Goal: Task Accomplishment & Management: Manage account settings

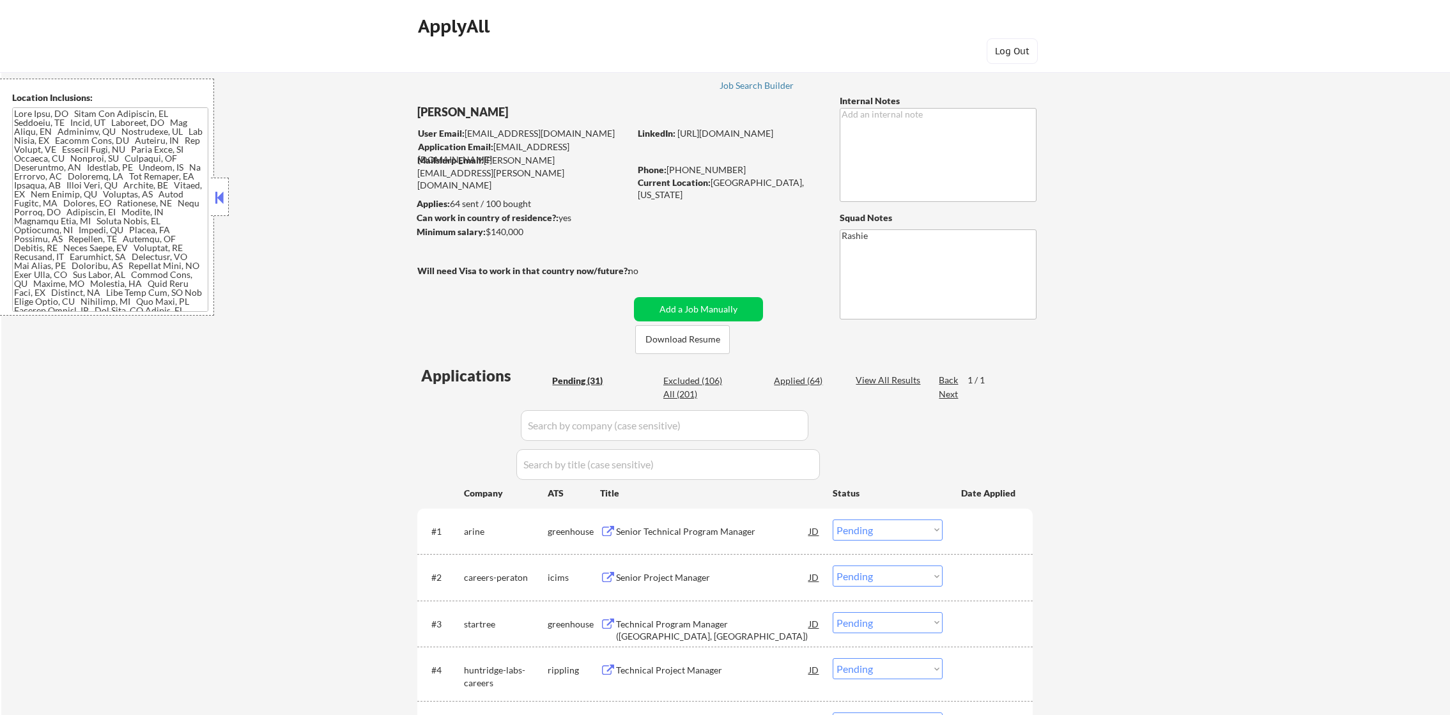
select select ""pending""
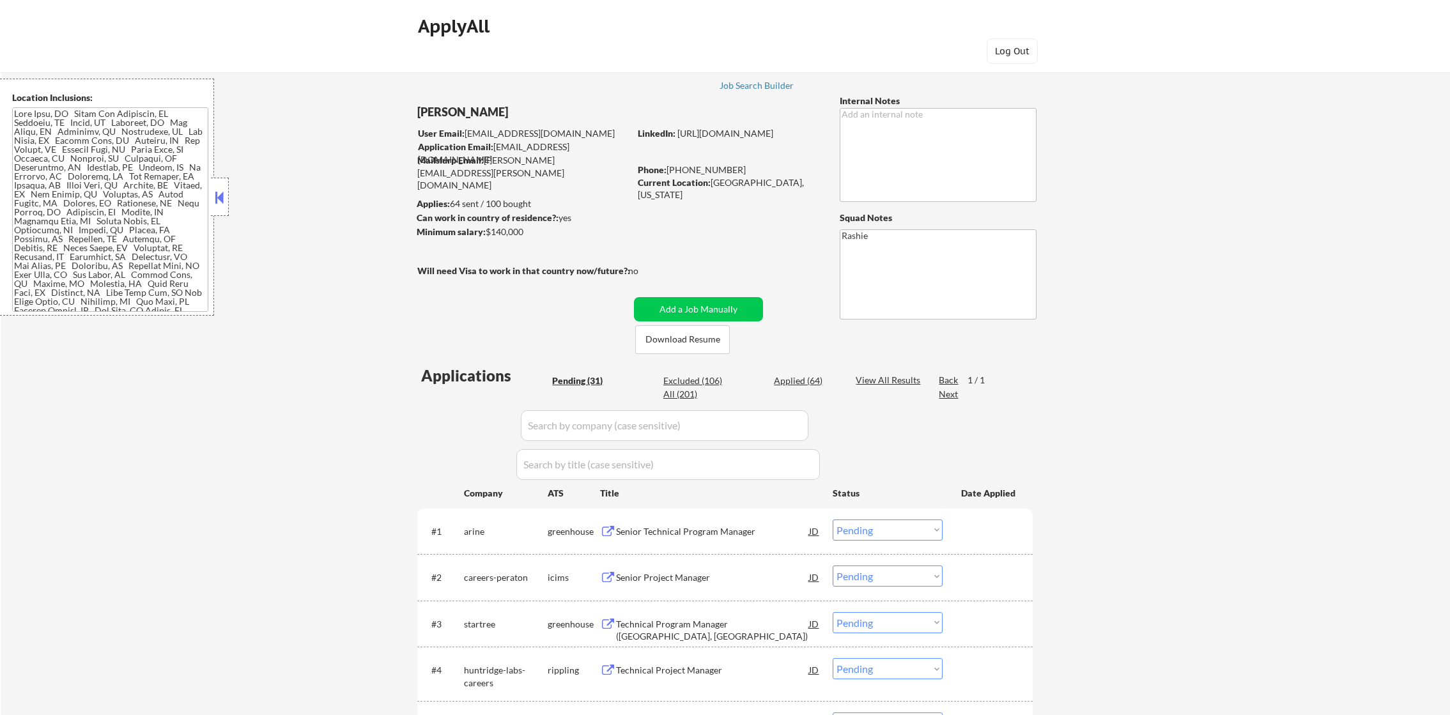
select select ""pending""
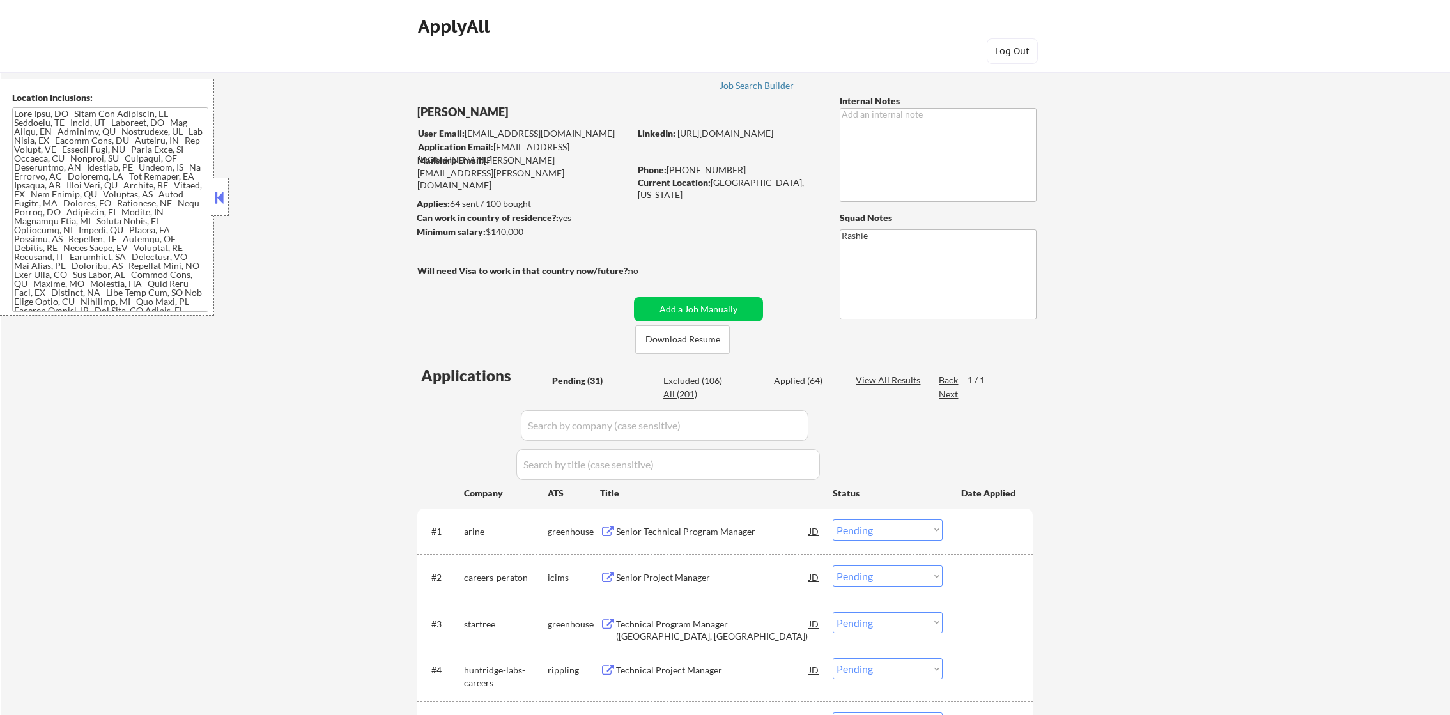
select select ""pending""
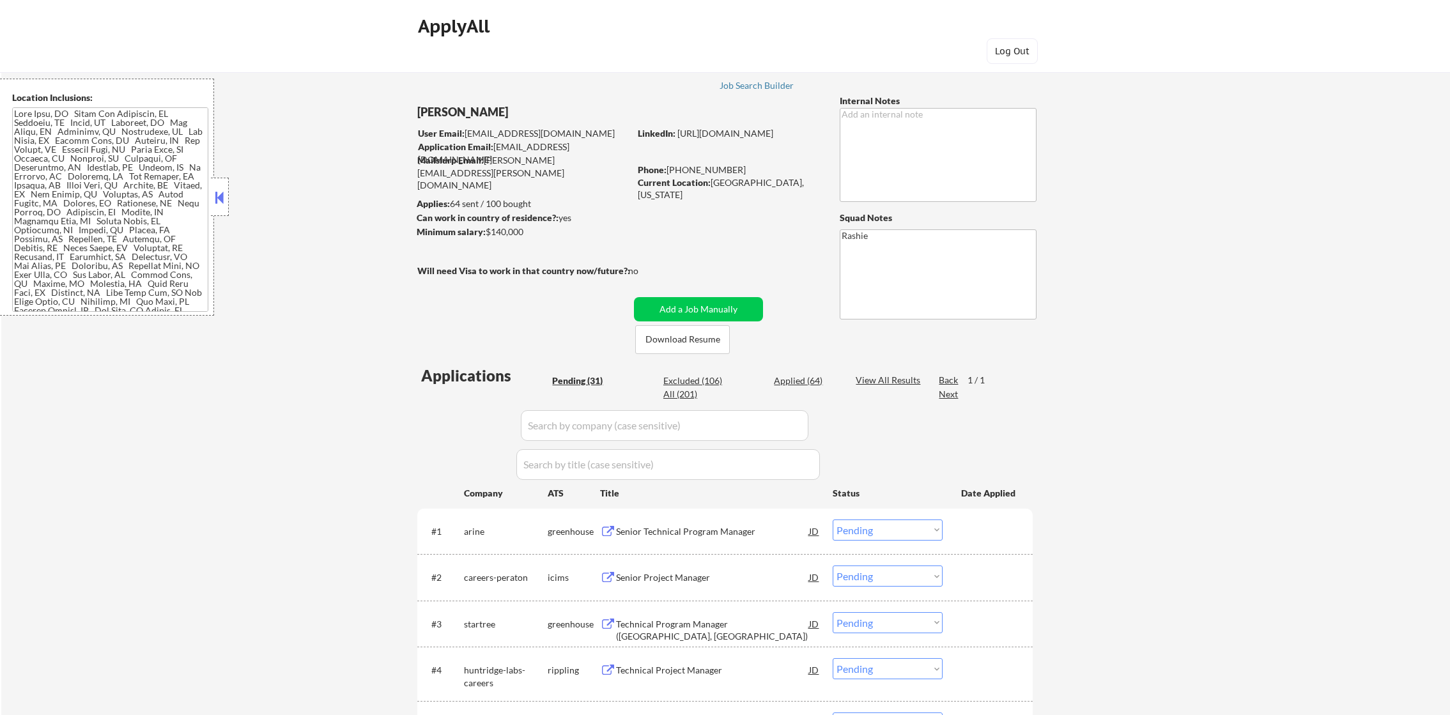
select select ""pending""
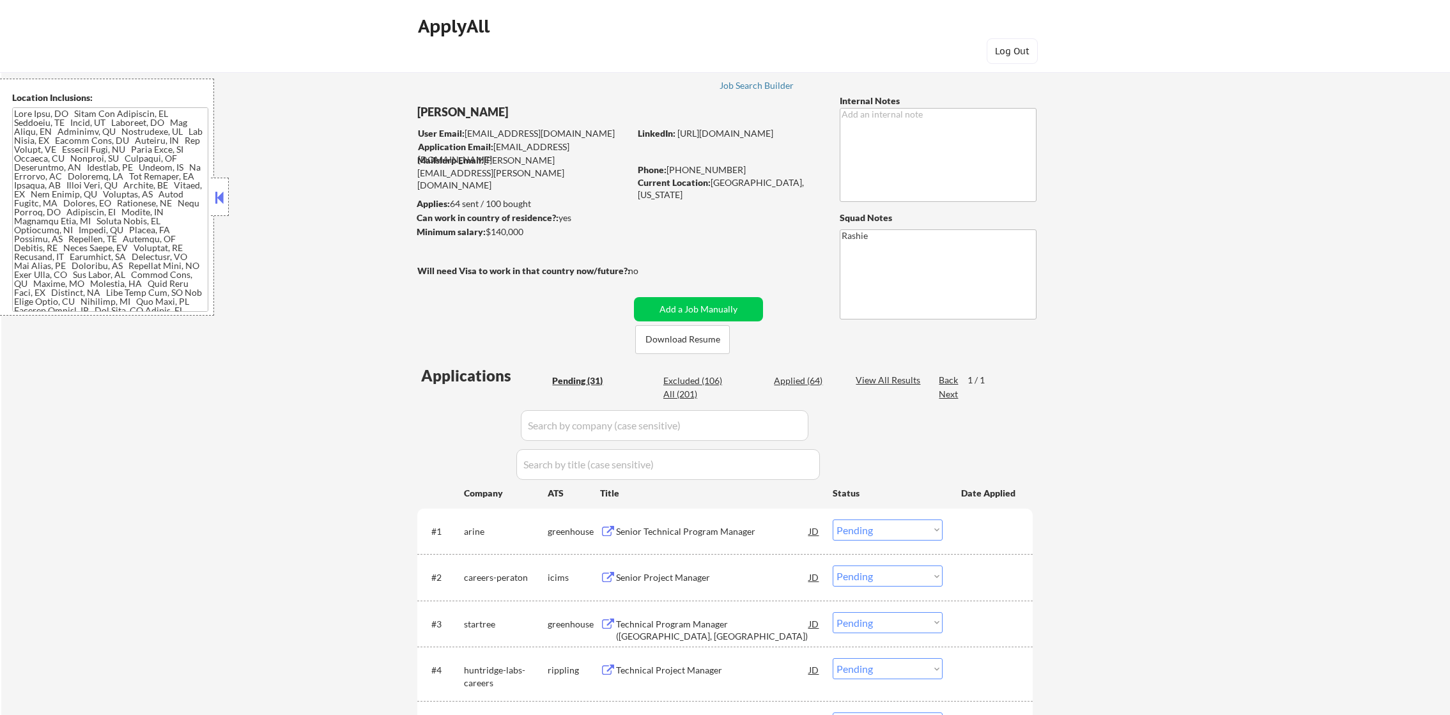
select select ""pending""
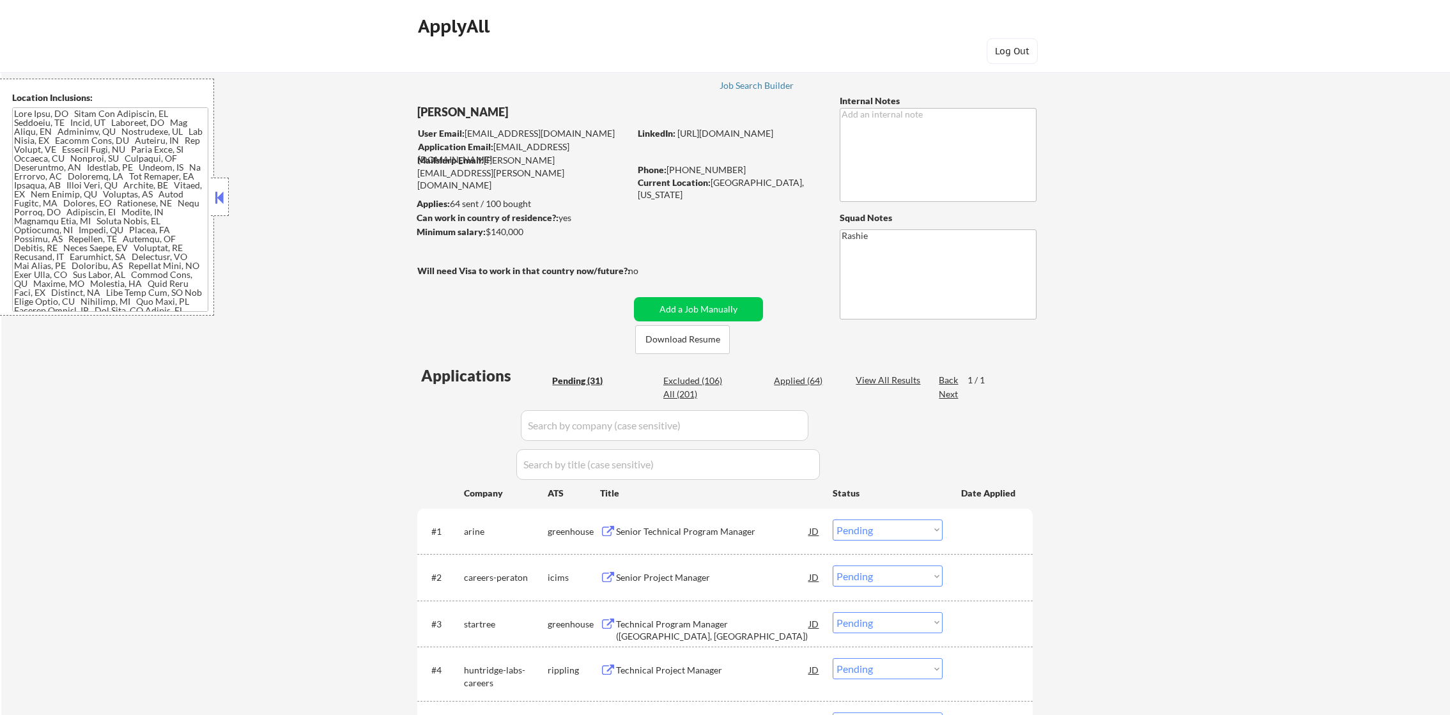
select select ""pending""
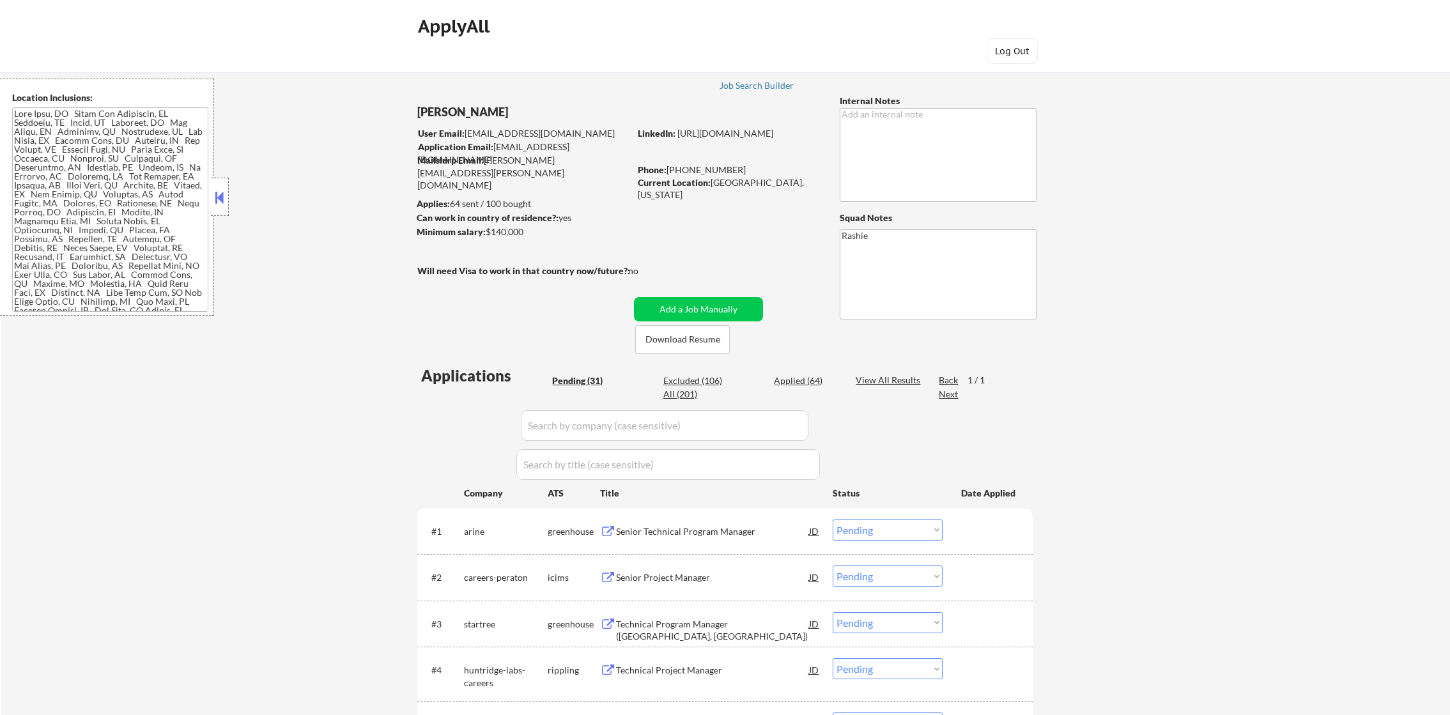
select select ""pending""
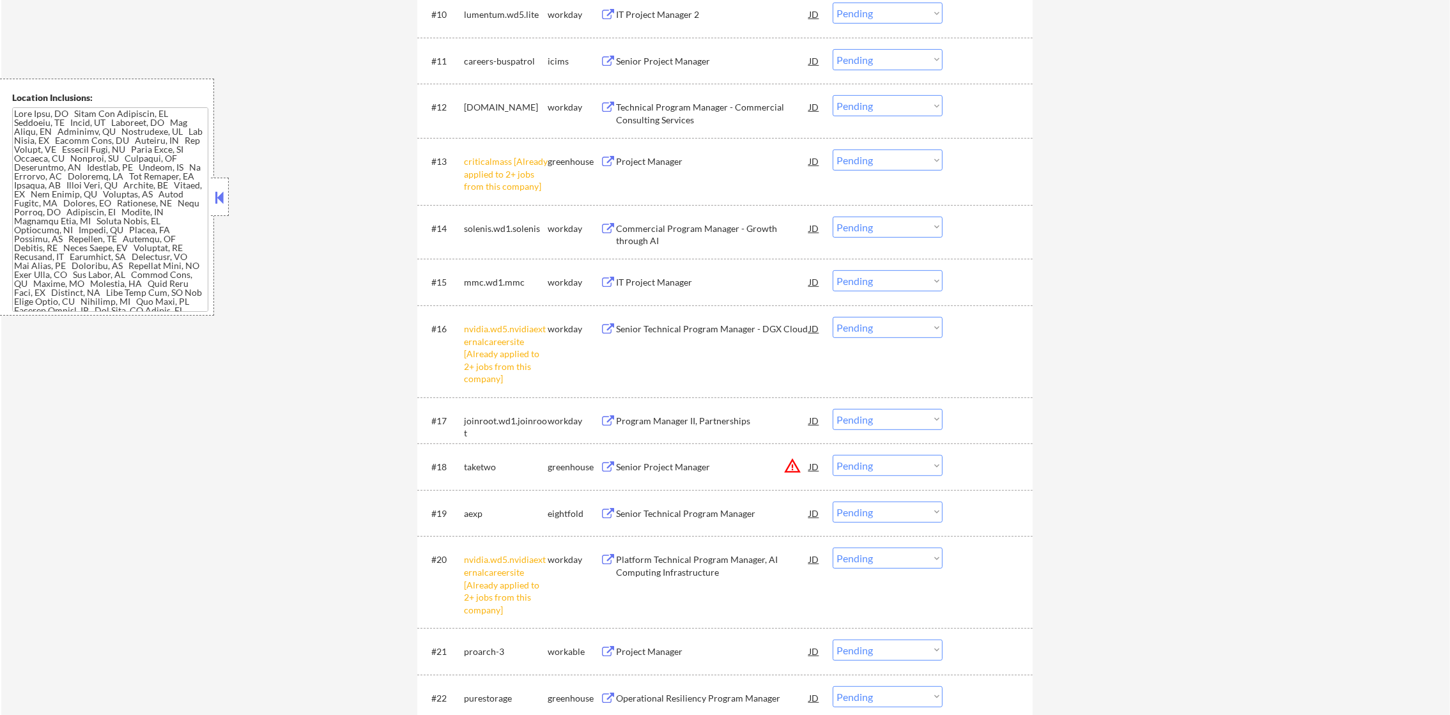
scroll to position [1022, 0]
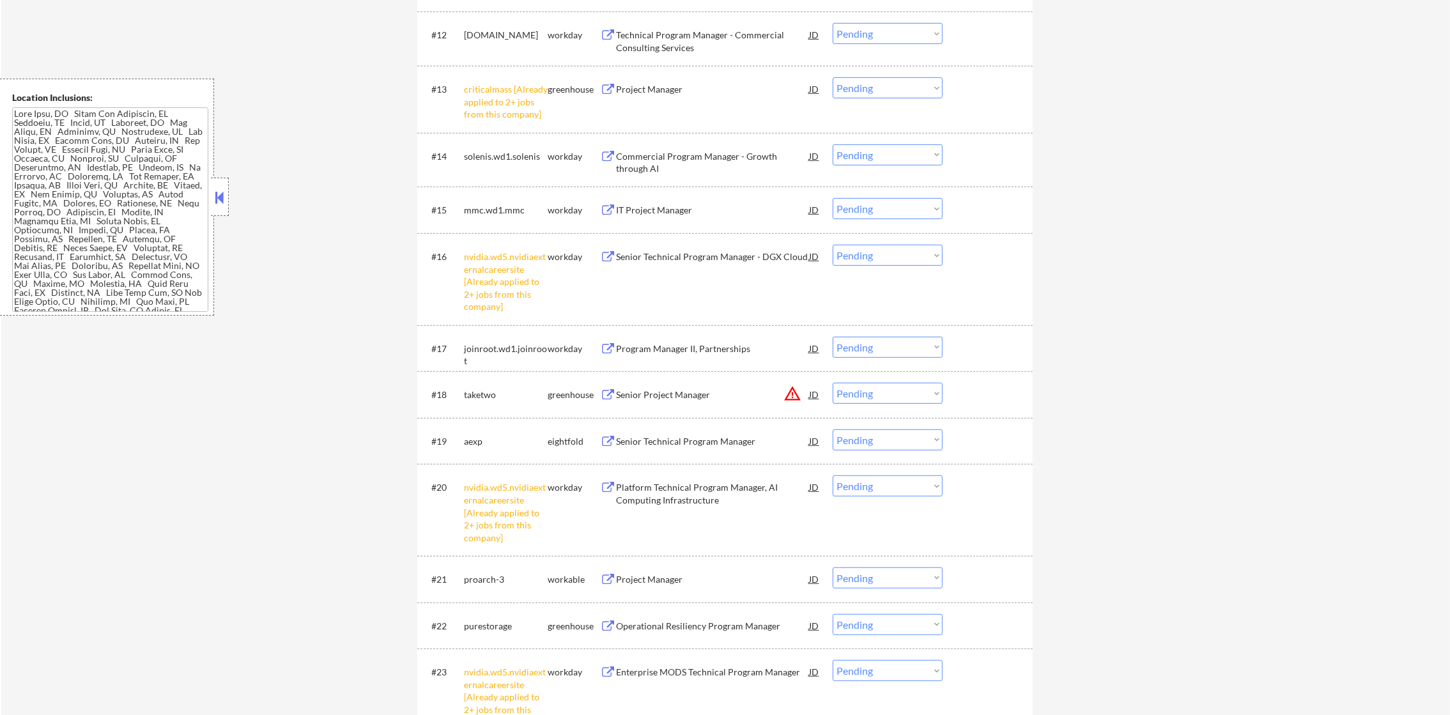
click at [877, 249] on select "Choose an option... Pending Applied Excluded (Questions) Excluded (Expired) Exc…" at bounding box center [888, 255] width 110 height 21
click at [833, 245] on select "Choose an option... Pending Applied Excluded (Questions) Excluded (Expired) Exc…" at bounding box center [888, 255] width 110 height 21
select select ""pending""
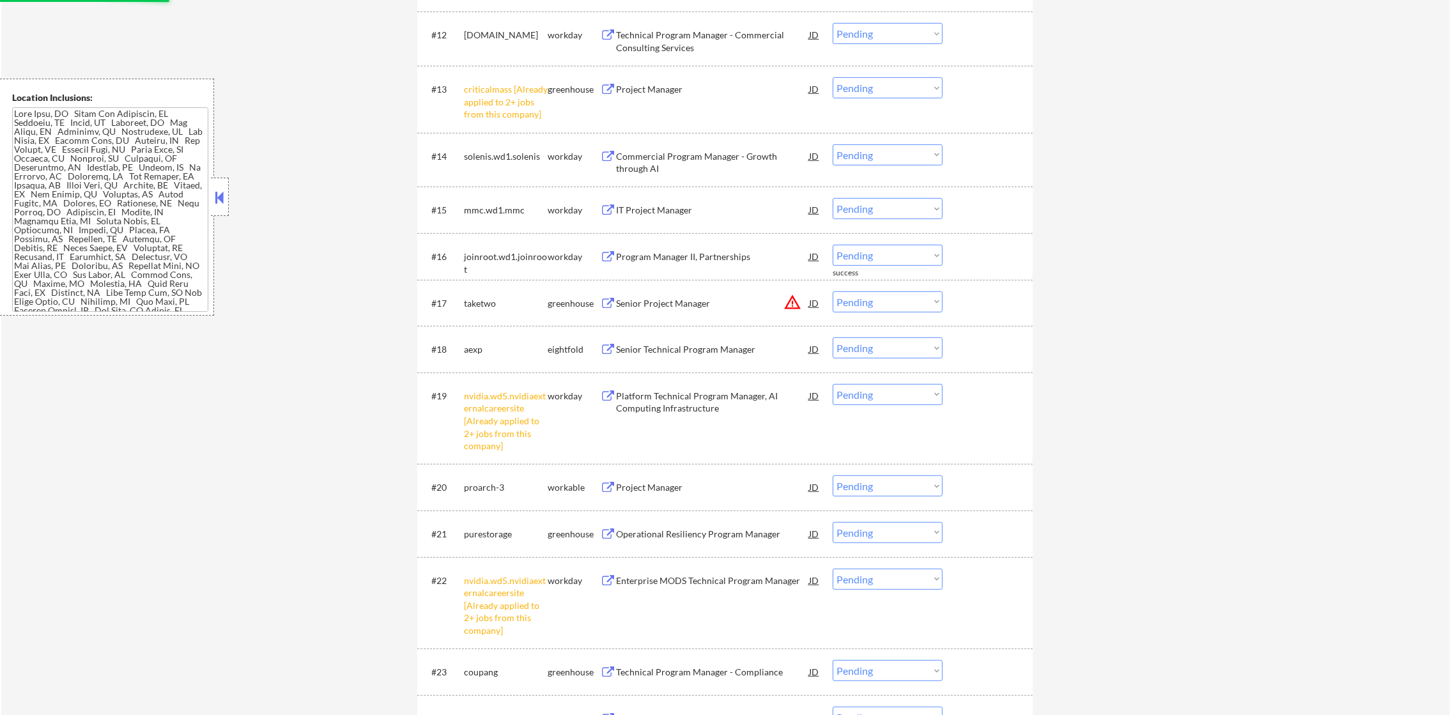
click at [311, 538] on div "← Return to /applysquad Mailslurp Inbox Job Search Builder Andrew Peterson User…" at bounding box center [725, 72] width 1449 height 2087
click at [327, 106] on div "← Return to /applysquad Mailslurp Inbox Job Search Builder Andrew Peterson User…" at bounding box center [725, 72] width 1449 height 2087
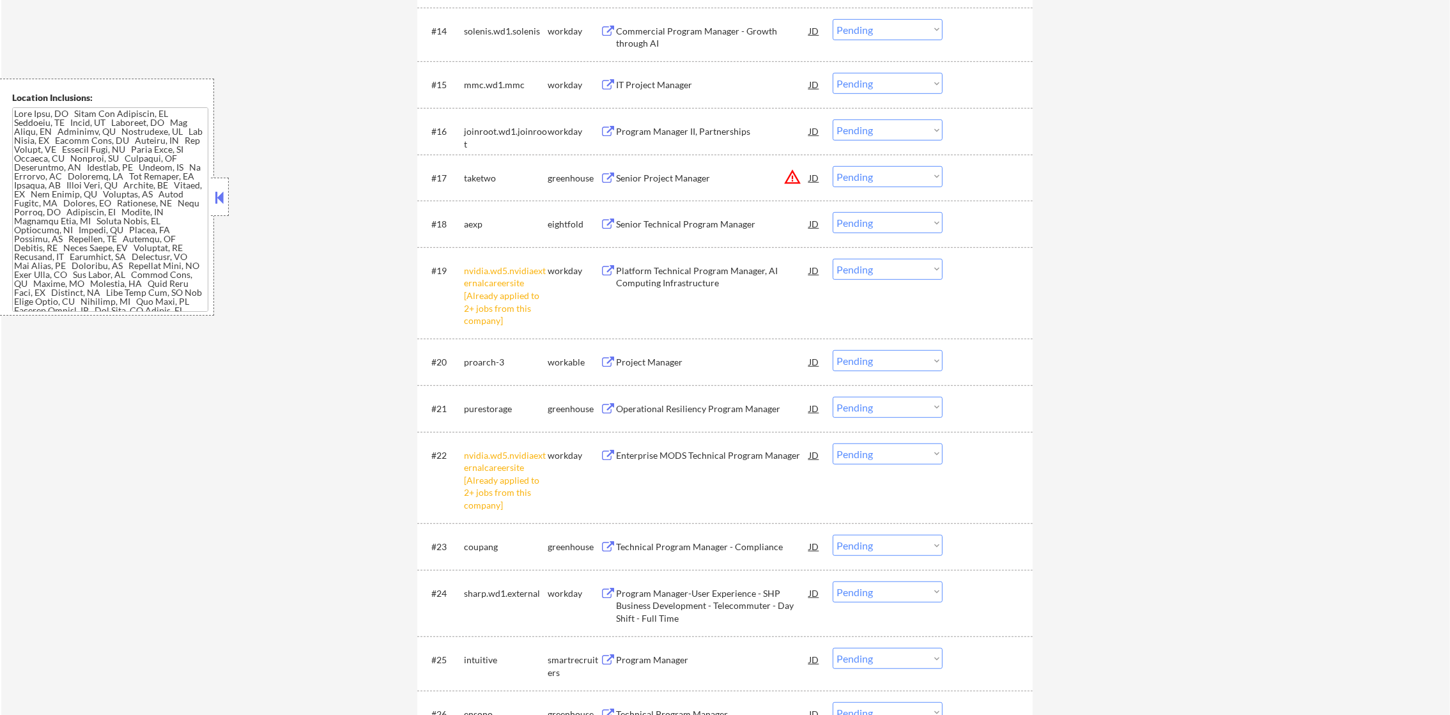
scroll to position [1150, 0]
drag, startPoint x: 927, startPoint y: 449, endPoint x: 923, endPoint y: 457, distance: 8.6
click at [927, 449] on select "Choose an option... Pending Applied Excluded (Questions) Excluded (Expired) Exc…" at bounding box center [888, 451] width 110 height 21
select select ""excluded__other_""
click at [833, 441] on select "Choose an option... Pending Applied Excluded (Questions) Excluded (Expired) Exc…" at bounding box center [888, 451] width 110 height 21
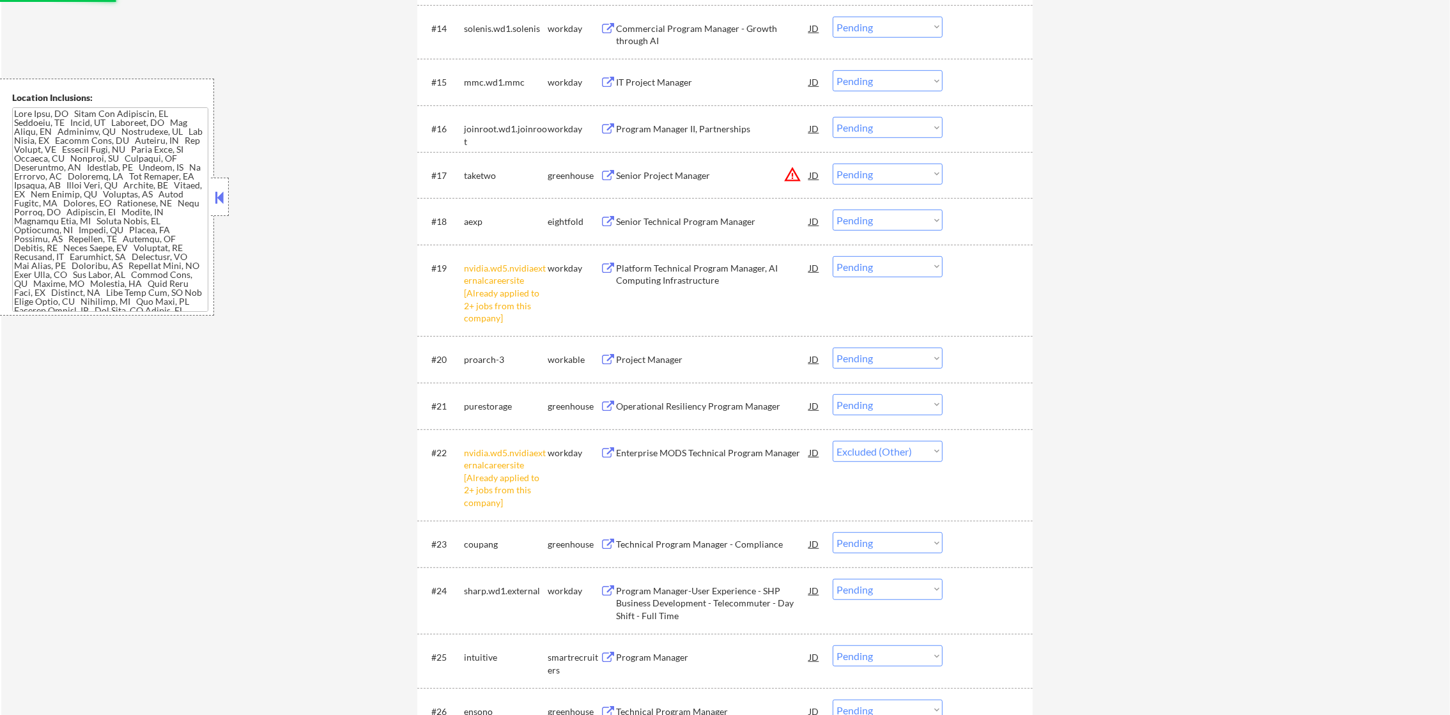
click at [887, 263] on select "Choose an option... Pending Applied Excluded (Questions) Excluded (Expired) Exc…" at bounding box center [888, 266] width 110 height 21
select select ""excluded__other_""
click at [833, 256] on select "Choose an option... Pending Applied Excluded (Questions) Excluded (Expired) Exc…" at bounding box center [888, 266] width 110 height 21
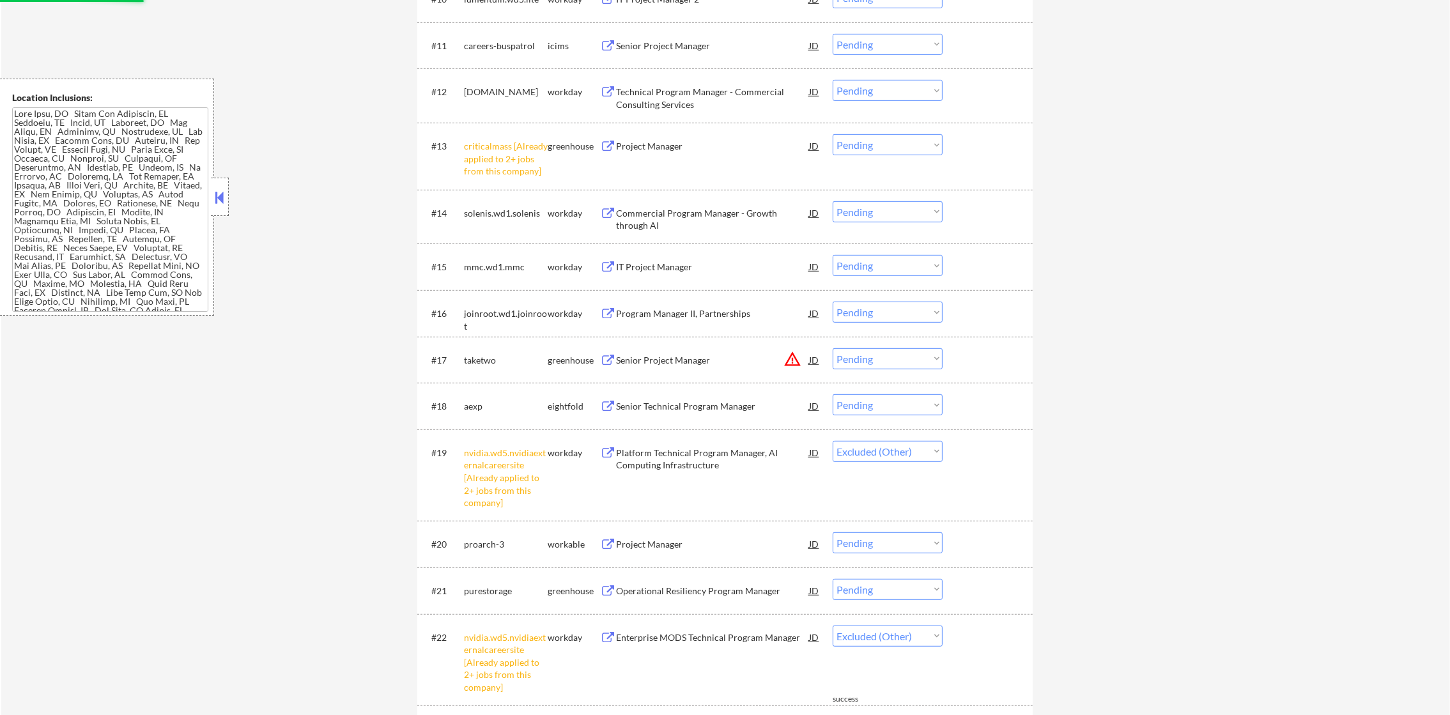
scroll to position [958, 0]
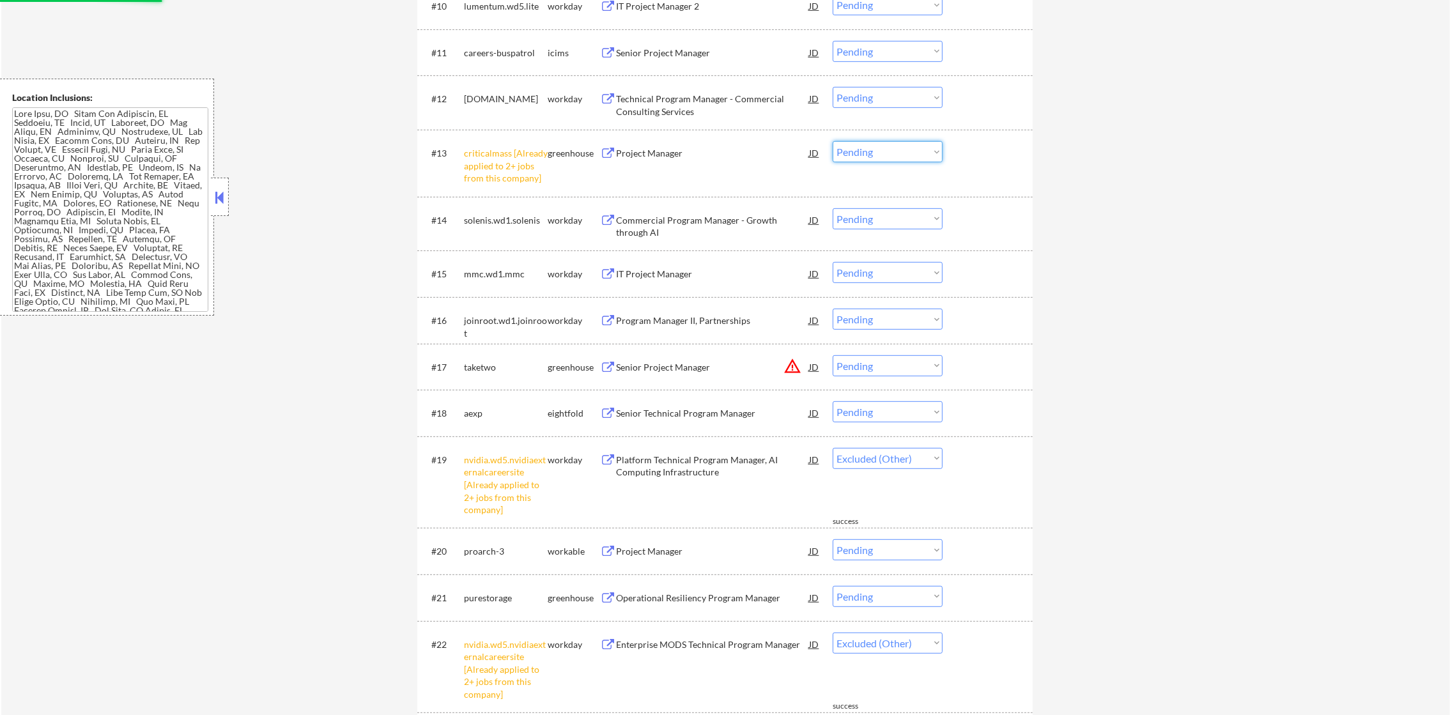
click at [879, 148] on select "Choose an option... Pending Applied Excluded (Questions) Excluded (Expired) Exc…" at bounding box center [888, 151] width 110 height 21
select select ""pending""
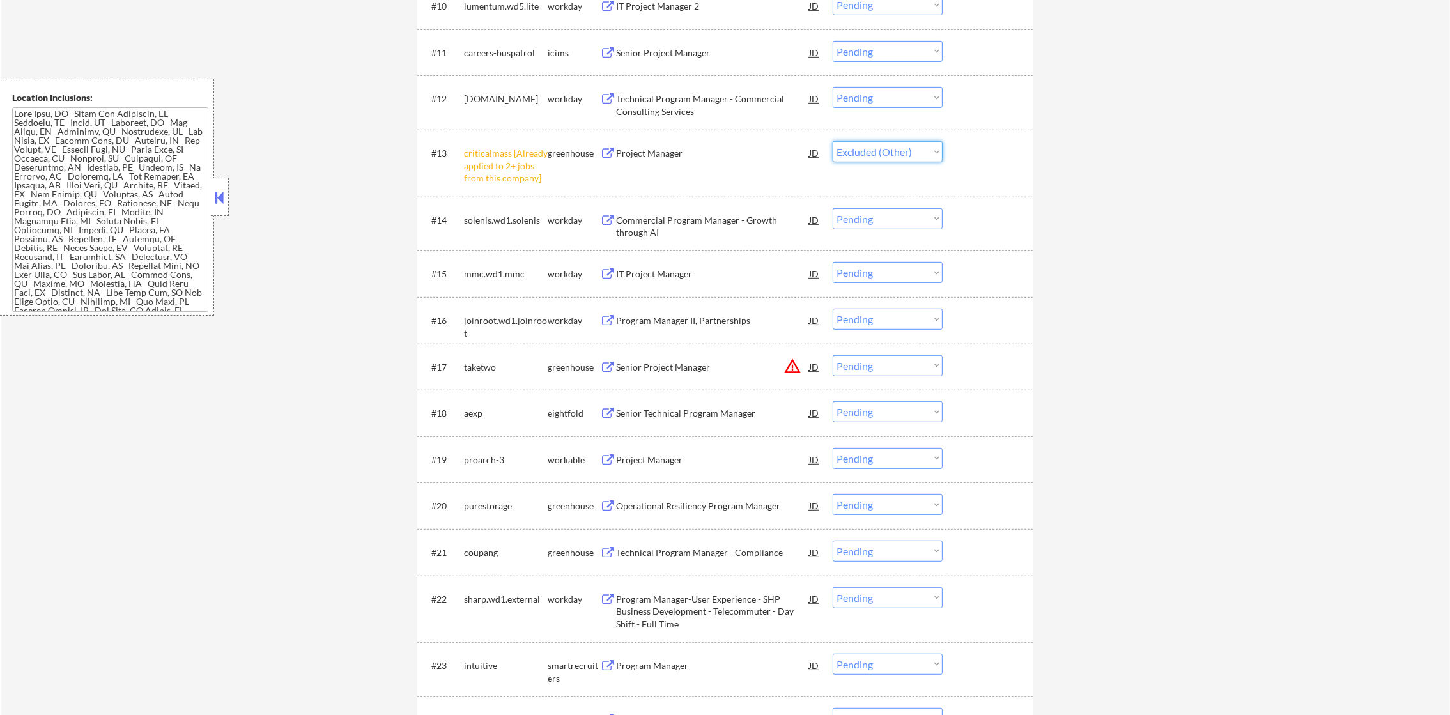
click at [833, 141] on select "Choose an option... Pending Applied Excluded (Questions) Excluded (Expired) Exc…" at bounding box center [888, 151] width 110 height 21
select select ""pending""
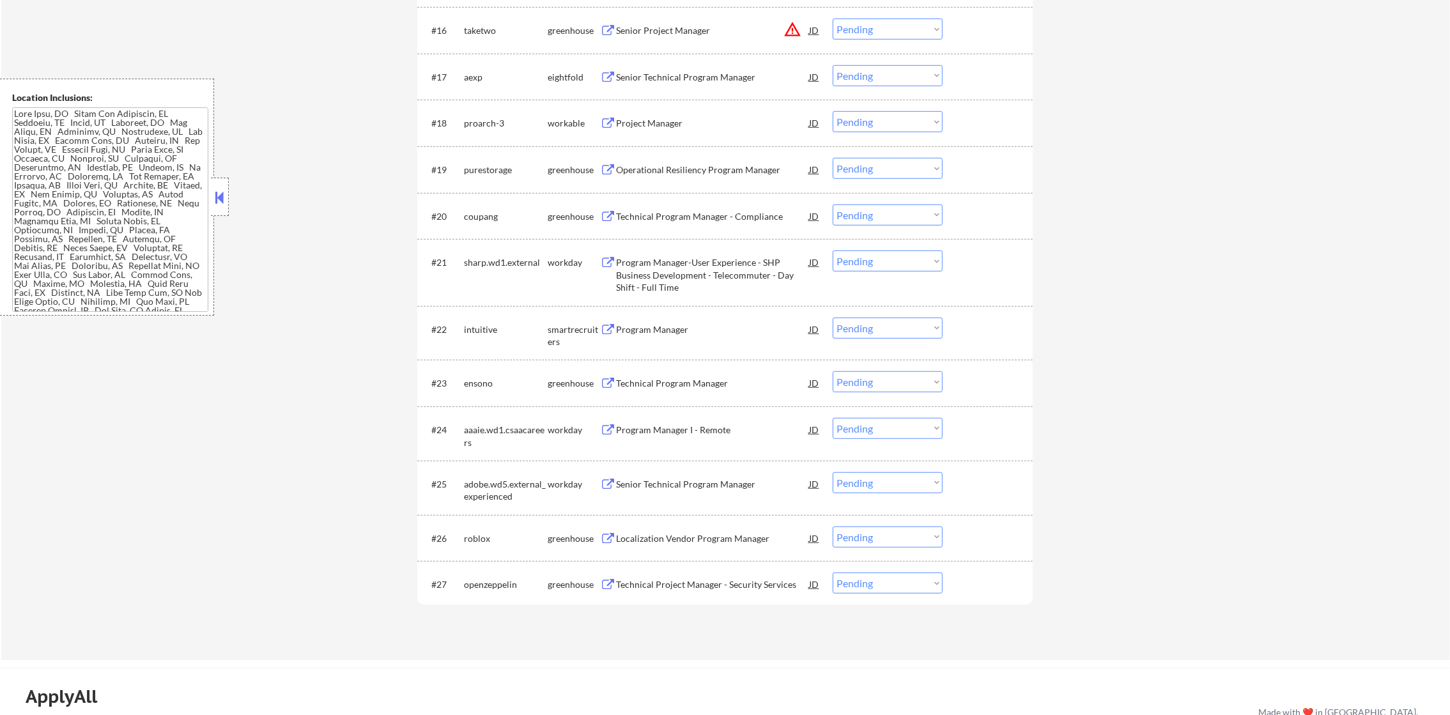
scroll to position [1297, 0]
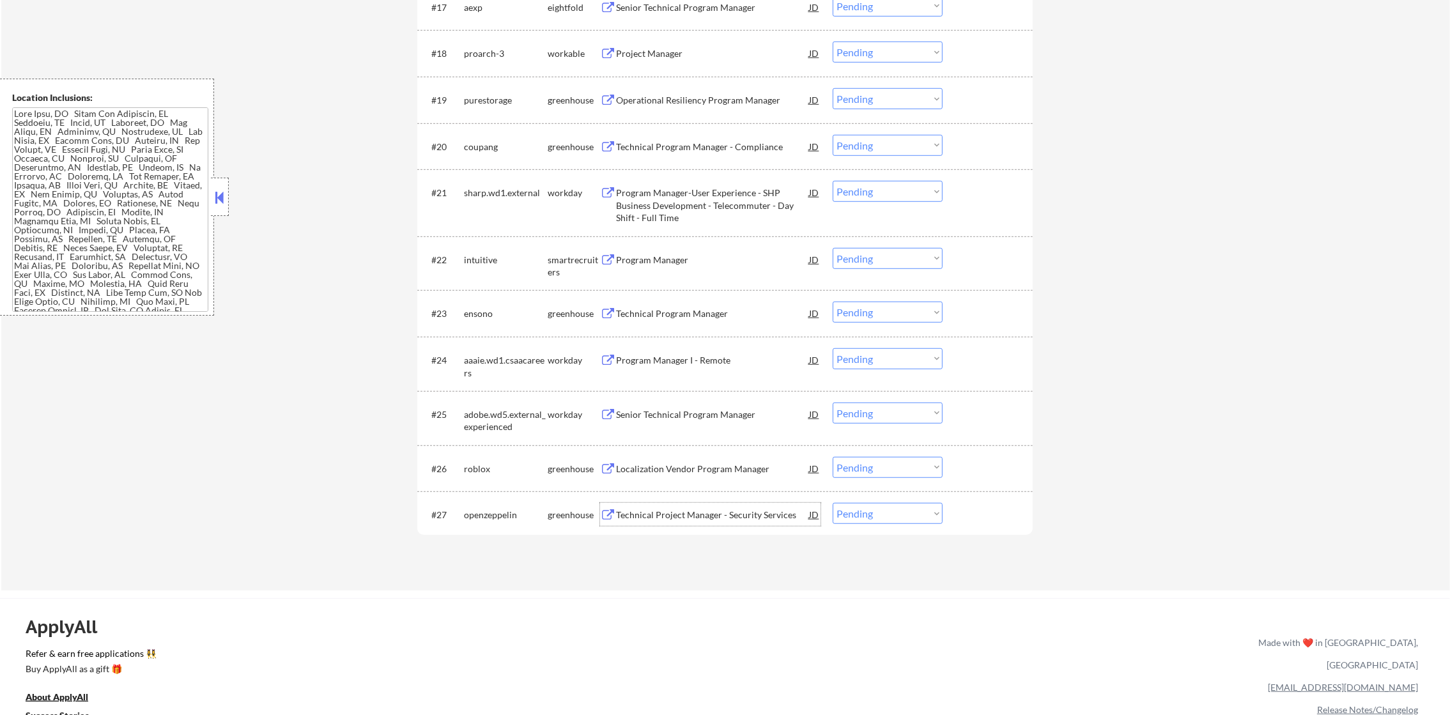
click at [704, 513] on div "Technical Project Manager - Security Services" at bounding box center [712, 515] width 193 height 13
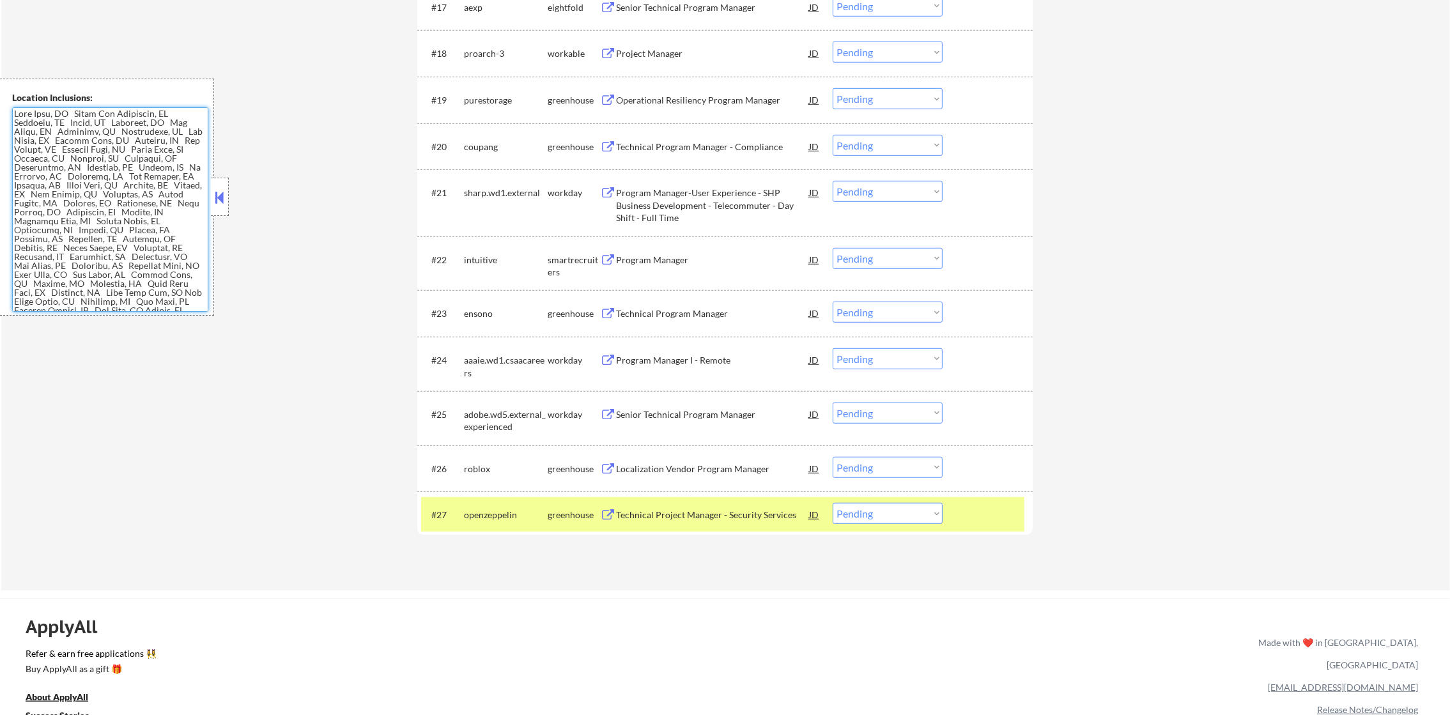
click at [136, 250] on textarea at bounding box center [110, 209] width 196 height 205
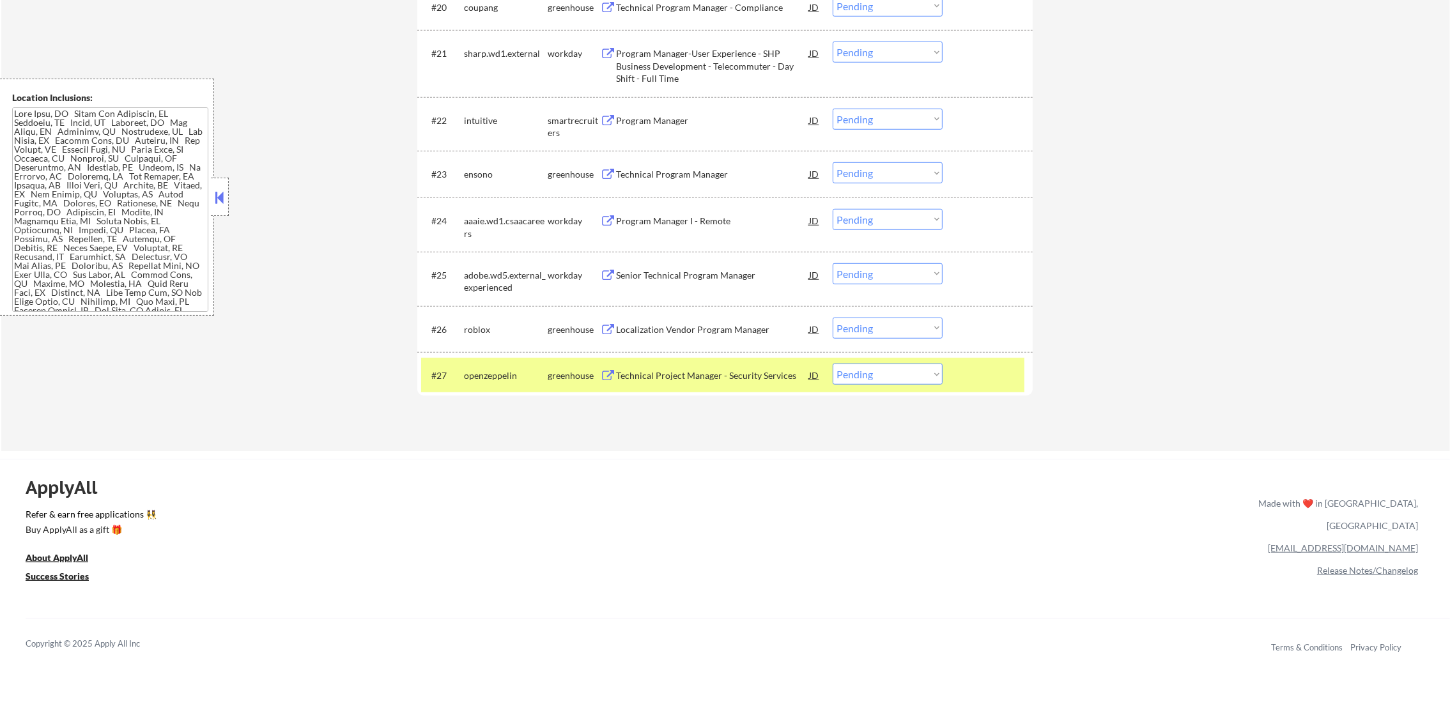
scroll to position [1513, 0]
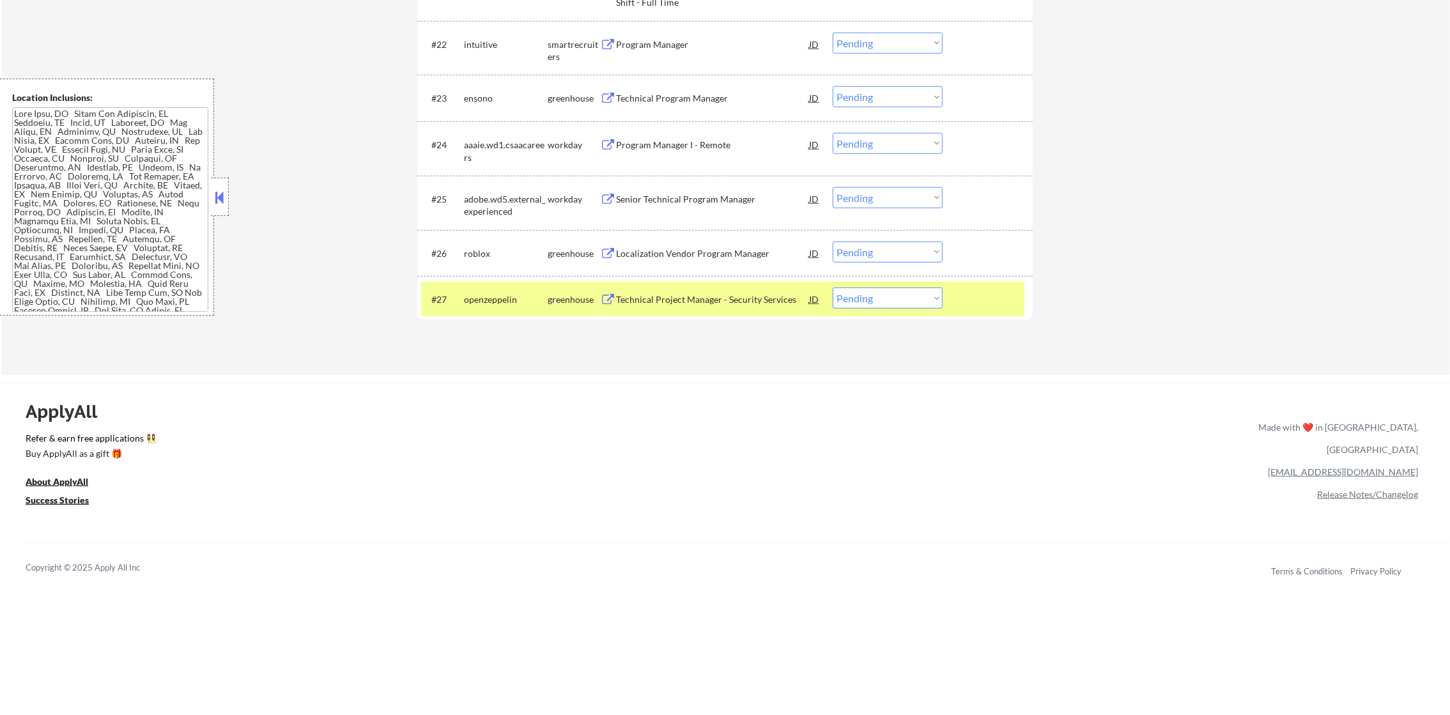
click at [699, 288] on div "Technical Project Manager - Security Services" at bounding box center [712, 299] width 193 height 23
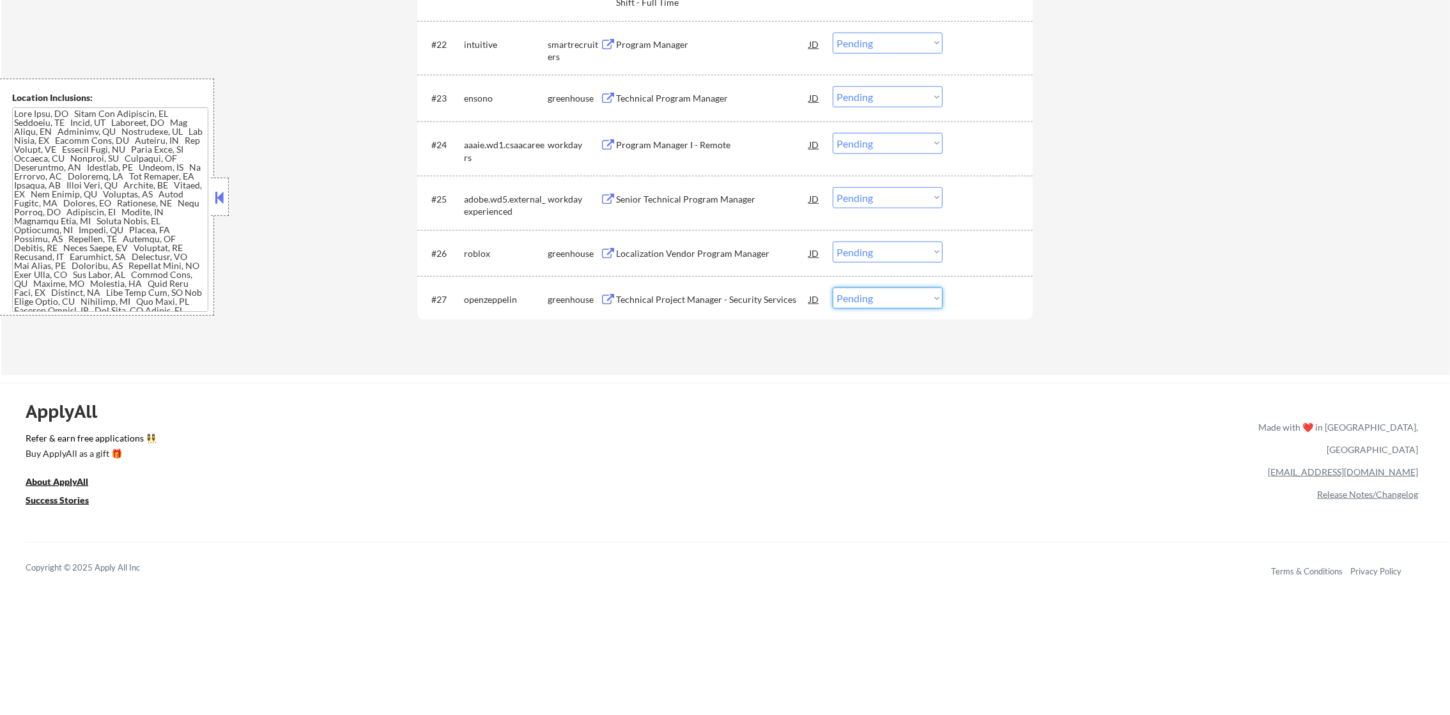
drag, startPoint x: 888, startPoint y: 296, endPoint x: 888, endPoint y: 310, distance: 14.1
click at [888, 296] on select "Choose an option... Pending Applied Excluded (Questions) Excluded (Expired) Exc…" at bounding box center [888, 298] width 110 height 21
select select ""excluded""
click at [833, 288] on select "Choose an option... Pending Applied Excluded (Questions) Excluded (Expired) Exc…" at bounding box center [888, 298] width 110 height 21
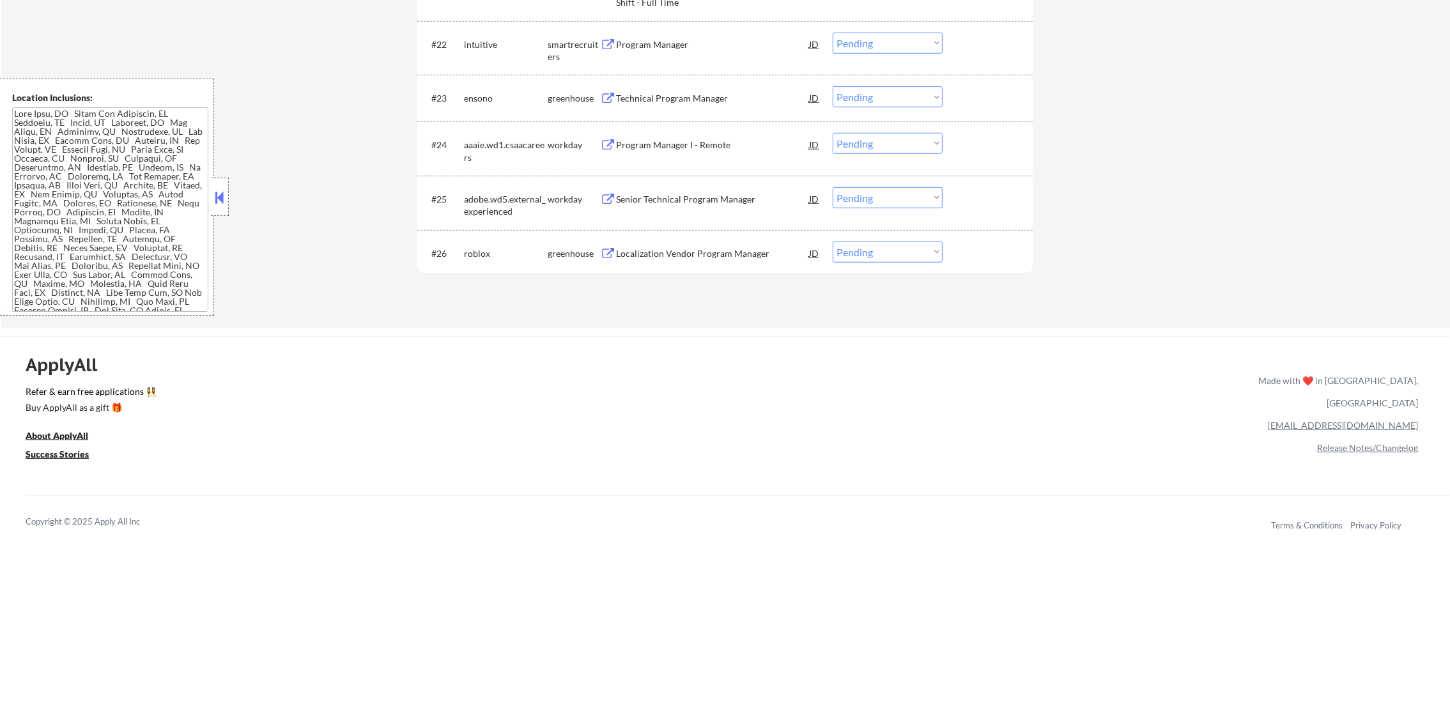
click at [715, 251] on div "Localization Vendor Program Manager" at bounding box center [712, 253] width 193 height 13
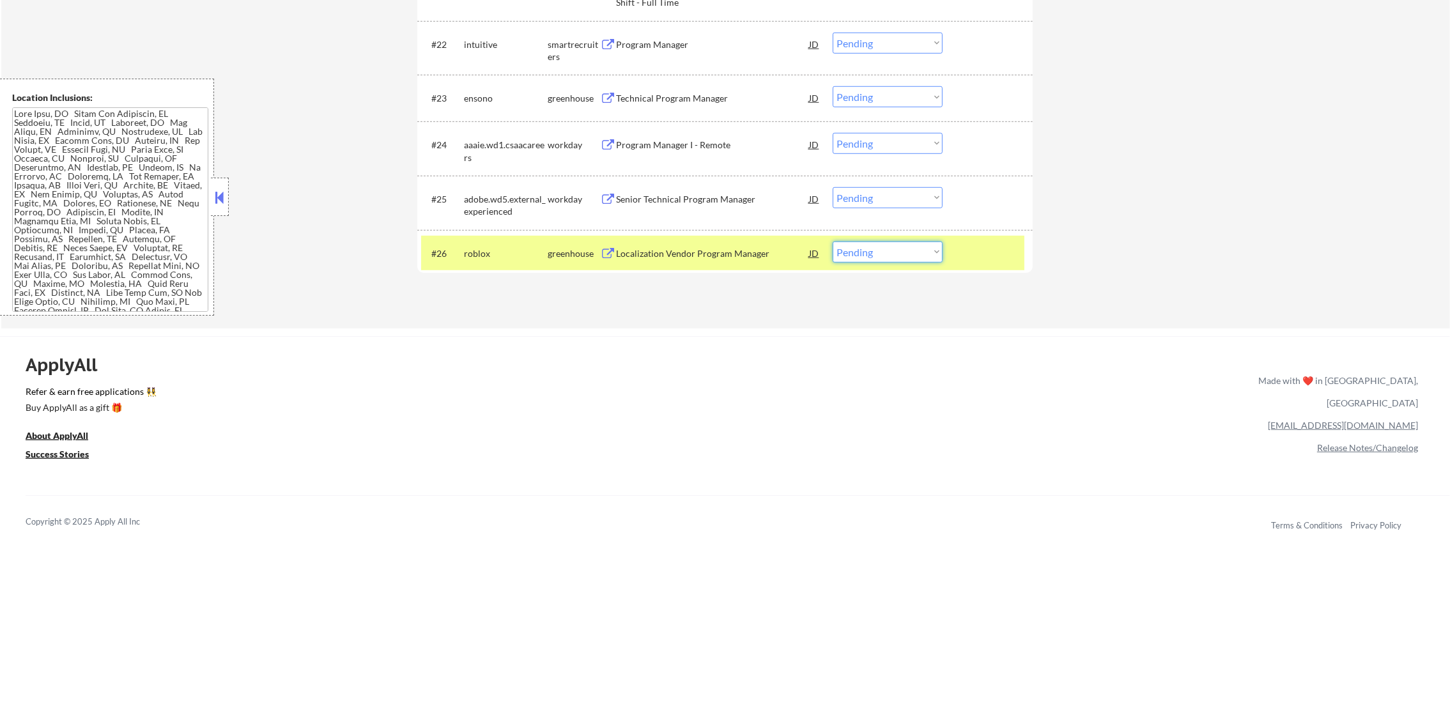
drag, startPoint x: 856, startPoint y: 252, endPoint x: 856, endPoint y: 264, distance: 11.5
click at [856, 254] on select "Choose an option... Pending Applied Excluded (Questions) Excluded (Expired) Exc…" at bounding box center [888, 252] width 110 height 21
select select ""excluded__bad_match_""
click at [833, 242] on select "Choose an option... Pending Applied Excluded (Questions) Excluded (Expired) Exc…" at bounding box center [888, 252] width 110 height 21
click at [503, 244] on div "roblox" at bounding box center [506, 253] width 84 height 23
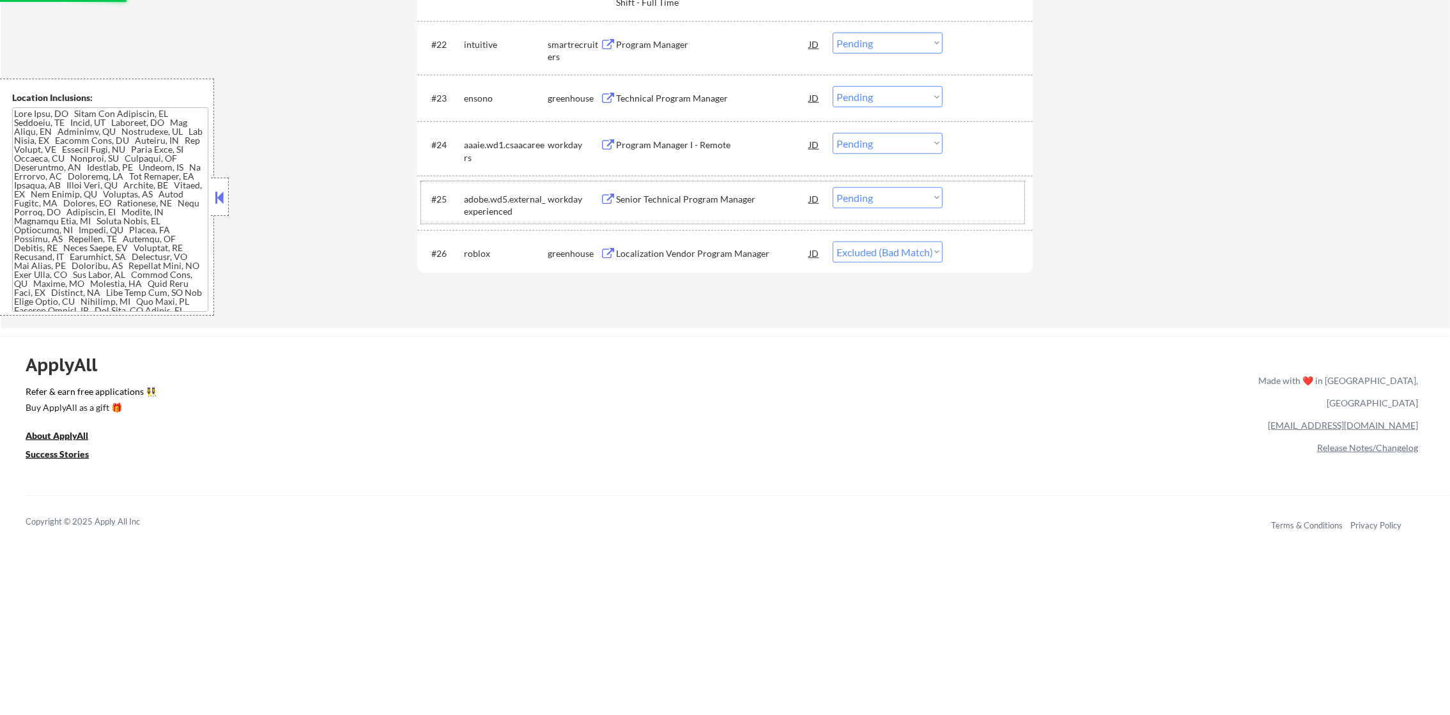
click at [723, 185] on div "#25 adobe.wd5.external_experienced workday Senior Technical Program Manager JD …" at bounding box center [722, 203] width 603 height 42
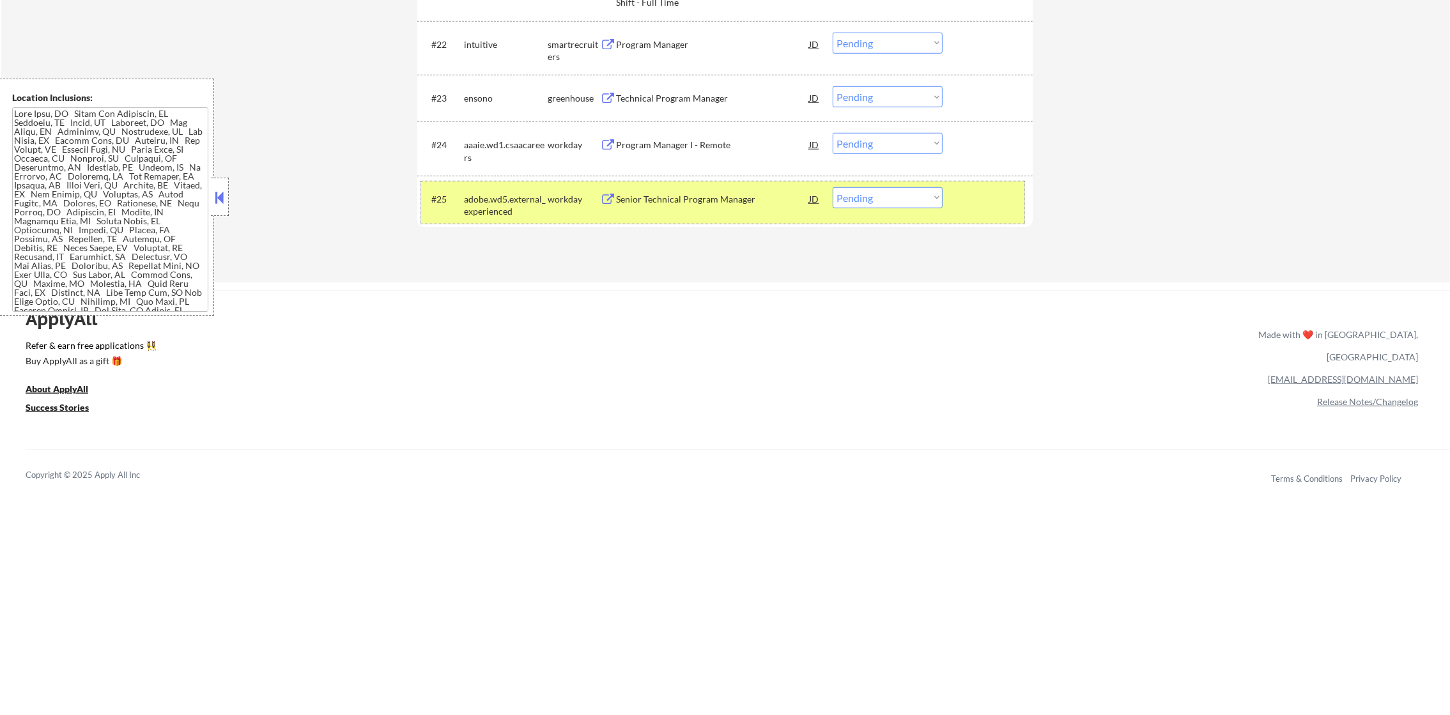
click at [704, 199] on div "Senior Technical Program Manager" at bounding box center [712, 199] width 193 height 13
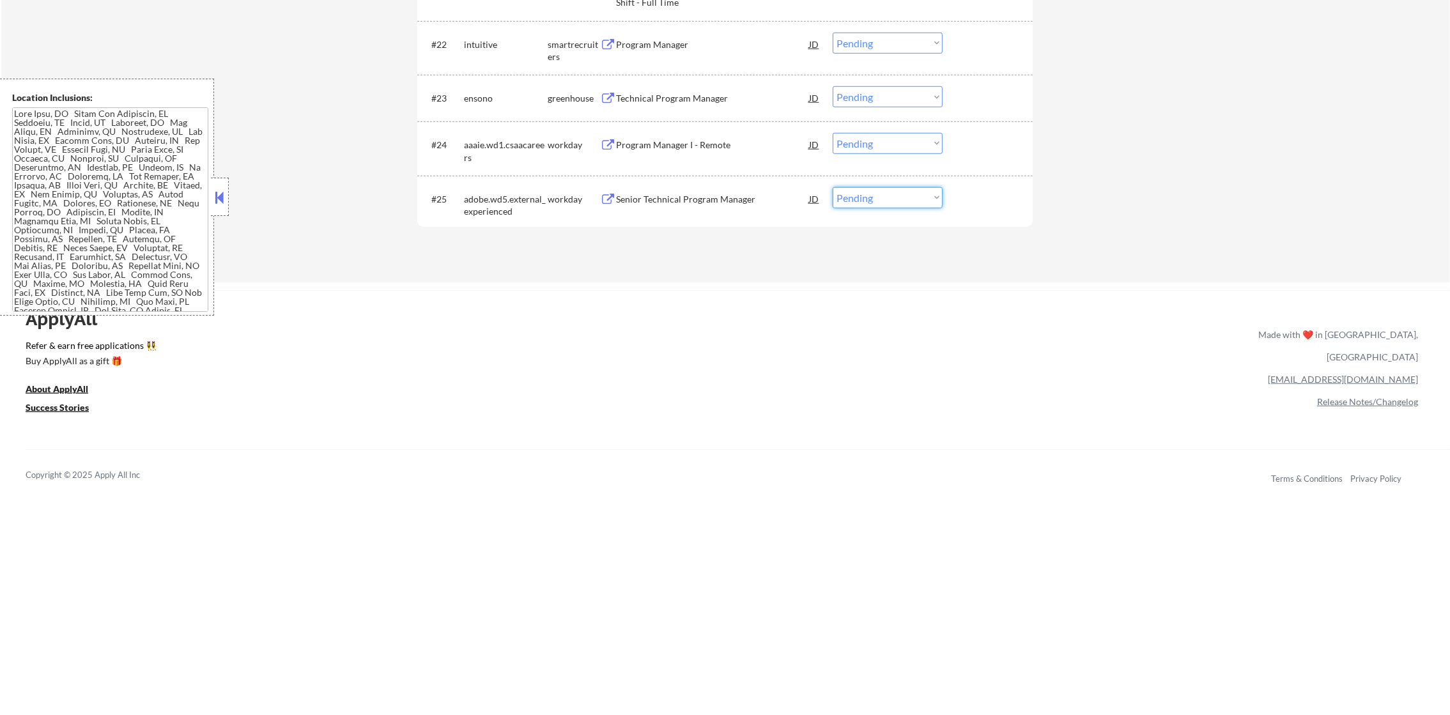
drag, startPoint x: 879, startPoint y: 203, endPoint x: 879, endPoint y: 210, distance: 7.7
click at [879, 203] on select "Choose an option... Pending Applied Excluded (Questions) Excluded (Expired) Exc…" at bounding box center [888, 197] width 110 height 21
select select ""applied""
click at [833, 187] on select "Choose an option... Pending Applied Excluded (Questions) Excluded (Expired) Exc…" at bounding box center [888, 197] width 110 height 21
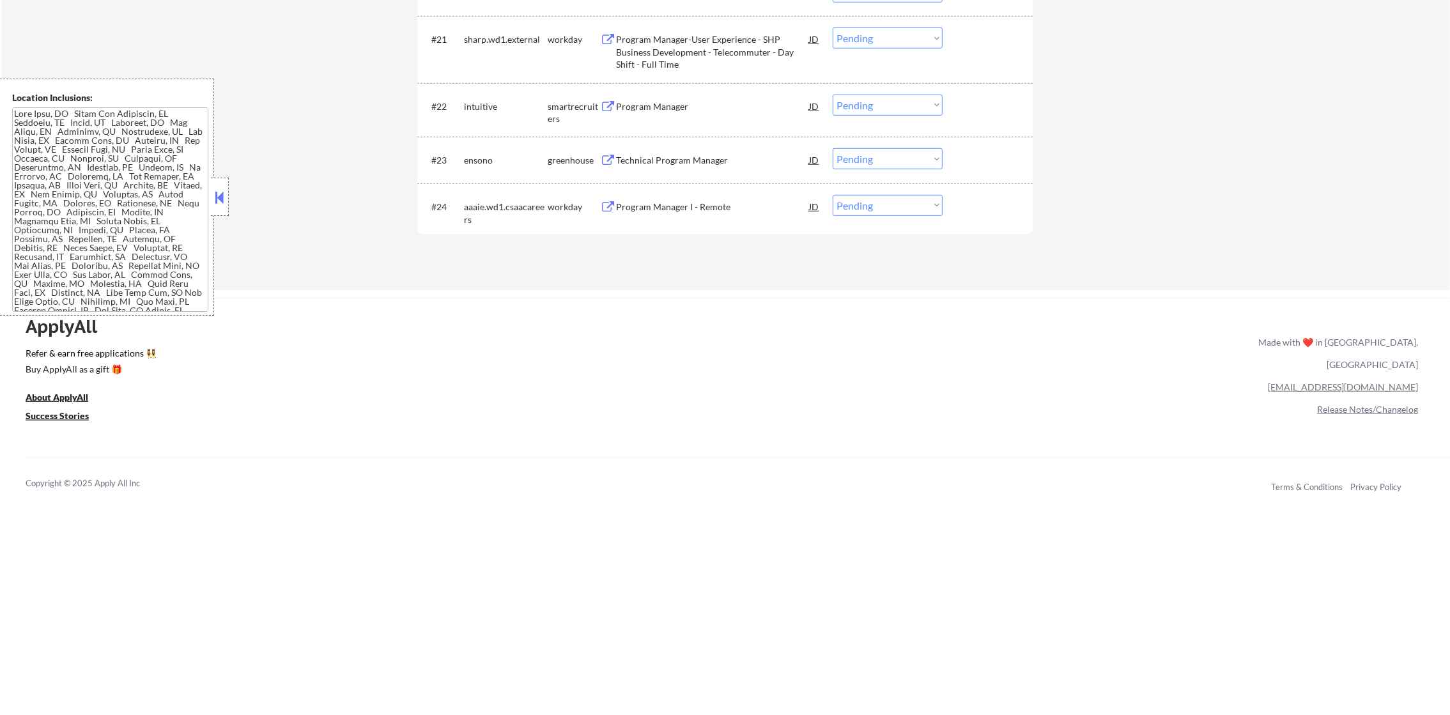
scroll to position [1450, 0]
click at [718, 206] on div "Program Manager I - Remote" at bounding box center [712, 208] width 193 height 13
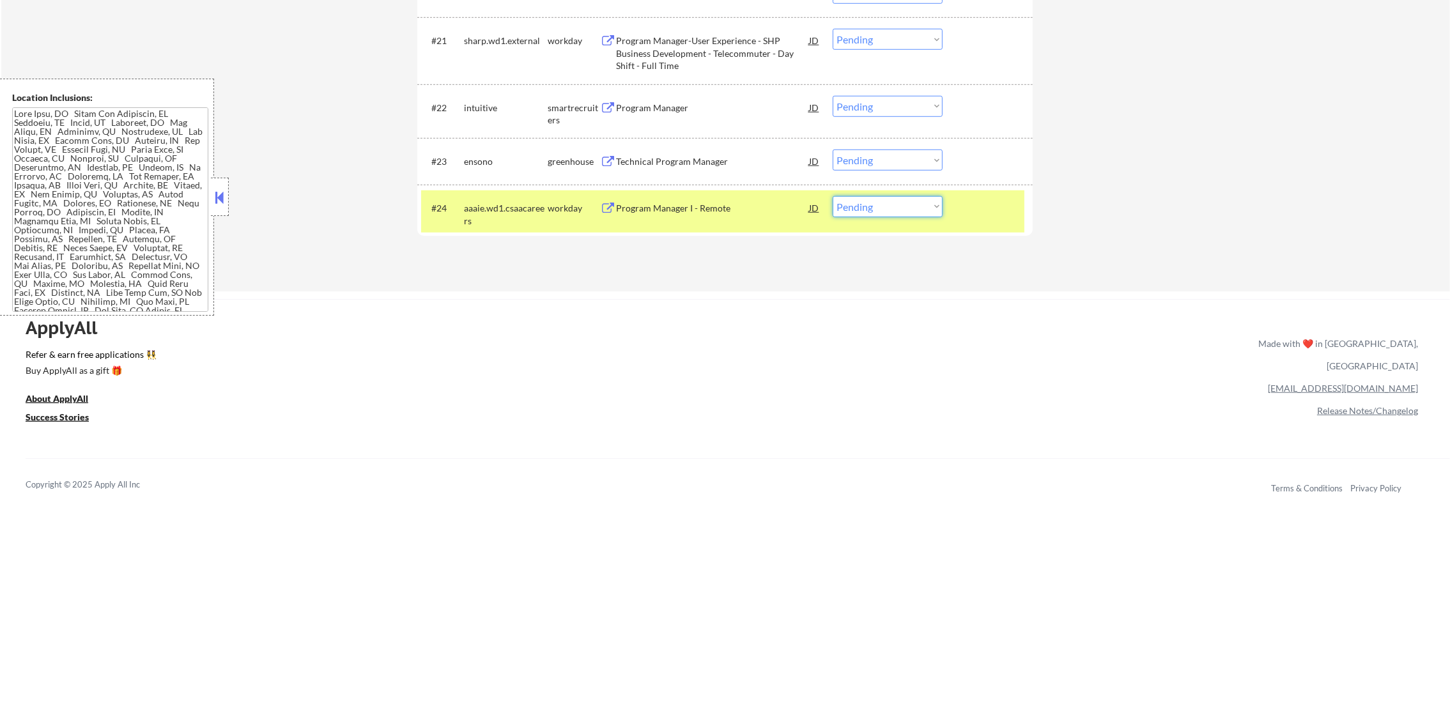
drag, startPoint x: 856, startPoint y: 204, endPoint x: 872, endPoint y: 216, distance: 20.1
click at [856, 205] on select "Choose an option... Pending Applied Excluded (Questions) Excluded (Expired) Exc…" at bounding box center [888, 206] width 110 height 21
select select ""excluded__bad_match_""
click at [833, 196] on select "Choose an option... Pending Applied Excluded (Questions) Excluded (Expired) Exc…" at bounding box center [888, 206] width 110 height 21
click at [571, 206] on div "workday" at bounding box center [574, 208] width 52 height 13
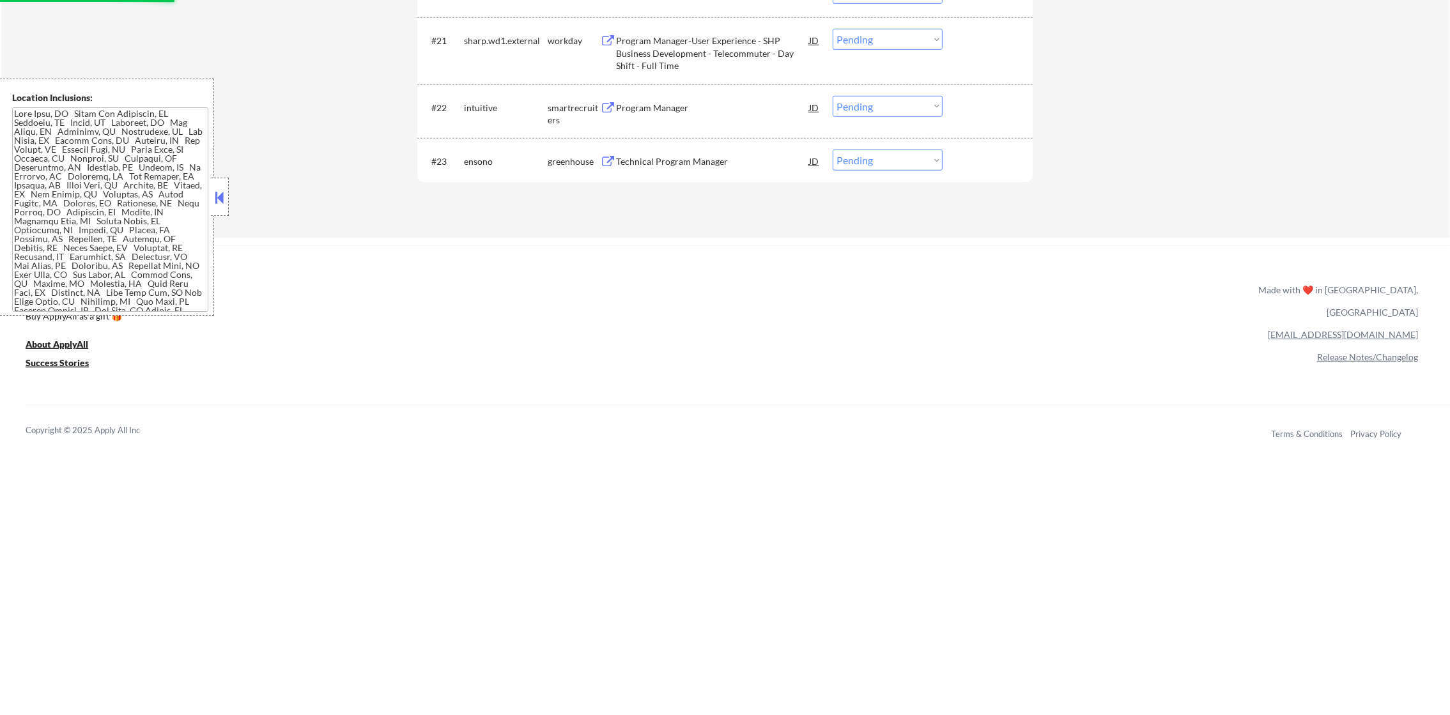
click at [708, 159] on div "Technical Program Manager" at bounding box center [712, 161] width 193 height 13
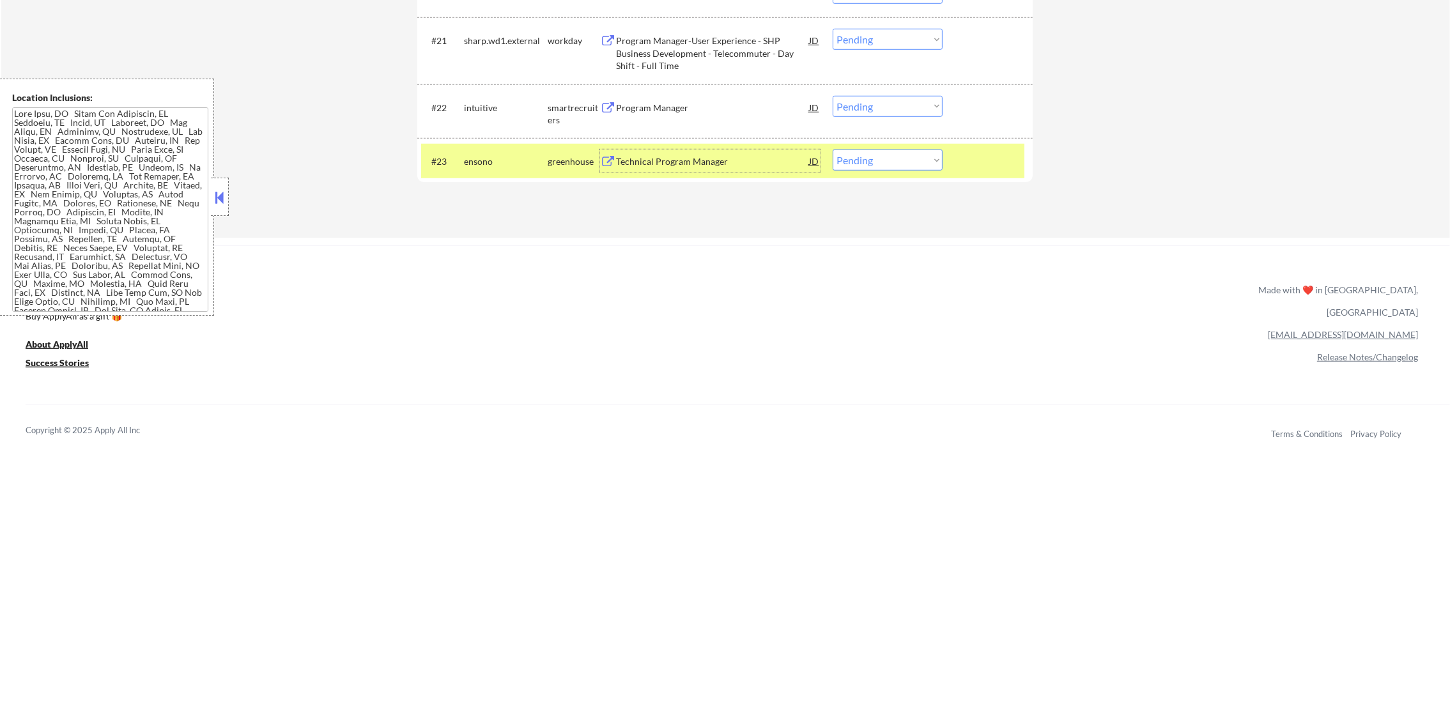
click at [910, 147] on div "#23 ensono greenhouse Technical Program Manager JD Choose an option... Pending …" at bounding box center [722, 161] width 603 height 35
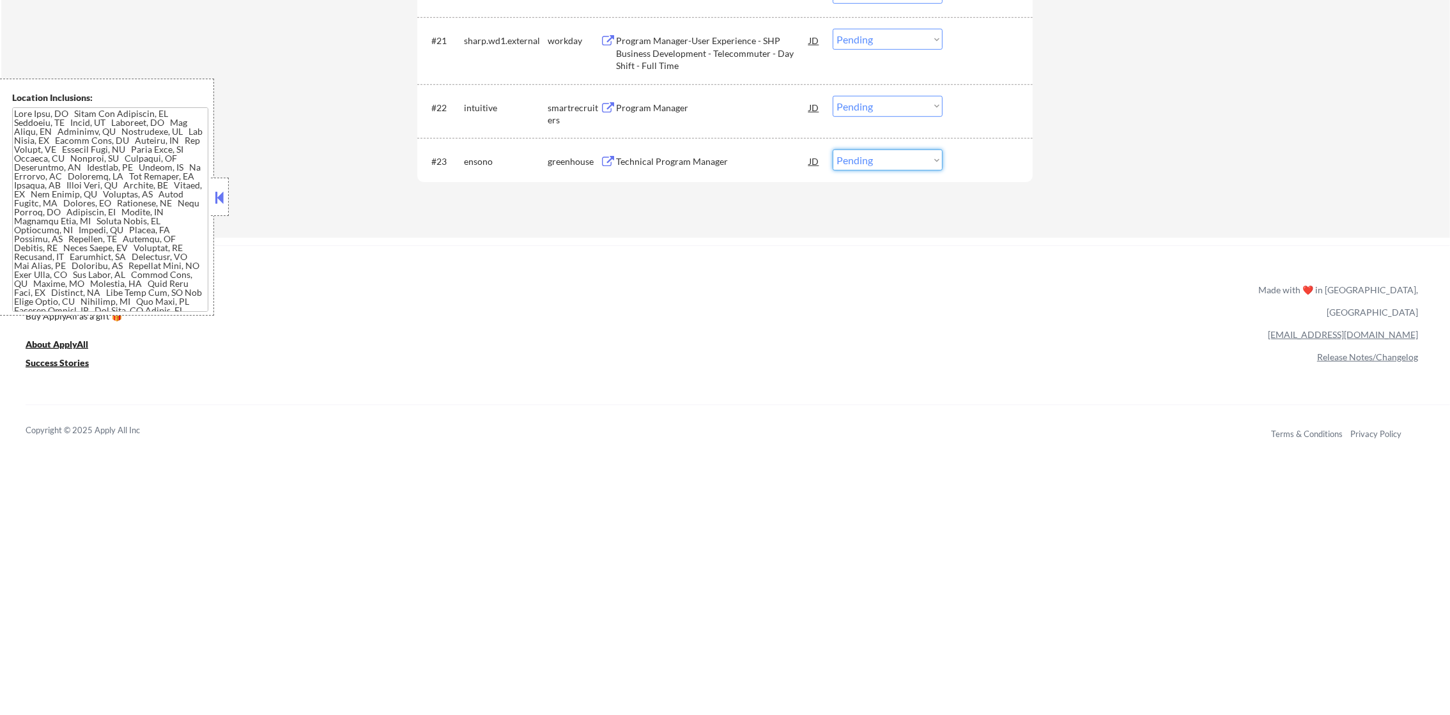
drag, startPoint x: 904, startPoint y: 160, endPoint x: 904, endPoint y: 173, distance: 12.1
click at [904, 161] on select "Choose an option... Pending Applied Excluded (Questions) Excluded (Expired) Exc…" at bounding box center [888, 160] width 110 height 21
select select ""excluded__salary_""
click at [833, 150] on select "Choose an option... Pending Applied Excluded (Questions) Excluded (Expired) Exc…" at bounding box center [888, 160] width 110 height 21
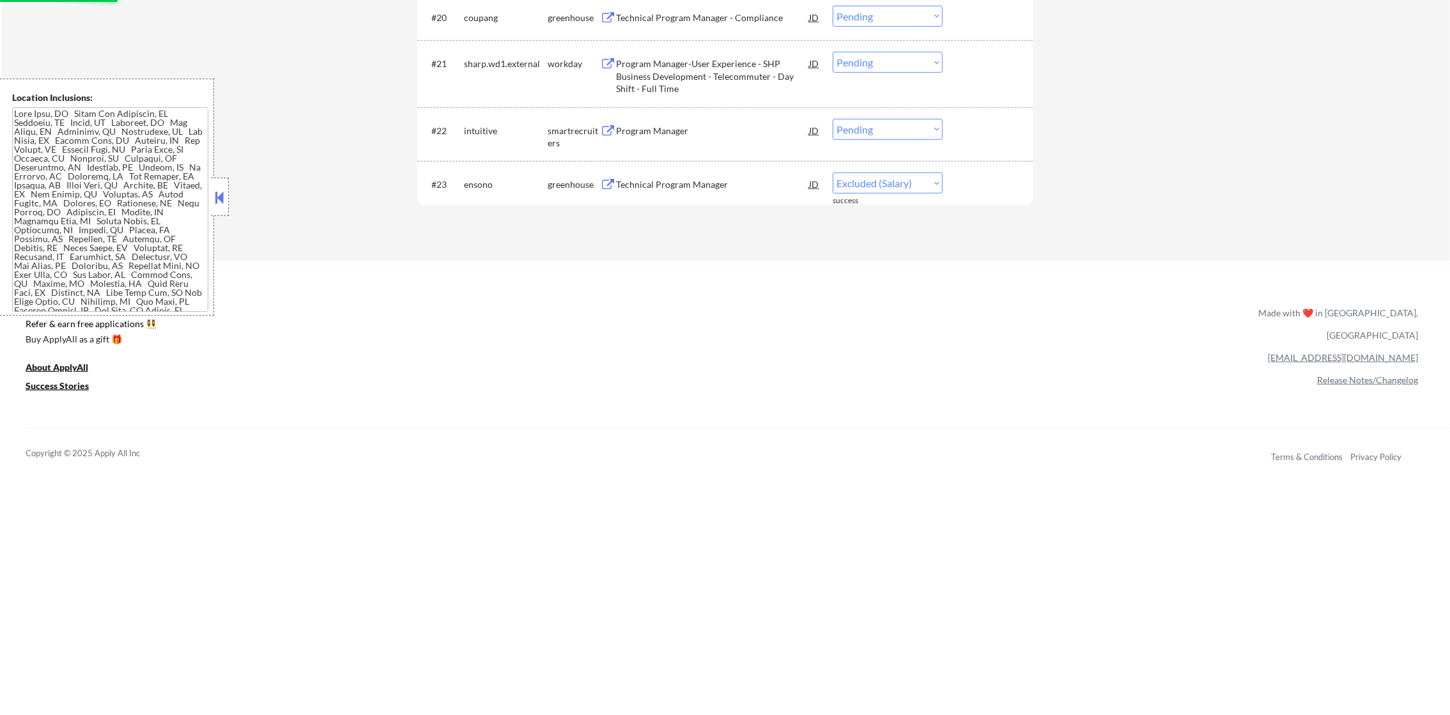
scroll to position [1354, 0]
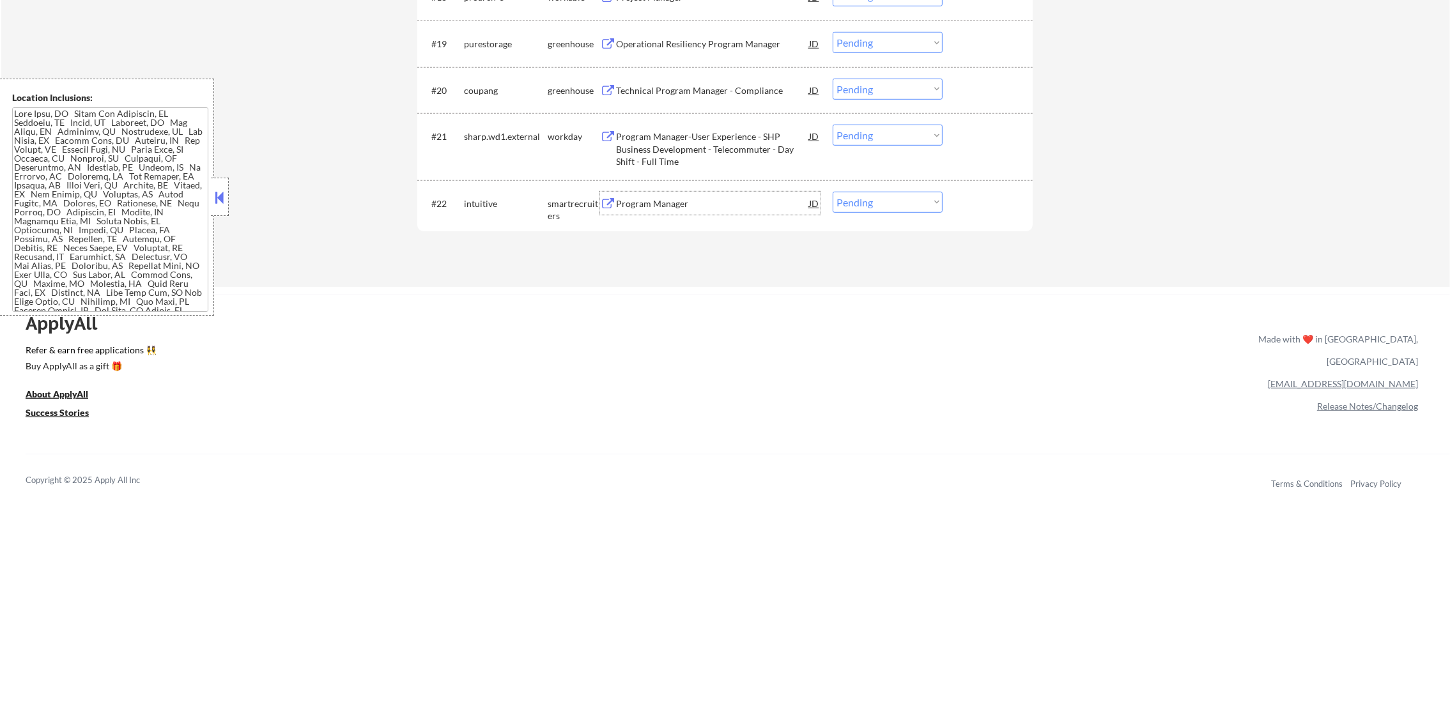
click at [720, 197] on div "Program Manager" at bounding box center [712, 203] width 193 height 13
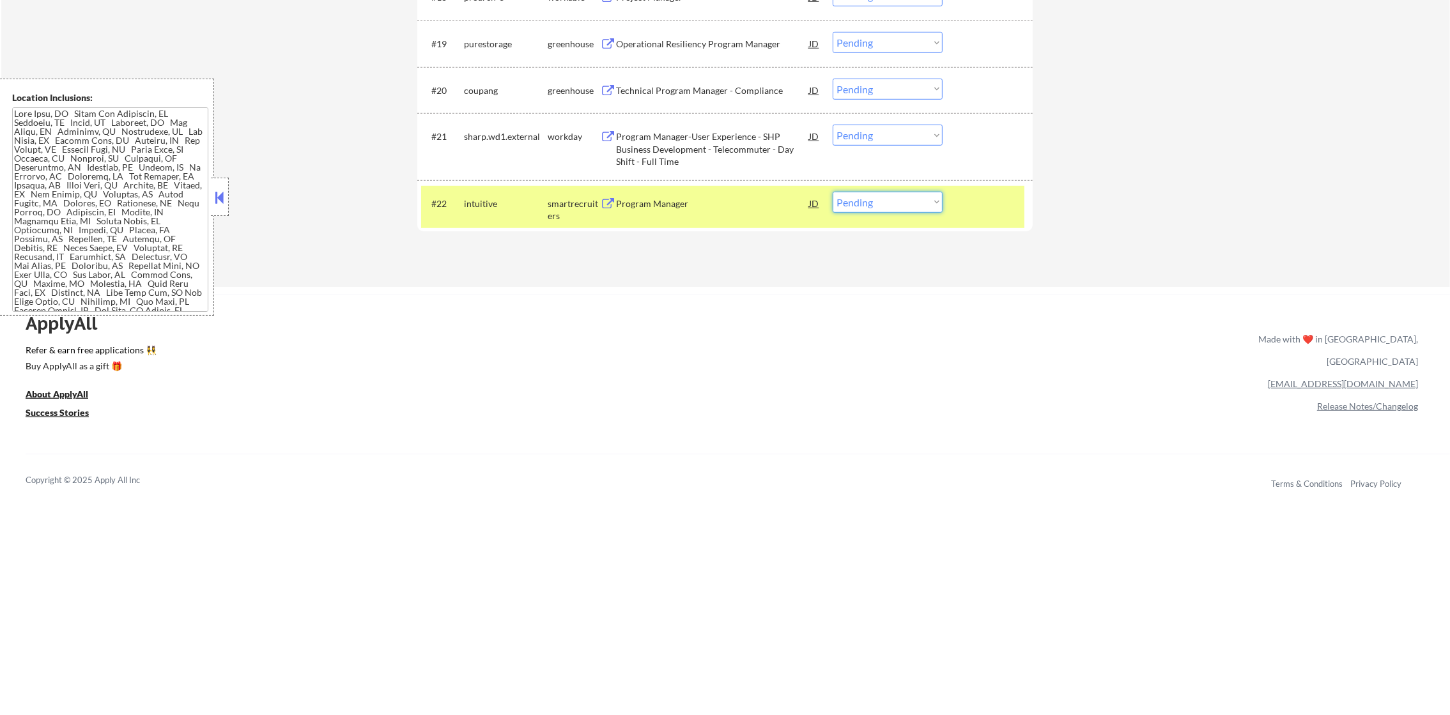
click at [864, 208] on select "Choose an option... Pending Applied Excluded (Questions) Excluded (Expired) Exc…" at bounding box center [888, 202] width 110 height 21
select select ""excluded__bad_match_""
click at [833, 192] on select "Choose an option... Pending Applied Excluded (Questions) Excluded (Expired) Exc…" at bounding box center [888, 202] width 110 height 21
click at [483, 201] on div "intuitive" at bounding box center [506, 203] width 84 height 13
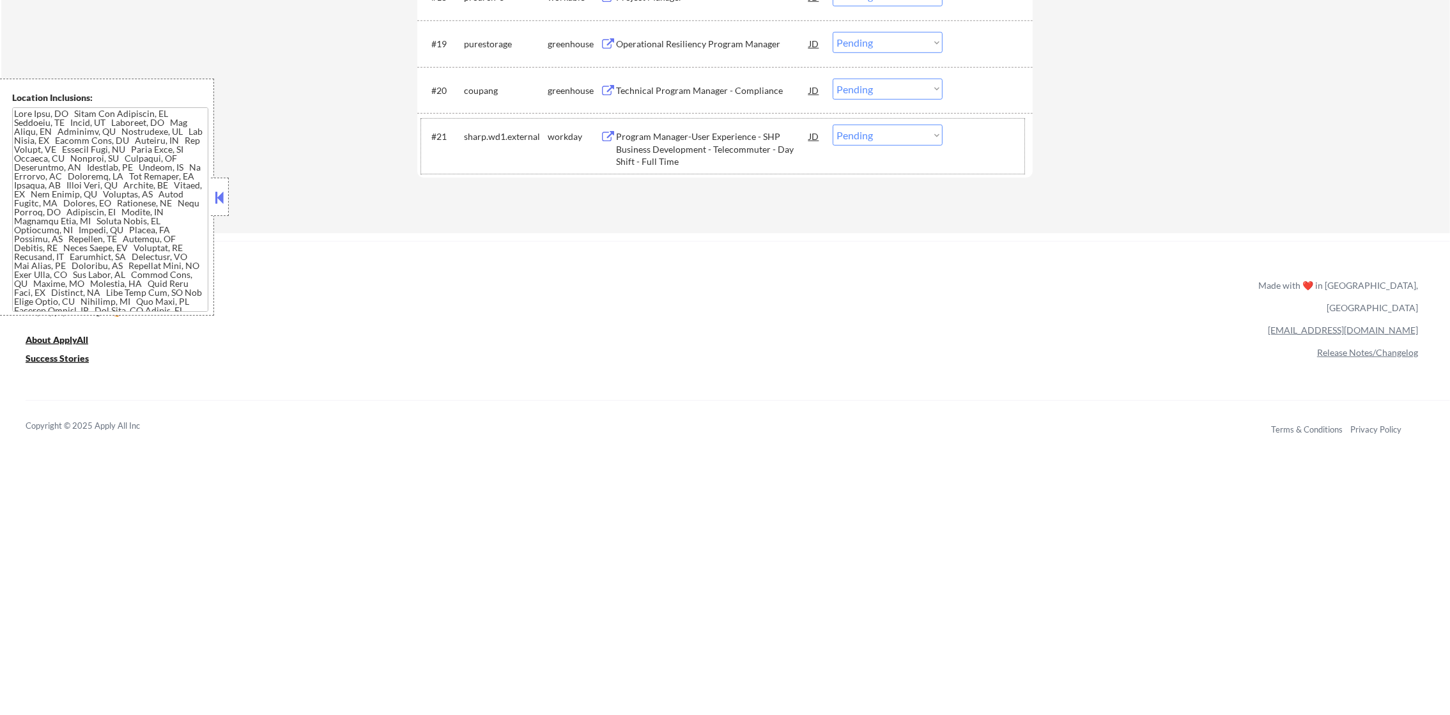
click at [704, 122] on div "#21 sharp.wd1.external workday Program Manager-User Experience - SHP Business D…" at bounding box center [722, 146] width 603 height 55
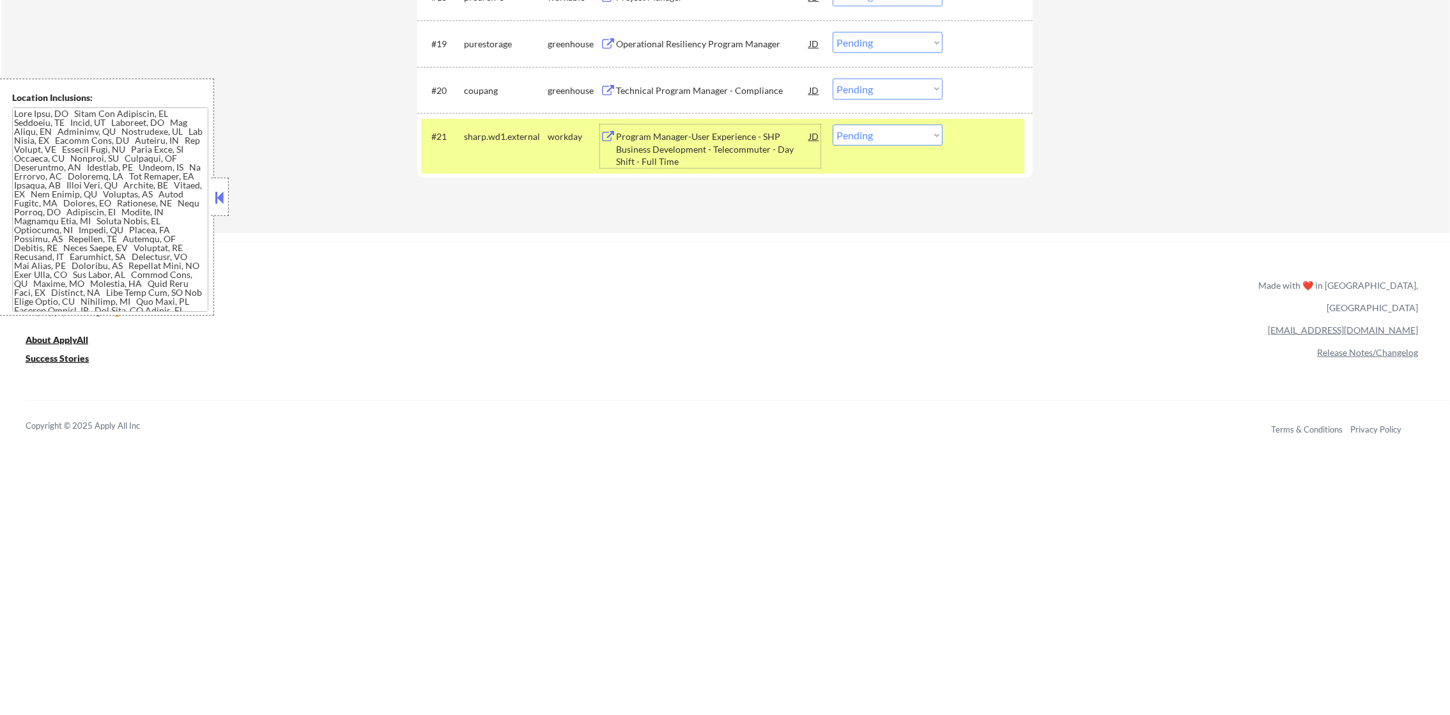
click at [695, 150] on div "Program Manager-User Experience - SHP Business Development - Telecommuter - Day…" at bounding box center [712, 149] width 193 height 38
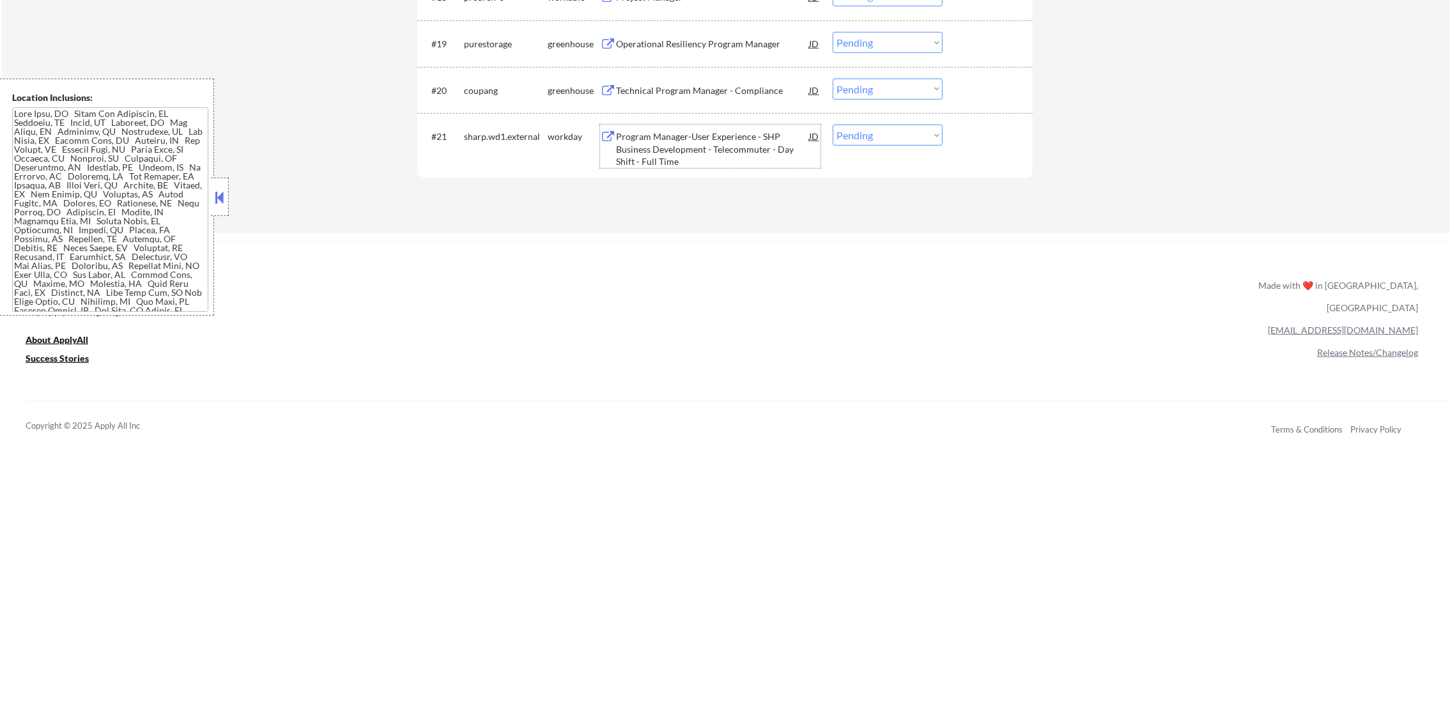
click at [864, 134] on select "Choose an option... Pending Applied Excluded (Questions) Excluded (Expired) Exc…" at bounding box center [888, 135] width 110 height 21
select select ""excluded__blocklist_""
click at [833, 125] on select "Choose an option... Pending Applied Excluded (Questions) Excluded (Expired) Exc…" at bounding box center [888, 135] width 110 height 21
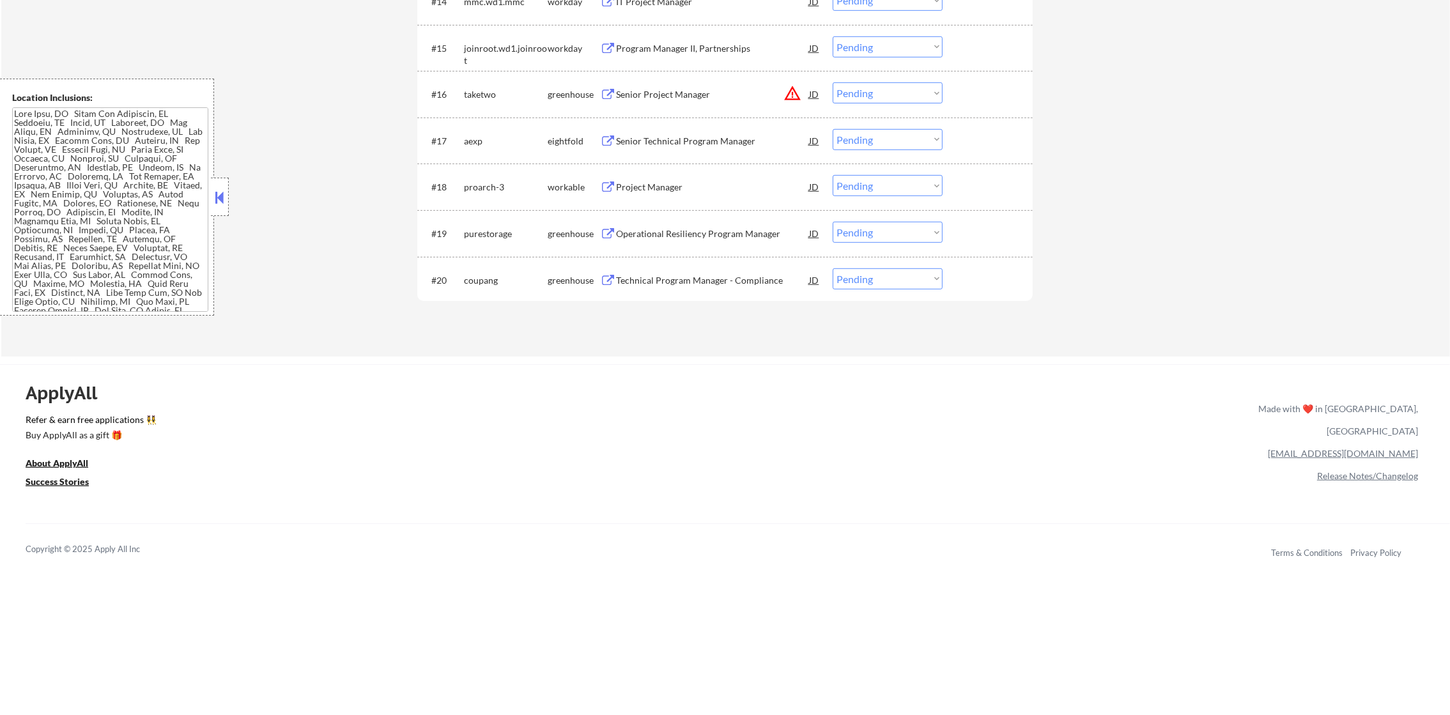
scroll to position [1161, 0]
click at [640, 281] on div "Technical Program Manager - Compliance" at bounding box center [712, 283] width 193 height 13
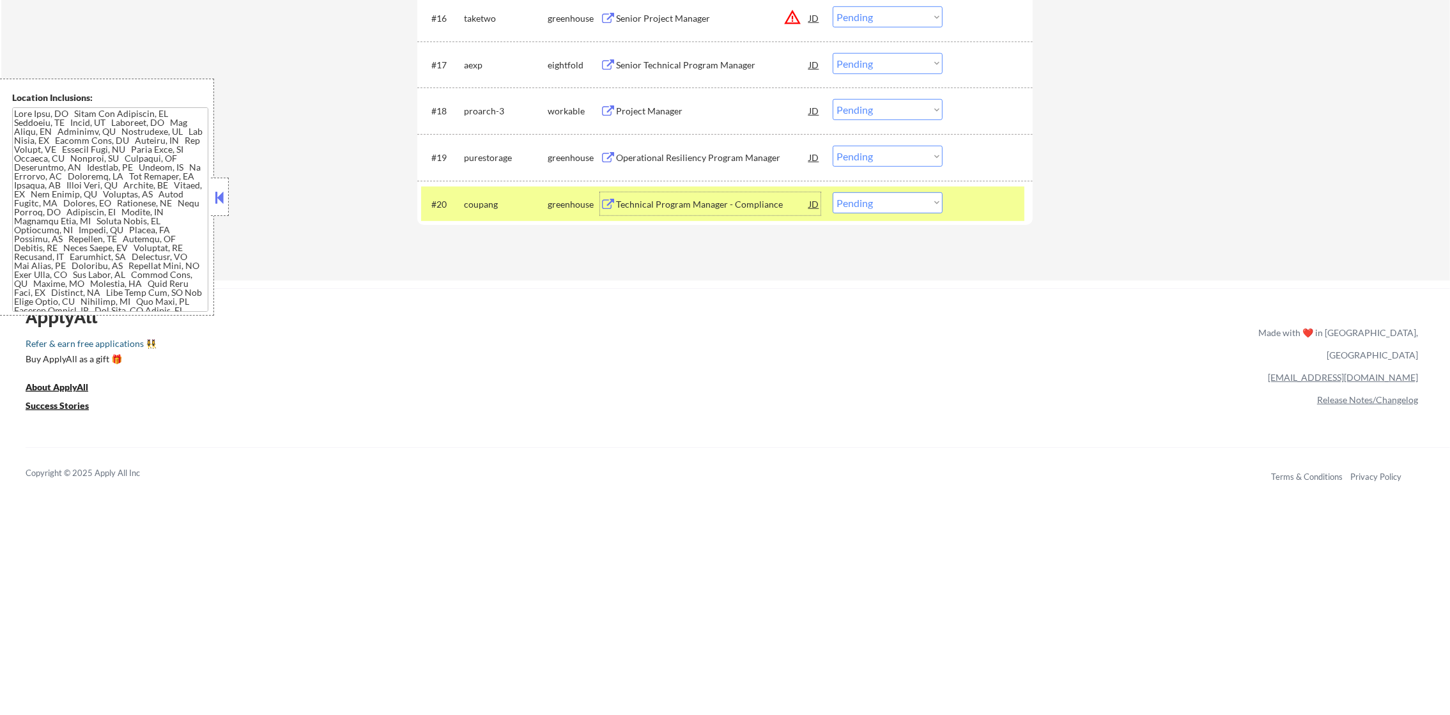
scroll to position [1257, 0]
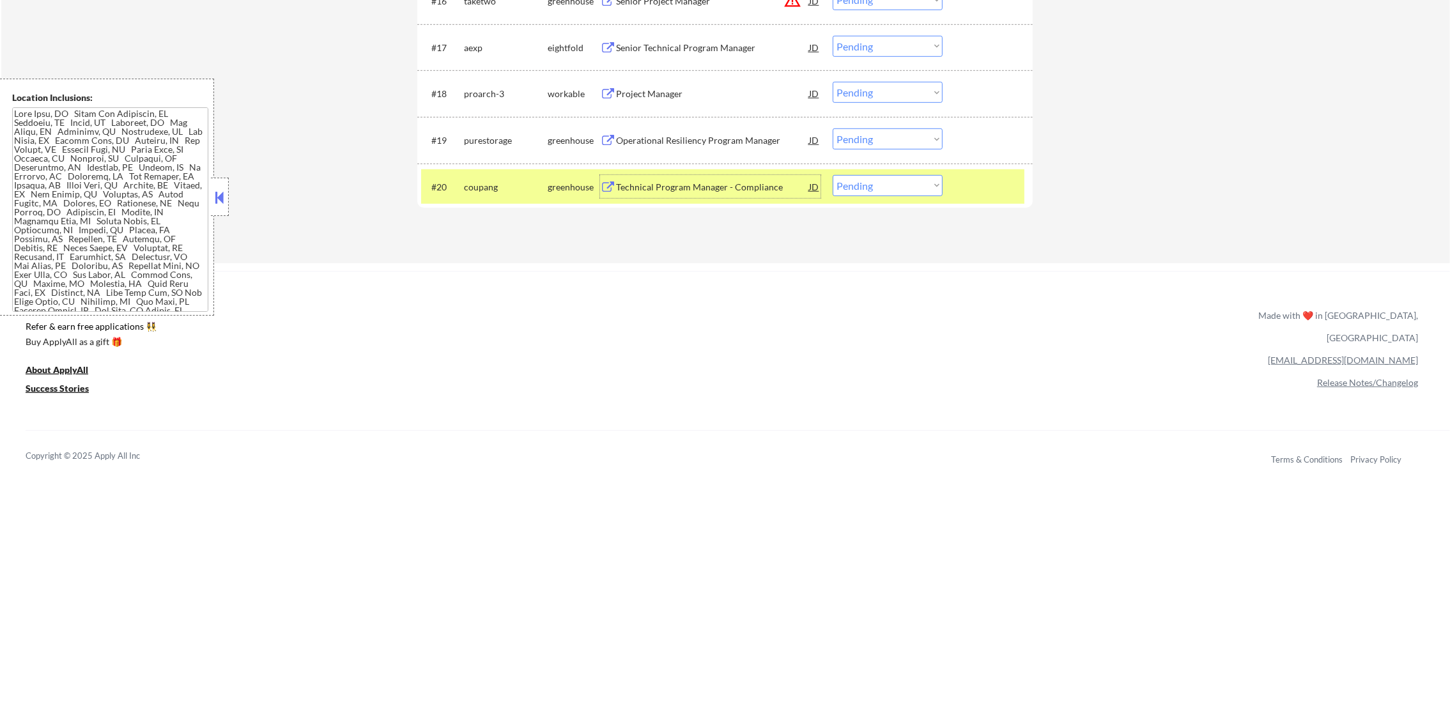
click at [745, 185] on div "Technical Program Manager - Compliance" at bounding box center [712, 187] width 193 height 13
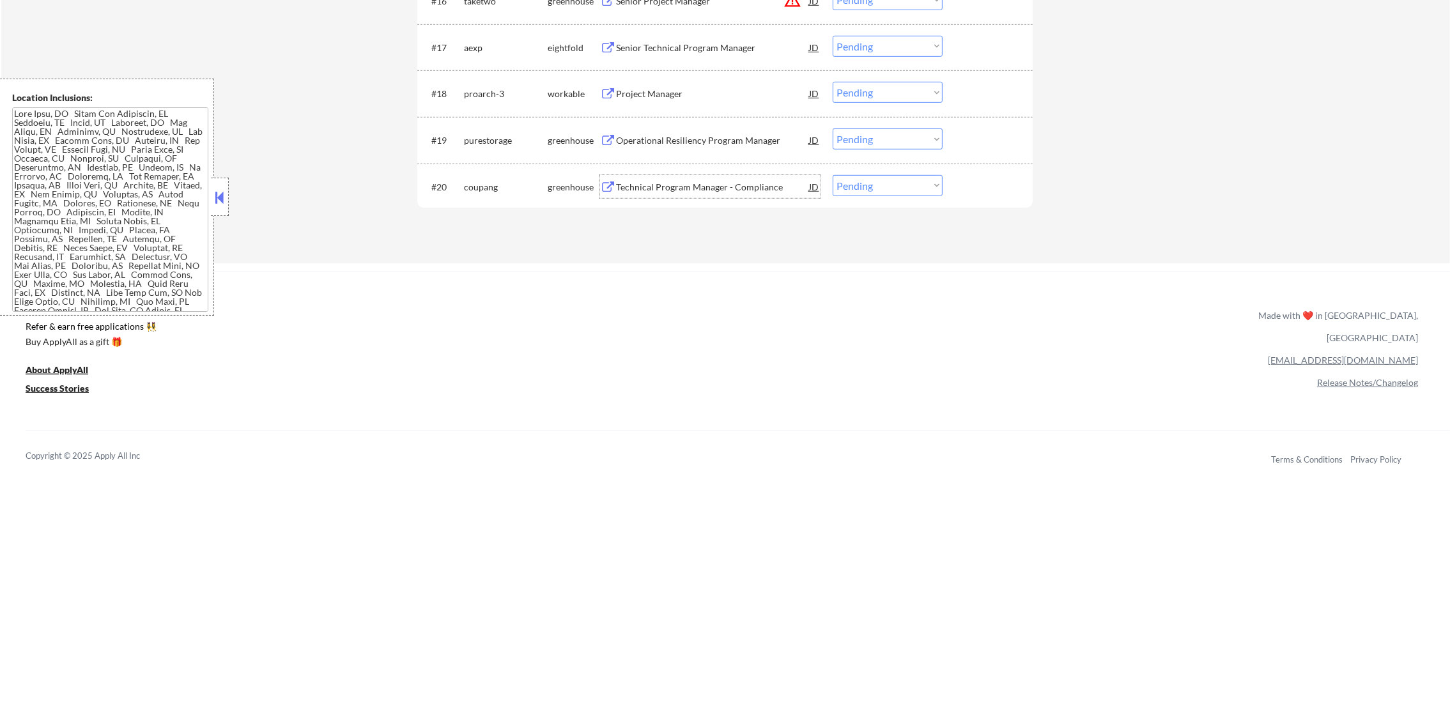
click at [699, 181] on div "Technical Program Manager - Compliance" at bounding box center [712, 187] width 193 height 13
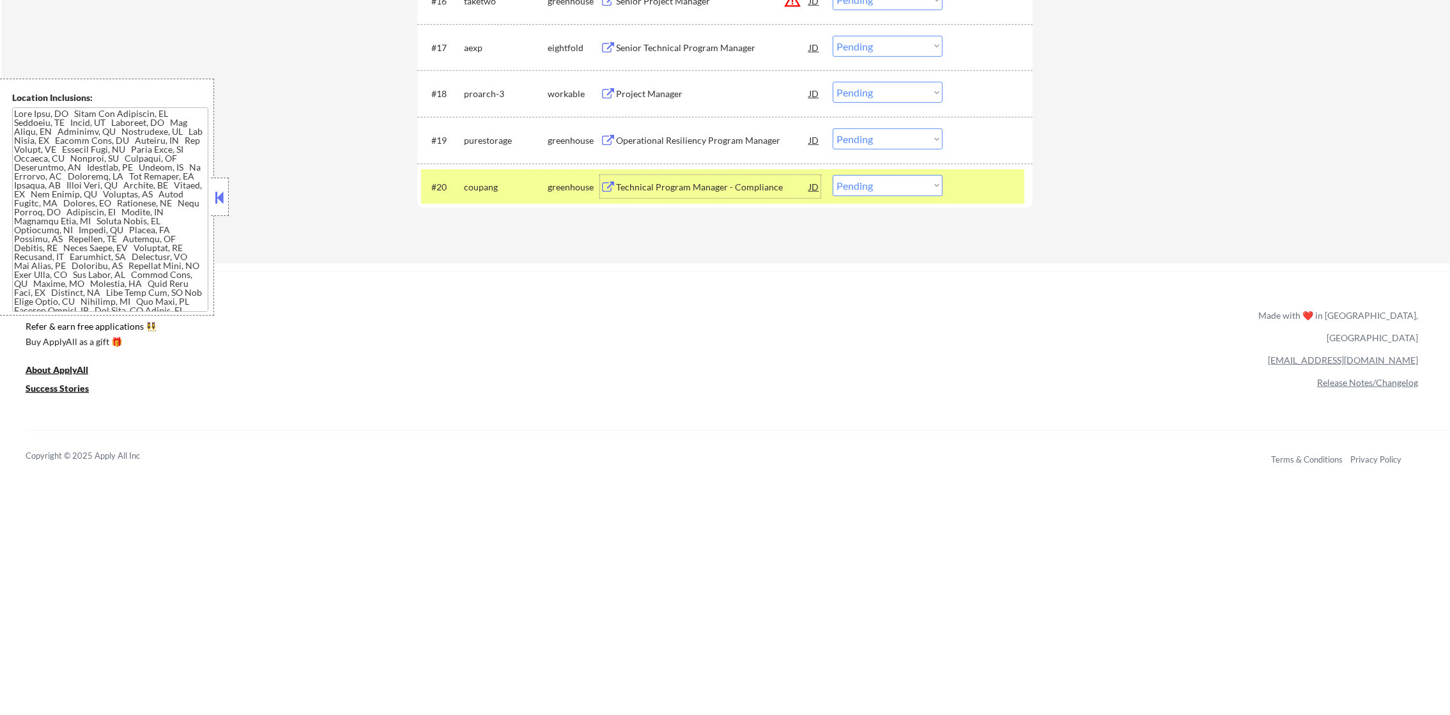
click at [854, 192] on select "Choose an option... Pending Applied Excluded (Questions) Excluded (Expired) Exc…" at bounding box center [888, 185] width 110 height 21
select select ""applied""
click at [833, 175] on select "Choose an option... Pending Applied Excluded (Questions) Excluded (Expired) Exc…" at bounding box center [888, 185] width 110 height 21
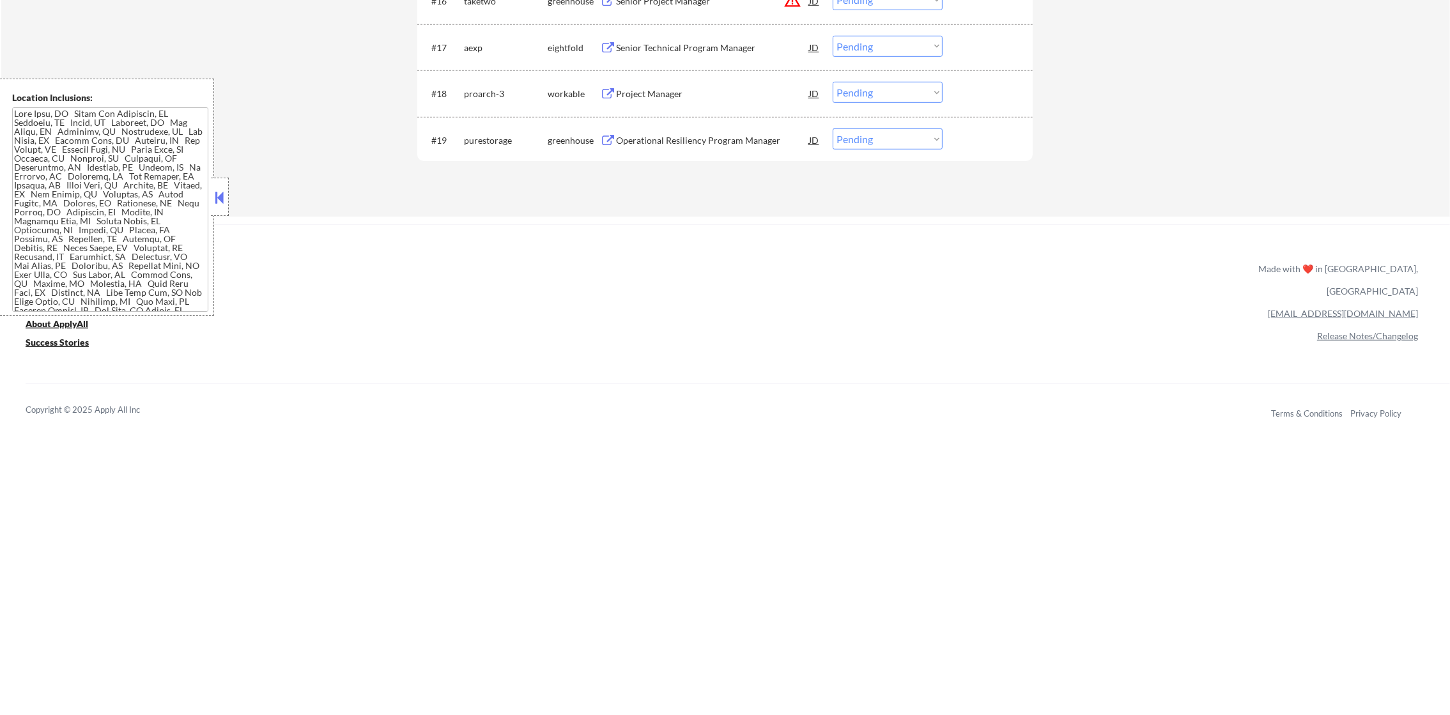
click at [699, 139] on div "Operational Resiliency Program Manager" at bounding box center [712, 140] width 193 height 13
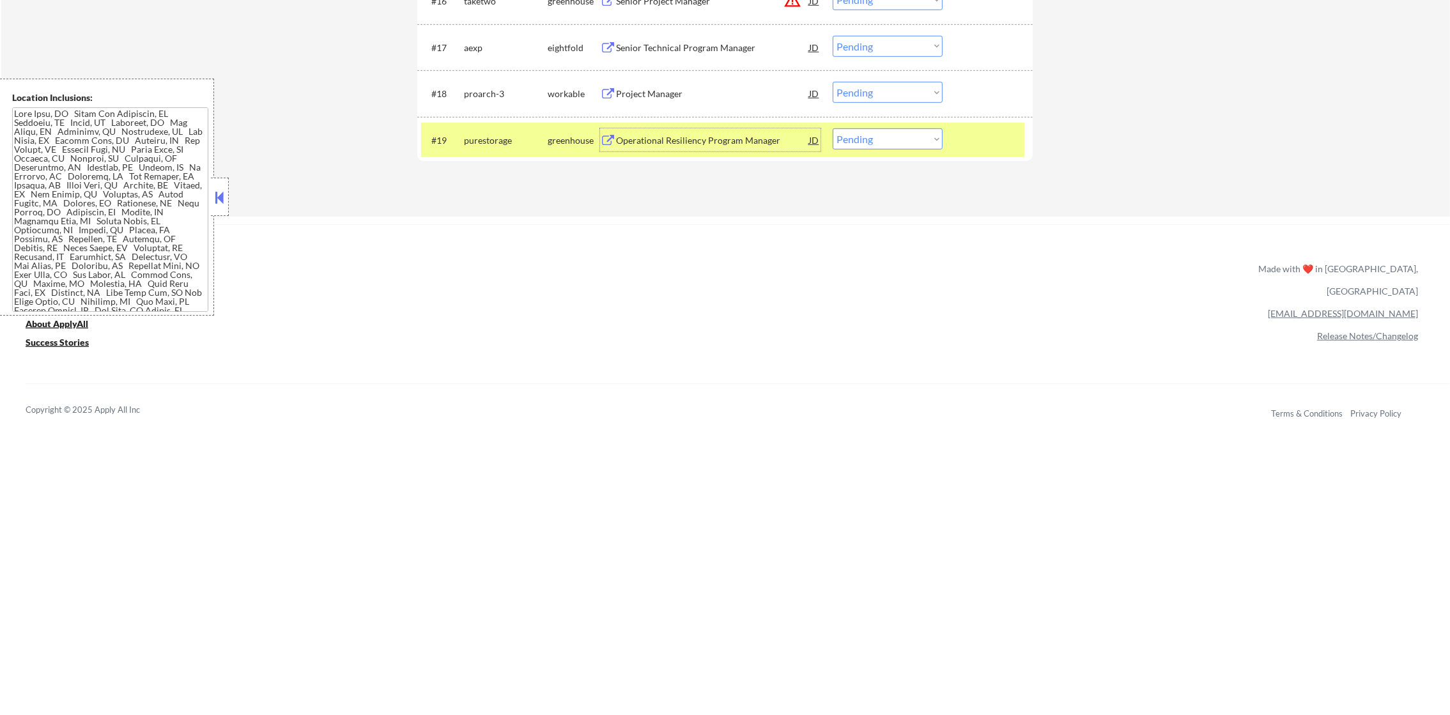
drag, startPoint x: 845, startPoint y: 142, endPoint x: 846, endPoint y: 149, distance: 7.1
click at [845, 142] on select "Choose an option... Pending Applied Excluded (Questions) Excluded (Expired) Exc…" at bounding box center [888, 138] width 110 height 21
select select ""applied""
click at [833, 128] on select "Choose an option... Pending Applied Excluded (Questions) Excluded (Expired) Exc…" at bounding box center [888, 138] width 110 height 21
click at [501, 126] on div "#19 purestorage greenhouse Operational Resiliency Program Manager JD Choose an …" at bounding box center [722, 140] width 603 height 35
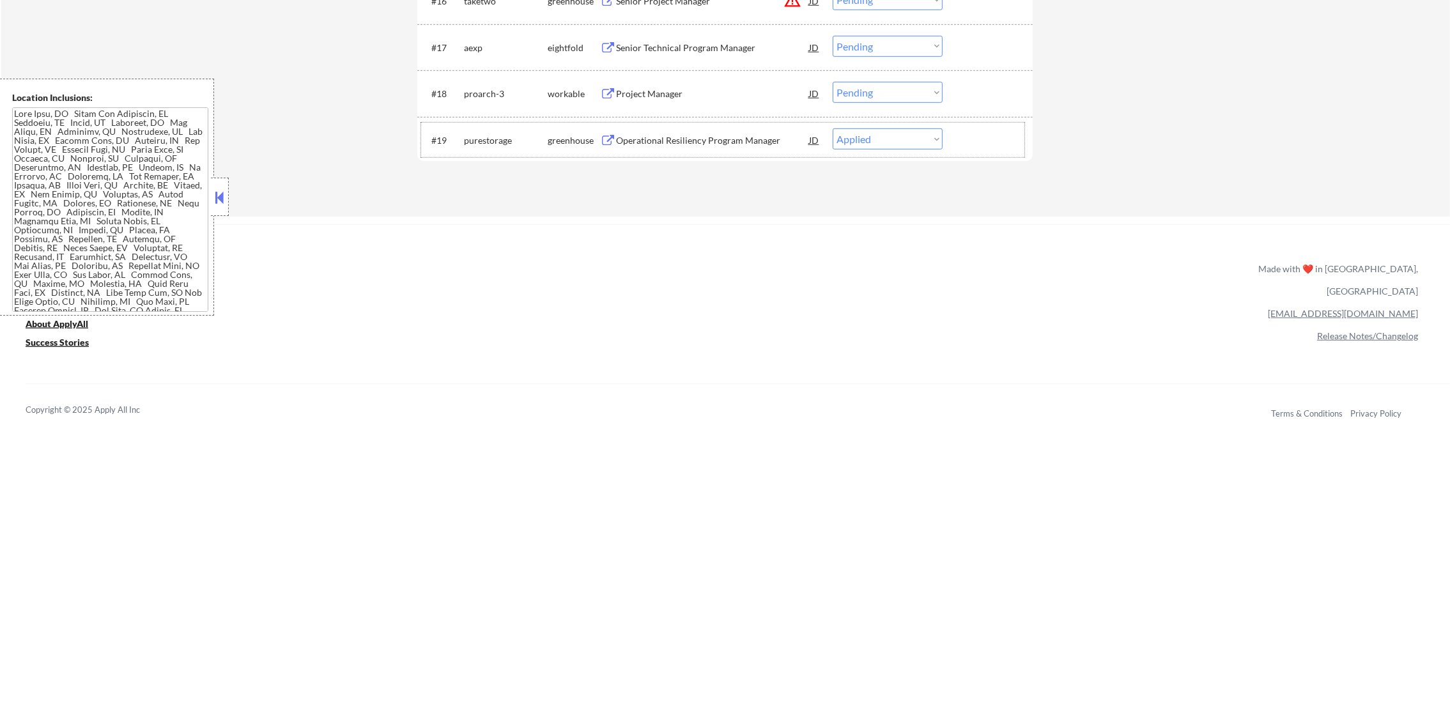
click at [692, 146] on div "Operational Resiliency Program Manager" at bounding box center [712, 139] width 193 height 23
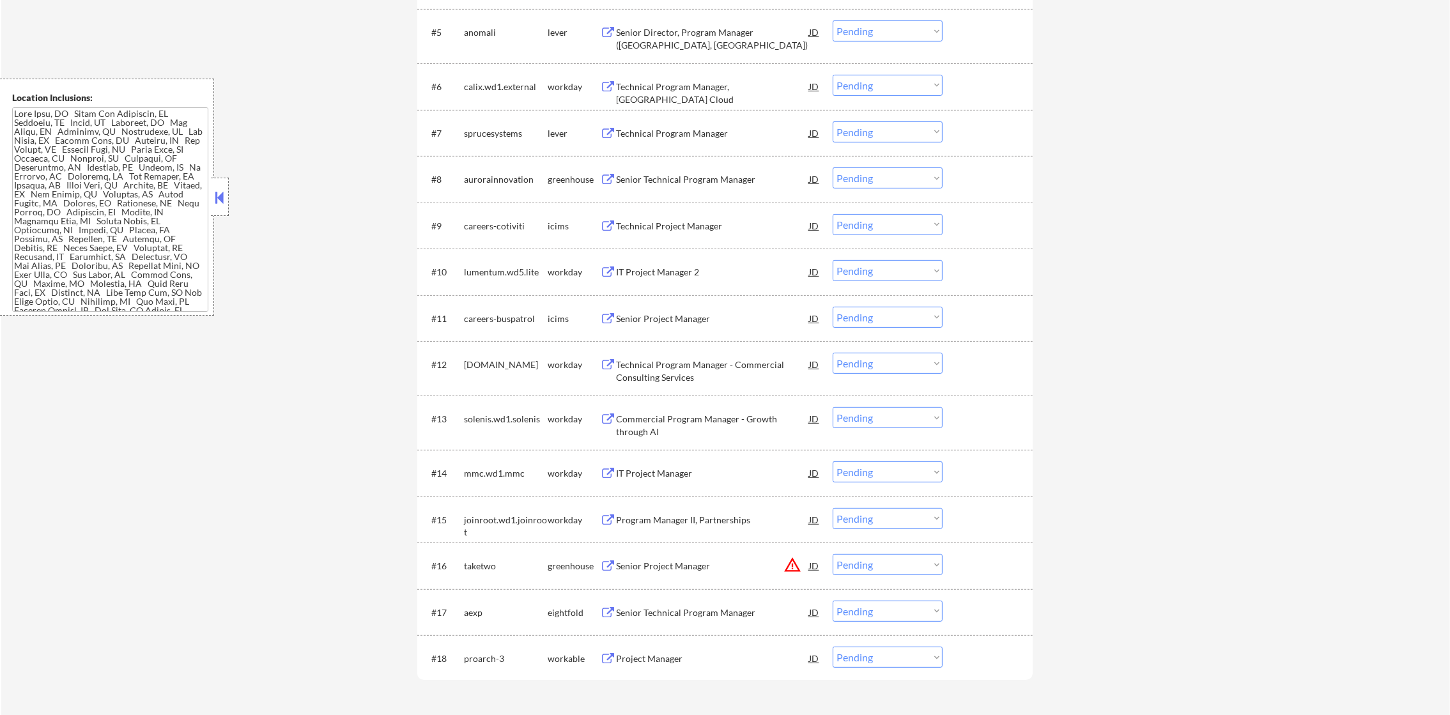
scroll to position [80, 0]
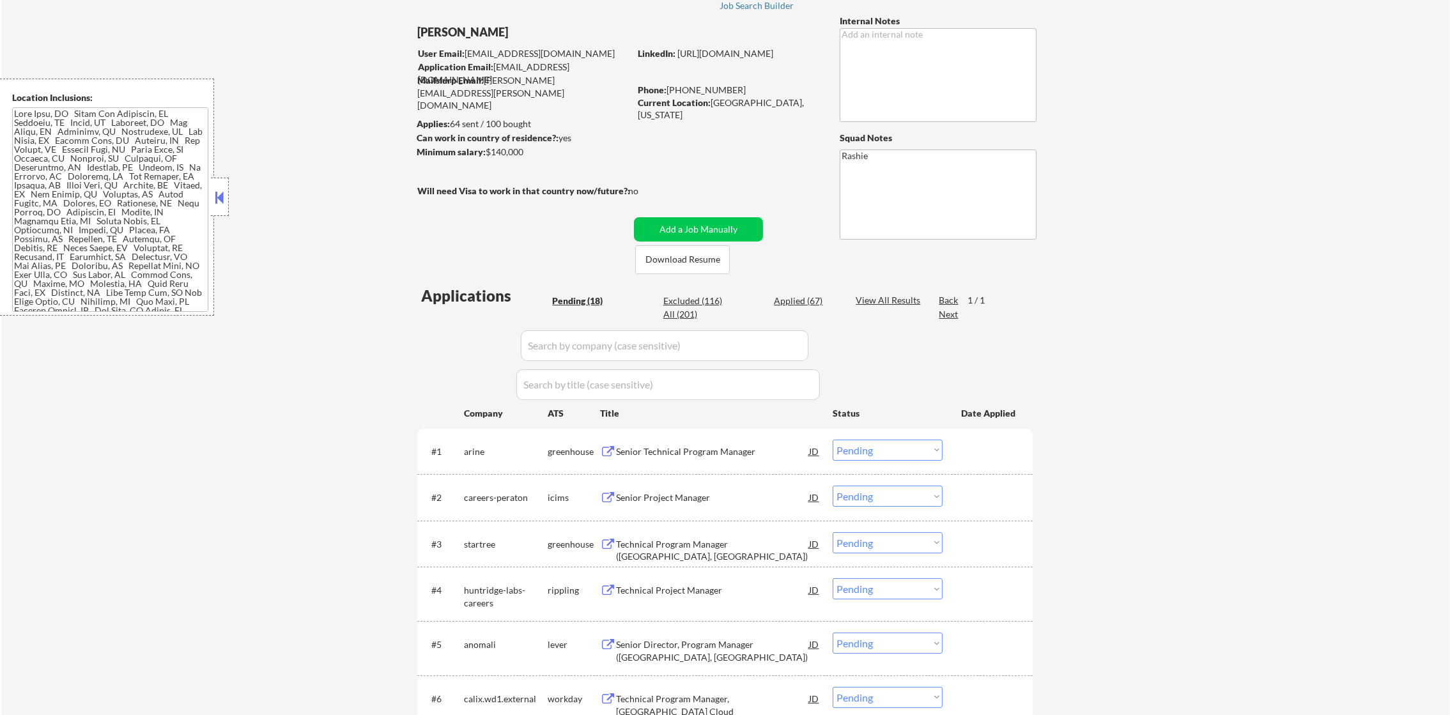
click at [797, 298] on div "Applied (67)" at bounding box center [806, 301] width 64 height 13
select select ""applied""
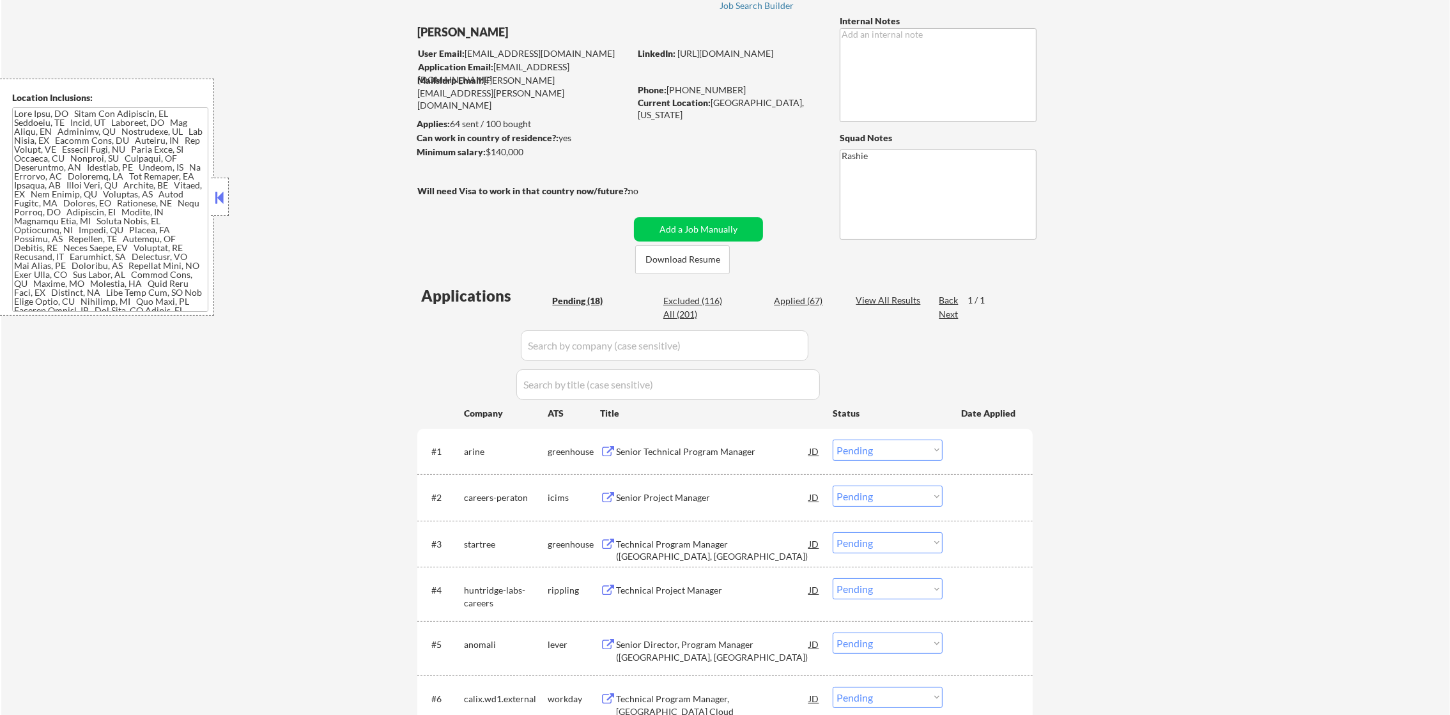
select select ""applied""
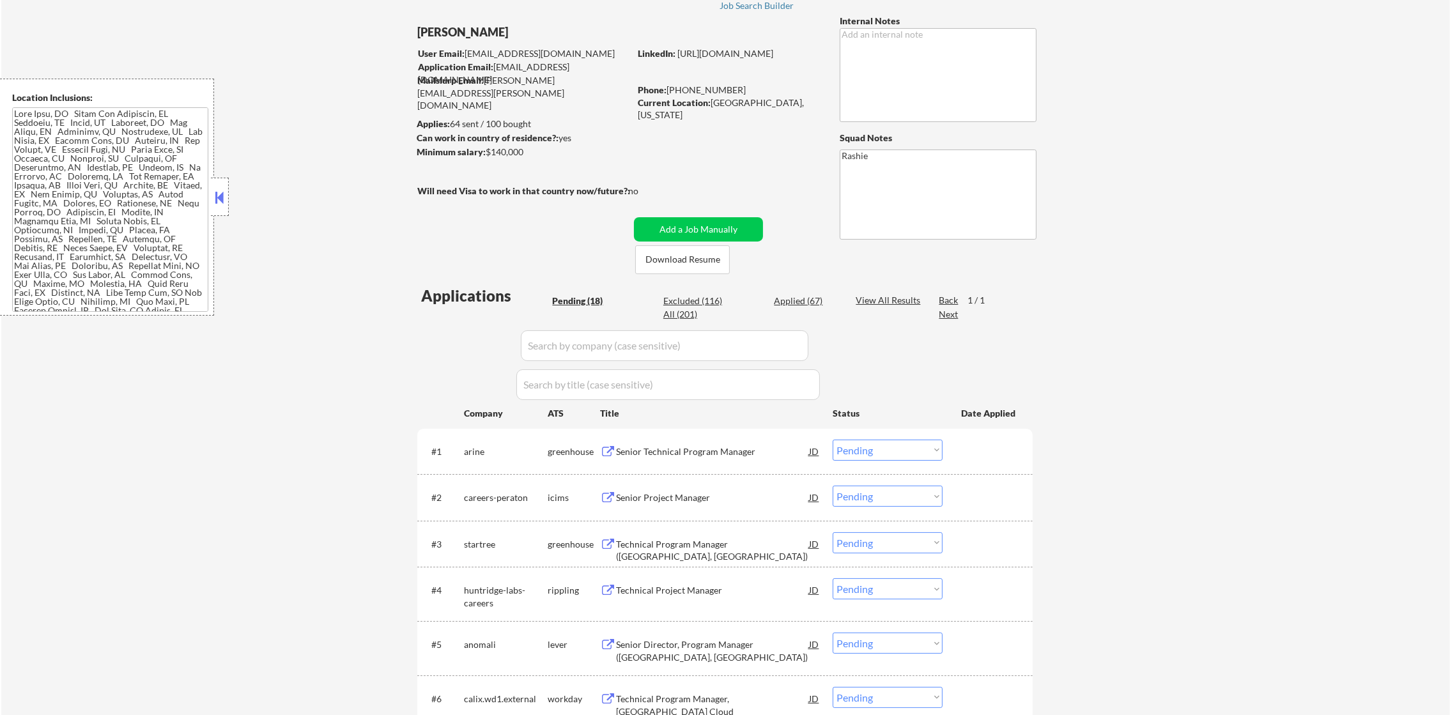
select select ""applied""
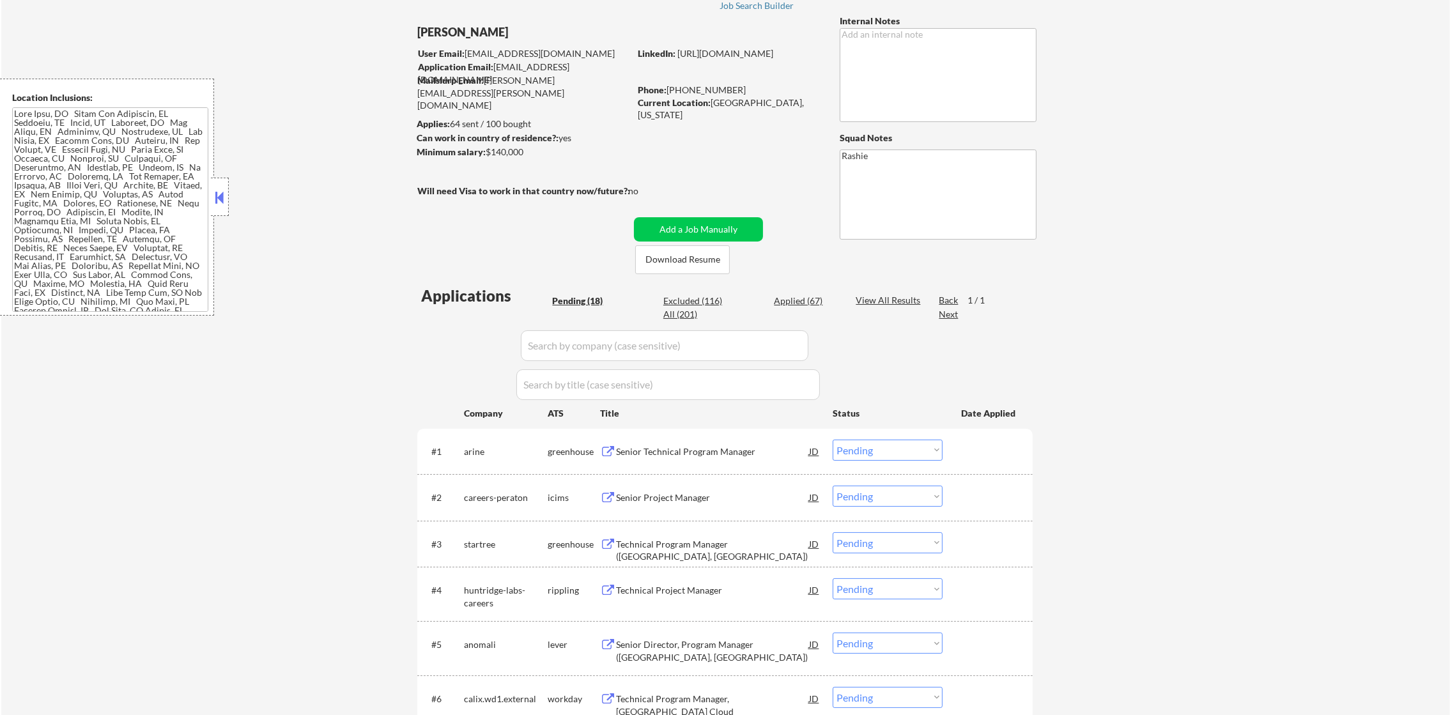
select select ""applied""
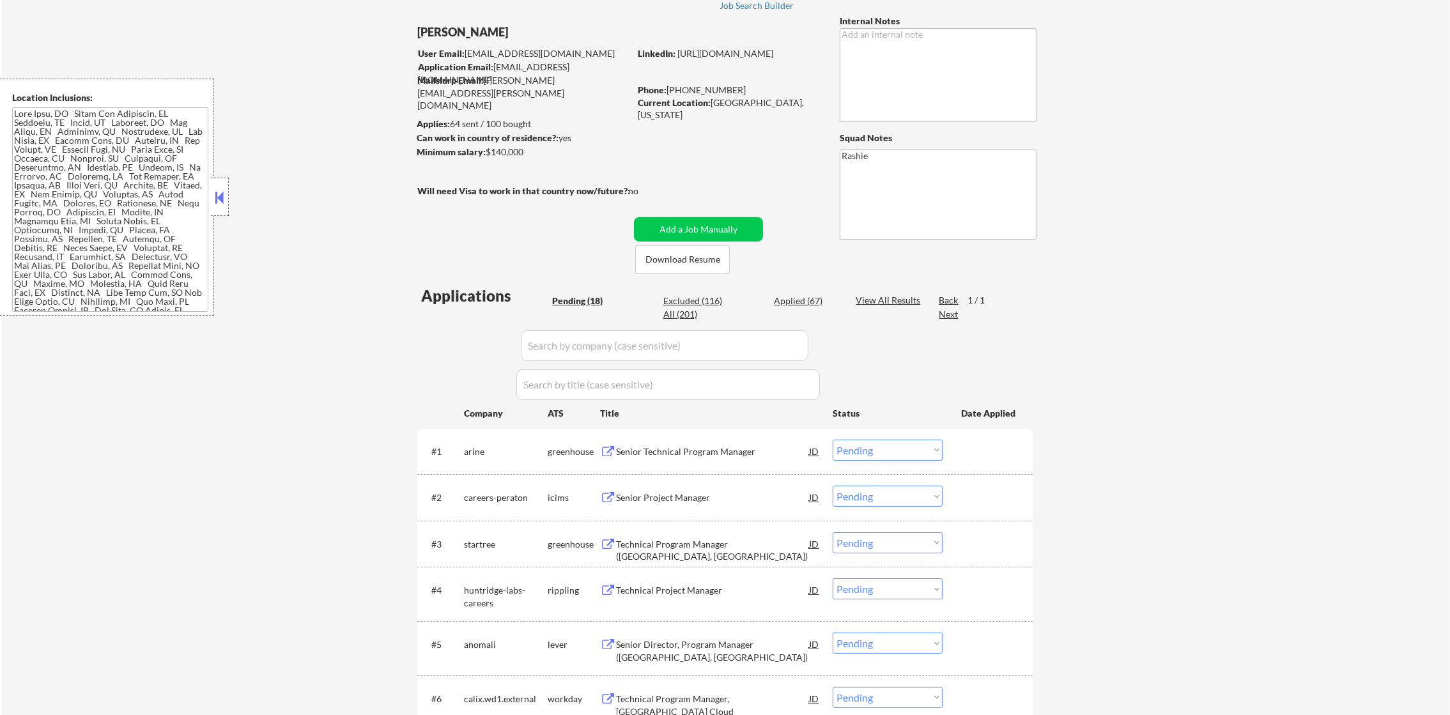
select select ""applied""
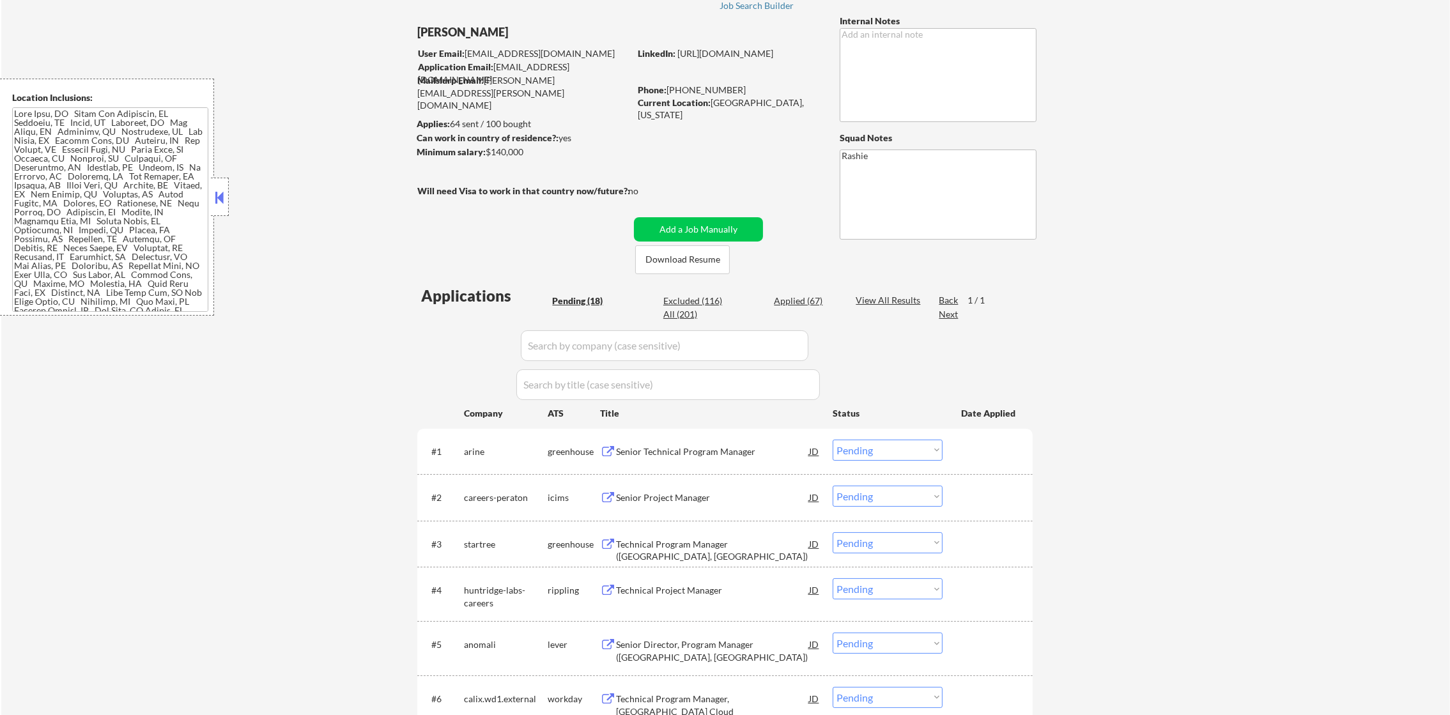
select select ""applied""
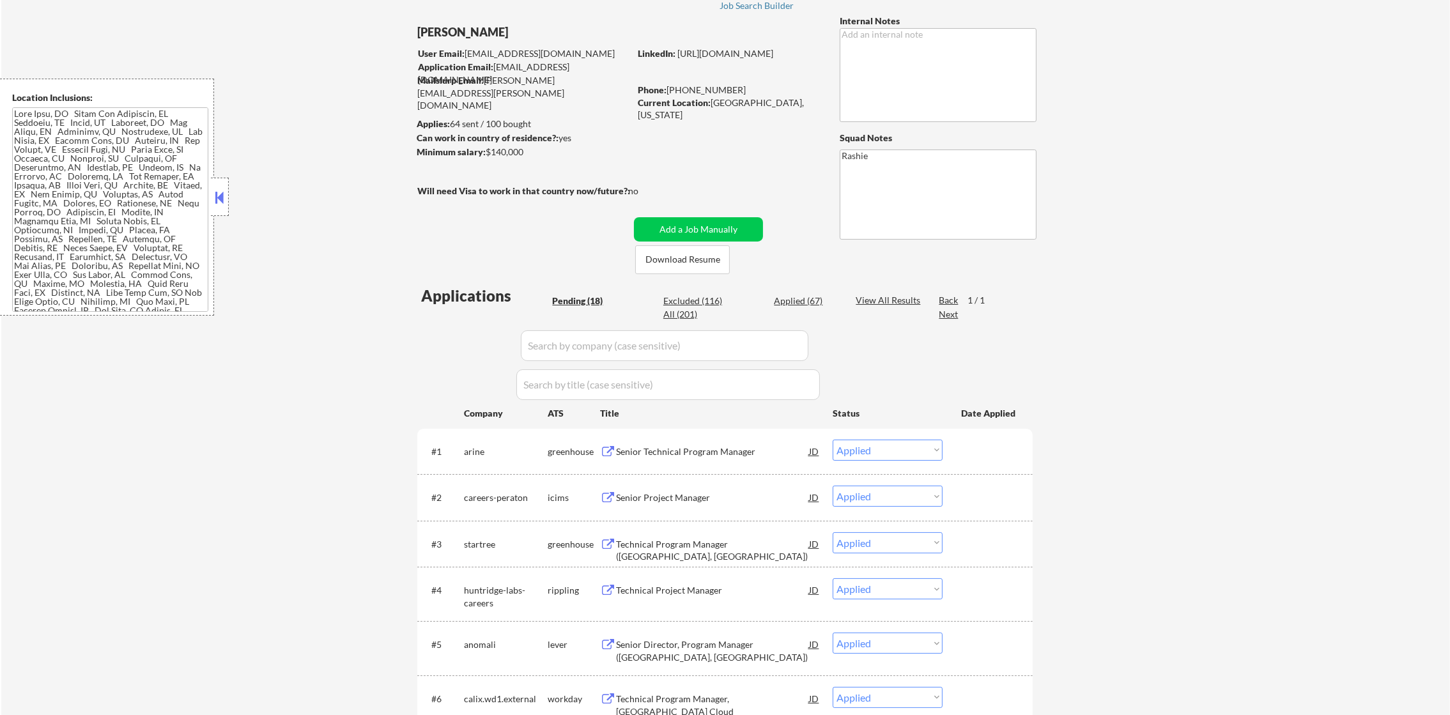
select select ""applied""
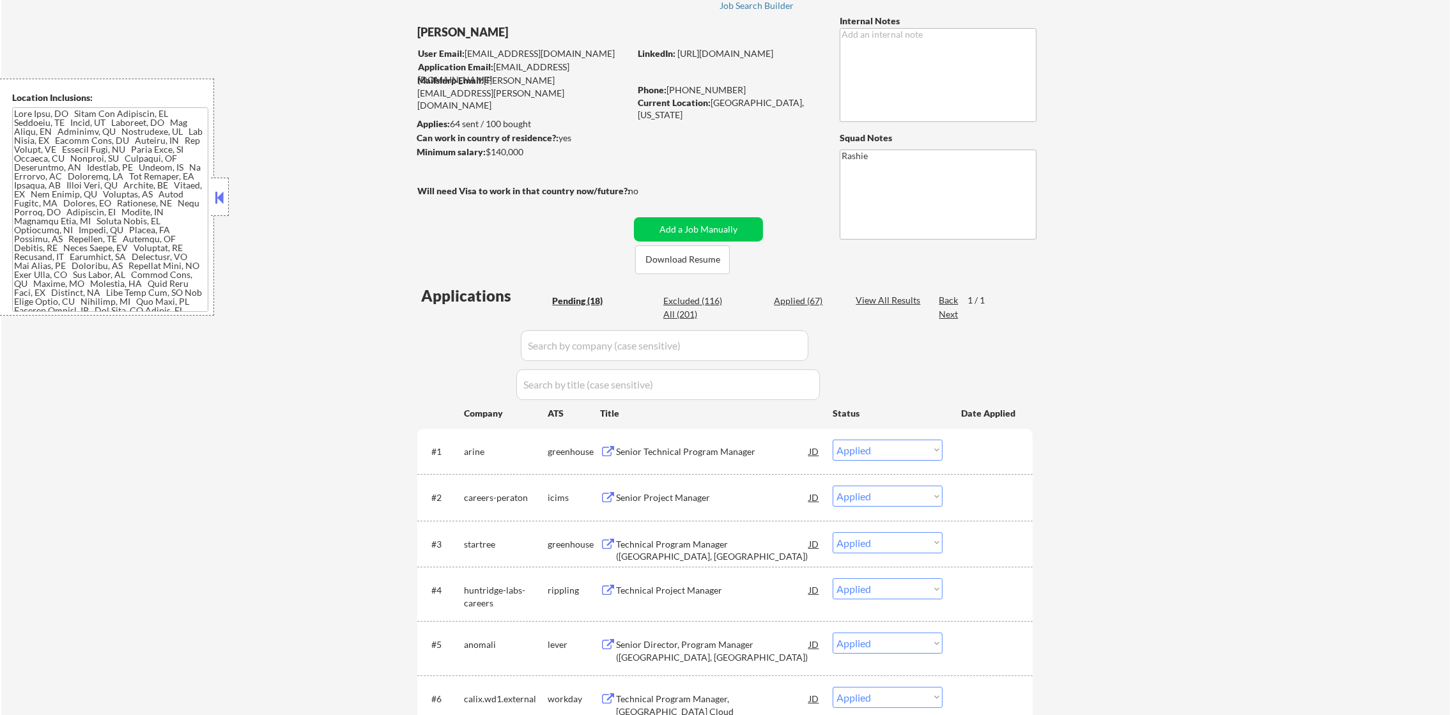
select select ""applied""
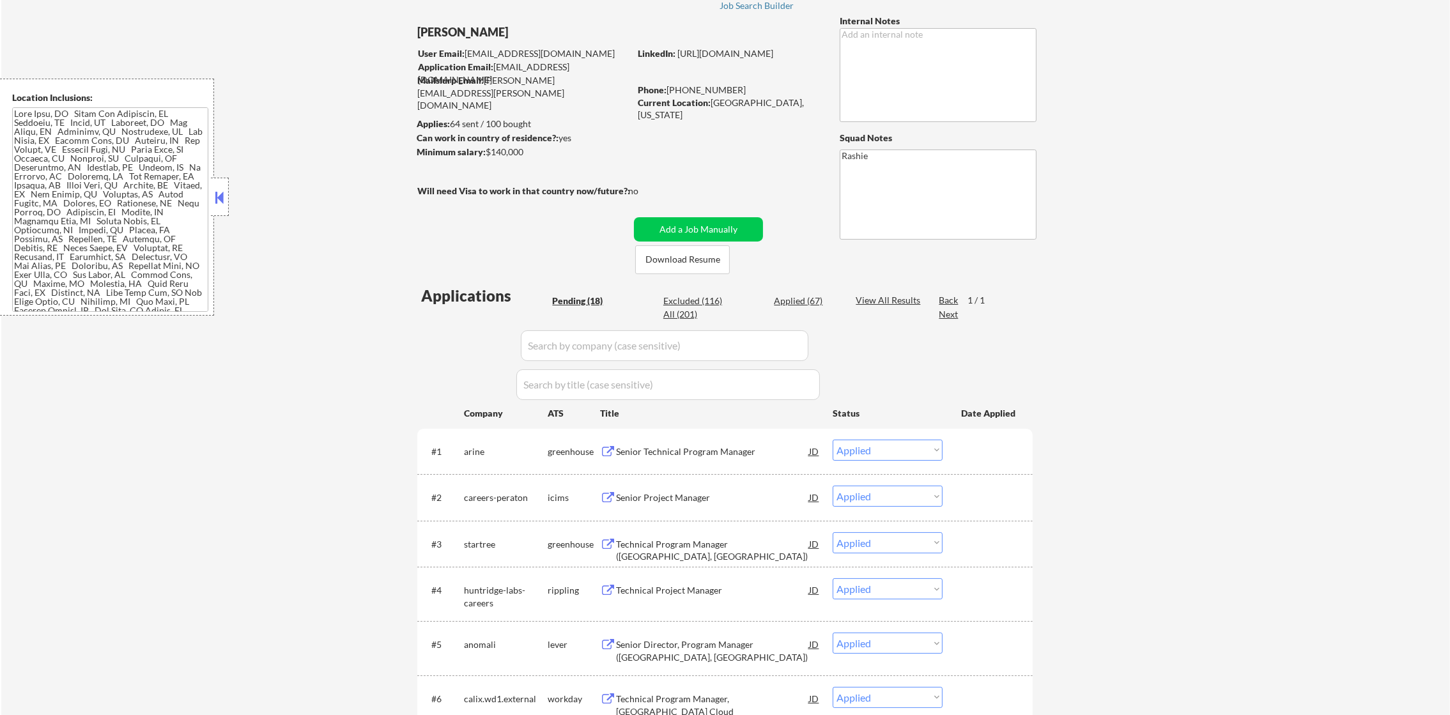
select select ""applied""
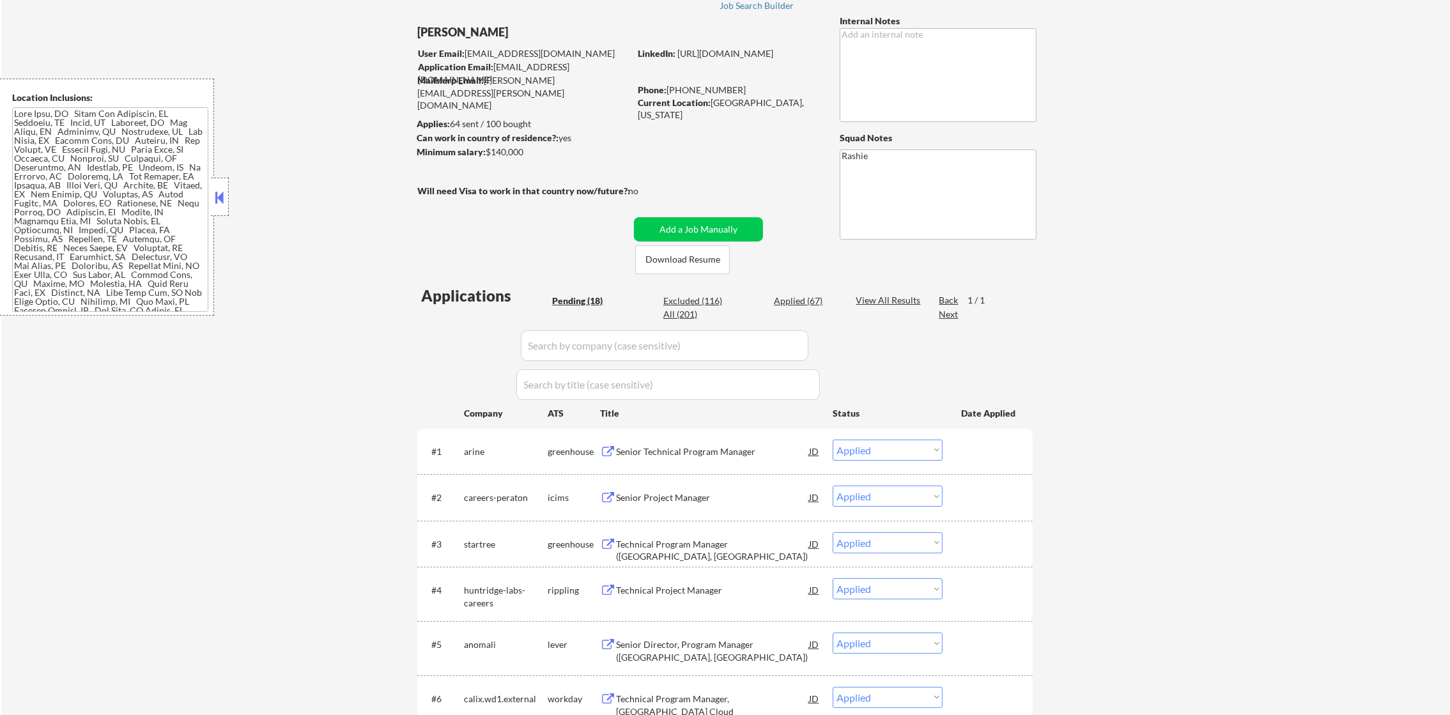
select select ""applied""
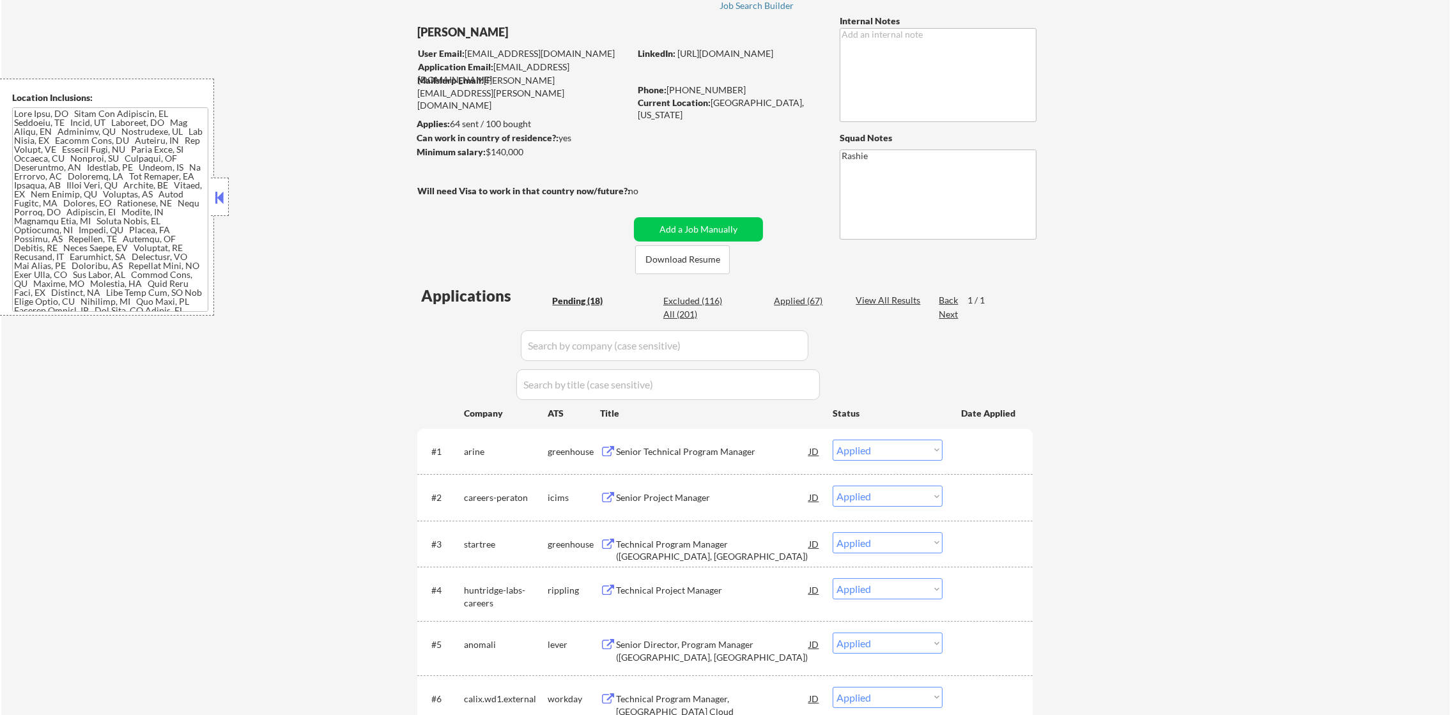
select select ""applied""
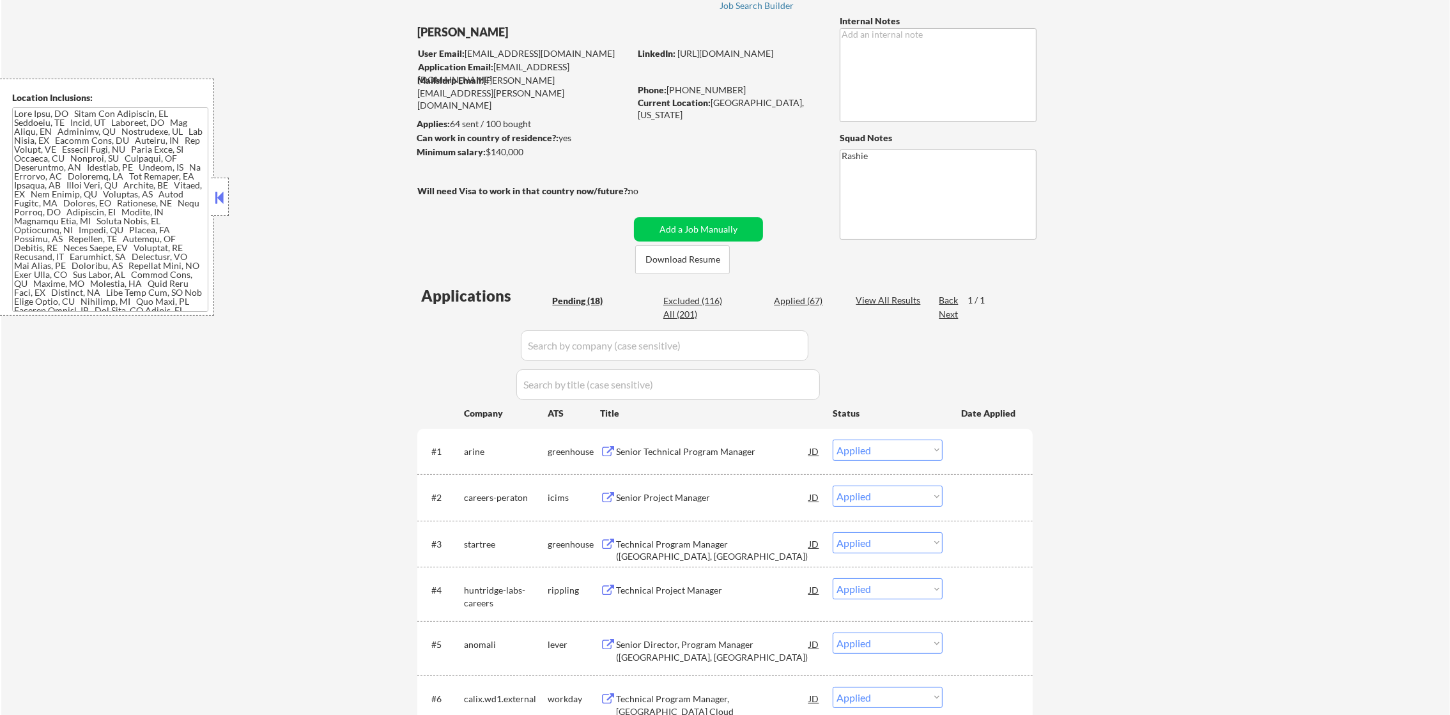
select select ""applied""
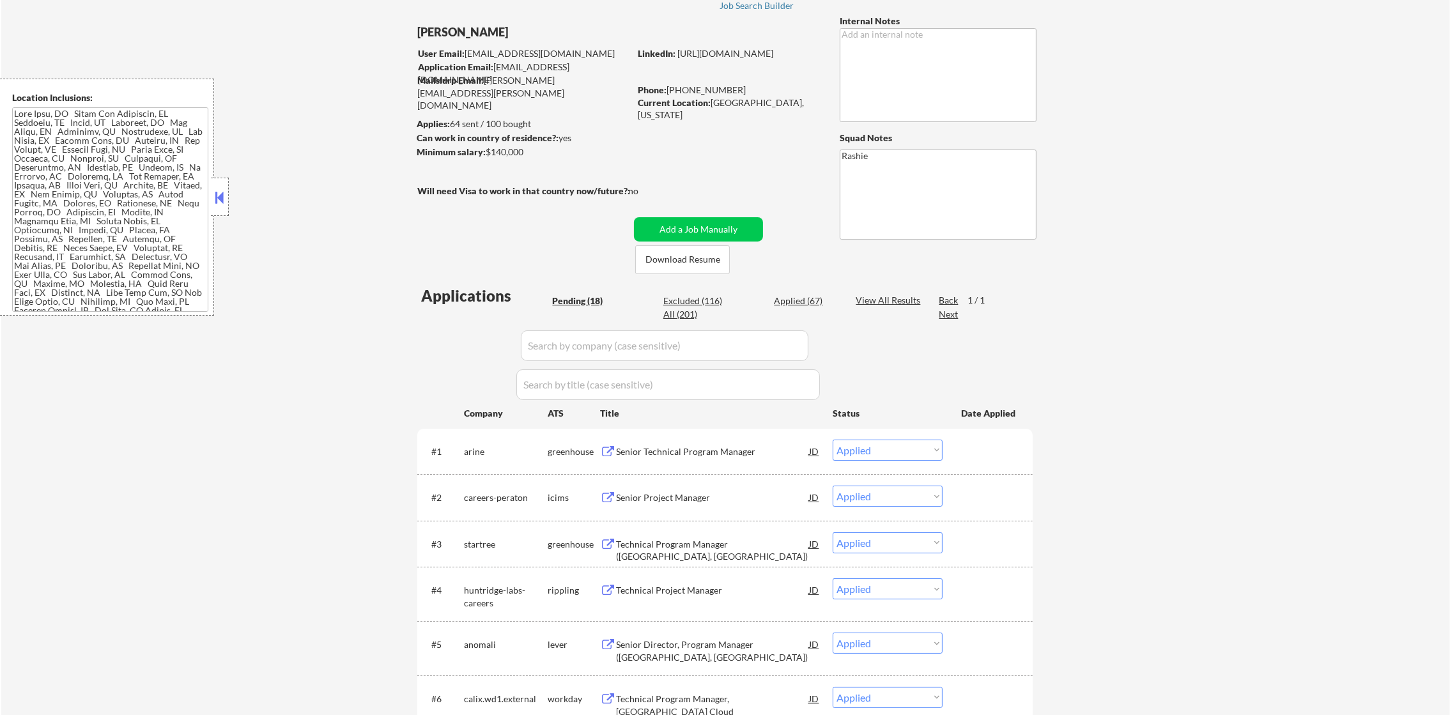
select select ""applied""
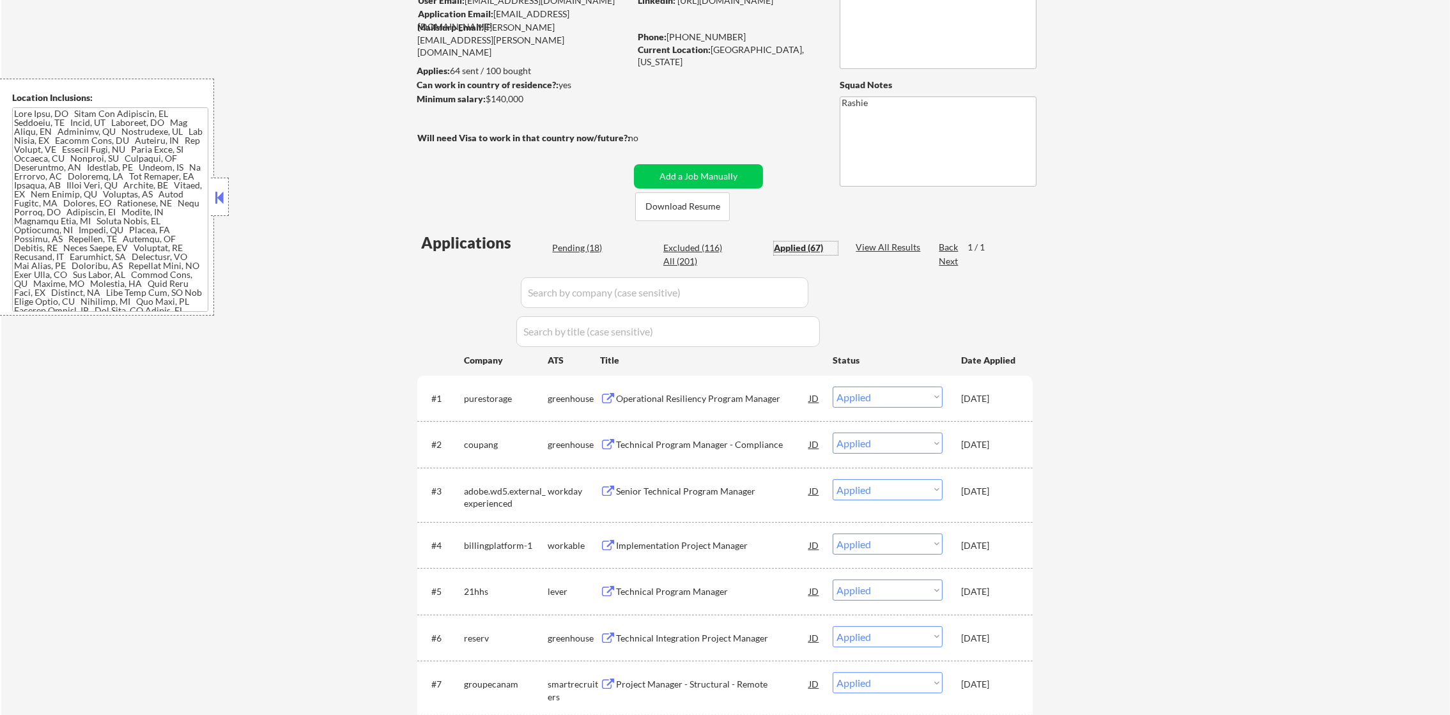
scroll to position [240, 0]
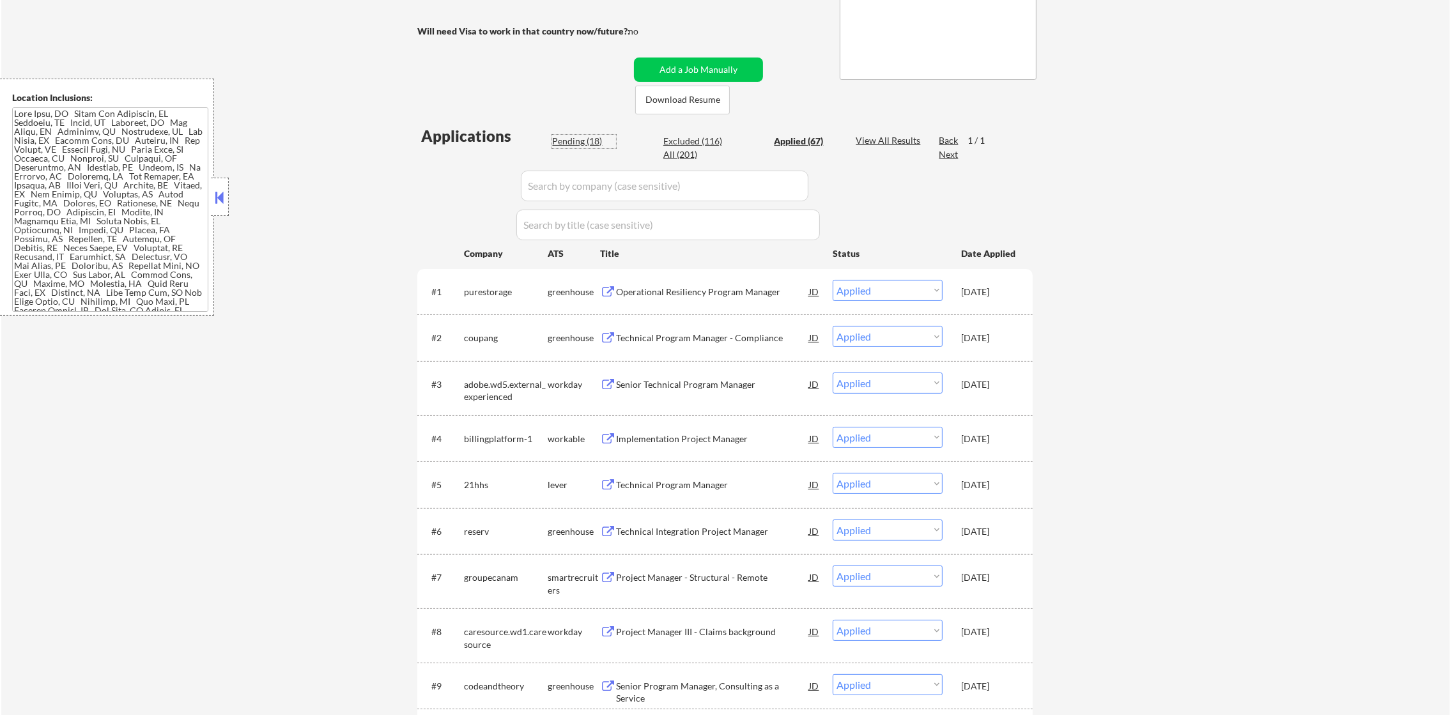
click at [595, 142] on div "Pending (18)" at bounding box center [584, 141] width 64 height 13
select select ""pending""
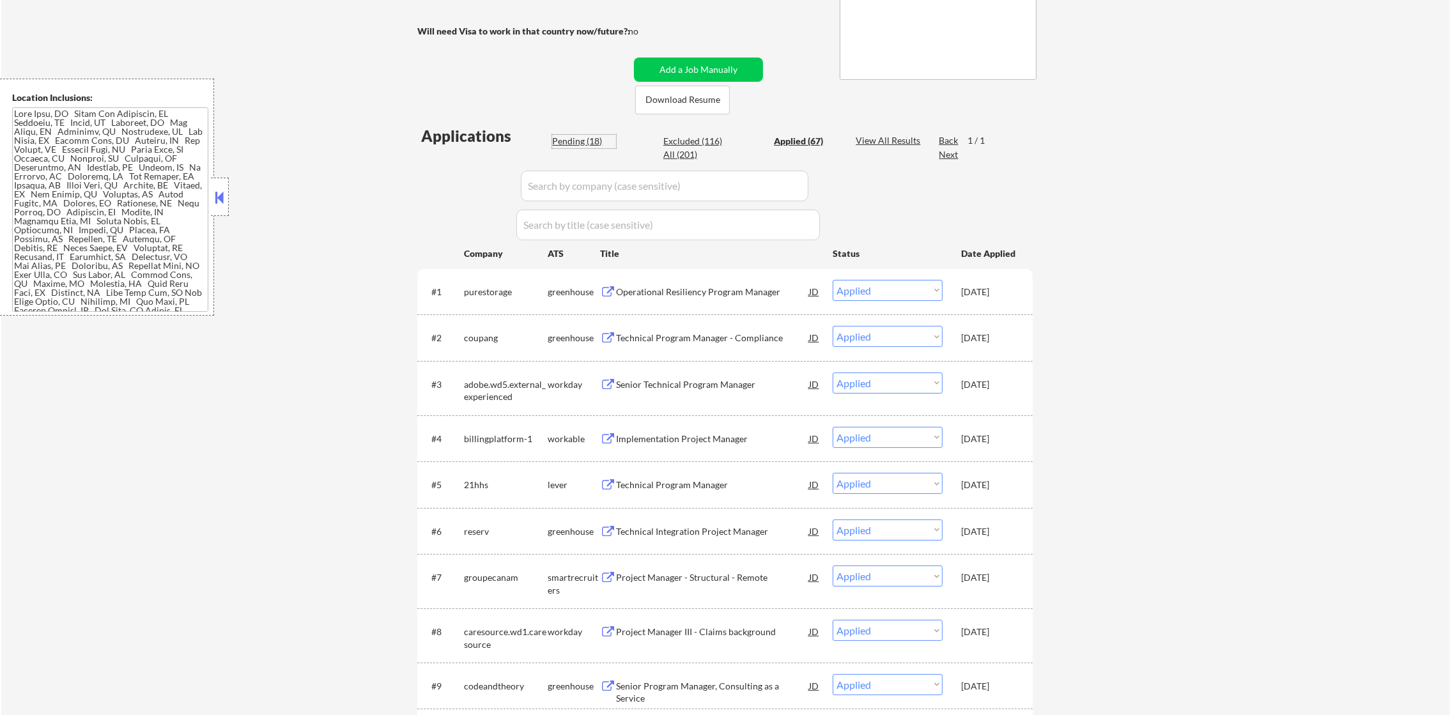
select select ""pending""
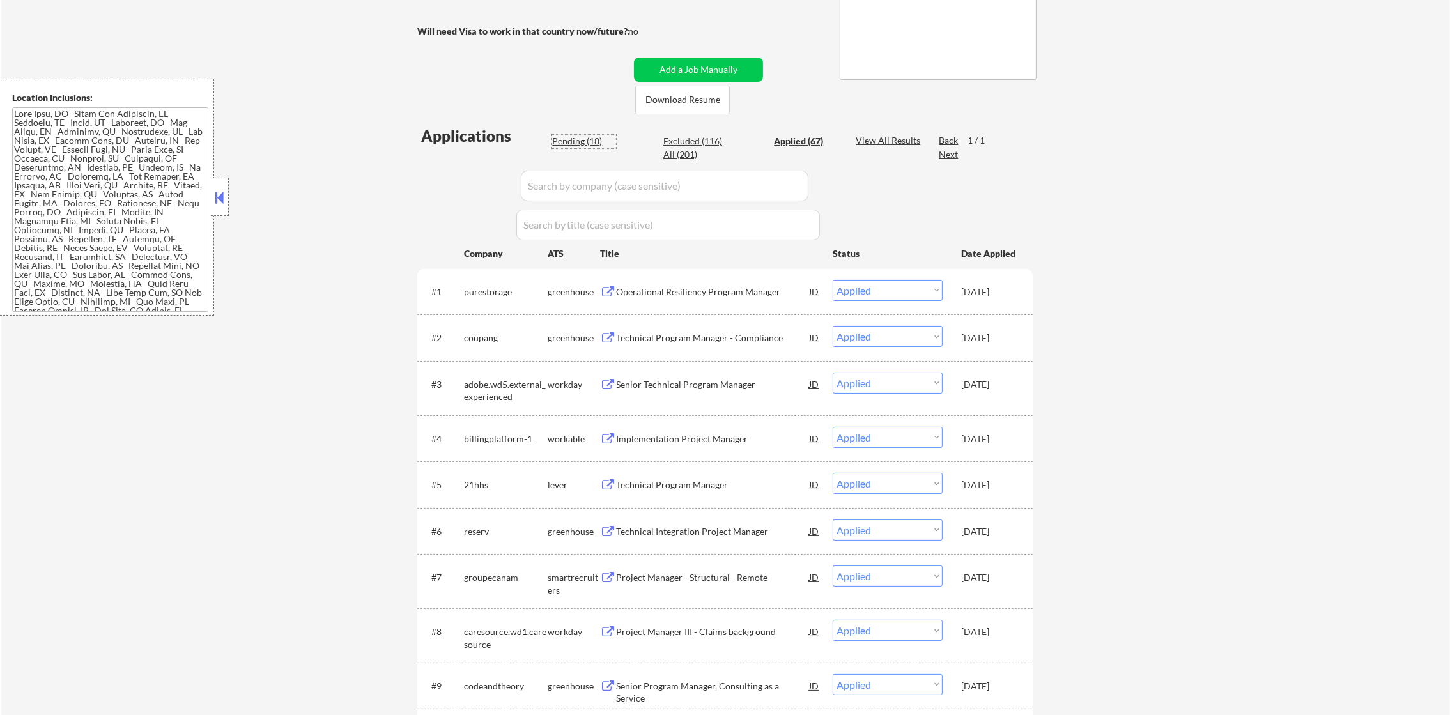
select select ""pending""
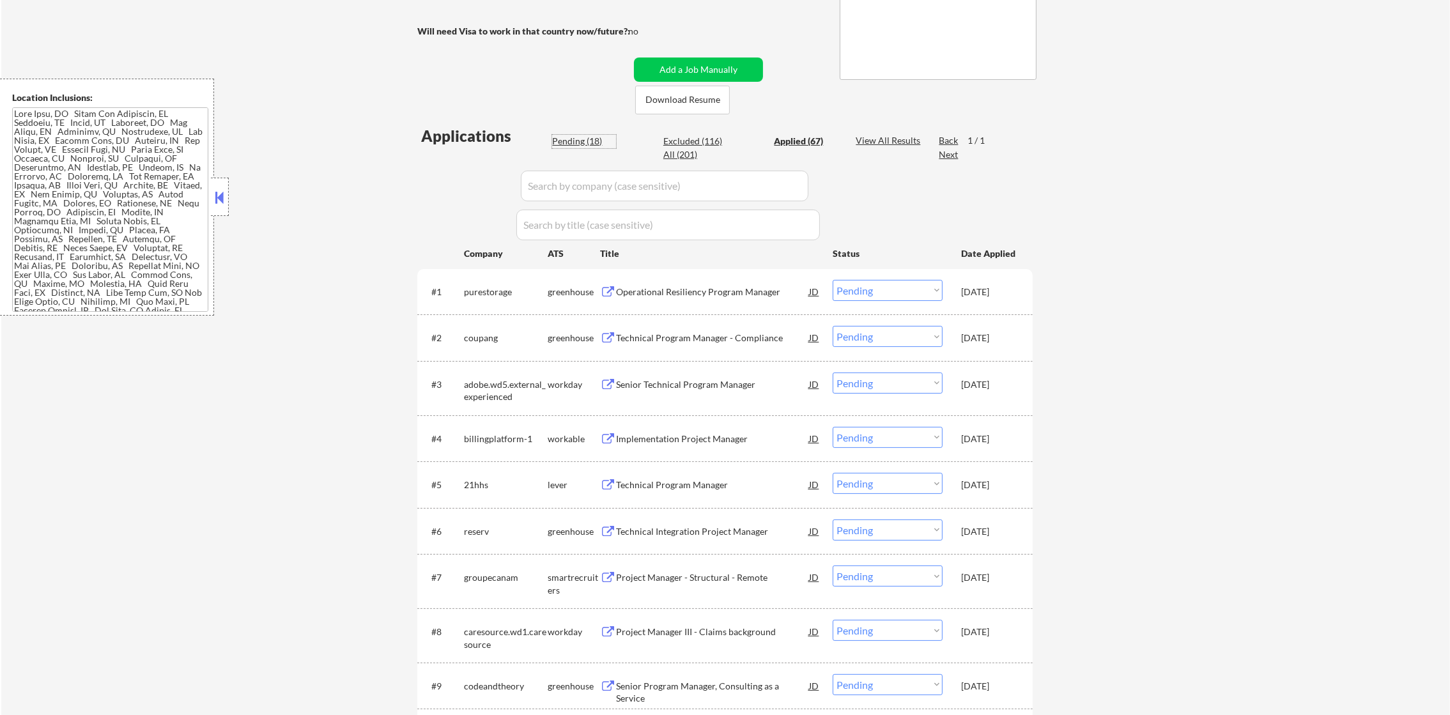
select select ""pending""
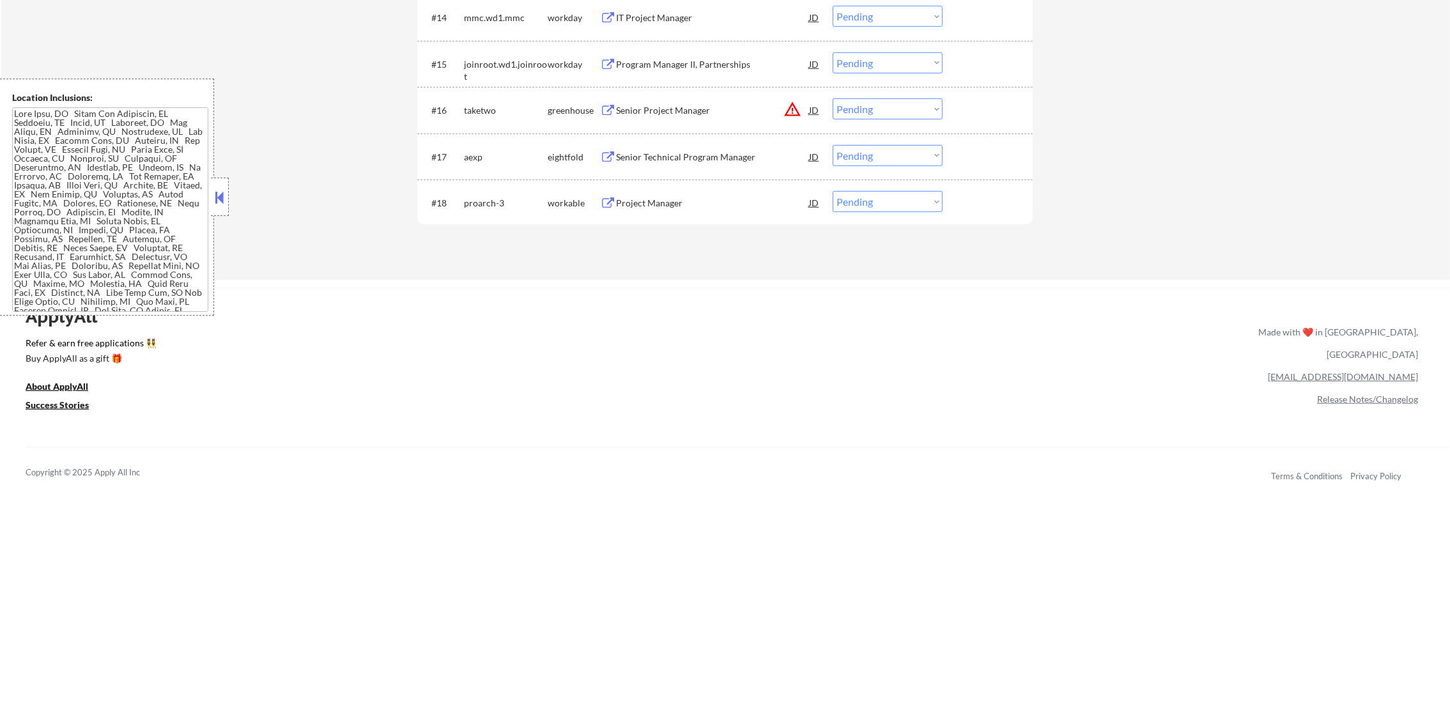
scroll to position [1143, 0]
click at [708, 206] on div "Project Manager" at bounding box center [712, 207] width 193 height 13
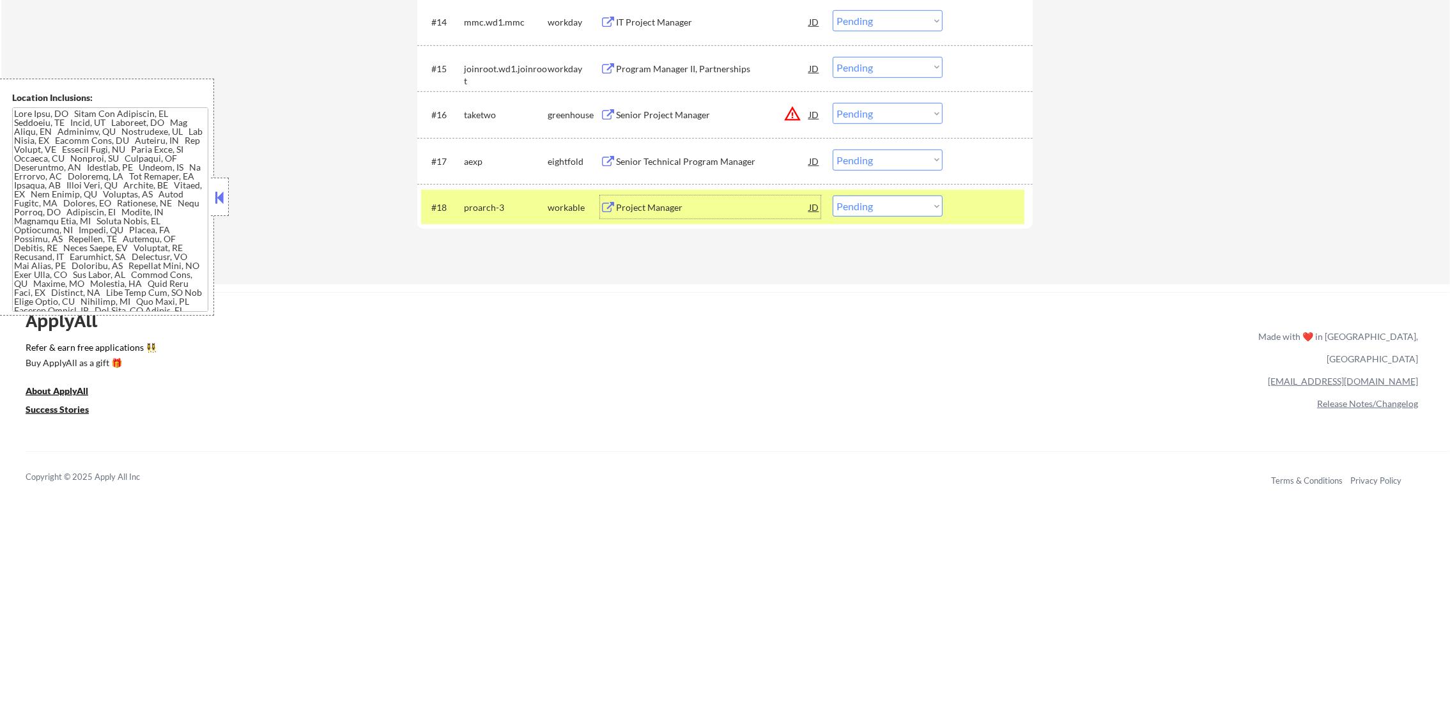
click at [860, 218] on div "#18 proarch-3 workable Project Manager JD warning_amber Choose an option... Pen…" at bounding box center [722, 207] width 603 height 35
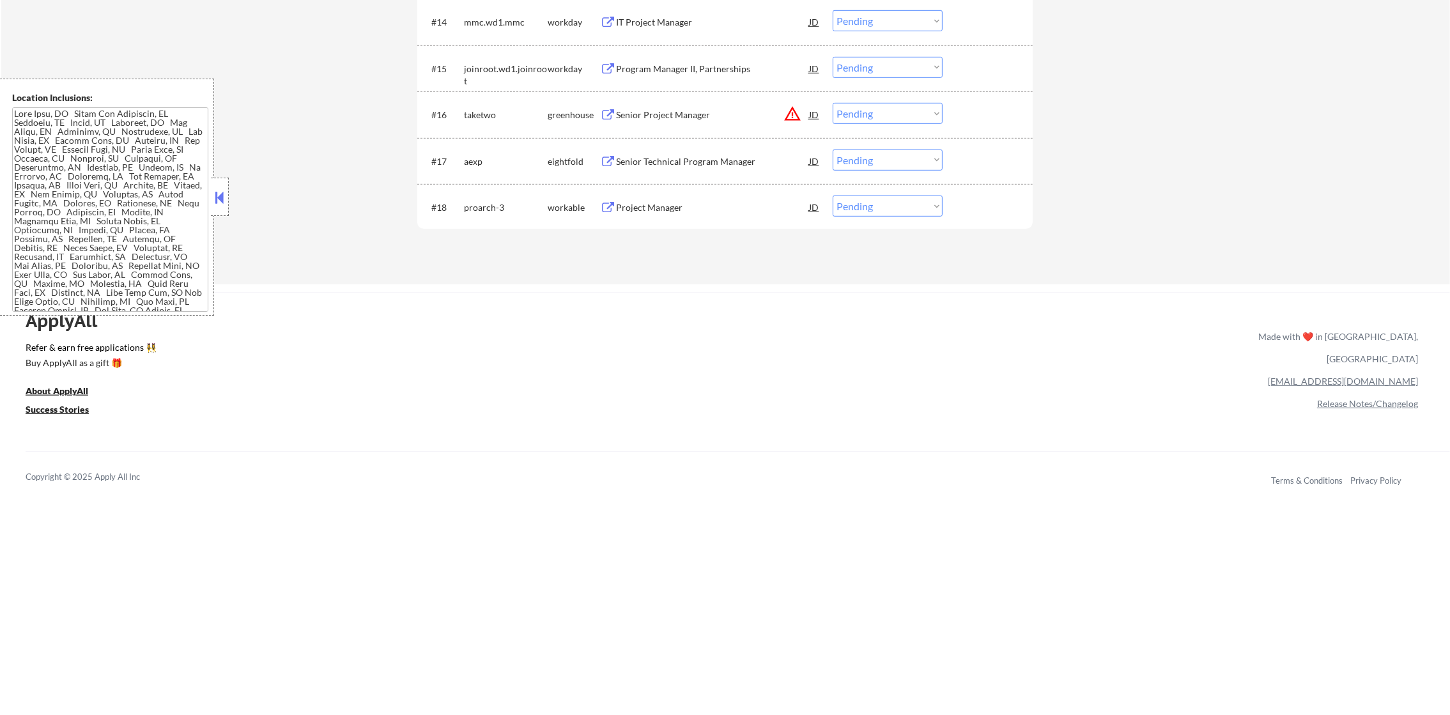
click at [864, 208] on select "Choose an option... Pending Applied Excluded (Questions) Excluded (Expired) Exc…" at bounding box center [888, 206] width 110 height 21
select select ""excluded__location_""
click at [833, 196] on select "Choose an option... Pending Applied Excluded (Questions) Excluded (Expired) Exc…" at bounding box center [888, 206] width 110 height 21
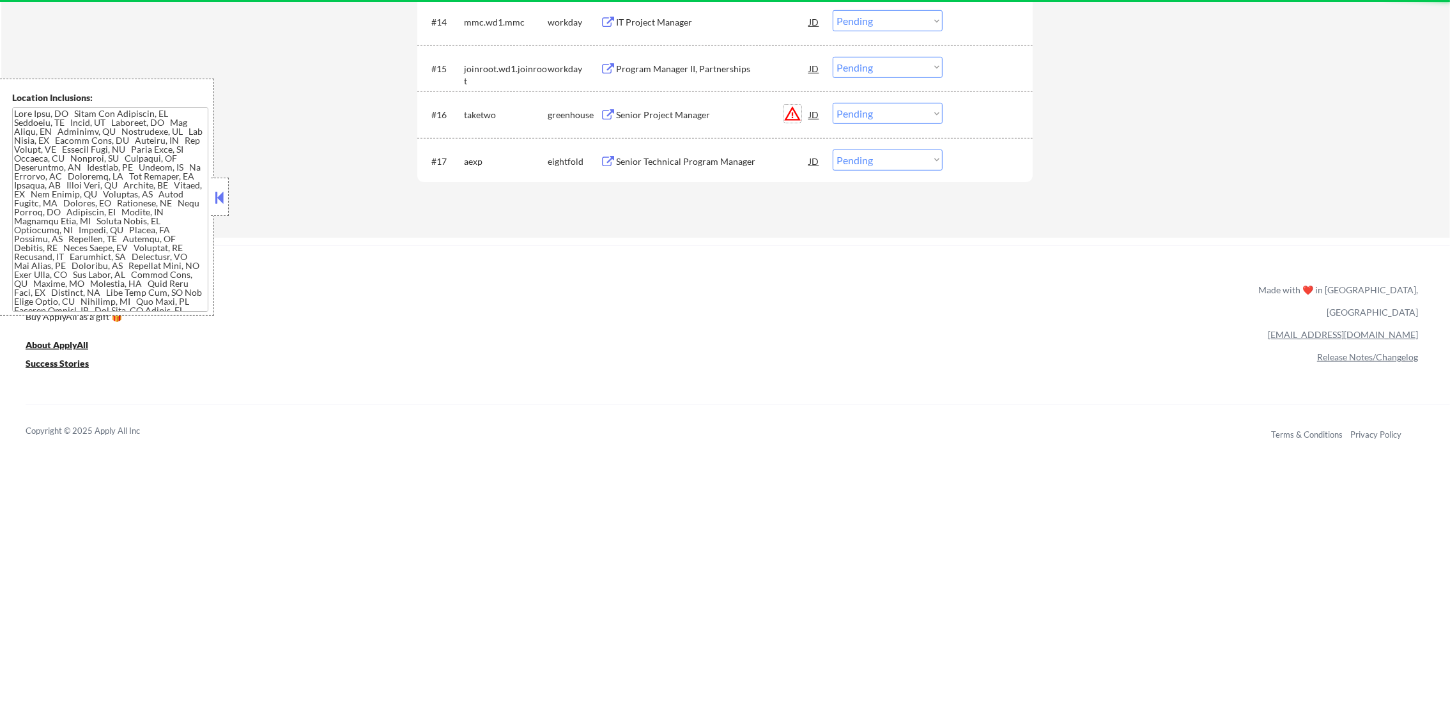
click at [793, 112] on button "warning_amber" at bounding box center [793, 114] width 18 height 18
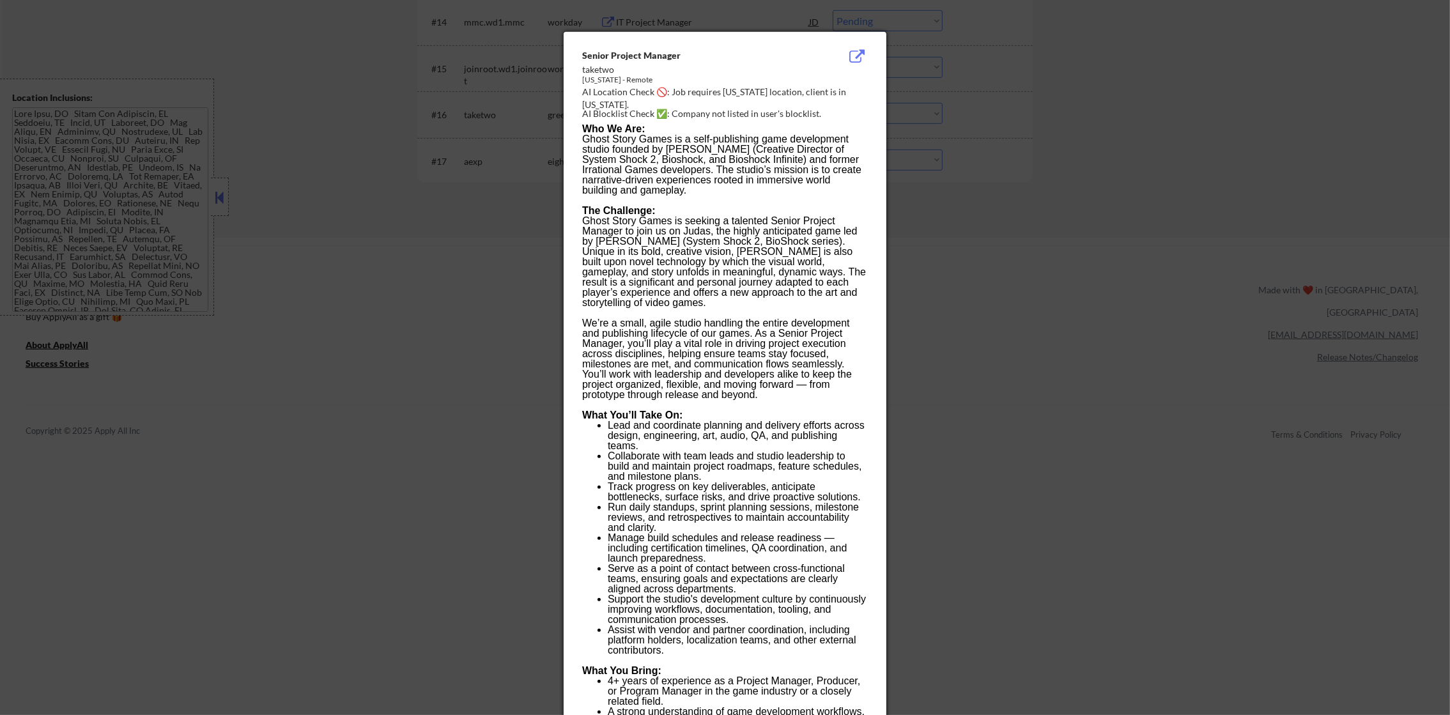
click at [755, 91] on div "AI Location Check 🚫: Job requires Massachusetts location, client is in Californ…" at bounding box center [727, 98] width 291 height 25
click at [935, 125] on div at bounding box center [725, 357] width 1450 height 715
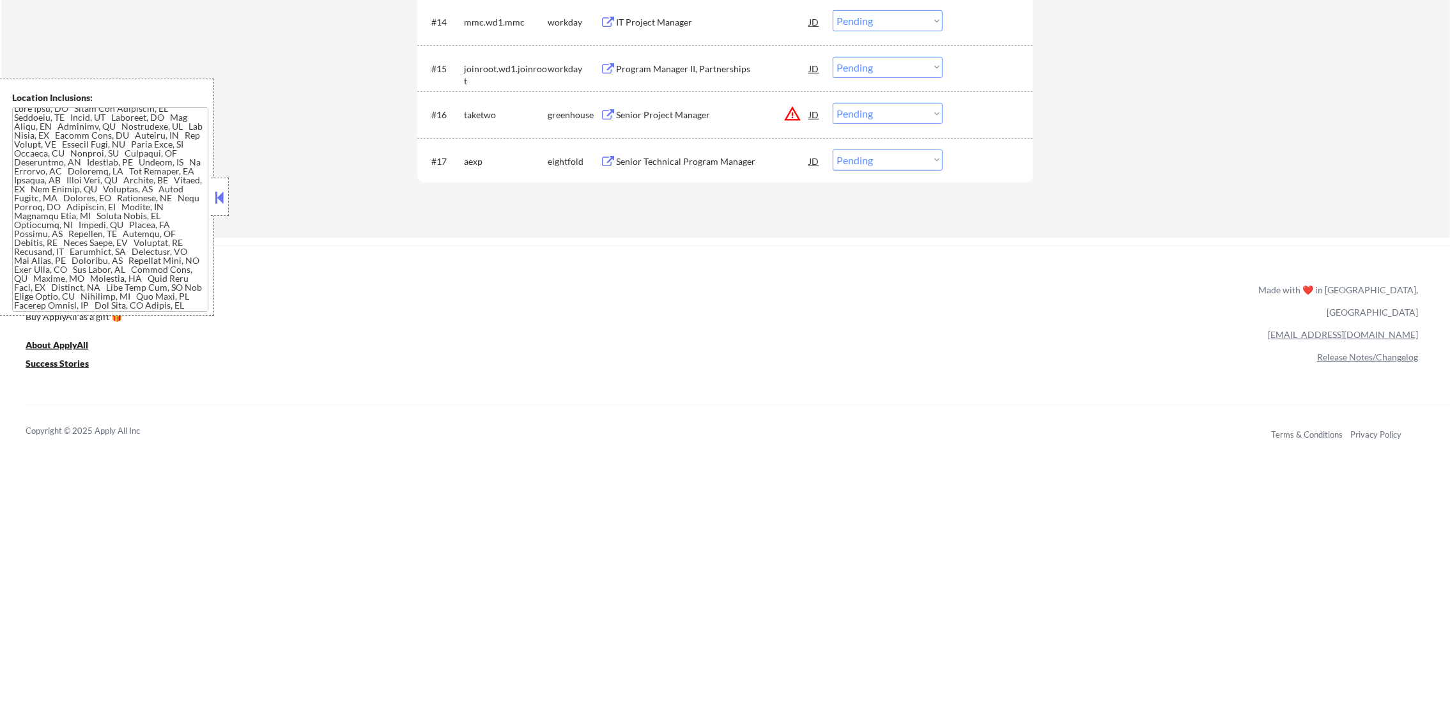
scroll to position [13, 0]
click at [870, 120] on select "Choose an option... Pending Applied Excluded (Questions) Excluded (Expired) Exc…" at bounding box center [888, 113] width 110 height 21
click at [833, 103] on select "Choose an option... Pending Applied Excluded (Questions) Excluded (Expired) Exc…" at bounding box center [888, 113] width 110 height 21
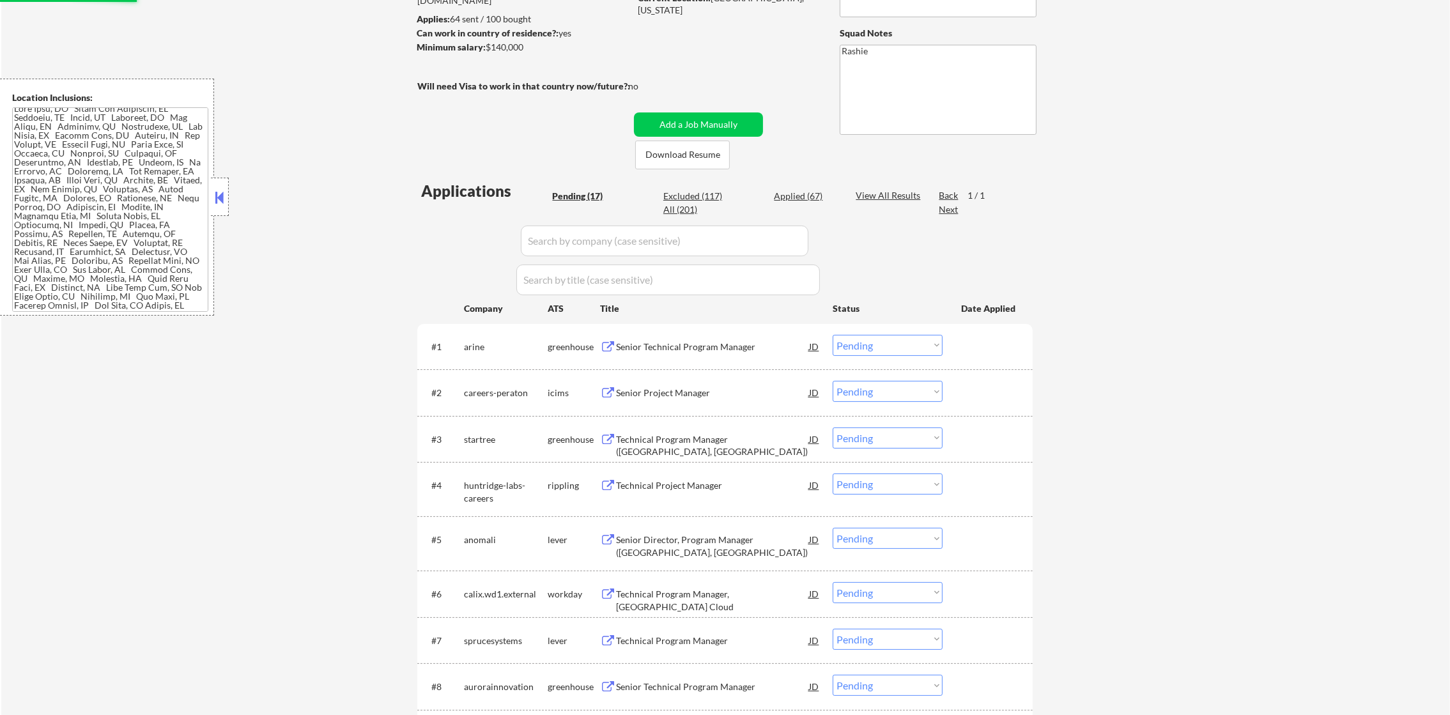
select select ""pending""
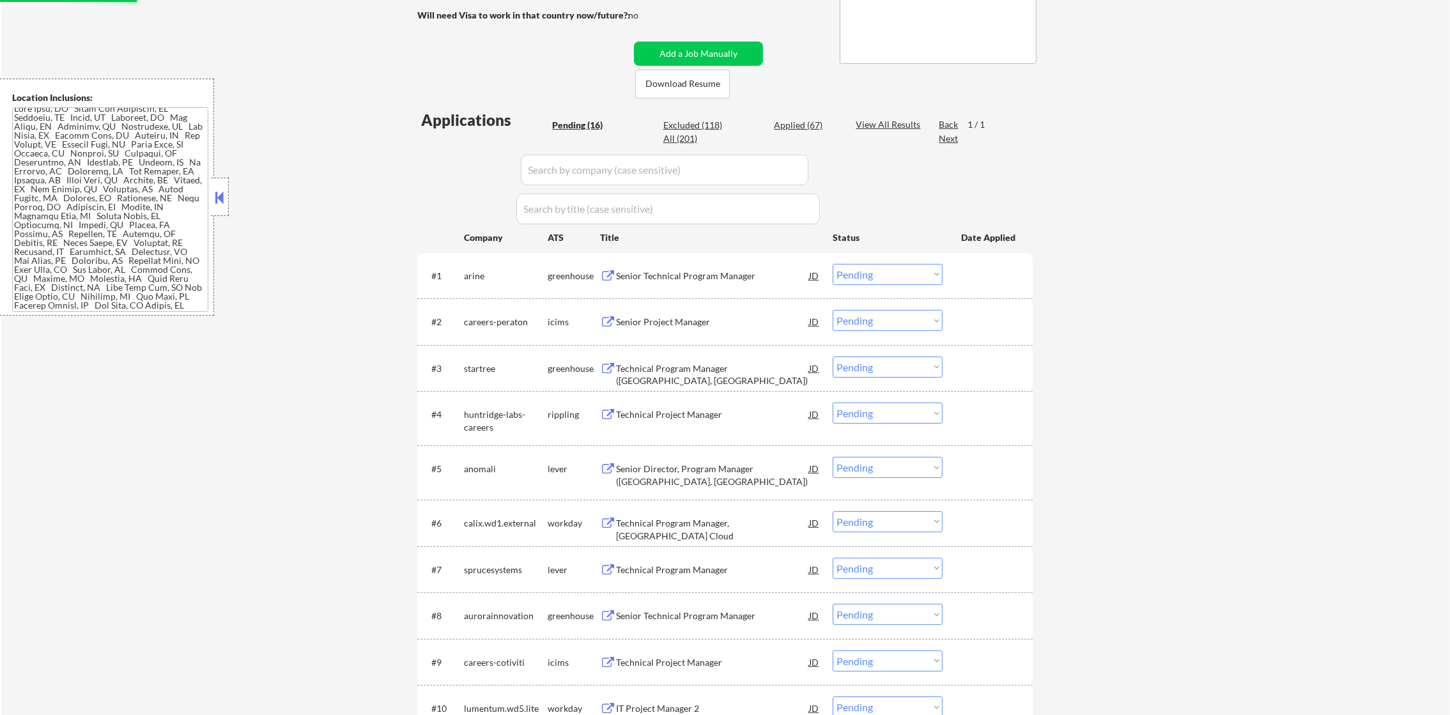
scroll to position [281, 0]
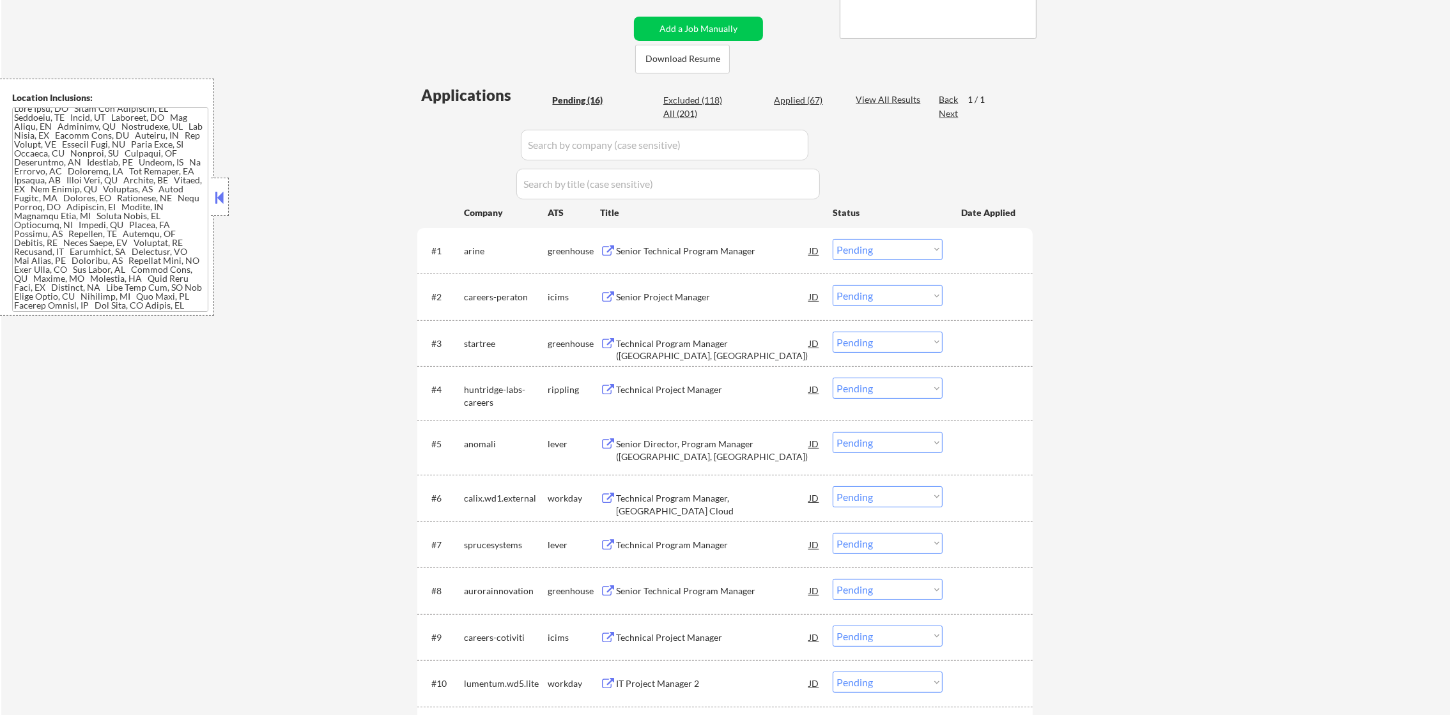
click at [724, 246] on div "Senior Technical Program Manager" at bounding box center [712, 251] width 193 height 13
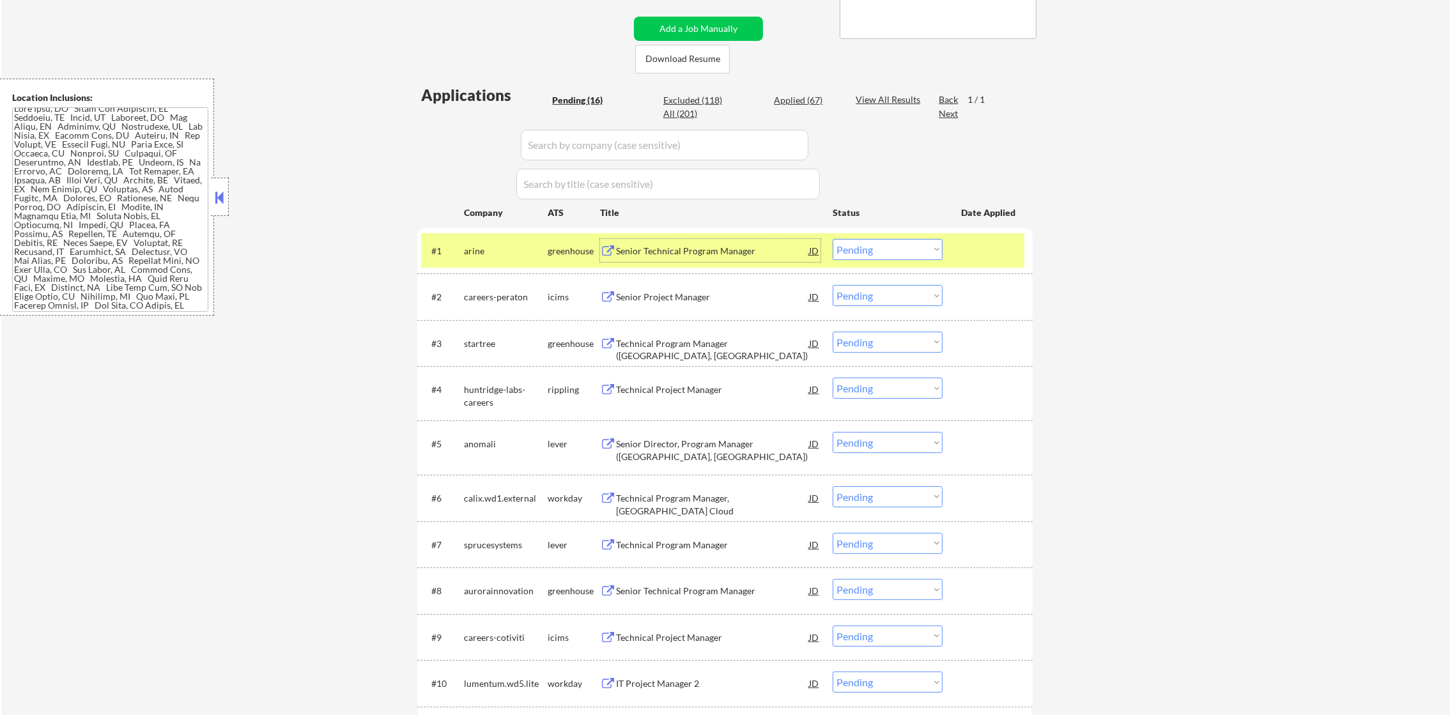
click at [868, 252] on select "Choose an option... Pending Applied Excluded (Questions) Excluded (Expired) Exc…" at bounding box center [888, 249] width 110 height 21
click at [833, 239] on select "Choose an option... Pending Applied Excluded (Questions) Excluded (Expired) Exc…" at bounding box center [888, 249] width 110 height 21
click at [500, 252] on div "arine" at bounding box center [506, 251] width 84 height 13
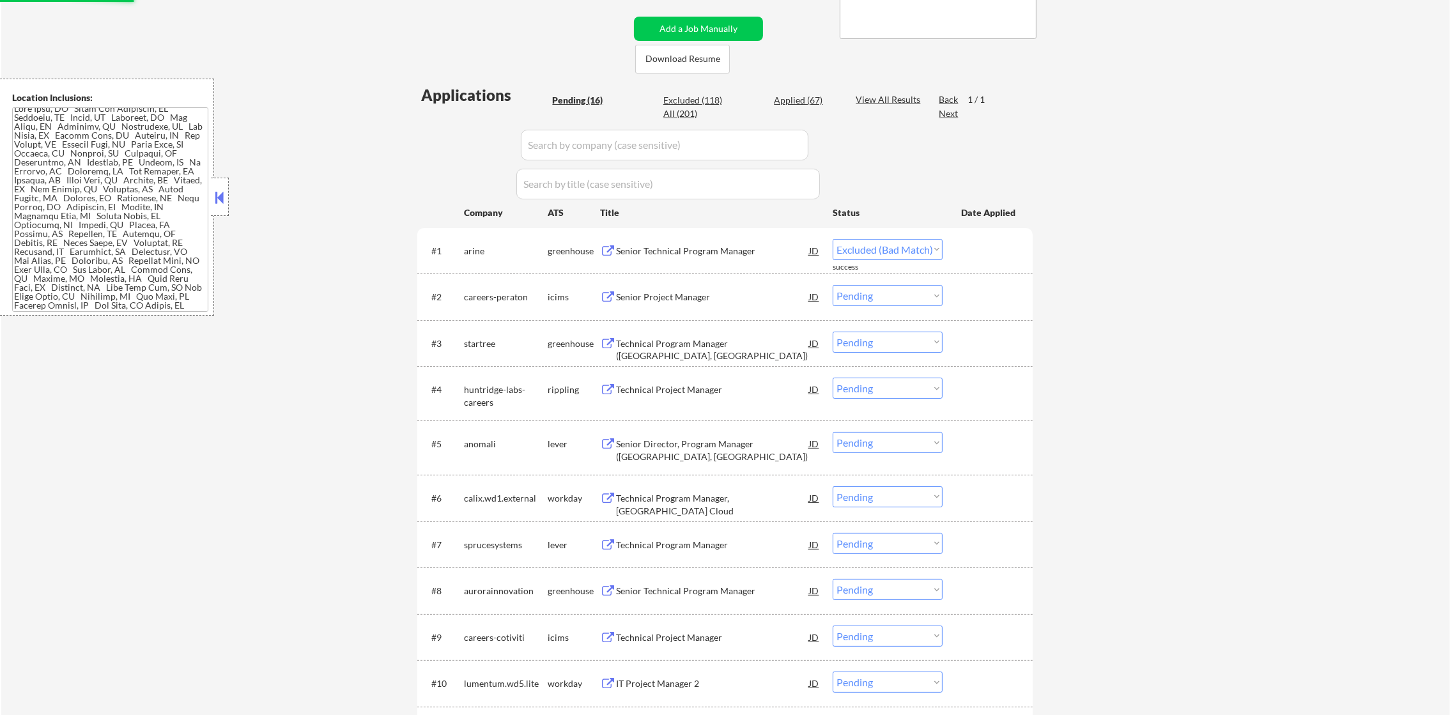
select select ""pending""
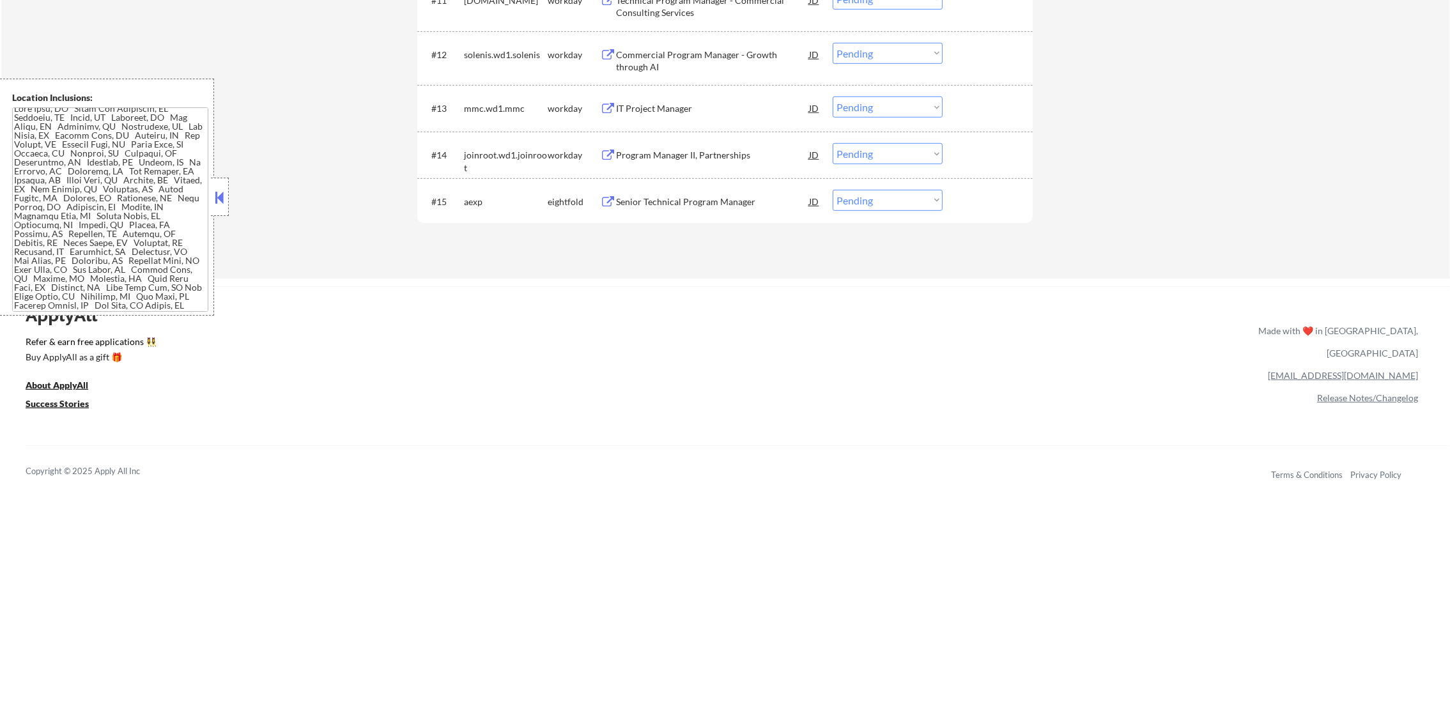
scroll to position [1050, 0]
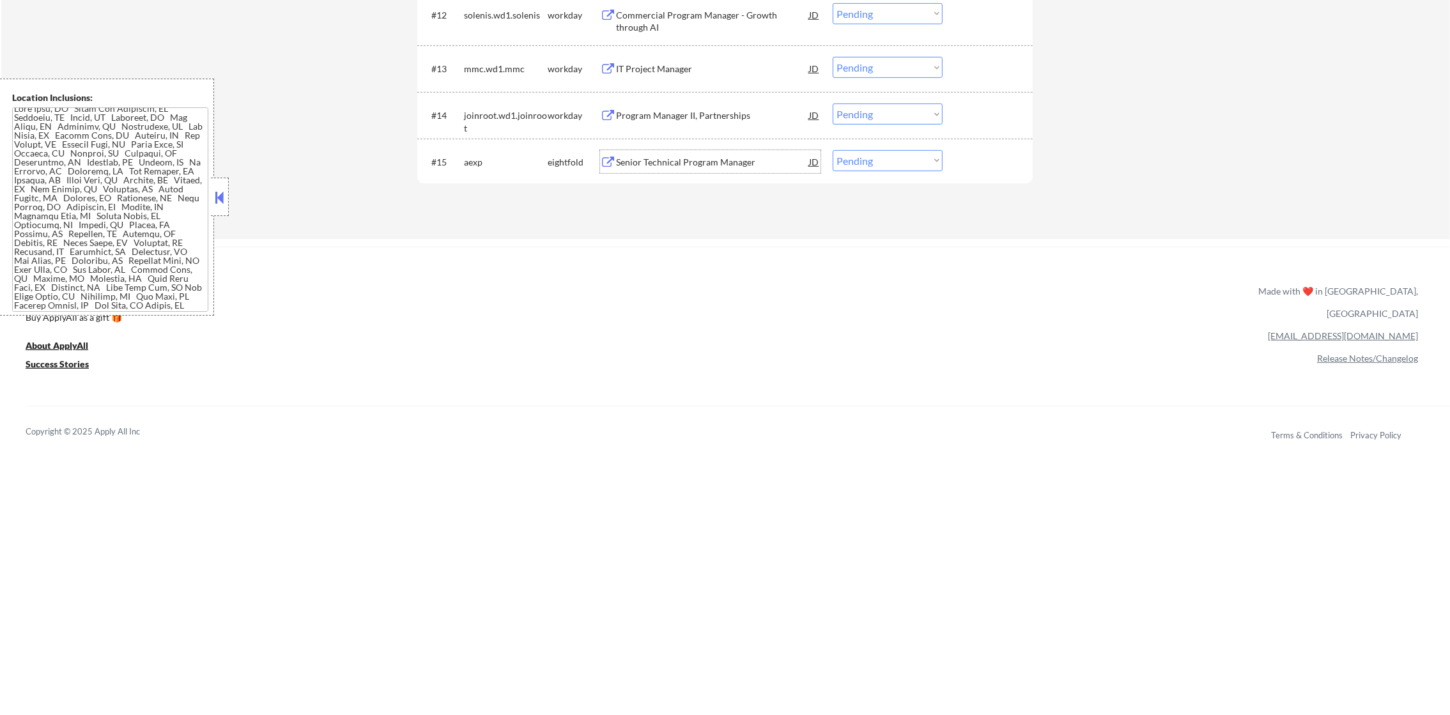
click at [681, 162] on div "Senior Technical Program Manager" at bounding box center [712, 162] width 193 height 13
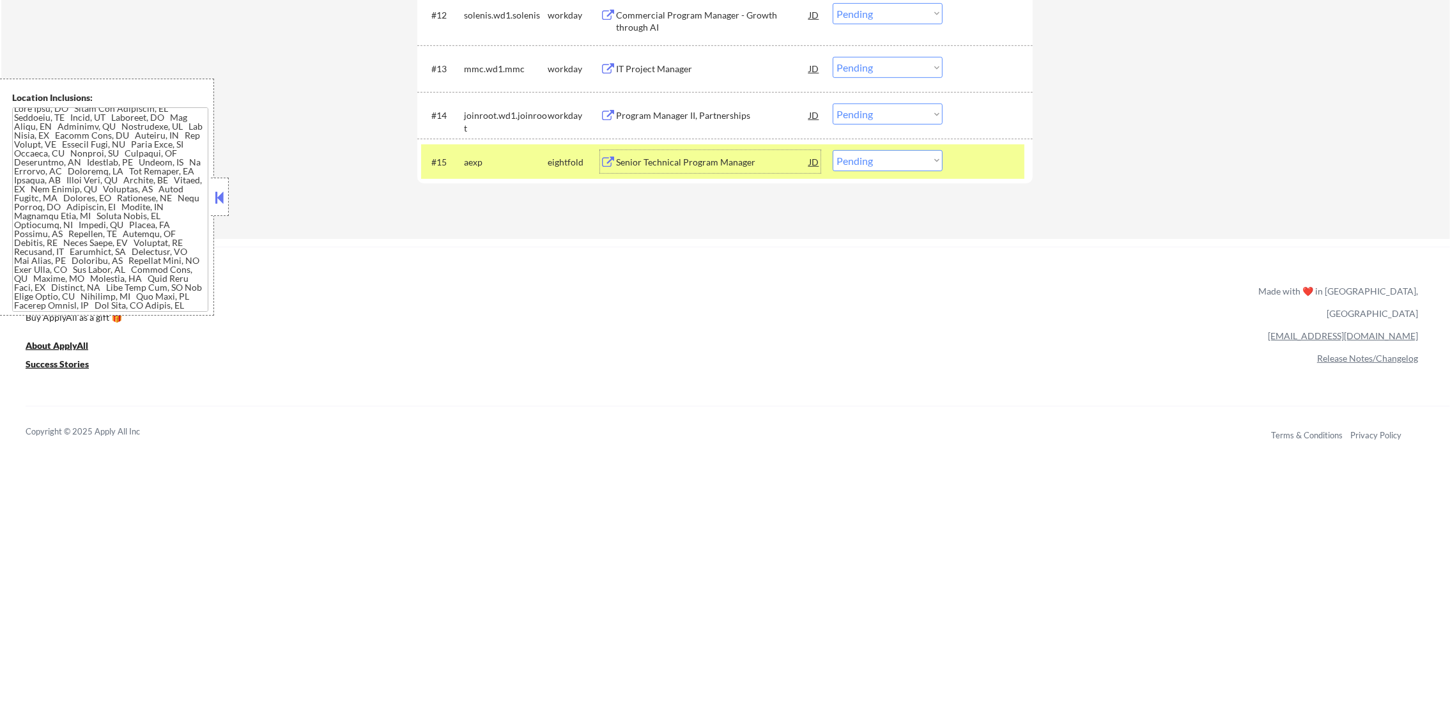
click at [731, 165] on div "Senior Technical Program Manager" at bounding box center [712, 162] width 193 height 13
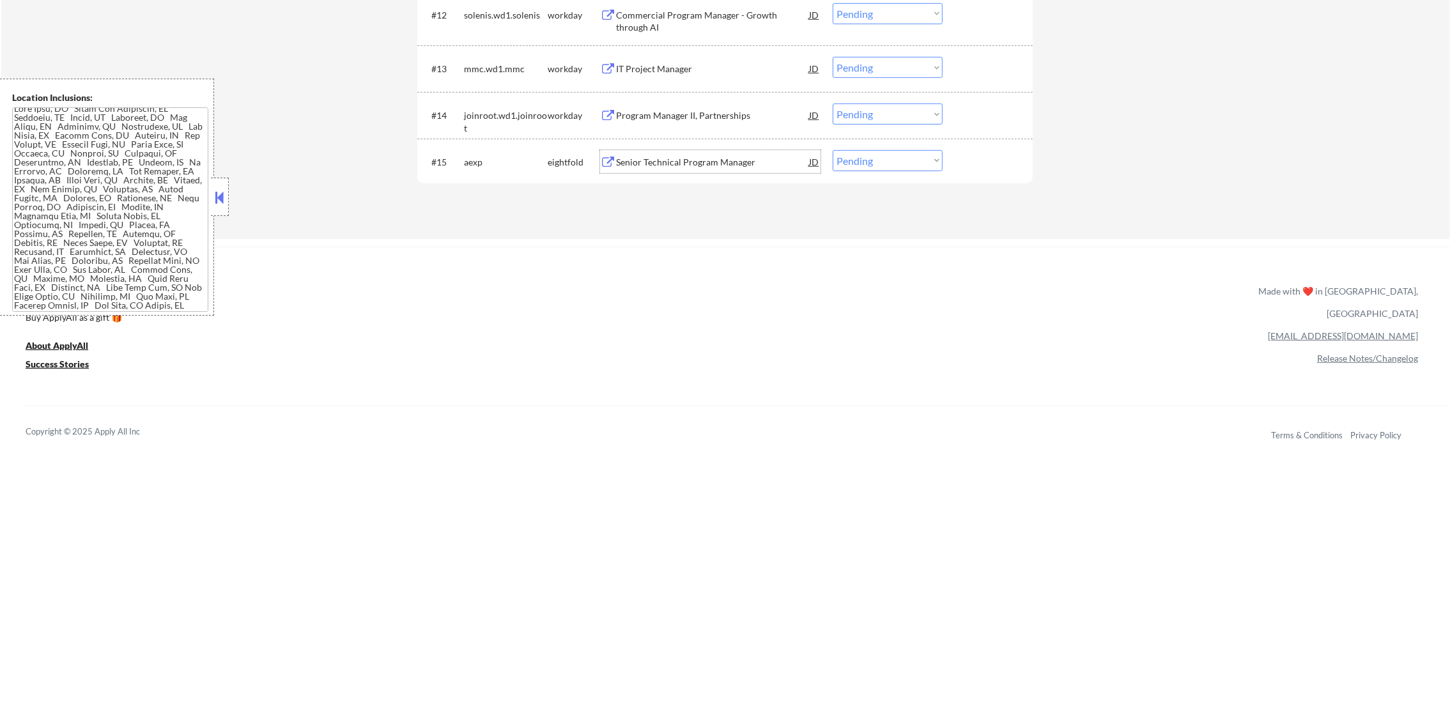
click at [840, 160] on select "Choose an option... Pending Applied Excluded (Questions) Excluded (Expired) Exc…" at bounding box center [888, 160] width 110 height 21
select select ""excluded""
click at [833, 150] on select "Choose an option... Pending Applied Excluded (Questions) Excluded (Expired) Exc…" at bounding box center [888, 160] width 110 height 21
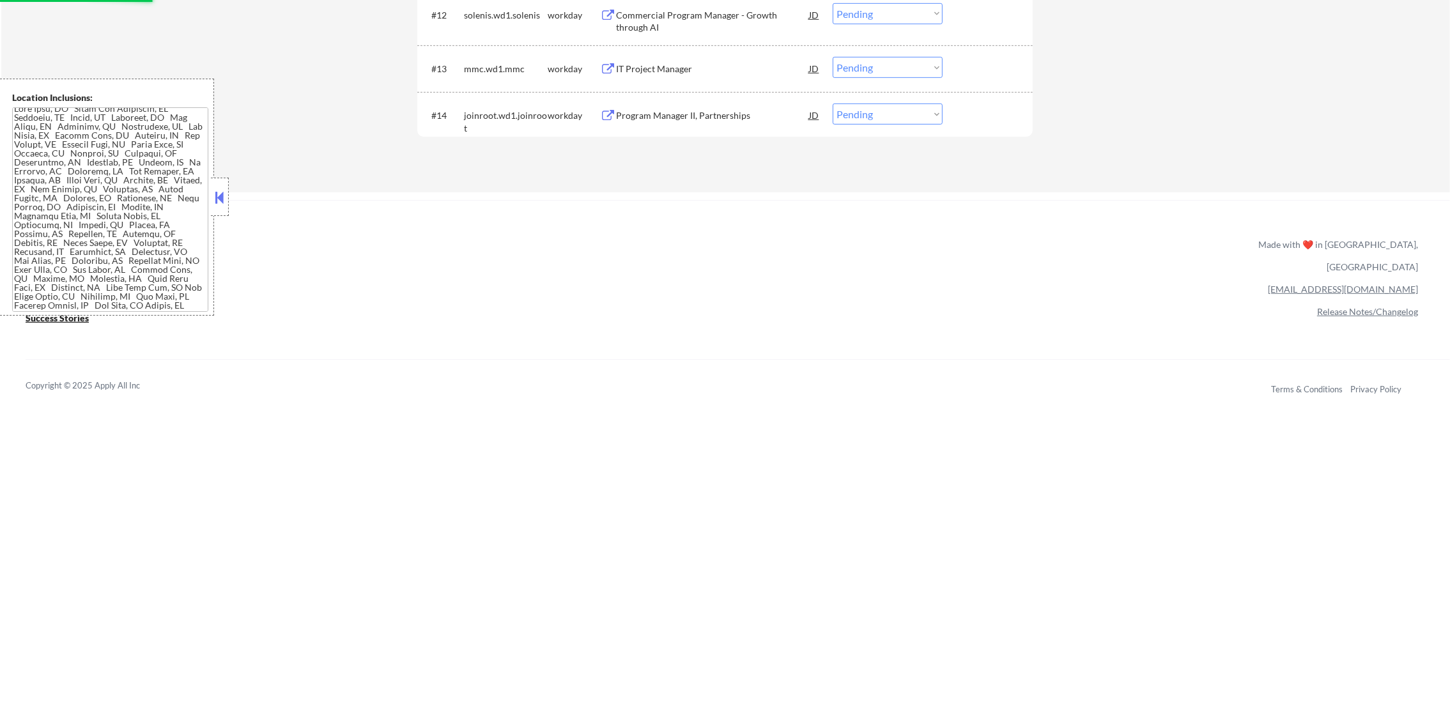
click at [678, 121] on div "Program Manager II, Partnerships" at bounding box center [712, 115] width 193 height 23
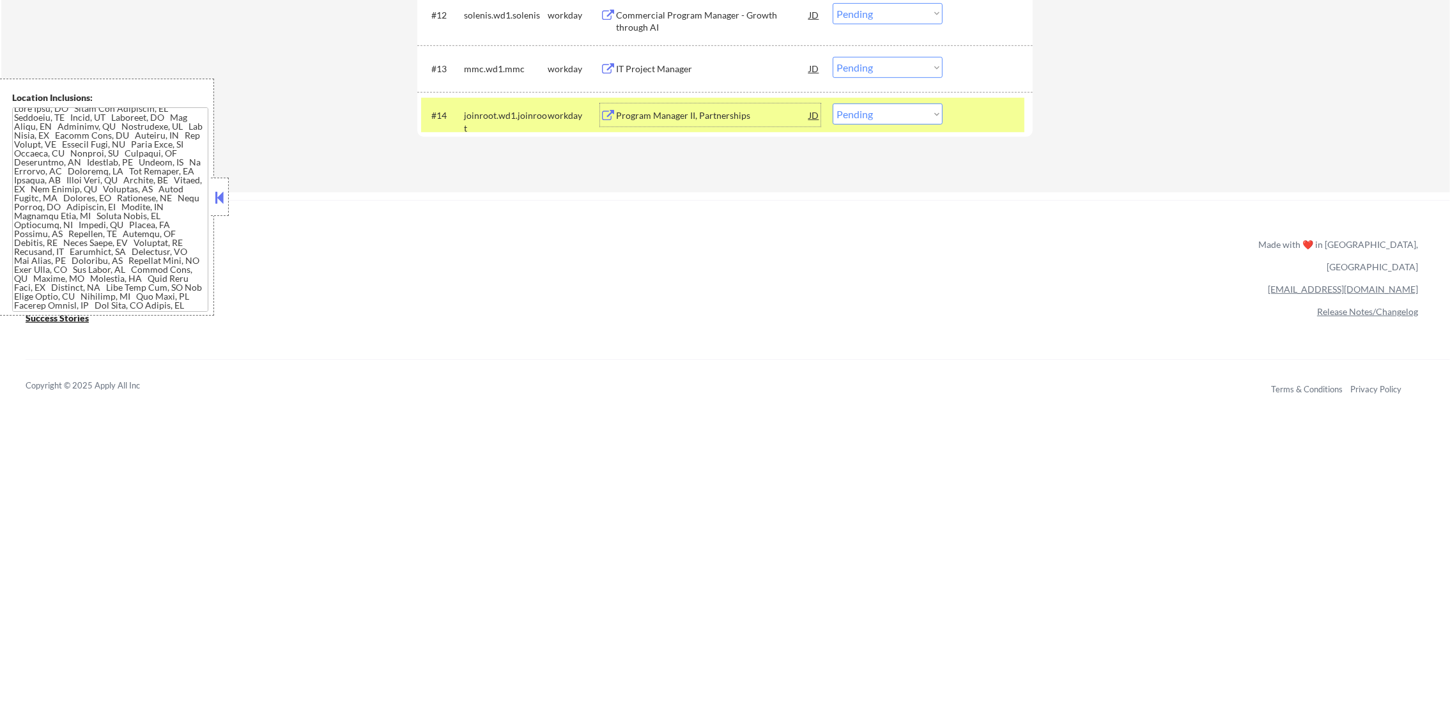
click at [875, 107] on select "Choose an option... Pending Applied Excluded (Questions) Excluded (Expired) Exc…" at bounding box center [888, 114] width 110 height 21
select select ""excluded__bad_match_""
click at [833, 104] on select "Choose an option... Pending Applied Excluded (Questions) Excluded (Expired) Exc…" at bounding box center [888, 114] width 110 height 21
click at [502, 104] on div "joinroot.wd1.joinroot" at bounding box center [506, 115] width 84 height 23
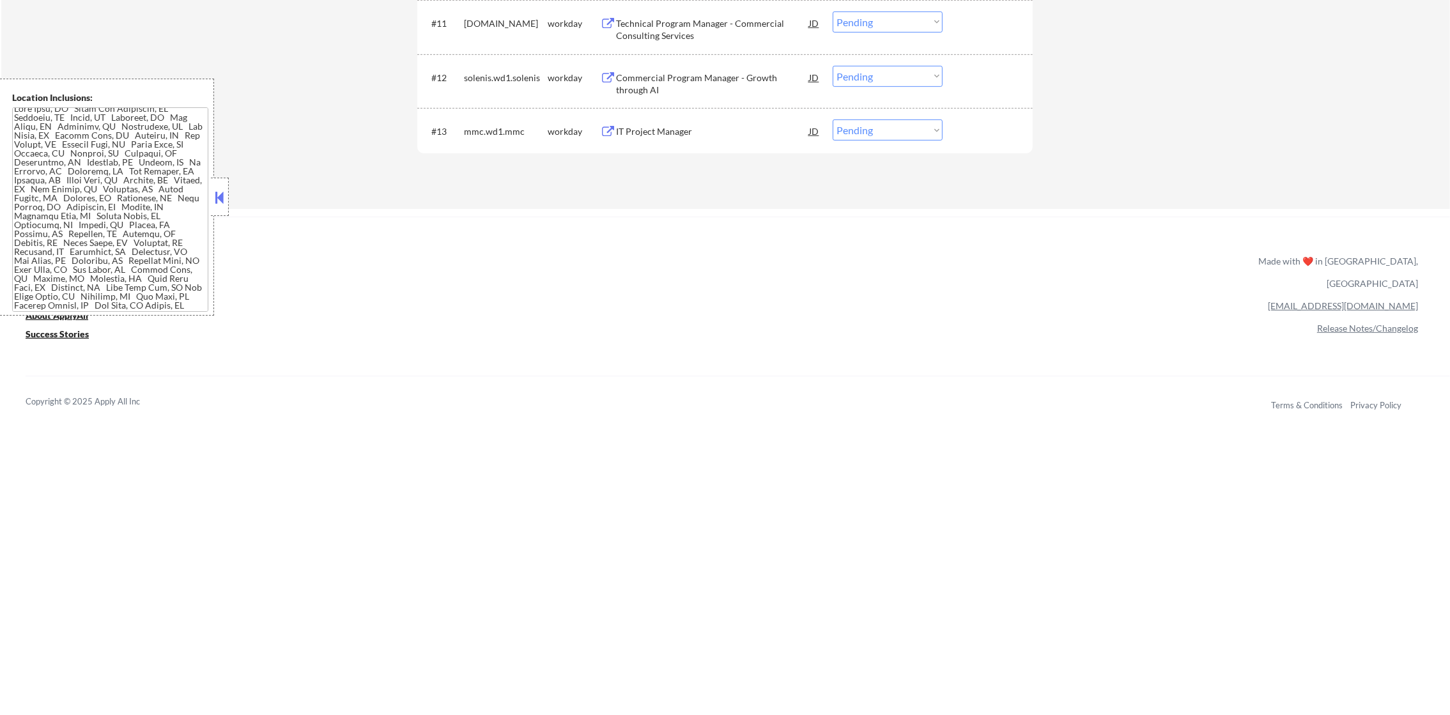
scroll to position [986, 0]
click at [682, 130] on div "IT Project Manager" at bounding box center [712, 133] width 193 height 13
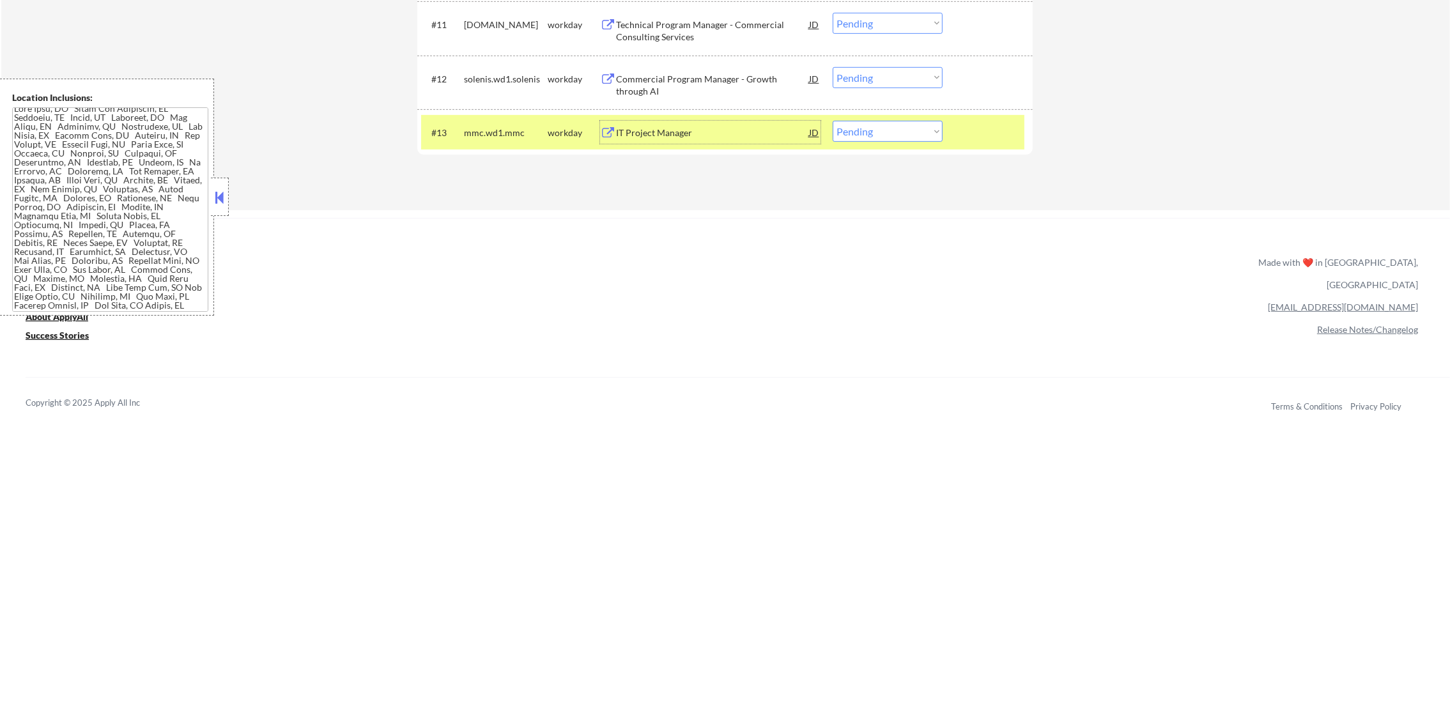
click at [879, 129] on select "Choose an option... Pending Applied Excluded (Questions) Excluded (Expired) Exc…" at bounding box center [888, 131] width 110 height 21
select select ""excluded__expired_""
click at [833, 121] on select "Choose an option... Pending Applied Excluded (Questions) Excluded (Expired) Exc…" at bounding box center [888, 131] width 110 height 21
click at [516, 134] on div "mmc.wd1.mmc" at bounding box center [506, 133] width 84 height 13
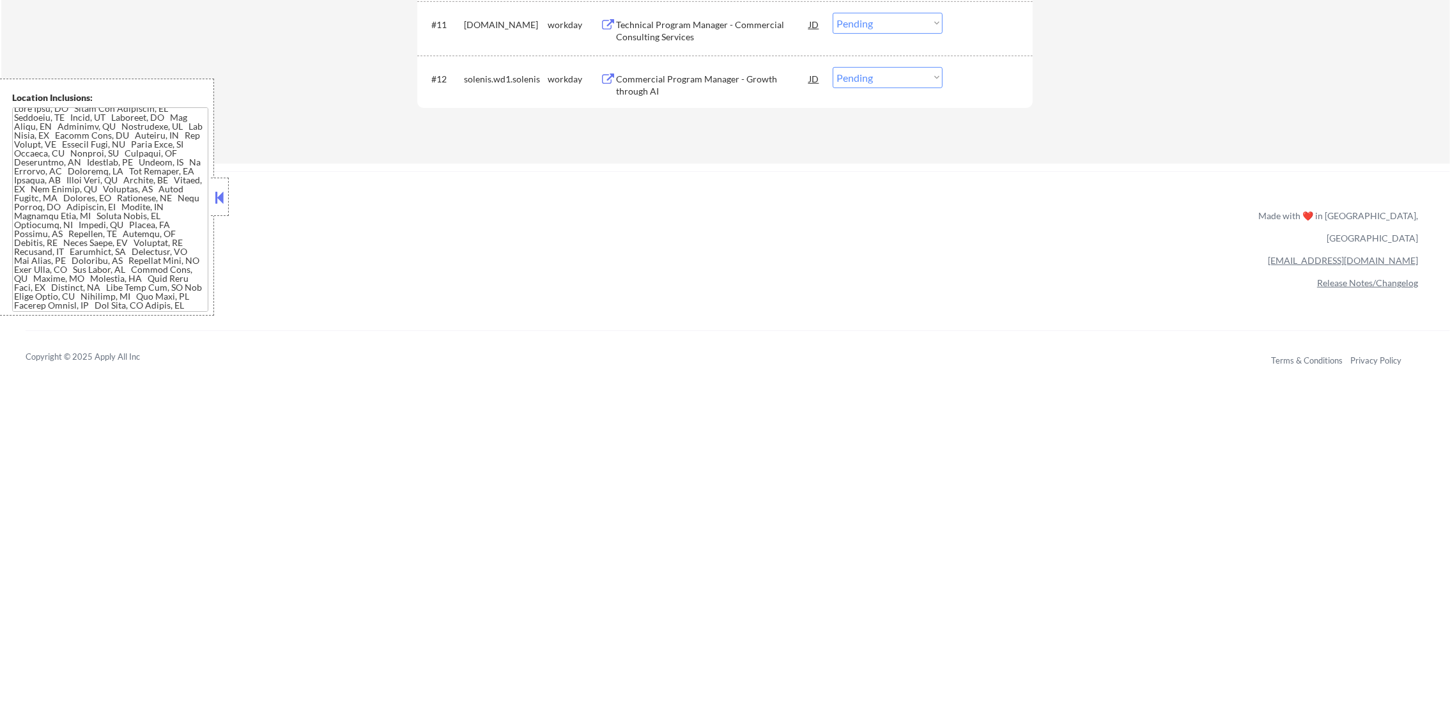
click at [706, 77] on div "Commercial Program Manager - Growth through AI" at bounding box center [712, 85] width 193 height 25
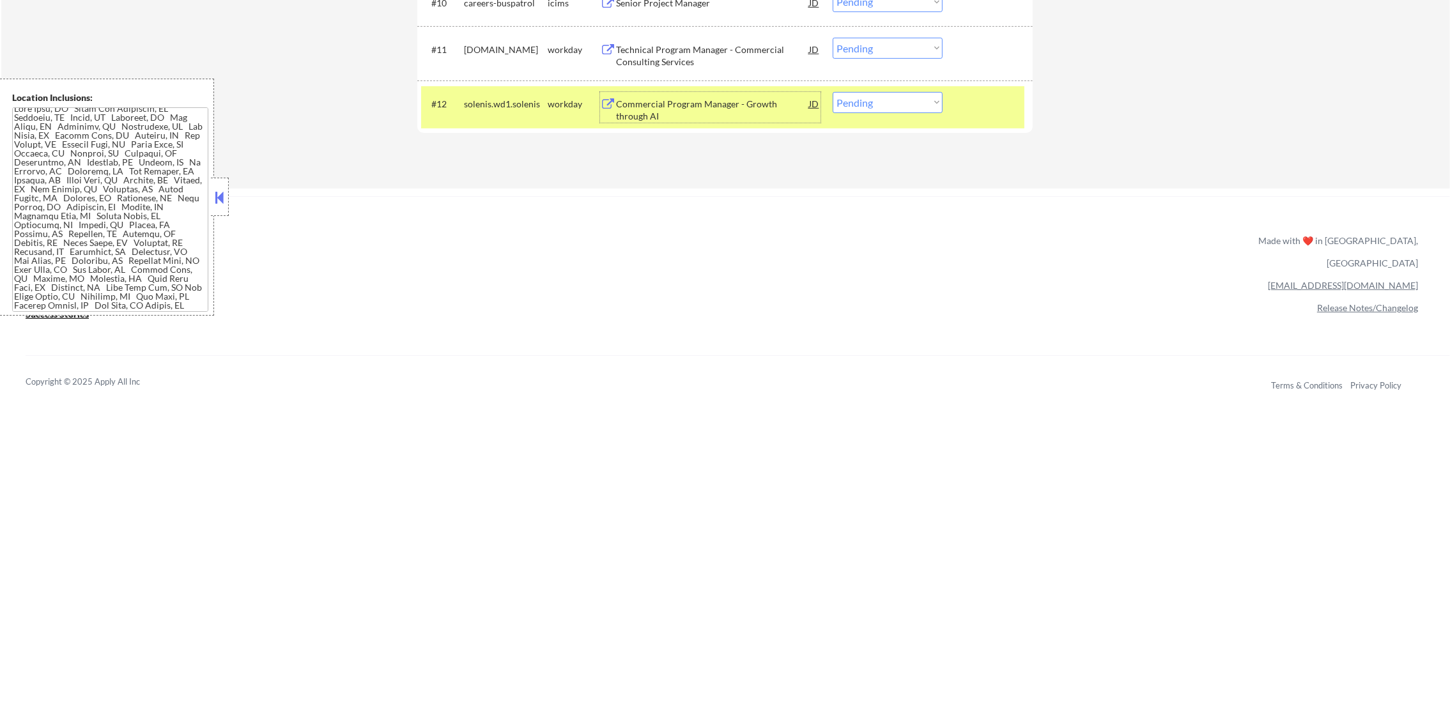
scroll to position [954, 0]
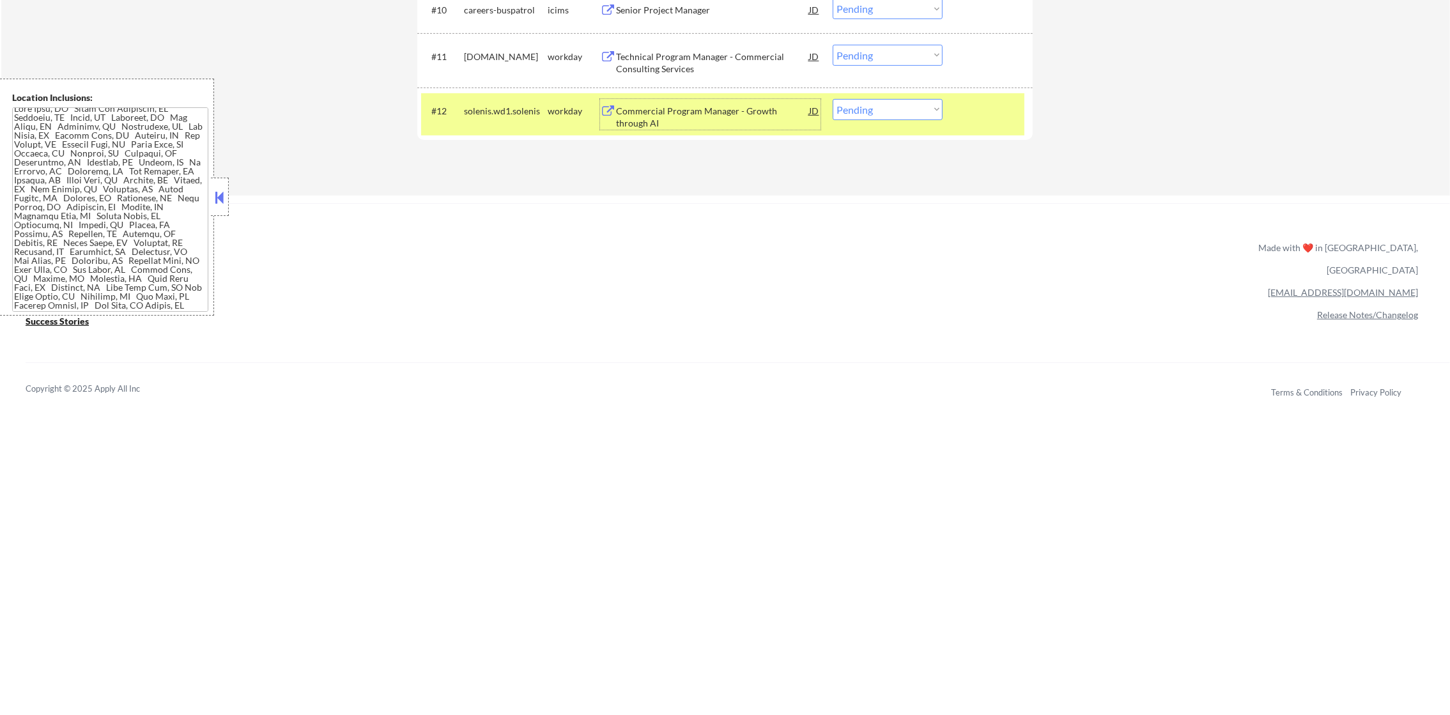
click at [849, 110] on select "Choose an option... Pending Applied Excluded (Questions) Excluded (Expired) Exc…" at bounding box center [888, 109] width 110 height 21
select select ""applied""
click at [833, 99] on select "Choose an option... Pending Applied Excluded (Questions) Excluded (Expired) Exc…" at bounding box center [888, 109] width 110 height 21
click at [490, 105] on div "solenis.wd1.solenis" at bounding box center [506, 111] width 84 height 13
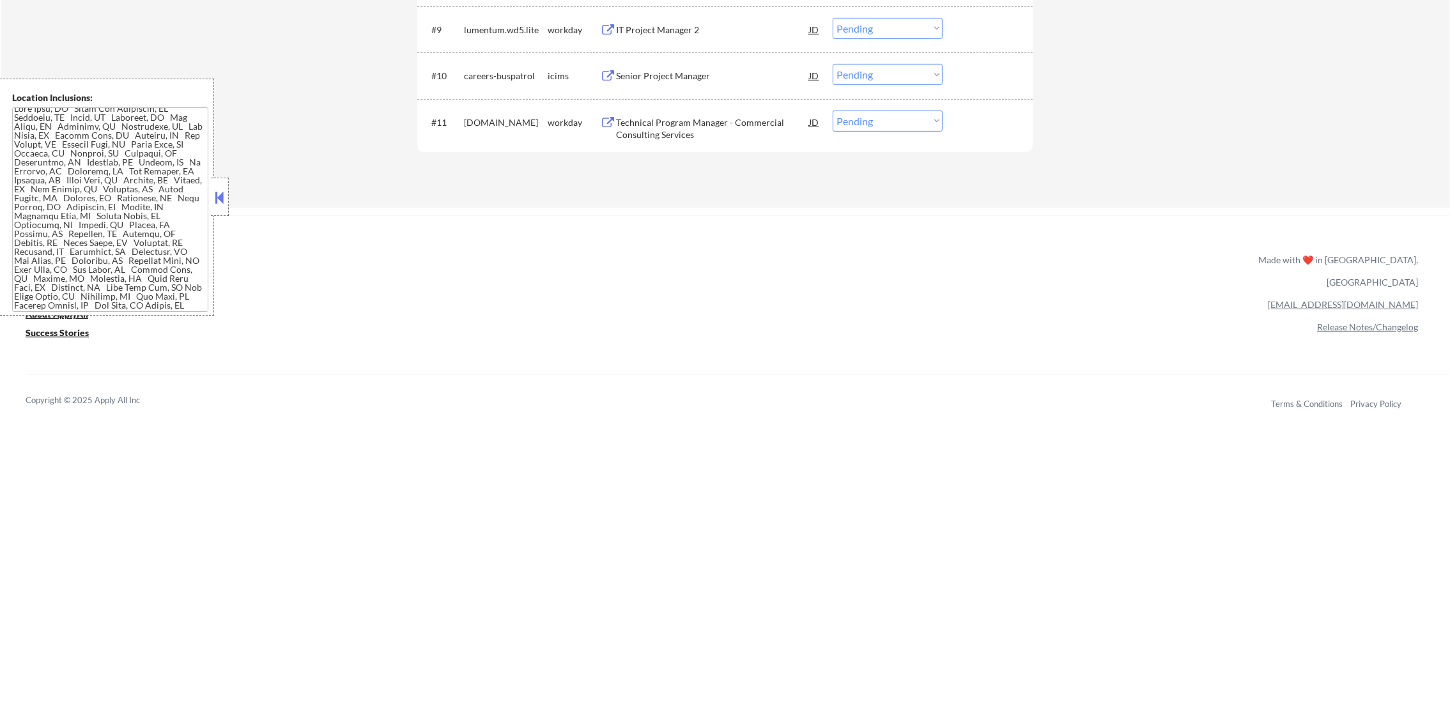
scroll to position [826, 0]
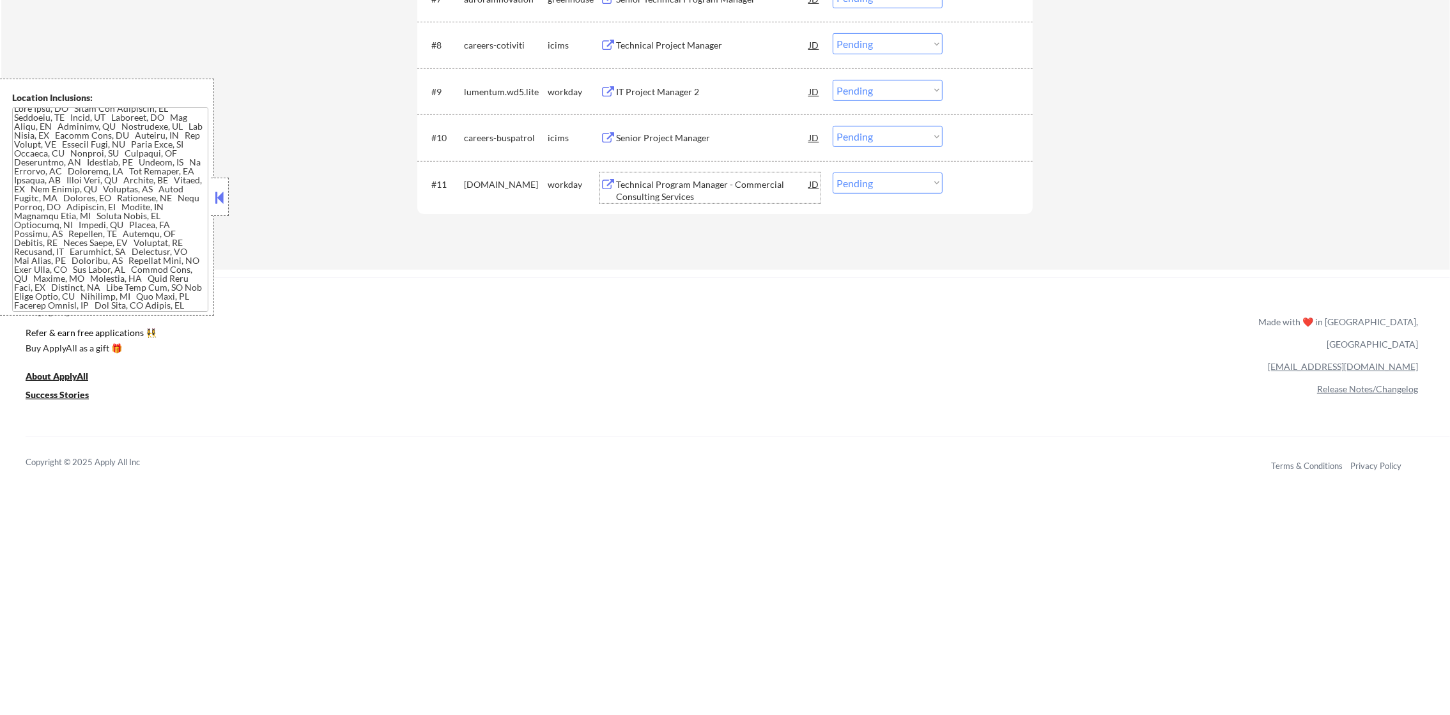
click at [712, 191] on div "Technical Program Manager - Commercial Consulting Services" at bounding box center [712, 190] width 193 height 25
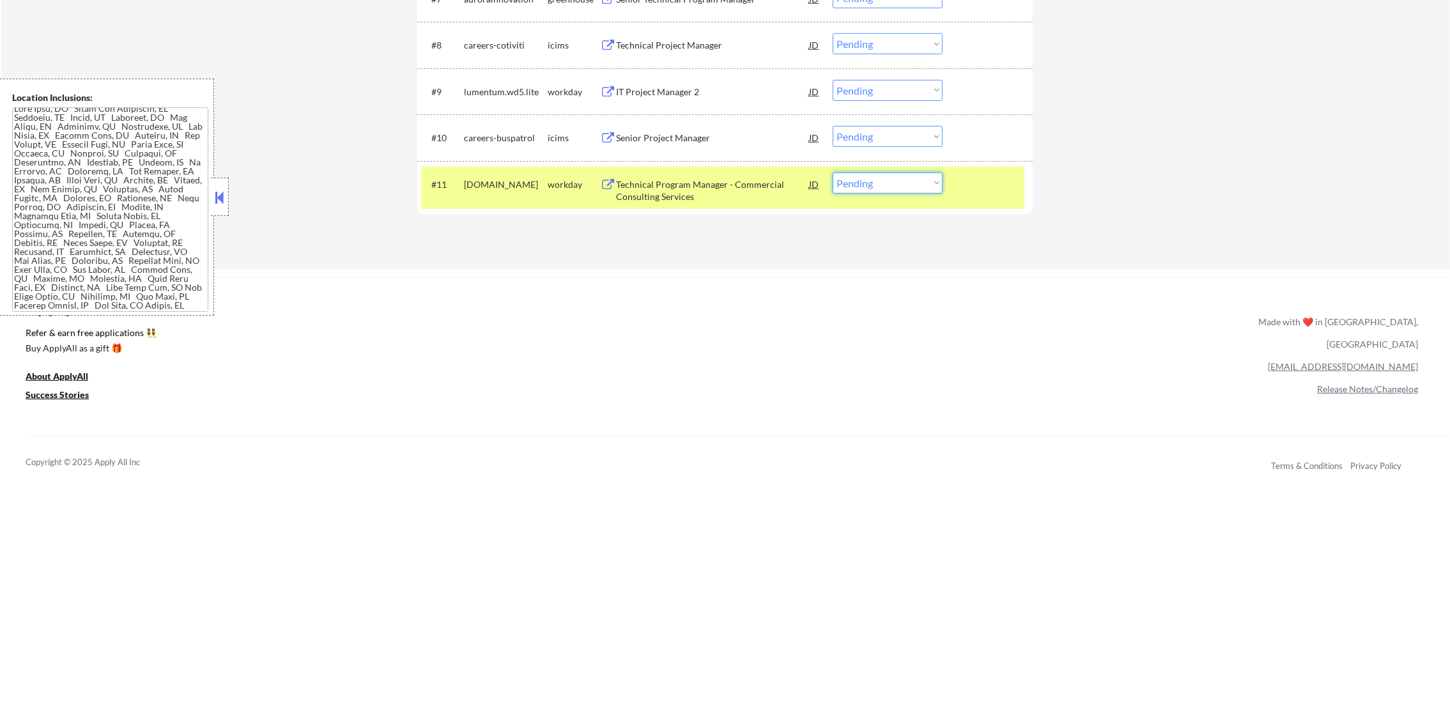
click at [862, 182] on select "Choose an option... Pending Applied Excluded (Questions) Excluded (Expired) Exc…" at bounding box center [888, 183] width 110 height 21
select select ""excluded__other_""
click at [833, 173] on select "Choose an option... Pending Applied Excluded (Questions) Excluded (Expired) Exc…" at bounding box center [888, 183] width 110 height 21
click at [478, 199] on div "#11 redhat.wd5.jobs workday Technical Program Manager - Commercial Consulting S…" at bounding box center [722, 188] width 603 height 42
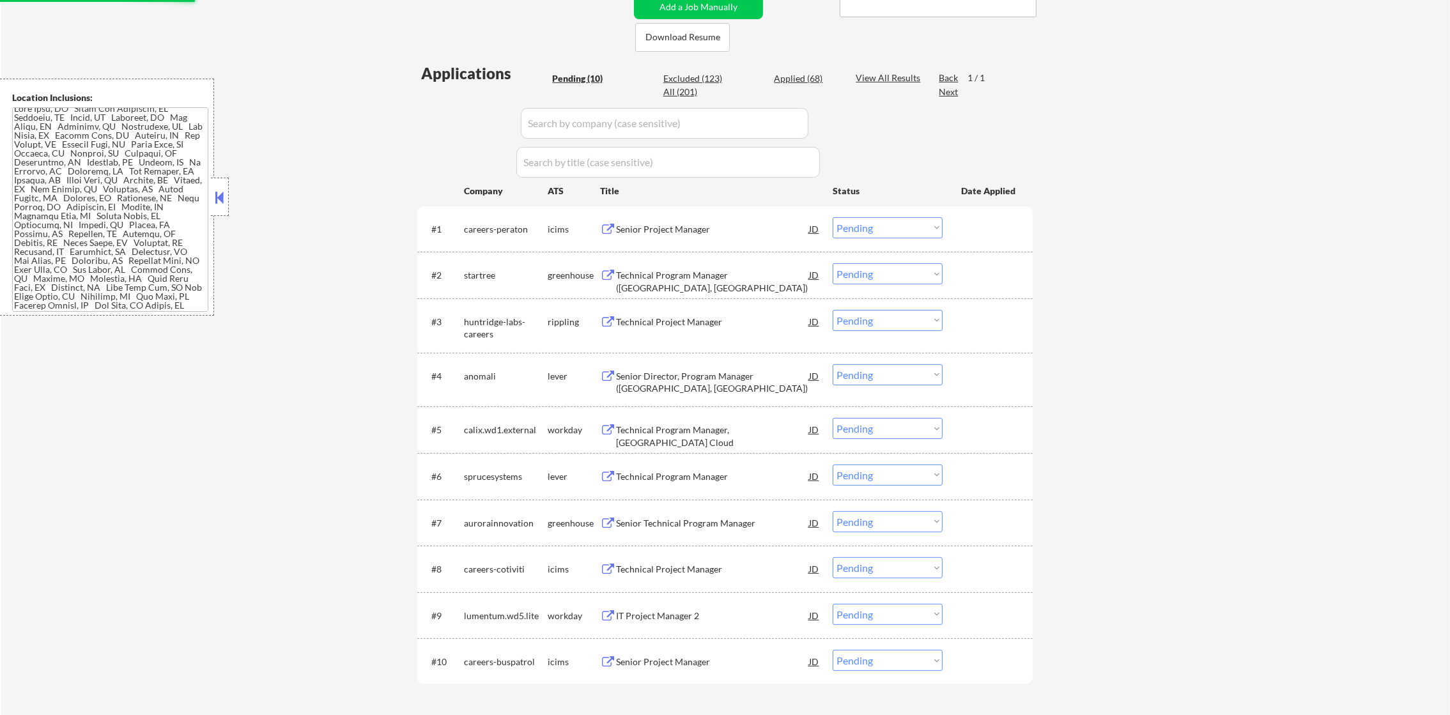
scroll to position [463, 0]
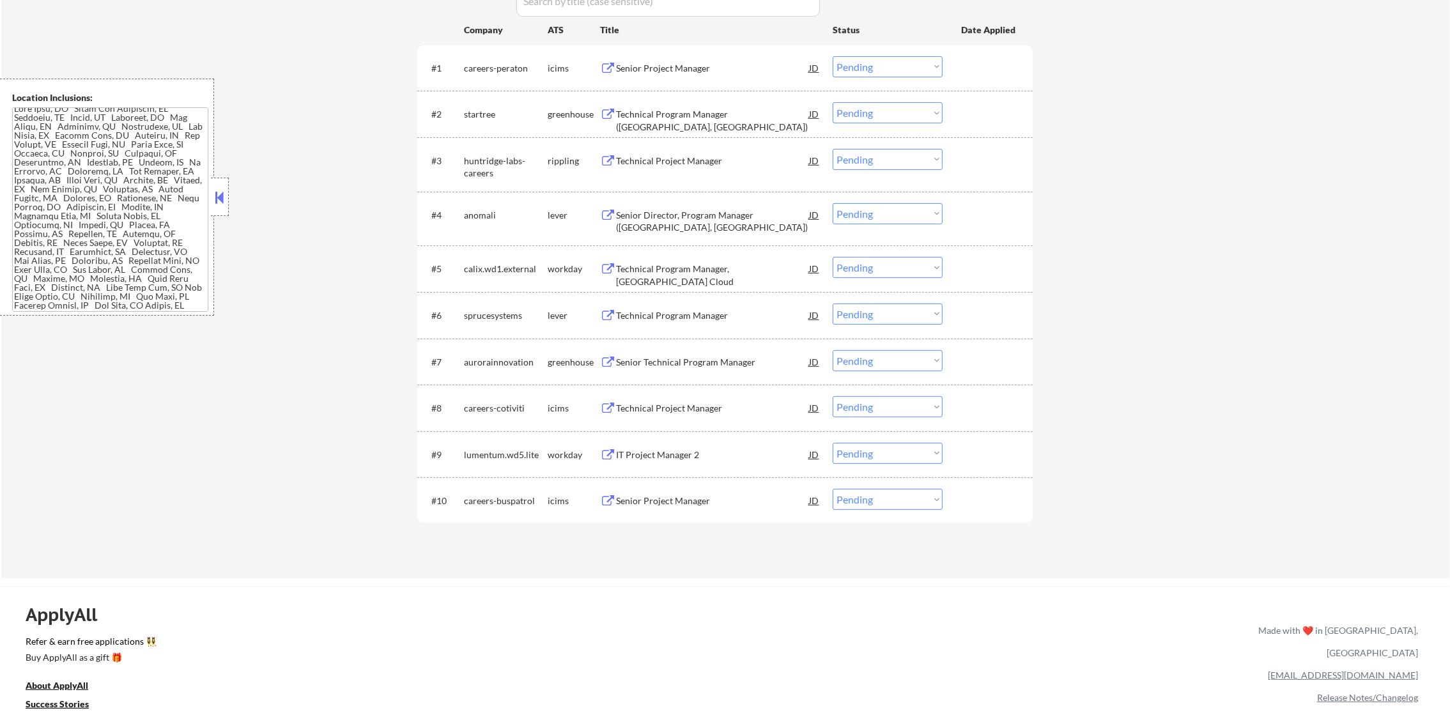
click at [734, 497] on div "Senior Project Manager" at bounding box center [712, 501] width 193 height 13
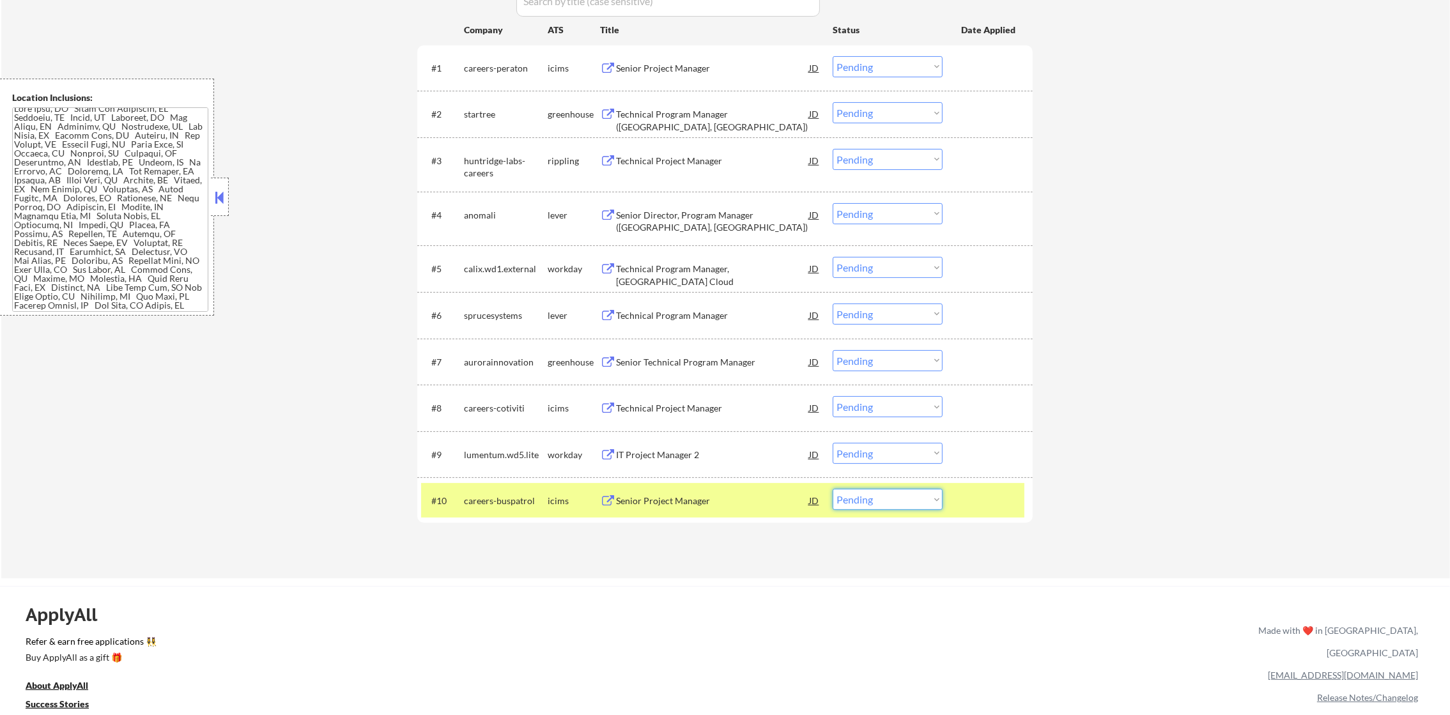
click at [856, 501] on select "Choose an option... Pending Applied Excluded (Questions) Excluded (Expired) Exc…" at bounding box center [888, 499] width 110 height 21
select select ""applied""
click at [833, 489] on select "Choose an option... Pending Applied Excluded (Questions) Excluded (Expired) Exc…" at bounding box center [888, 499] width 110 height 21
click at [519, 497] on div "careers-buspatrol" at bounding box center [506, 501] width 84 height 13
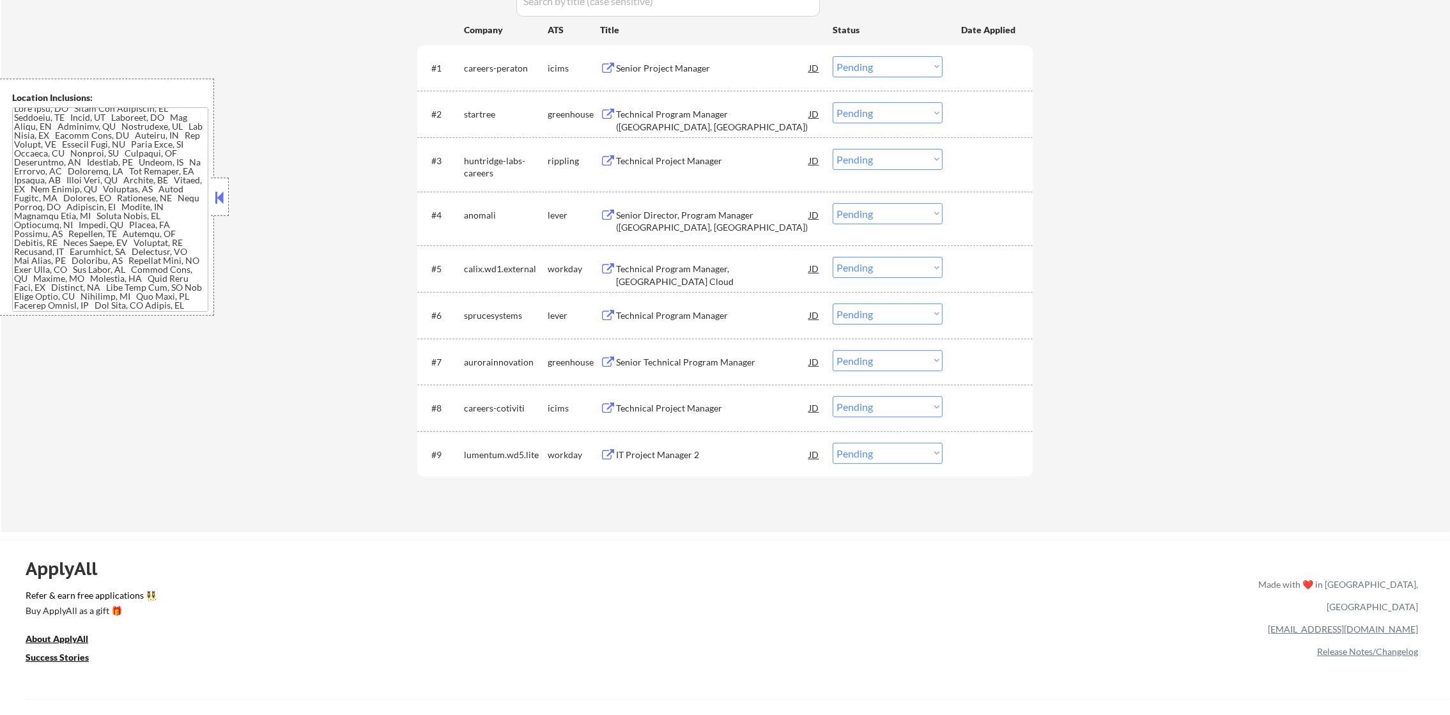
click at [718, 451] on div "IT Project Manager 2" at bounding box center [712, 455] width 193 height 13
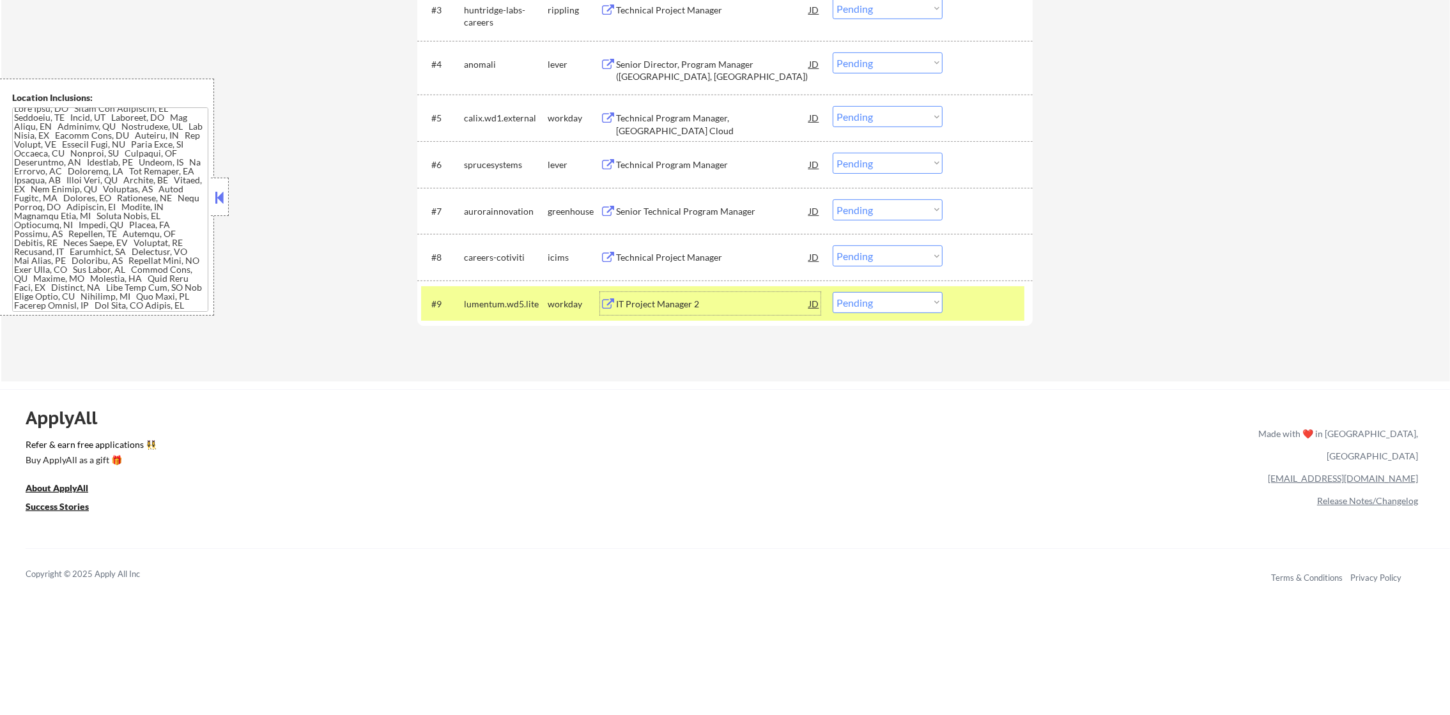
scroll to position [624, 0]
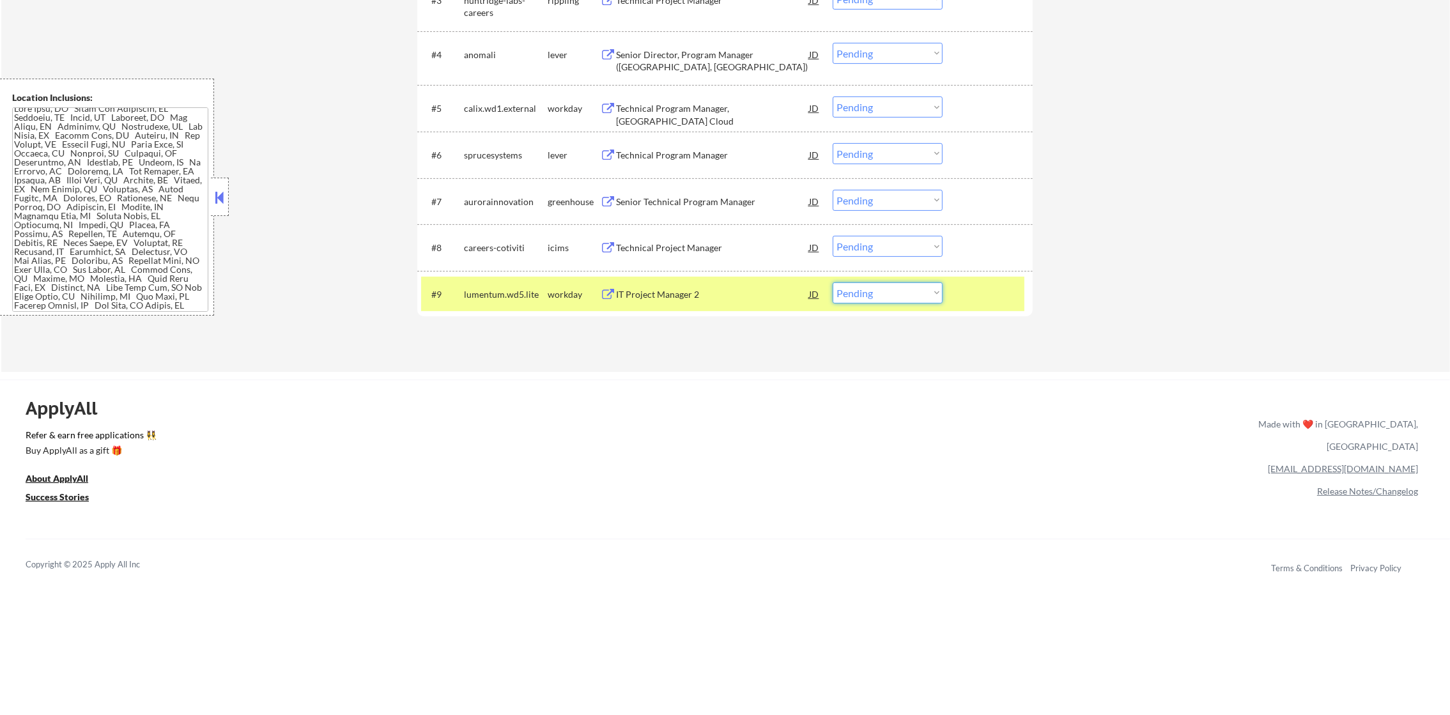
click at [851, 300] on select "Choose an option... Pending Applied Excluded (Questions) Excluded (Expired) Exc…" at bounding box center [888, 293] width 110 height 21
select select ""applied""
click at [833, 283] on select "Choose an option... Pending Applied Excluded (Questions) Excluded (Expired) Exc…" at bounding box center [888, 293] width 110 height 21
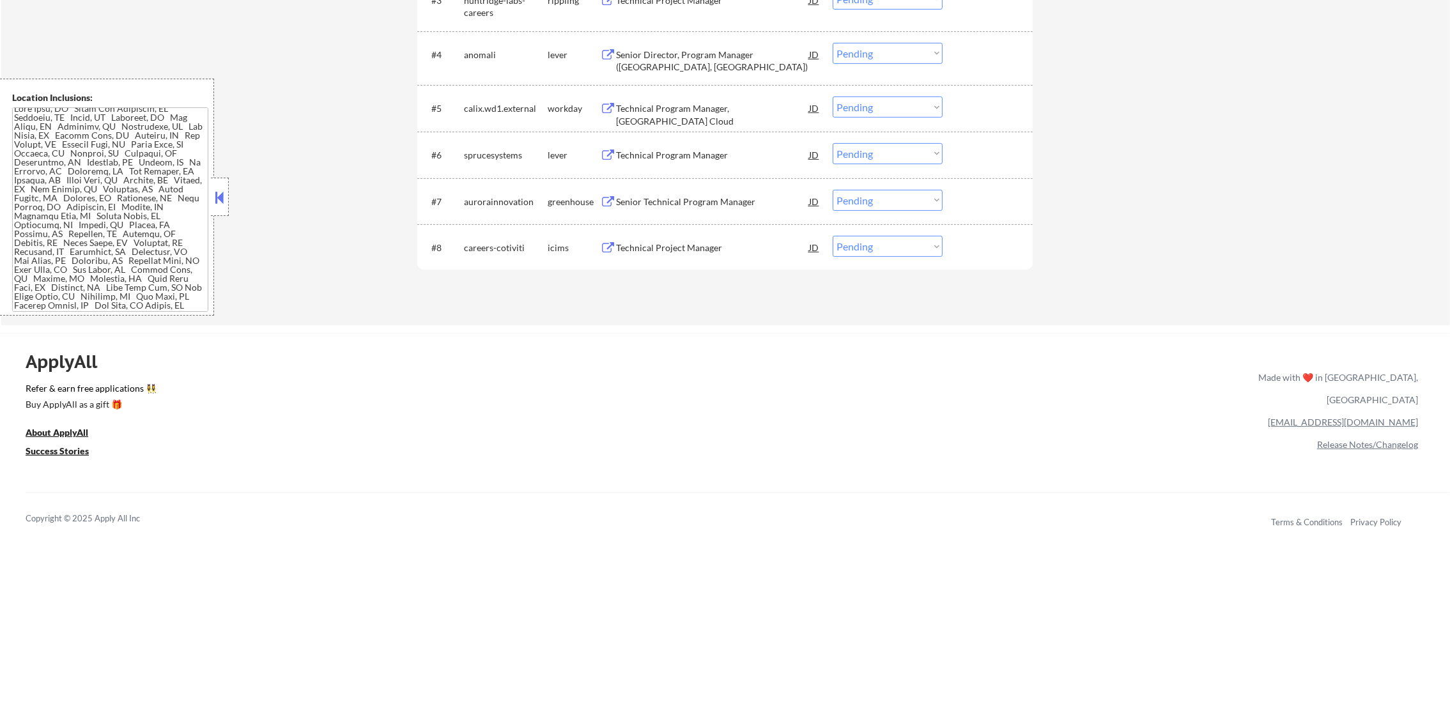
click at [749, 242] on div "Technical Project Manager" at bounding box center [712, 248] width 193 height 13
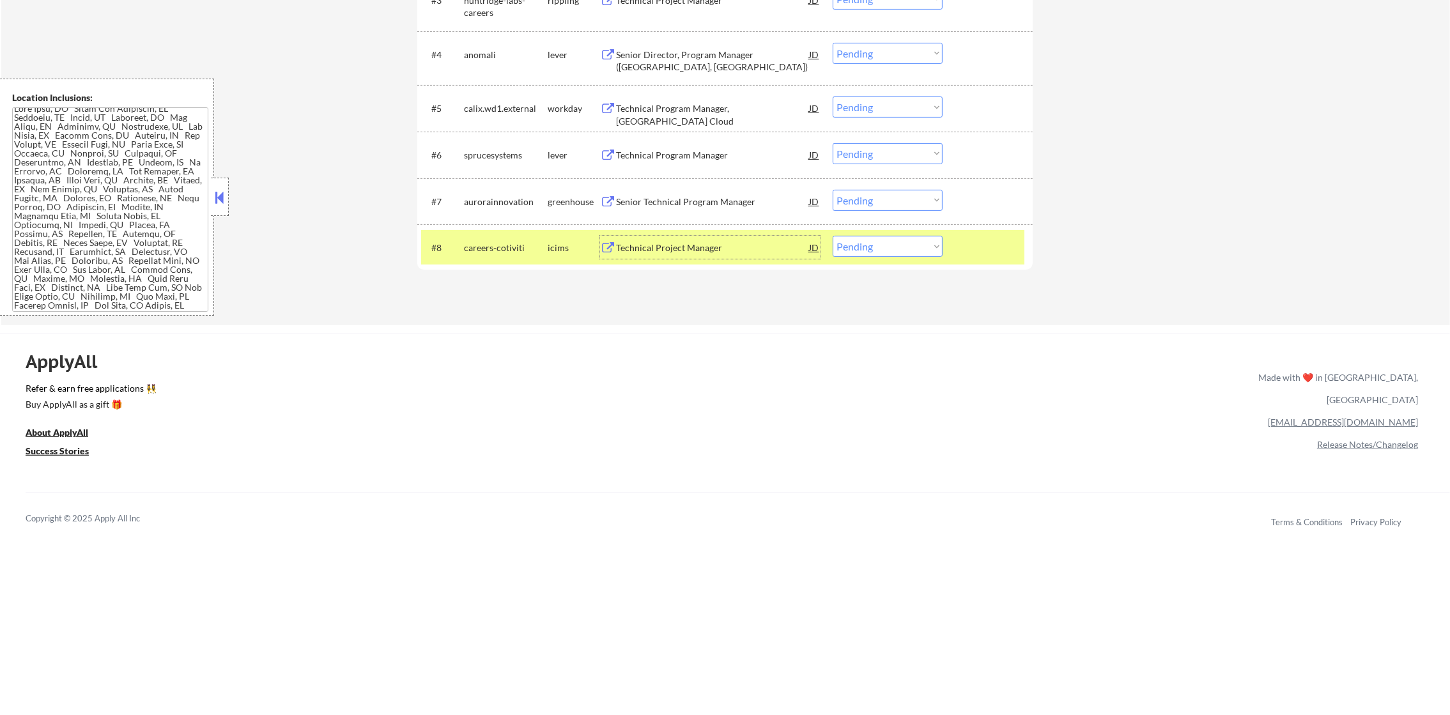
click at [869, 245] on select "Choose an option... Pending Applied Excluded (Questions) Excluded (Expired) Exc…" at bounding box center [888, 246] width 110 height 21
select select ""excluded""
click at [833, 236] on select "Choose an option... Pending Applied Excluded (Questions) Excluded (Expired) Exc…" at bounding box center [888, 246] width 110 height 21
click at [475, 238] on div "careers-cotiviti" at bounding box center [506, 247] width 84 height 23
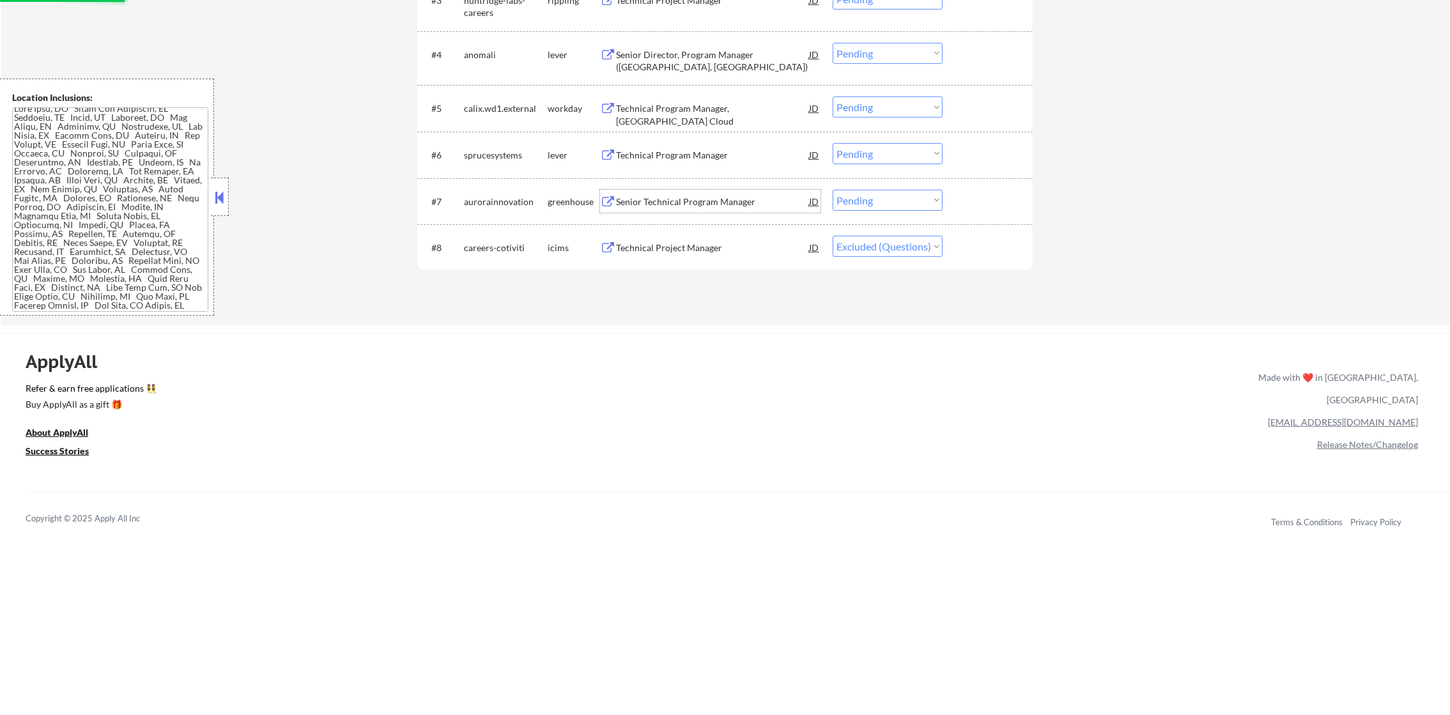
click at [702, 199] on div "Senior Technical Program Manager" at bounding box center [712, 202] width 193 height 13
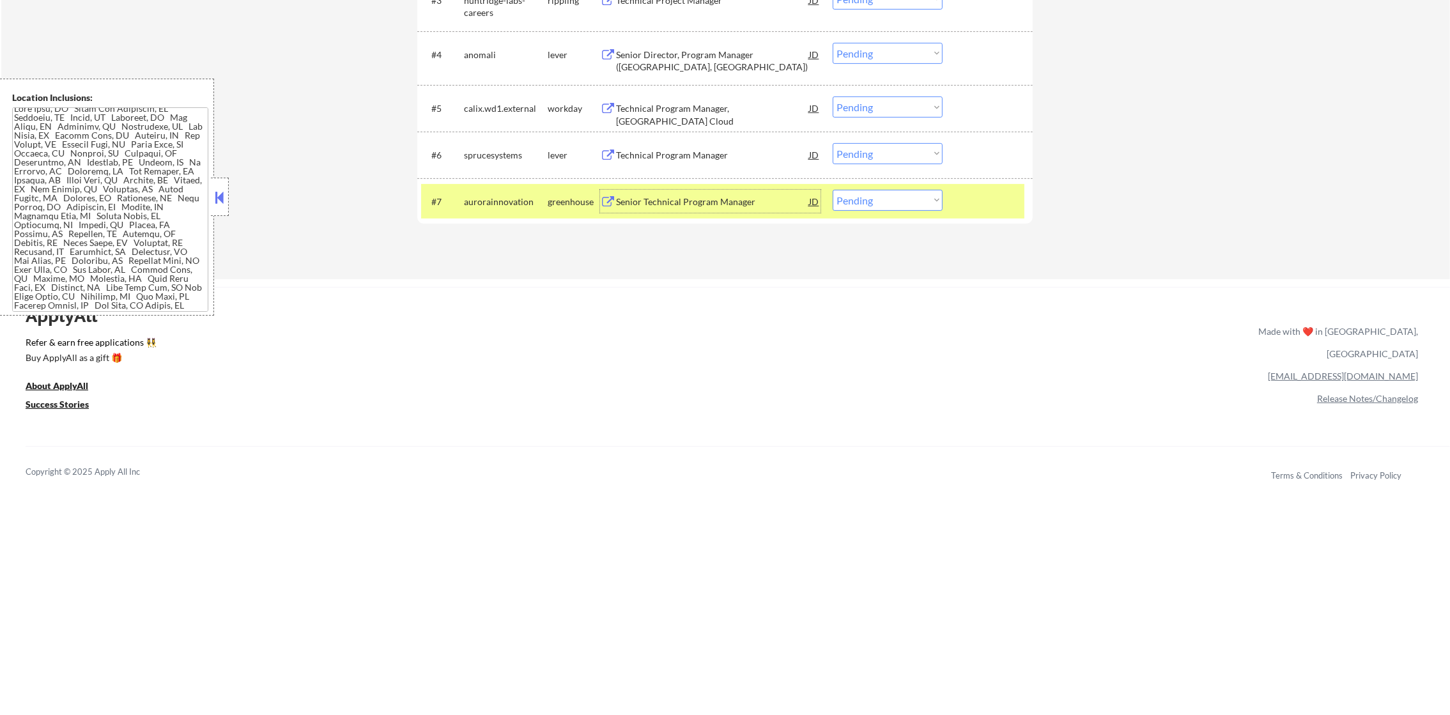
click at [862, 197] on select "Choose an option... Pending Applied Excluded (Questions) Excluded (Expired) Exc…" at bounding box center [888, 200] width 110 height 21
select select ""excluded__bad_match_""
click at [833, 190] on select "Choose an option... Pending Applied Excluded (Questions) Excluded (Expired) Exc…" at bounding box center [888, 200] width 110 height 21
click at [509, 199] on div "aurorainnovation" at bounding box center [506, 202] width 84 height 13
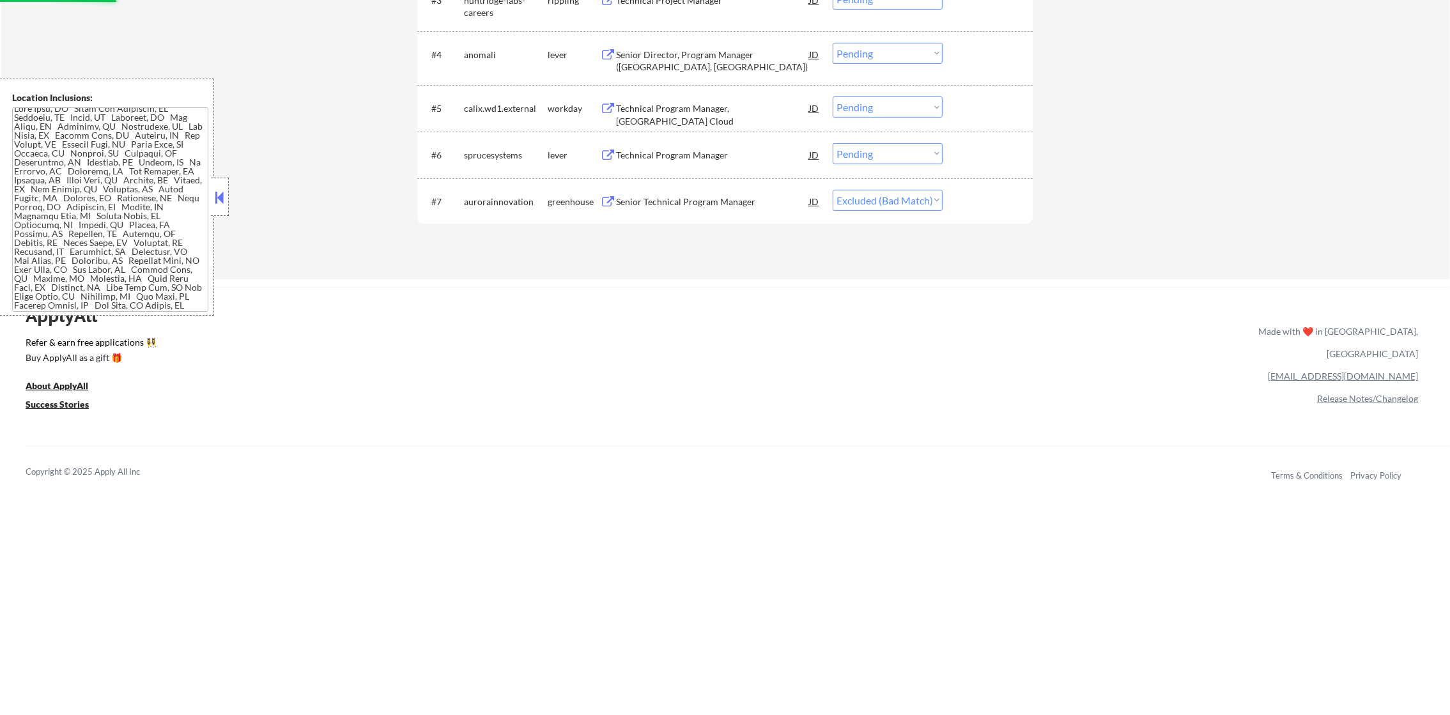
click at [683, 150] on div "Technical Program Manager" at bounding box center [712, 155] width 193 height 13
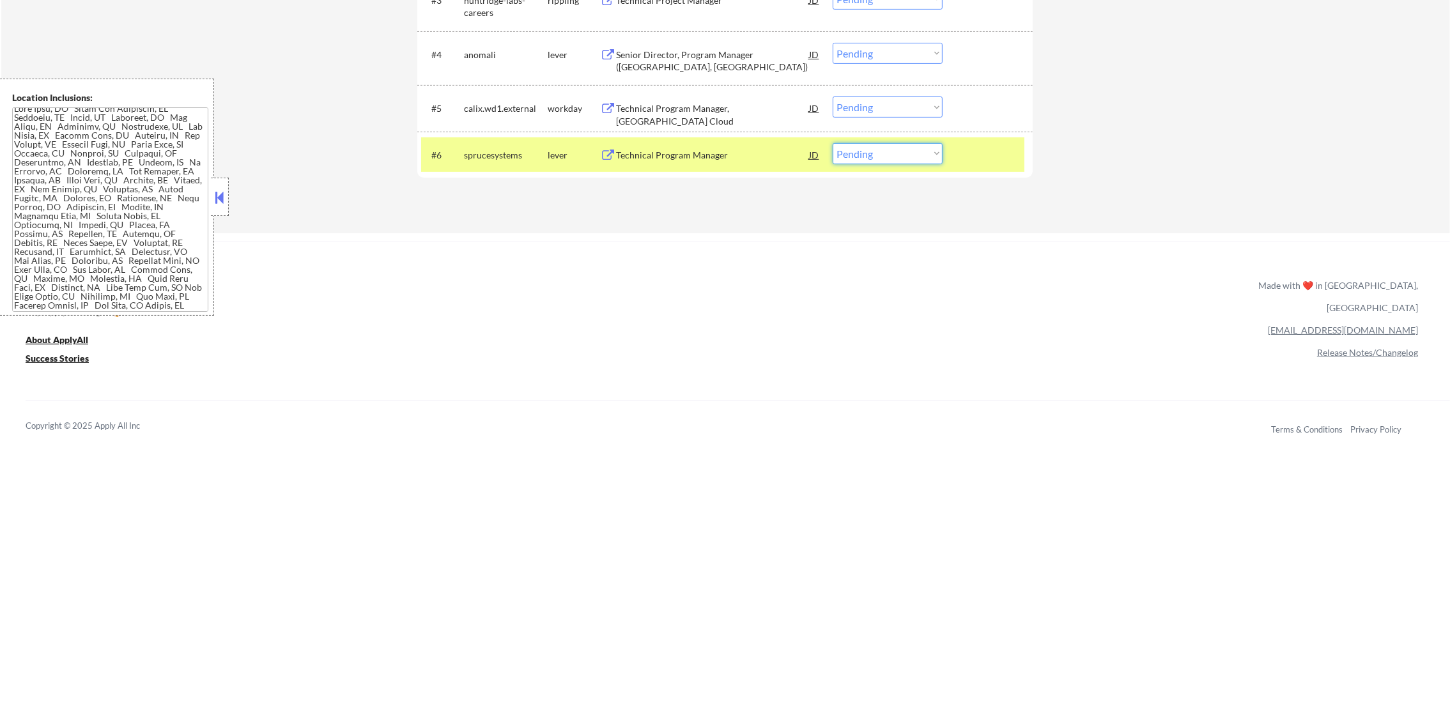
drag, startPoint x: 875, startPoint y: 149, endPoint x: 873, endPoint y: 164, distance: 14.8
click at [875, 149] on select "Choose an option... Pending Applied Excluded (Questions) Excluded (Expired) Exc…" at bounding box center [888, 153] width 110 height 21
select select ""applied""
click at [833, 143] on select "Choose an option... Pending Applied Excluded (Questions) Excluded (Expired) Exc…" at bounding box center [888, 153] width 110 height 21
click at [500, 143] on div "sprucesystems" at bounding box center [506, 154] width 84 height 23
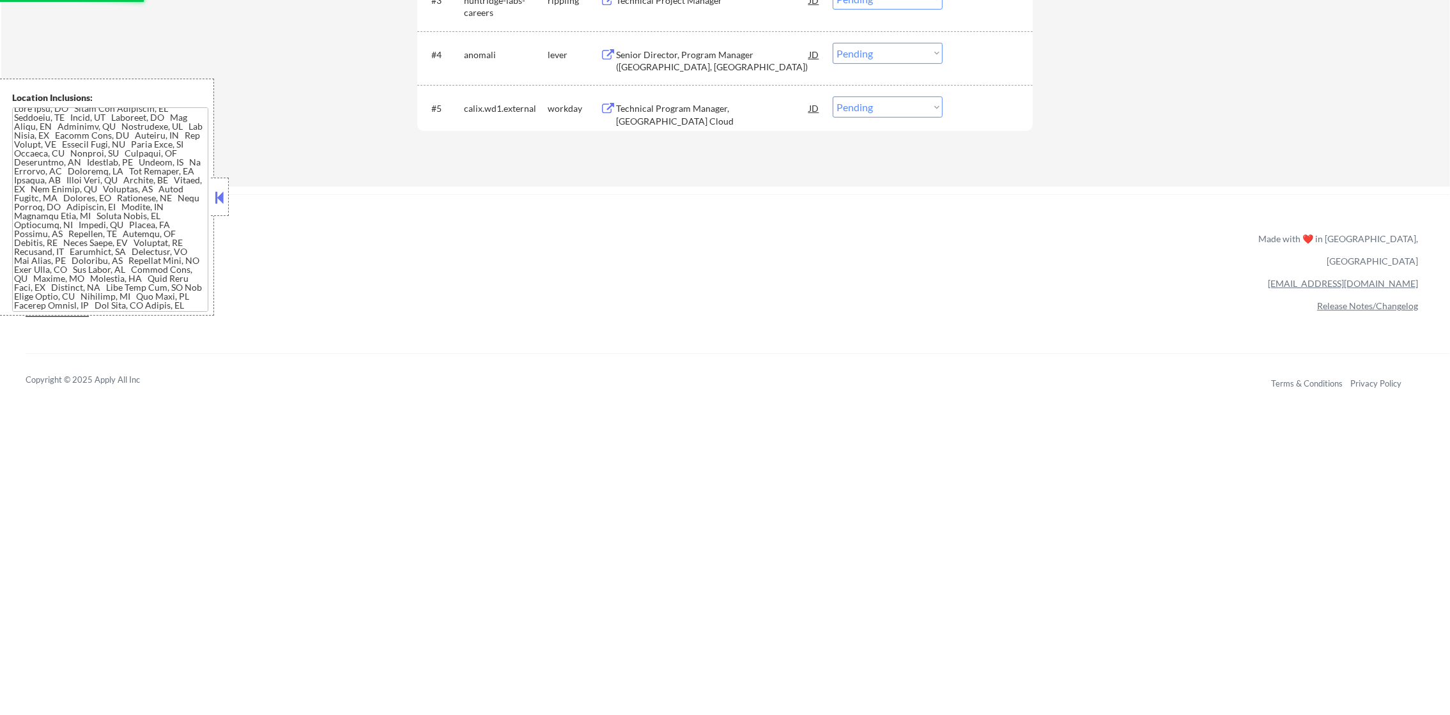
click at [762, 109] on div "Technical Program Manager, Calix Cloud" at bounding box center [712, 114] width 193 height 25
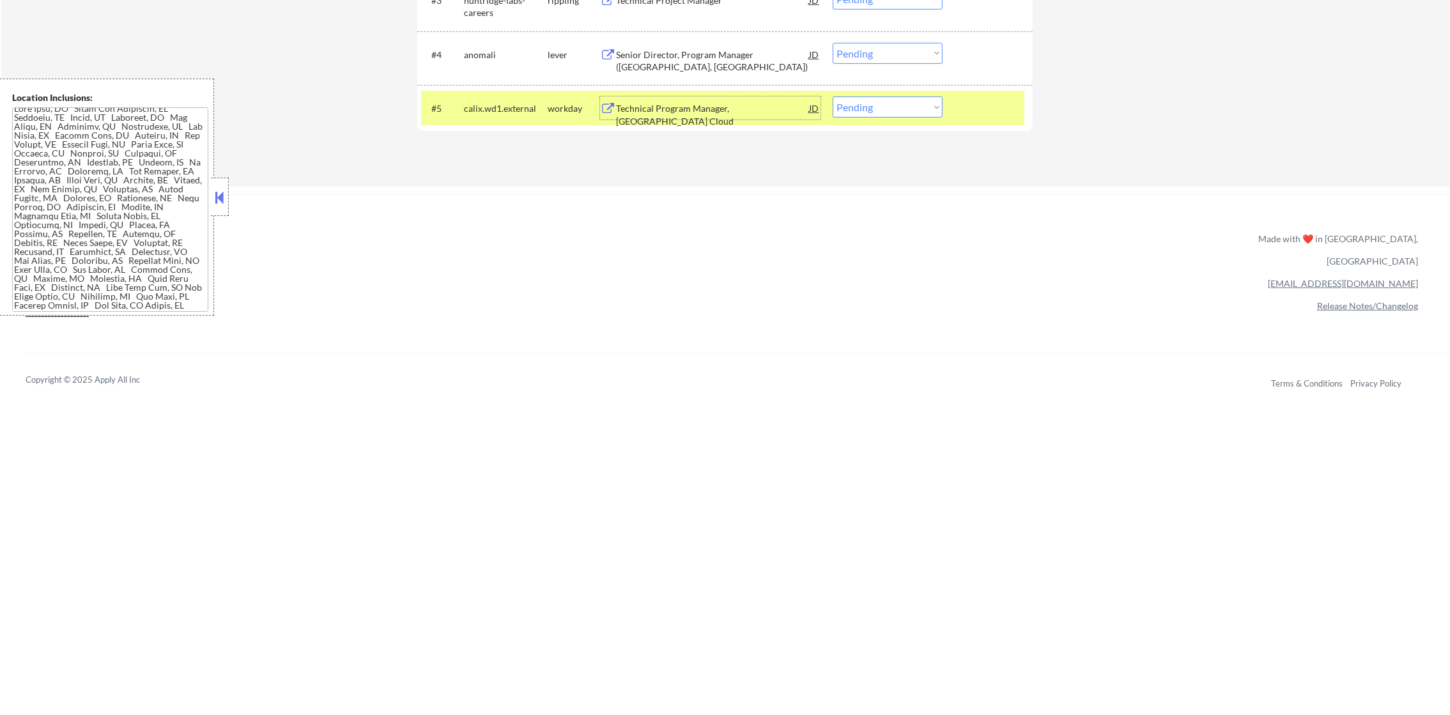
drag, startPoint x: 890, startPoint y: 107, endPoint x: 890, endPoint y: 116, distance: 8.9
click at [890, 107] on select "Choose an option... Pending Applied Excluded (Questions) Excluded (Expired) Exc…" at bounding box center [888, 107] width 110 height 21
select select ""excluded""
click at [833, 97] on select "Choose an option... Pending Applied Excluded (Questions) Excluded (Expired) Exc…" at bounding box center [888, 107] width 110 height 21
click at [511, 116] on div "calix.wd1.external" at bounding box center [506, 108] width 84 height 23
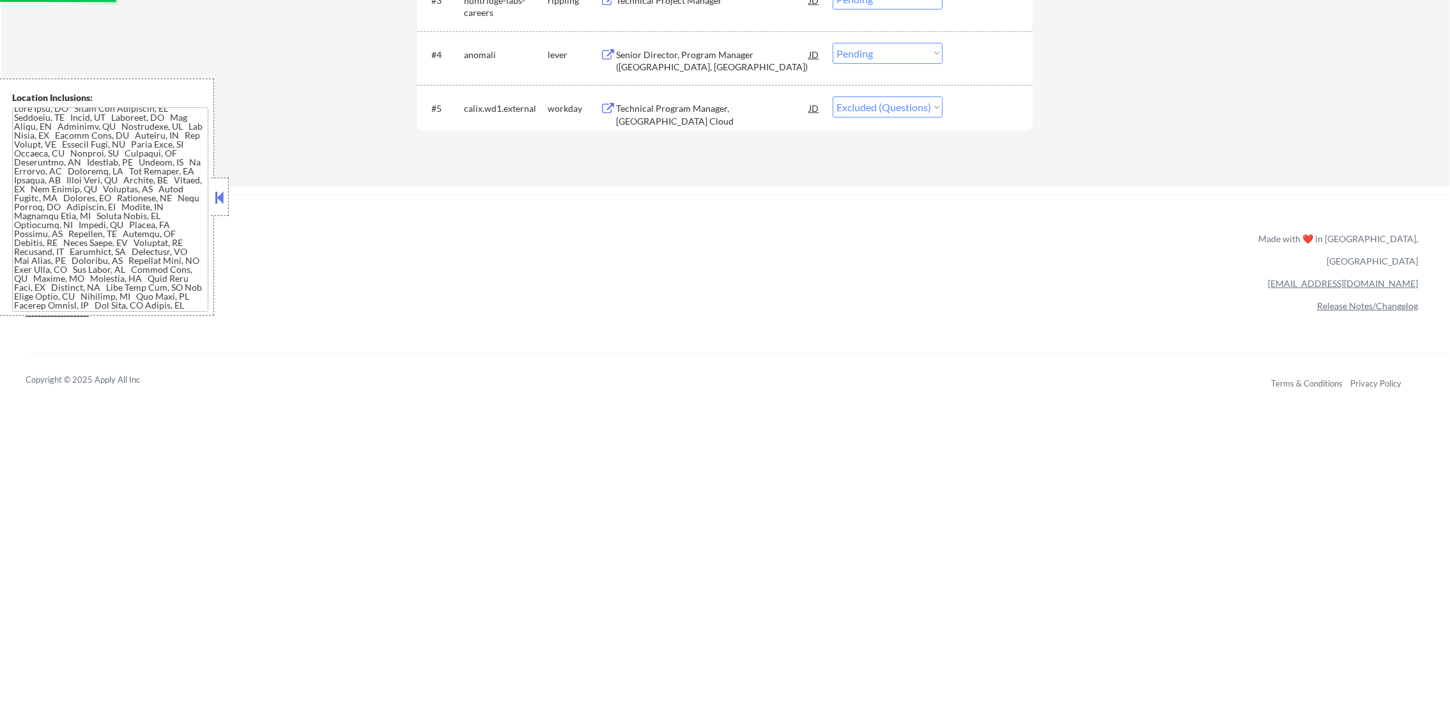
scroll to position [559, 0]
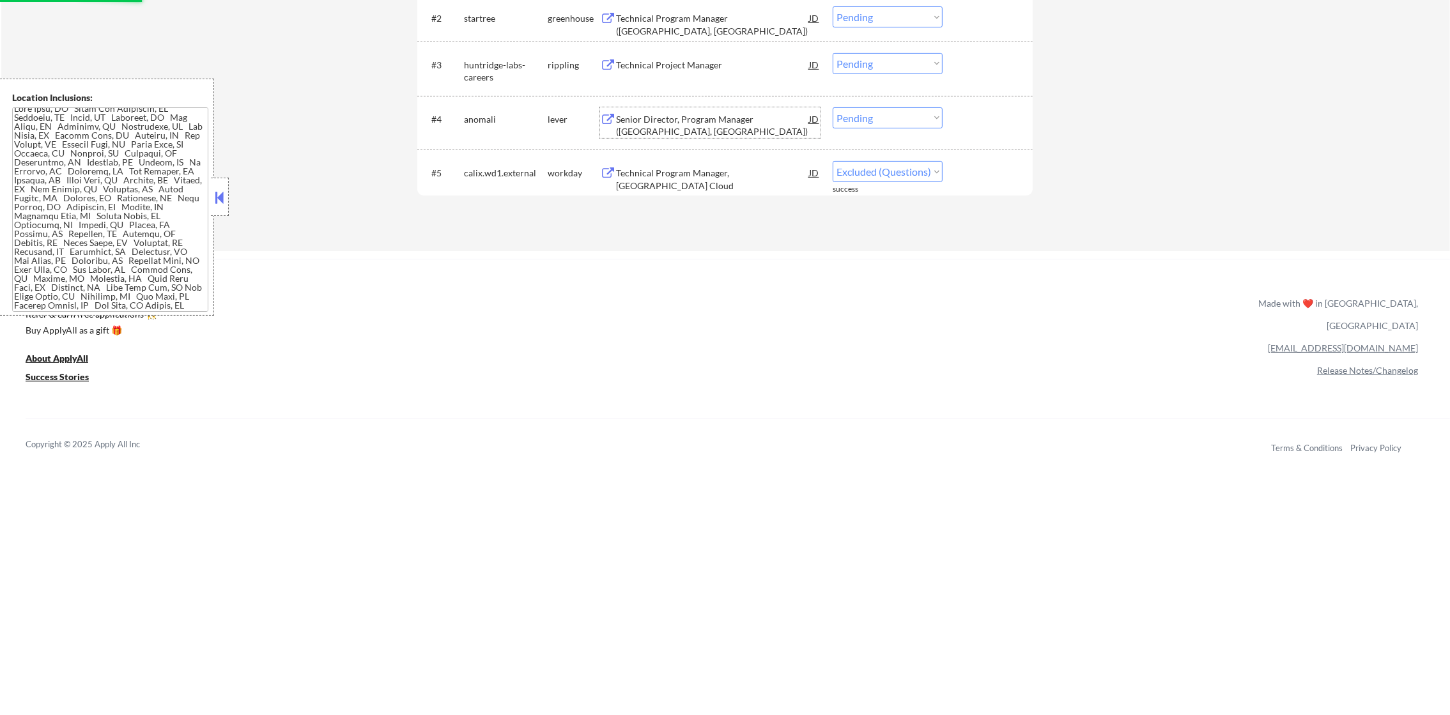
click at [722, 120] on div "Senior Director, Program Manager (Redwood City, CA)" at bounding box center [712, 125] width 193 height 25
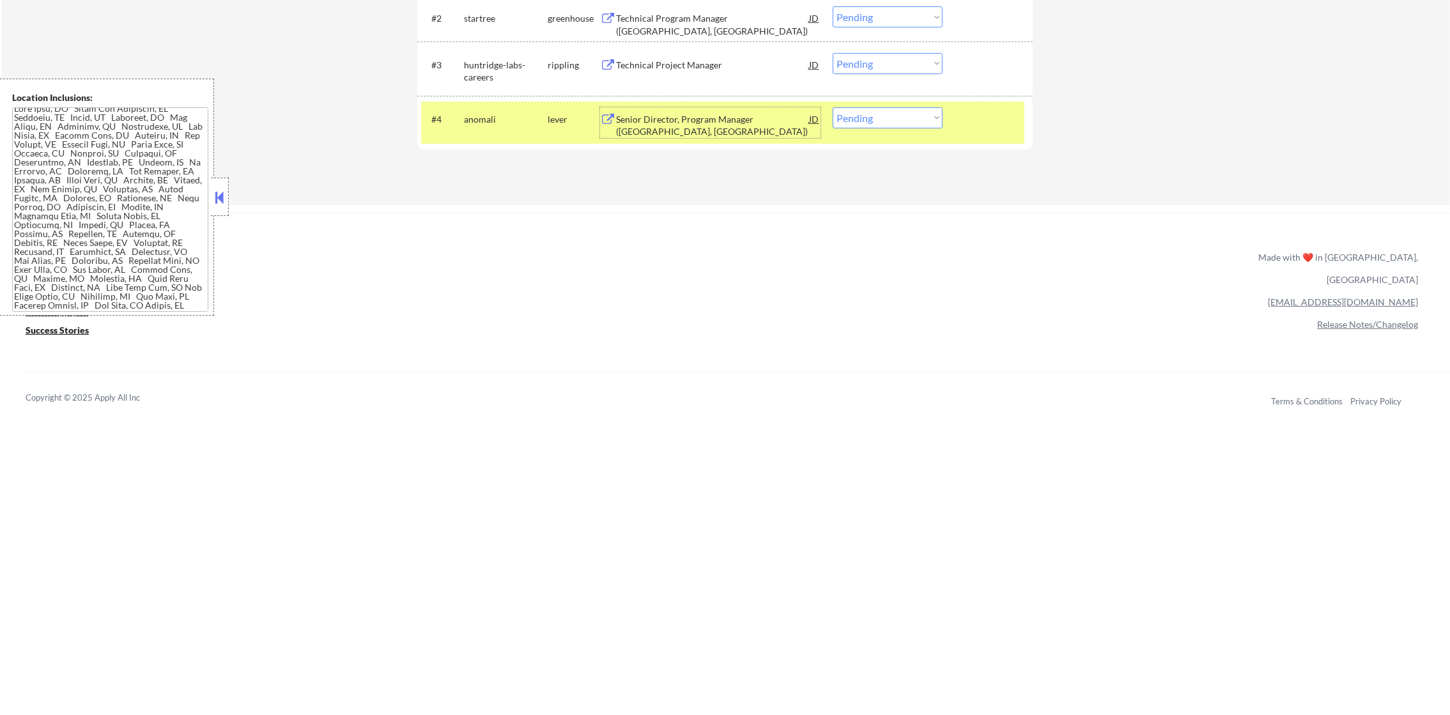
click at [851, 122] on select "Choose an option... Pending Applied Excluded (Questions) Excluded (Expired) Exc…" at bounding box center [888, 117] width 110 height 21
select select ""excluded__expired_""
click at [833, 107] on select "Choose an option... Pending Applied Excluded (Questions) Excluded (Expired) Exc…" at bounding box center [888, 117] width 110 height 21
click at [532, 125] on div "anomali" at bounding box center [506, 118] width 84 height 23
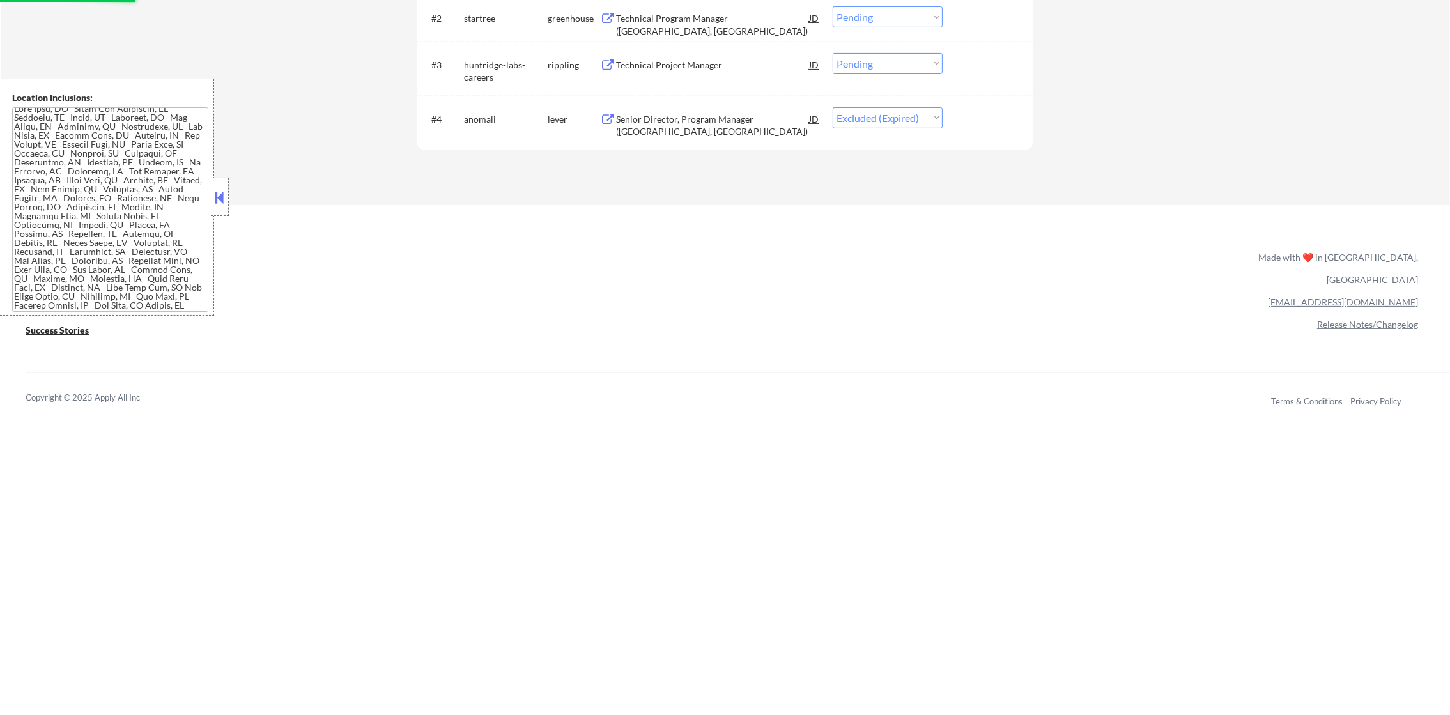
click at [734, 74] on div "Technical Project Manager" at bounding box center [712, 64] width 193 height 23
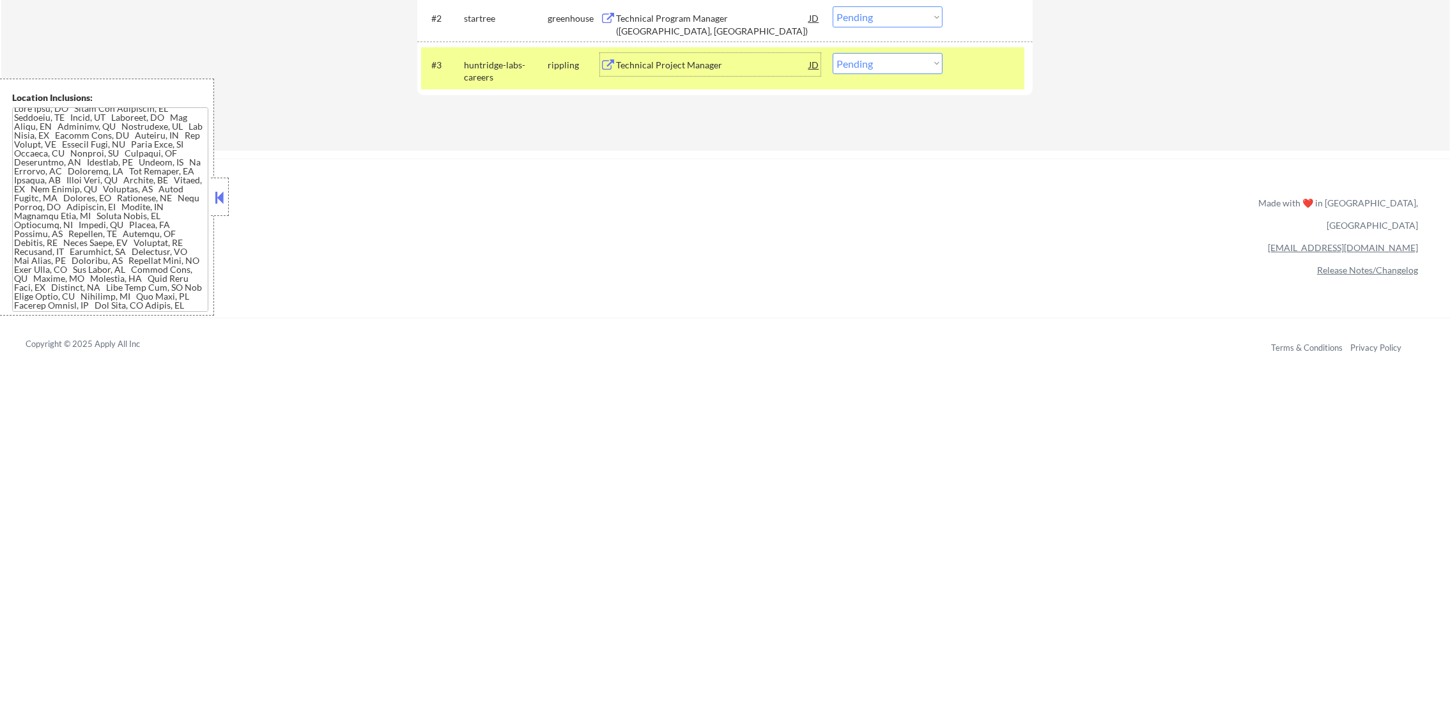
click at [875, 61] on select "Choose an option... Pending Applied Excluded (Questions) Excluded (Expired) Exc…" at bounding box center [888, 63] width 110 height 21
select select ""applied""
click at [833, 53] on select "Choose an option... Pending Applied Excluded (Questions) Excluded (Expired) Exc…" at bounding box center [888, 63] width 110 height 21
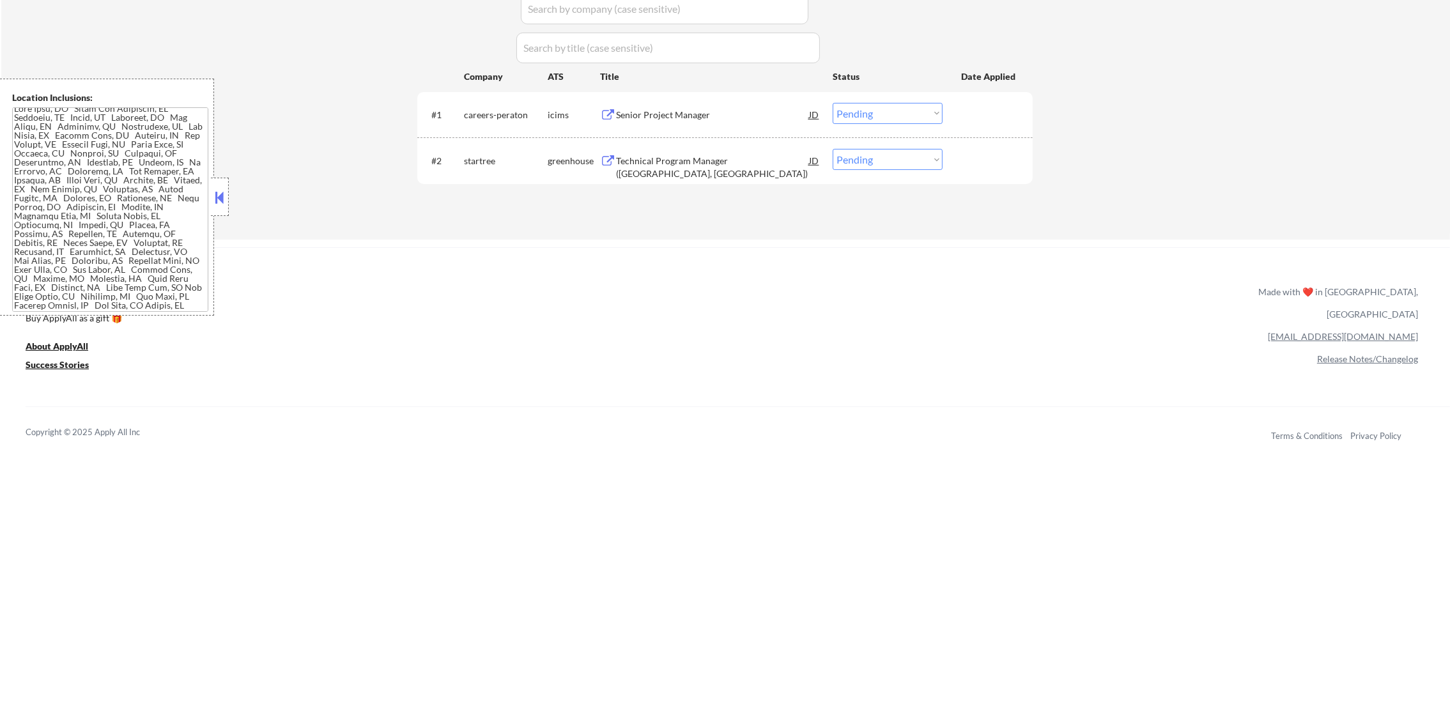
scroll to position [400, 0]
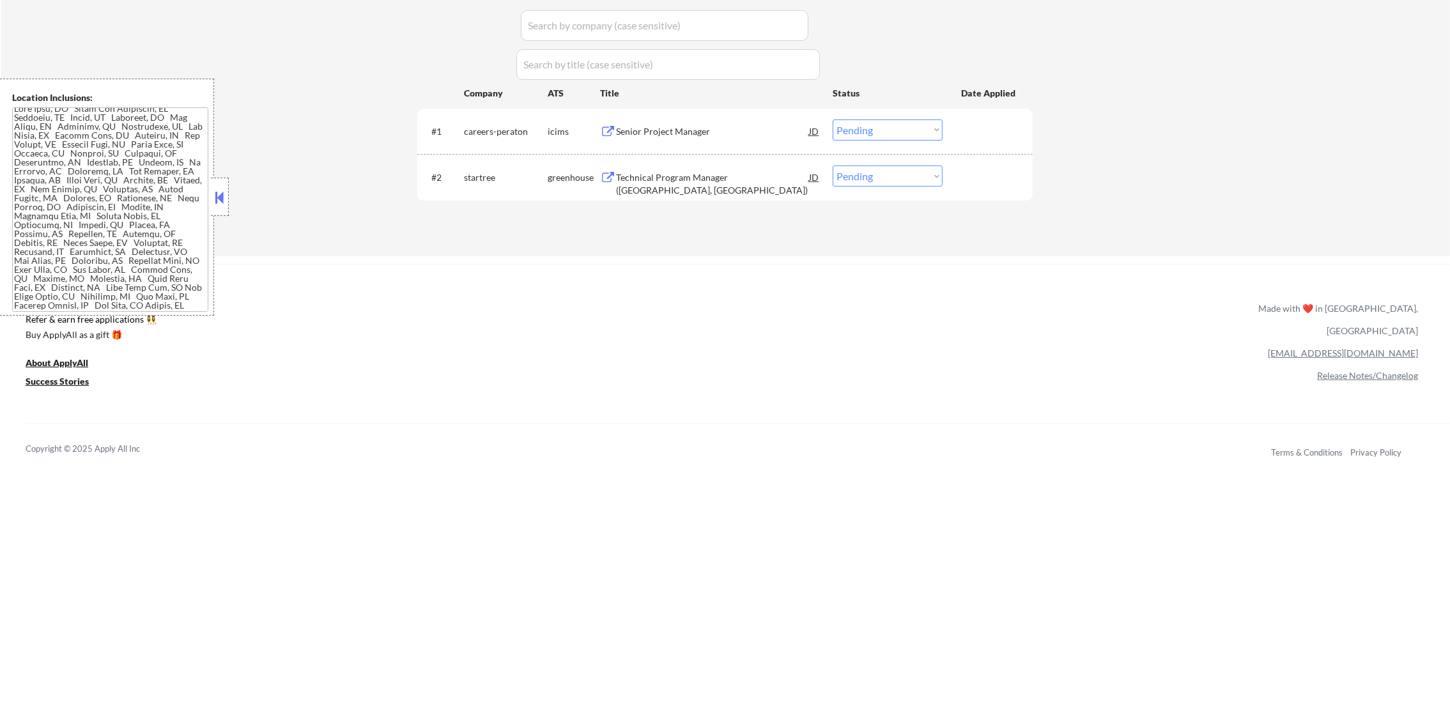
click at [705, 180] on div "Technical Program Manager (Mountain View, CA)" at bounding box center [712, 183] width 193 height 25
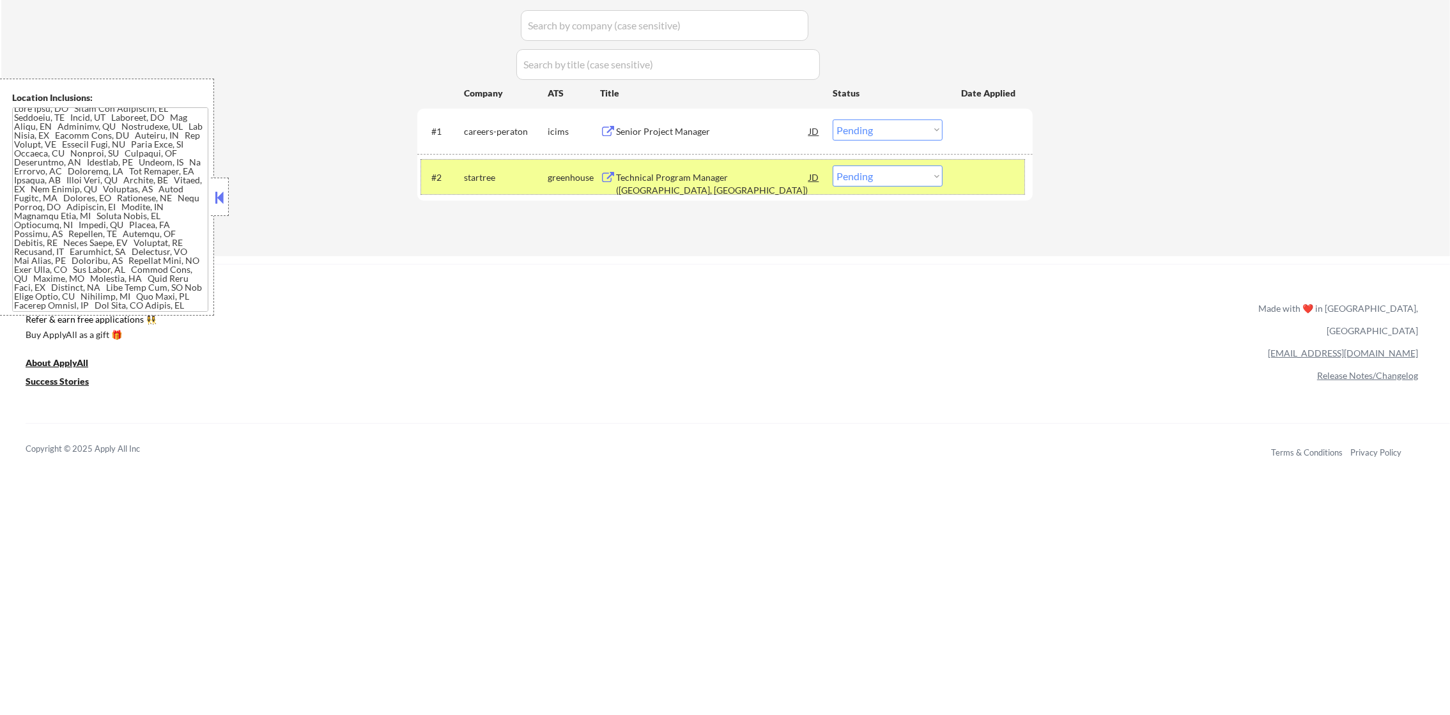
click at [852, 164] on div "#2 startree greenhouse Technical Program Manager (Mountain View, CA) JD Choose …" at bounding box center [722, 177] width 603 height 35
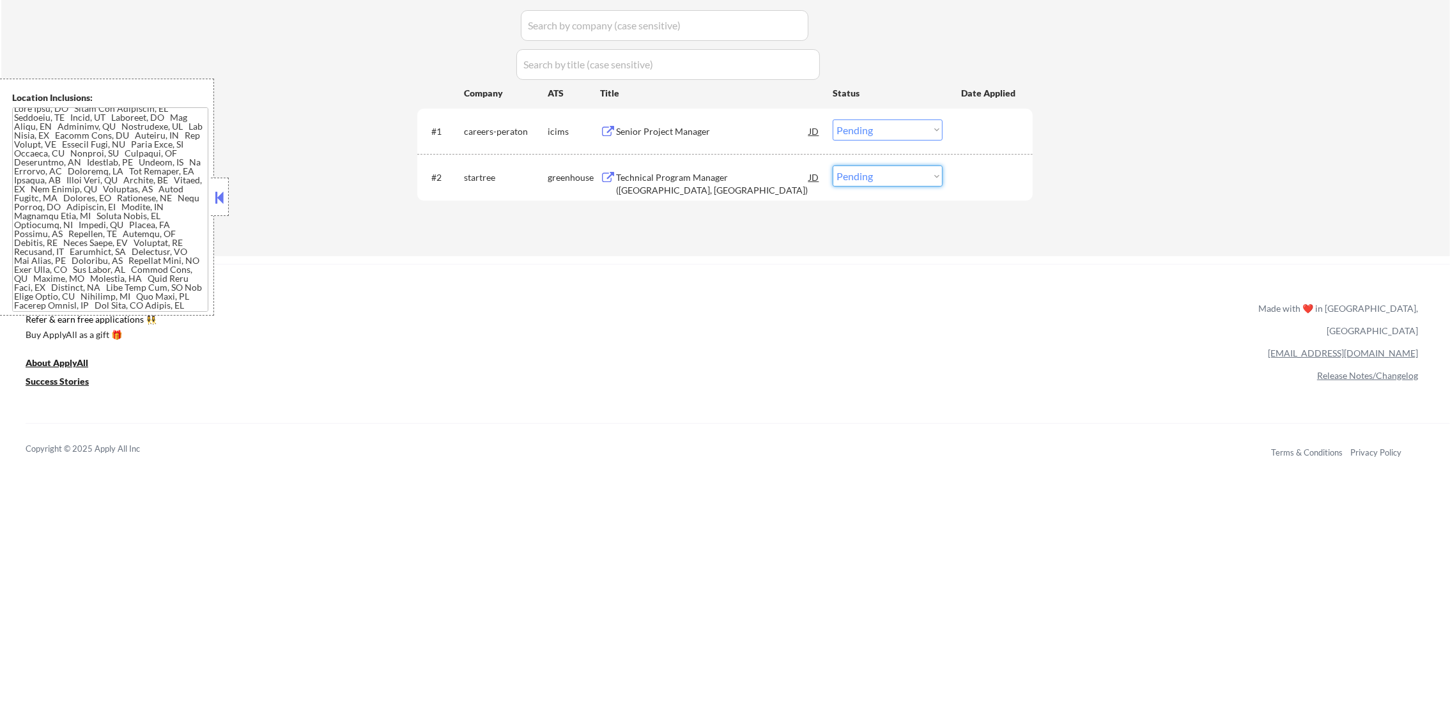
click at [852, 178] on select "Choose an option... Pending Applied Excluded (Questions) Excluded (Expired) Exc…" at bounding box center [888, 176] width 110 height 21
select select ""excluded__bad_match_""
click at [833, 166] on select "Choose an option... Pending Applied Excluded (Questions) Excluded (Expired) Exc…" at bounding box center [888, 176] width 110 height 21
click at [760, 134] on div "Senior Project Manager" at bounding box center [712, 131] width 193 height 13
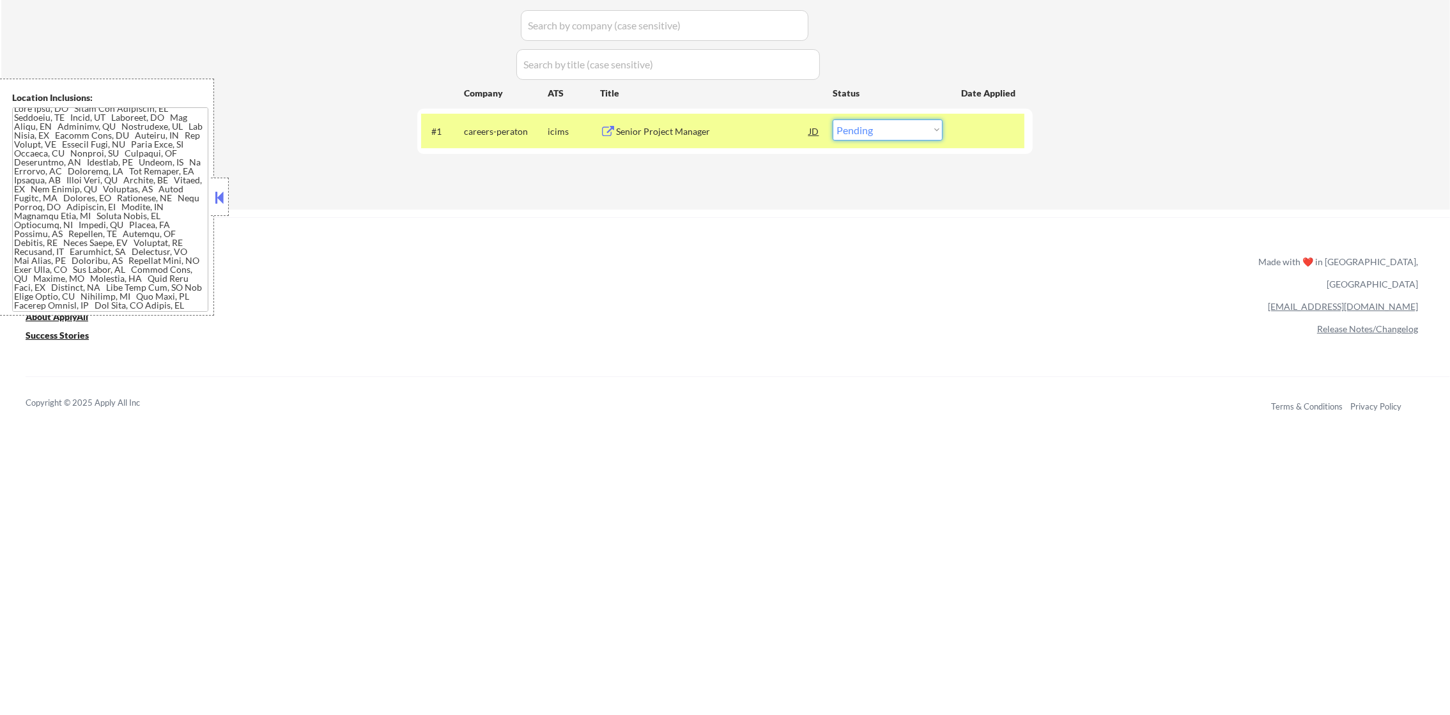
drag, startPoint x: 864, startPoint y: 133, endPoint x: 864, endPoint y: 141, distance: 7.7
click at [864, 133] on select "Choose an option... Pending Applied Excluded (Questions) Excluded (Expired) Exc…" at bounding box center [888, 130] width 110 height 21
click at [833, 120] on select "Choose an option... Pending Applied Excluded (Questions) Excluded (Expired) Exc…" at bounding box center [888, 130] width 110 height 21
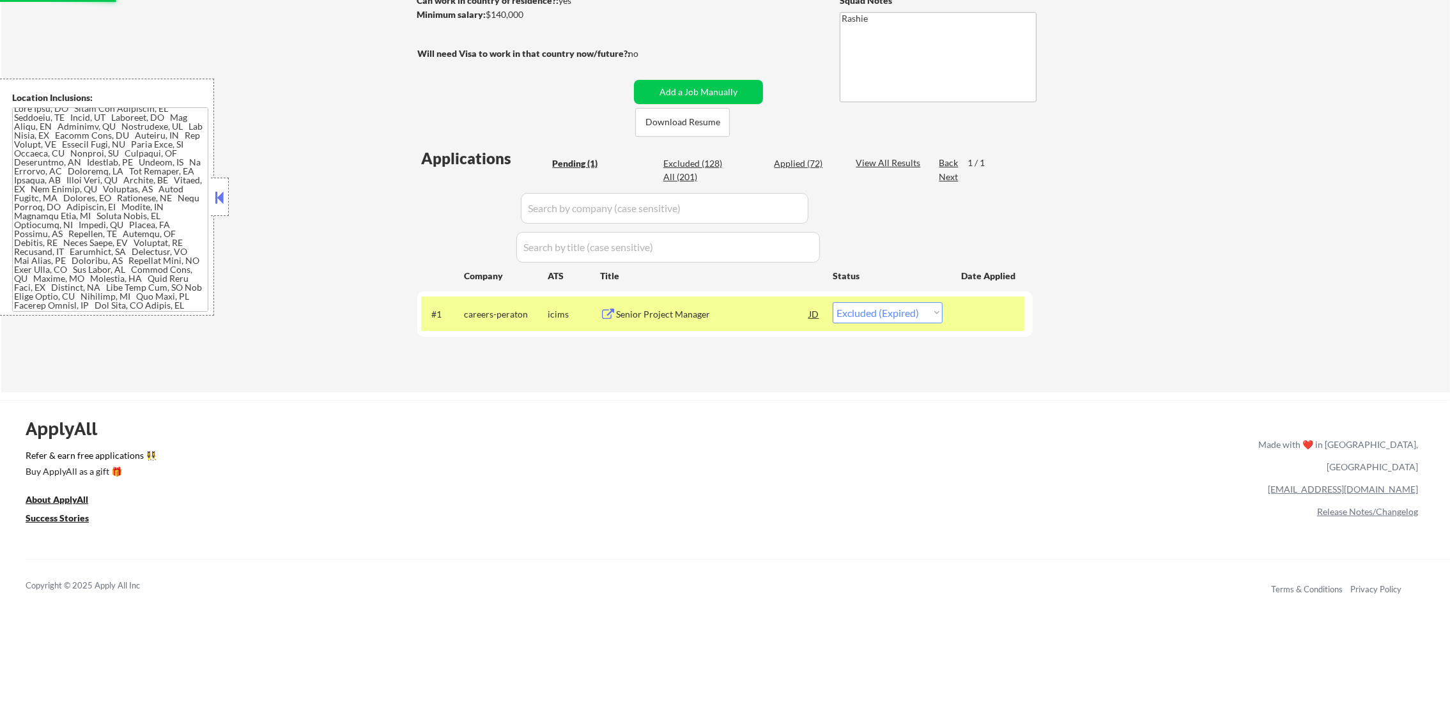
scroll to position [208, 0]
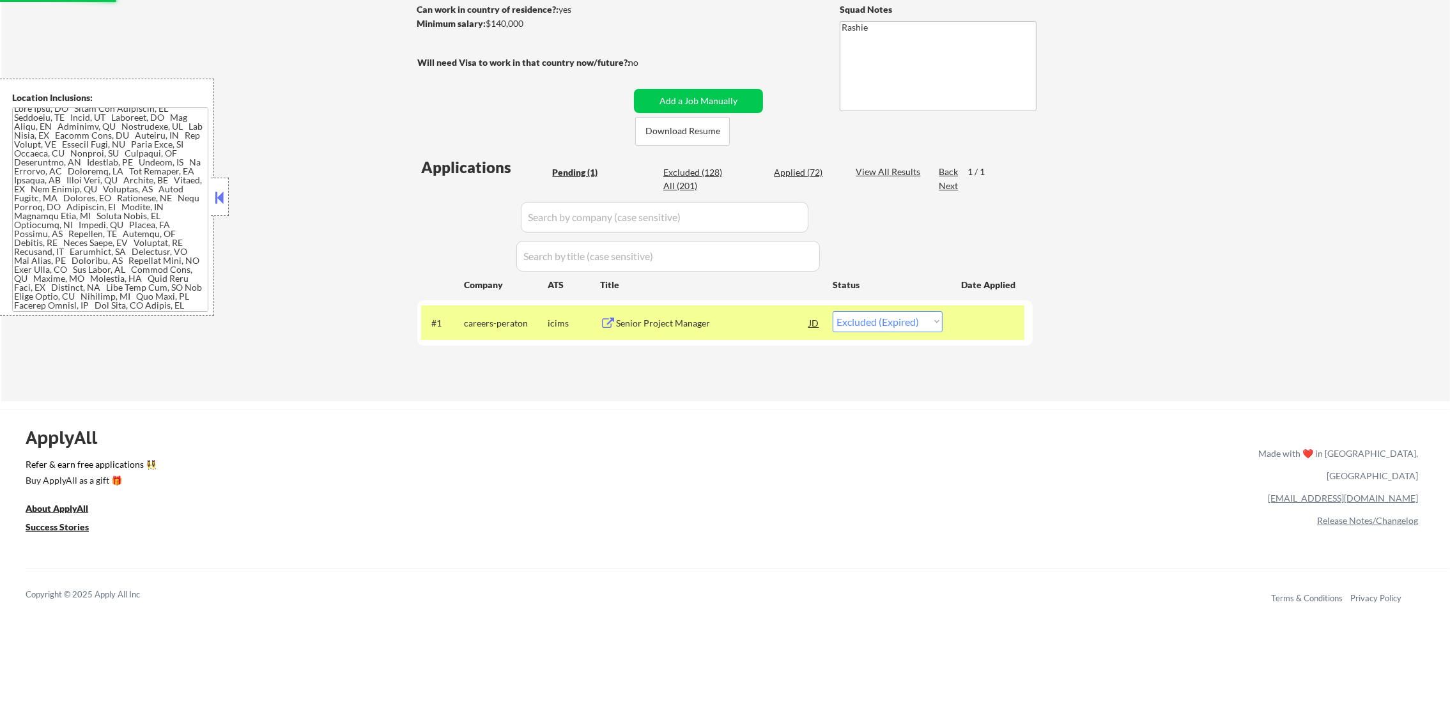
click at [520, 326] on div "careers-peraton" at bounding box center [506, 323] width 84 height 13
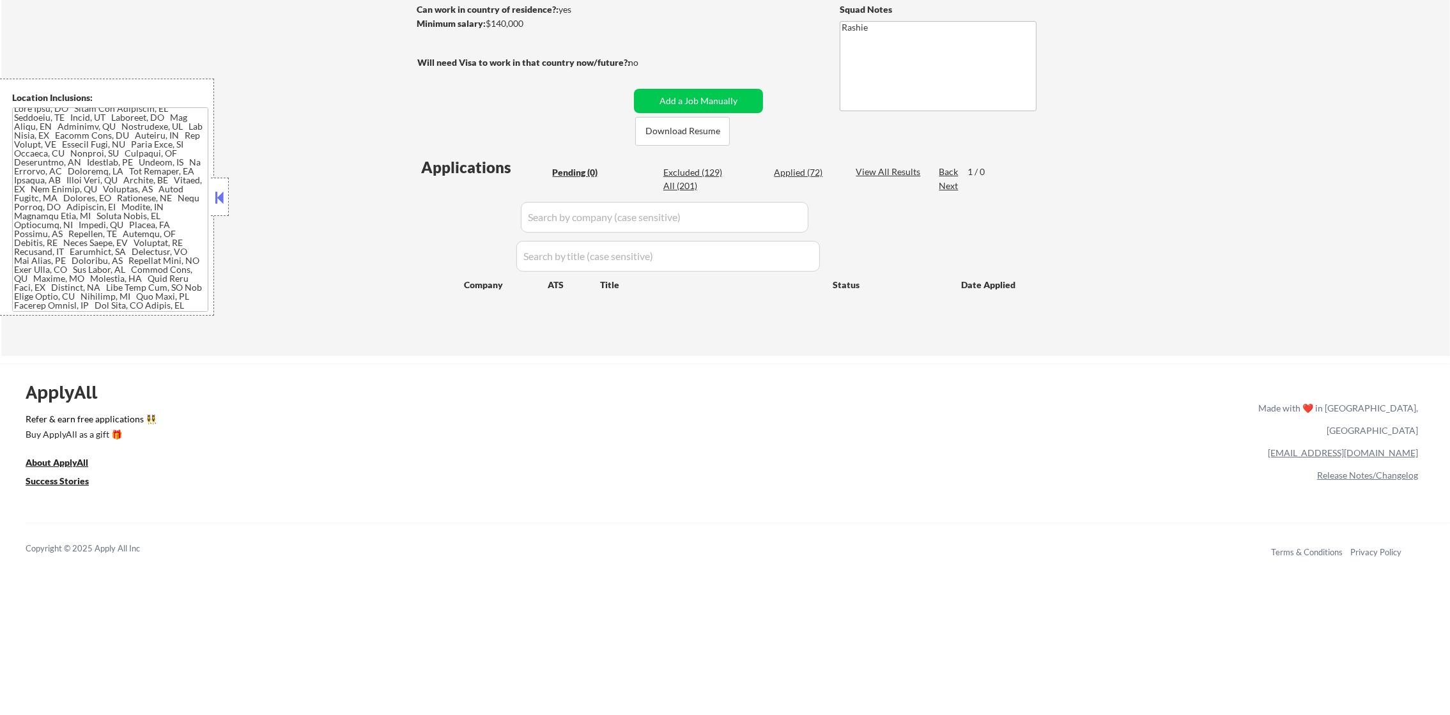
click at [791, 174] on div "Applied (72)" at bounding box center [806, 172] width 64 height 13
select select ""applied""
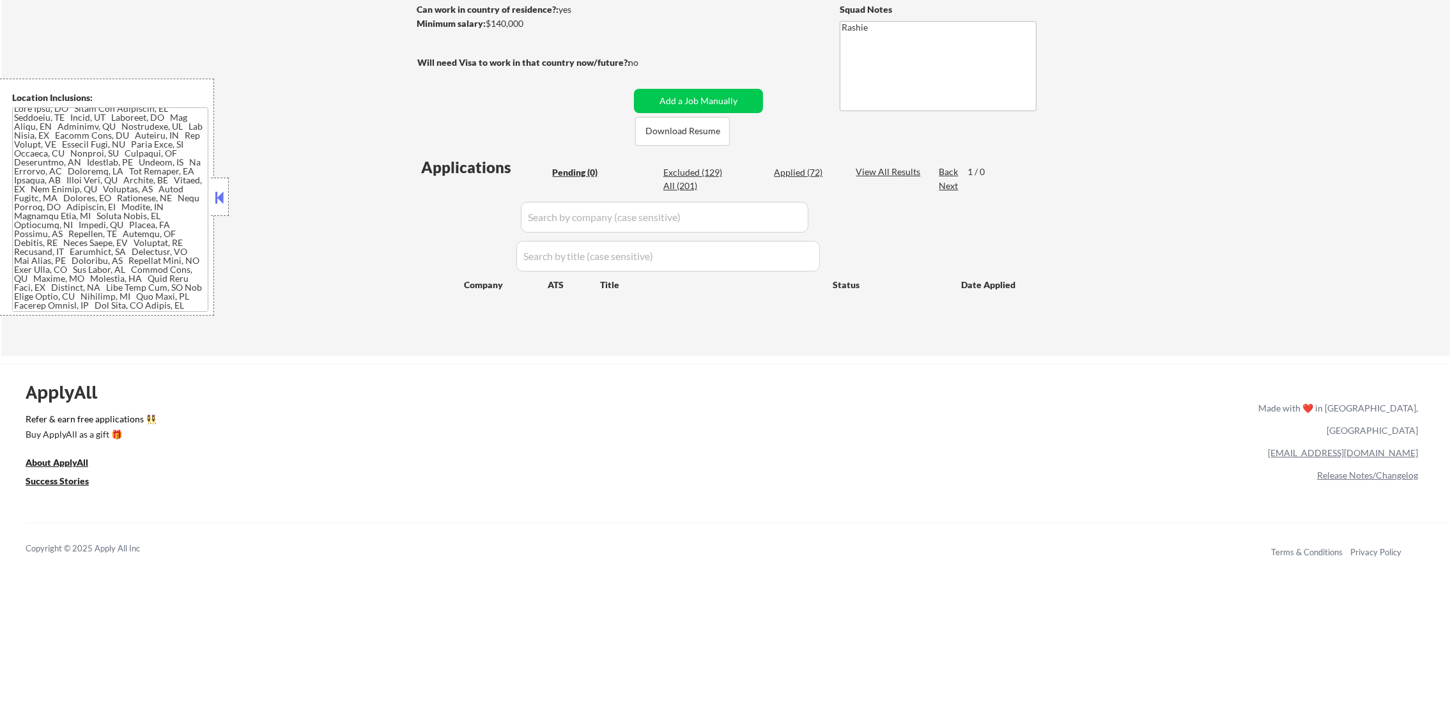
select select ""applied""
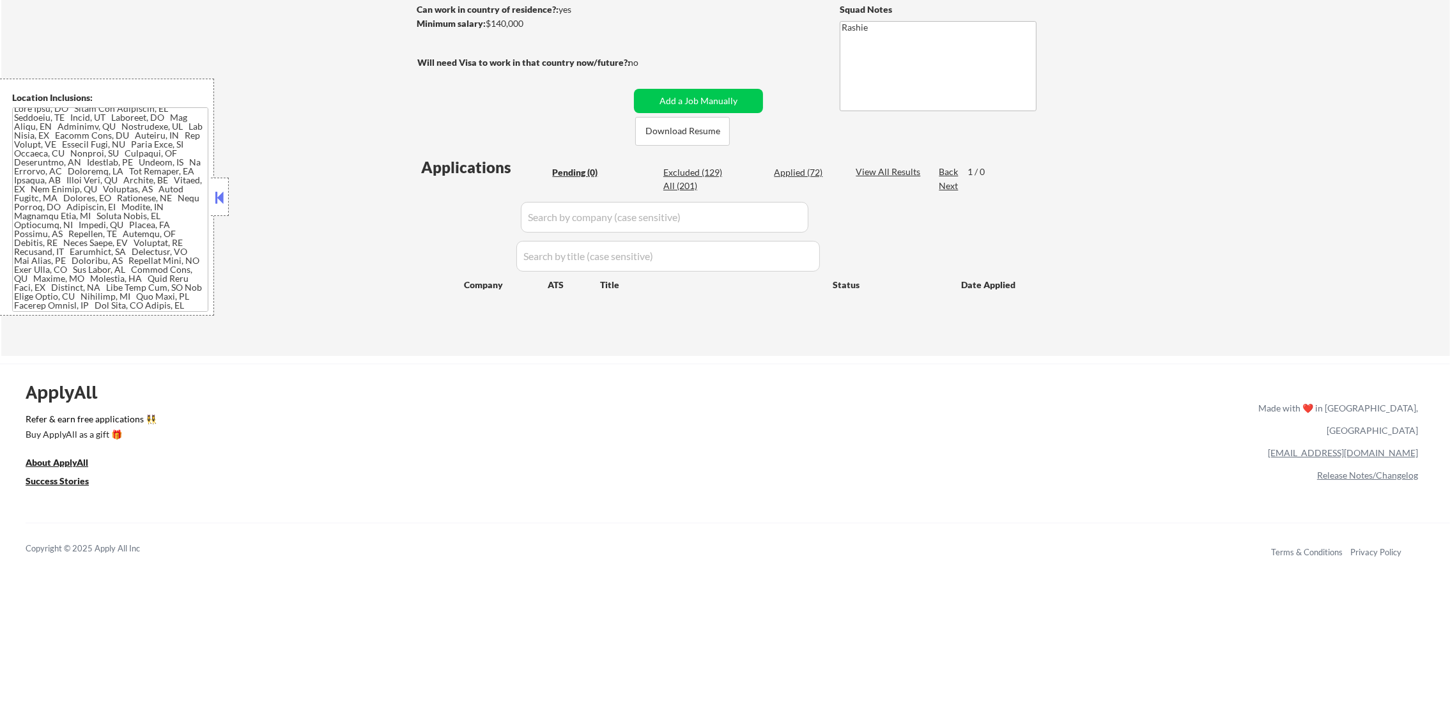
select select ""applied""
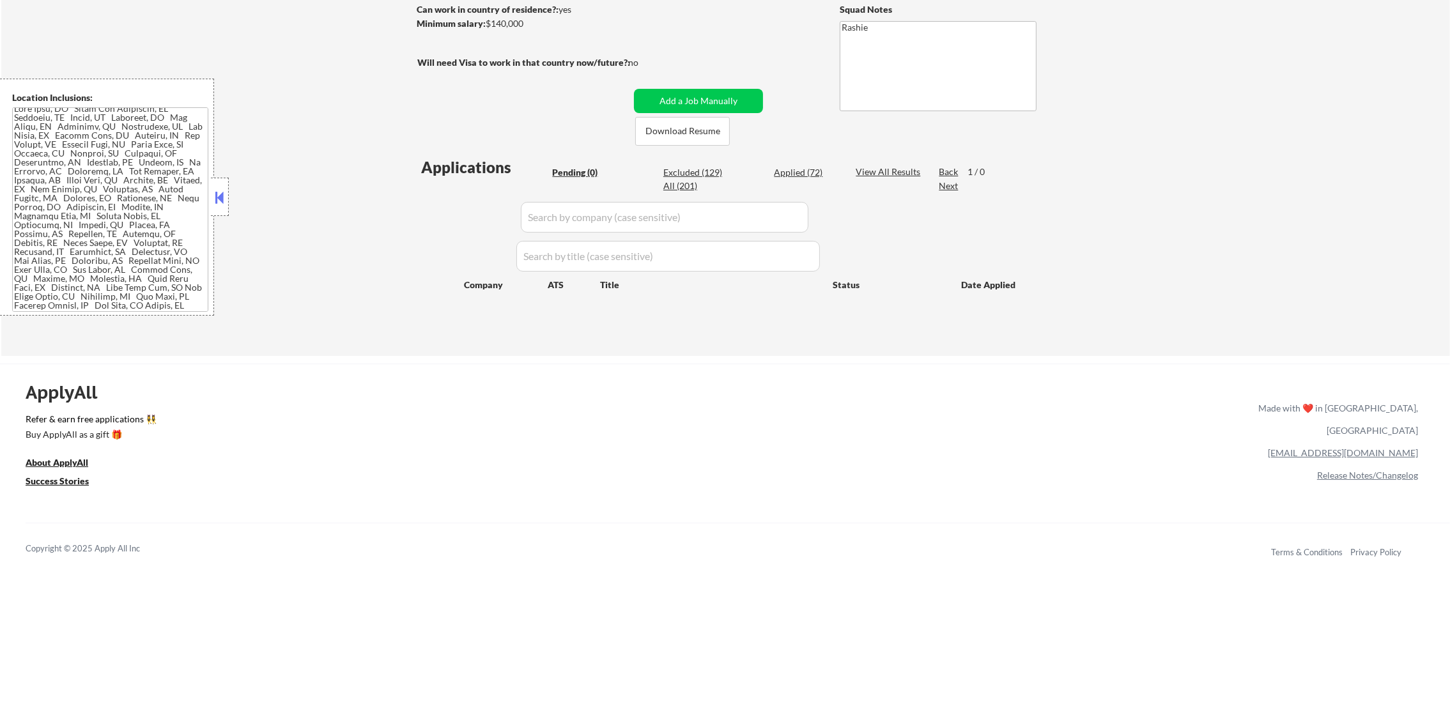
select select ""applied""
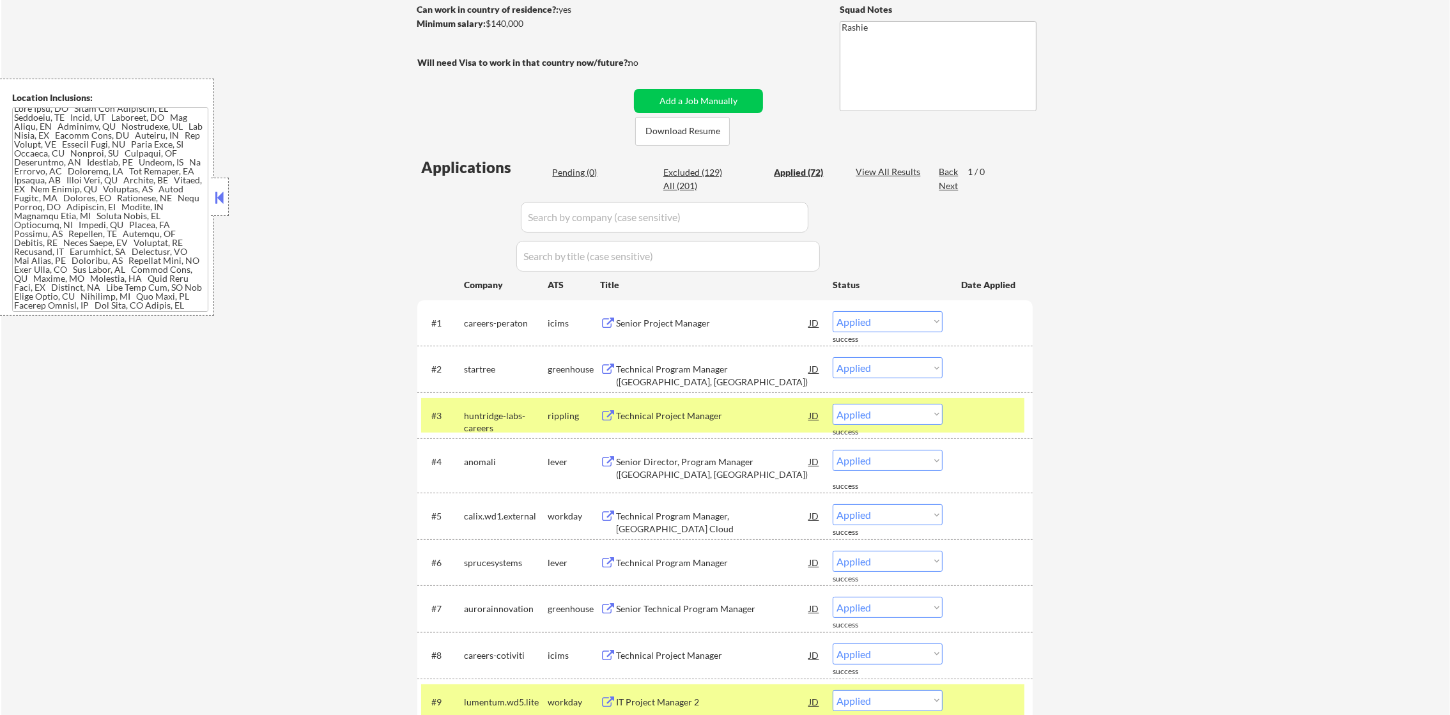
click at [793, 170] on div "Applied (72)" at bounding box center [806, 172] width 64 height 13
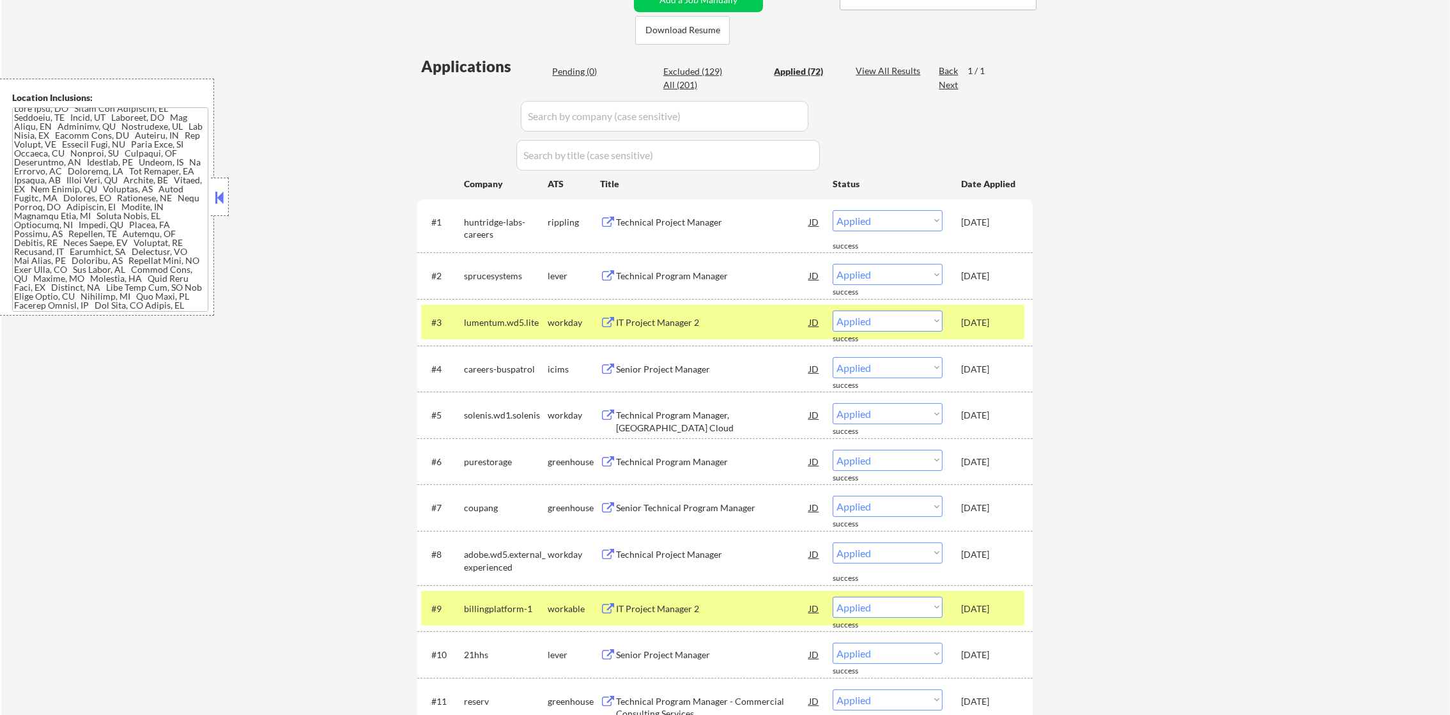
scroll to position [336, 0]
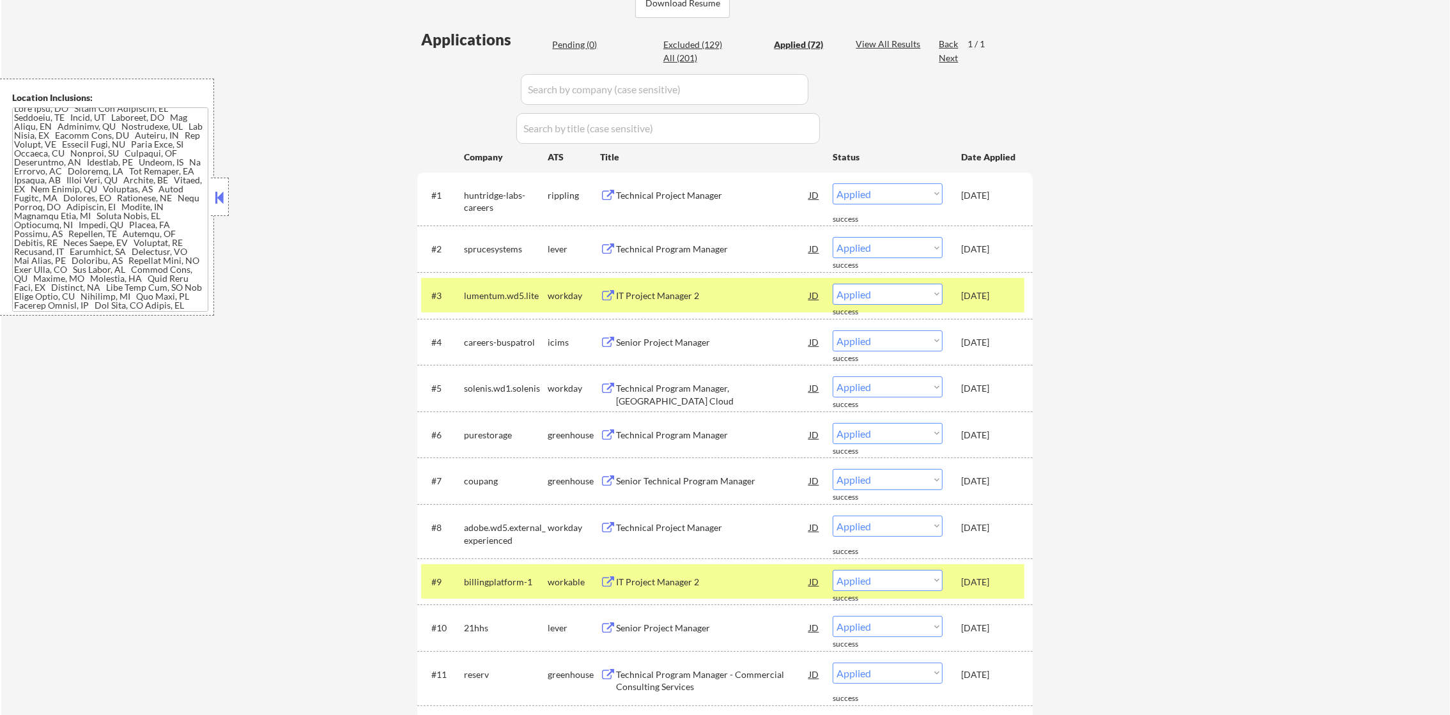
click at [493, 285] on div "lumentum.wd5.lite" at bounding box center [506, 295] width 84 height 23
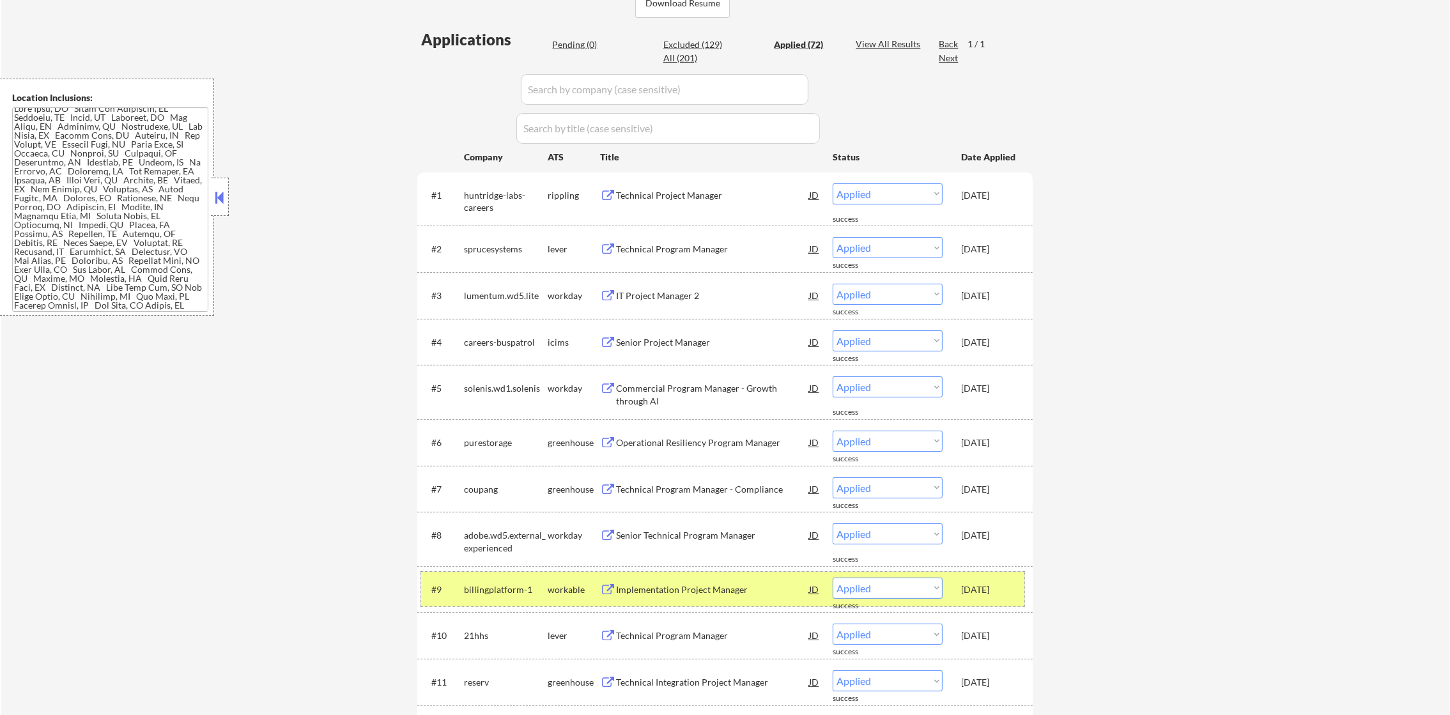
click at [498, 585] on div "billingplatform-1" at bounding box center [506, 590] width 84 height 13
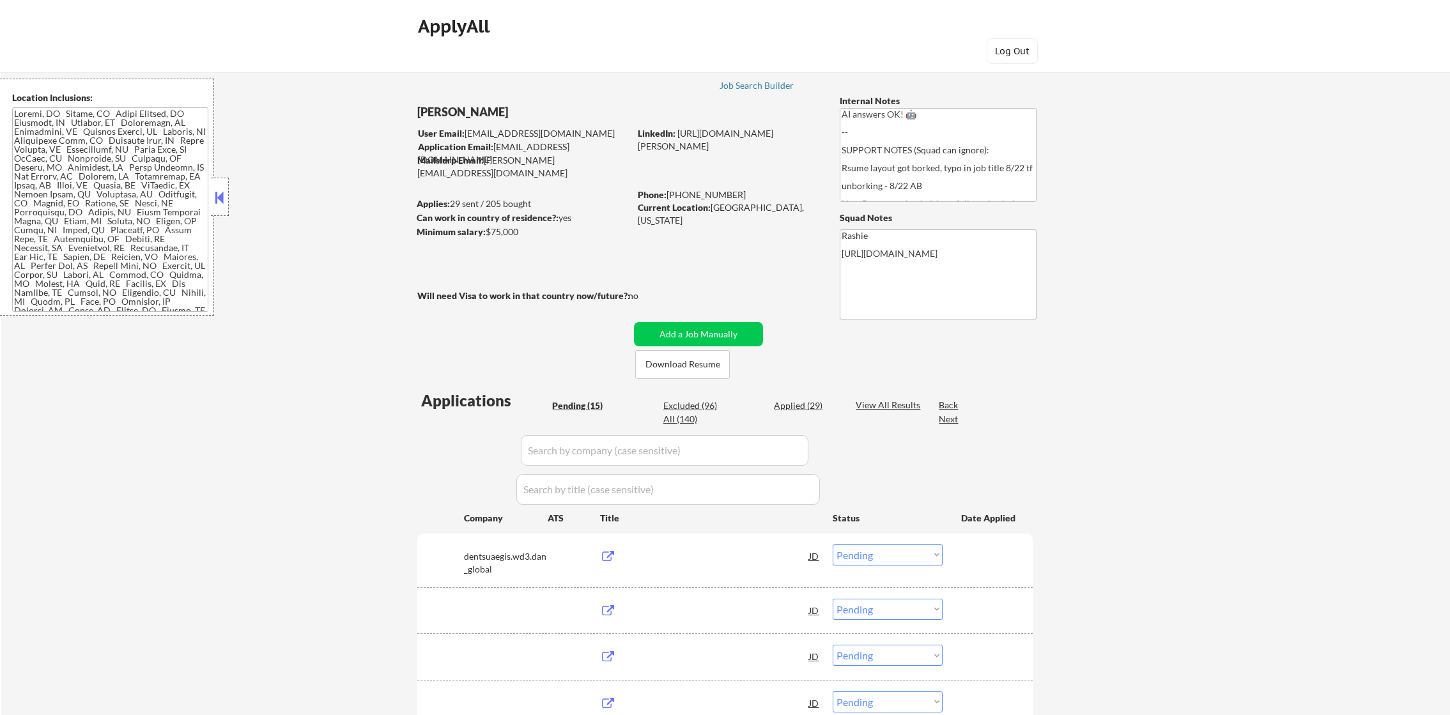
select select ""pending""
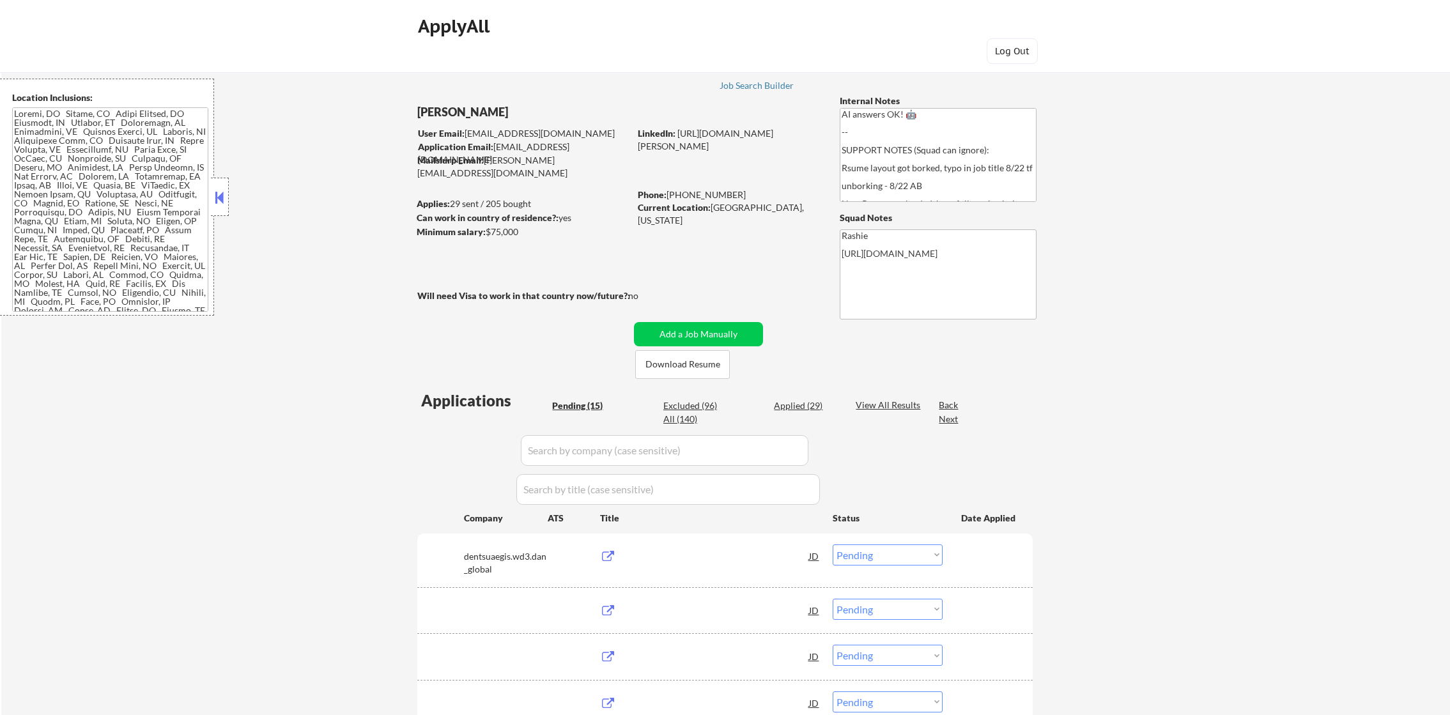
select select ""pending""
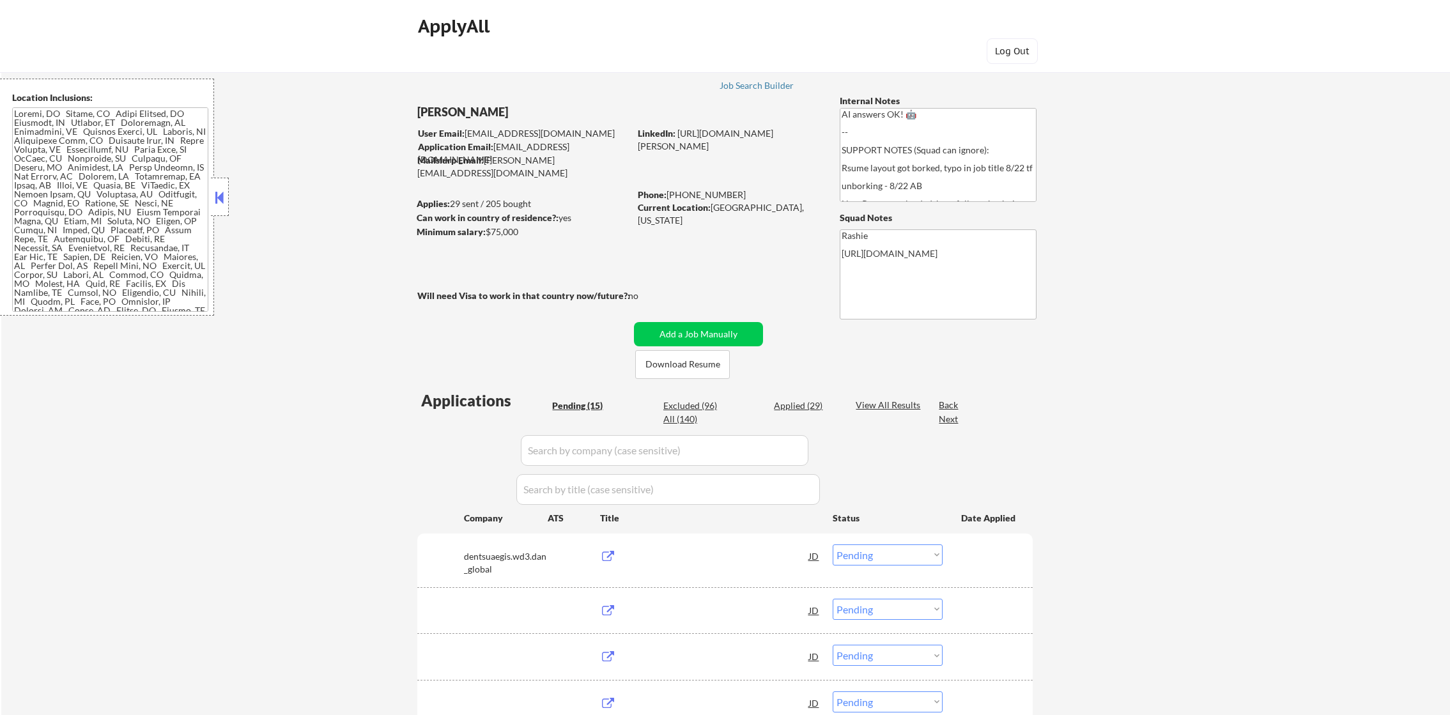
select select ""pending""
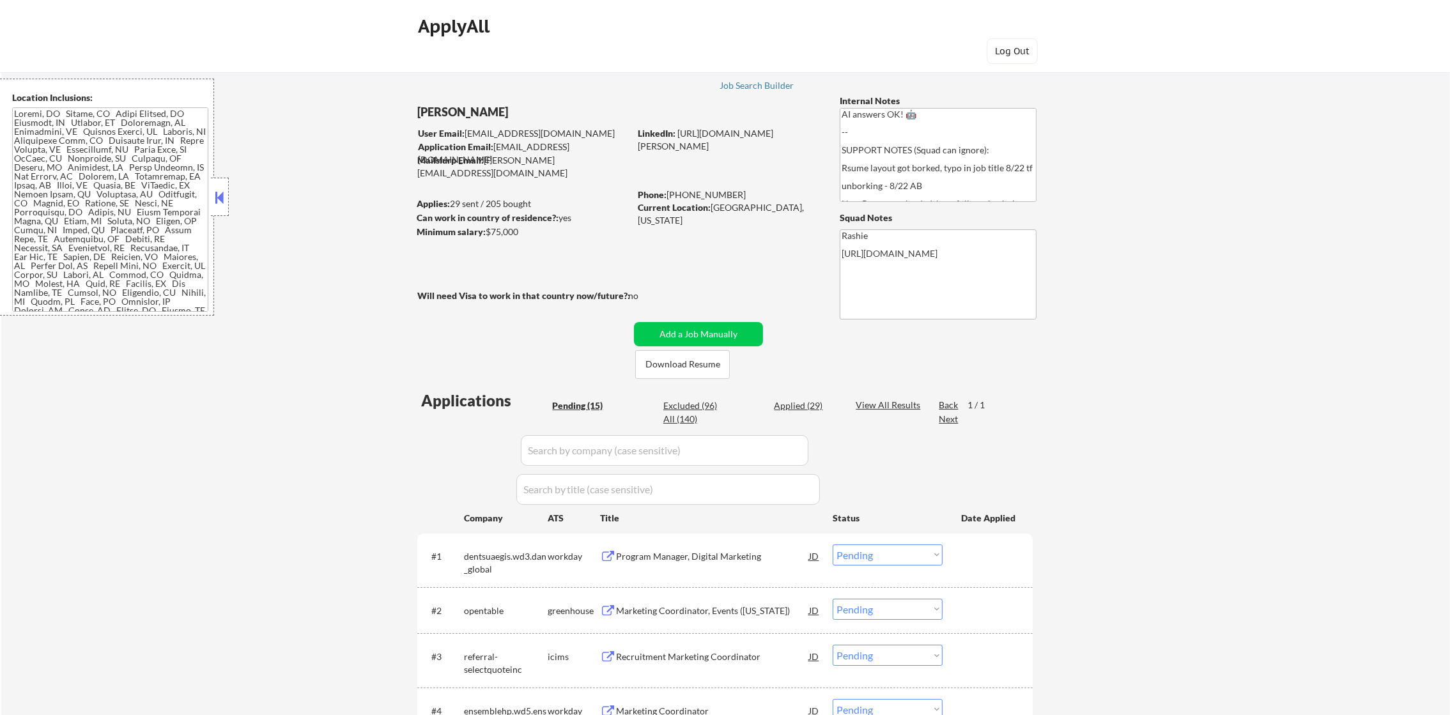
click at [159, 208] on textarea at bounding box center [110, 209] width 196 height 205
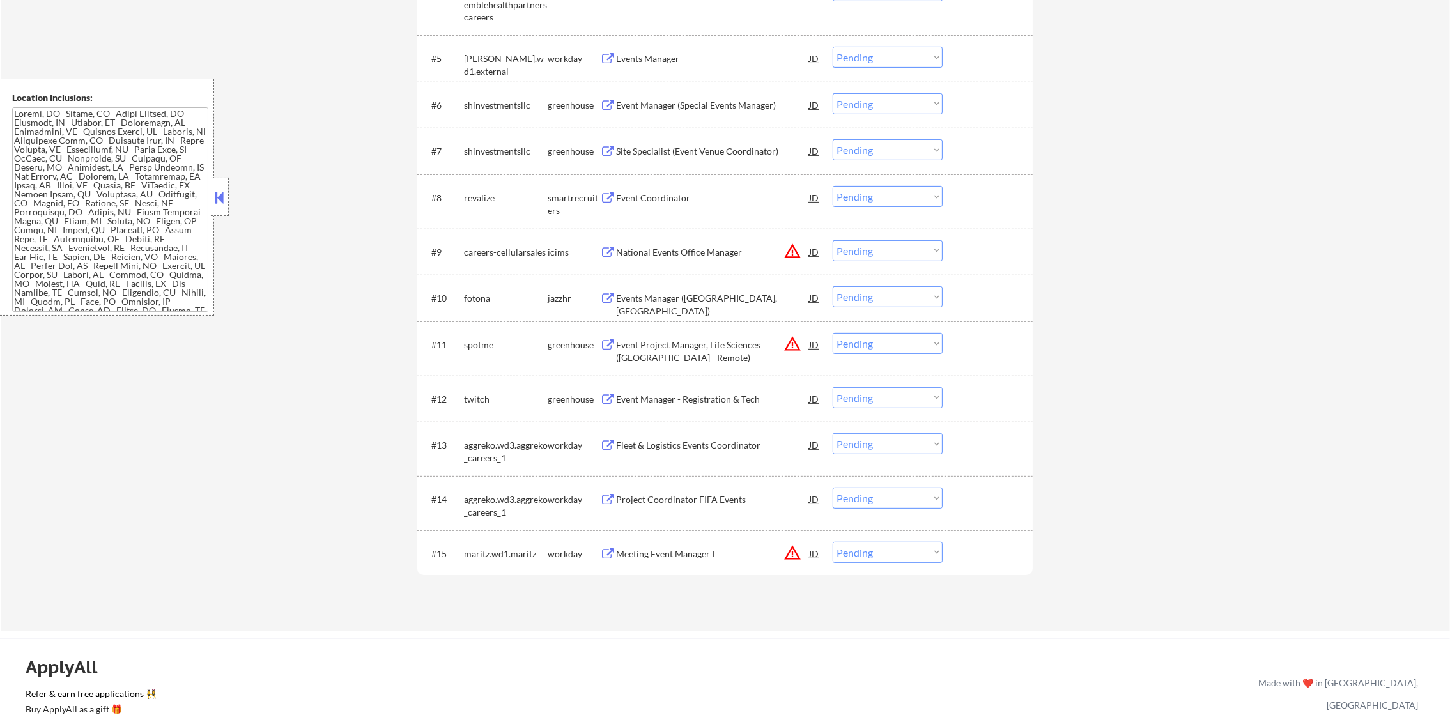
drag, startPoint x: 1464, startPoint y: 183, endPoint x: 1464, endPoint y: 449, distance: 266.5
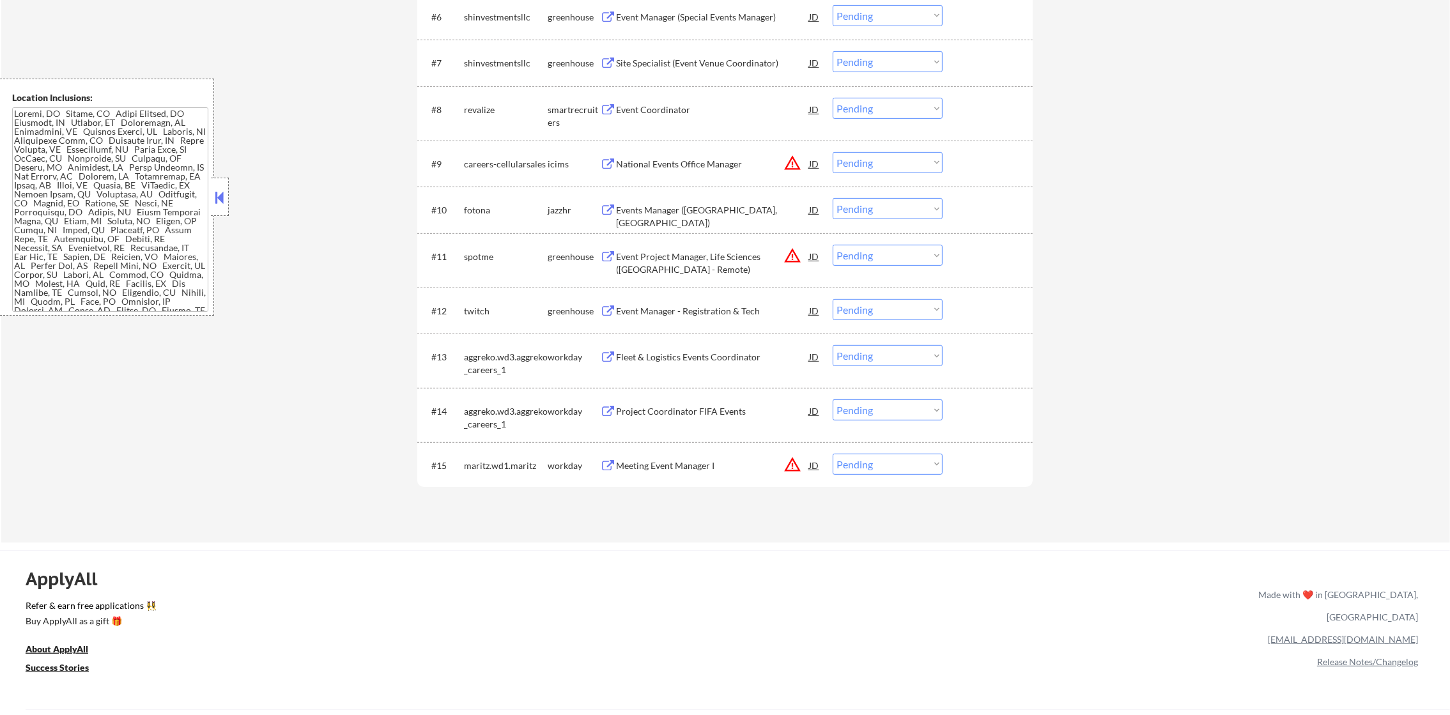
scroll to position [815, 0]
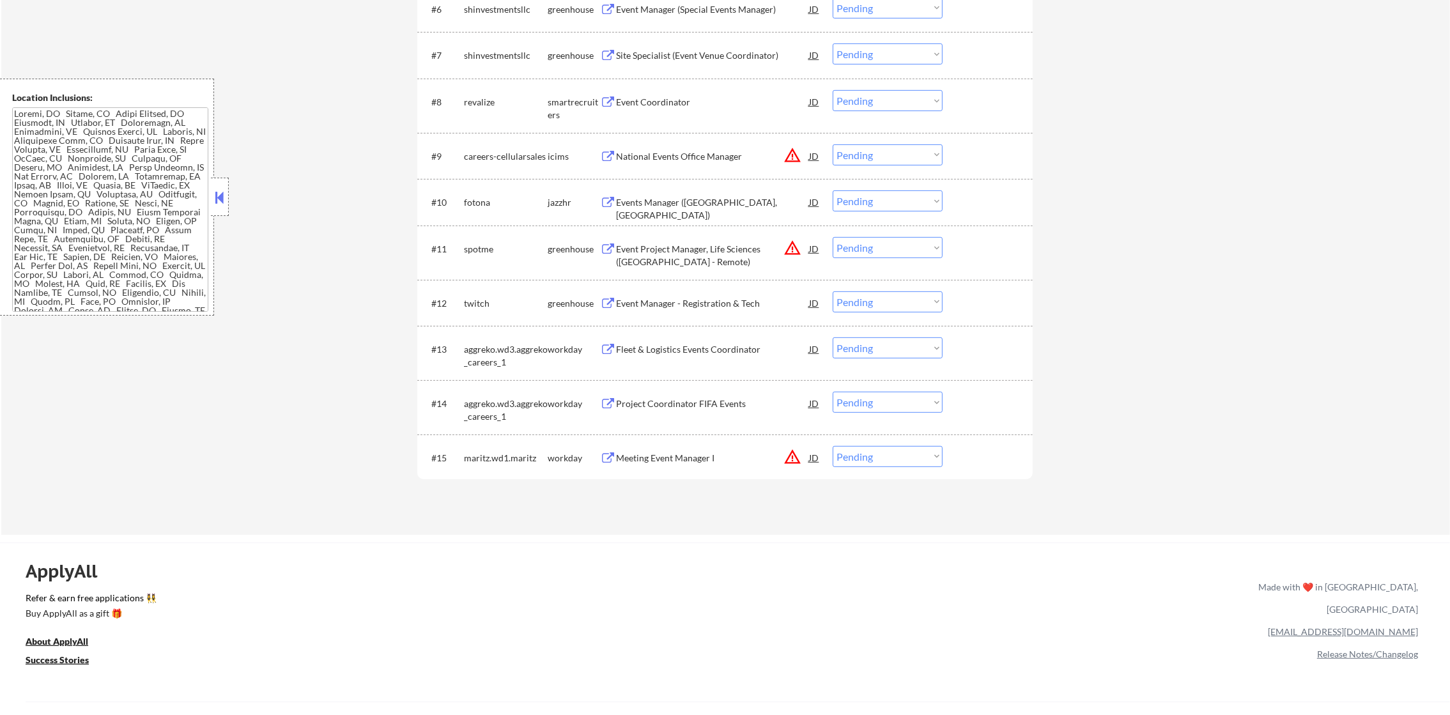
click at [788, 459] on button "warning_amber" at bounding box center [793, 457] width 18 height 18
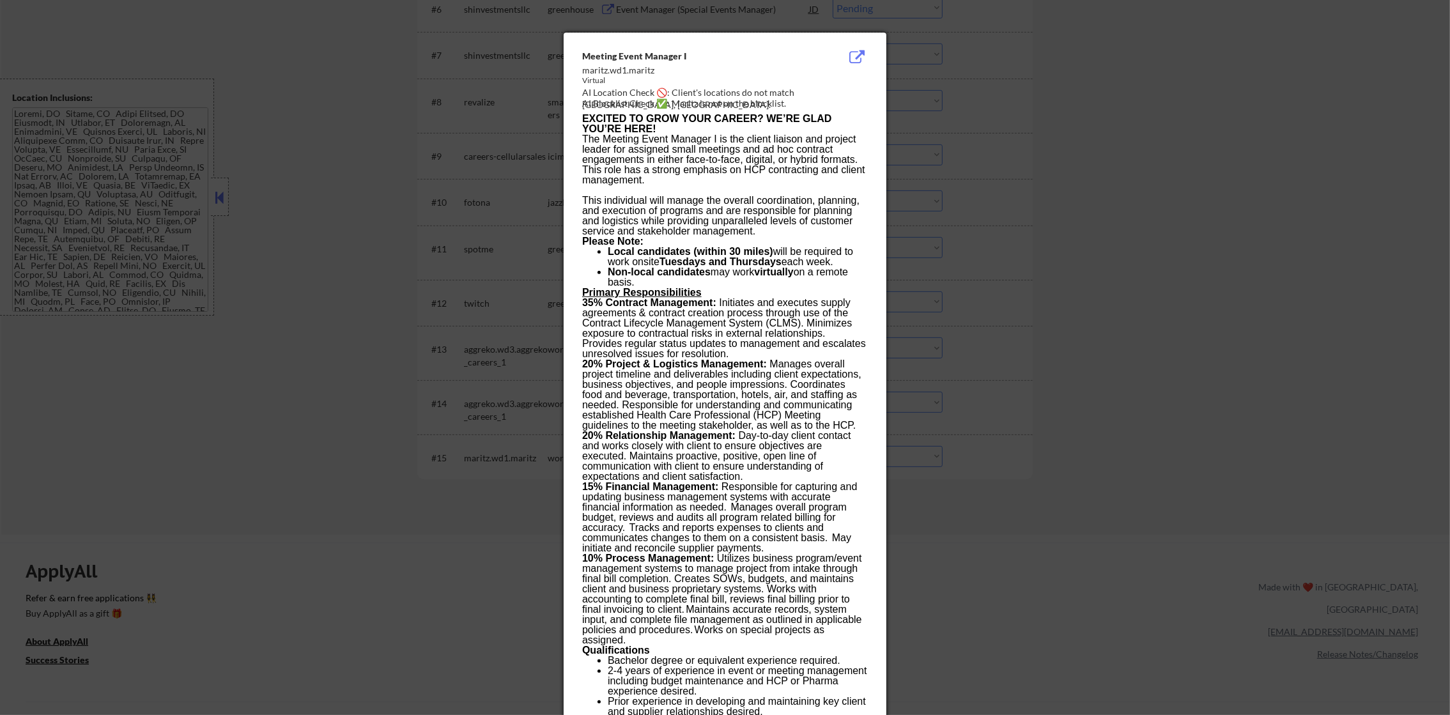
click at [826, 86] on div "AI Location Check 🚫: Client's locations do not match [GEOGRAPHIC_DATA], [GEOGRA…" at bounding box center [727, 98] width 291 height 25
copy div "anover,"
click at [1040, 145] on div at bounding box center [725, 357] width 1450 height 715
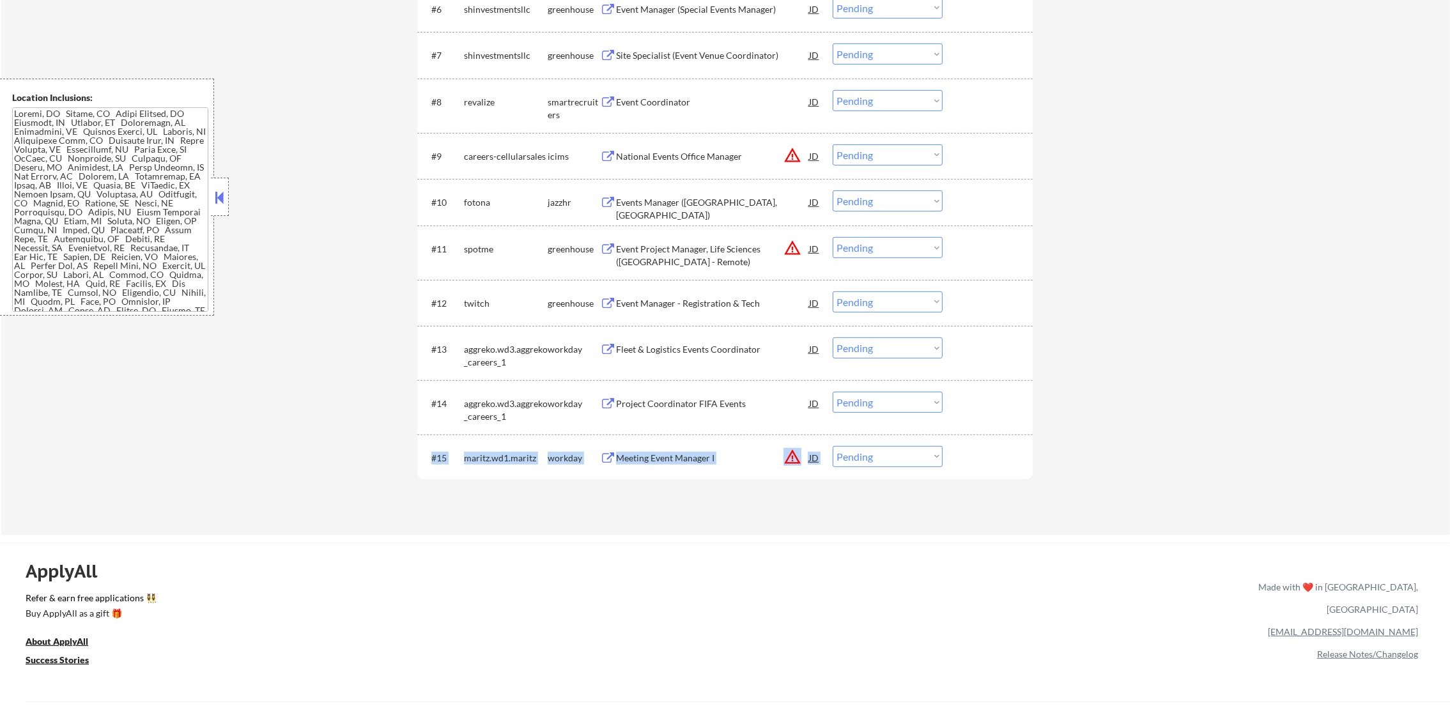
drag, startPoint x: 860, startPoint y: 475, endPoint x: 872, endPoint y: 463, distance: 16.7
click at [872, 463] on div "#15 maritz.wd1.maritz workday Meeting Event Manager I JD warning_amber Choose a…" at bounding box center [725, 458] width 616 height 47
click at [874, 459] on select "Choose an option... Pending Applied Excluded (Questions) Excluded (Expired) Exc…" at bounding box center [888, 456] width 110 height 21
select select ""excluded__expired_""
click at [833, 446] on select "Choose an option... Pending Applied Excluded (Questions) Excluded (Expired) Exc…" at bounding box center [888, 456] width 110 height 21
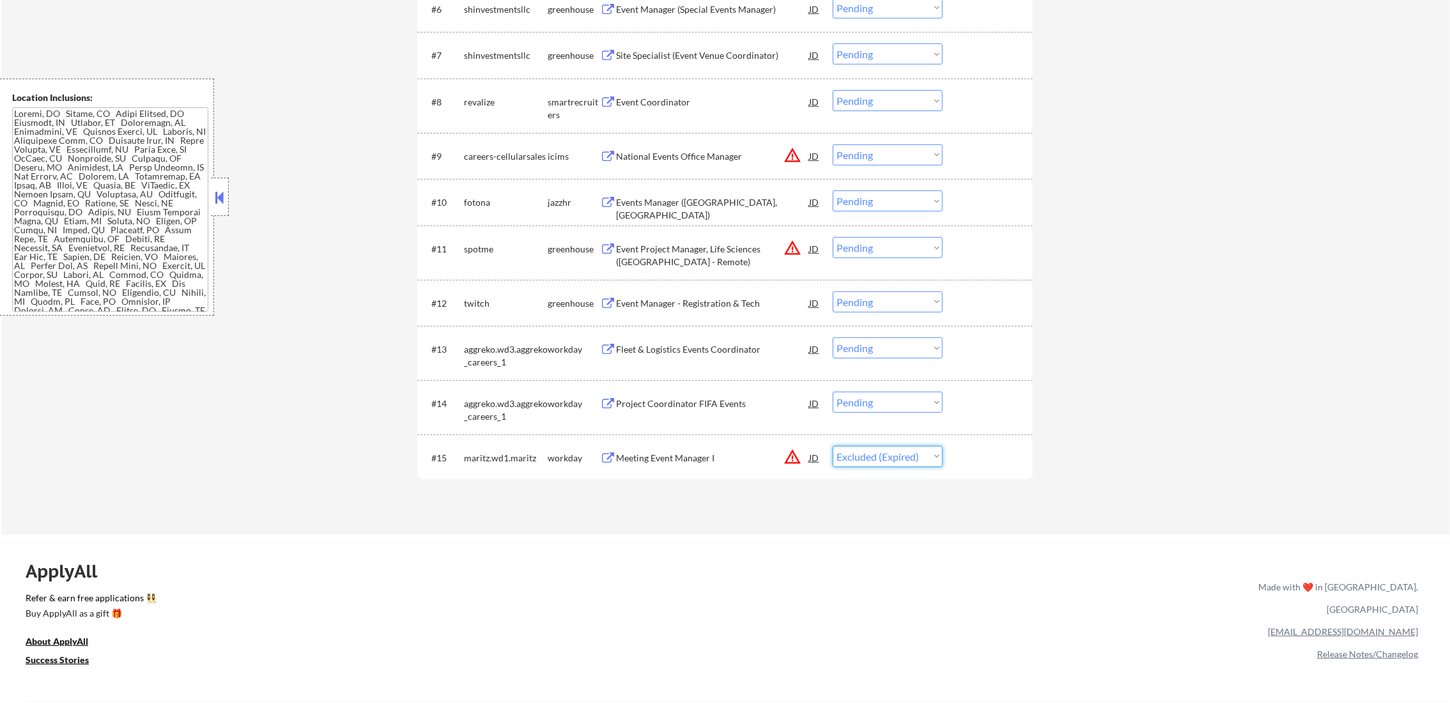
click at [890, 564] on div "ApplyAll Refer & earn free applications 👯‍♀️ Buy ApplyAll as a gift 🎁 About App…" at bounding box center [725, 653] width 1450 height 203
click at [789, 249] on button "warning_amber" at bounding box center [793, 248] width 18 height 18
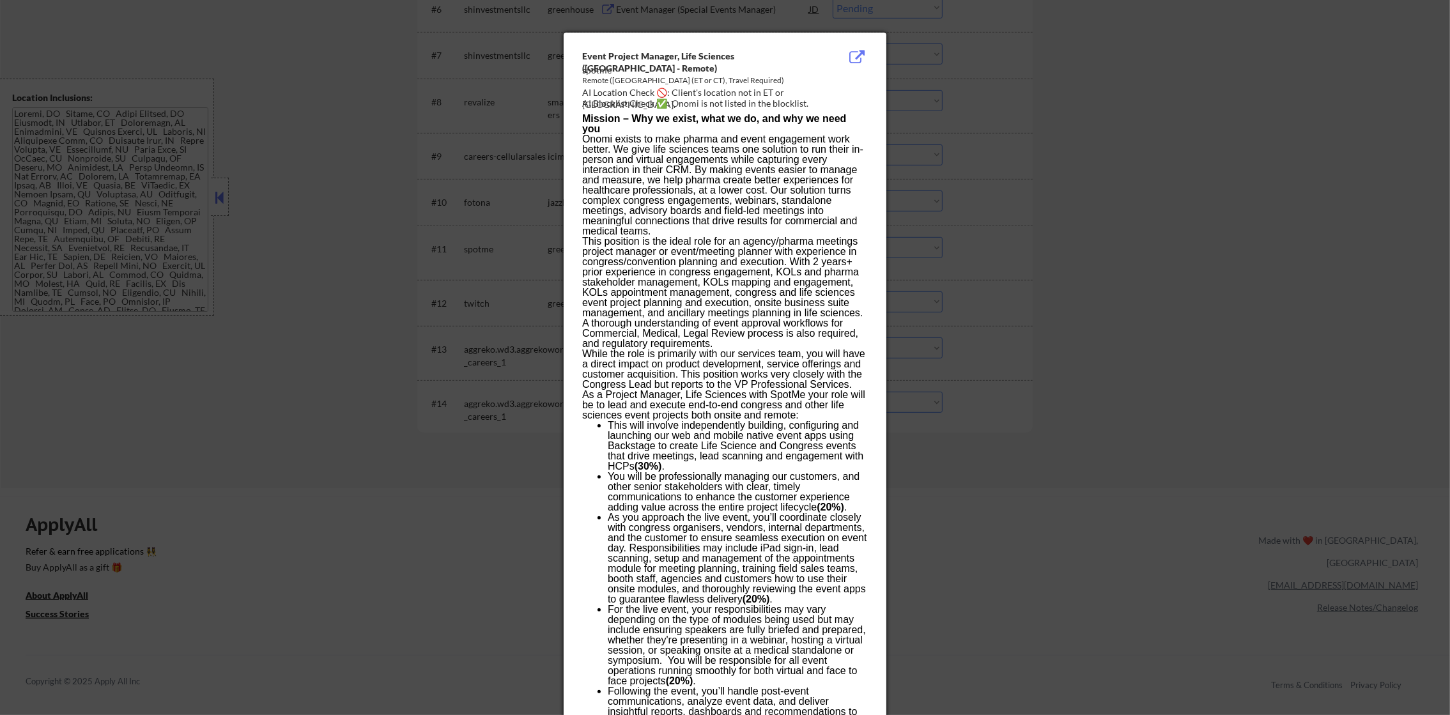
click at [984, 147] on div at bounding box center [725, 357] width 1450 height 715
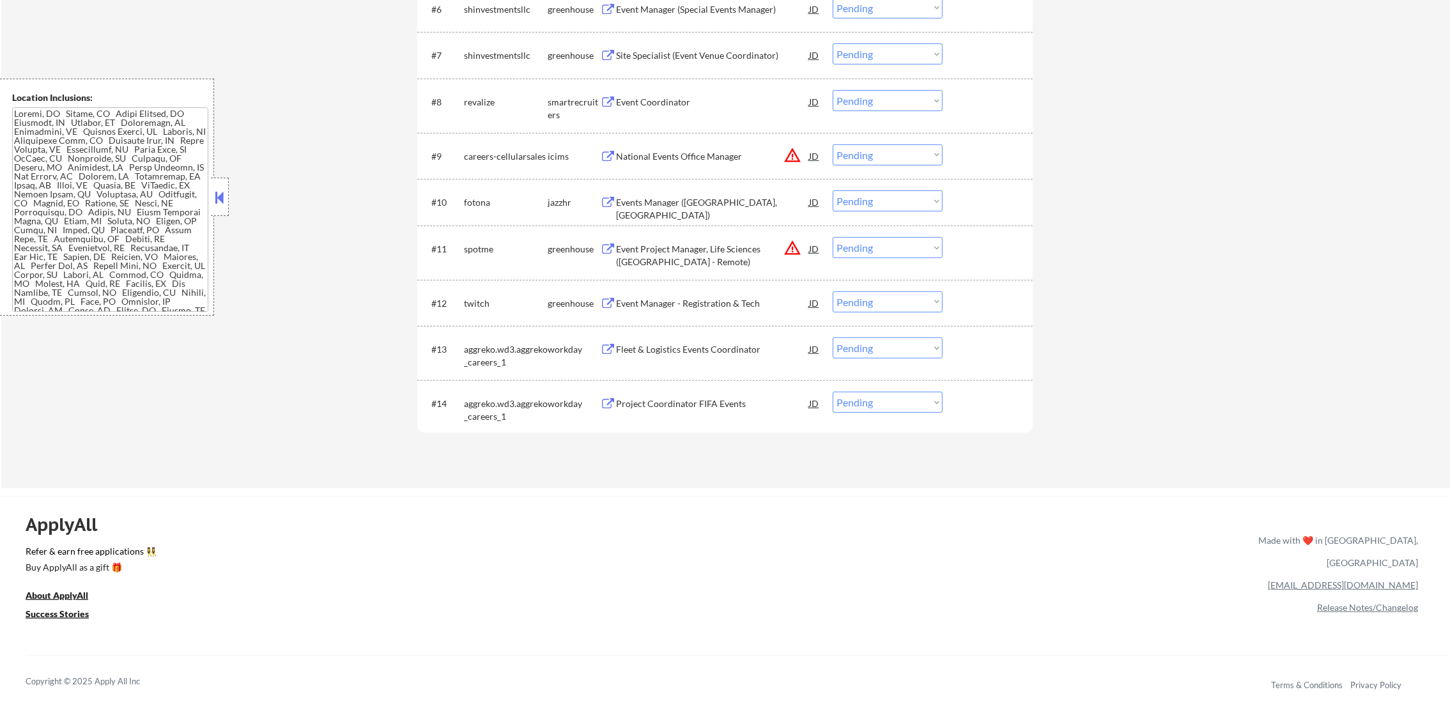
click at [888, 242] on select "Choose an option... Pending Applied Excluded (Questions) Excluded (Expired) Exc…" at bounding box center [888, 247] width 110 height 21
click at [833, 237] on select "Choose an option... Pending Applied Excluded (Questions) Excluded (Expired) Exc…" at bounding box center [888, 247] width 110 height 21
click at [792, 150] on button "warning_amber" at bounding box center [793, 155] width 18 height 18
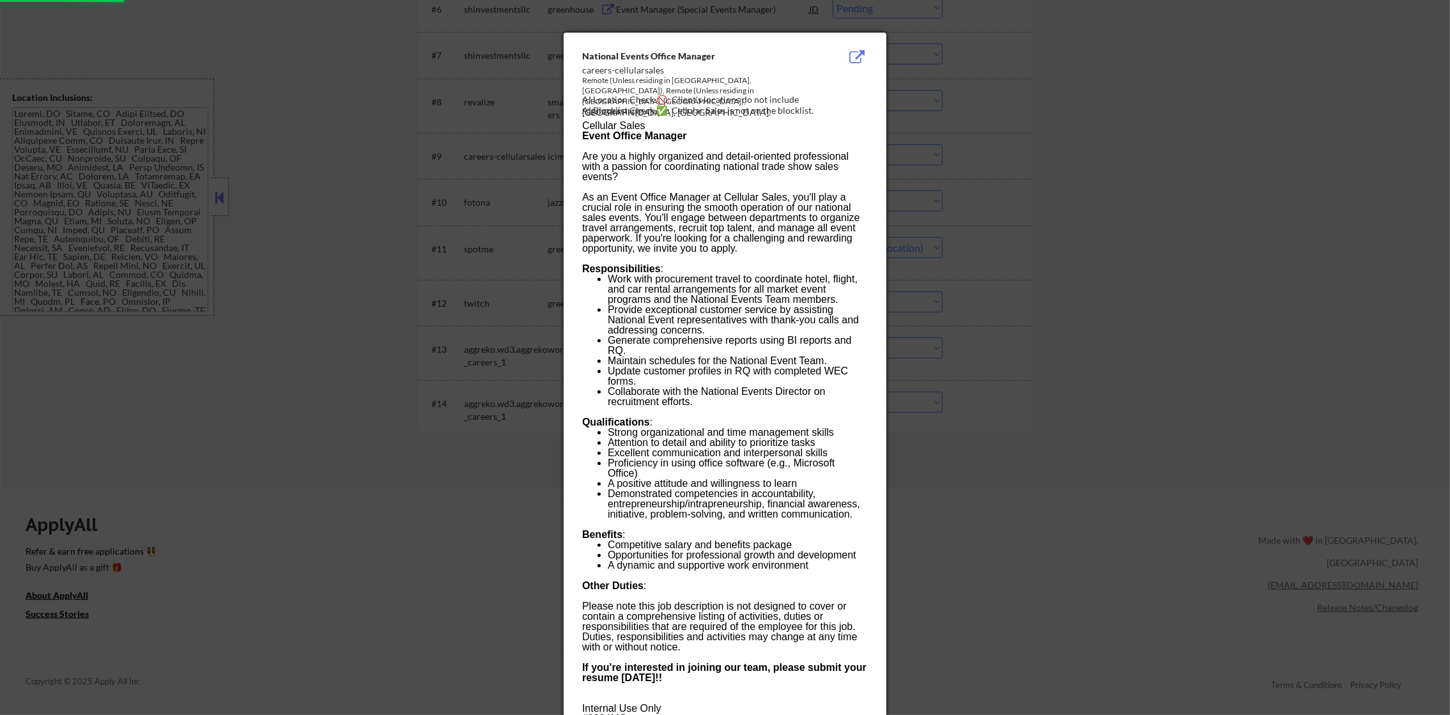
select select ""pending""
click at [812, 100] on div "AI Location Check 🚫: Client's locations do not include [GEOGRAPHIC_DATA], [GEOG…" at bounding box center [727, 105] width 291 height 25
copy div "noxville,"
click at [1015, 152] on div at bounding box center [725, 357] width 1450 height 715
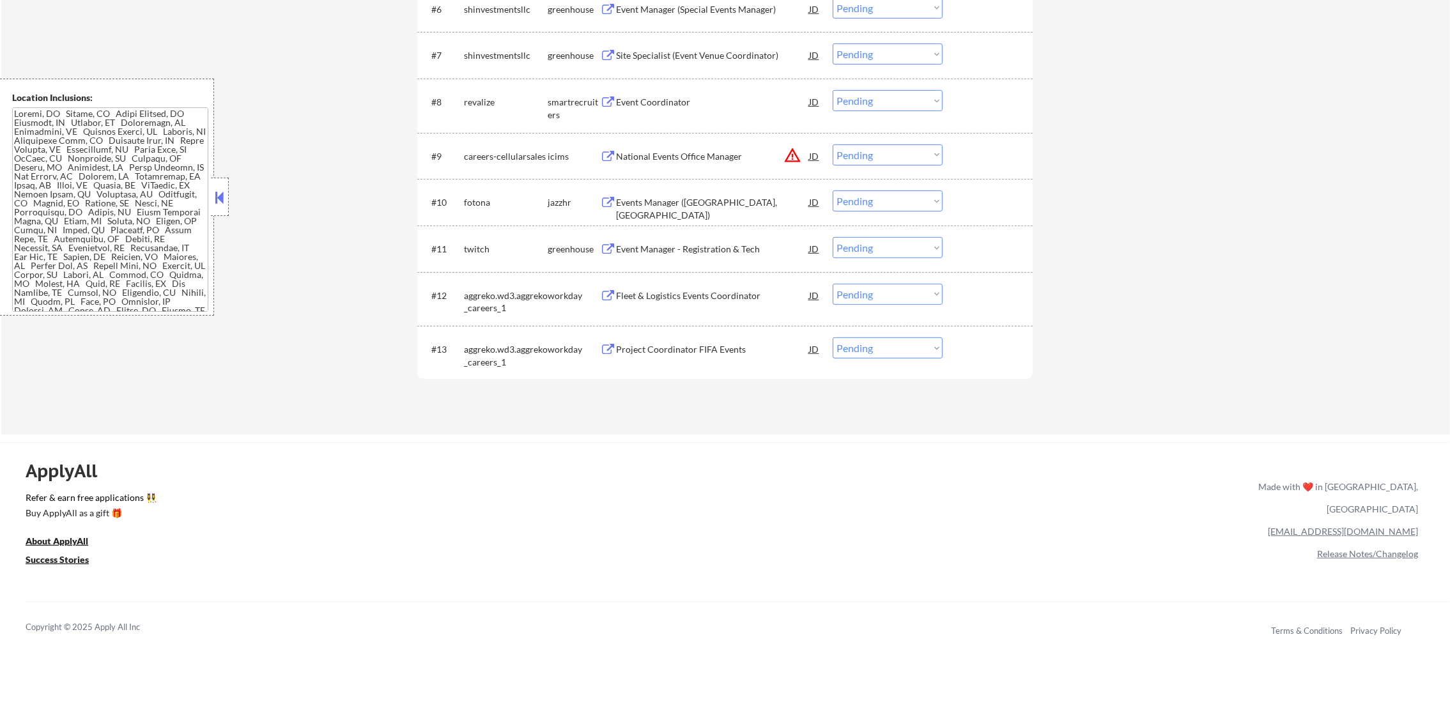
drag, startPoint x: 926, startPoint y: 149, endPoint x: 927, endPoint y: 167, distance: 18.6
click at [926, 149] on select "Choose an option... Pending Applied Excluded (Questions) Excluded (Expired) Exc…" at bounding box center [888, 154] width 110 height 21
click at [833, 144] on select "Choose an option... Pending Applied Excluded (Questions) Excluded (Expired) Exc…" at bounding box center [888, 154] width 110 height 21
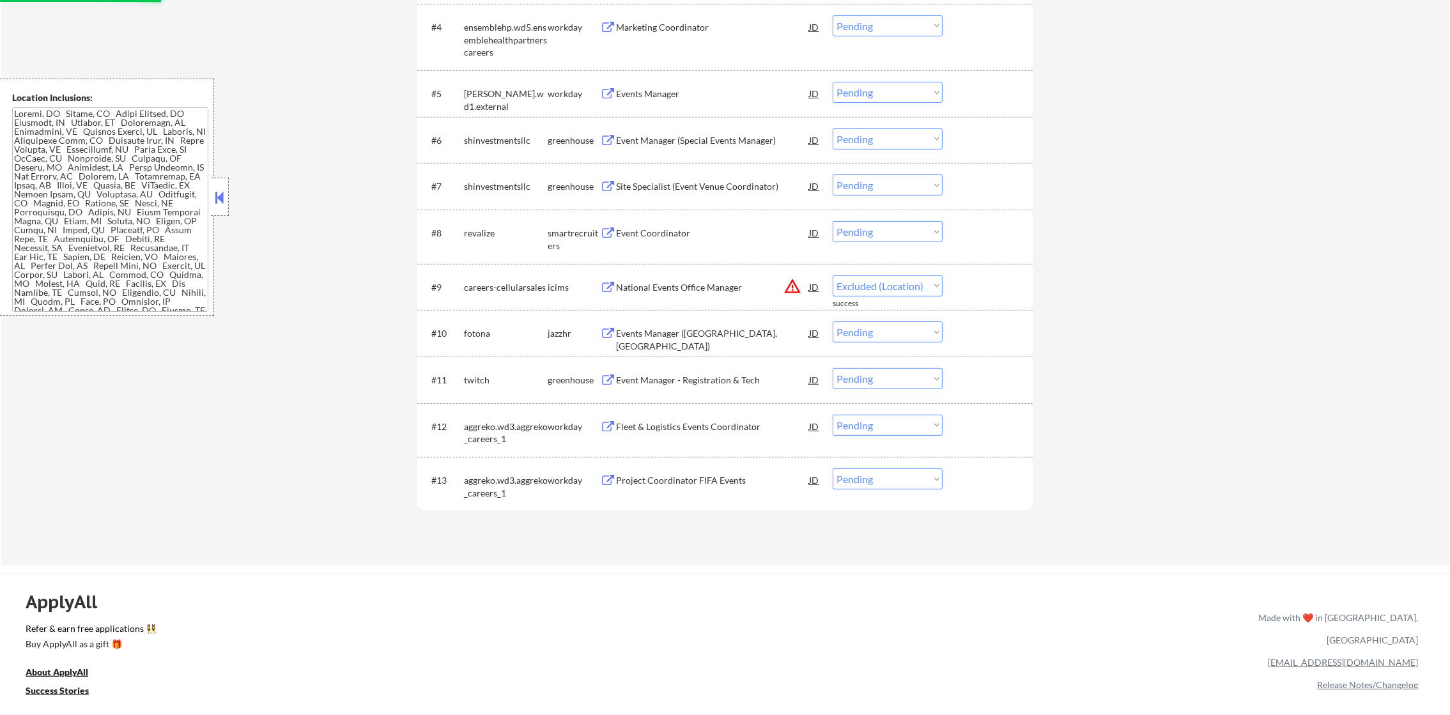
select select ""pending""
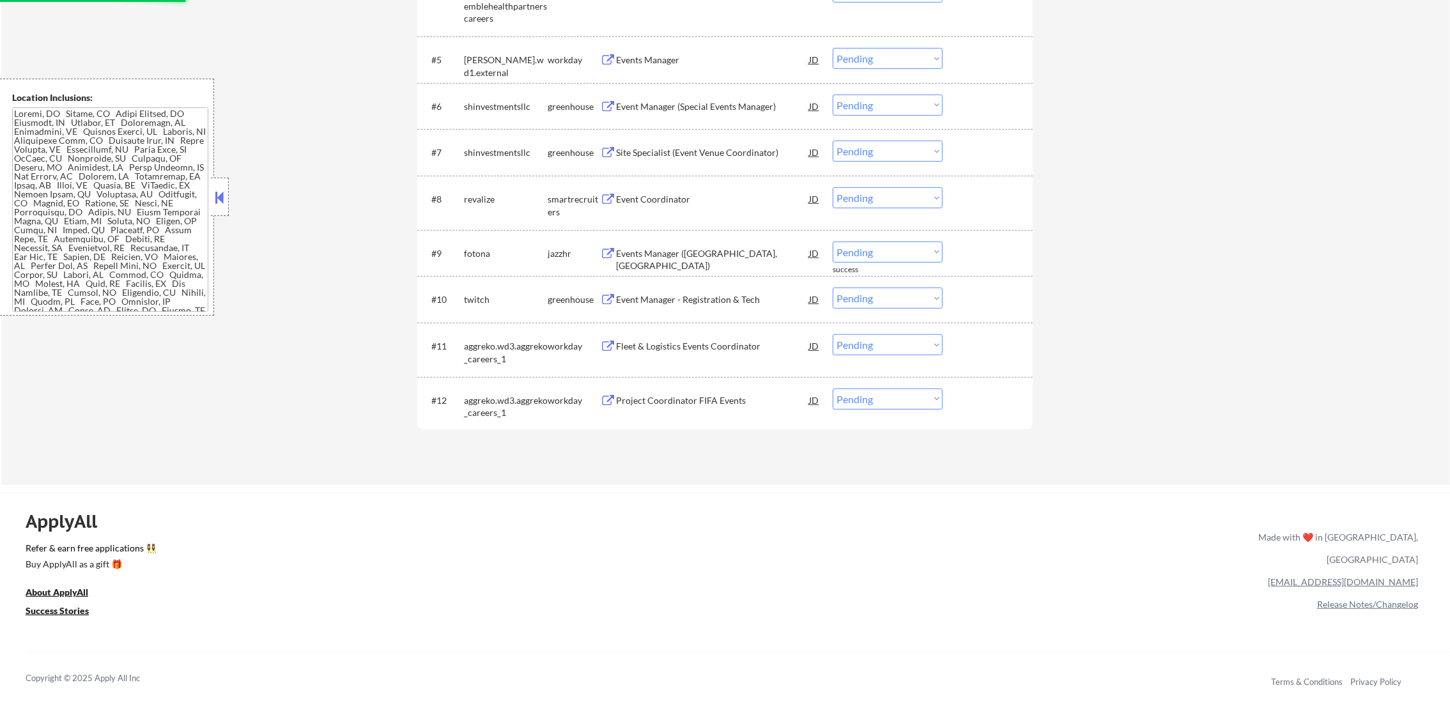
scroll to position [719, 0]
click at [702, 398] on div "Project Coordinator FIFA Events" at bounding box center [712, 399] width 193 height 13
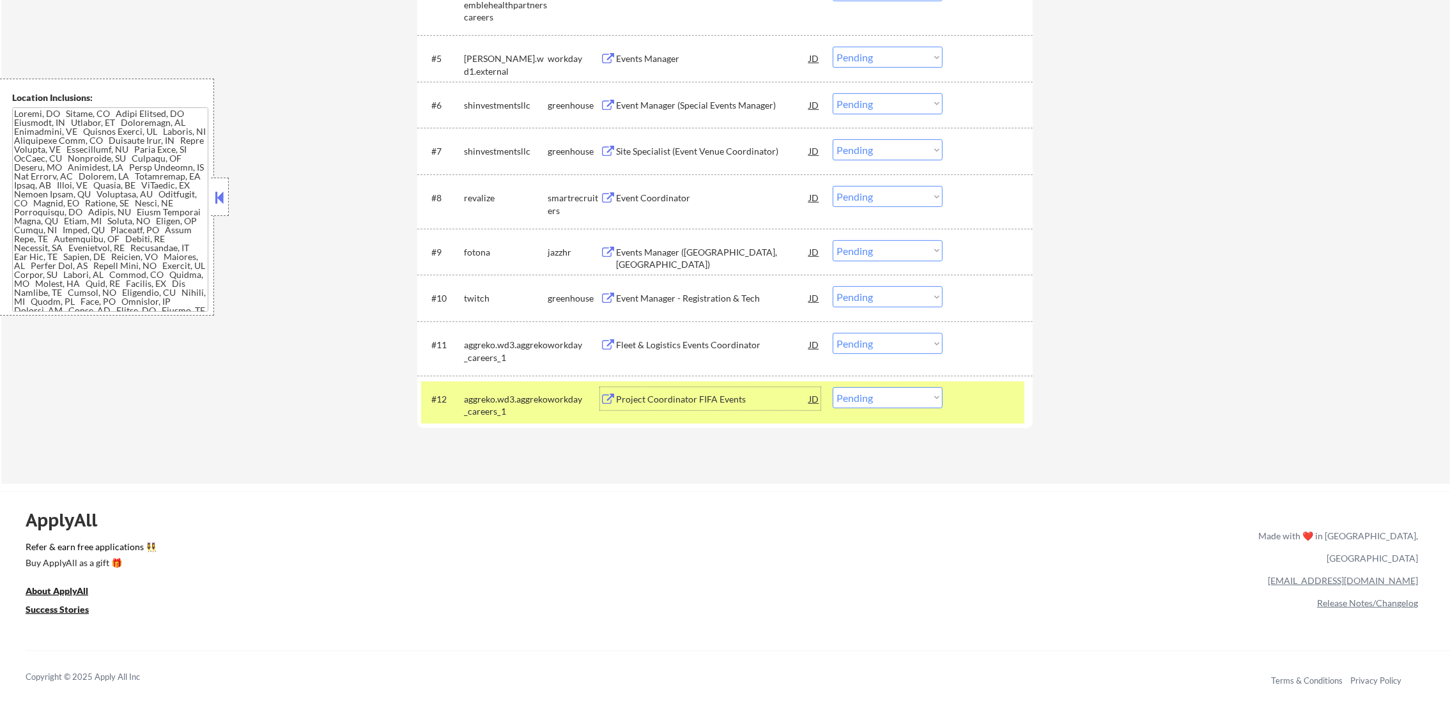
drag, startPoint x: 858, startPoint y: 385, endPoint x: 857, endPoint y: 407, distance: 21.7
click at [858, 387] on div "#12 aggreko.wd3.aggreko_careers_1 workday Project Coordinator FIFA Events JD Ch…" at bounding box center [722, 403] width 603 height 42
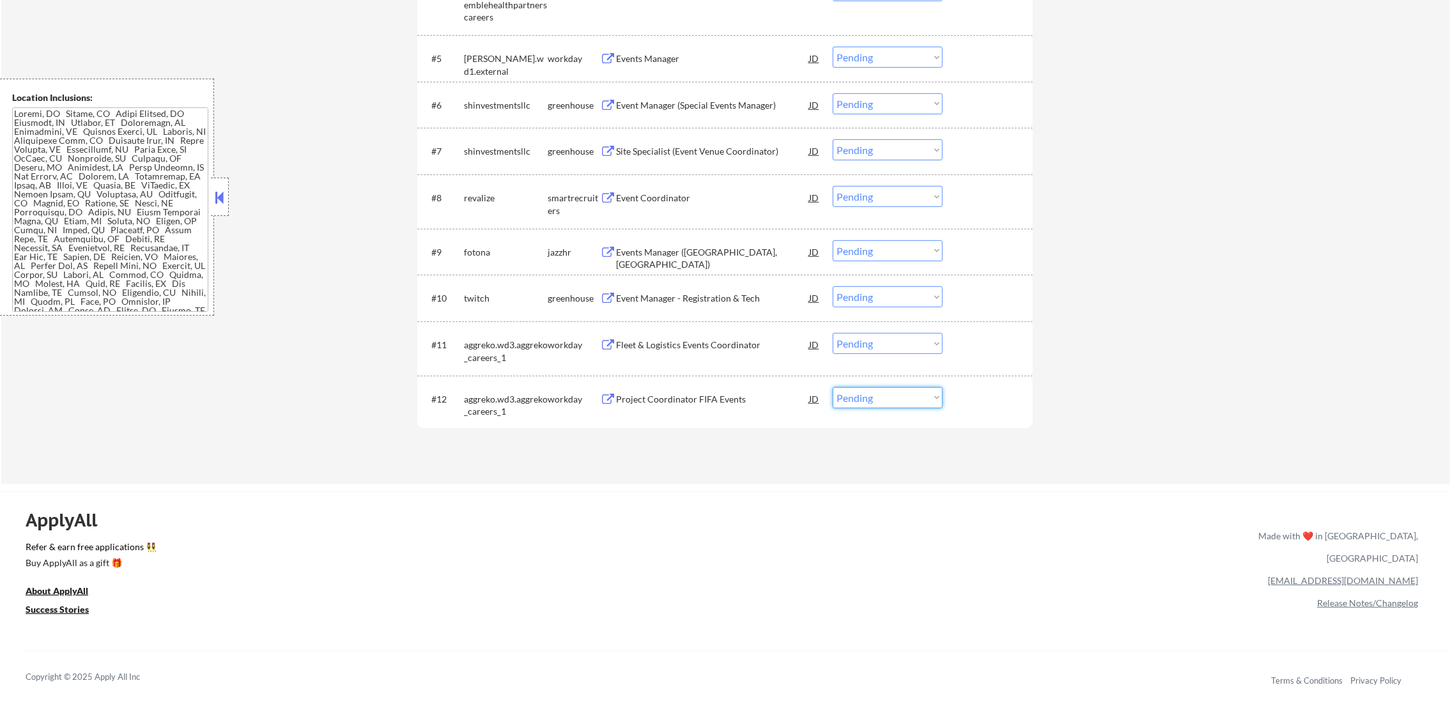
click at [876, 395] on select "Choose an option... Pending Applied Excluded (Questions) Excluded (Expired) Exc…" at bounding box center [888, 397] width 110 height 21
select select ""excluded__expired_""
click at [833, 387] on select "Choose an option... Pending Applied Excluded (Questions) Excluded (Expired) Exc…" at bounding box center [888, 397] width 110 height 21
click at [692, 346] on div "Fleet & Logistics Events Coordinator" at bounding box center [712, 345] width 193 height 13
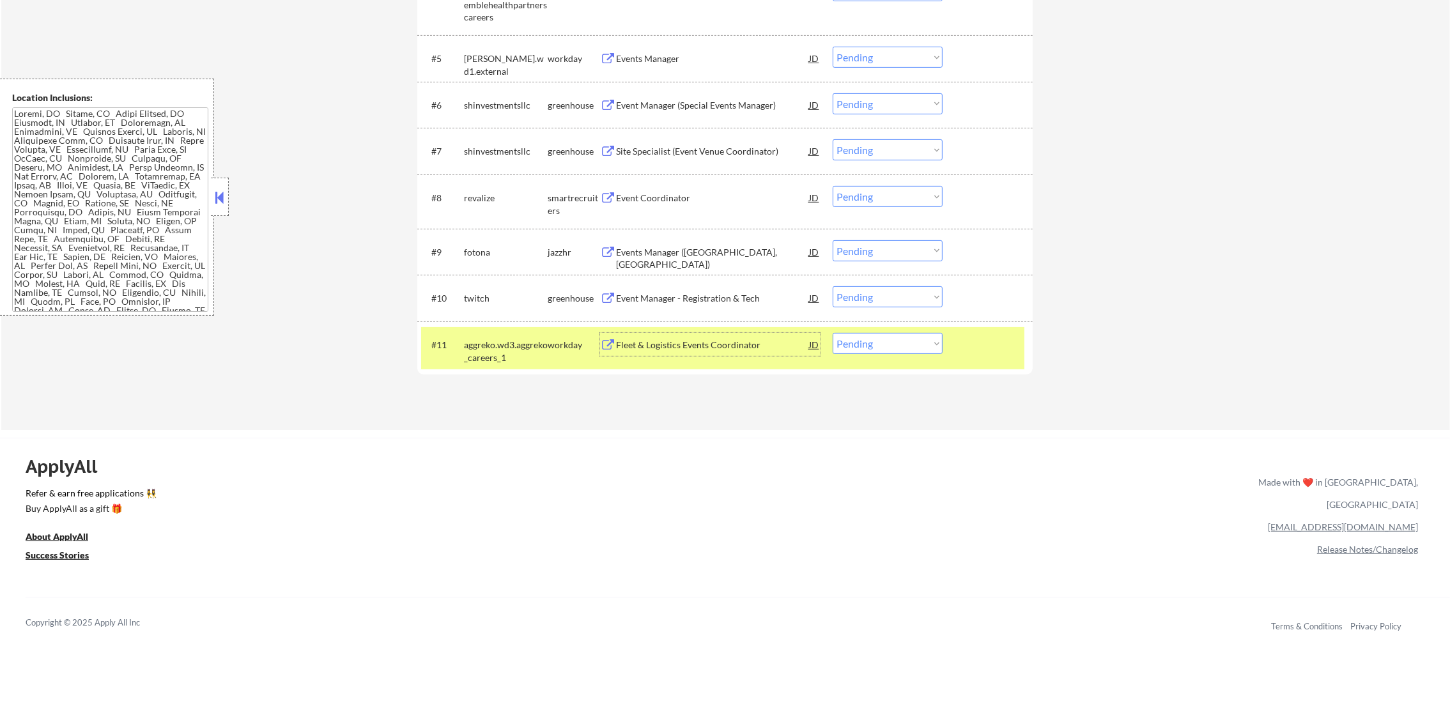
click at [897, 348] on select "Choose an option... Pending Applied Excluded (Questions) Excluded (Expired) Exc…" at bounding box center [888, 343] width 110 height 21
select select ""excluded""
click at [833, 333] on select "Choose an option... Pending Applied Excluded (Questions) Excluded (Expired) Exc…" at bounding box center [888, 343] width 110 height 21
click at [469, 335] on div "aggreko.wd3.aggreko_careers_1" at bounding box center [506, 348] width 84 height 31
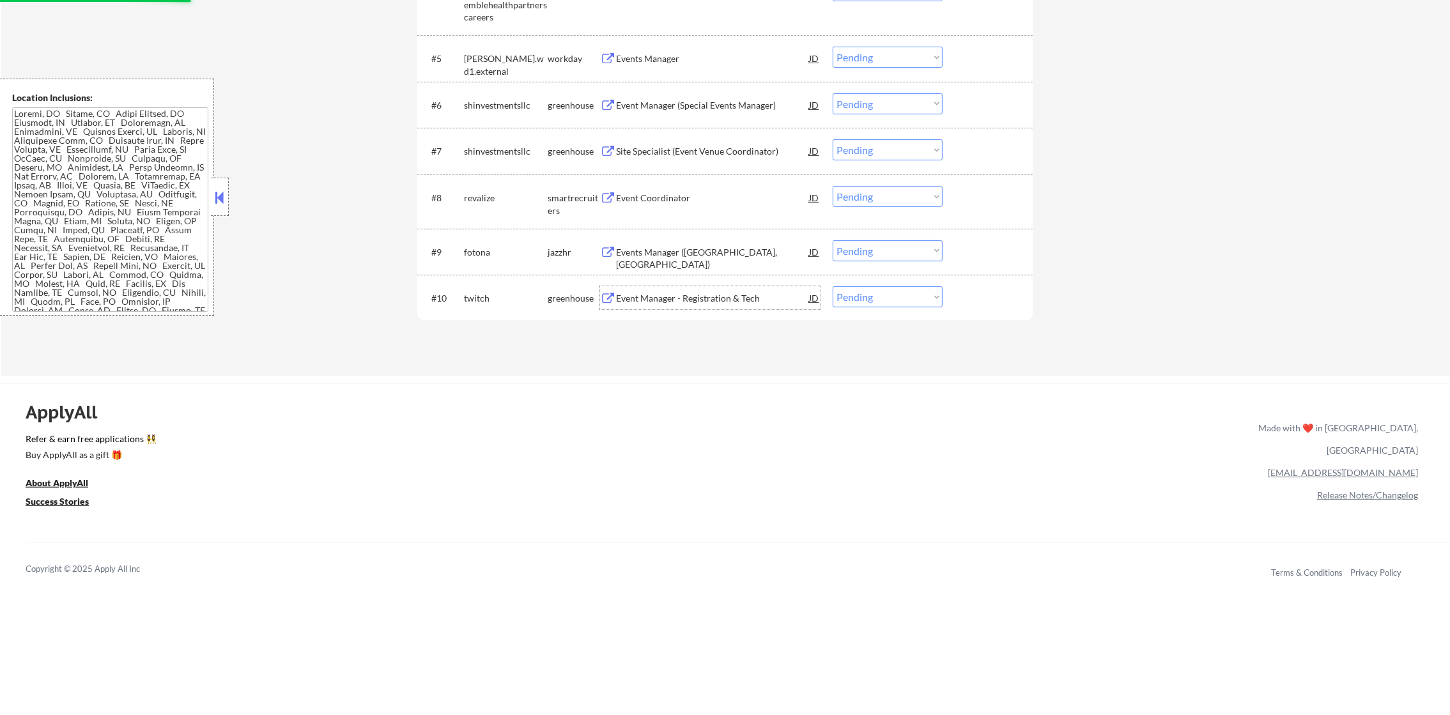
click at [708, 292] on div "Event Manager - Registration & Tech" at bounding box center [712, 298] width 193 height 13
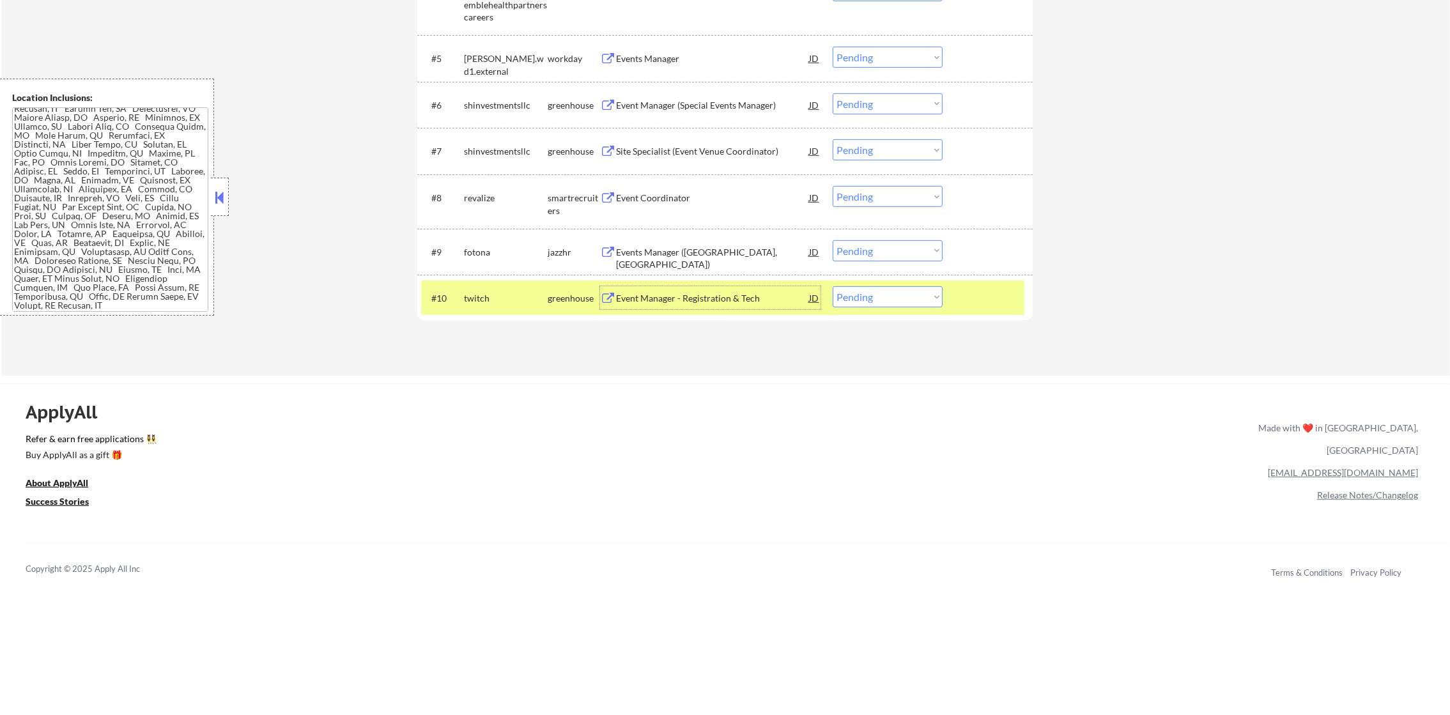
scroll to position [363, 0]
click at [849, 307] on div "#10 twitch greenhouse Event Manager - Registration & Tech JD Choose an option..…" at bounding box center [722, 298] width 603 height 35
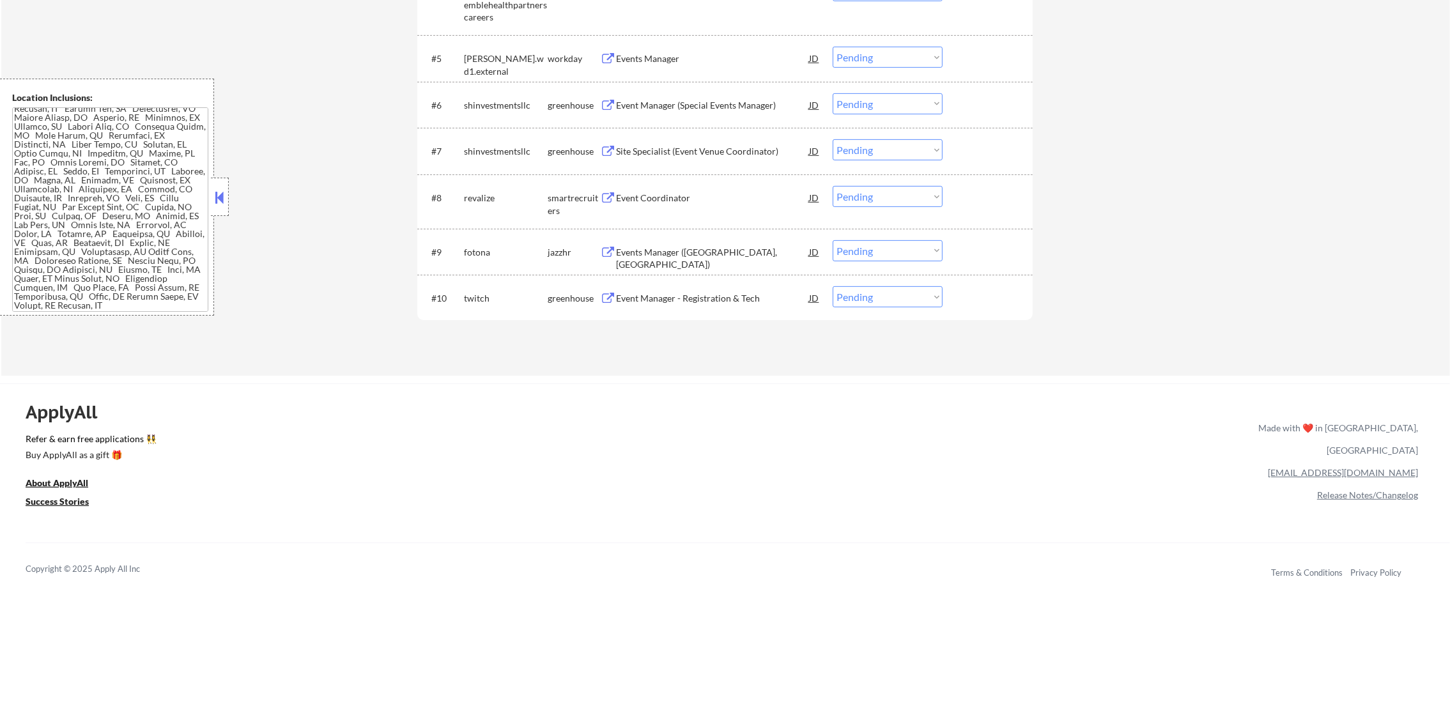
click at [870, 302] on select "Choose an option... Pending Applied Excluded (Questions) Excluded (Expired) Exc…" at bounding box center [888, 296] width 110 height 21
select select ""excluded__other_""
click at [833, 286] on select "Choose an option... Pending Applied Excluded (Questions) Excluded (Expired) Exc…" at bounding box center [888, 296] width 110 height 21
click at [750, 240] on div "Events Manager ([GEOGRAPHIC_DATA], [GEOGRAPHIC_DATA])" at bounding box center [712, 251] width 193 height 23
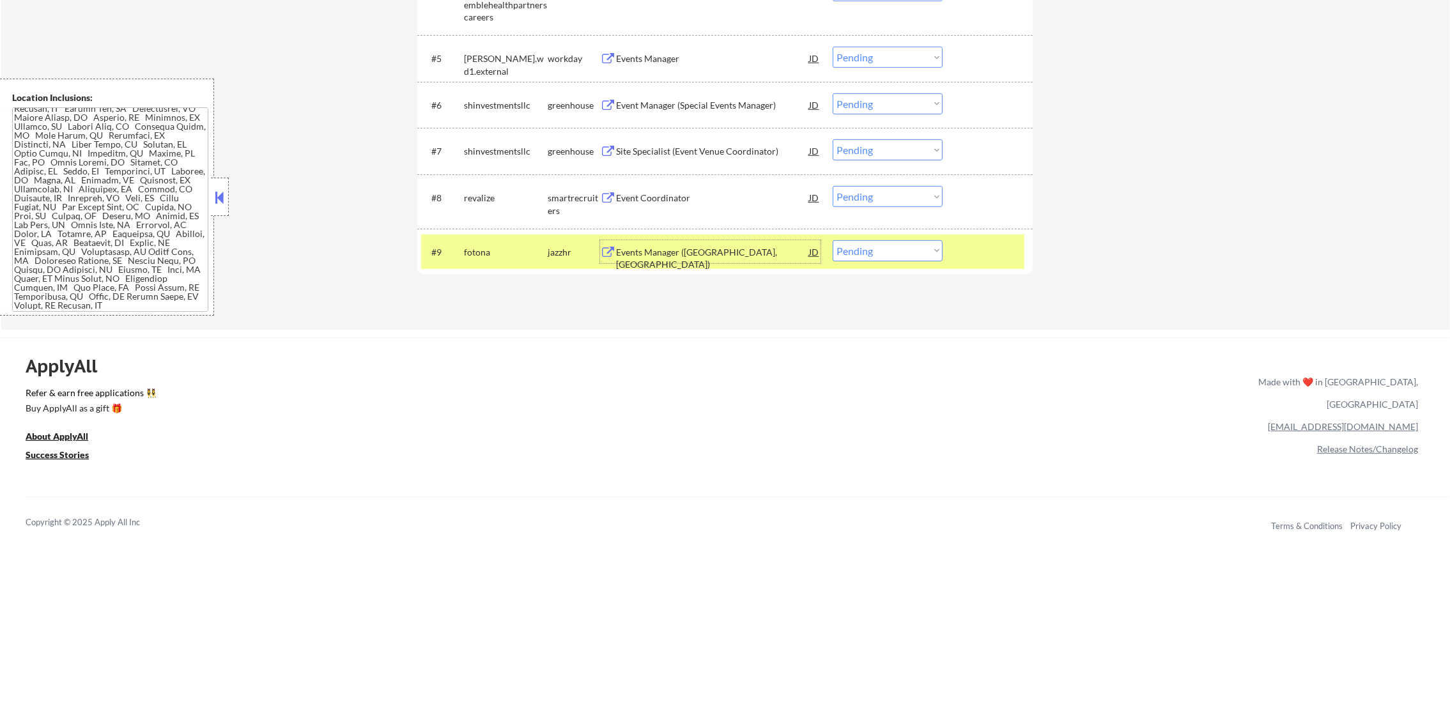
click at [871, 241] on select "Choose an option... Pending Applied Excluded (Questions) Excluded (Expired) Exc…" at bounding box center [888, 250] width 110 height 21
select select ""excluded""
click at [833, 240] on select "Choose an option... Pending Applied Excluded (Questions) Excluded (Expired) Exc…" at bounding box center [888, 250] width 110 height 21
click at [458, 249] on div "#9 fotona jazzhr Events Manager ([GEOGRAPHIC_DATA], [GEOGRAPHIC_DATA]) JD warni…" at bounding box center [722, 252] width 603 height 35
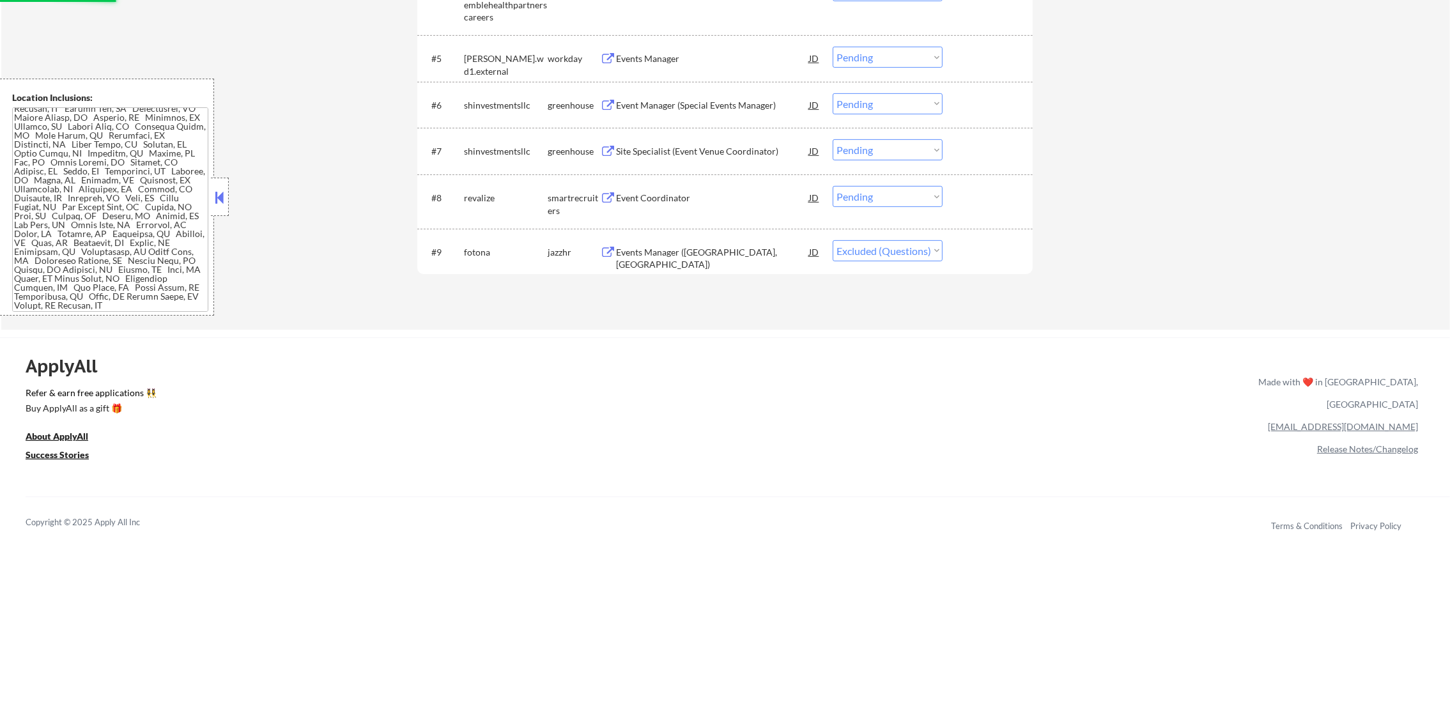
click at [685, 201] on div "Event Coordinator" at bounding box center [712, 198] width 193 height 13
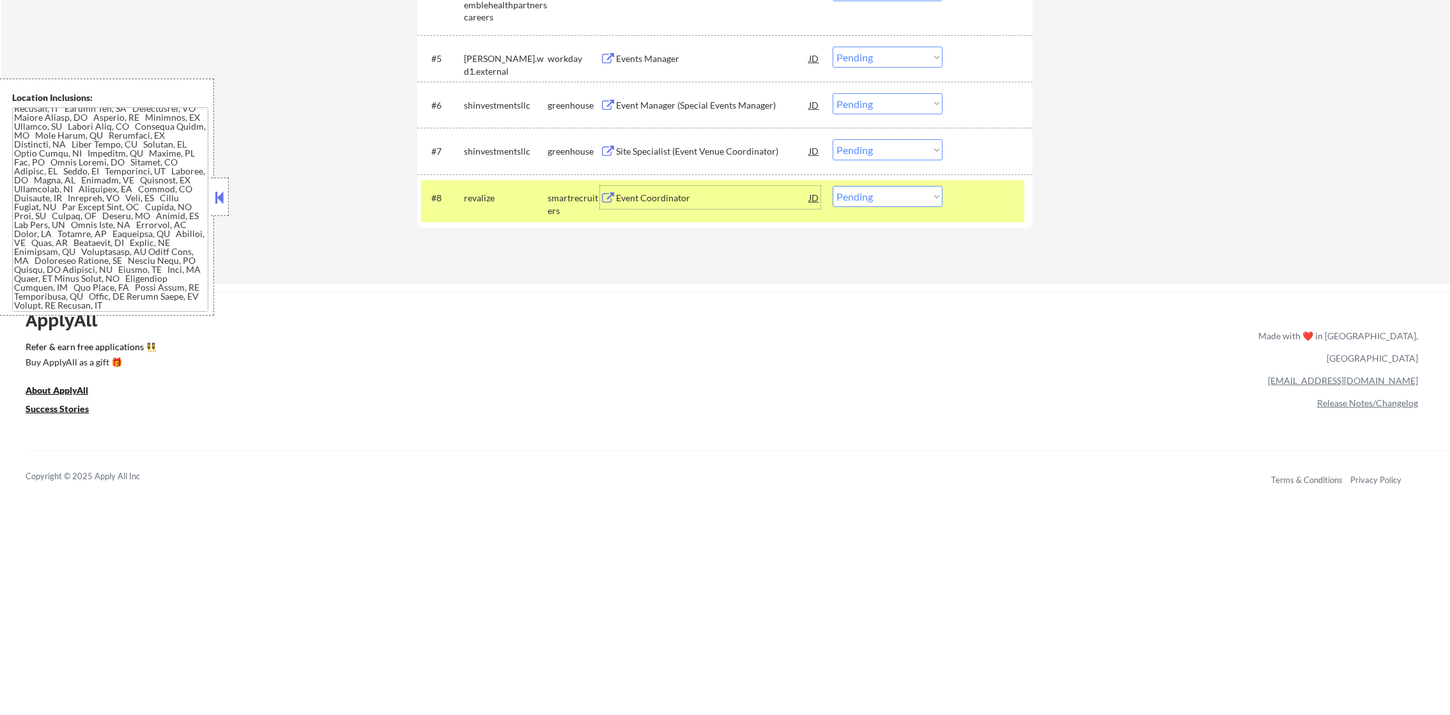
click at [864, 192] on select "Choose an option... Pending Applied Excluded (Questions) Excluded (Expired) Exc…" at bounding box center [888, 196] width 110 height 21
select select ""applied""
click at [833, 186] on select "Choose an option... Pending Applied Excluded (Questions) Excluded (Expired) Exc…" at bounding box center [888, 196] width 110 height 21
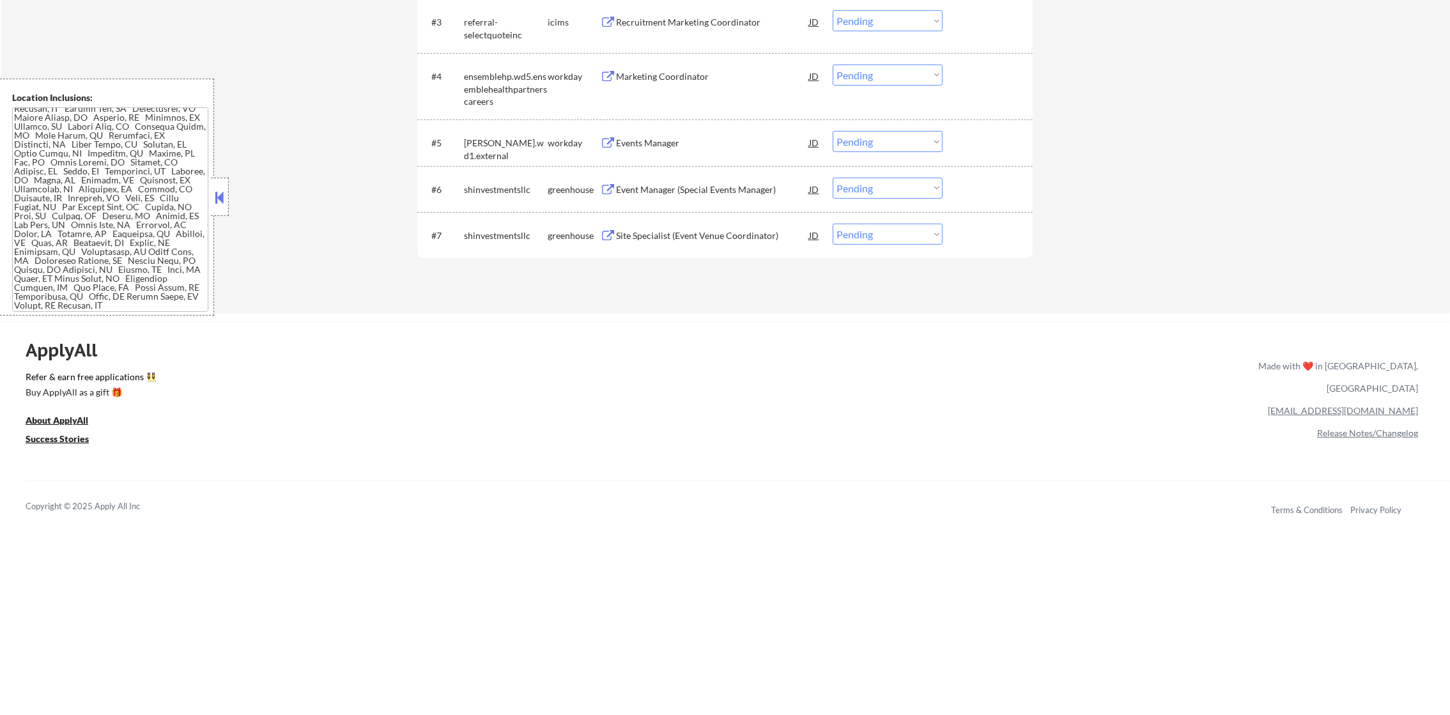
scroll to position [623, 0]
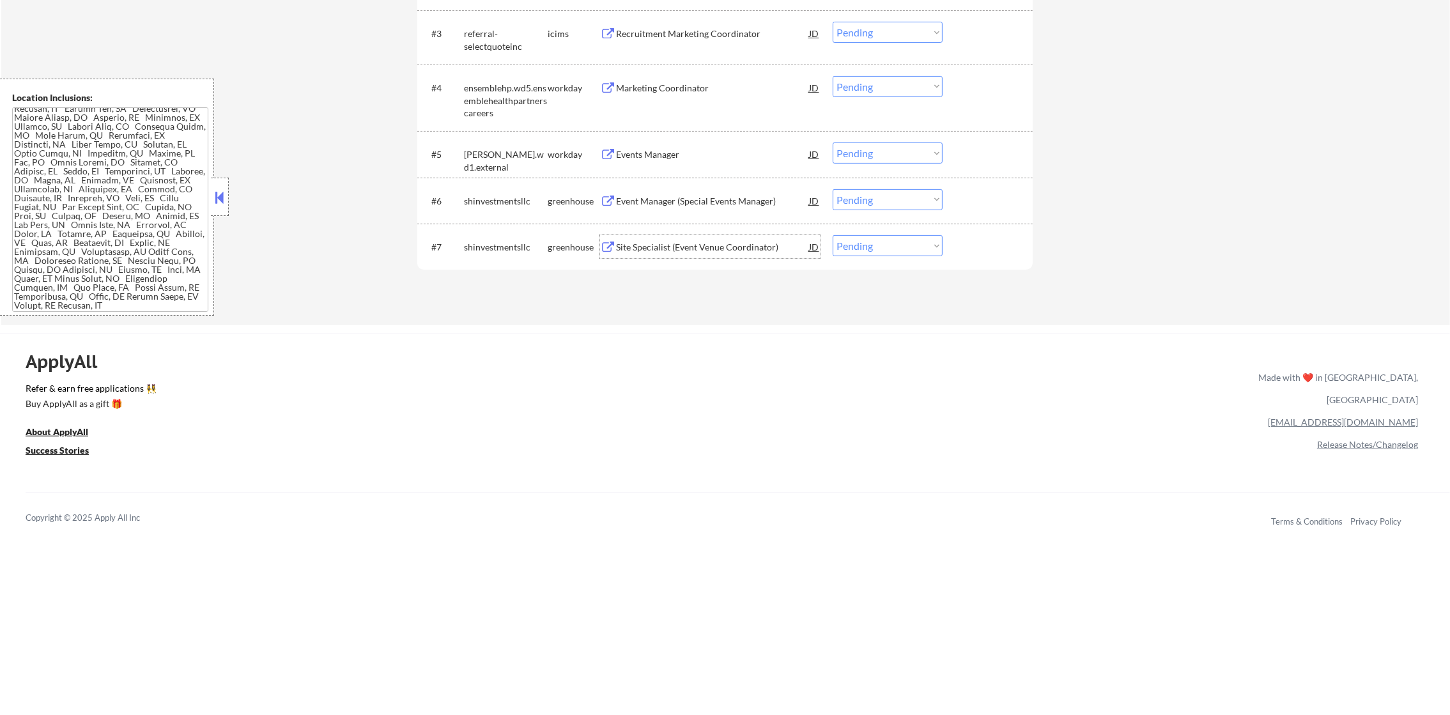
click at [733, 241] on div "Site Specialist (Event Venue Coordinator)" at bounding box center [712, 247] width 193 height 13
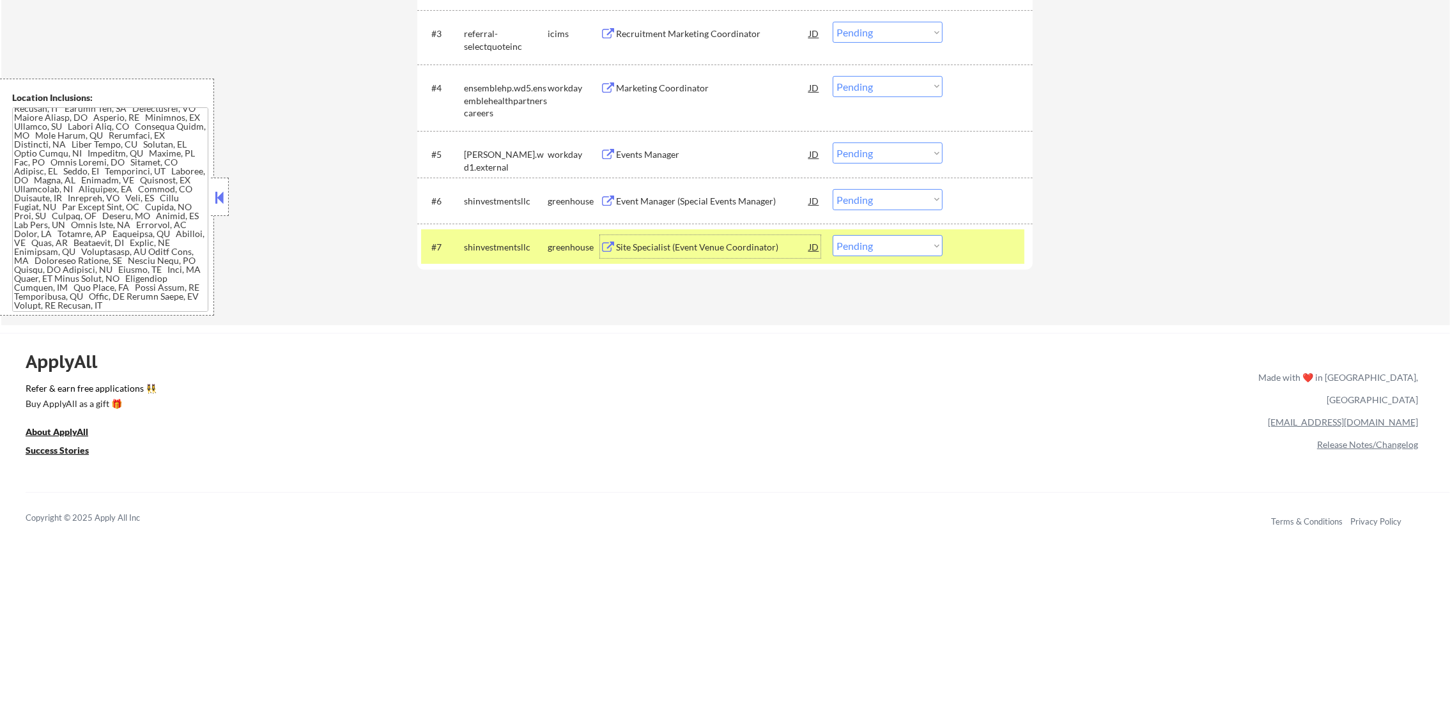
drag, startPoint x: 904, startPoint y: 249, endPoint x: 902, endPoint y: 258, distance: 9.7
click at [903, 252] on select "Choose an option... Pending Applied Excluded (Questions) Excluded (Expired) Exc…" at bounding box center [888, 245] width 110 height 21
select select ""excluded""
click at [833, 235] on select "Choose an option... Pending Applied Excluded (Questions) Excluded (Expired) Exc…" at bounding box center [888, 245] width 110 height 21
click at [440, 241] on div "#7" at bounding box center [442, 247] width 22 height 13
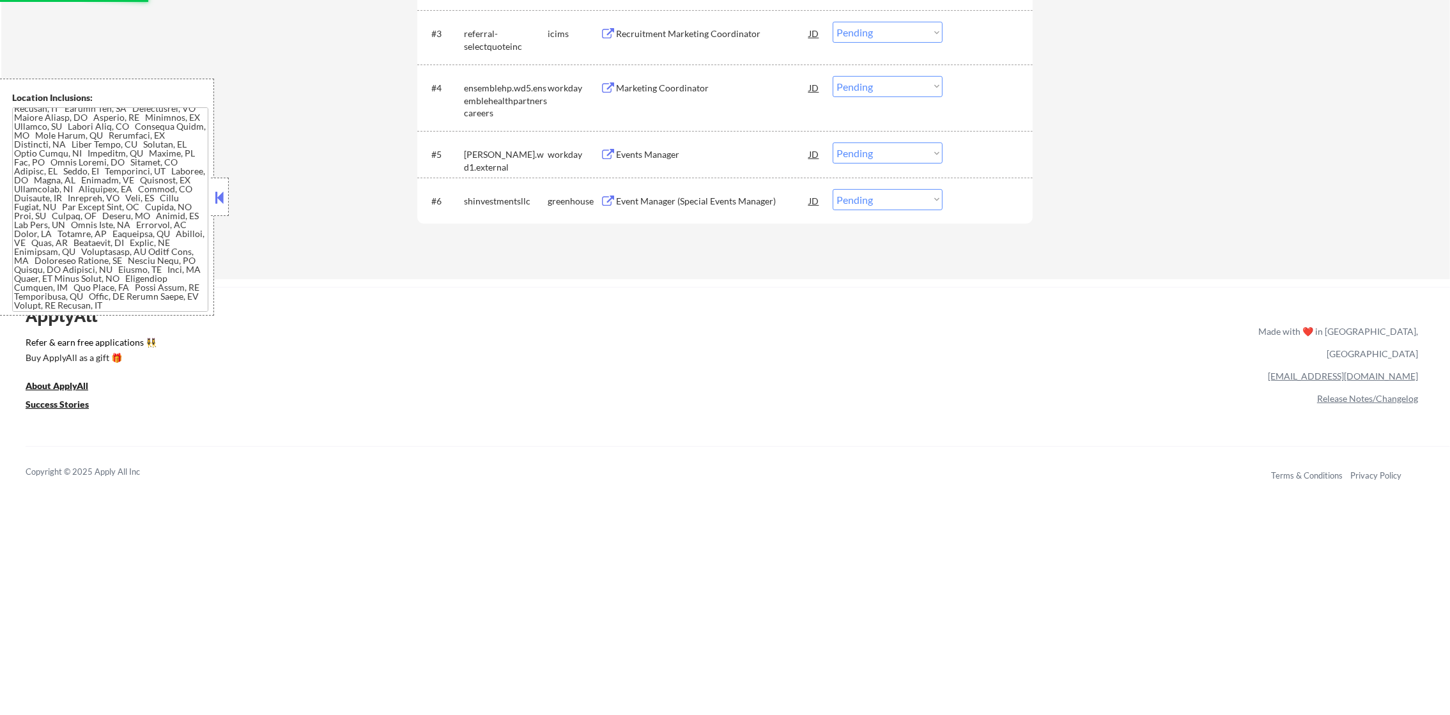
click at [873, 205] on select "Choose an option... Pending Applied Excluded (Questions) Excluded (Expired) Exc…" at bounding box center [888, 199] width 110 height 21
select select ""excluded""
click at [833, 189] on select "Choose an option... Pending Applied Excluded (Questions) Excluded (Expired) Exc…" at bounding box center [888, 199] width 110 height 21
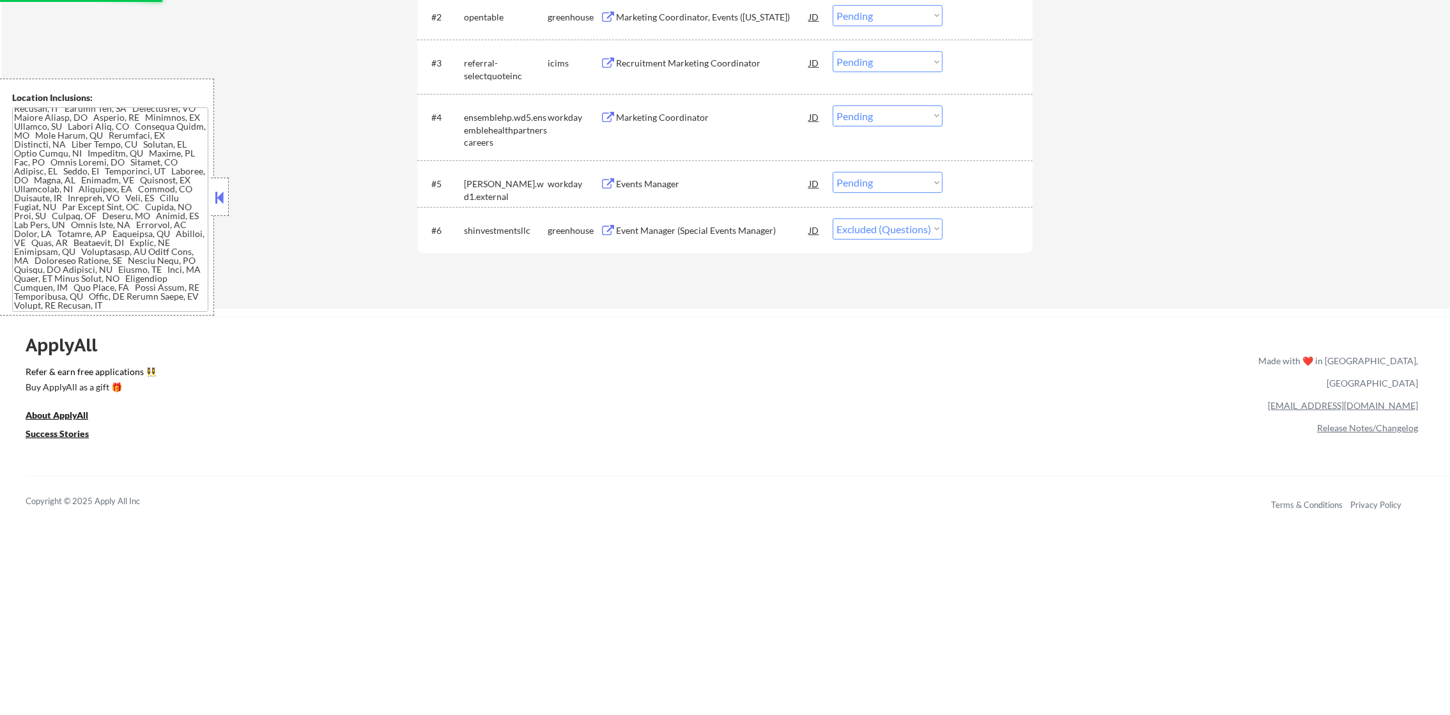
scroll to position [559, 0]
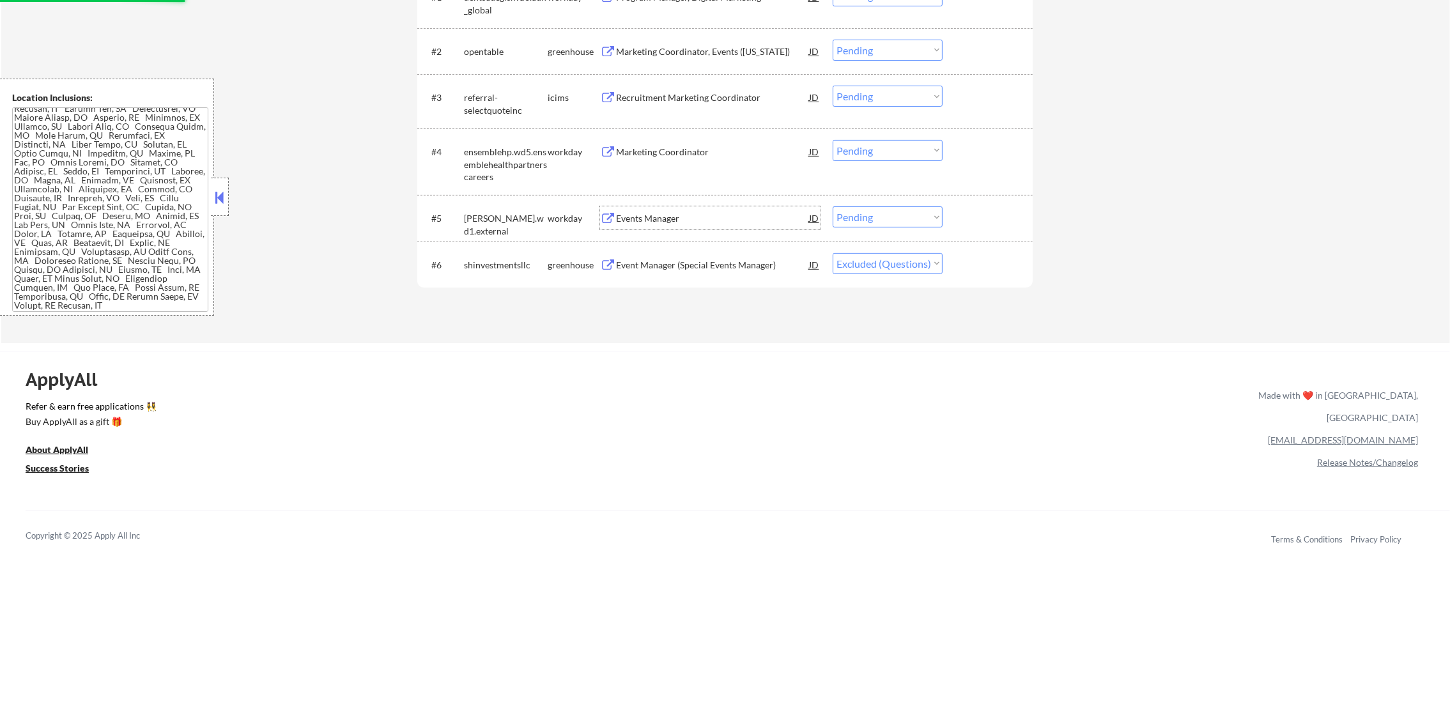
click at [700, 218] on div "Events Manager" at bounding box center [712, 218] width 193 height 13
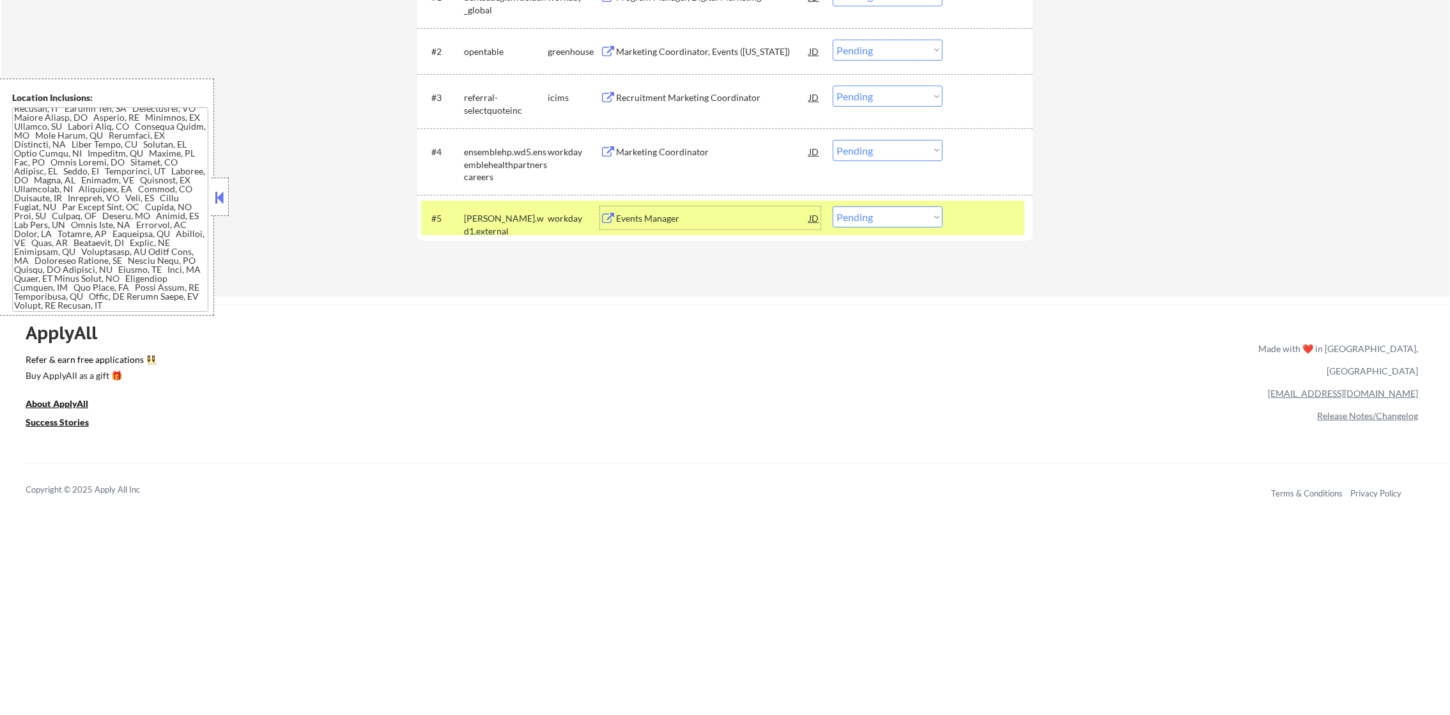
click at [876, 222] on select "Choose an option... Pending Applied Excluded (Questions) Excluded (Expired) Exc…" at bounding box center [888, 216] width 110 height 21
select select ""applied""
click at [833, 206] on select "Choose an option... Pending Applied Excluded (Questions) Excluded (Expired) Exc…" at bounding box center [888, 216] width 110 height 21
click at [488, 227] on div "[PERSON_NAME].wd1.external" at bounding box center [506, 217] width 84 height 23
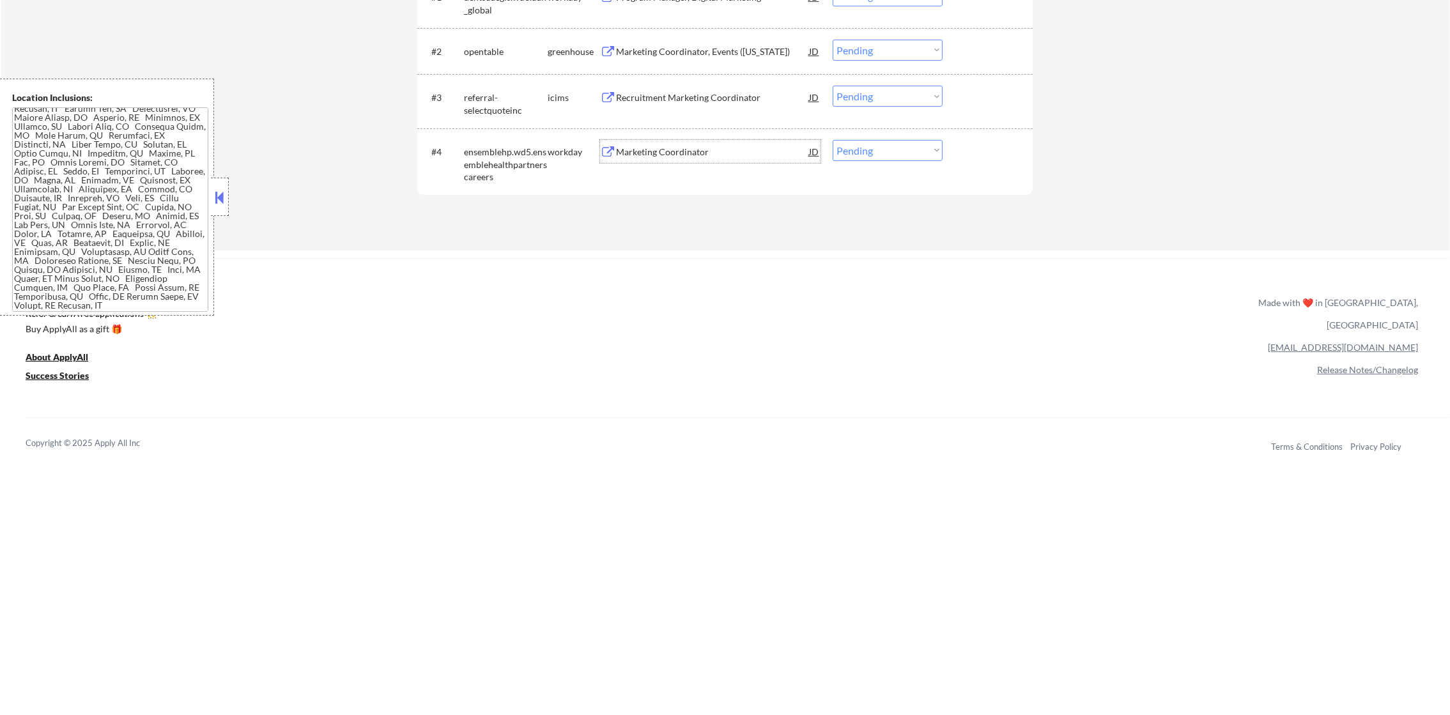
click at [692, 153] on div "Marketing Coordinator" at bounding box center [712, 152] width 193 height 13
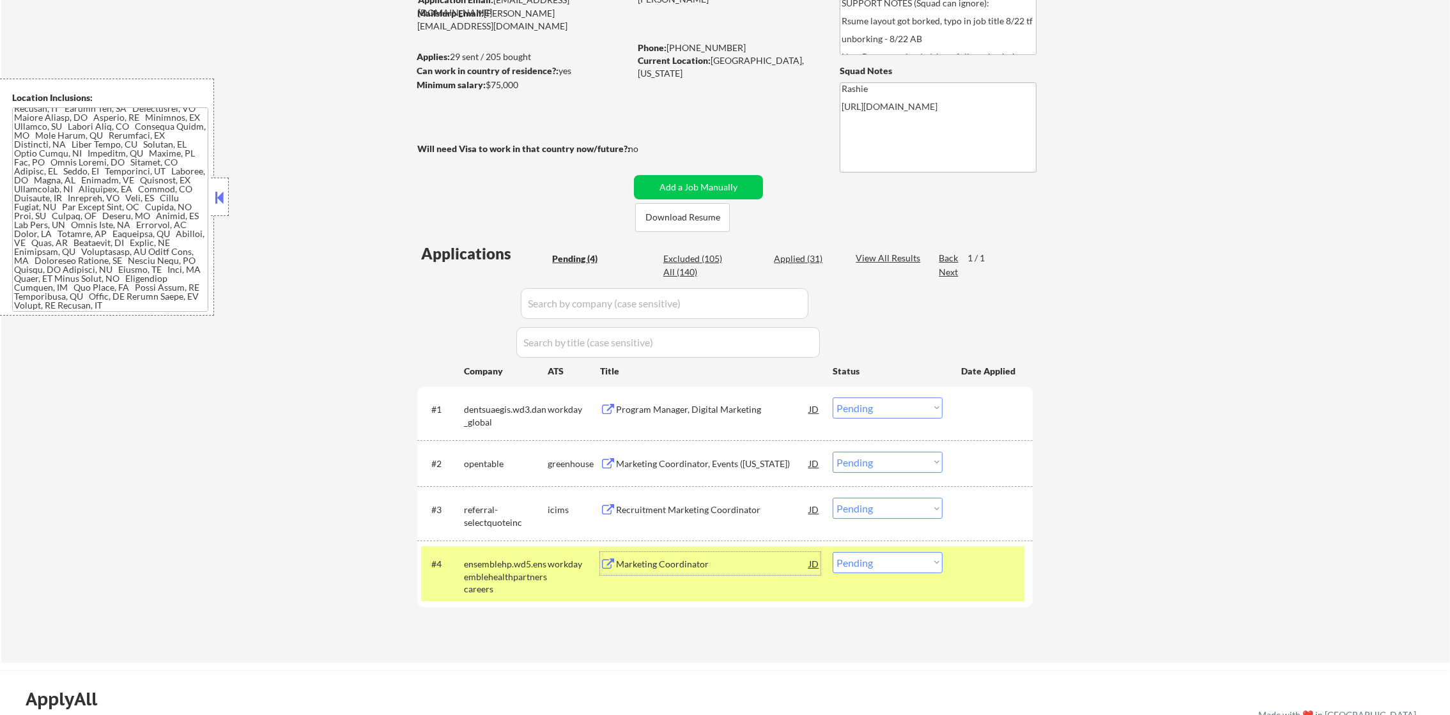
scroll to position [144, 0]
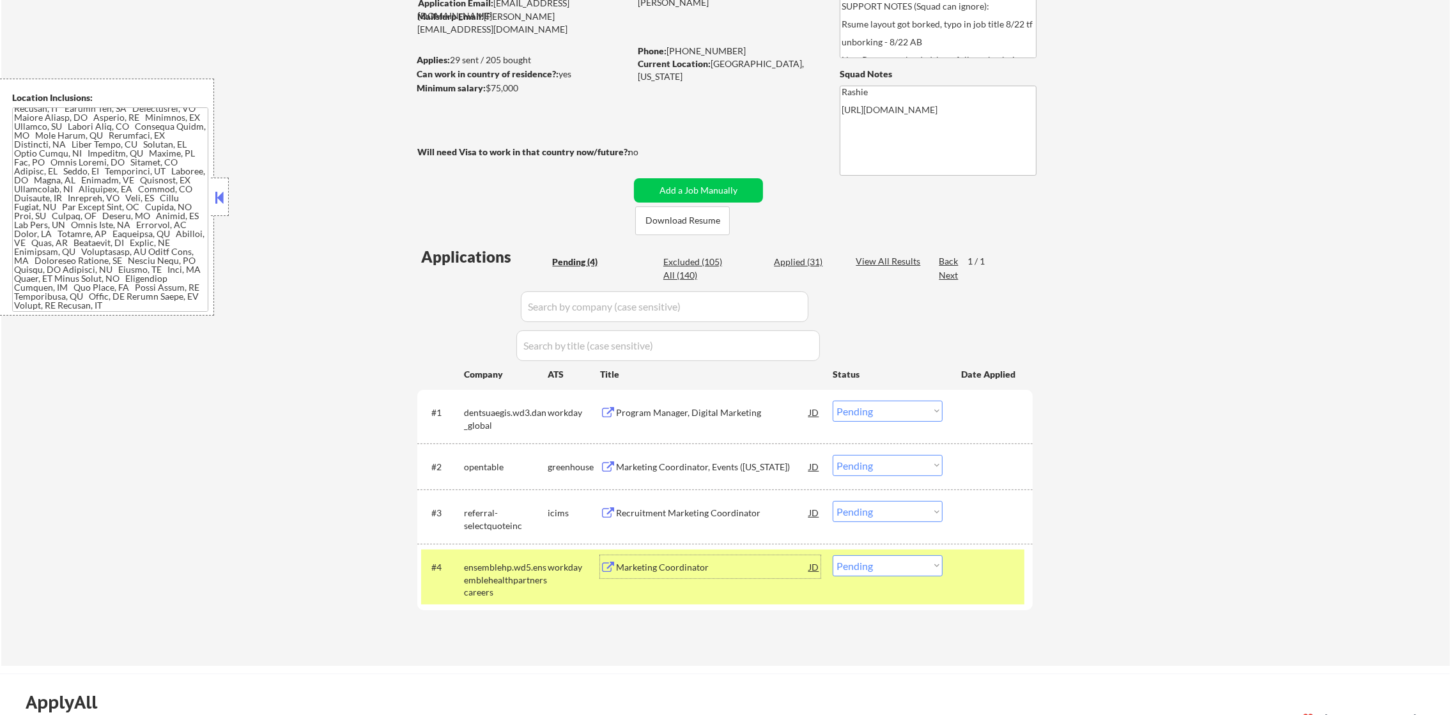
click at [879, 559] on select "Choose an option... Pending Applied Excluded (Questions) Excluded (Expired) Exc…" at bounding box center [888, 565] width 110 height 21
select select ""excluded""
click at [833, 555] on select "Choose an option... Pending Applied Excluded (Questions) Excluded (Expired) Exc…" at bounding box center [888, 565] width 110 height 21
click at [492, 575] on div "ensemblehp.wd5.ensemblehealthpartnerscareers" at bounding box center [506, 580] width 84 height 38
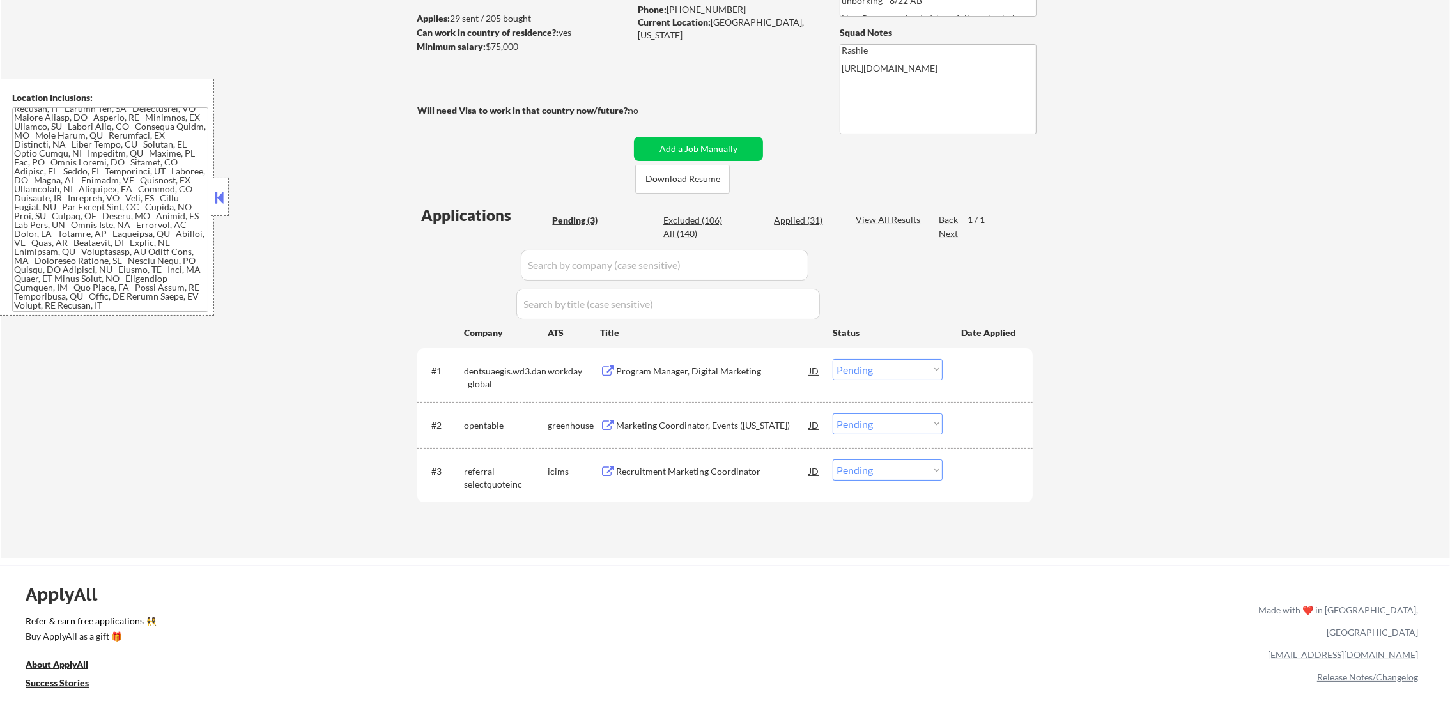
scroll to position [304, 0]
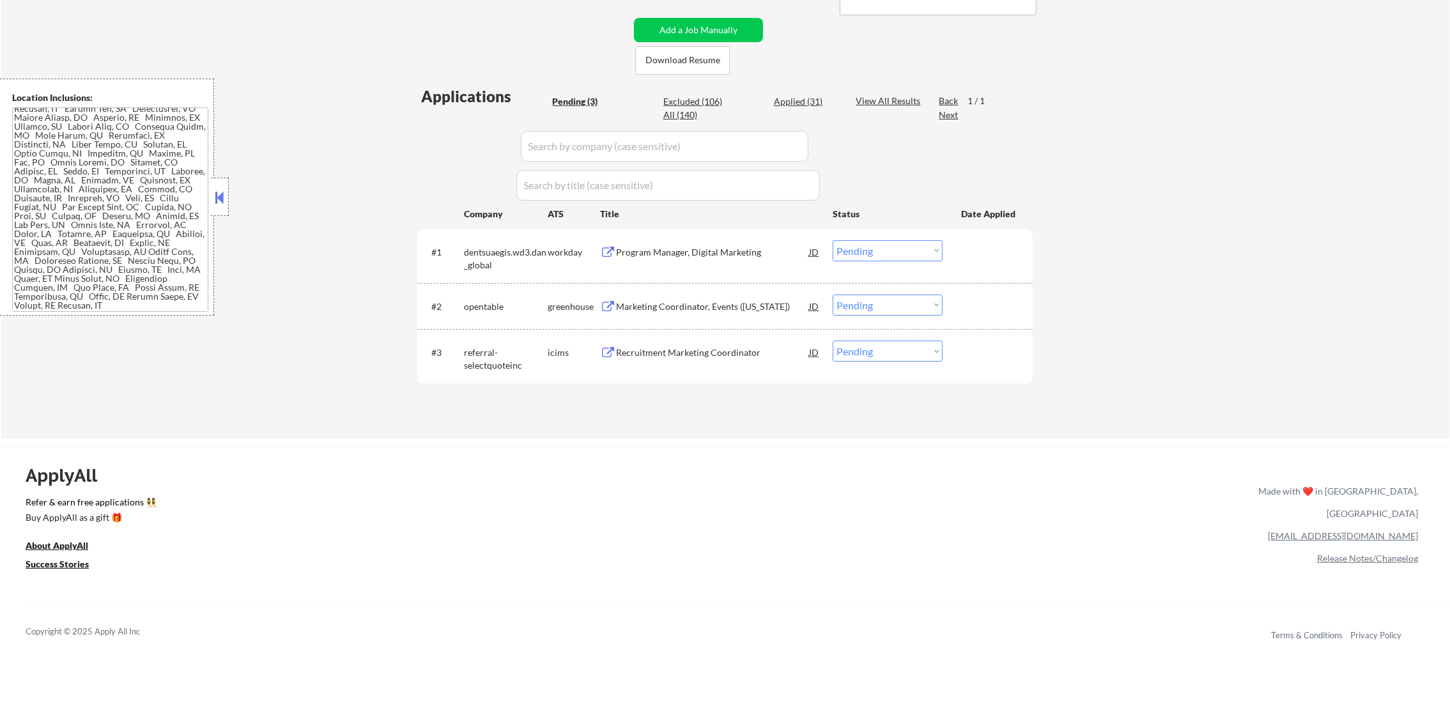
click at [665, 358] on div "Recruitment Marketing Coordinator" at bounding box center [712, 352] width 193 height 13
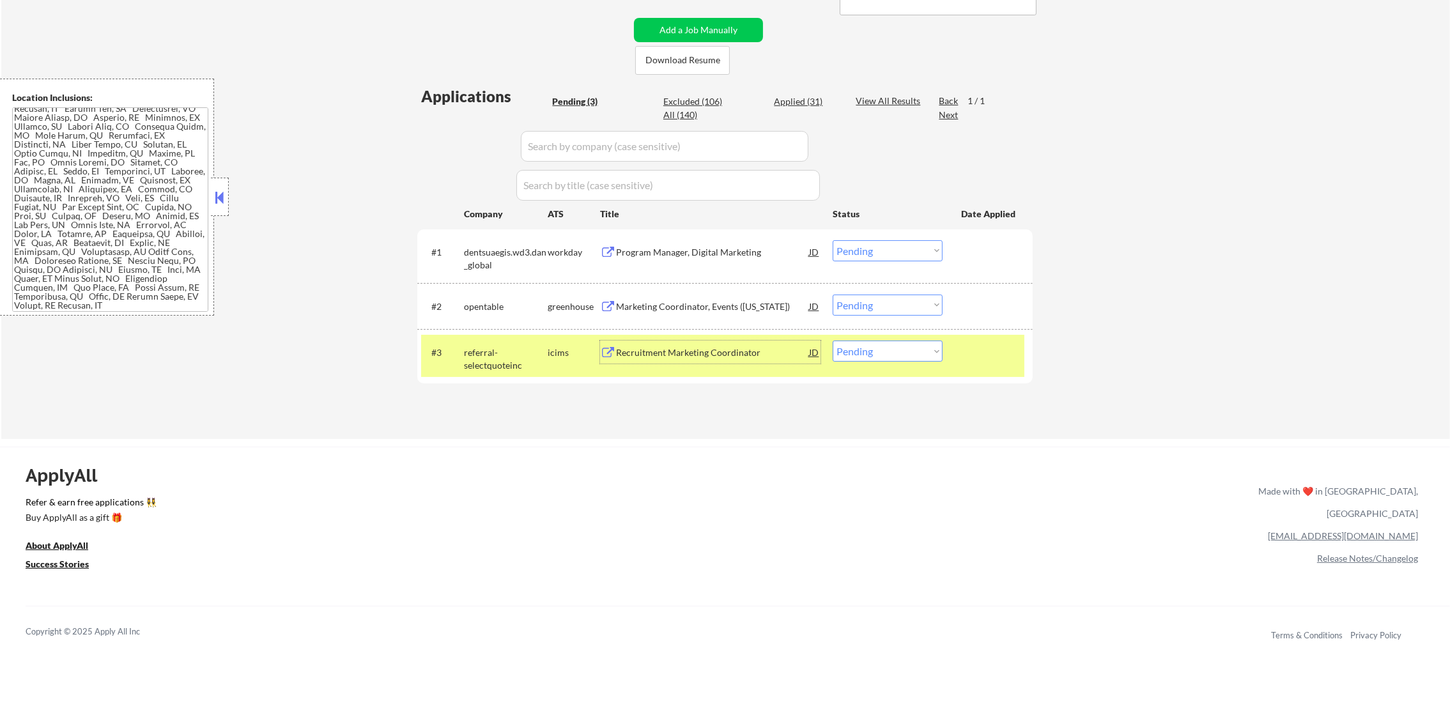
click at [881, 338] on div "#3 referral-selectquoteinc icims Recruitment Marketing Coordinator JD Choose an…" at bounding box center [722, 356] width 603 height 42
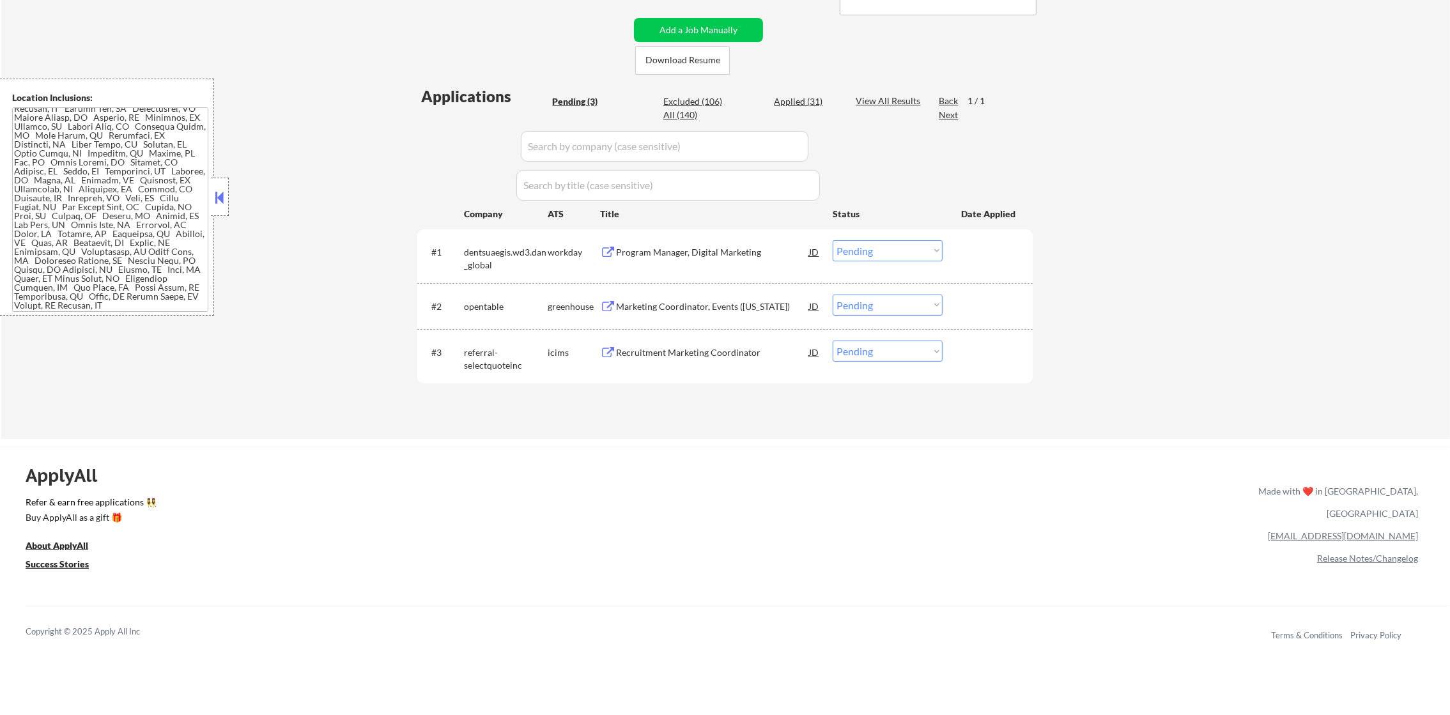
click at [880, 342] on select "Choose an option... Pending Applied Excluded (Questions) Excluded (Expired) Exc…" at bounding box center [888, 351] width 110 height 21
select select ""excluded__salary_""
click at [833, 341] on select "Choose an option... Pending Applied Excluded (Questions) Excluded (Expired) Exc…" at bounding box center [888, 351] width 110 height 21
click at [700, 306] on div "Marketing Coordinator, Events ([US_STATE])" at bounding box center [712, 306] width 193 height 13
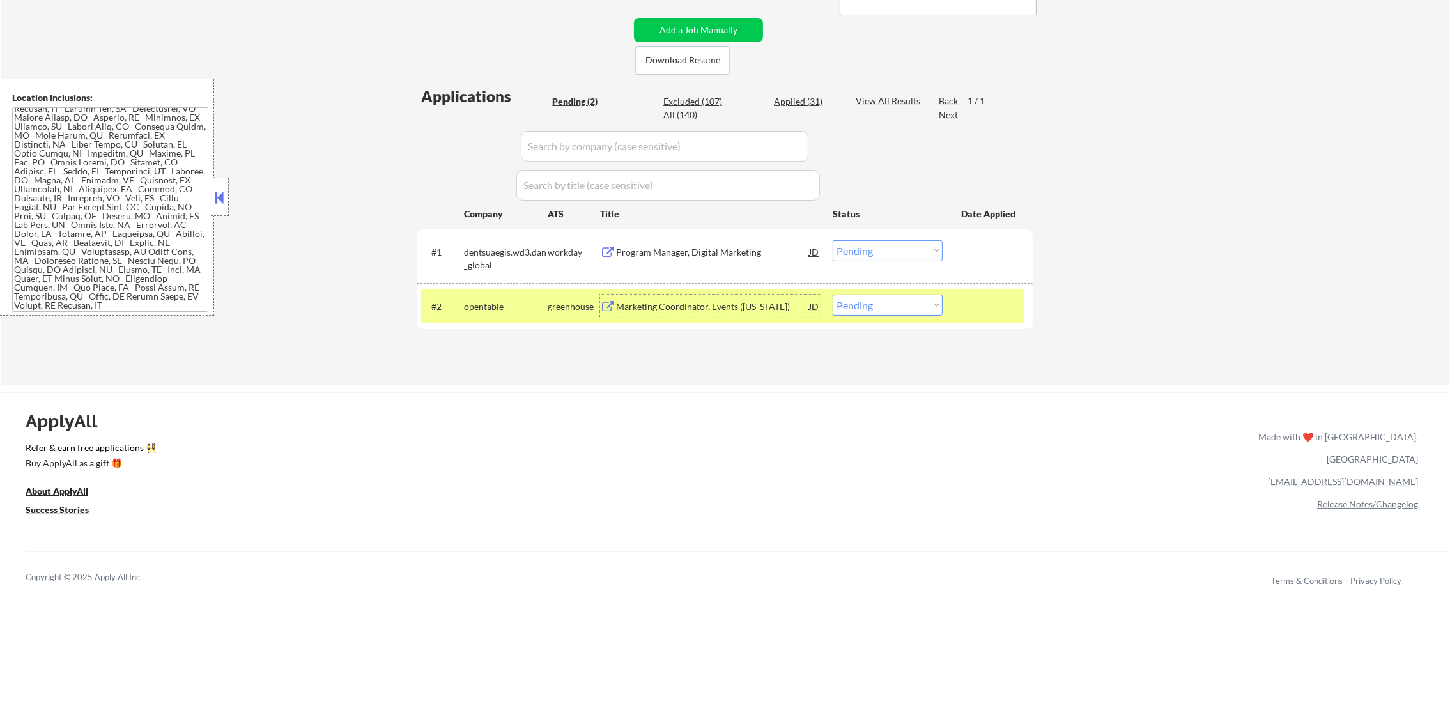
click at [898, 304] on select "Choose an option... Pending Applied Excluded (Questions) Excluded (Expired) Exc…" at bounding box center [888, 305] width 110 height 21
click at [833, 295] on select "Choose an option... Pending Applied Excluded (Questions) Excluded (Expired) Exc…" at bounding box center [888, 305] width 110 height 21
click at [504, 313] on div "opentable" at bounding box center [506, 306] width 84 height 23
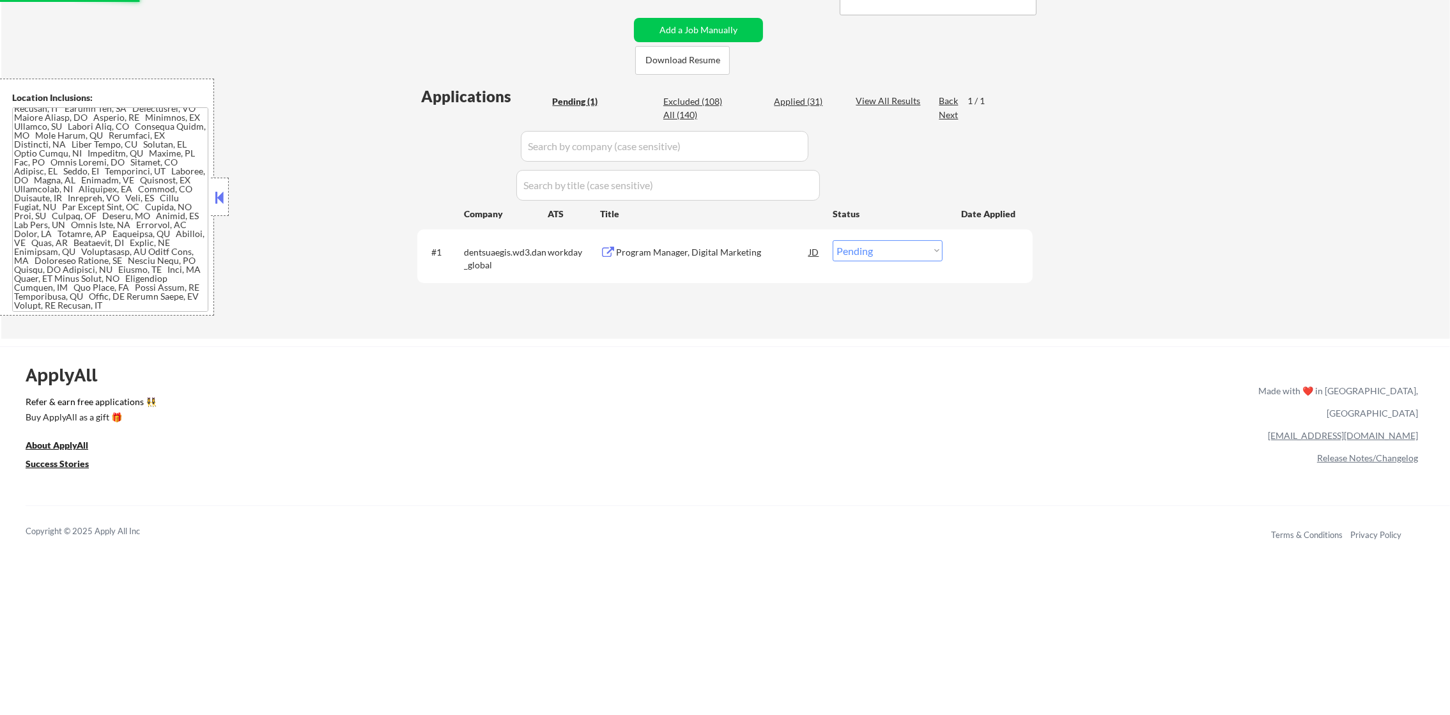
click at [718, 250] on div "Program Manager, Digital Marketing" at bounding box center [712, 252] width 193 height 13
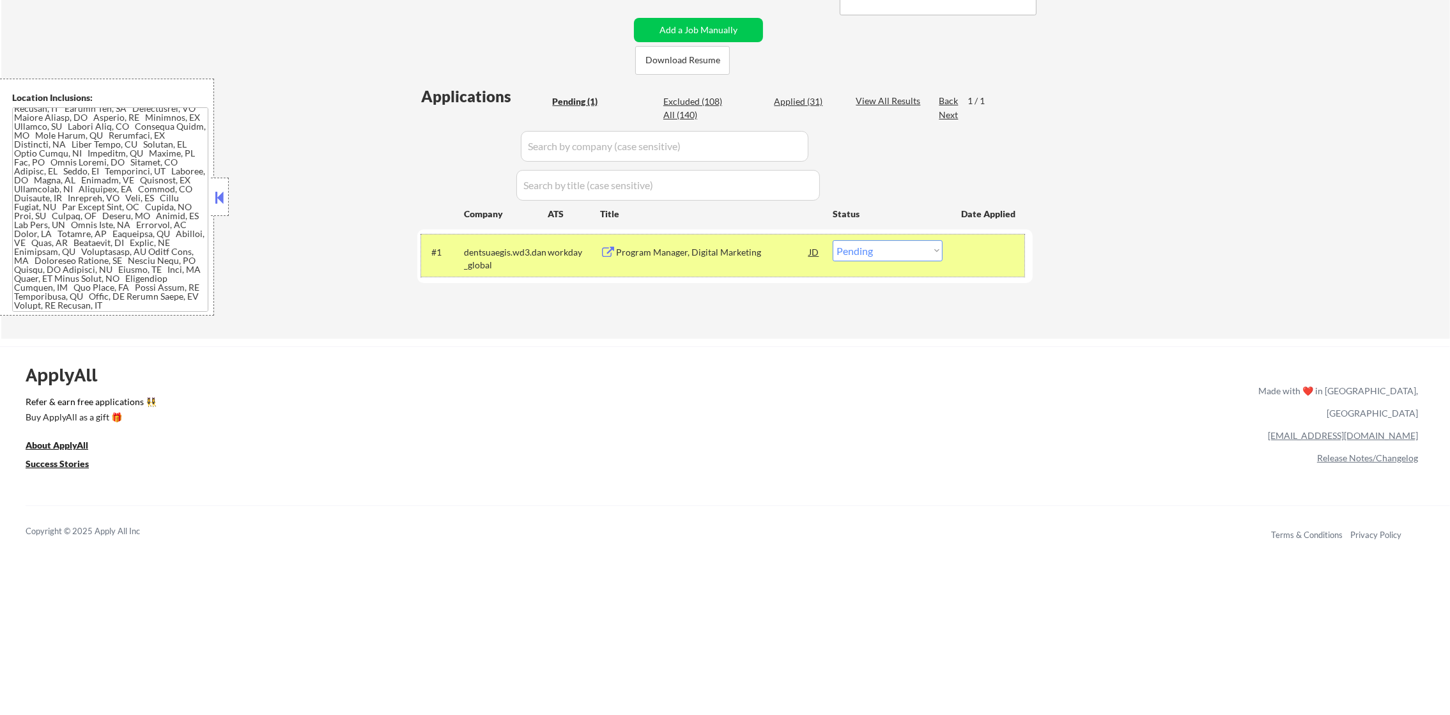
click at [892, 262] on div "#1 dentsuaegis.wd3.dan_global workday Program Manager, Digital Marketing JD Cho…" at bounding box center [722, 256] width 603 height 42
select select ""pending""
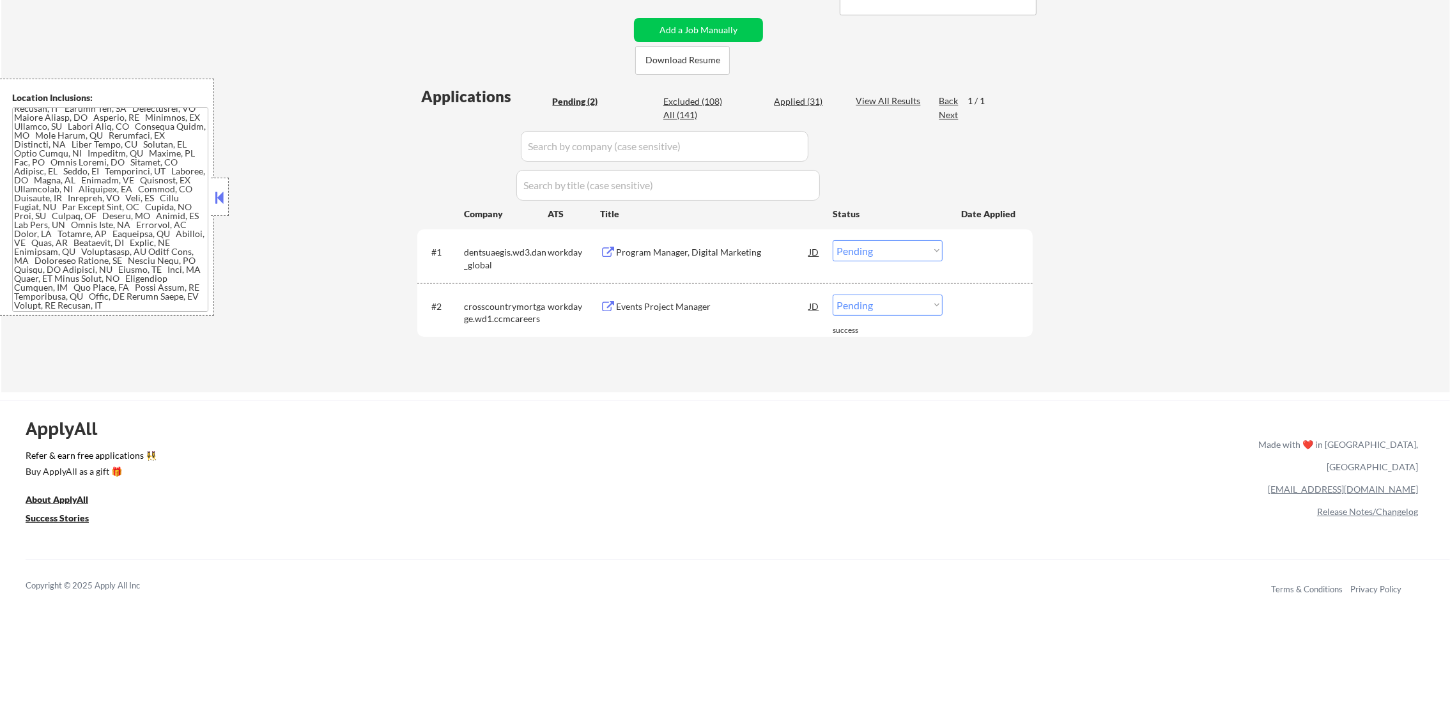
click at [892, 252] on select "Choose an option... Pending Applied Excluded (Questions) Excluded (Expired) Exc…" at bounding box center [888, 250] width 110 height 21
click at [874, 261] on div "#1 dentsuaegis.wd3.dan_global workday Program Manager, Digital Marketing JD Cho…" at bounding box center [722, 256] width 603 height 42
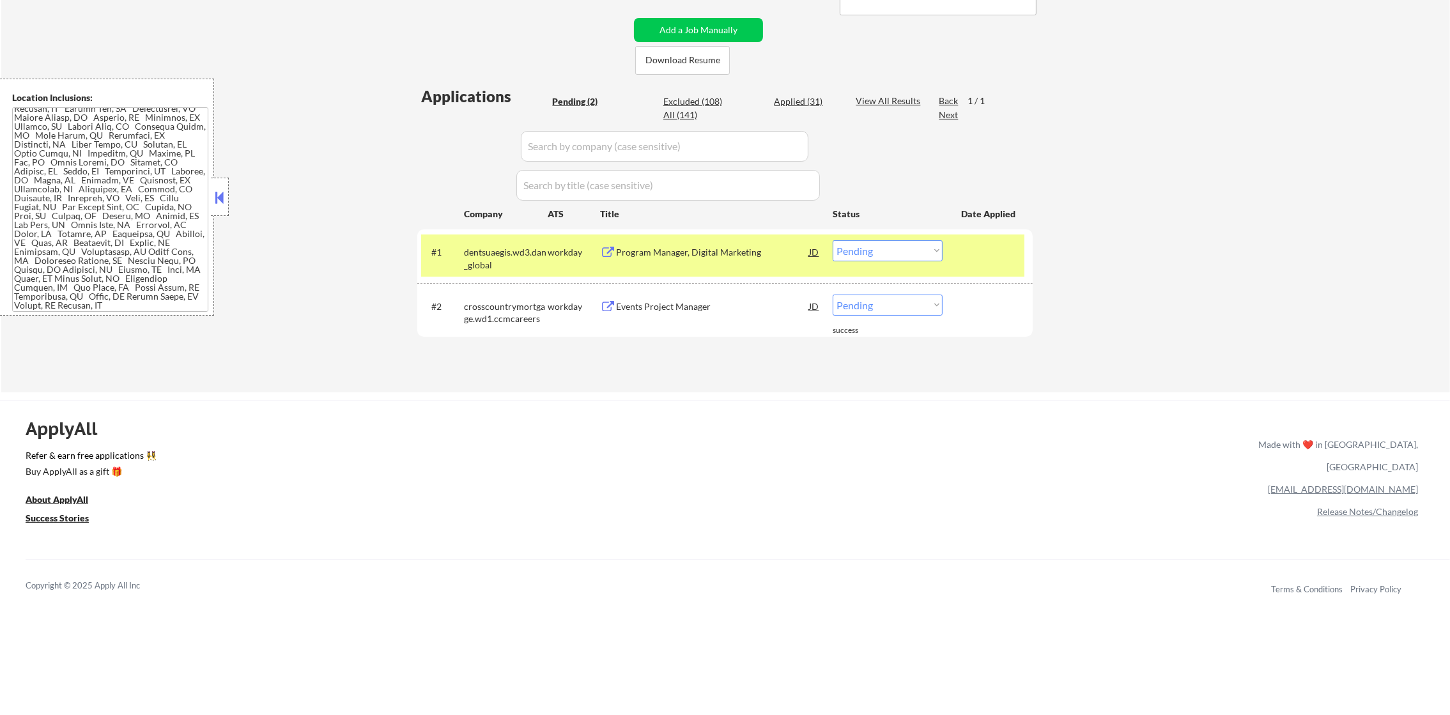
click at [879, 252] on select "Choose an option... Pending Applied Excluded (Questions) Excluded (Expired) Exc…" at bounding box center [888, 250] width 110 height 21
click at [833, 240] on select "Choose an option... Pending Applied Excluded (Questions) Excluded (Expired) Exc…" at bounding box center [888, 250] width 110 height 21
click at [528, 256] on div "dentsuaegis.wd3.dan_global" at bounding box center [506, 258] width 84 height 25
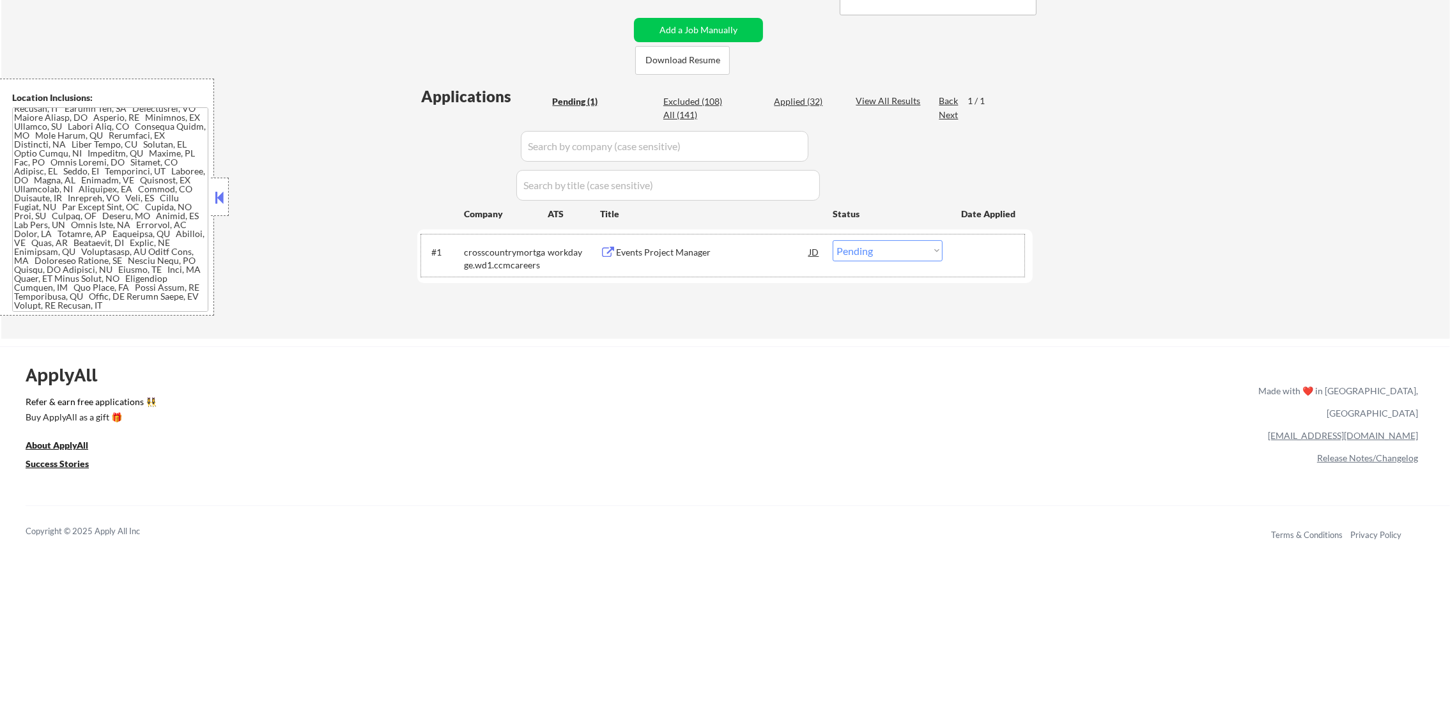
click at [707, 246] on div "Events Project Manager" at bounding box center [712, 252] width 193 height 13
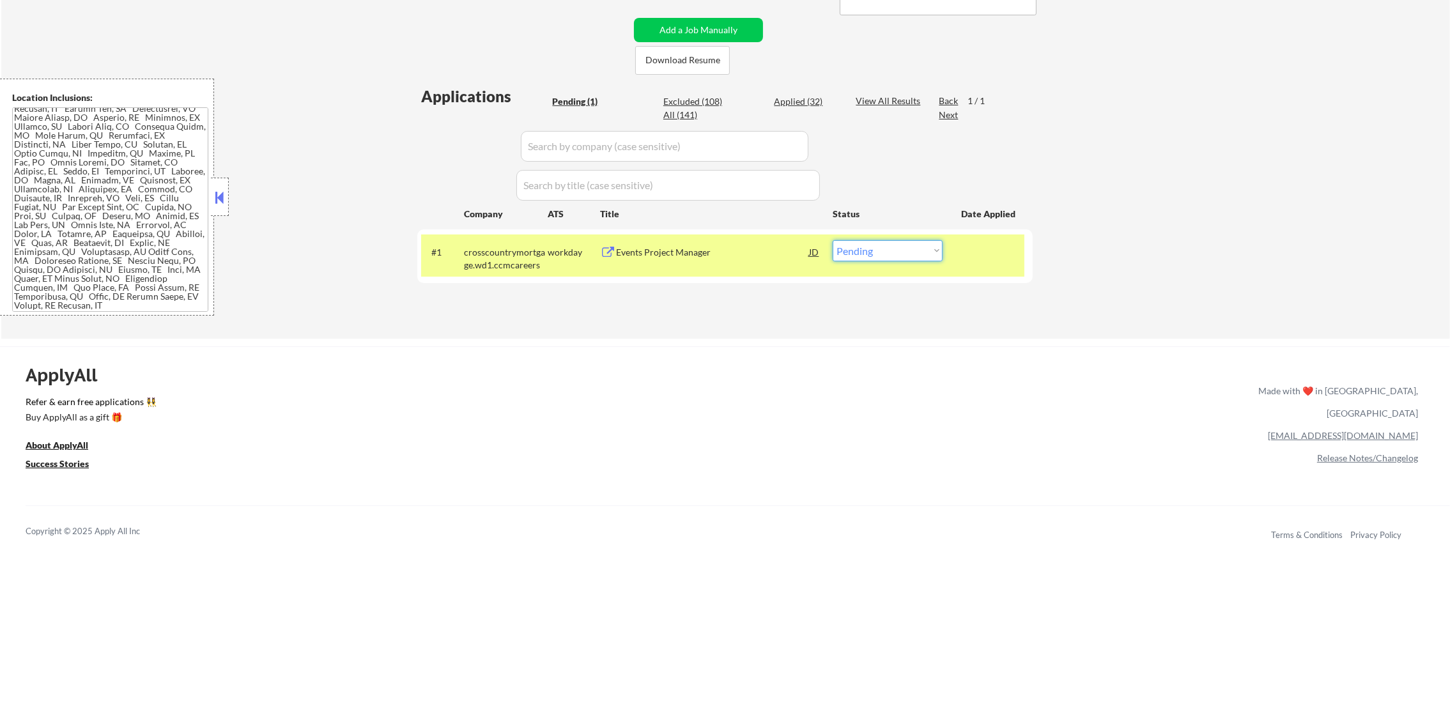
drag, startPoint x: 892, startPoint y: 249, endPoint x: 892, endPoint y: 256, distance: 7.0
click at [892, 249] on select "Choose an option... Pending Applied Excluded (Questions) Excluded (Expired) Exc…" at bounding box center [888, 250] width 110 height 21
click at [833, 240] on select "Choose an option... Pending Applied Excluded (Questions) Excluded (Expired) Exc…" at bounding box center [888, 250] width 110 height 21
click at [480, 253] on div "crosscountrymortgage.wd1.ccmcareers" at bounding box center [506, 258] width 84 height 25
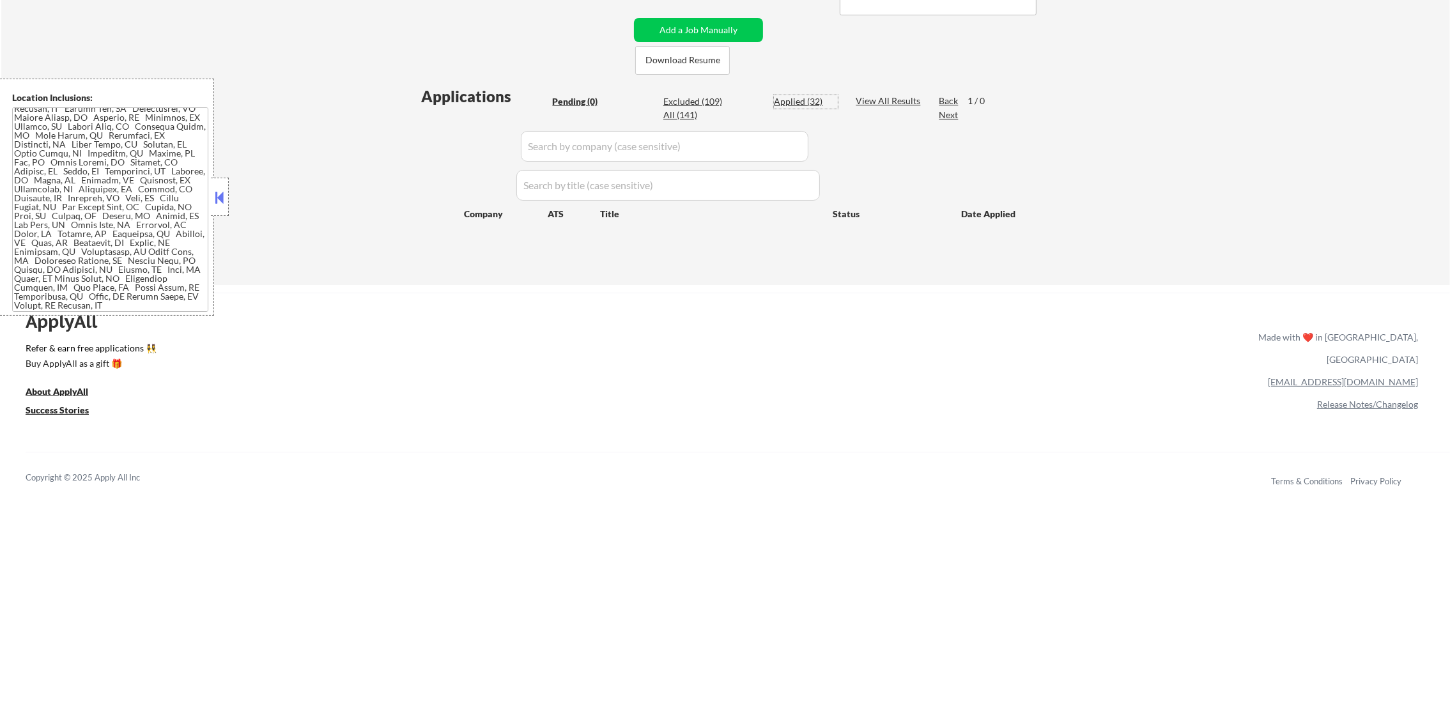
click at [802, 95] on div "Applied (32)" at bounding box center [806, 101] width 64 height 13
select select ""applied""
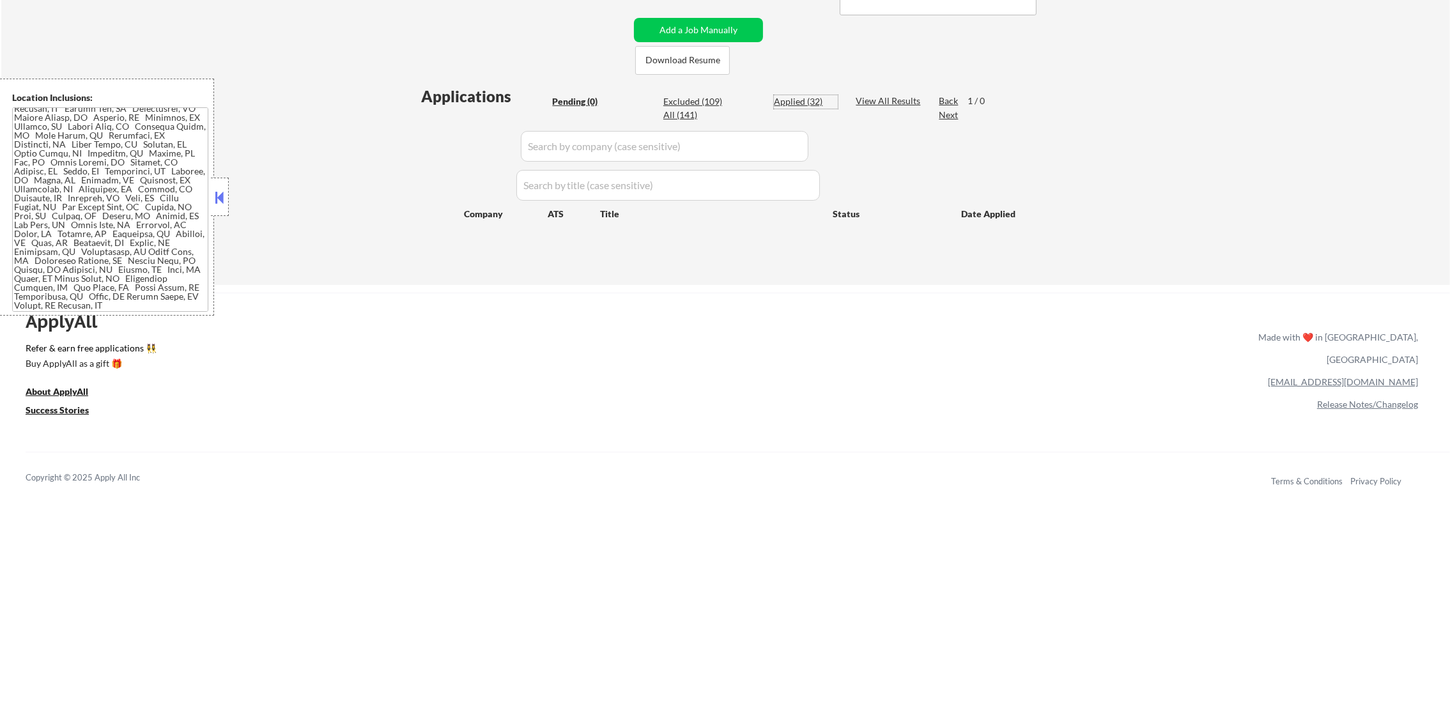
select select ""applied""
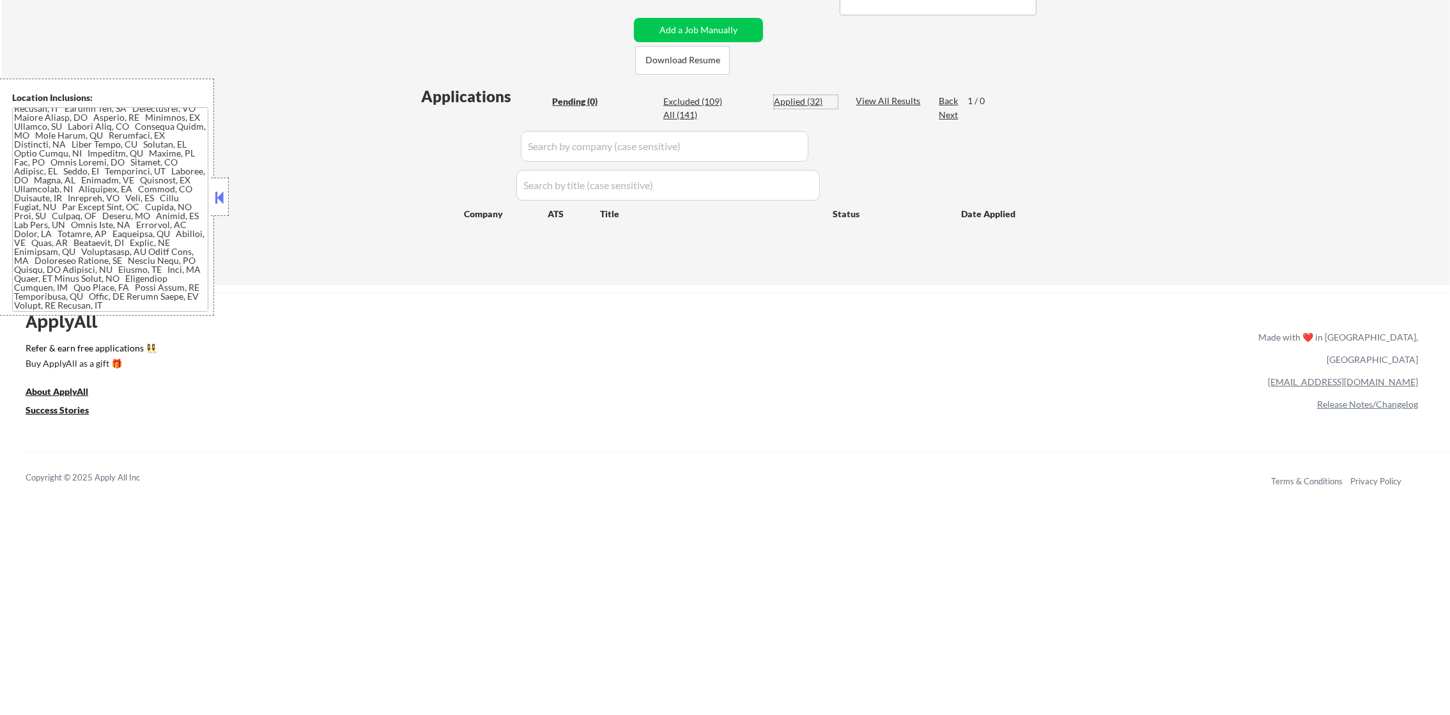
select select ""applied""
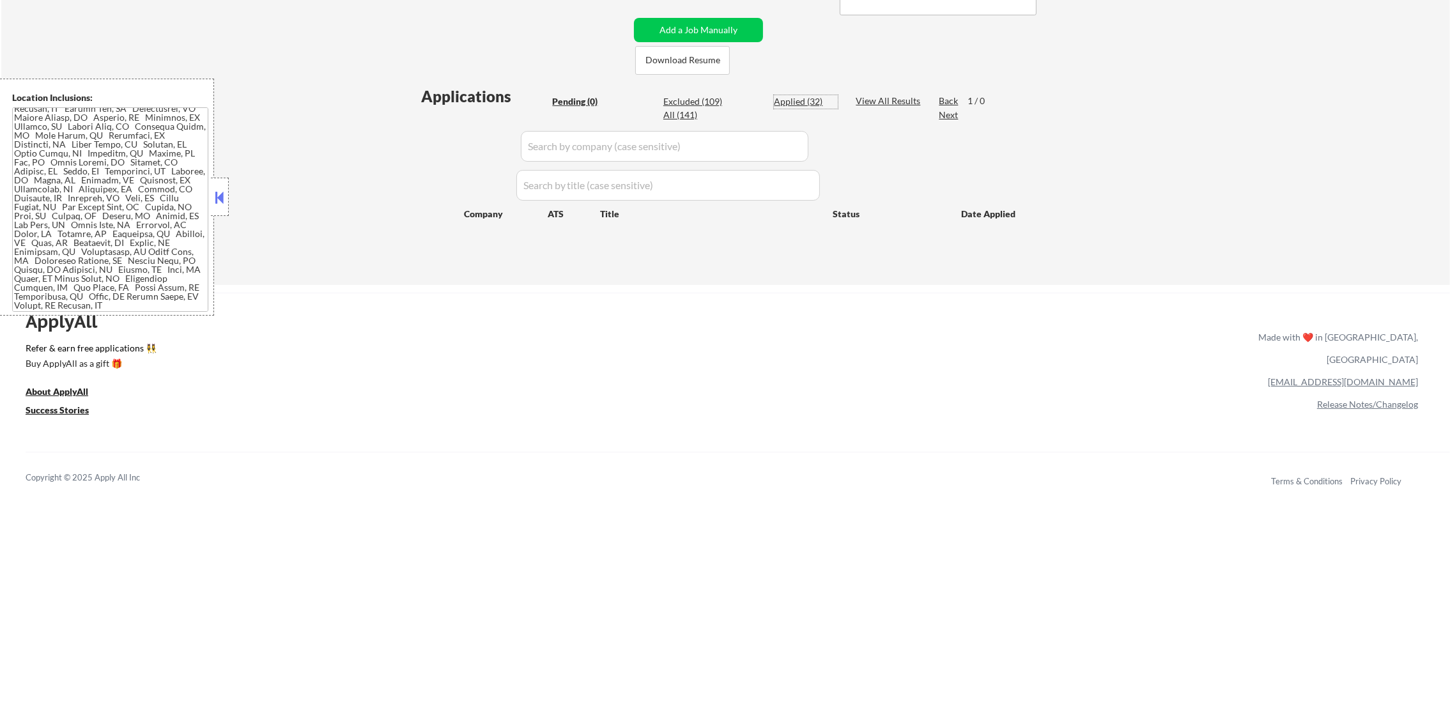
select select ""applied""
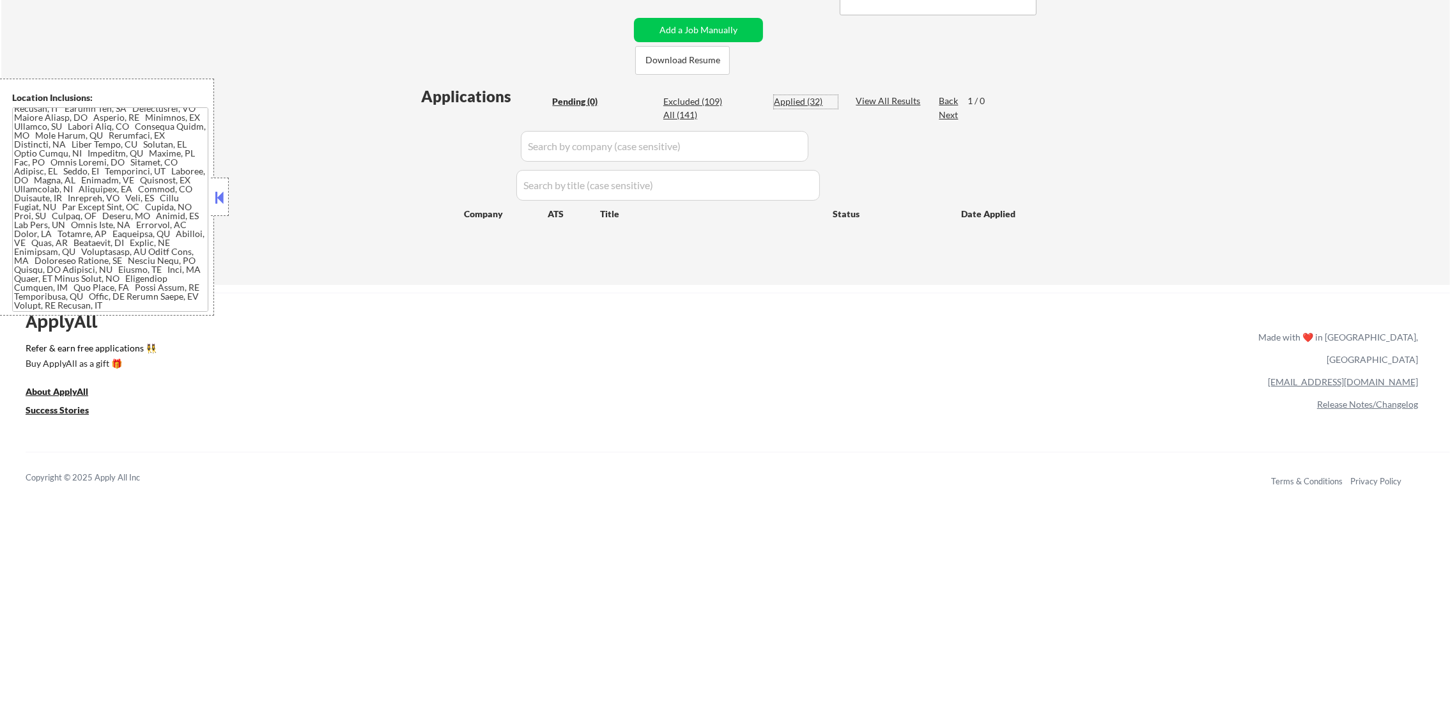
select select ""applied""
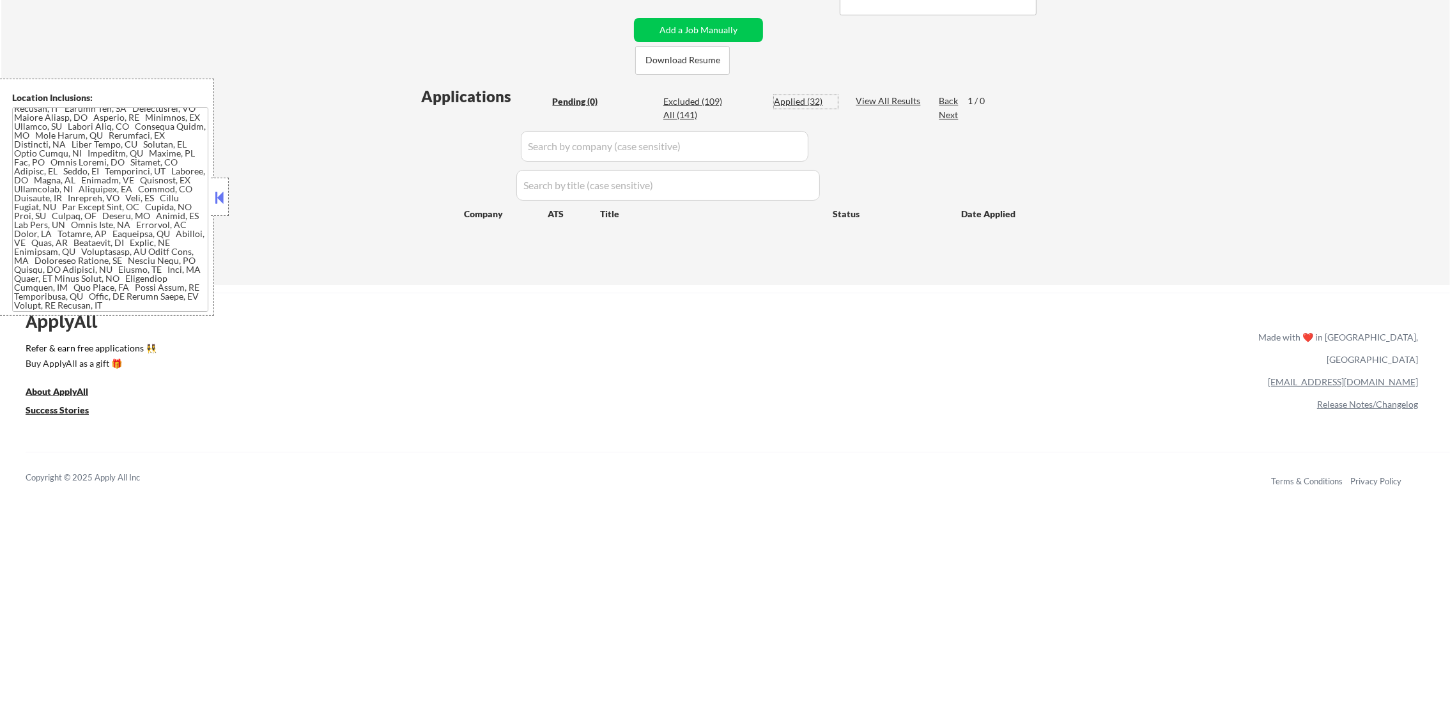
select select ""applied""
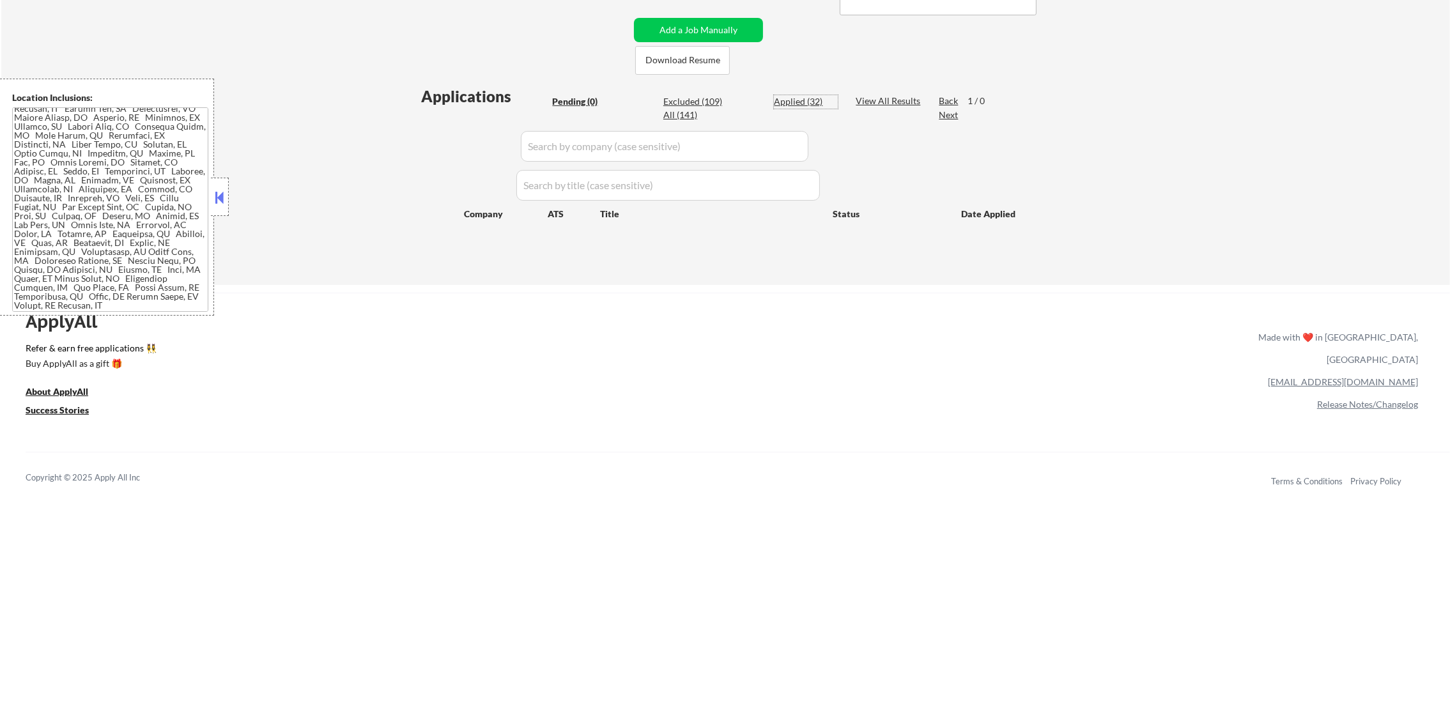
select select ""applied""
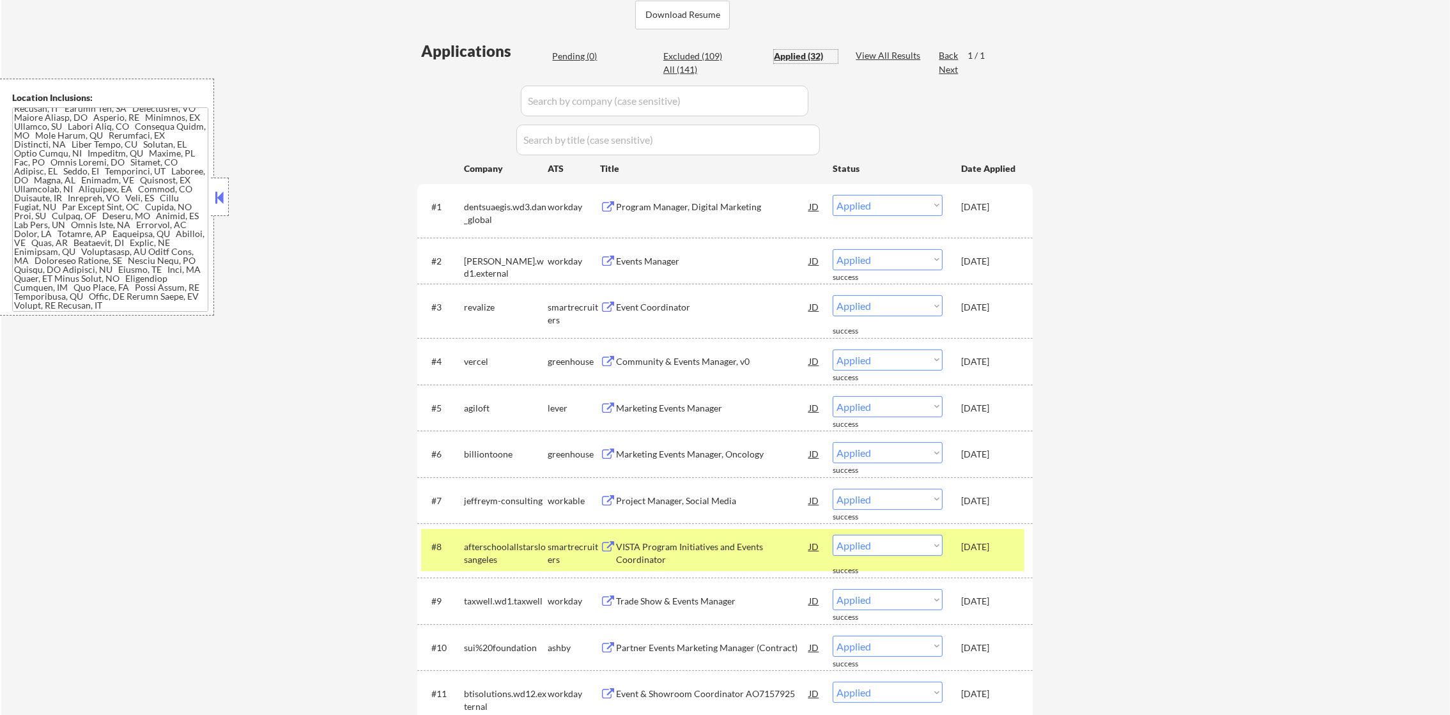
scroll to position [400, 0]
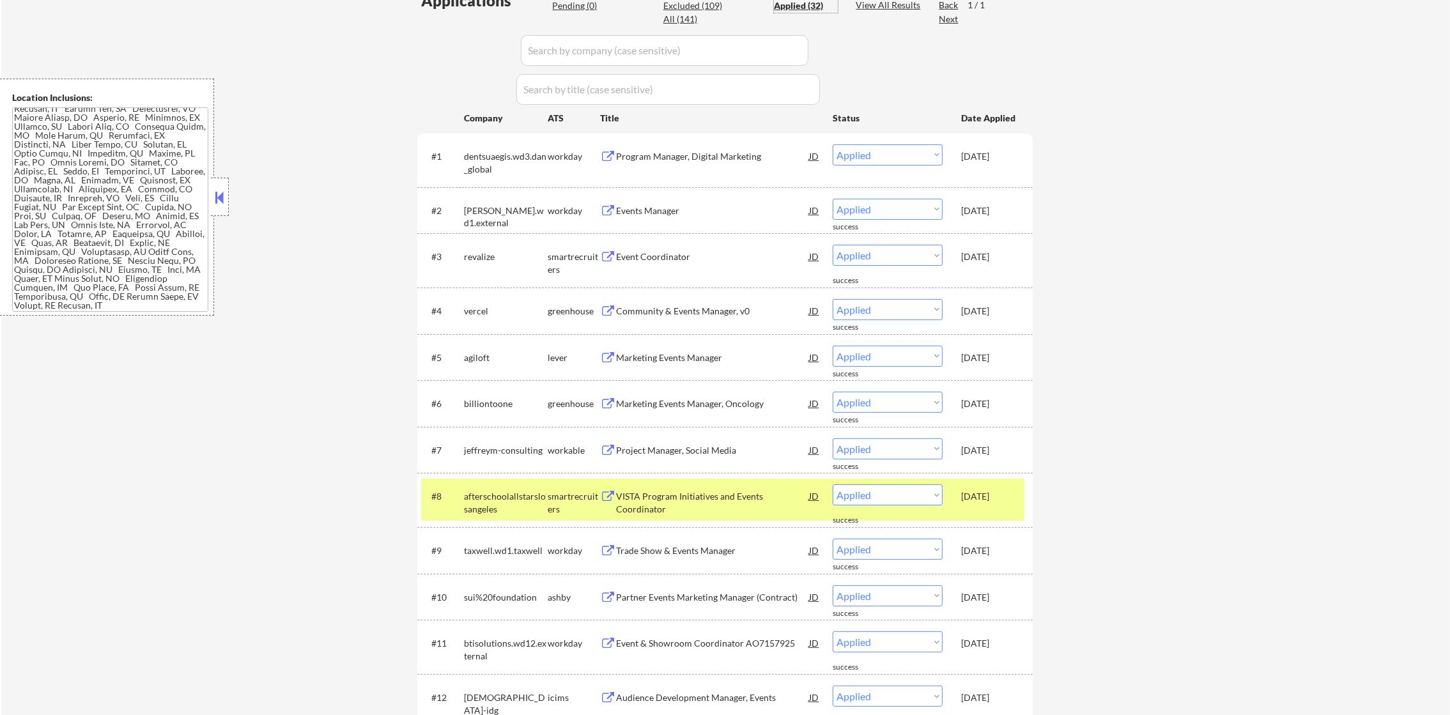
click at [502, 506] on div "afterschoolallstarslosangeles" at bounding box center [506, 502] width 84 height 25
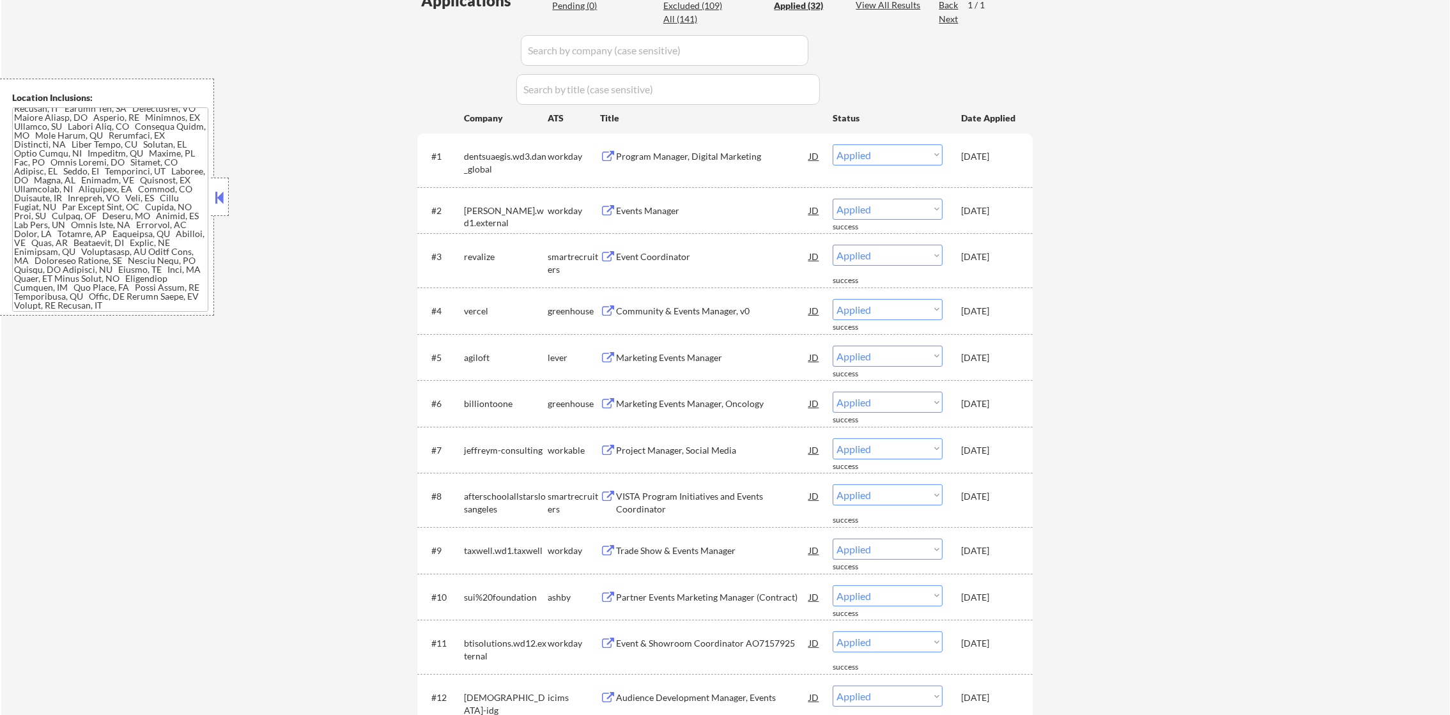
scroll to position [368, 0]
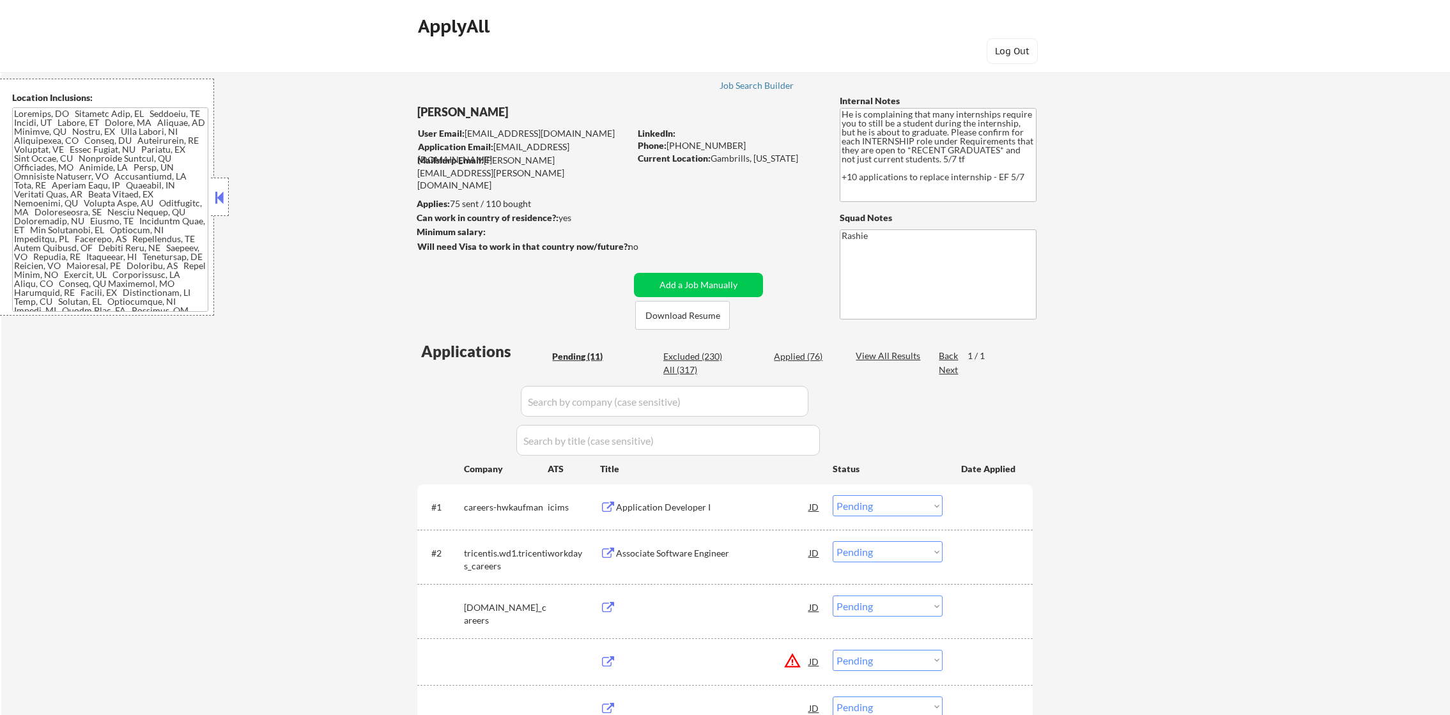
select select ""pending""
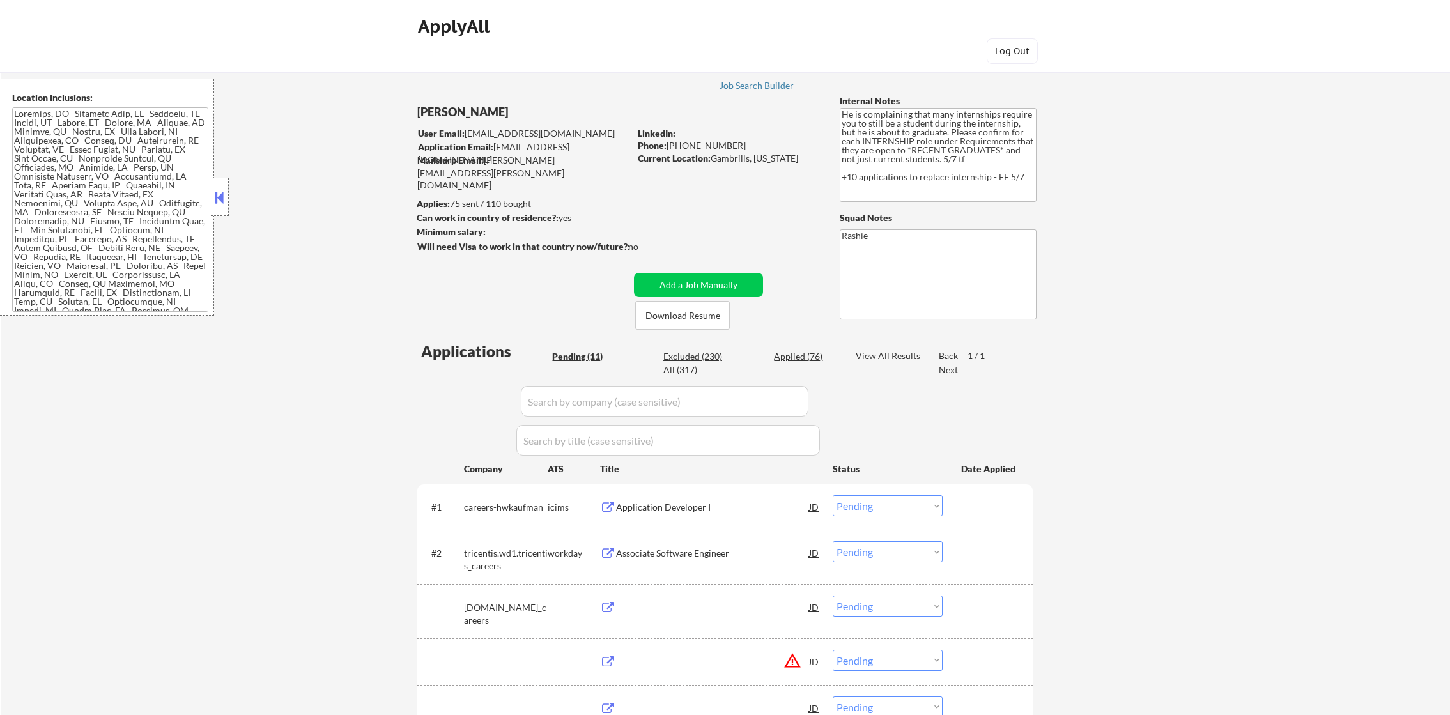
select select ""pending""
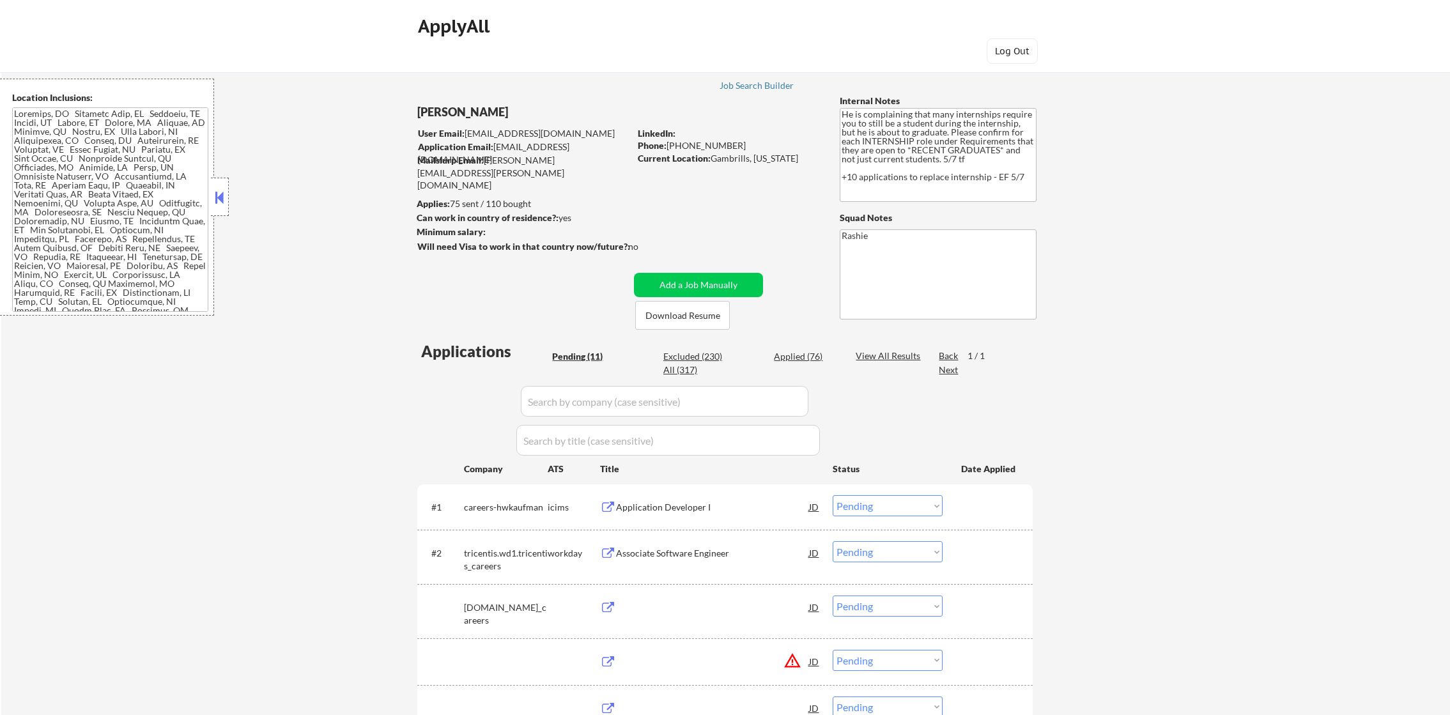
select select ""pending""
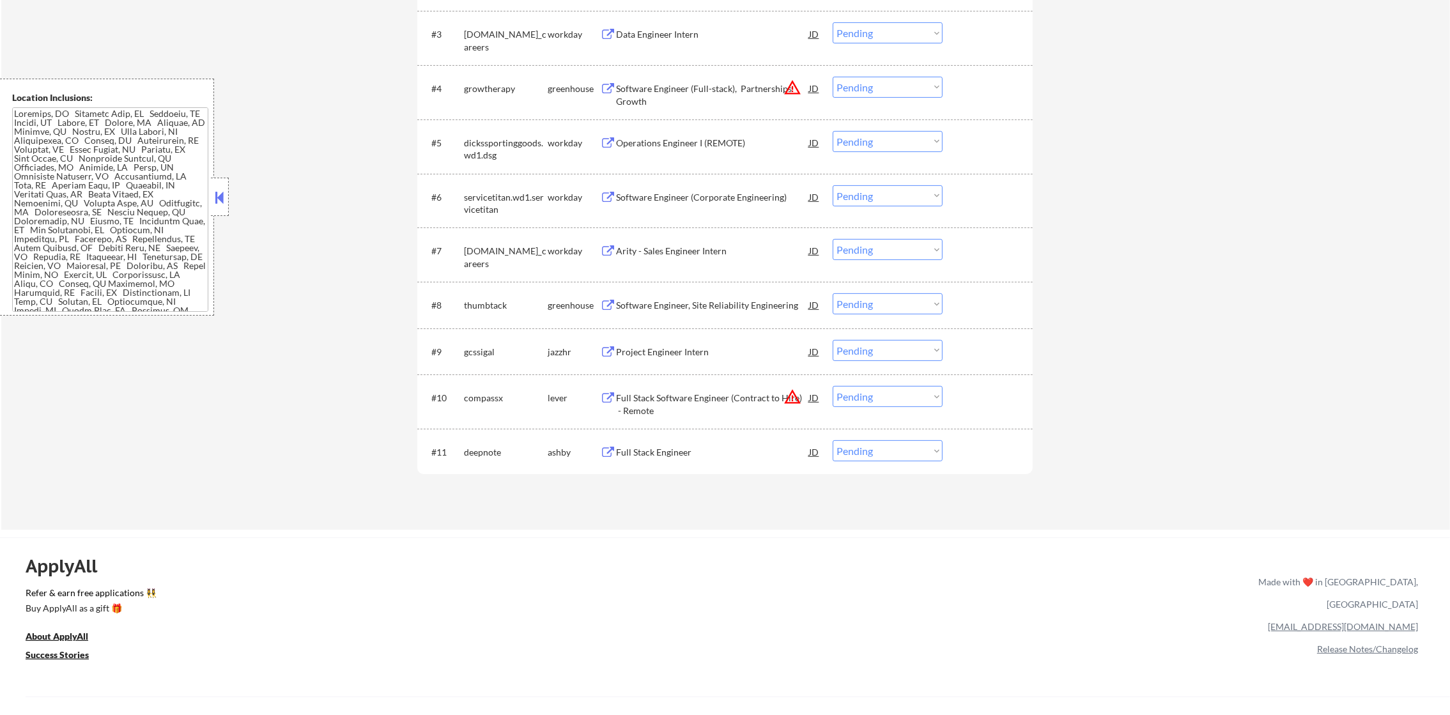
scroll to position [575, 0]
click at [793, 81] on button "warning_amber" at bounding box center [793, 86] width 18 height 18
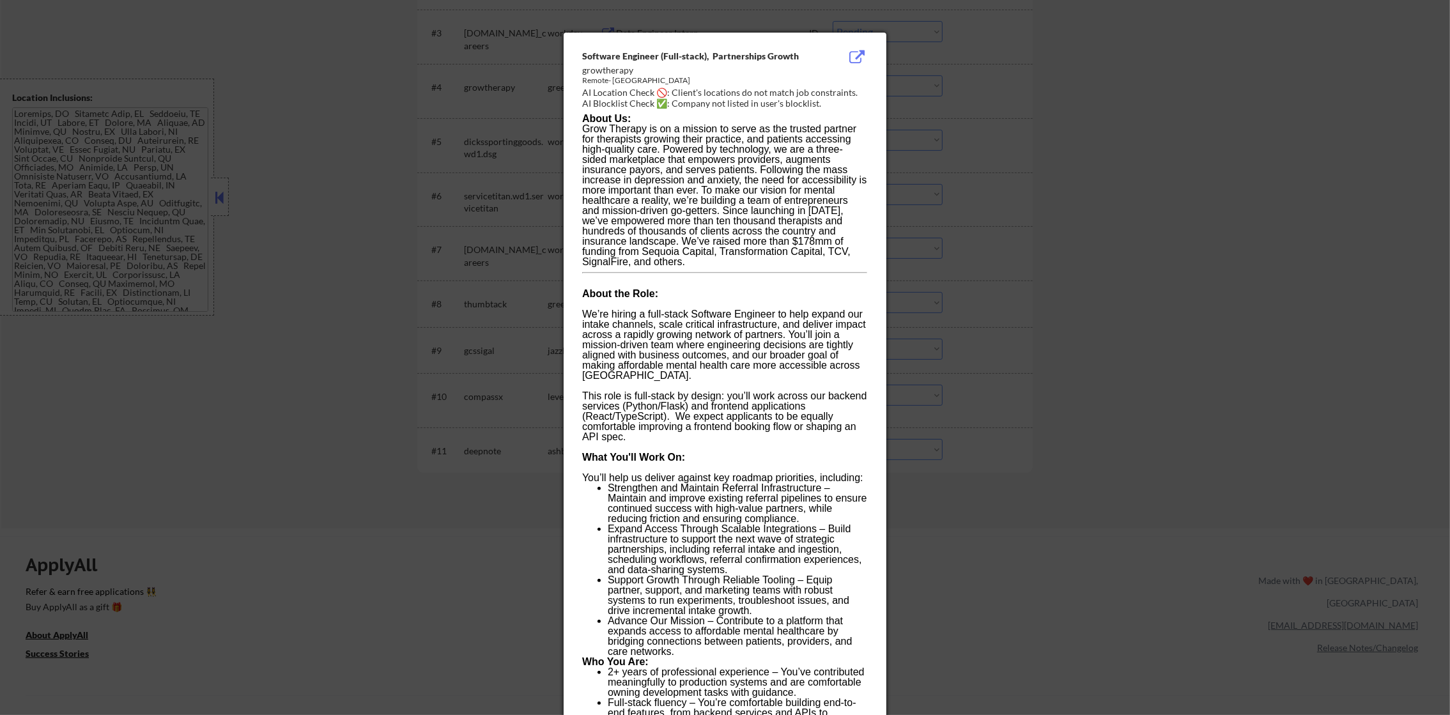
click at [897, 93] on div at bounding box center [725, 357] width 1450 height 715
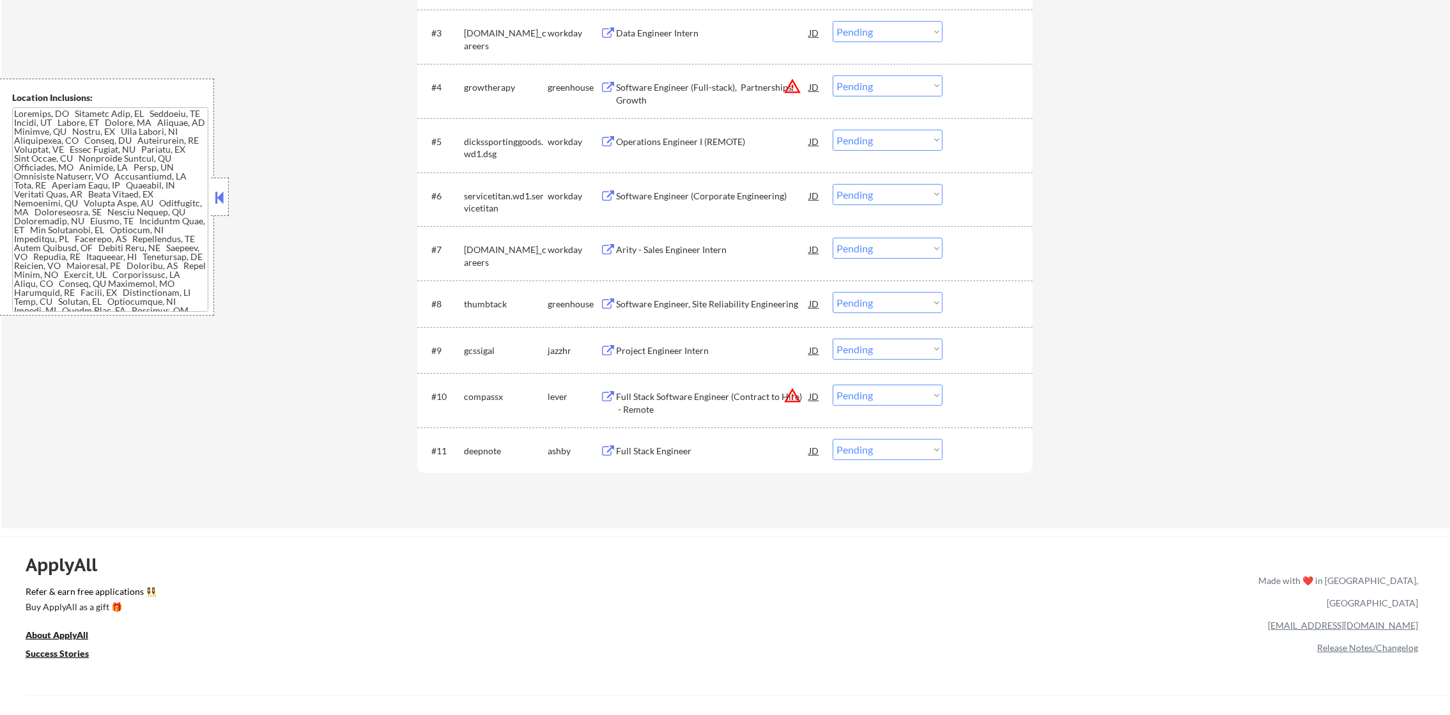
click at [793, 396] on button "warning_amber" at bounding box center [793, 396] width 18 height 18
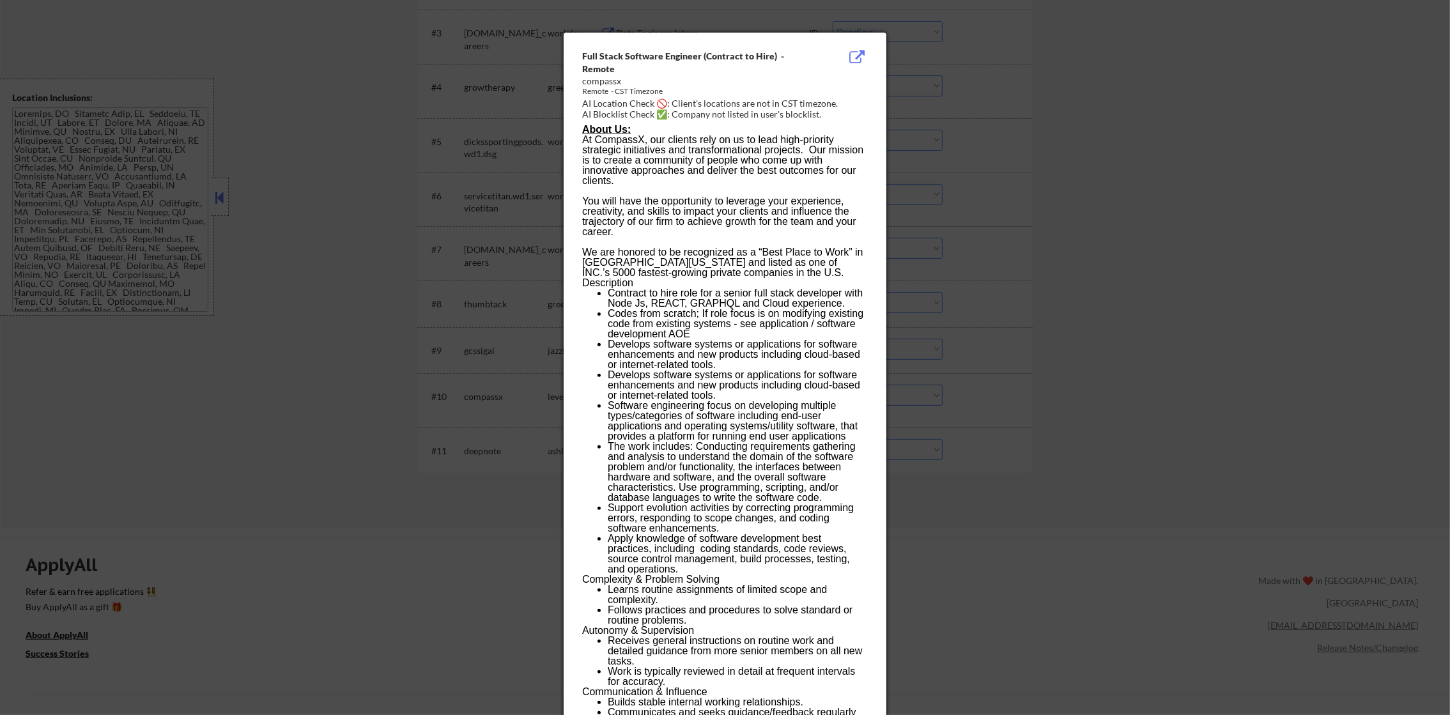
click at [899, 386] on div at bounding box center [725, 357] width 1450 height 715
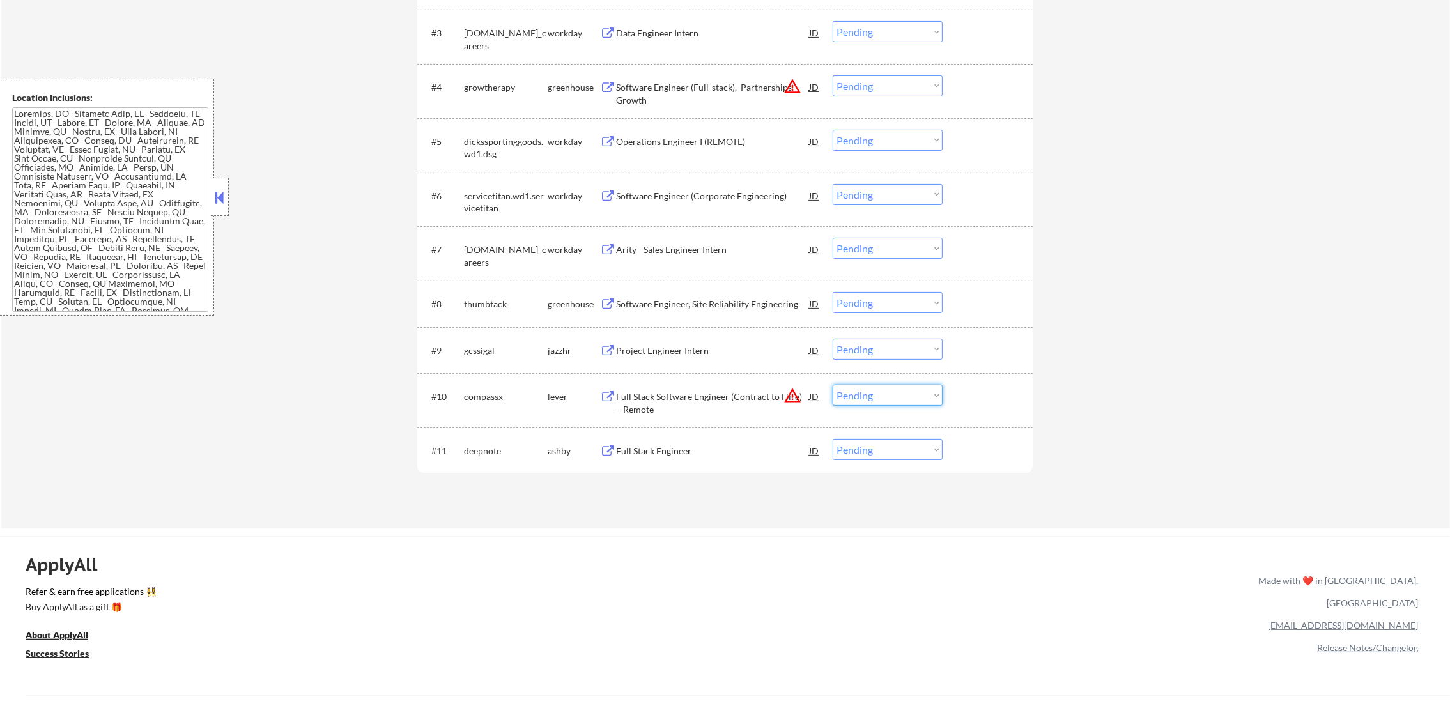
drag, startPoint x: 860, startPoint y: 399, endPoint x: 865, endPoint y: 407, distance: 9.2
click at [860, 399] on select "Choose an option... Pending Applied Excluded (Questions) Excluded (Expired) Exc…" at bounding box center [888, 395] width 110 height 21
click at [833, 385] on select "Choose an option... Pending Applied Excluded (Questions) Excluded (Expired) Exc…" at bounding box center [888, 395] width 110 height 21
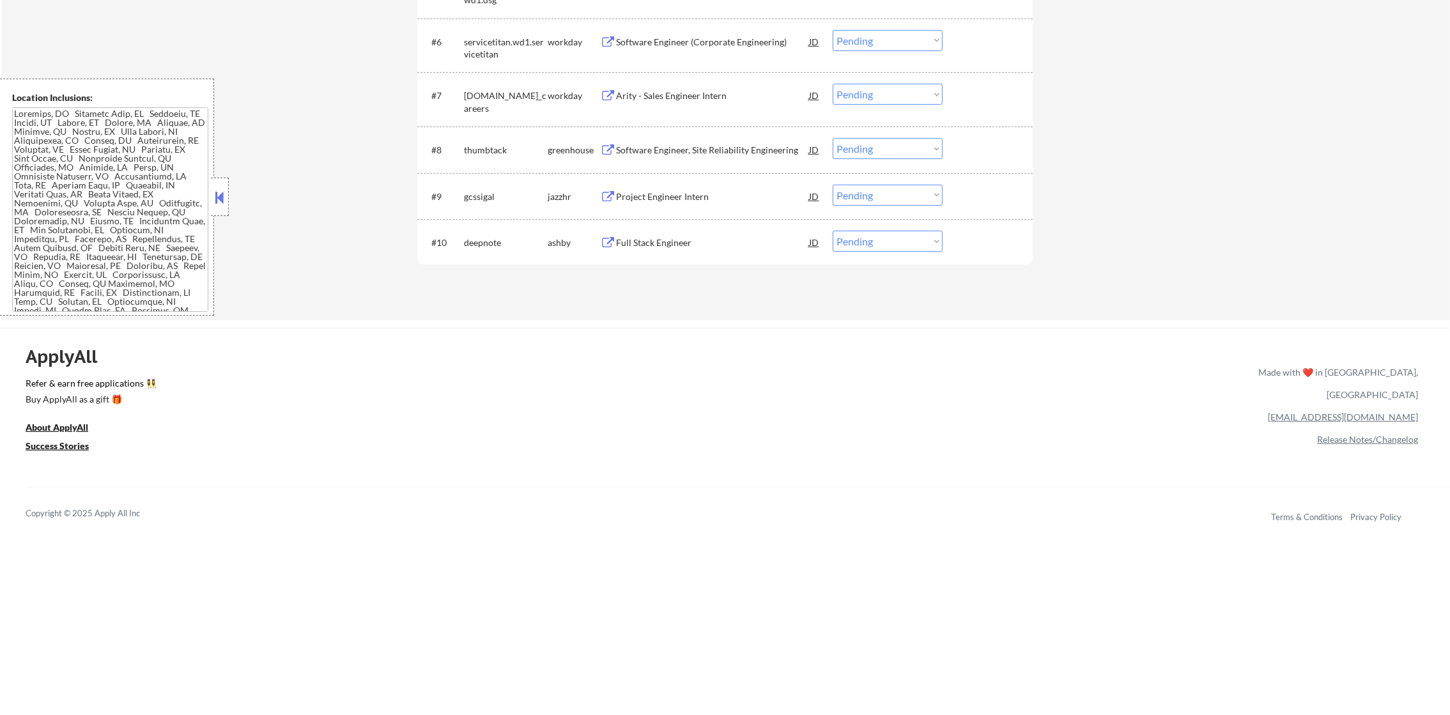
scroll to position [830, 0]
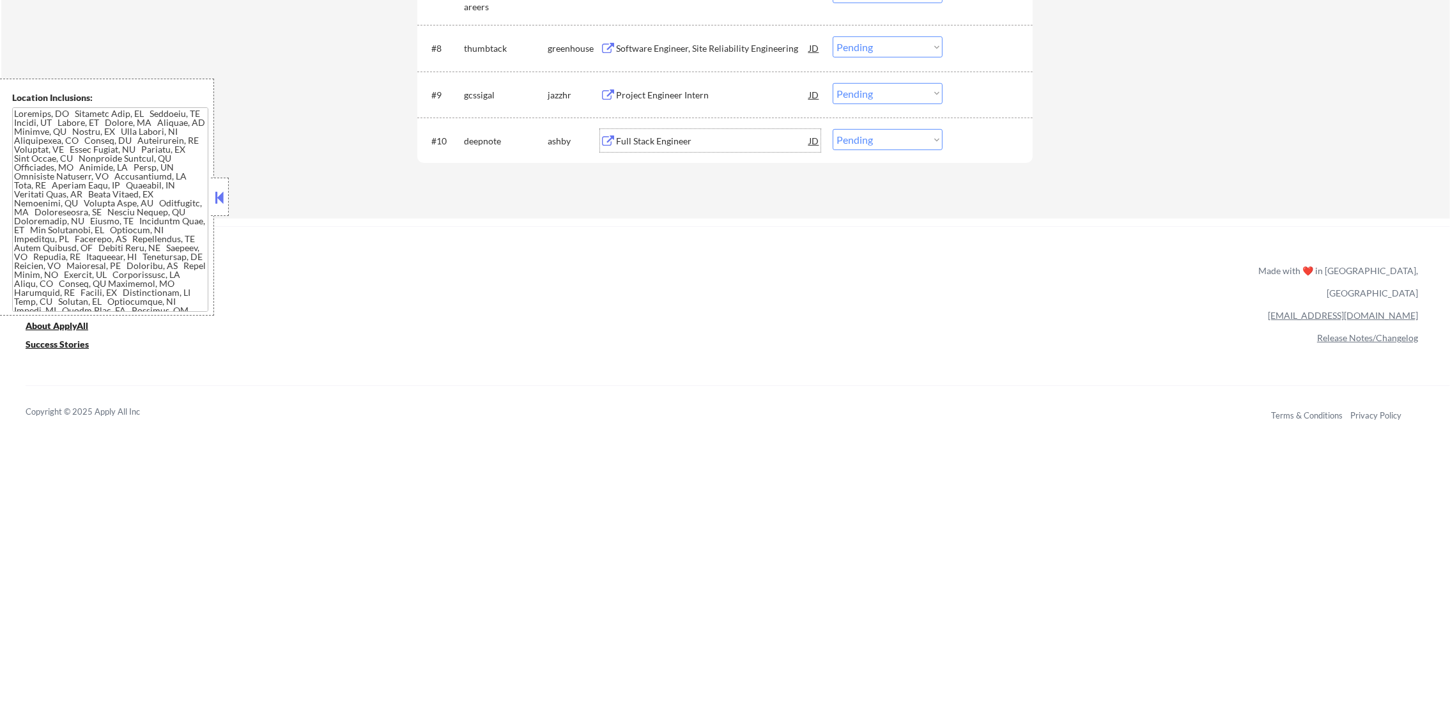
click at [666, 143] on div "Full Stack Engineer" at bounding box center [712, 141] width 193 height 13
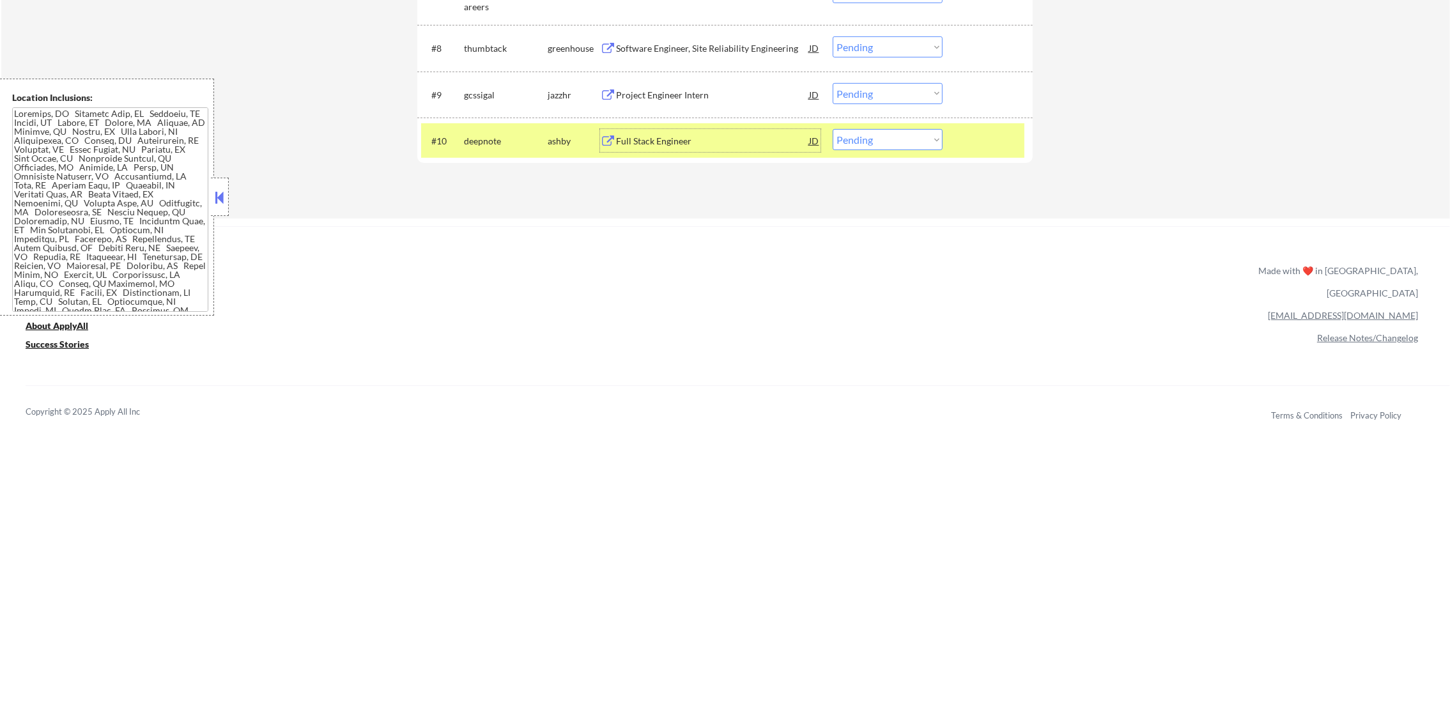
click at [888, 150] on select "Choose an option... Pending Applied Excluded (Questions) Excluded (Expired) Exc…" at bounding box center [888, 139] width 110 height 21
select select ""applied""
click at [833, 129] on select "Choose an option... Pending Applied Excluded (Questions) Excluded (Expired) Exc…" at bounding box center [888, 139] width 110 height 21
click at [497, 135] on div "deepnote" at bounding box center [506, 141] width 84 height 13
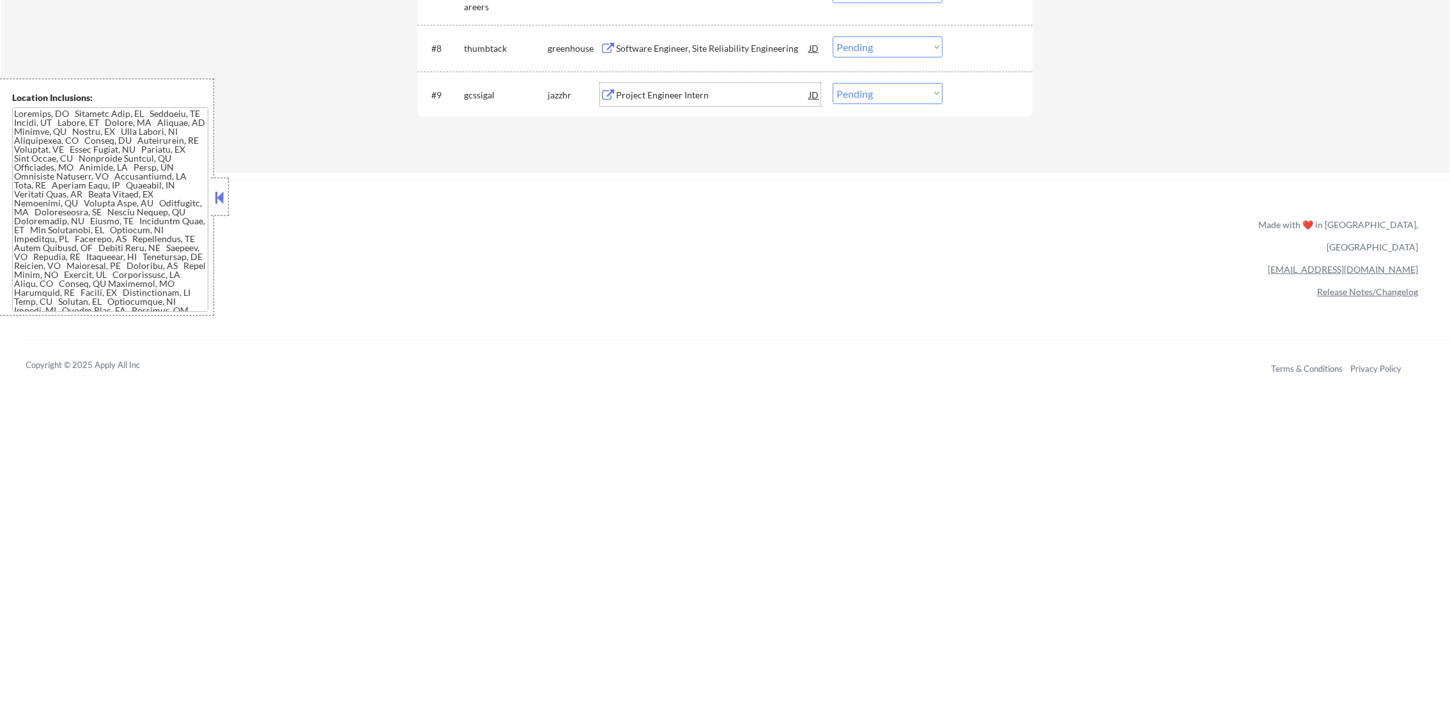
click at [669, 85] on div "Project Engineer Intern" at bounding box center [712, 94] width 193 height 23
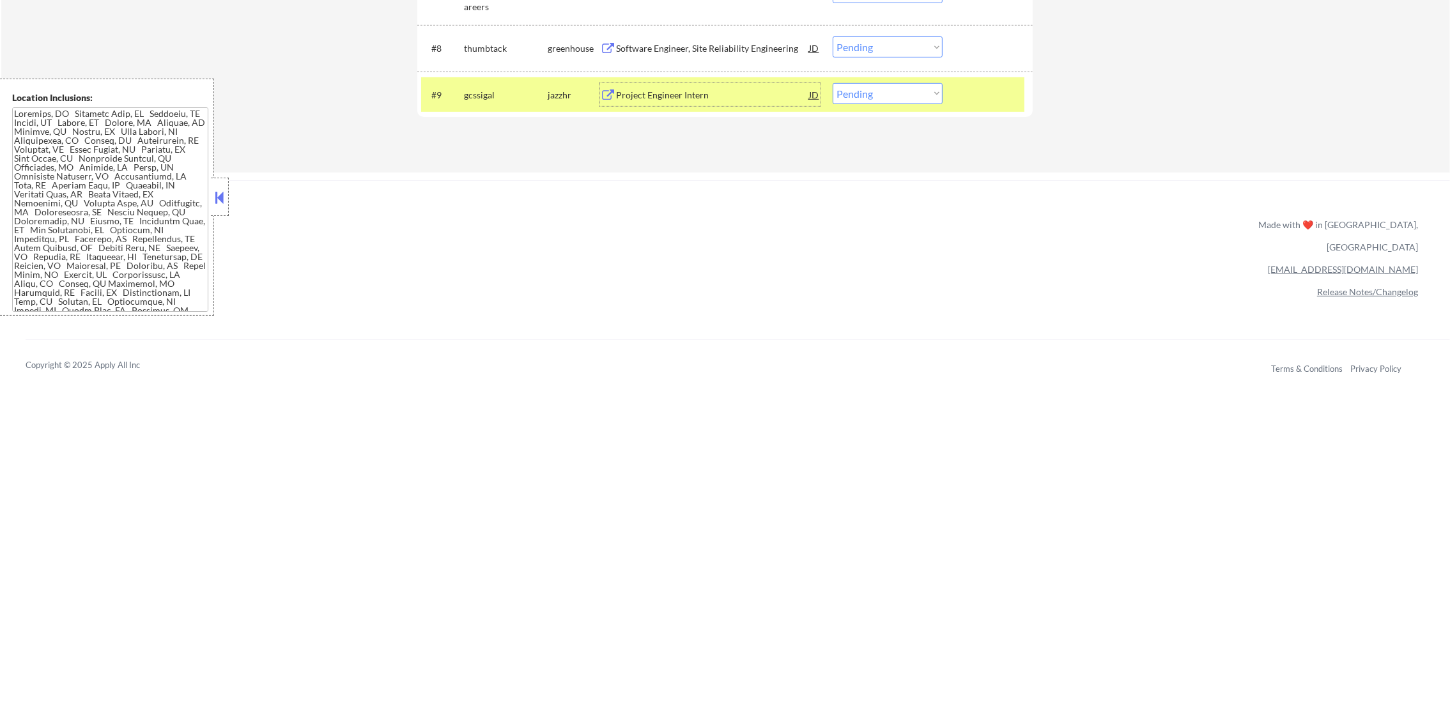
click at [862, 89] on select "Choose an option... Pending Applied Excluded (Questions) Excluded (Expired) Exc…" at bounding box center [888, 93] width 110 height 21
select select ""excluded__location_""
click at [833, 83] on select "Choose an option... Pending Applied Excluded (Questions) Excluded (Expired) Exc…" at bounding box center [888, 93] width 110 height 21
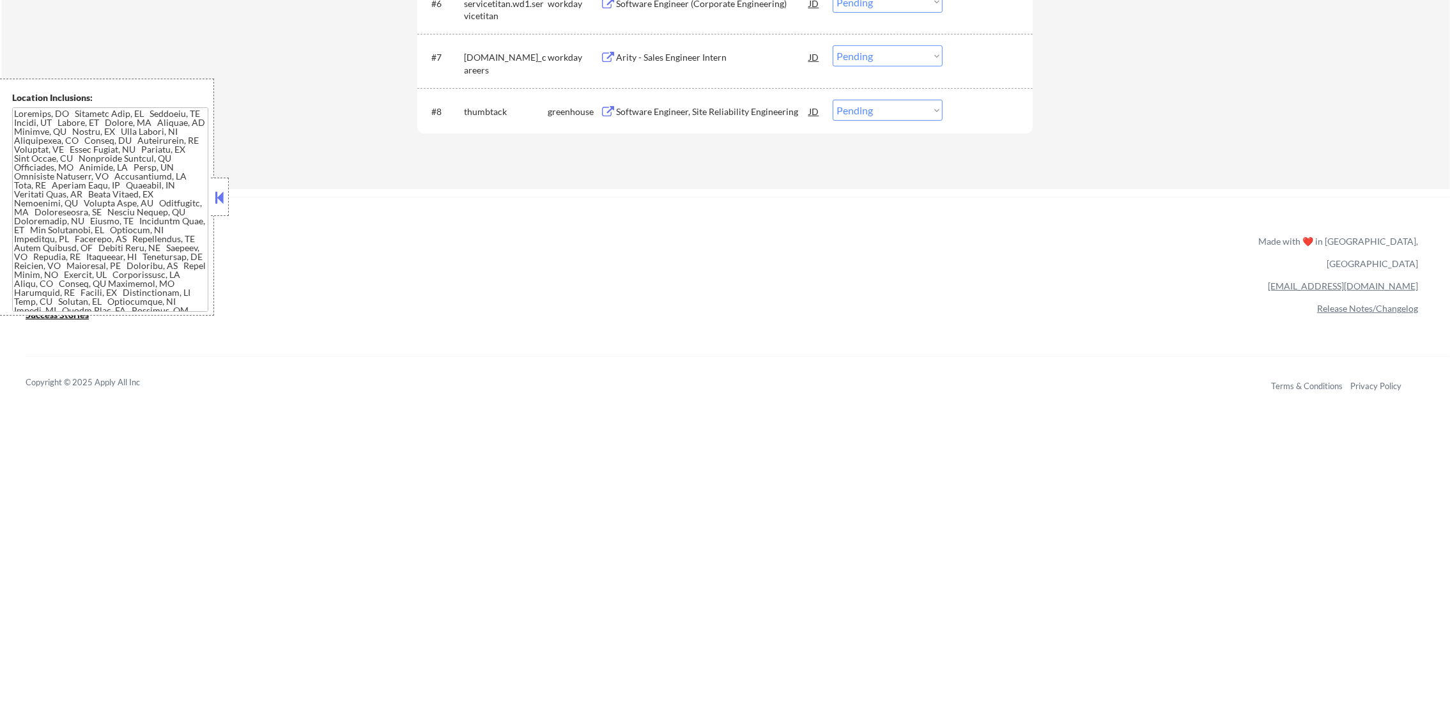
scroll to position [127, 0]
click at [845, 97] on div "#8 thumbtack greenhouse Software Engineer, Site Reliability Engineering JD Choo…" at bounding box center [722, 111] width 603 height 35
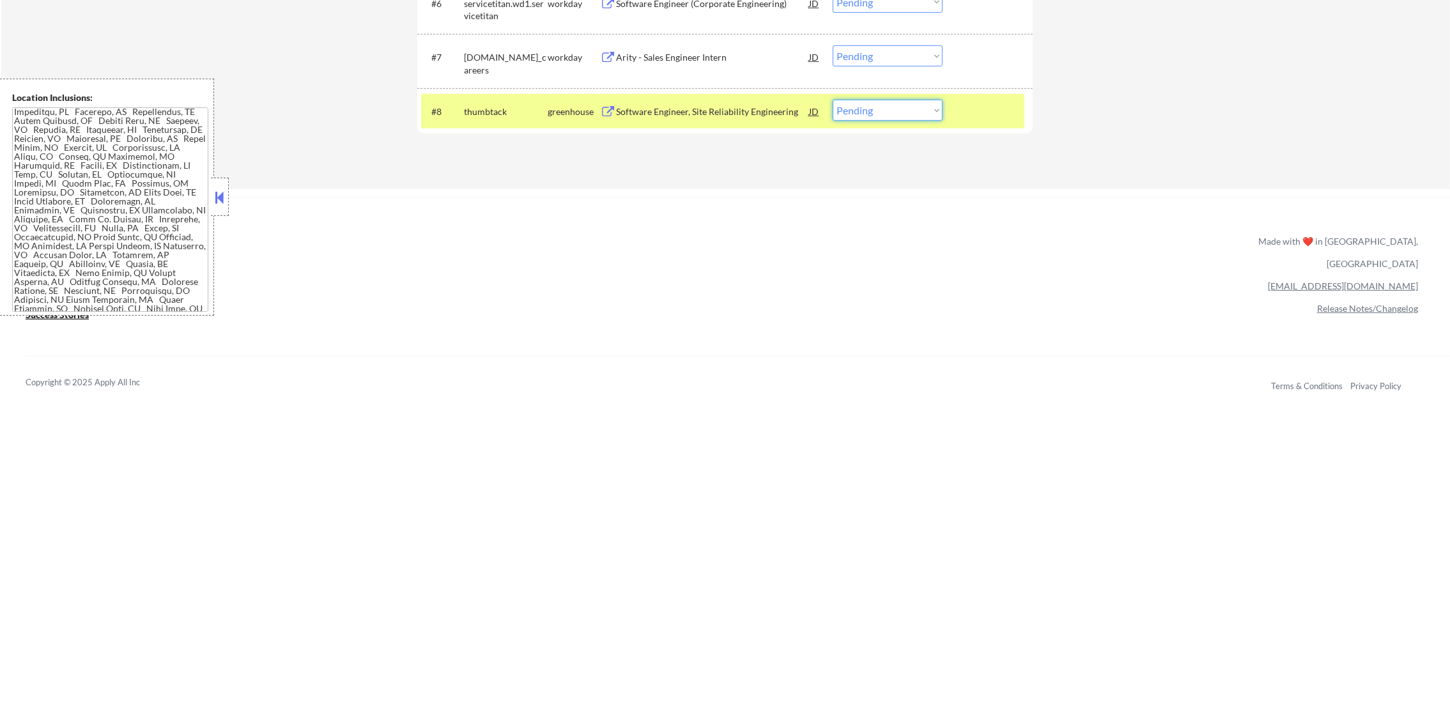
click at [849, 118] on select "Choose an option... Pending Applied Excluded (Questions) Excluded (Expired) Exc…" at bounding box center [888, 110] width 110 height 21
click at [731, 114] on div "Software Engineer, Site Reliability Engineering" at bounding box center [712, 111] width 193 height 13
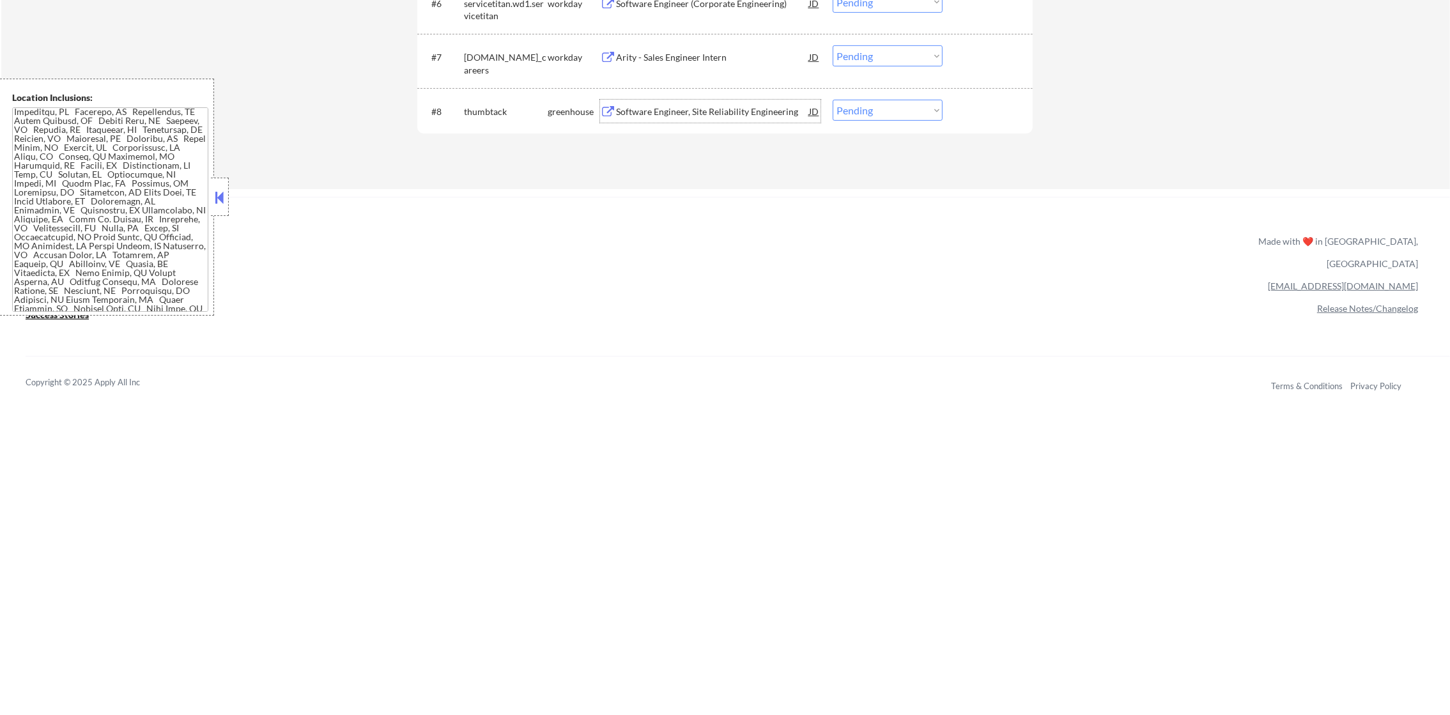
click at [876, 100] on select "Choose an option... Pending Applied Excluded (Questions) Excluded (Expired) Exc…" at bounding box center [888, 110] width 110 height 21
select select ""excluded__expired_""
click at [833, 100] on select "Choose an option... Pending Applied Excluded (Questions) Excluded (Expired) Exc…" at bounding box center [888, 110] width 110 height 21
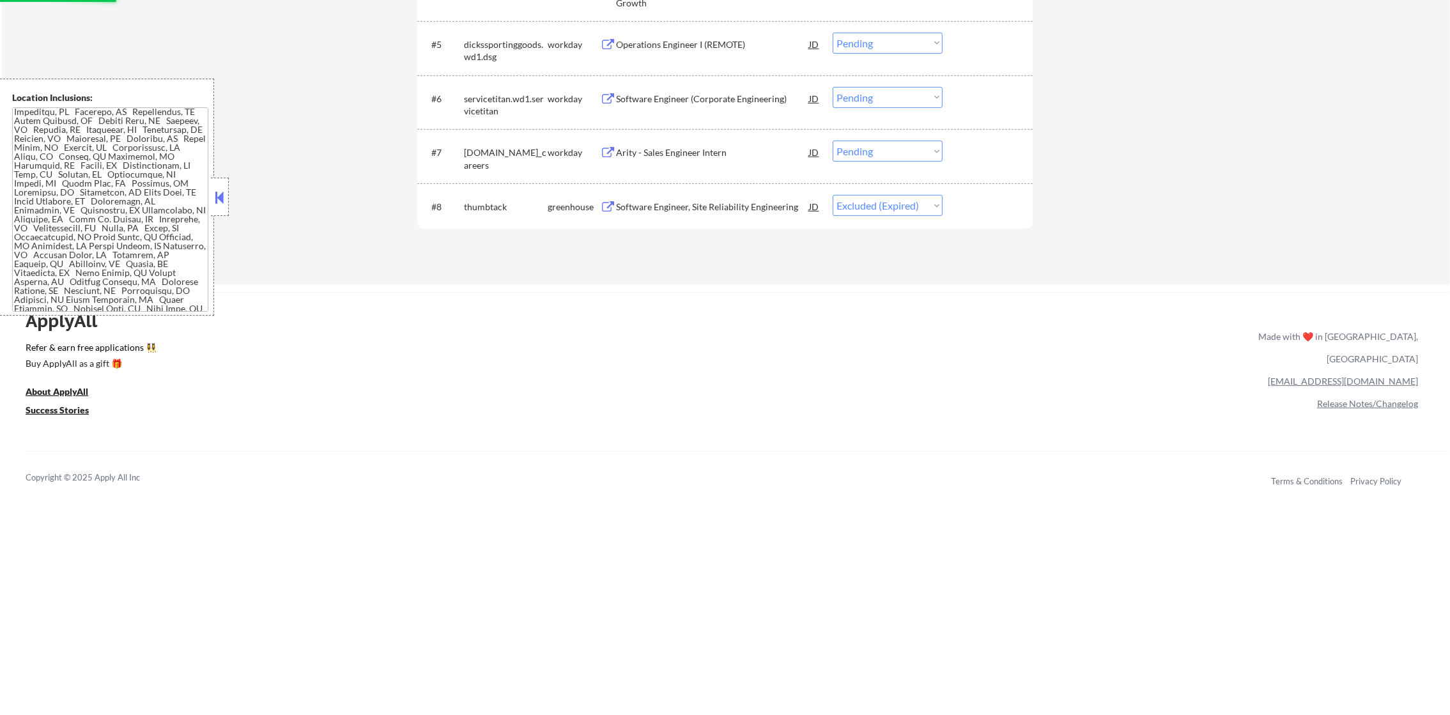
scroll to position [671, 0]
click at [714, 144] on div "Arity - Sales Engineer Intern" at bounding box center [712, 152] width 193 height 23
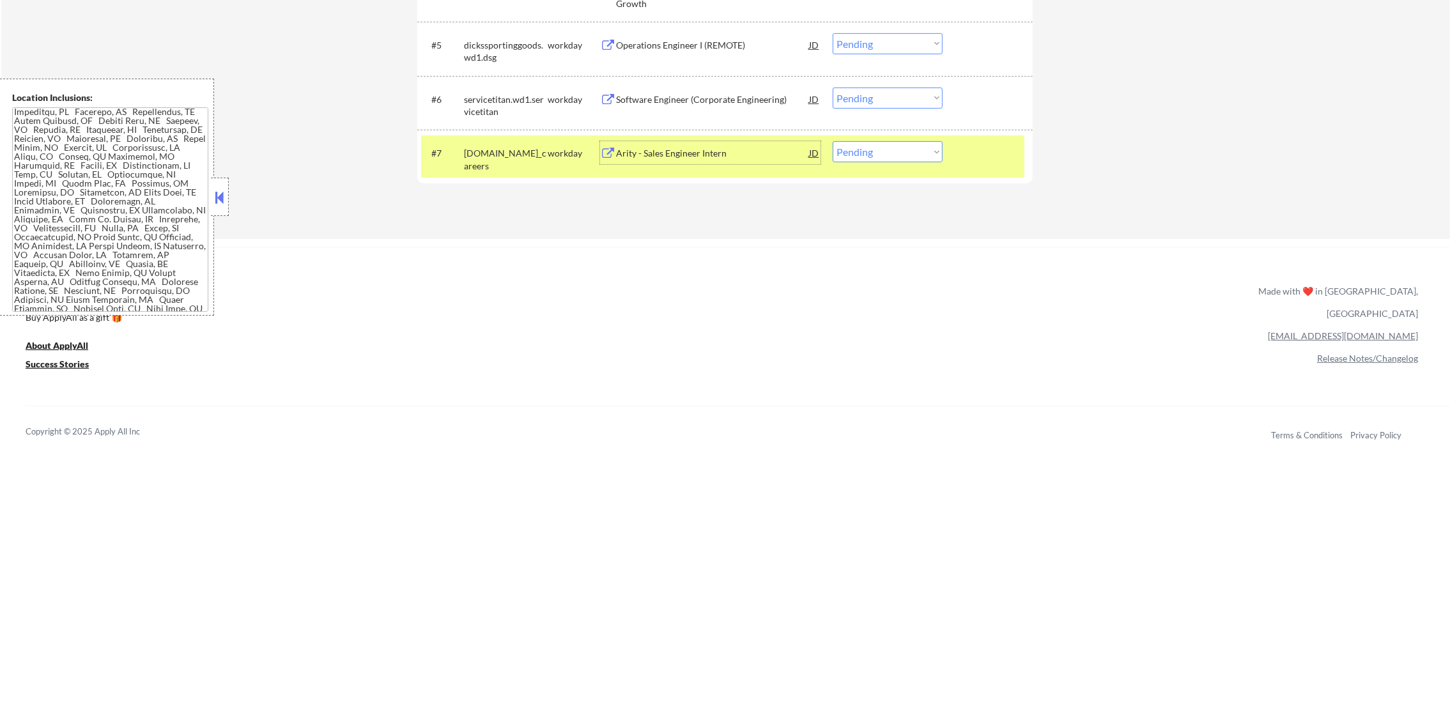
drag, startPoint x: 865, startPoint y: 158, endPoint x: 865, endPoint y: 164, distance: 6.4
click at [865, 158] on select "Choose an option... Pending Applied Excluded (Questions) Excluded (Expired) Exc…" at bounding box center [888, 151] width 110 height 21
select select ""excluded__other_""
click at [833, 141] on select "Choose an option... Pending Applied Excluded (Questions) Excluded (Expired) Exc…" at bounding box center [888, 151] width 110 height 21
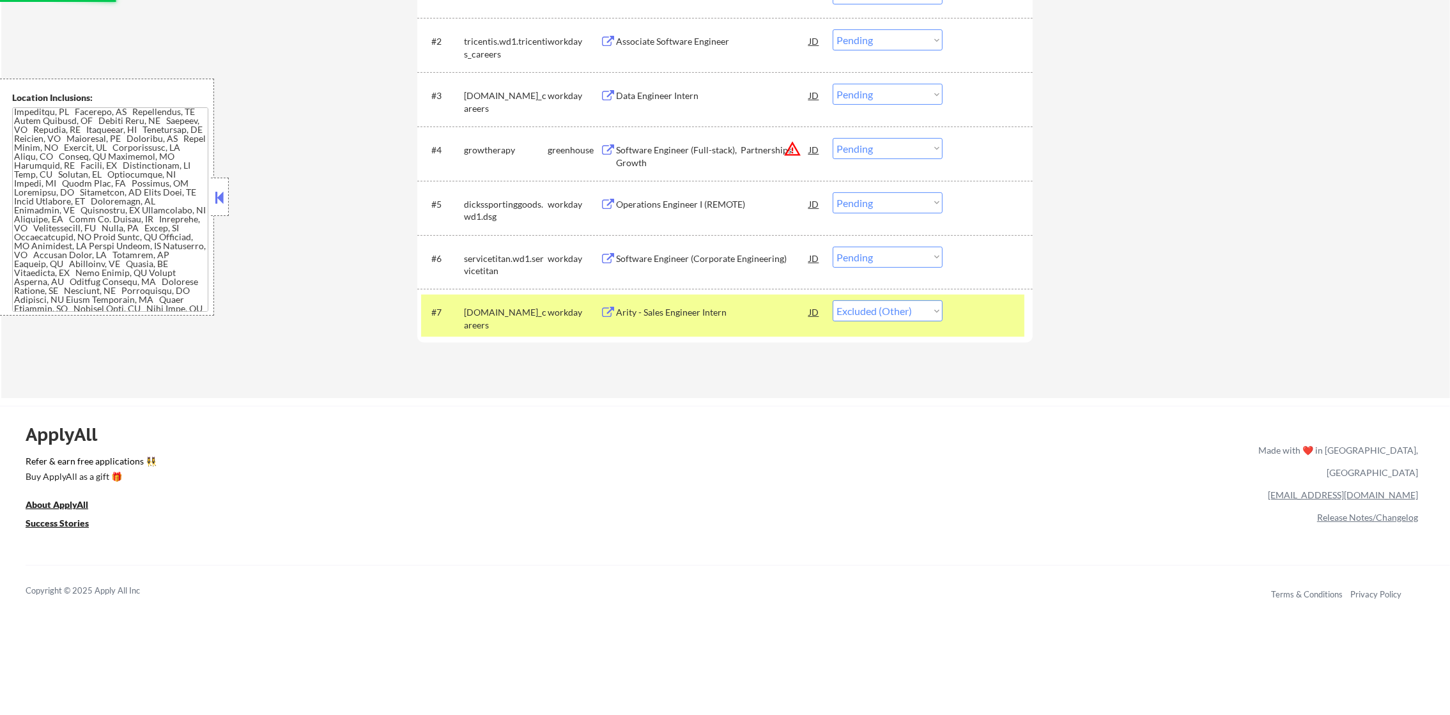
scroll to position [511, 0]
click at [515, 314] on div "allstate.wd5.allstate_careers" at bounding box center [506, 319] width 84 height 25
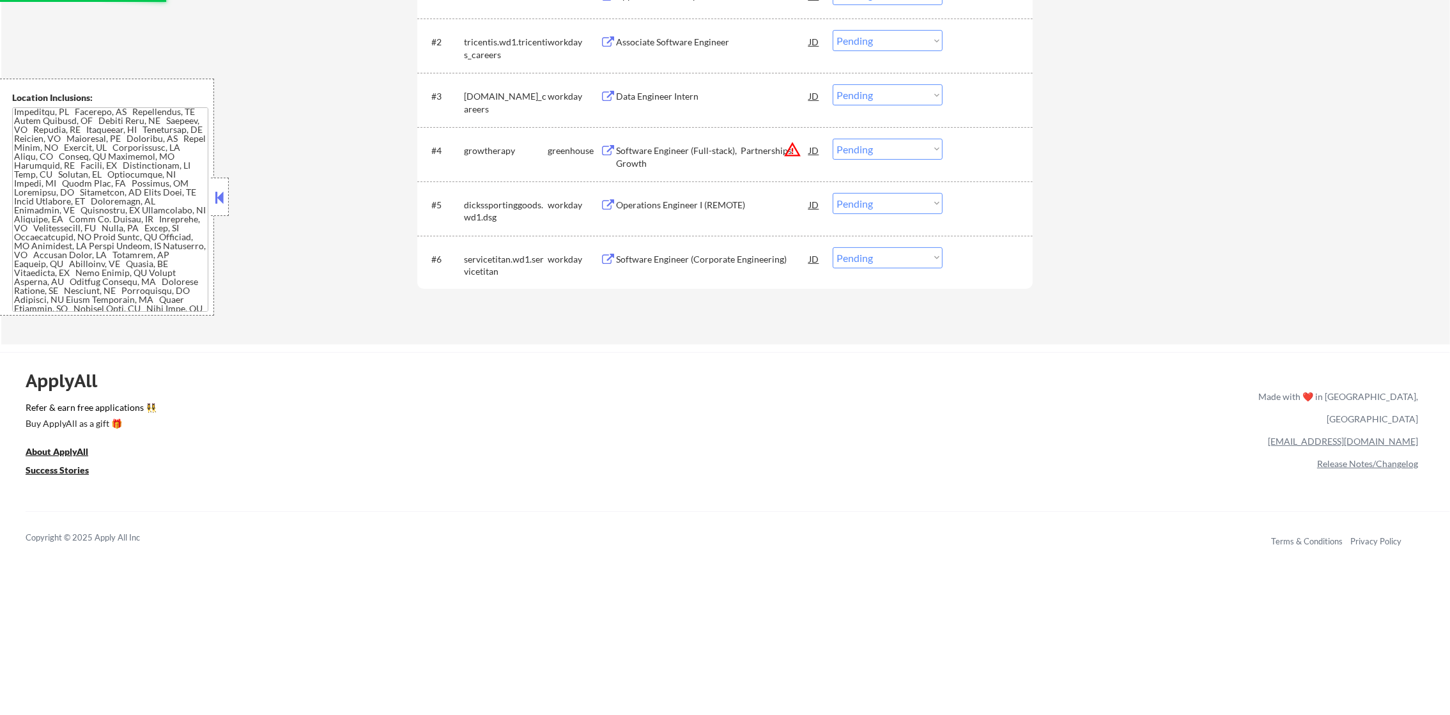
click at [911, 253] on select "Choose an option... Pending Applied Excluded (Questions) Excluded (Expired) Exc…" at bounding box center [888, 257] width 110 height 21
select select ""excluded""
click at [833, 247] on select "Choose an option... Pending Applied Excluded (Questions) Excluded (Expired) Exc…" at bounding box center [888, 257] width 110 height 21
click at [699, 200] on div "Operations Engineer I (REMOTE)" at bounding box center [712, 205] width 193 height 13
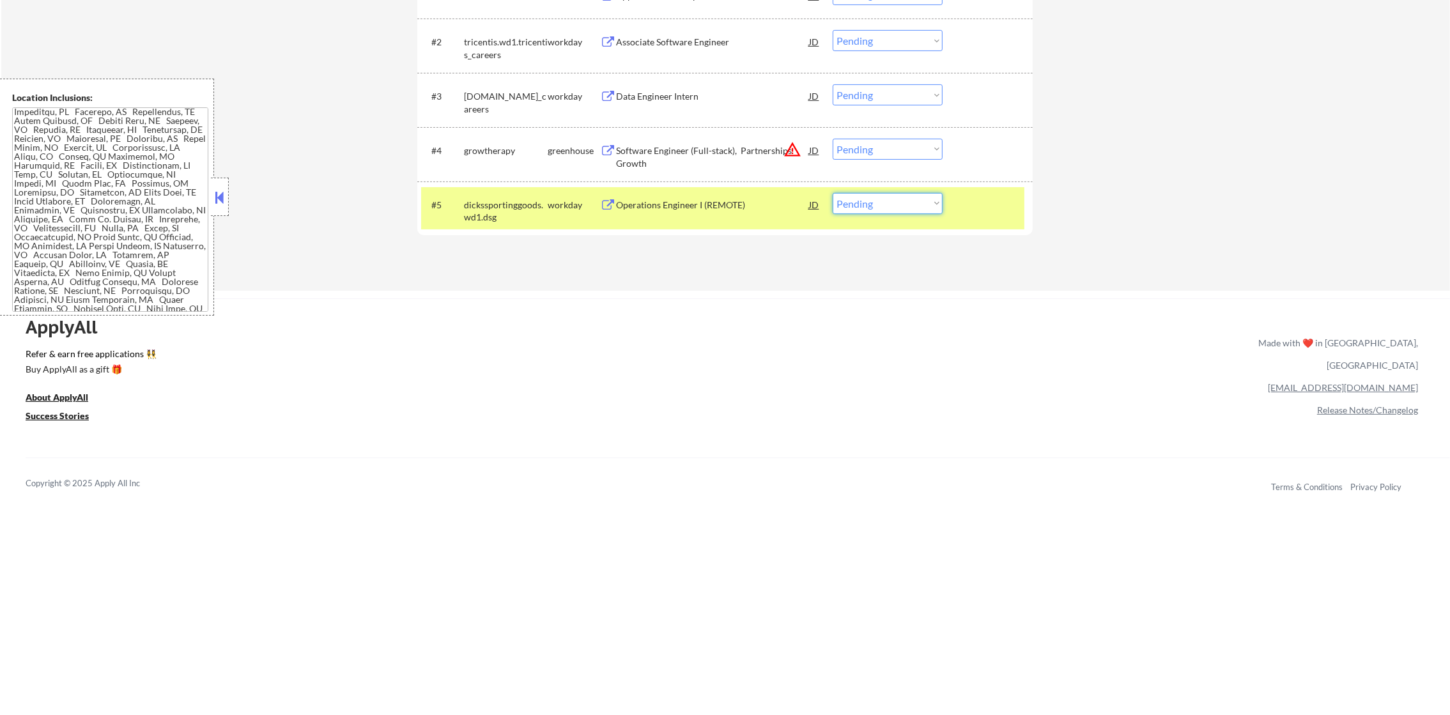
drag, startPoint x: 929, startPoint y: 193, endPoint x: 924, endPoint y: 208, distance: 16.4
click at [929, 193] on select "Choose an option... Pending Applied Excluded (Questions) Excluded (Expired) Exc…" at bounding box center [888, 203] width 110 height 21
select select ""excluded__expired_""
click at [833, 193] on select "Choose an option... Pending Applied Excluded (Questions) Excluded (Expired) Exc…" at bounding box center [888, 203] width 110 height 21
click at [493, 185] on div "#5 dickssportinggoods.wd1.dsg workday Operations Engineer I (REMOTE) JD Choose …" at bounding box center [725, 209] width 616 height 54
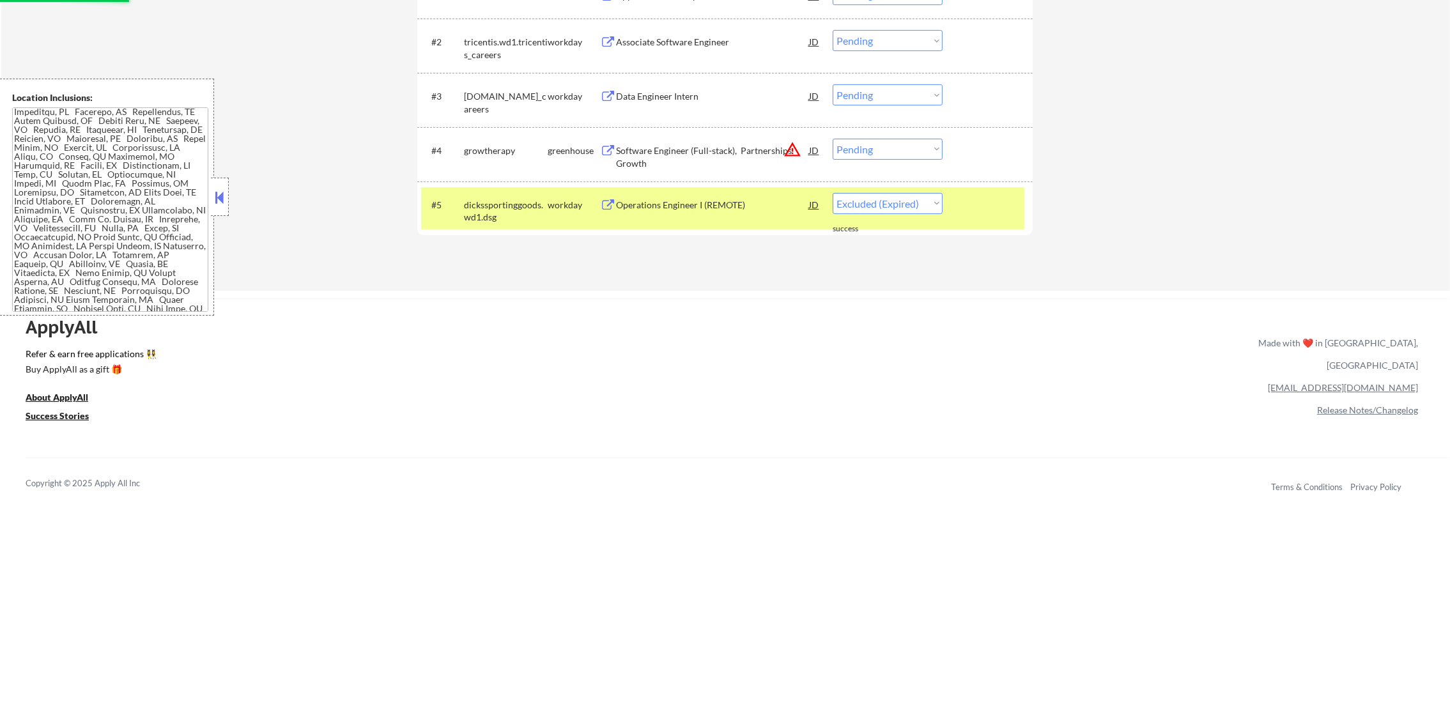
click at [785, 146] on button "warning_amber" at bounding box center [793, 150] width 18 height 18
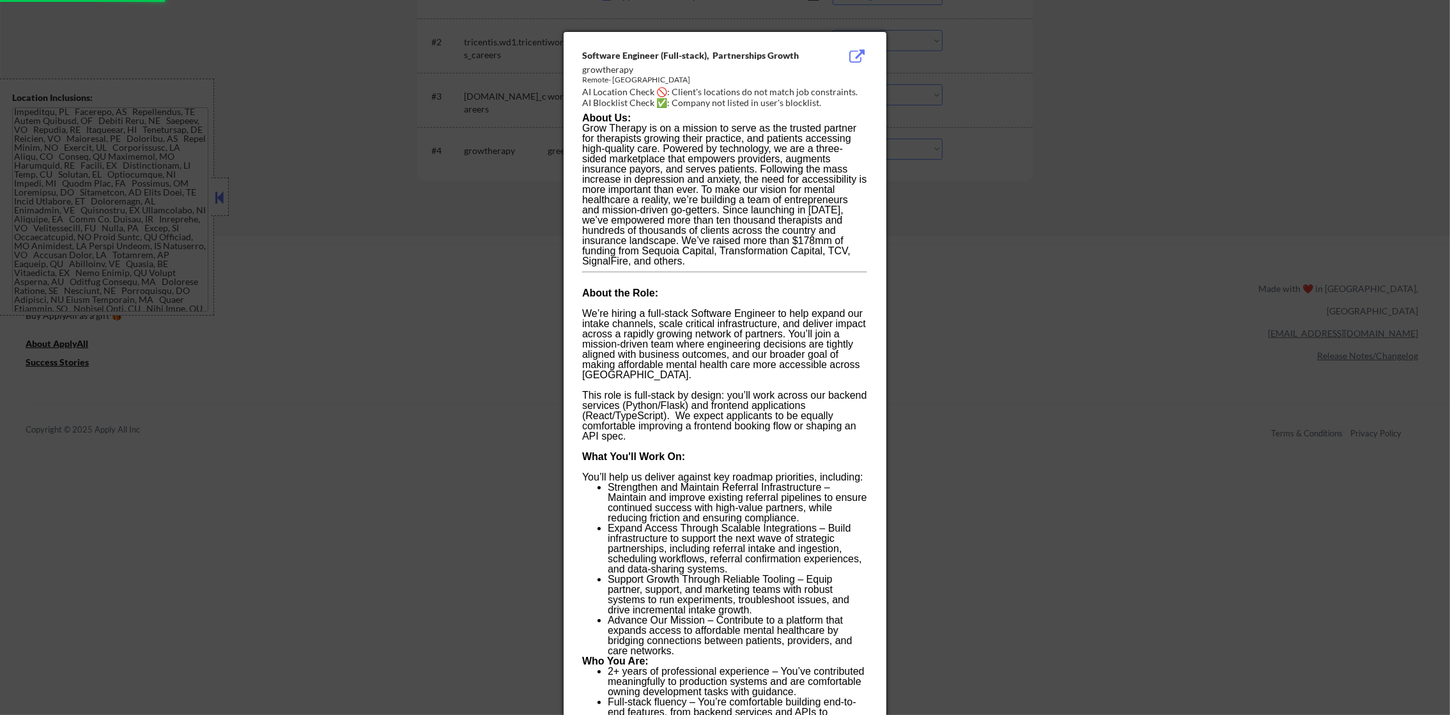
click at [976, 154] on div at bounding box center [725, 357] width 1450 height 715
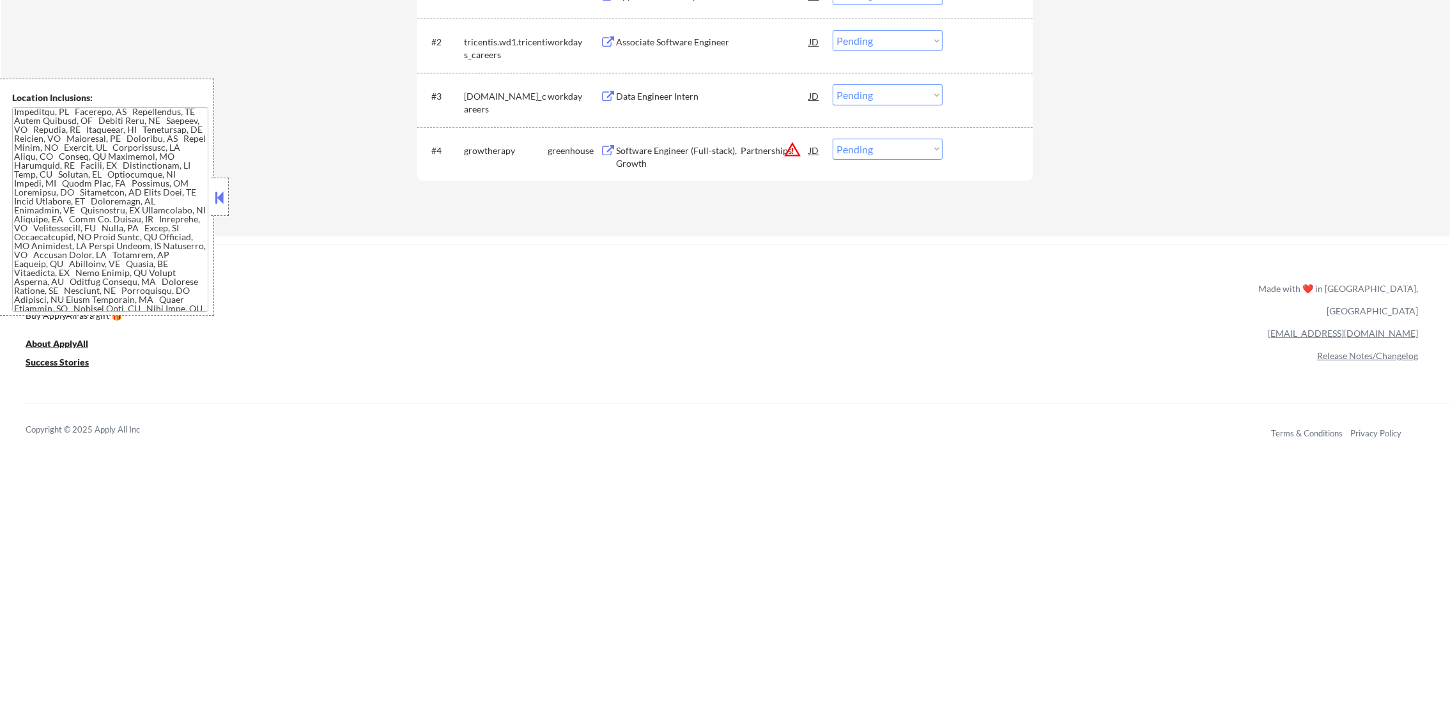
click at [747, 158] on div "Software Engineer (Full-stack), Partnerships Growth" at bounding box center [712, 156] width 193 height 25
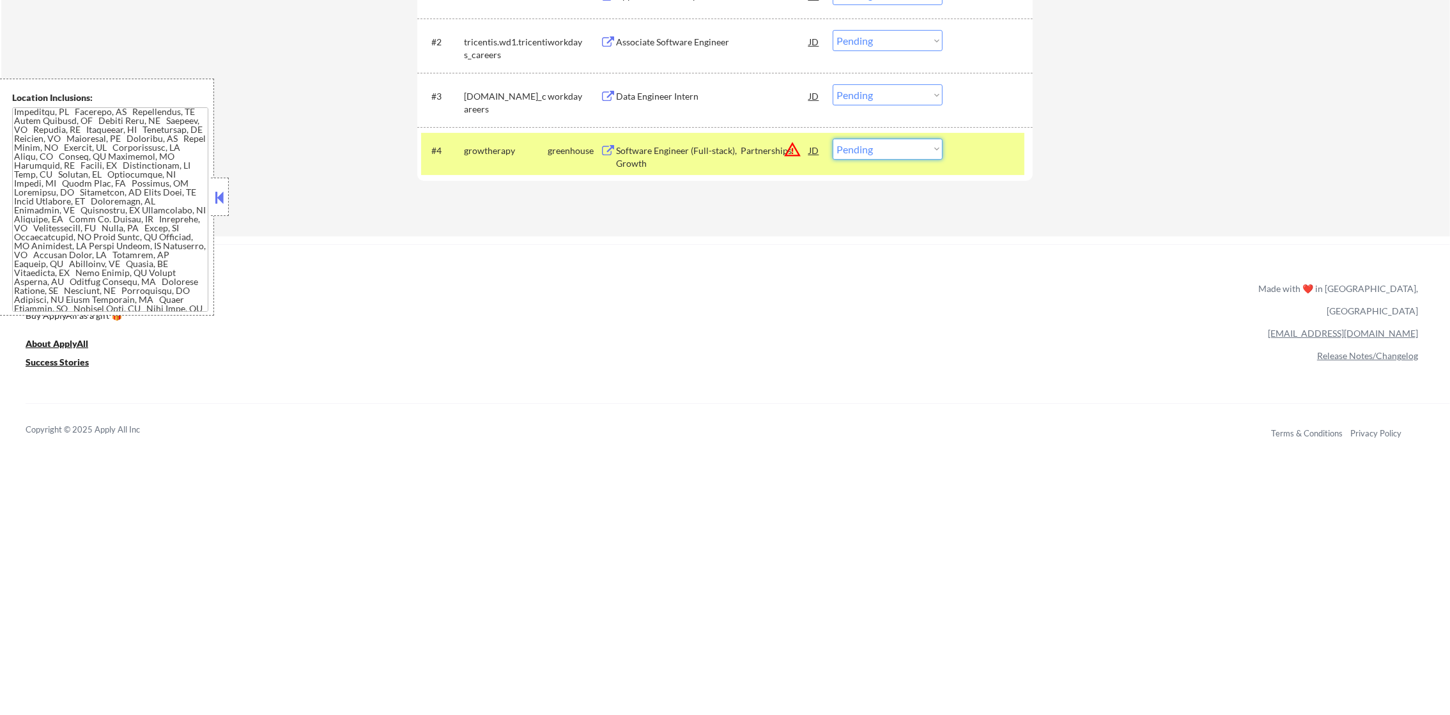
drag, startPoint x: 834, startPoint y: 149, endPoint x: 854, endPoint y: 162, distance: 23.9
click at [834, 149] on select "Choose an option... Pending Applied Excluded (Questions) Excluded (Expired) Exc…" at bounding box center [888, 149] width 110 height 21
select select ""excluded""
click at [833, 139] on select "Choose an option... Pending Applied Excluded (Questions) Excluded (Expired) Exc…" at bounding box center [888, 149] width 110 height 21
click at [532, 143] on div "growtherapy" at bounding box center [506, 150] width 84 height 23
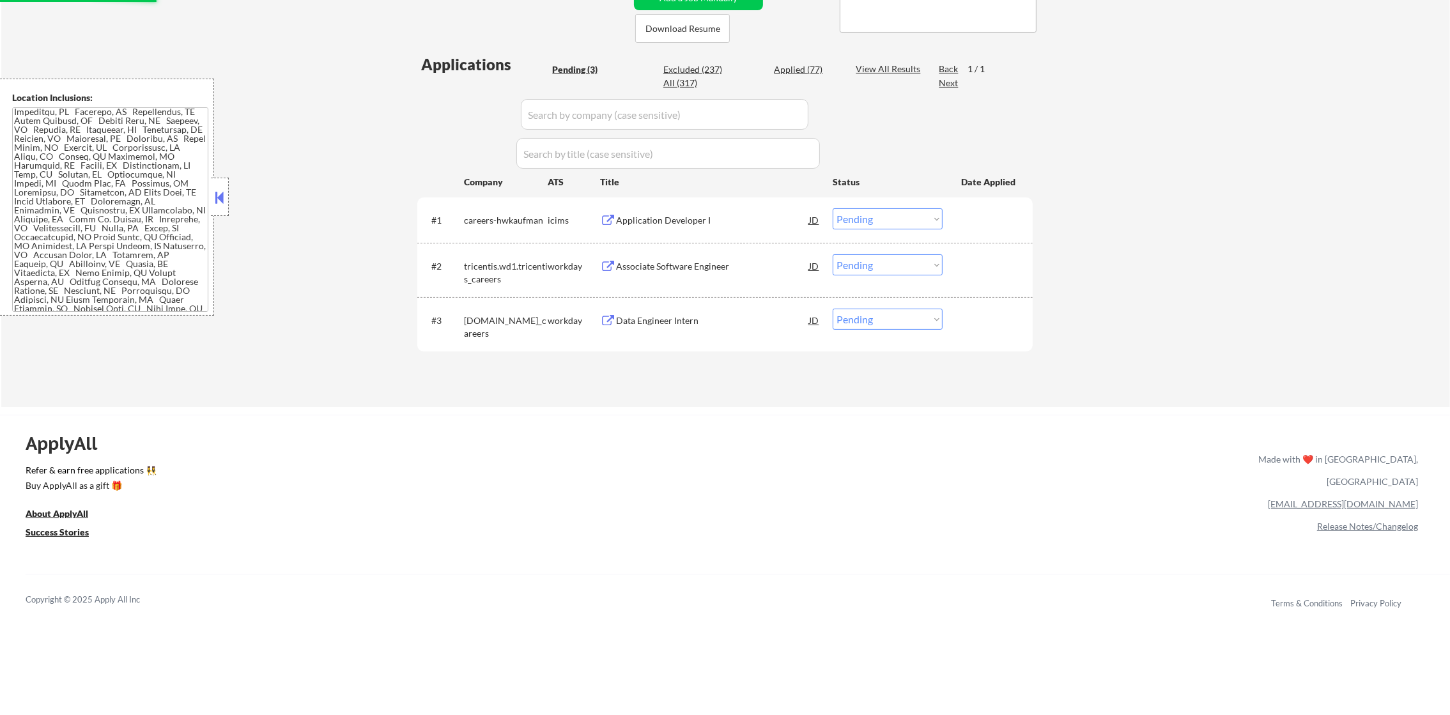
scroll to position [255, 0]
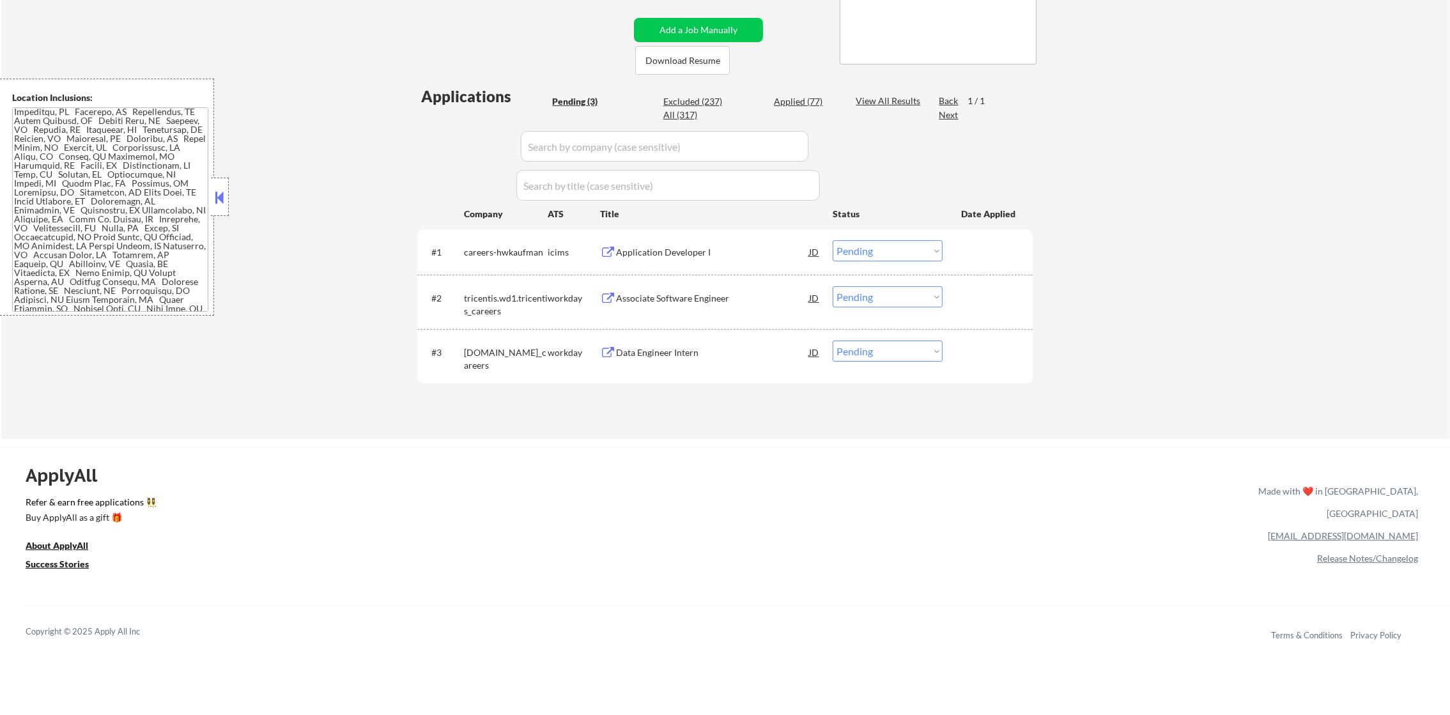
click at [682, 344] on div "Data Engineer Intern" at bounding box center [712, 352] width 193 height 23
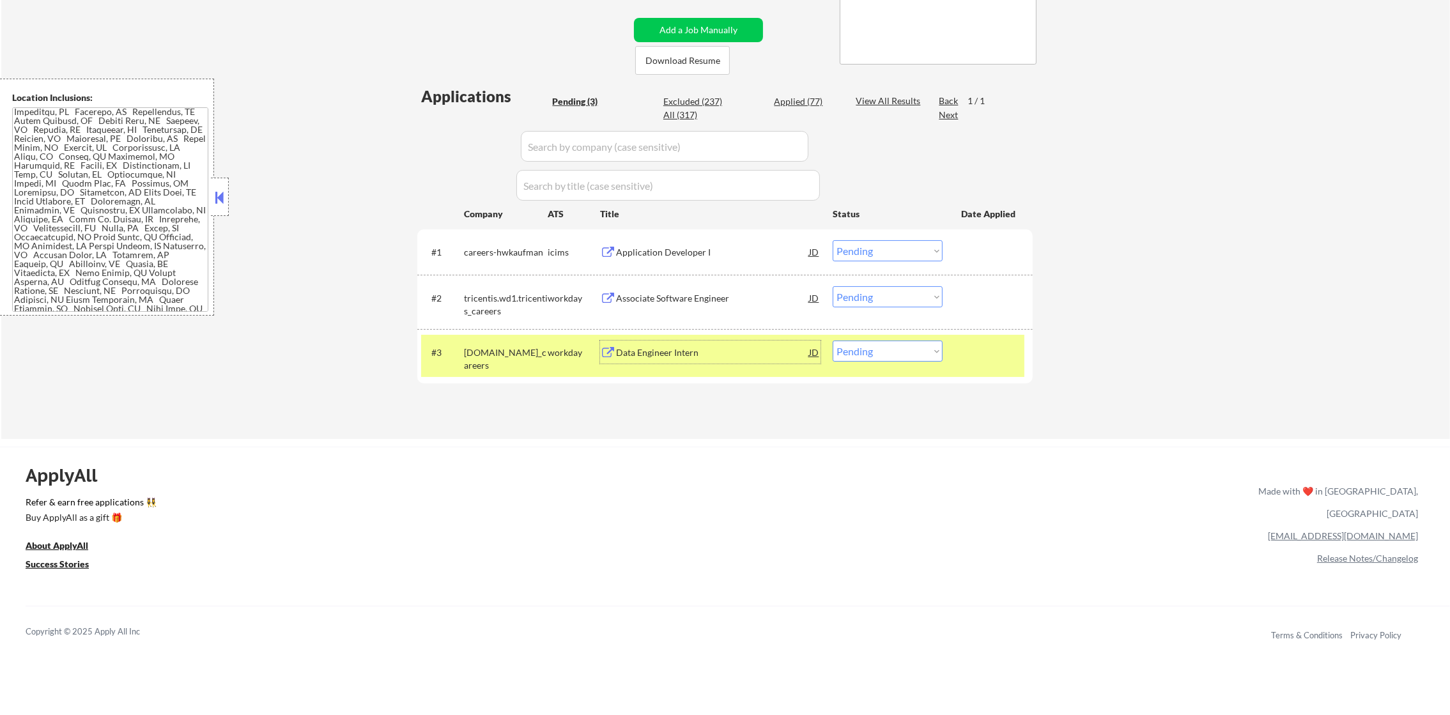
click at [852, 352] on select "Choose an option... Pending Applied Excluded (Questions) Excluded (Expired) Exc…" at bounding box center [888, 351] width 110 height 21
select select ""excluded__other_""
click at [833, 341] on select "Choose an option... Pending Applied Excluded (Questions) Excluded (Expired) Exc…" at bounding box center [888, 351] width 110 height 21
click at [523, 357] on div "allstate.wd5.allstate_careers" at bounding box center [506, 358] width 84 height 25
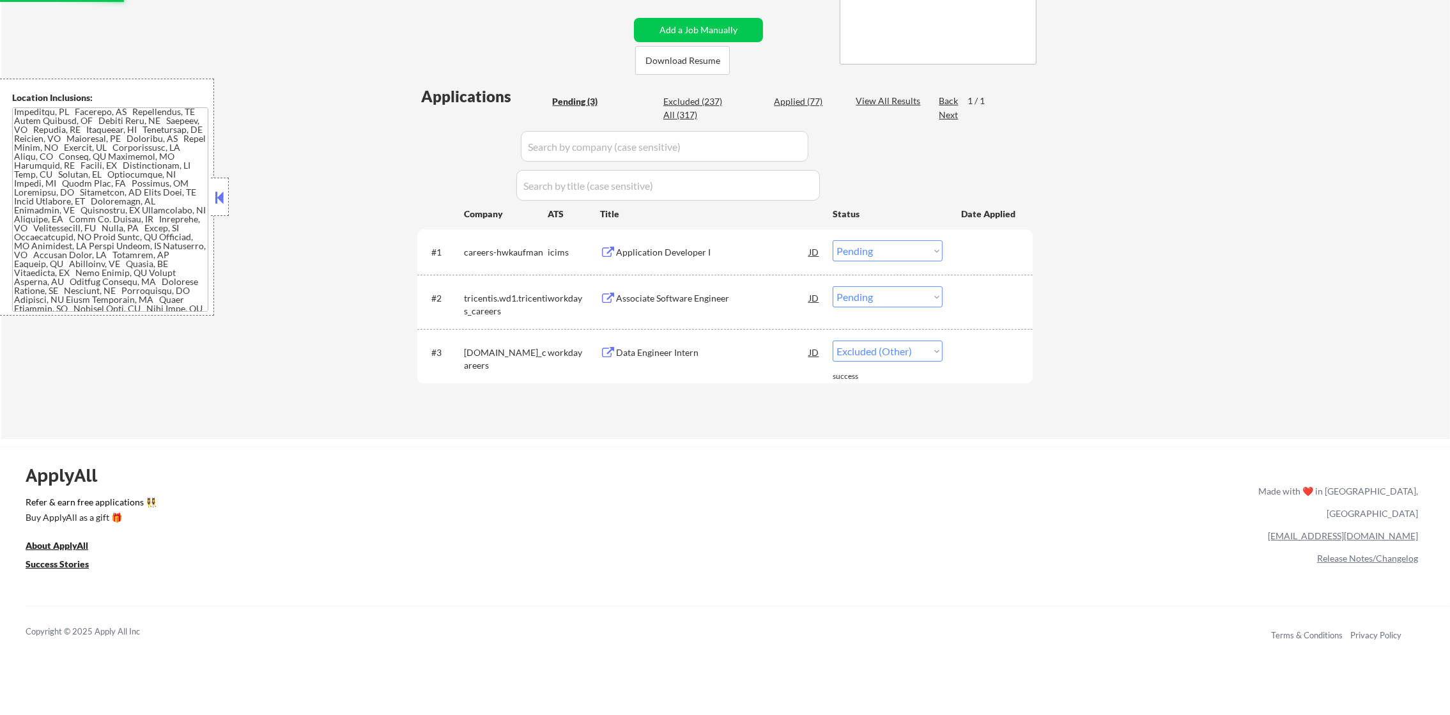
click at [699, 297] on div "Associate Software Engineer" at bounding box center [712, 298] width 193 height 13
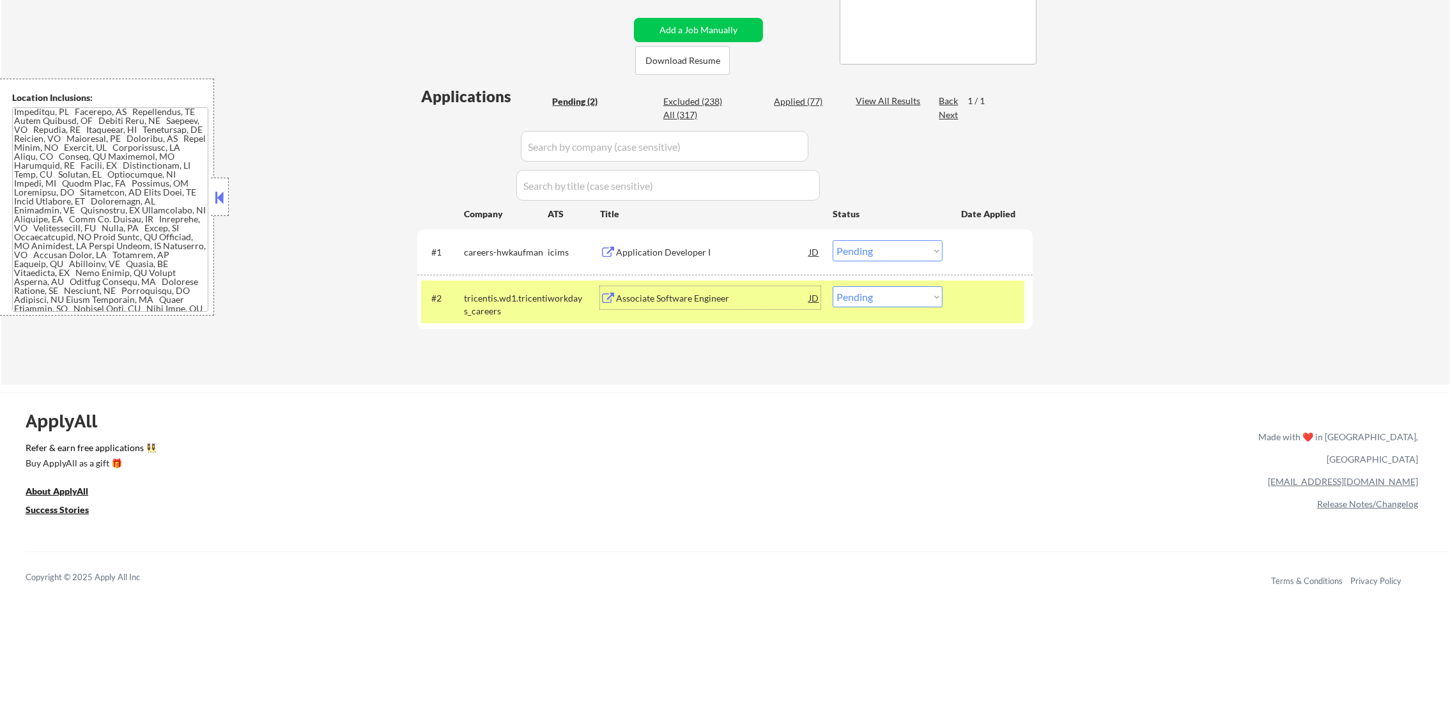
click at [927, 304] on select "Choose an option... Pending Applied Excluded (Questions) Excluded (Expired) Exc…" at bounding box center [888, 296] width 110 height 21
select select ""excluded__expired_""
click at [833, 286] on select "Choose an option... Pending Applied Excluded (Questions) Excluded (Expired) Exc…" at bounding box center [888, 296] width 110 height 21
drag, startPoint x: 504, startPoint y: 292, endPoint x: 577, endPoint y: 279, distance: 74.1
click at [502, 292] on div "tricentis.wd1.tricentis_careers" at bounding box center [506, 304] width 84 height 25
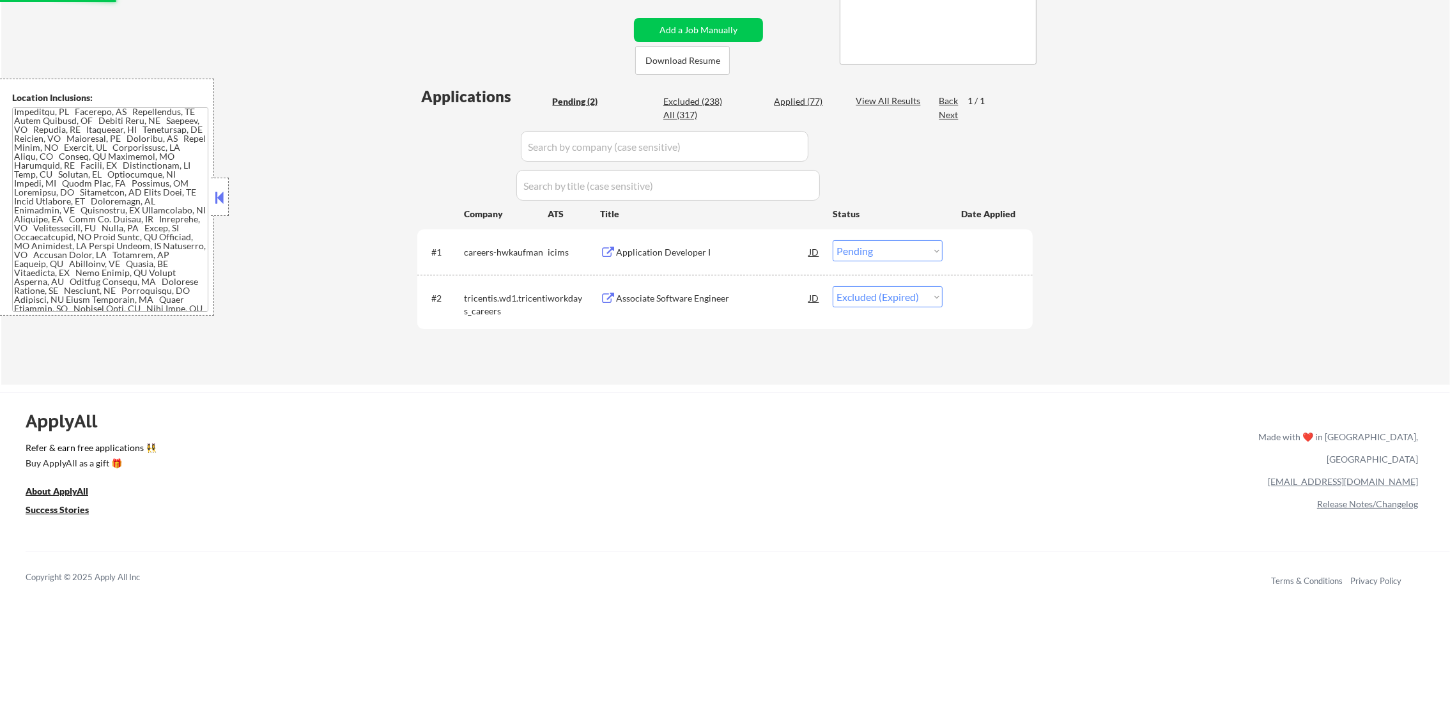
click at [666, 260] on div "Application Developer I" at bounding box center [712, 251] width 193 height 23
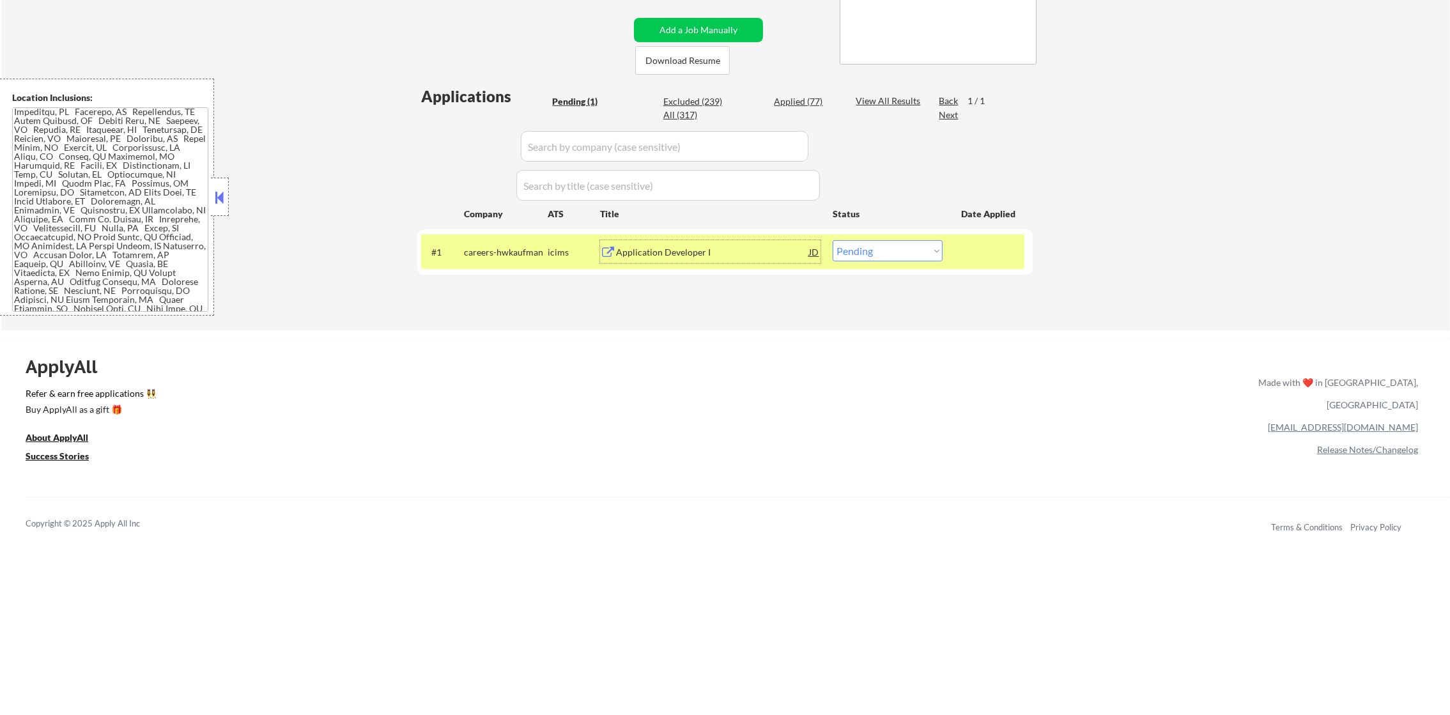
drag, startPoint x: 865, startPoint y: 251, endPoint x: 869, endPoint y: 263, distance: 13.2
click at [865, 251] on select "Choose an option... Pending Applied Excluded (Questions) Excluded (Expired) Exc…" at bounding box center [888, 250] width 110 height 21
select select ""excluded__expired_""
click at [833, 240] on select "Choose an option... Pending Applied Excluded (Questions) Excluded (Expired) Exc…" at bounding box center [888, 250] width 110 height 21
click at [546, 256] on div "careers-hwkaufman" at bounding box center [506, 252] width 84 height 13
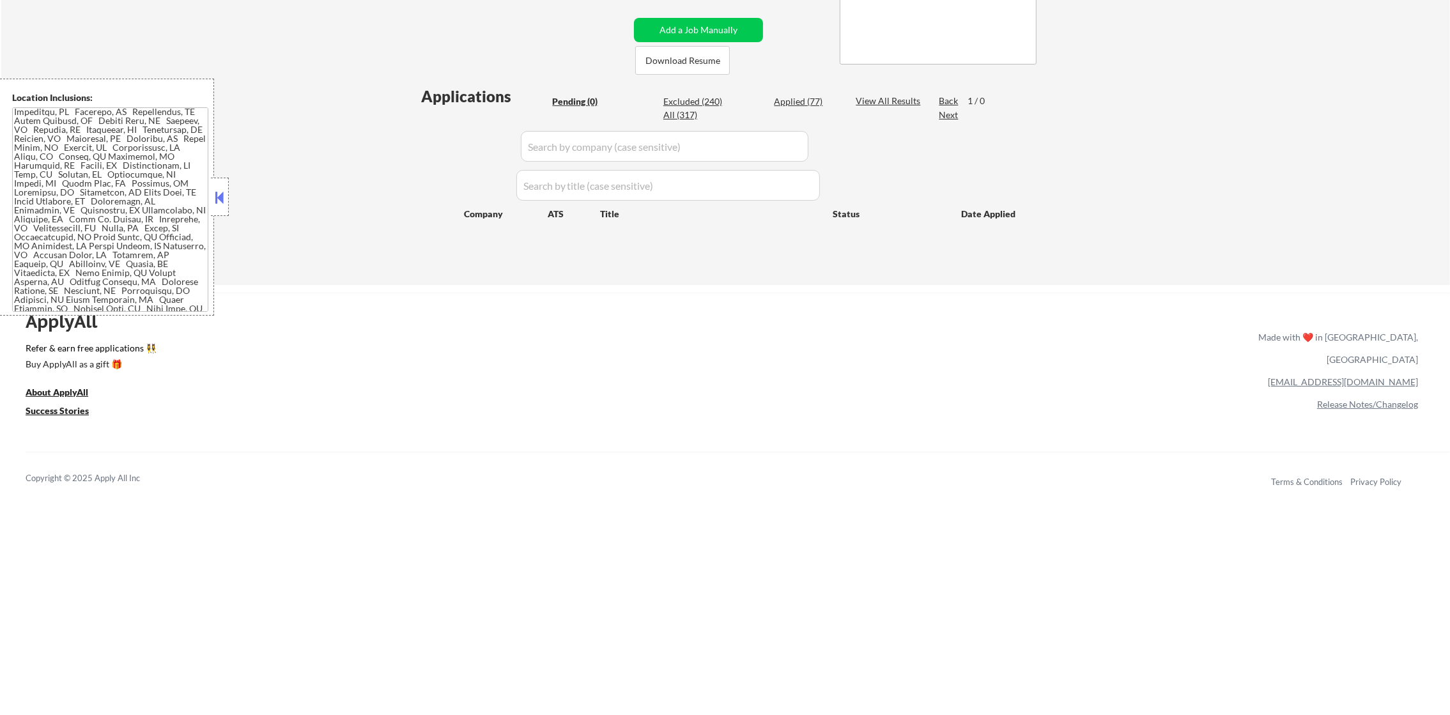
click at [821, 100] on div "Applied (77)" at bounding box center [806, 101] width 64 height 13
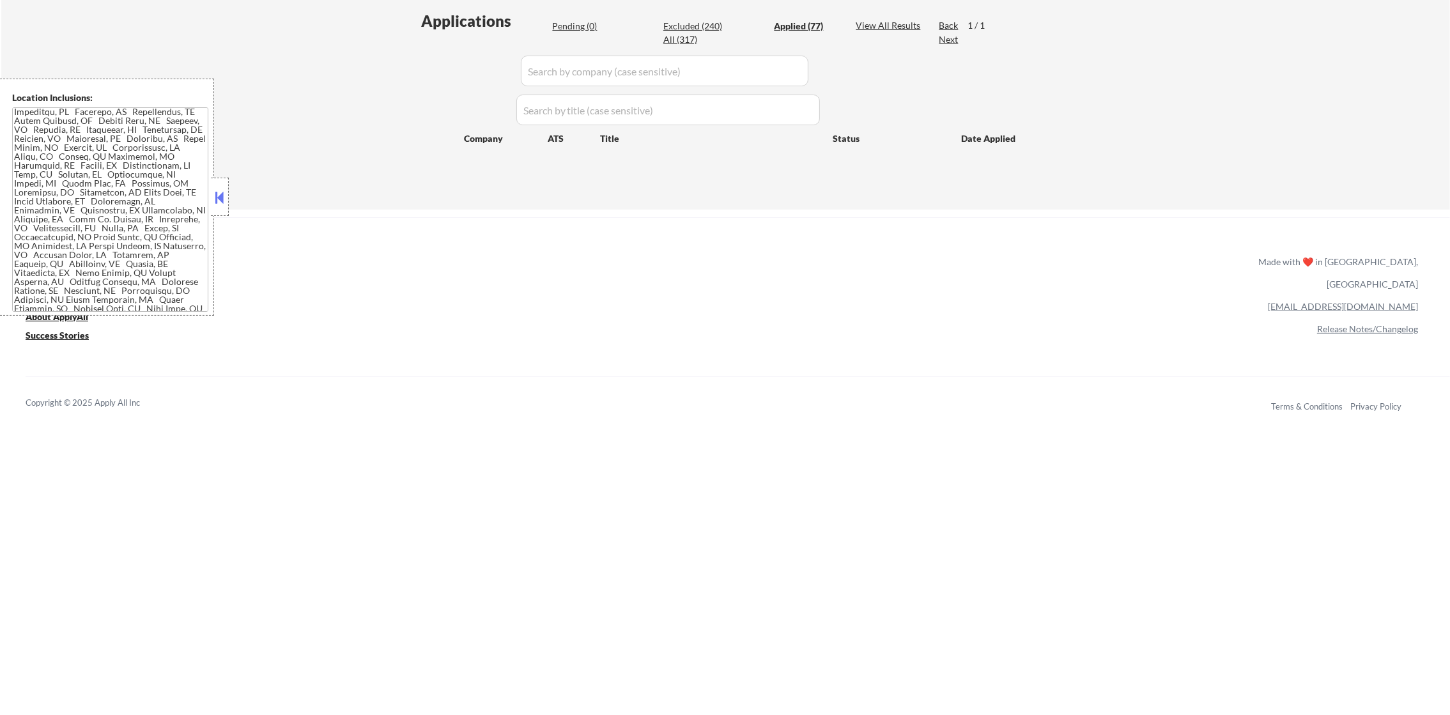
scroll to position [351, 0]
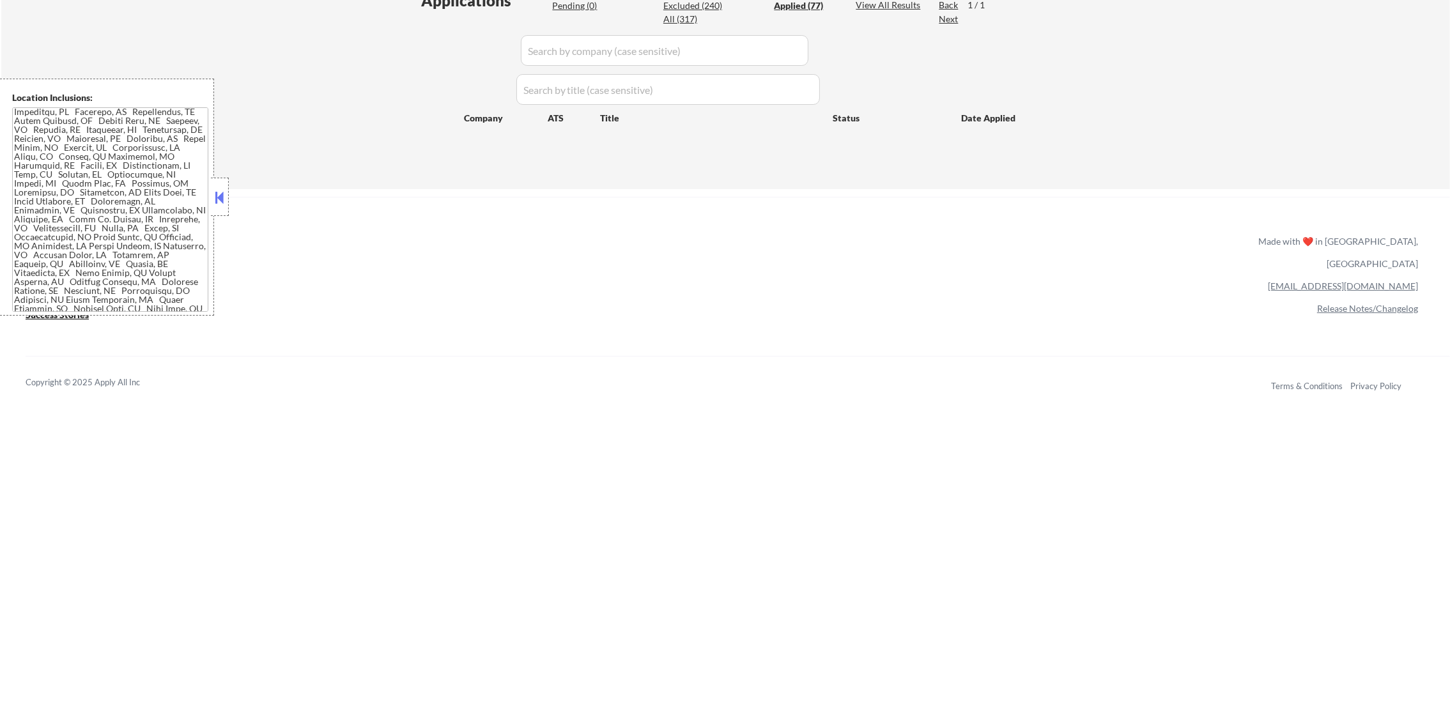
select select ""applied""
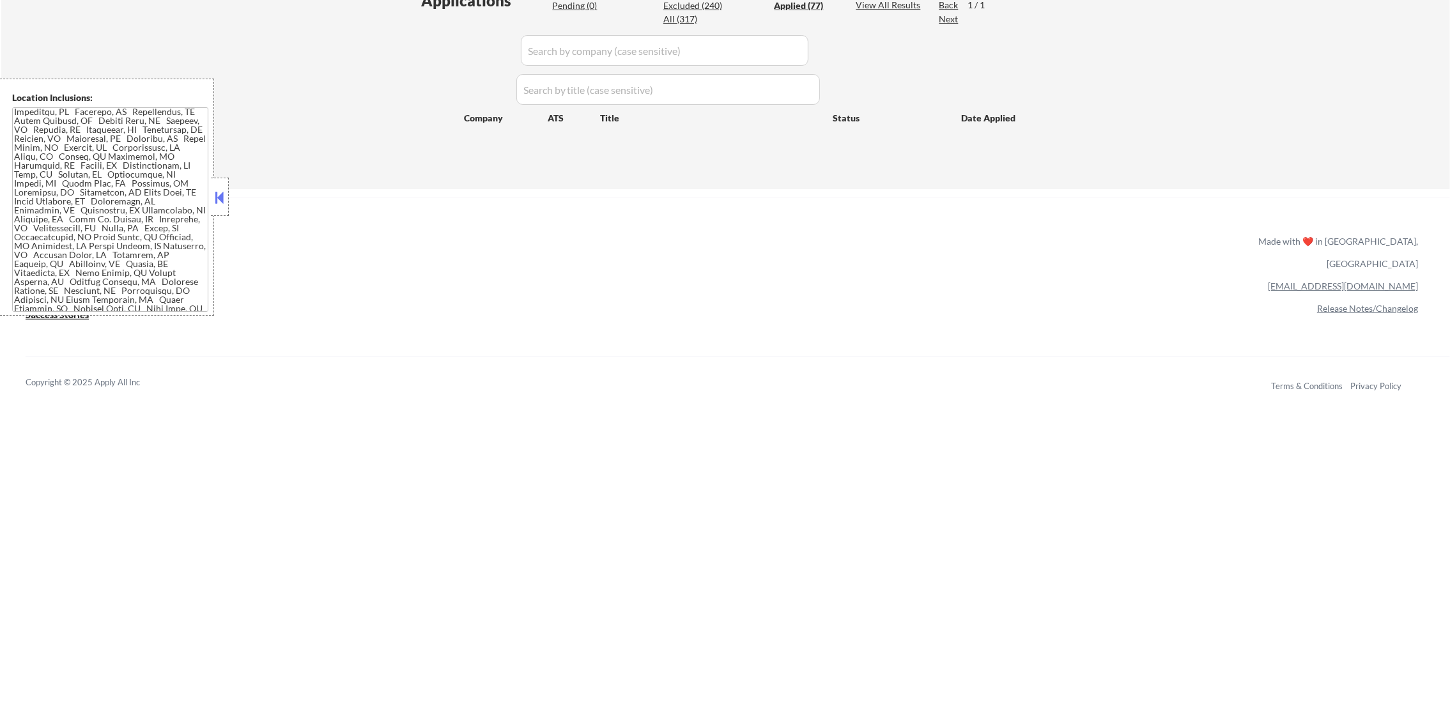
select select ""applied""
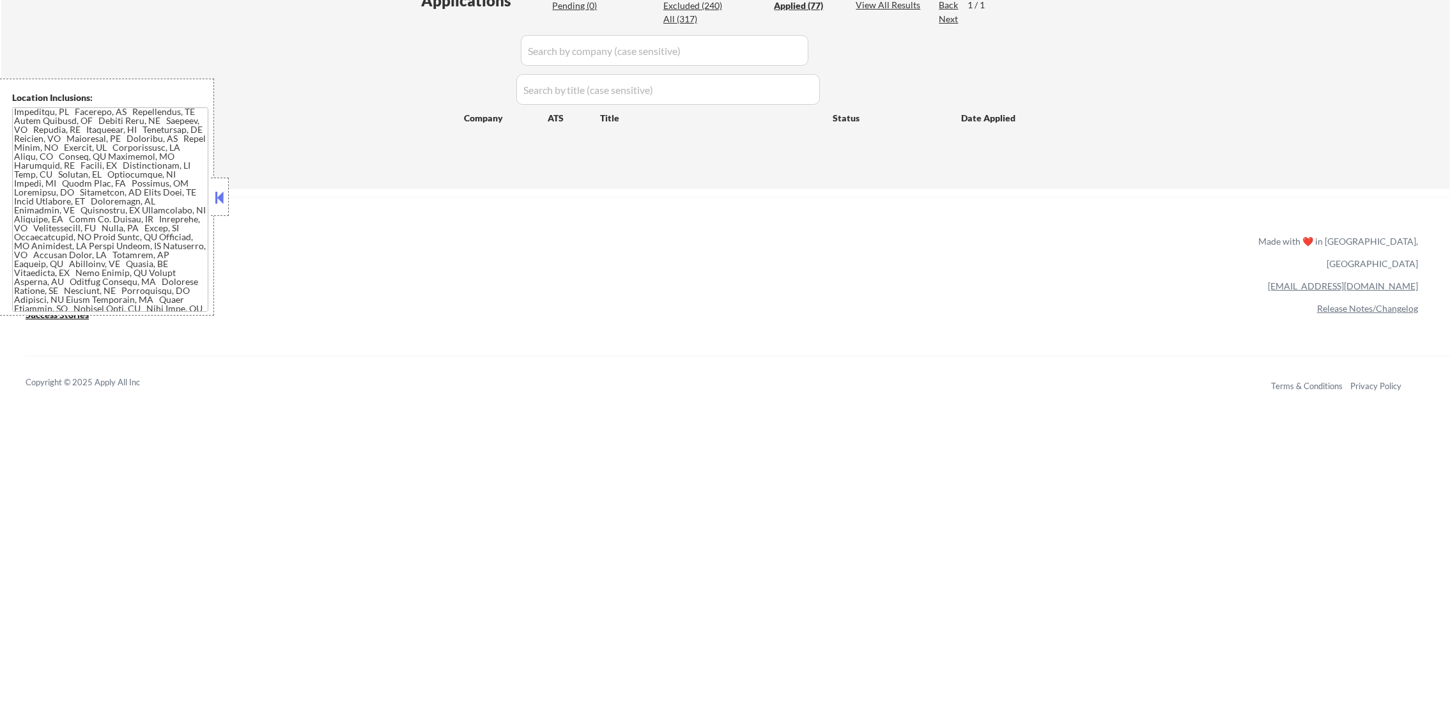
select select ""applied""
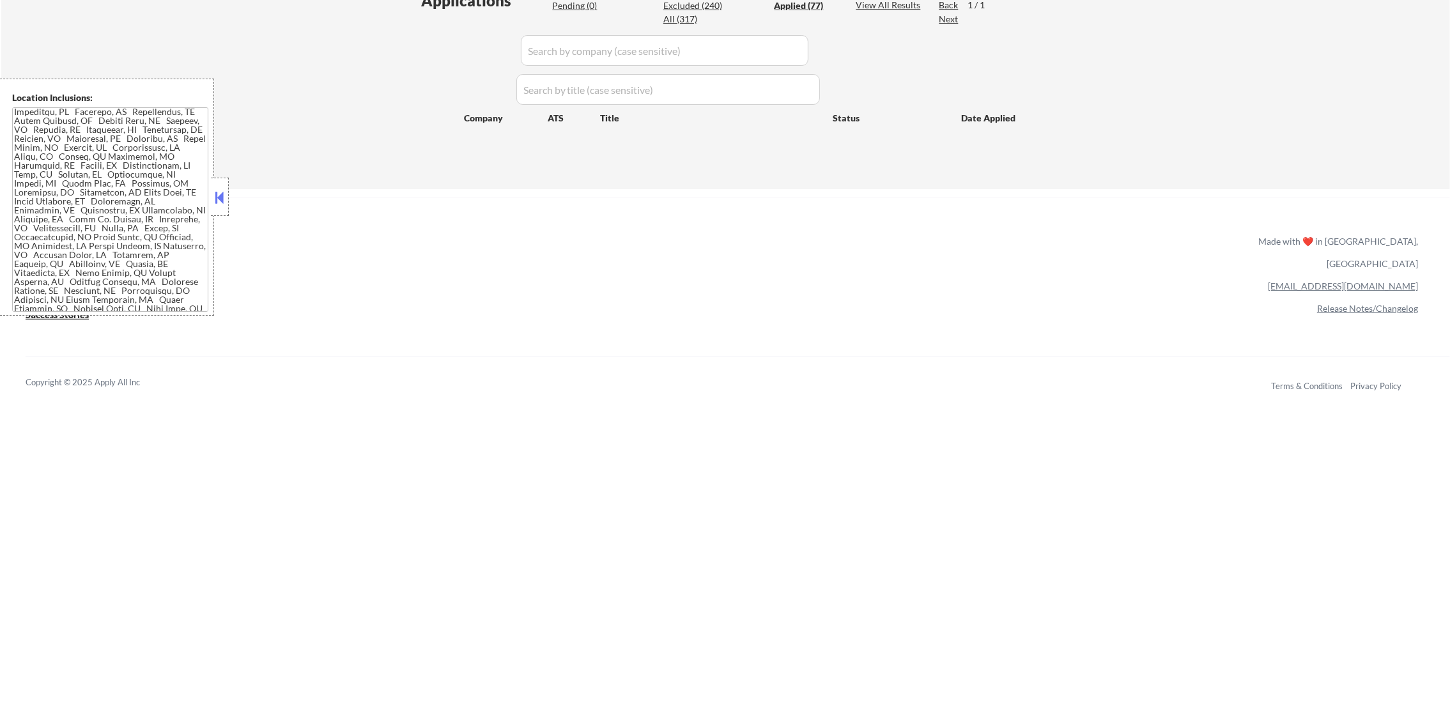
select select ""applied""
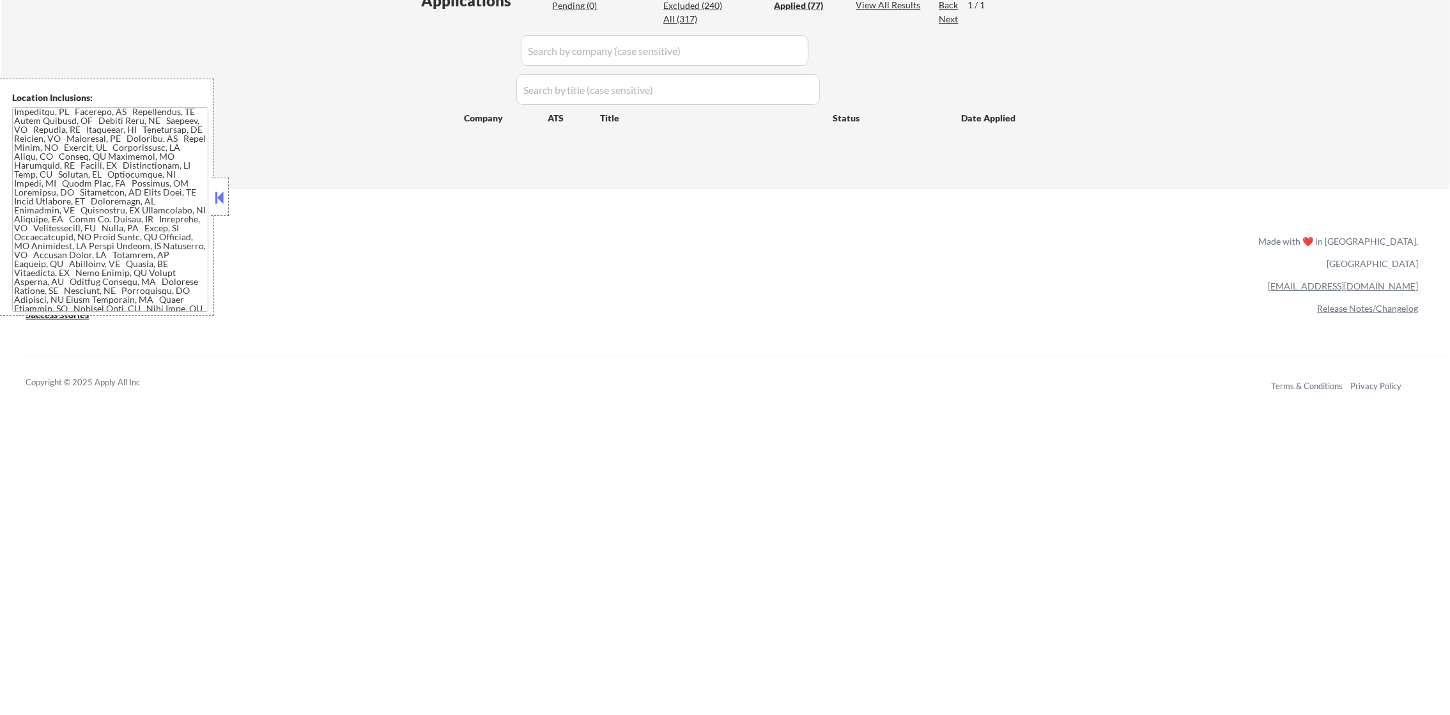
select select ""applied""
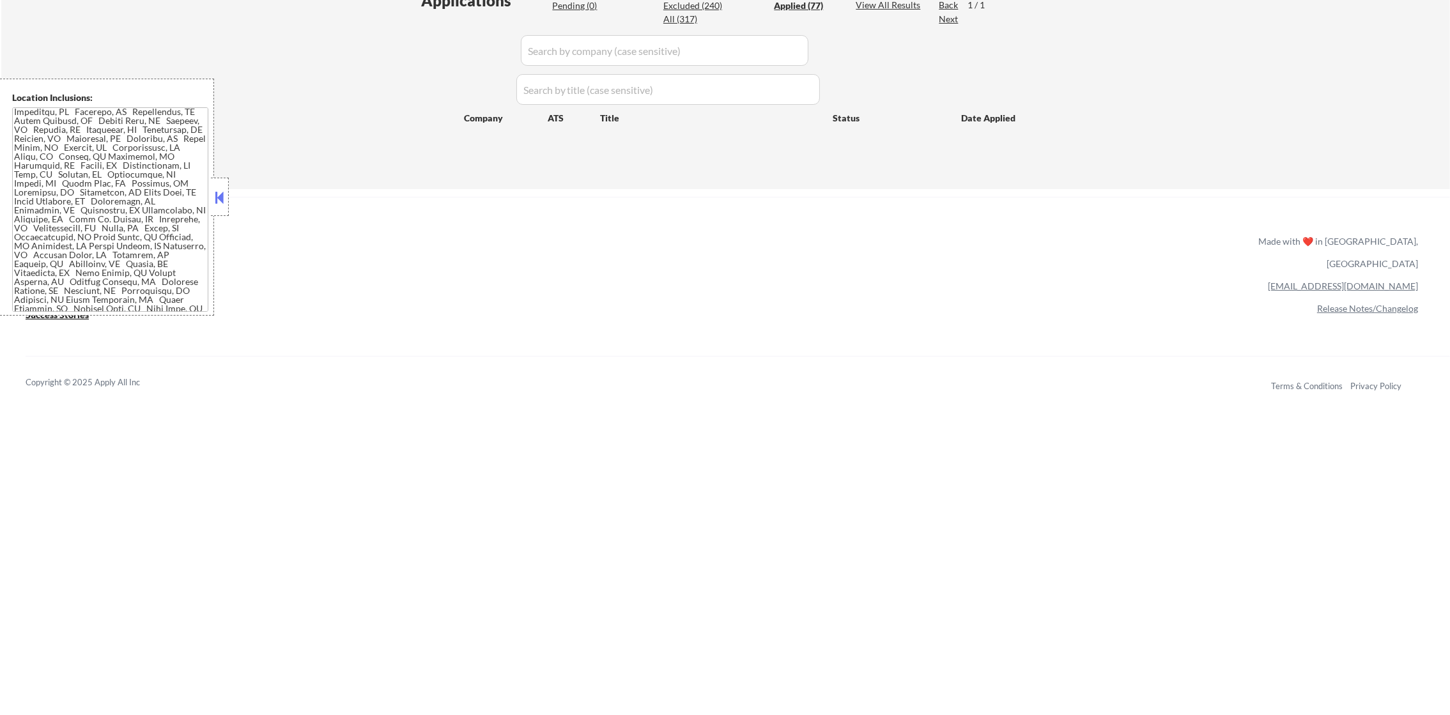
select select ""applied""
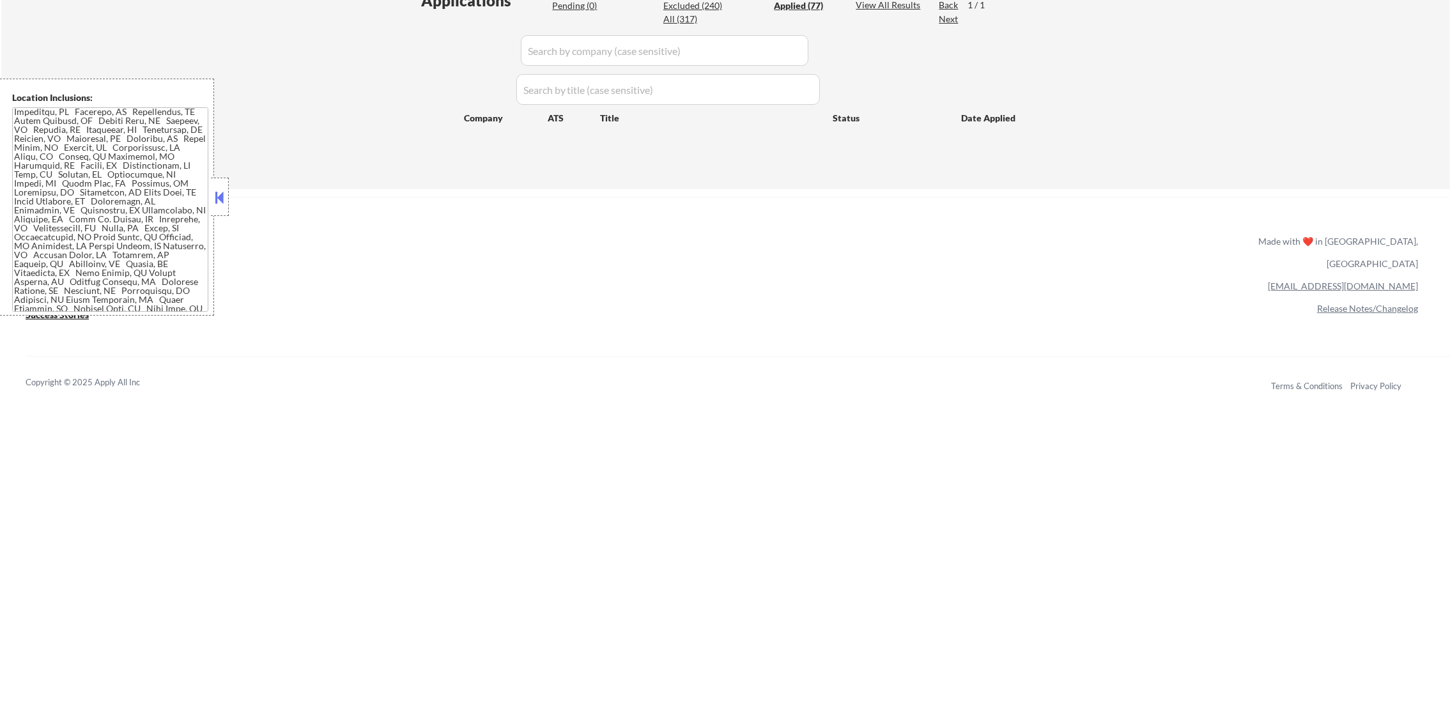
select select ""applied""
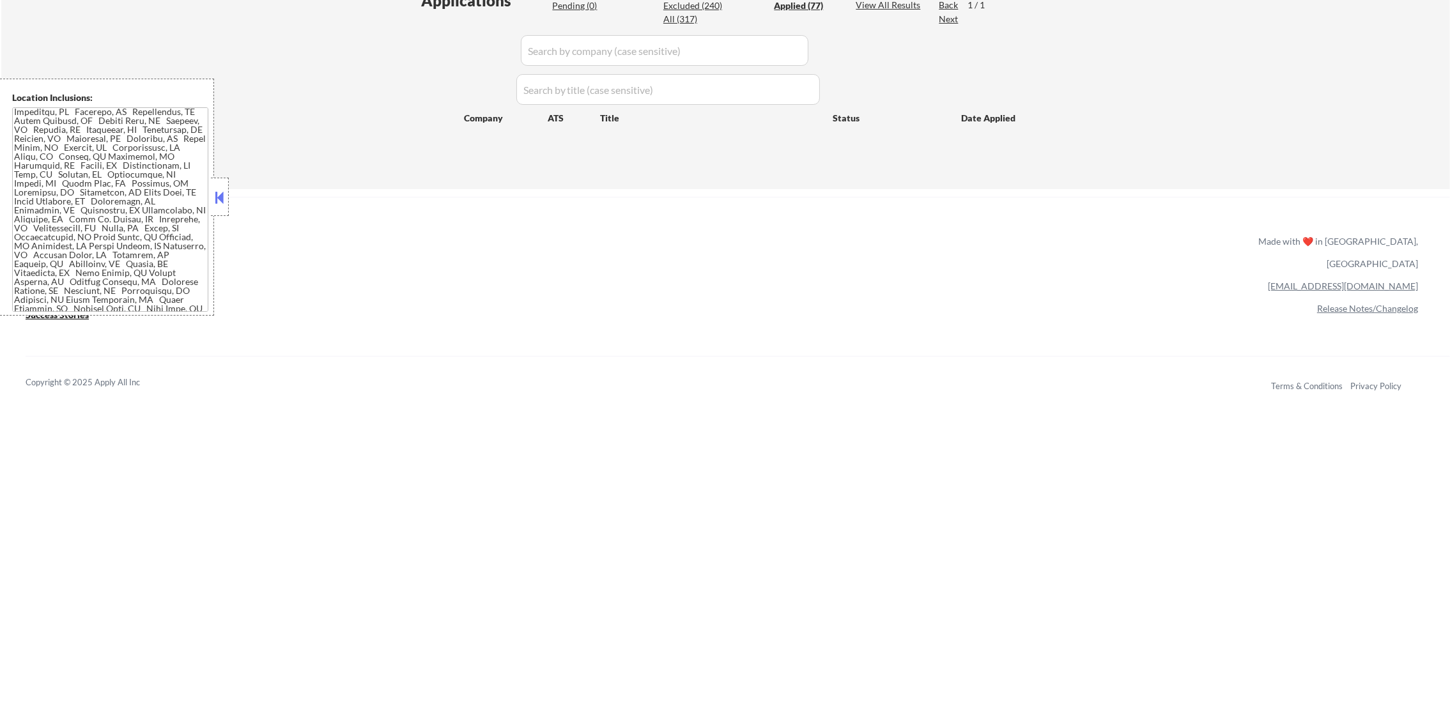
select select ""applied""
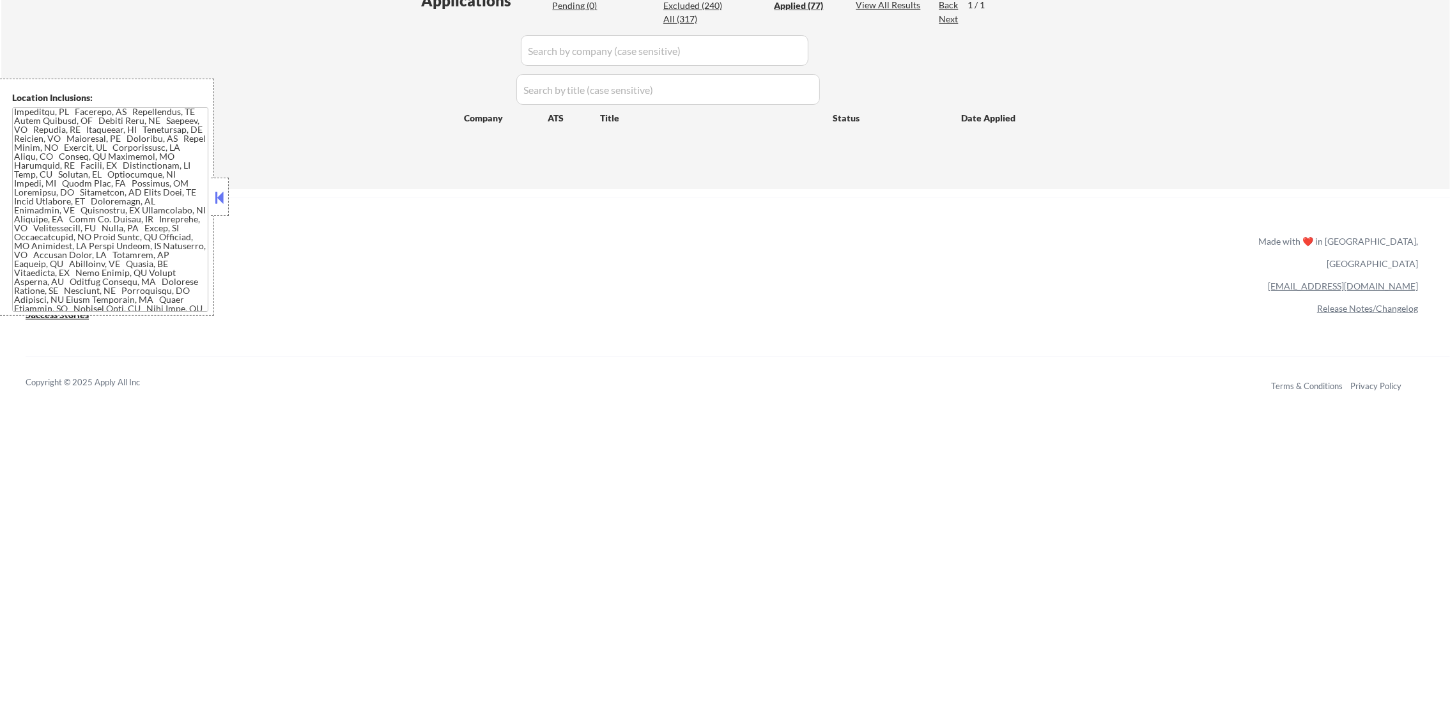
select select ""applied""
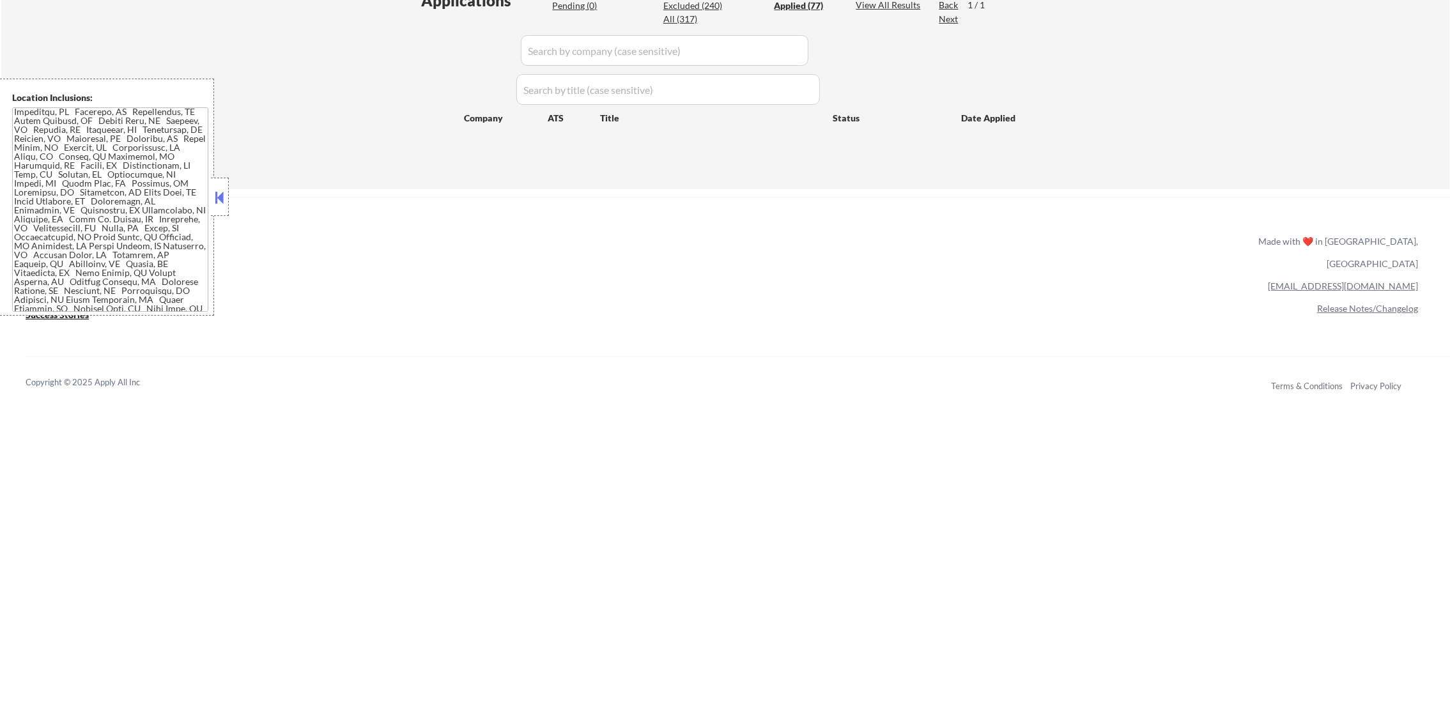
select select ""applied""
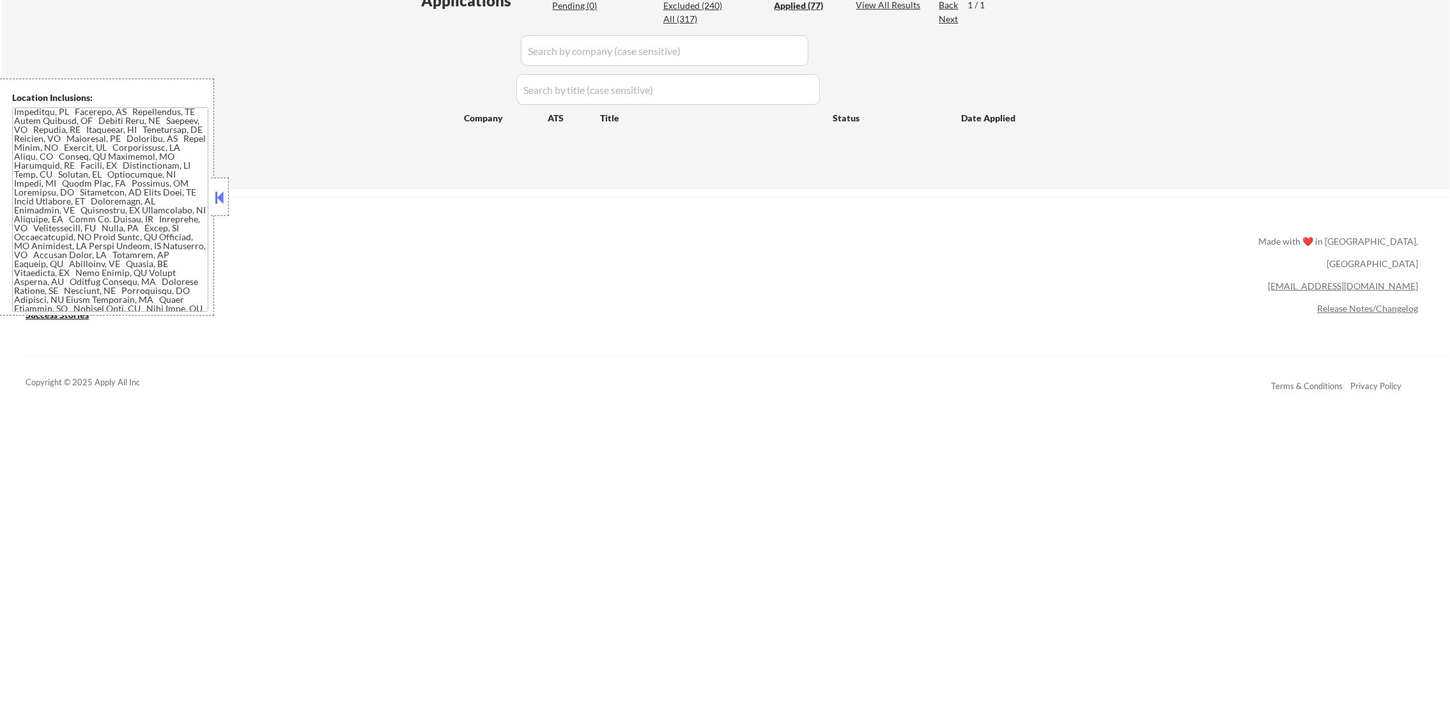
select select ""applied""
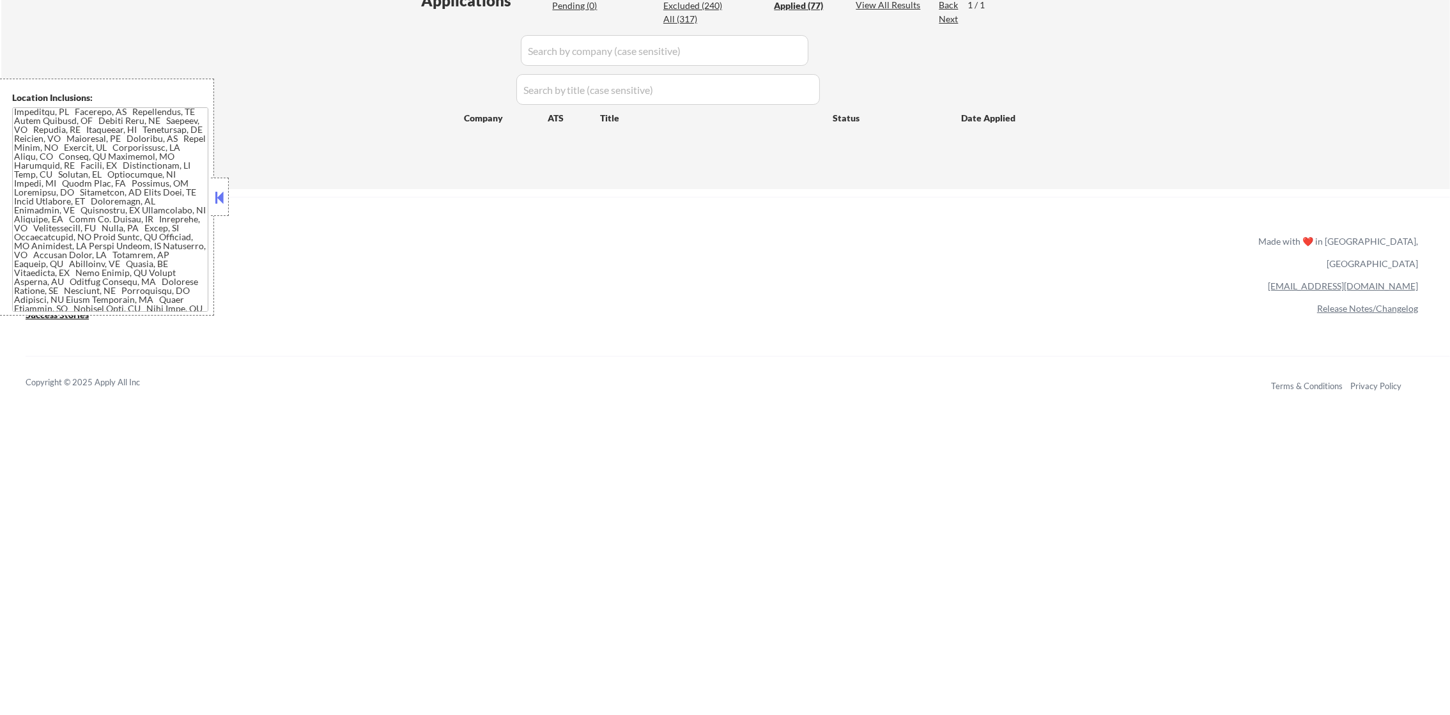
select select ""applied""
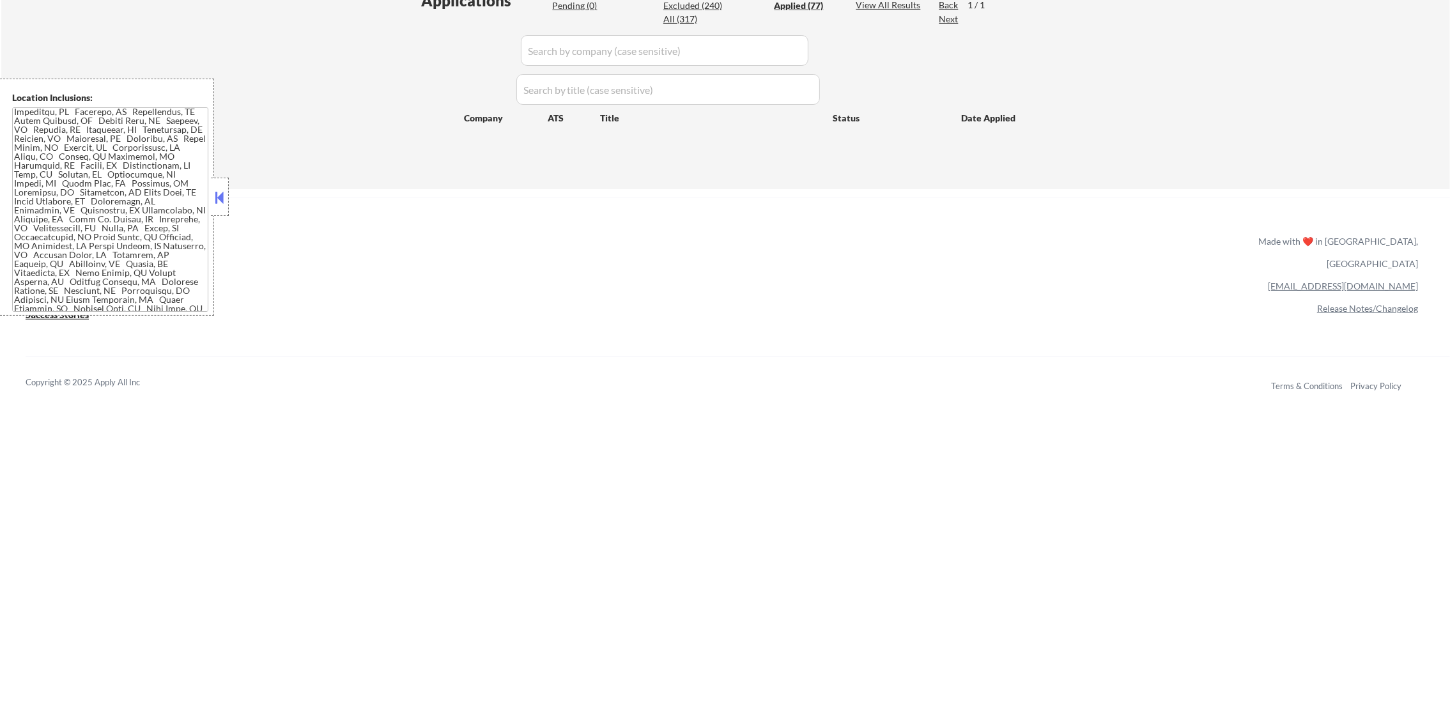
select select ""applied""
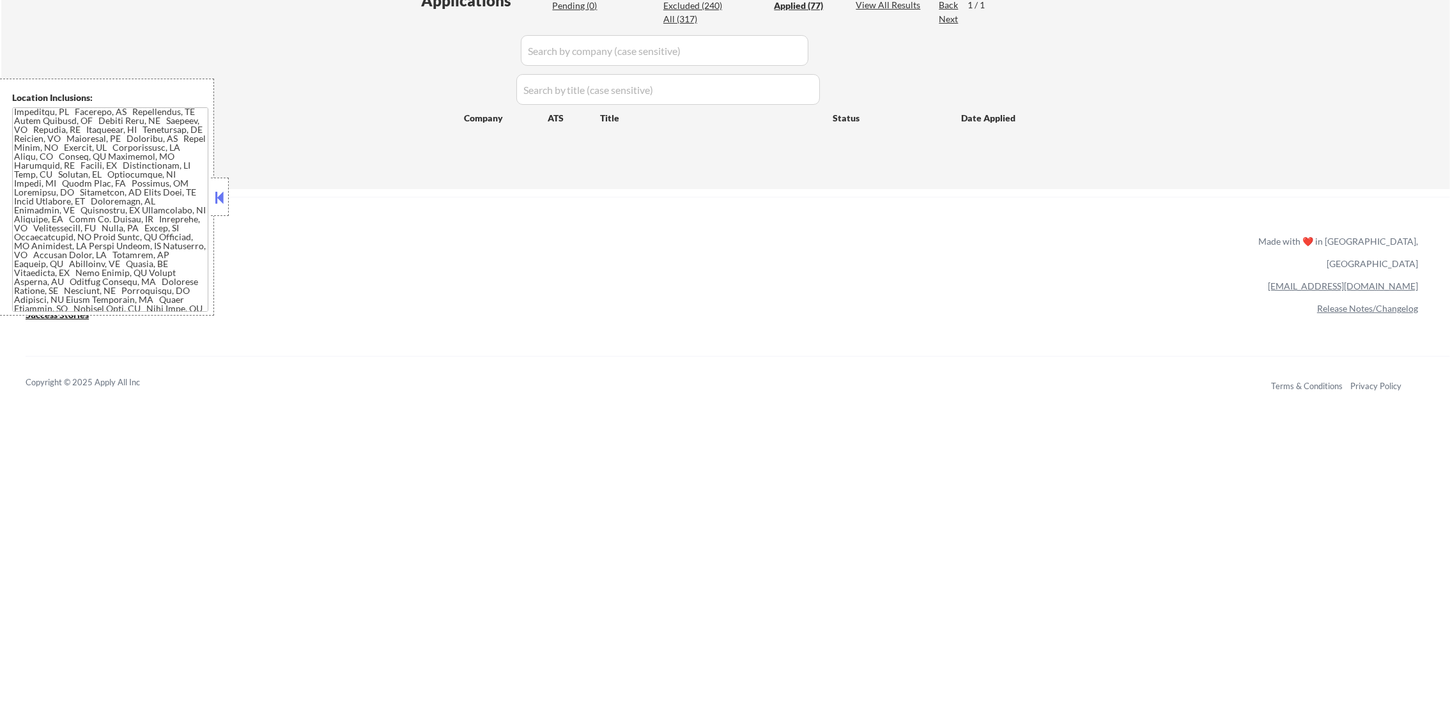
select select ""applied""
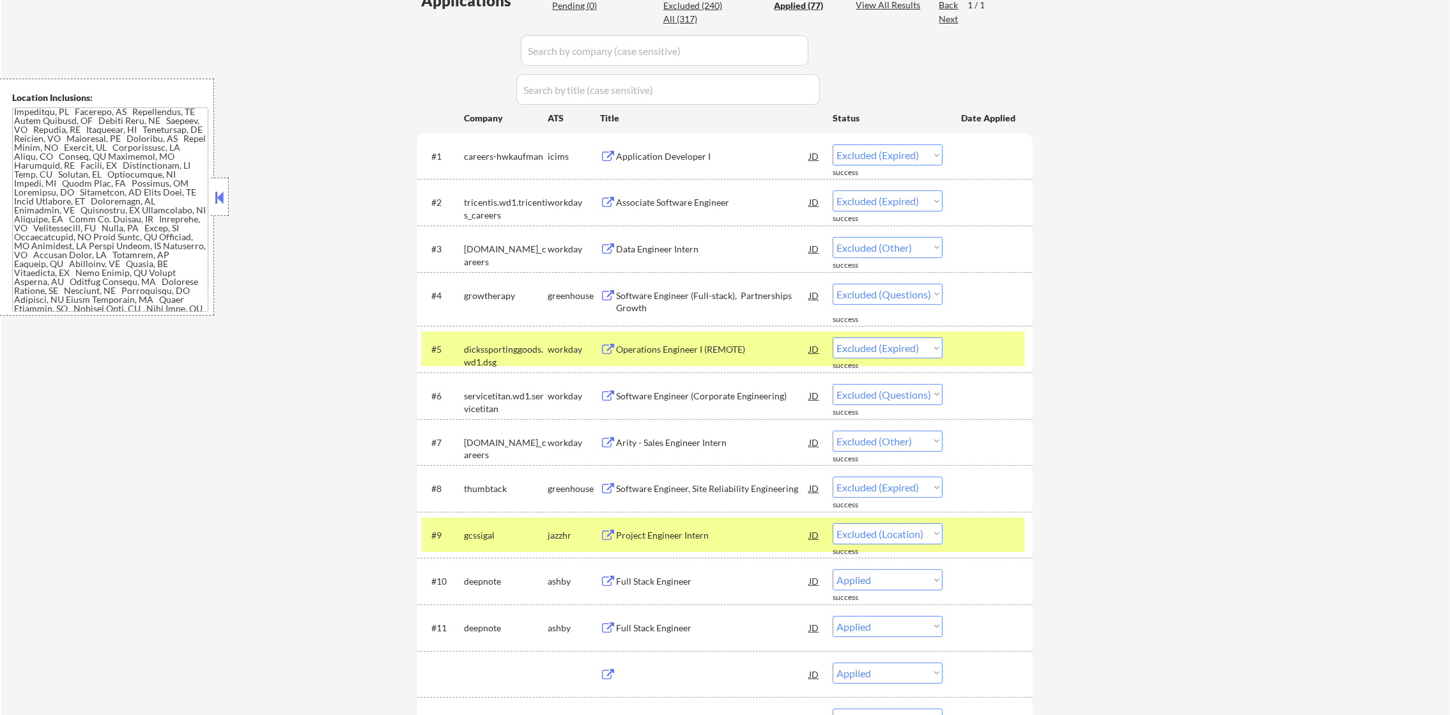
select select ""applied""
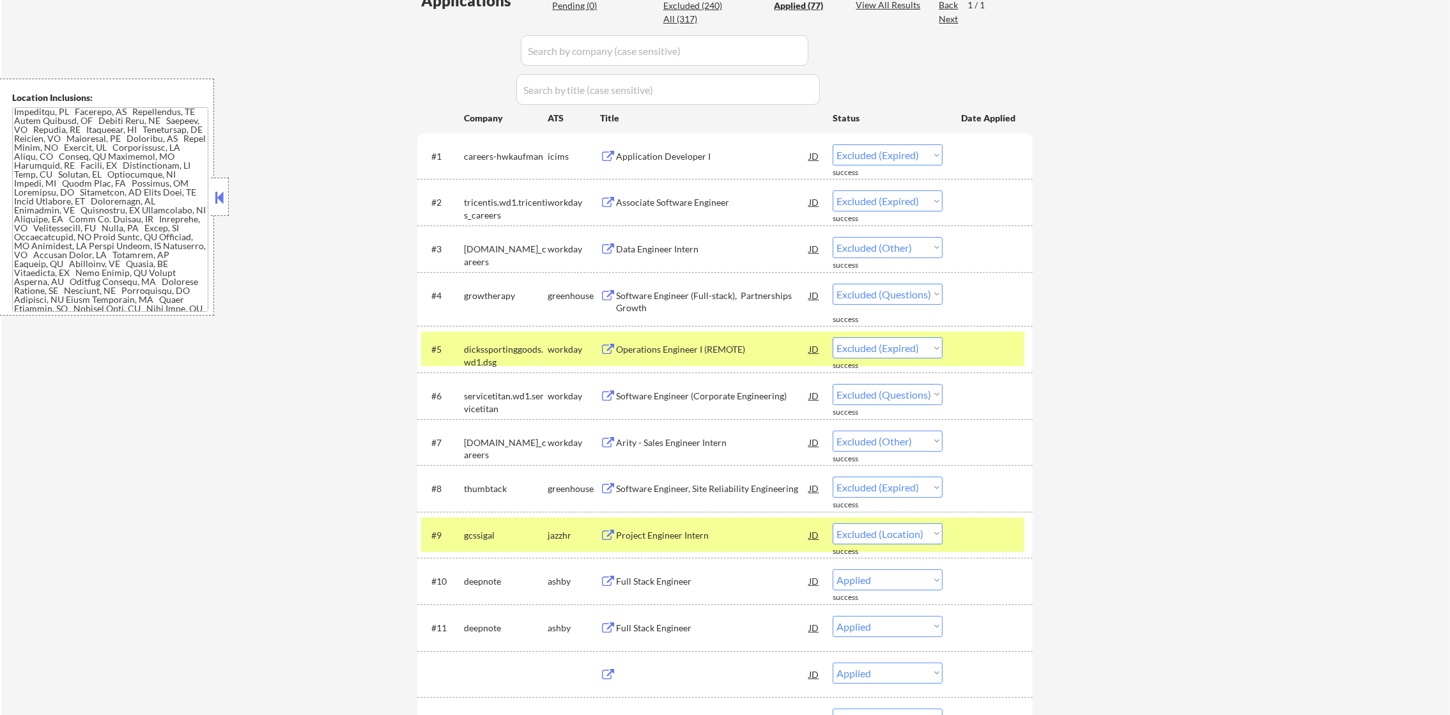
select select ""applied""
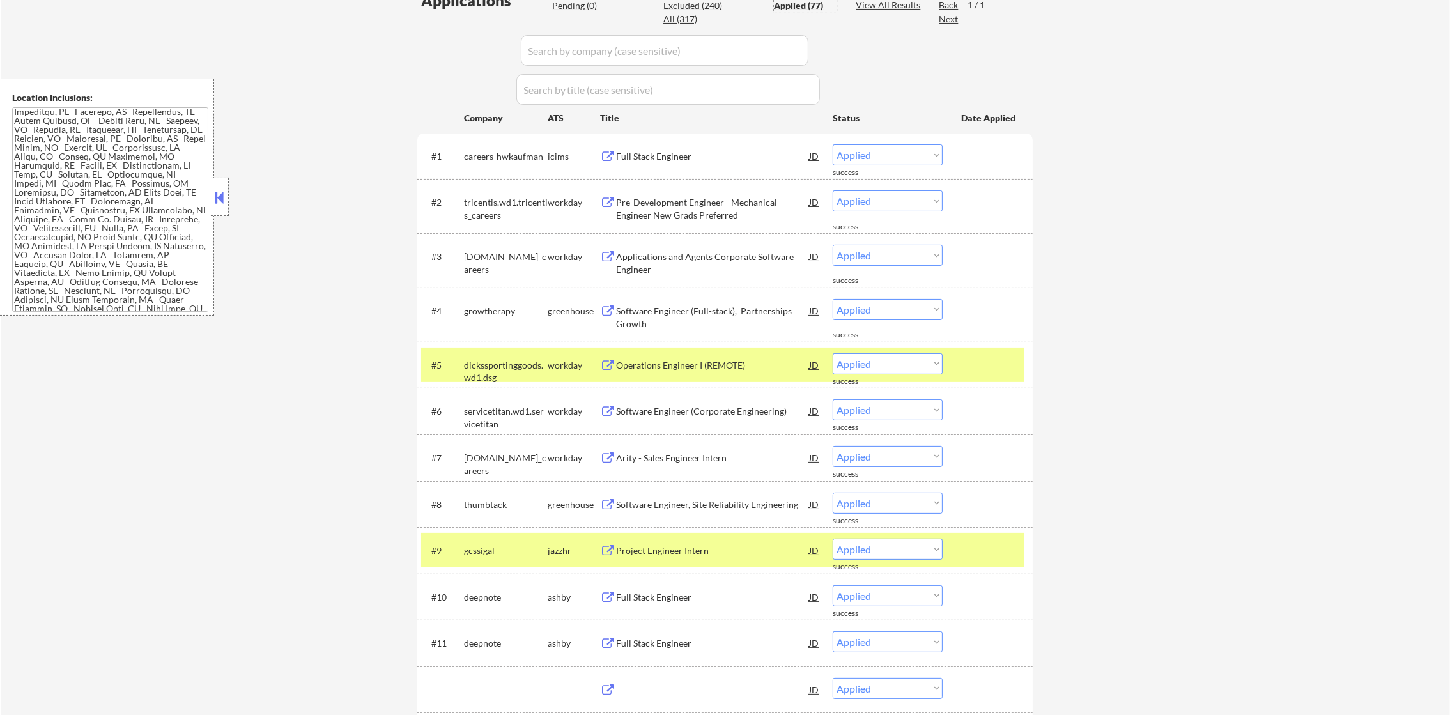
scroll to position [96, 0]
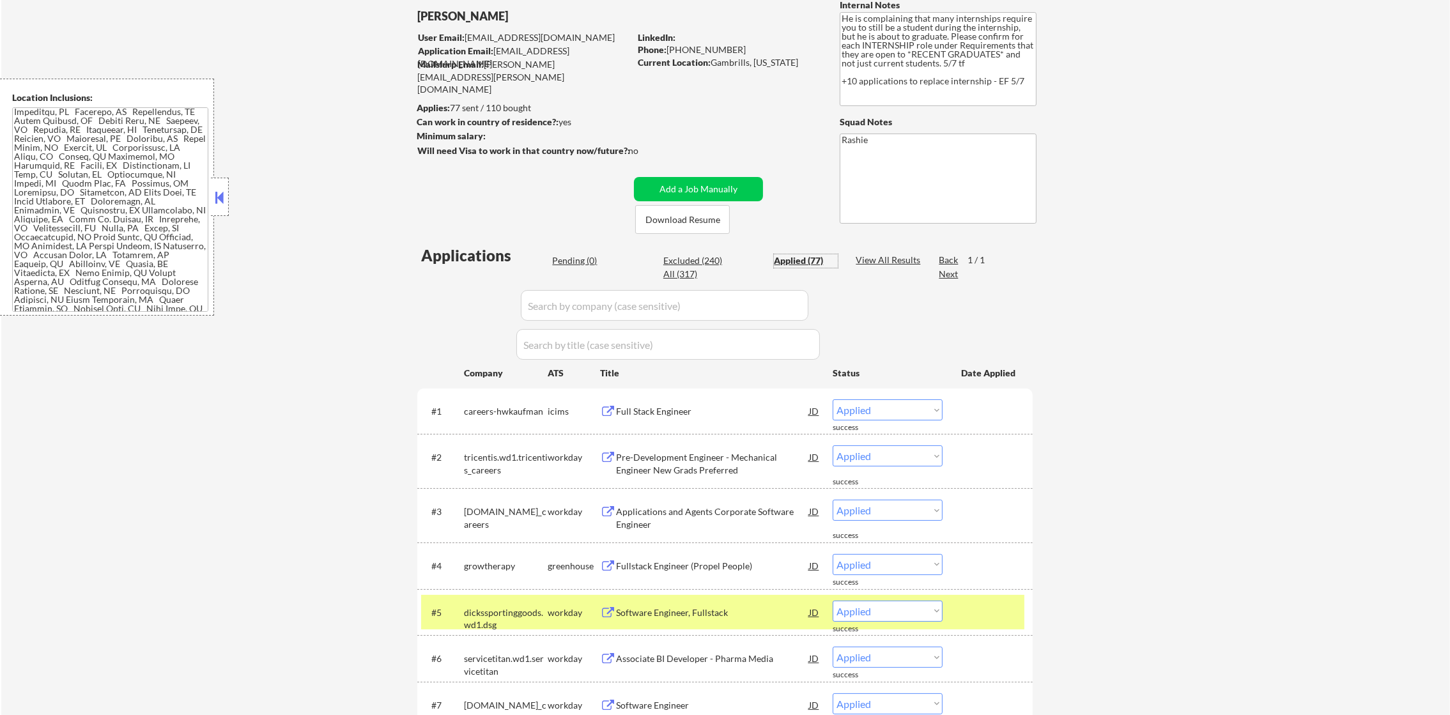
click at [546, 616] on div "dickssportinggoods.wd1.dsg" at bounding box center [506, 619] width 84 height 25
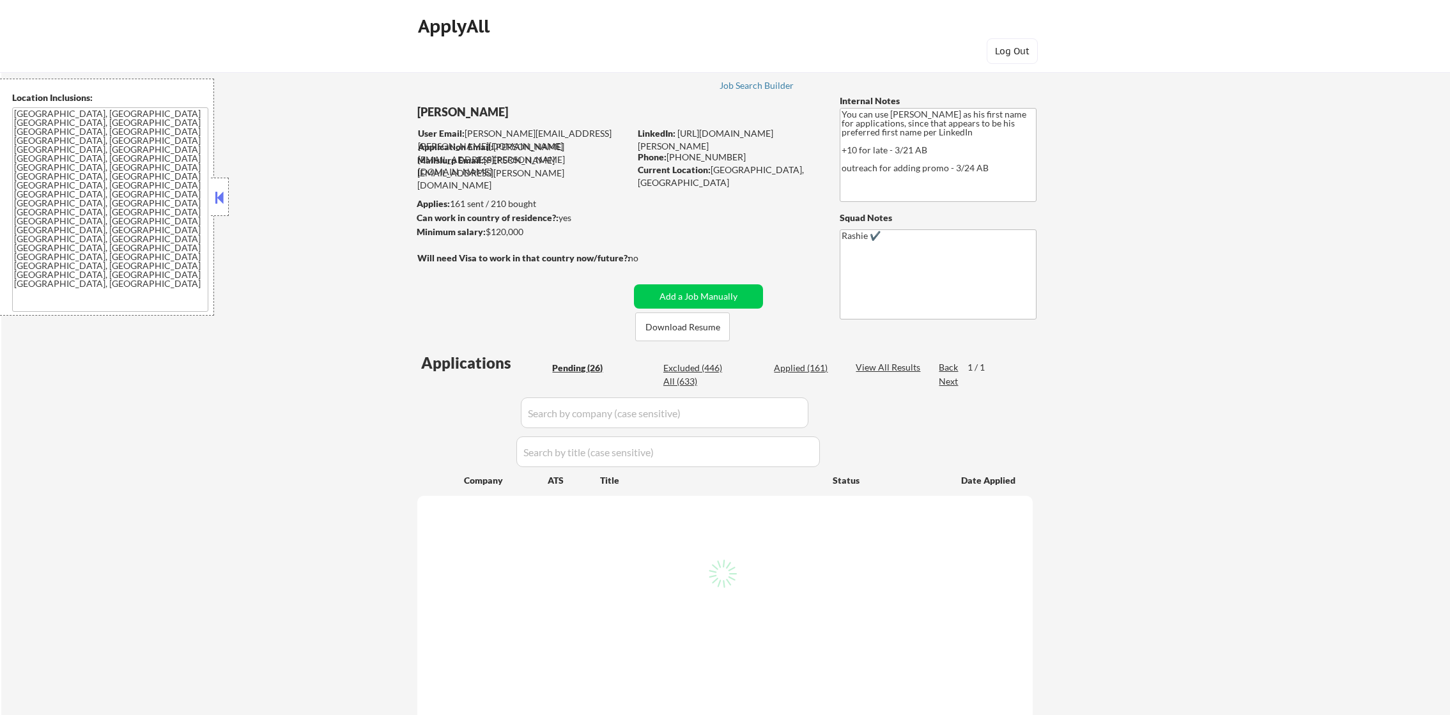
select select ""pending""
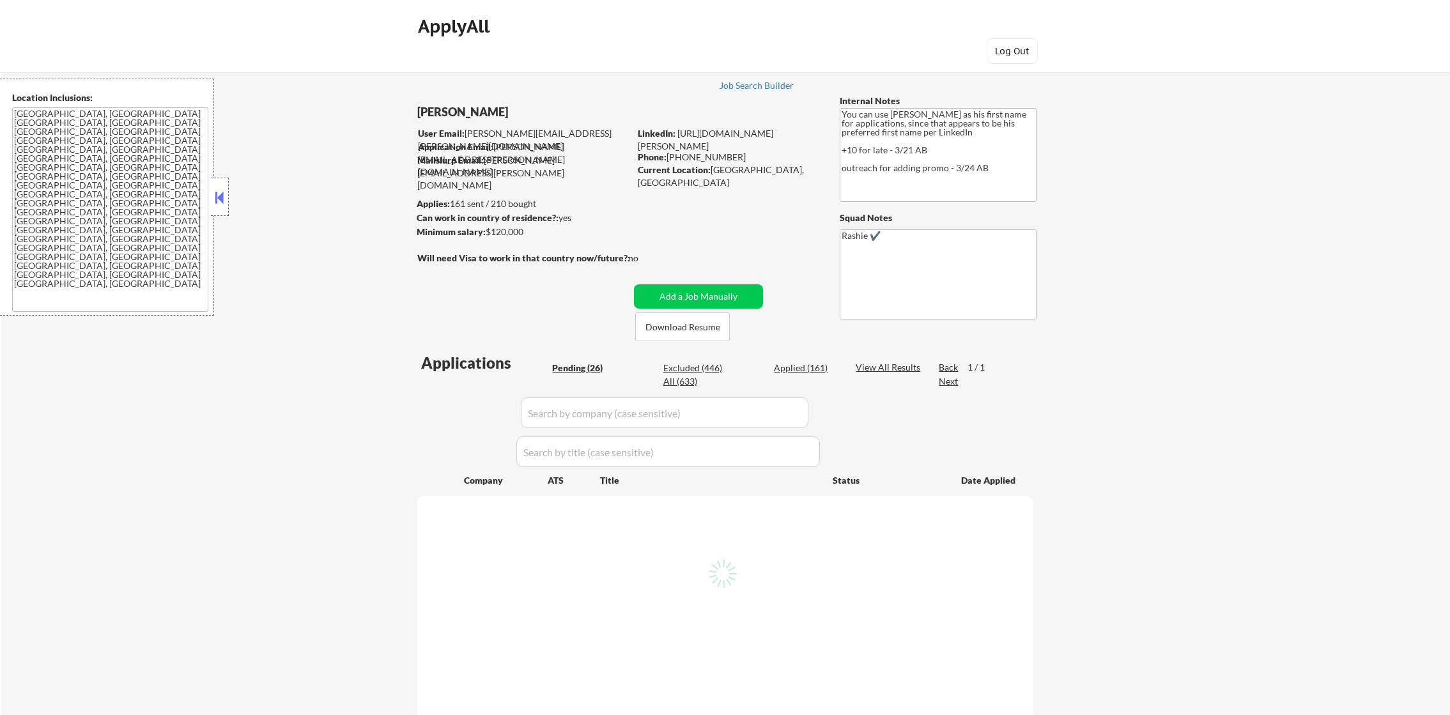
select select ""pending""
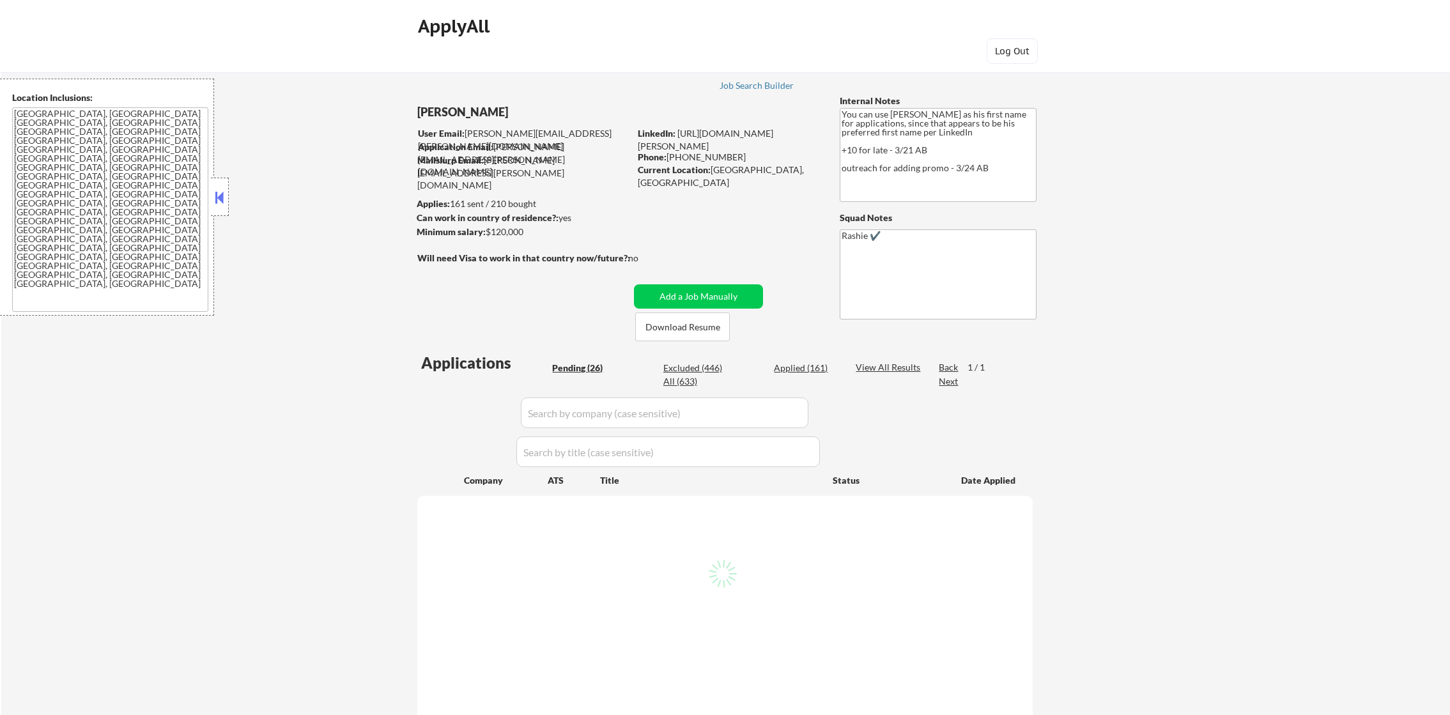
select select ""pending""
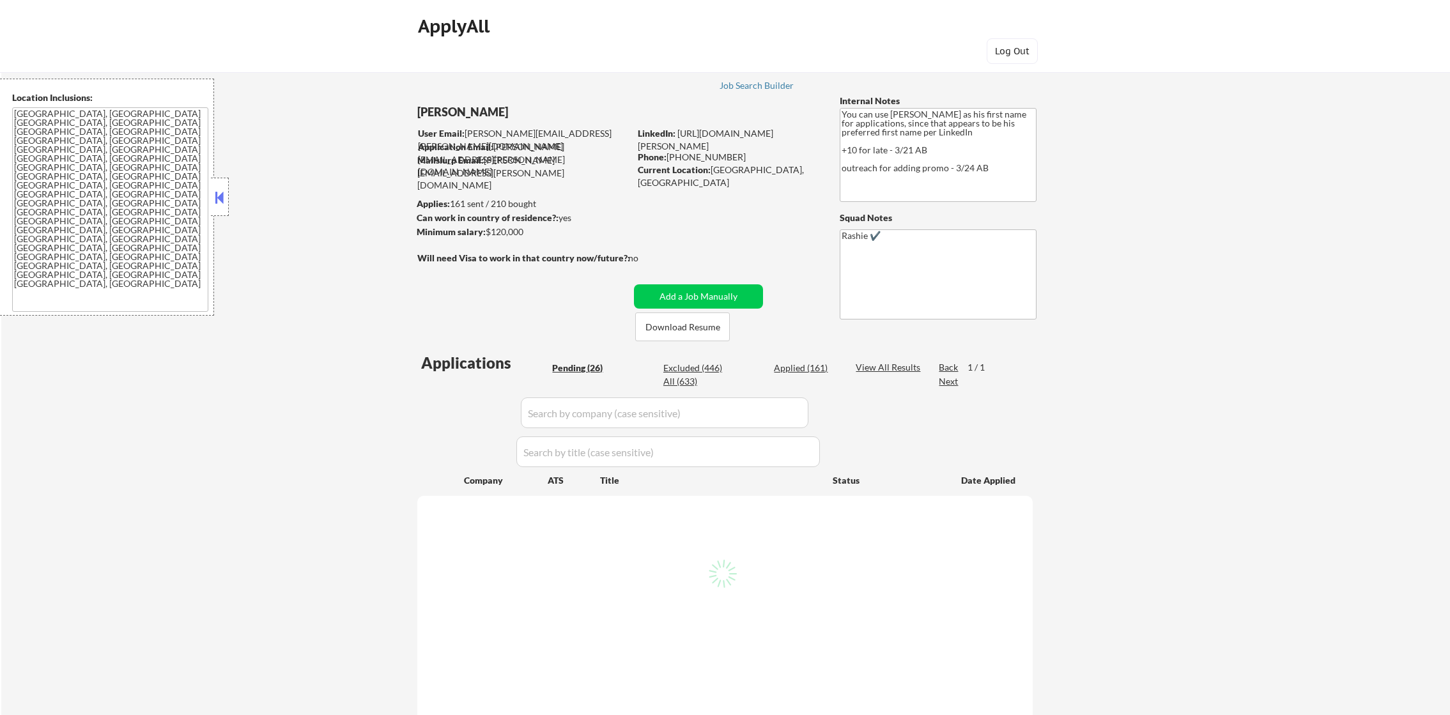
select select ""pending""
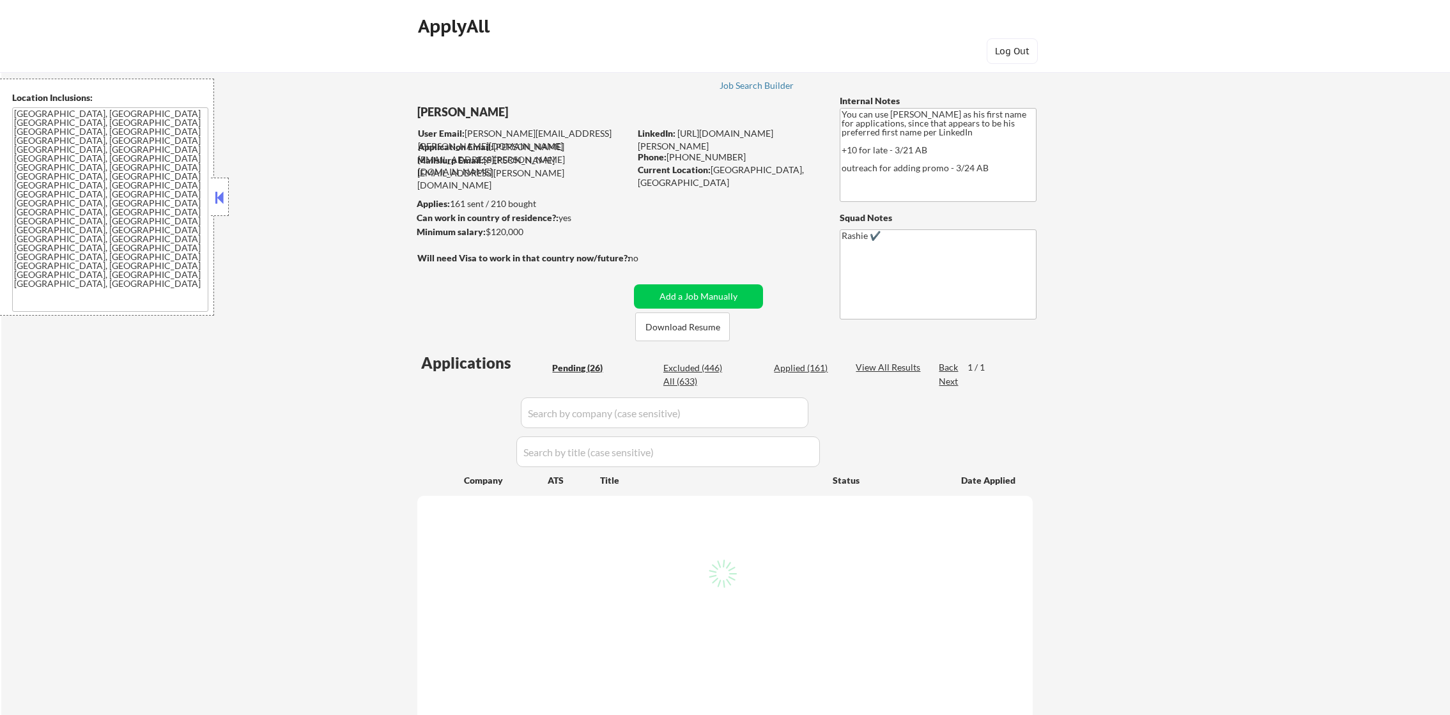
select select ""pending""
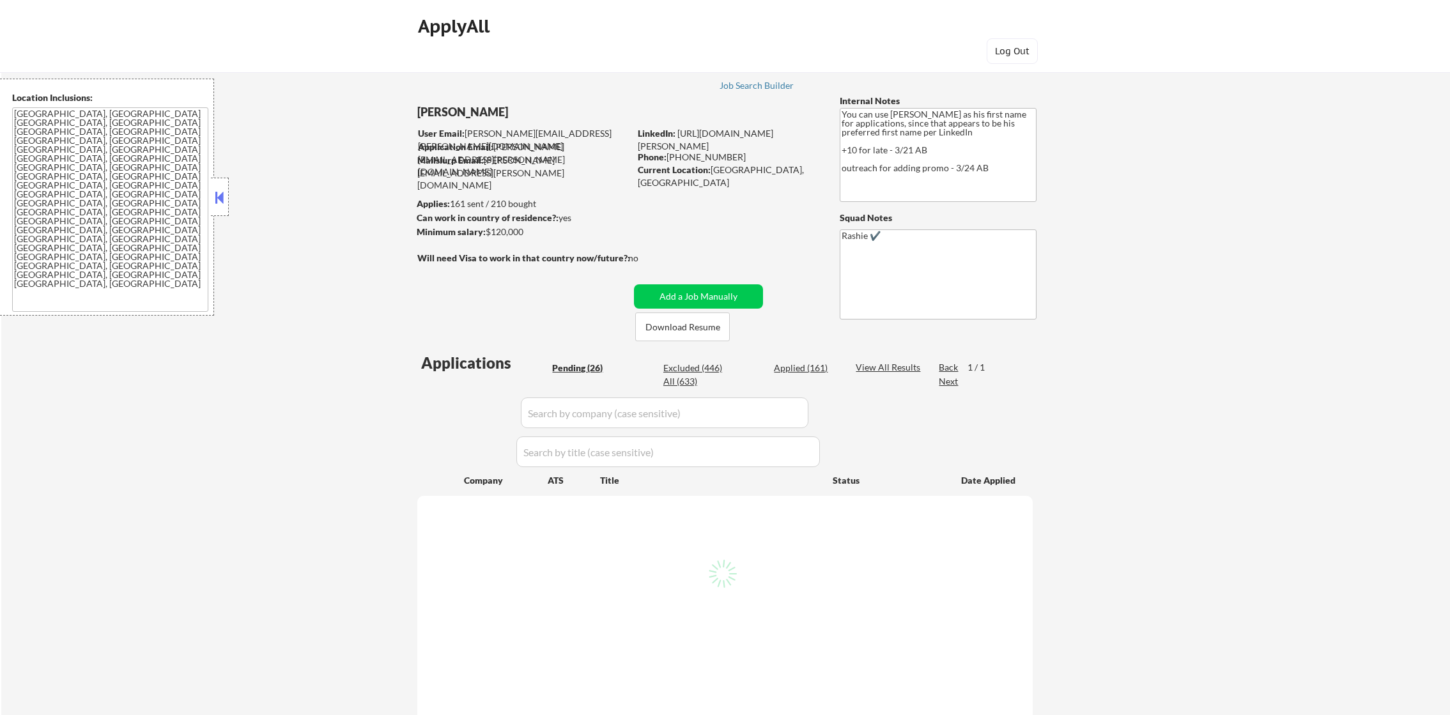
select select ""pending""
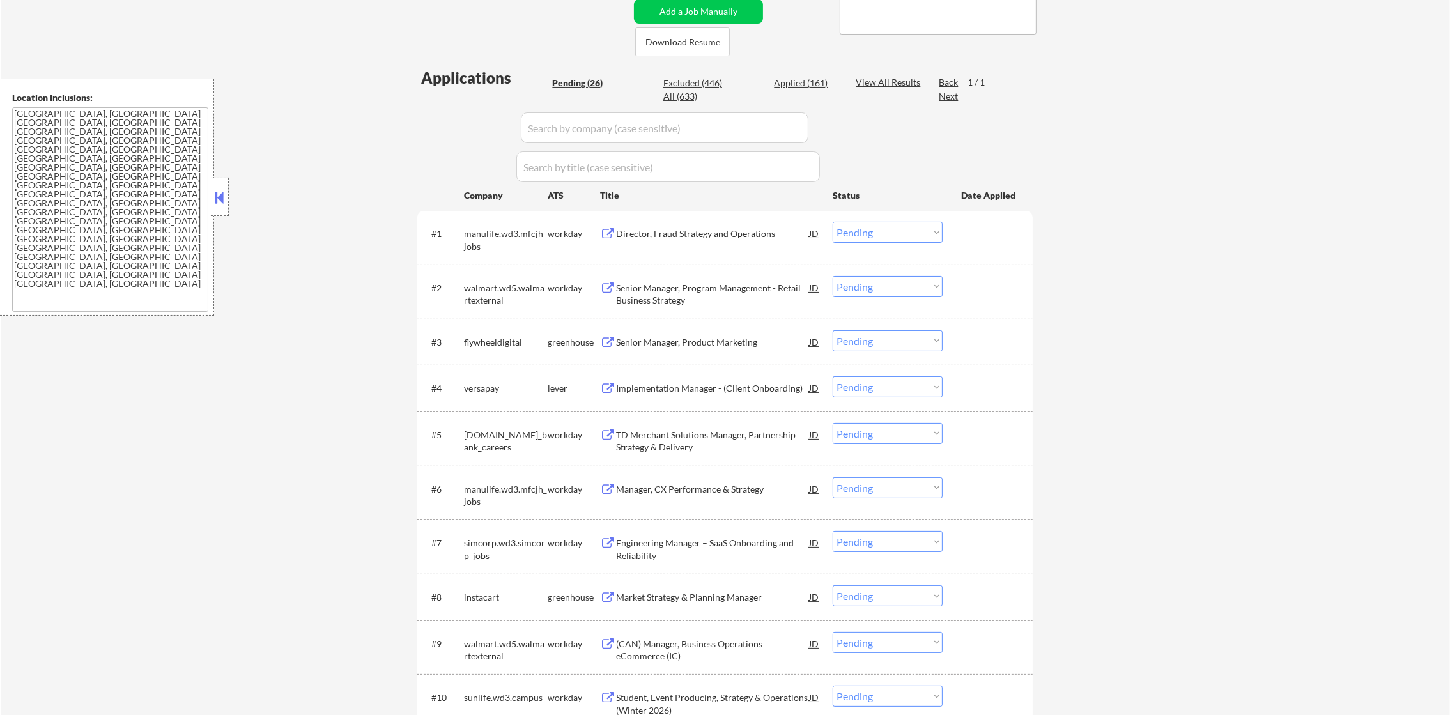
scroll to position [287, 0]
click at [137, 195] on textarea "Toronto, Ontario Etobicoke, Ontario Scarborough, Ontario North York, Ontario Ea…" at bounding box center [110, 209] width 196 height 205
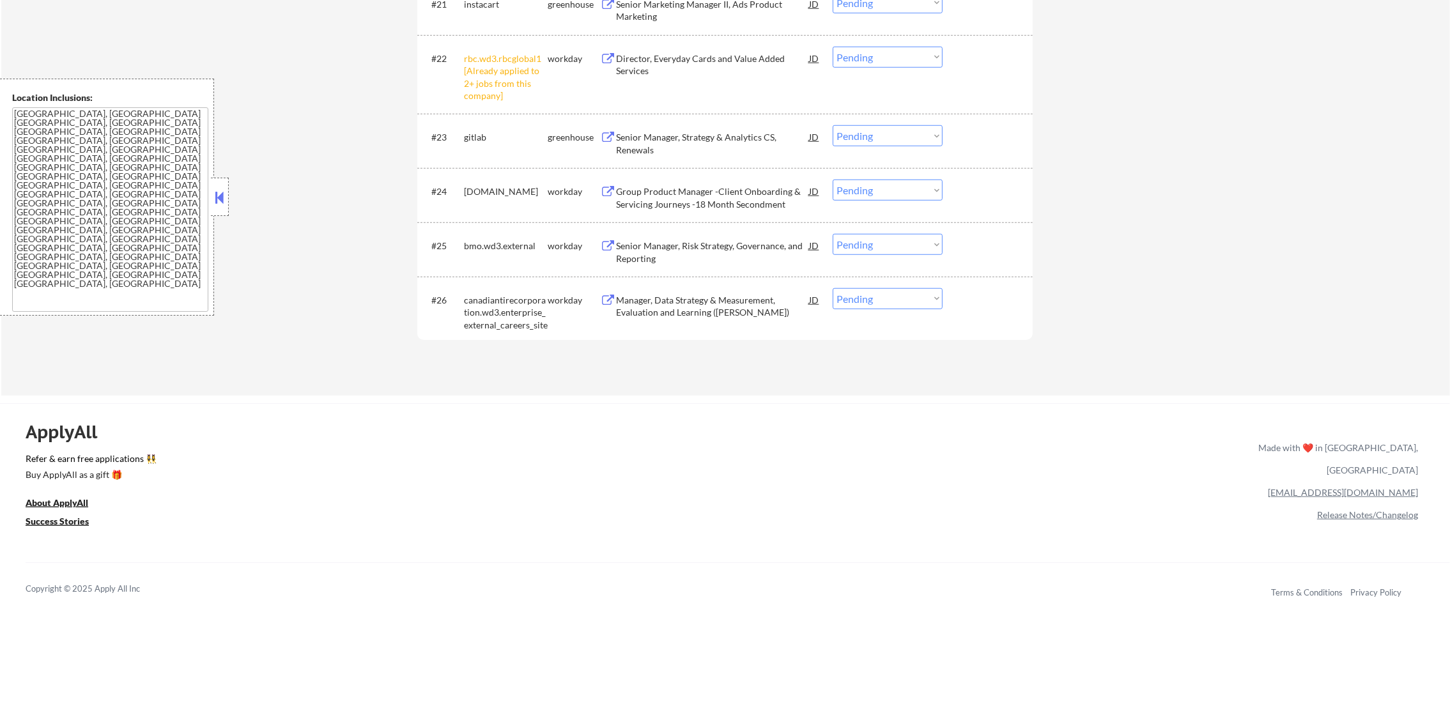
scroll to position [1526, 0]
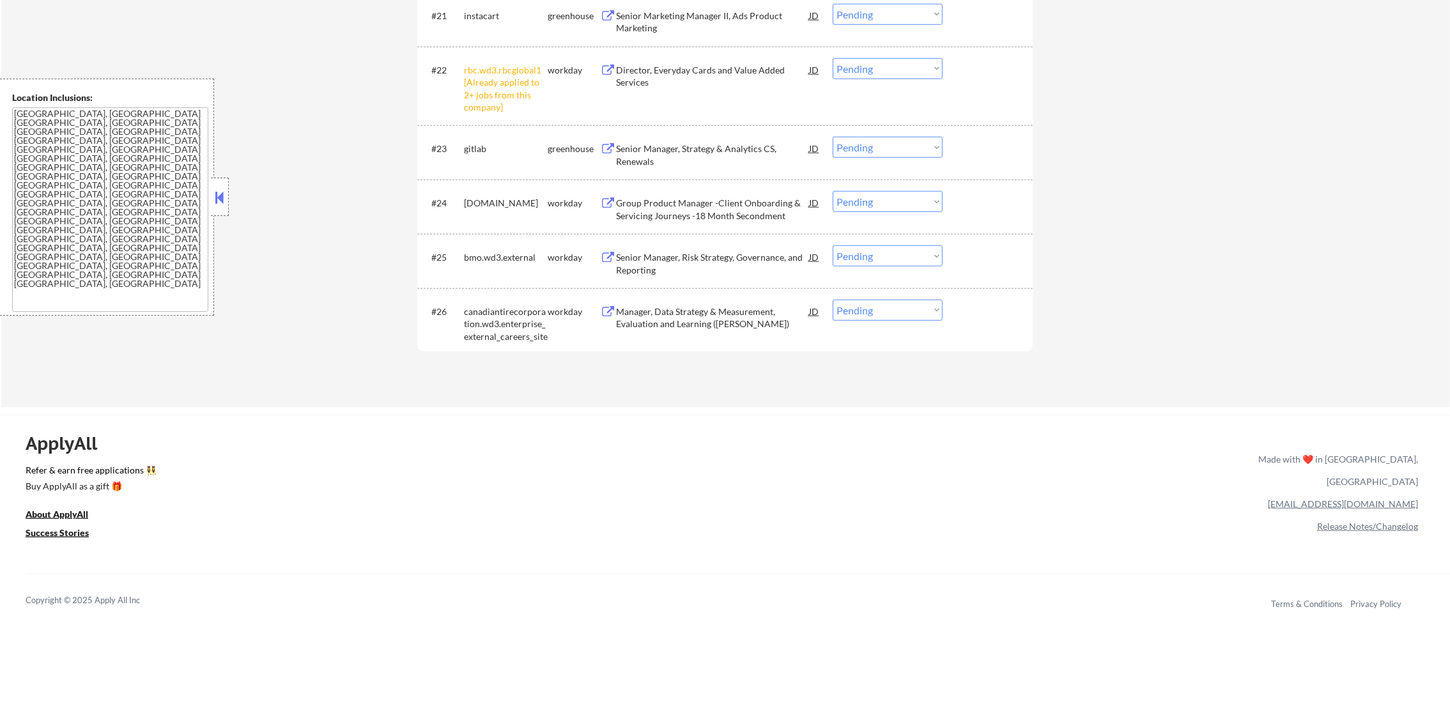
click at [888, 64] on select "Choose an option... Pending Applied Excluded (Questions) Excluded (Expired) Exc…" at bounding box center [888, 68] width 110 height 21
click at [833, 58] on select "Choose an option... Pending Applied Excluded (Questions) Excluded (Expired) Exc…" at bounding box center [888, 68] width 110 height 21
click at [697, 313] on div "Manager, Data Strategy & Measurement, Evaluation and Learning (MEL)" at bounding box center [712, 318] width 193 height 25
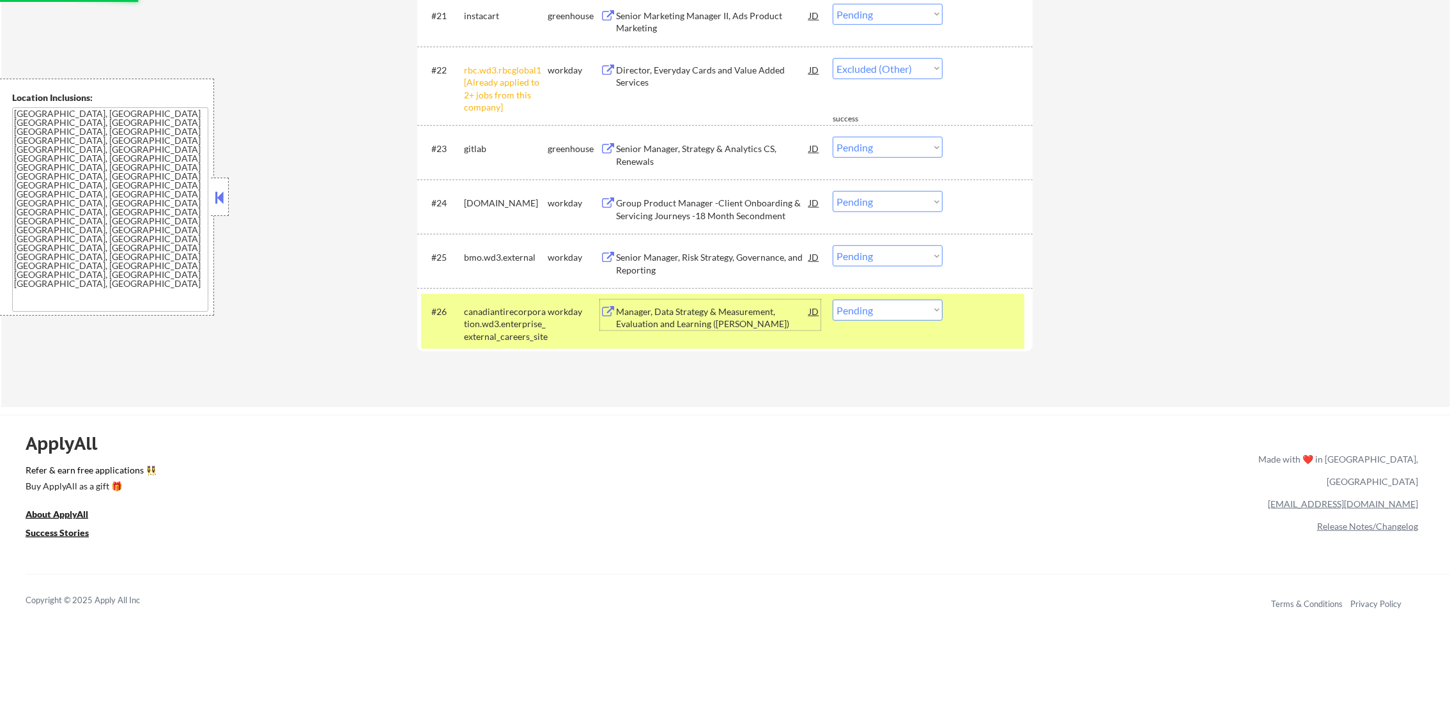
select select ""pending""
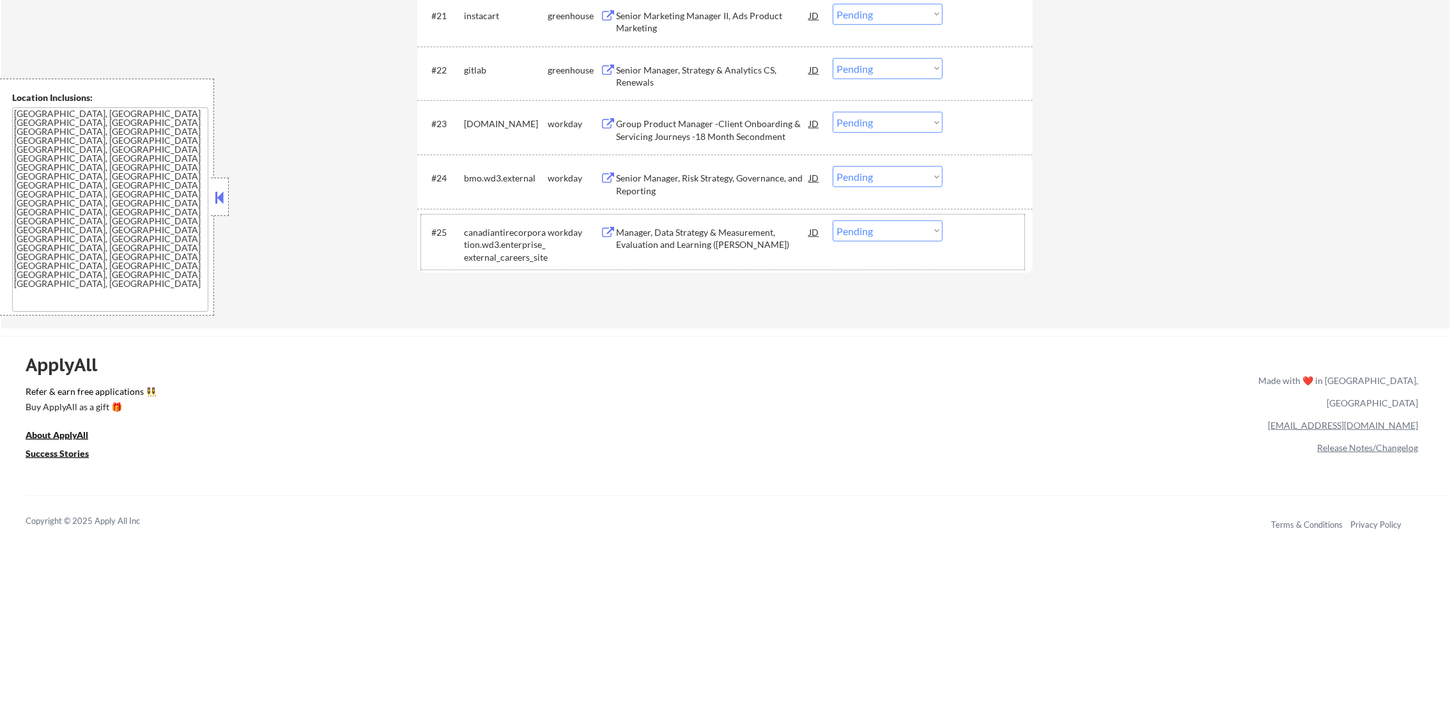
click at [483, 237] on div "canadiantirecorporation.wd3.enterprise_external_careers_site" at bounding box center [506, 245] width 84 height 38
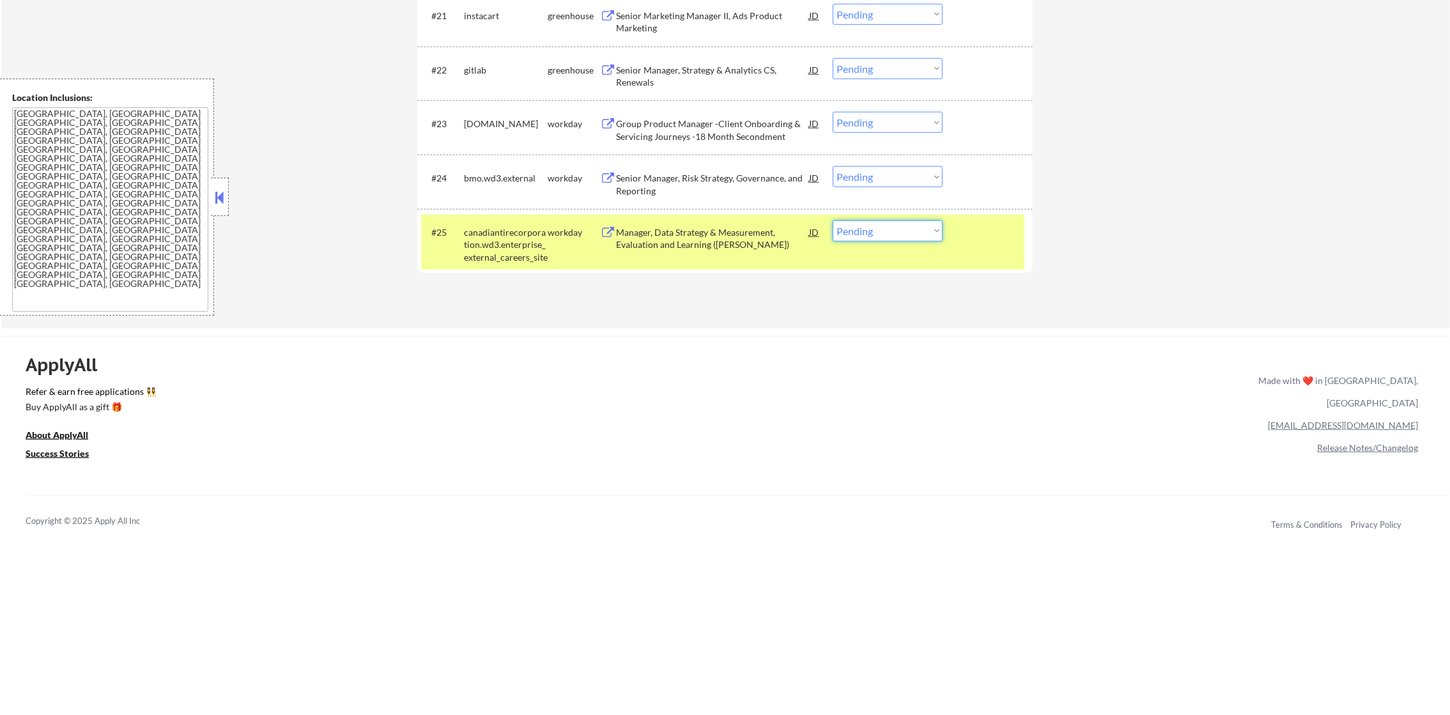
click at [885, 235] on select "Choose an option... Pending Applied Excluded (Questions) Excluded (Expired) Exc…" at bounding box center [888, 231] width 110 height 21
select select ""excluded__bad_match_""
click at [833, 221] on select "Choose an option... Pending Applied Excluded (Questions) Excluded (Expired) Exc…" at bounding box center [888, 231] width 110 height 21
click at [518, 253] on div "canadiantirecorporation.wd3.enterprise_external_careers_site" at bounding box center [506, 245] width 84 height 38
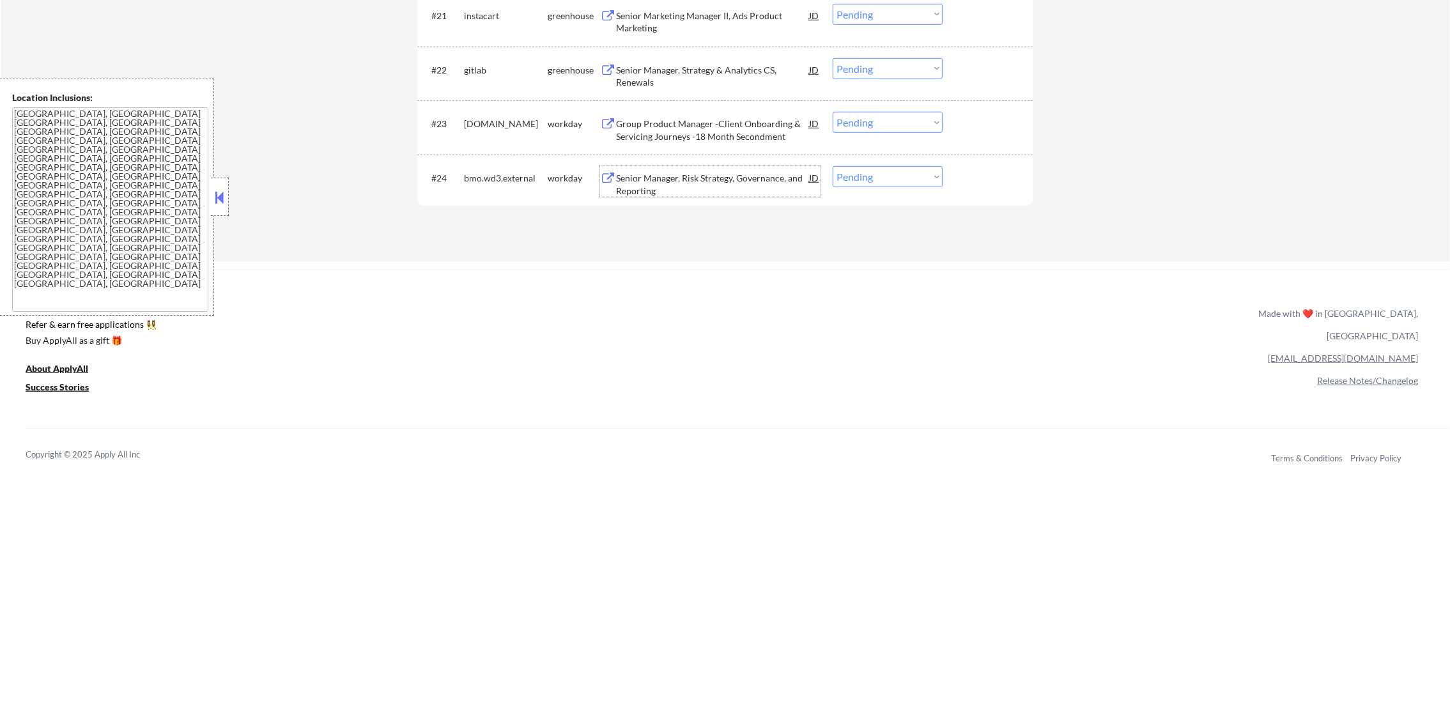
click at [741, 166] on div "Senior Manager, Risk Strategy, Governance, and Reporting" at bounding box center [712, 181] width 193 height 31
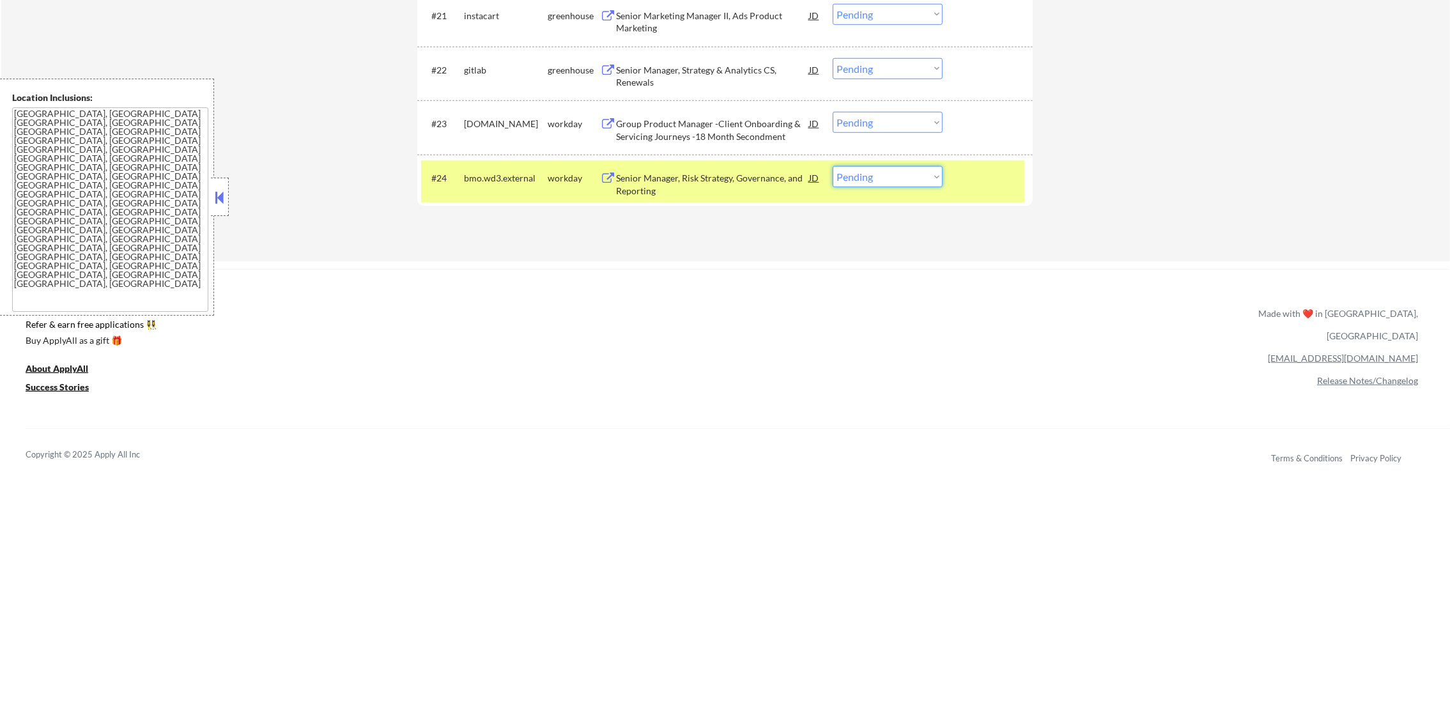
click at [892, 182] on select "Choose an option... Pending Applied Excluded (Questions) Excluded (Expired) Exc…" at bounding box center [888, 176] width 110 height 21
select select ""excluded__bad_match_""
click at [833, 166] on select "Choose an option... Pending Applied Excluded (Questions) Excluded (Expired) Exc…" at bounding box center [888, 176] width 110 height 21
click at [497, 170] on div "bmo.wd3.external" at bounding box center [506, 177] width 84 height 23
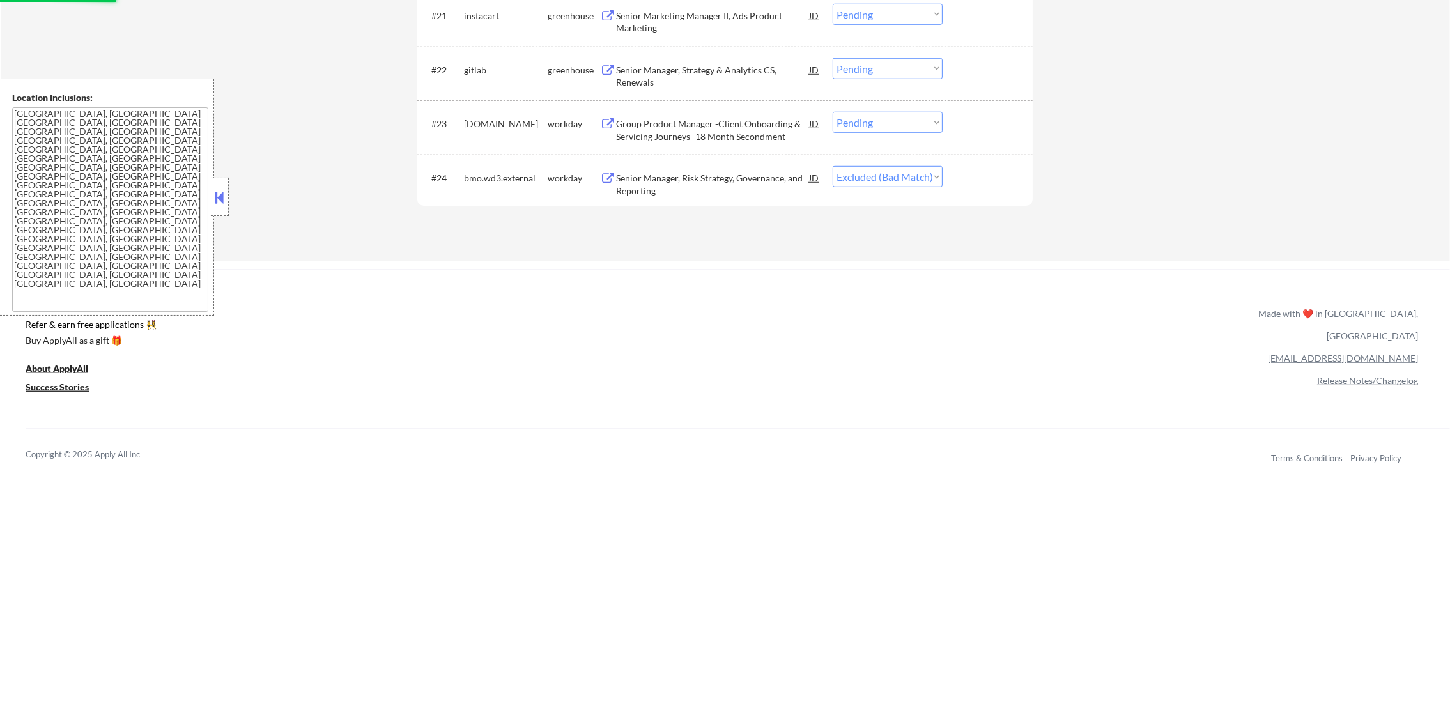
click at [696, 118] on div "Group Product Manager -Client Onboarding & Servicing Journeys -18 Month Secondm…" at bounding box center [712, 130] width 193 height 25
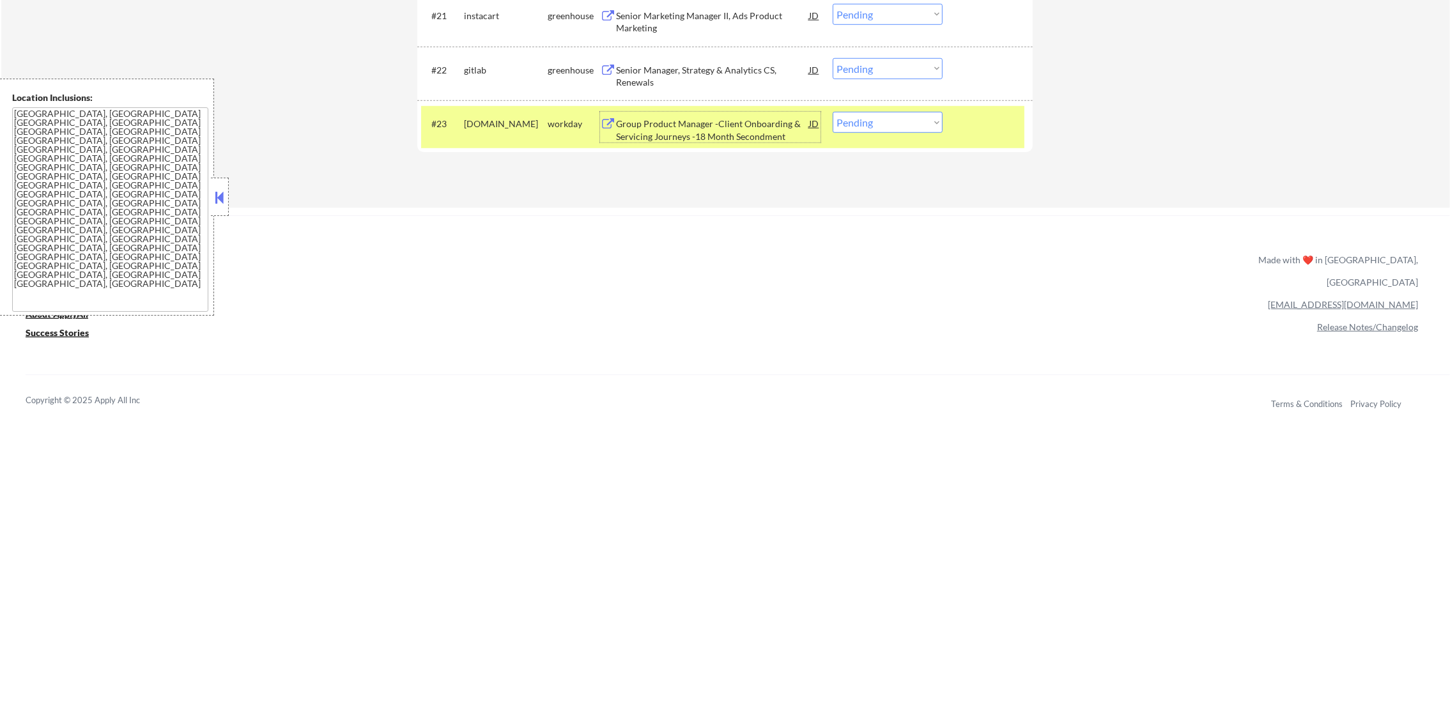
click at [861, 124] on select "Choose an option... Pending Applied Excluded (Questions) Excluded (Expired) Exc…" at bounding box center [888, 122] width 110 height 21
select select ""applied""
click at [833, 112] on select "Choose an option... Pending Applied Excluded (Questions) Excluded (Expired) Exc…" at bounding box center [888, 122] width 110 height 21
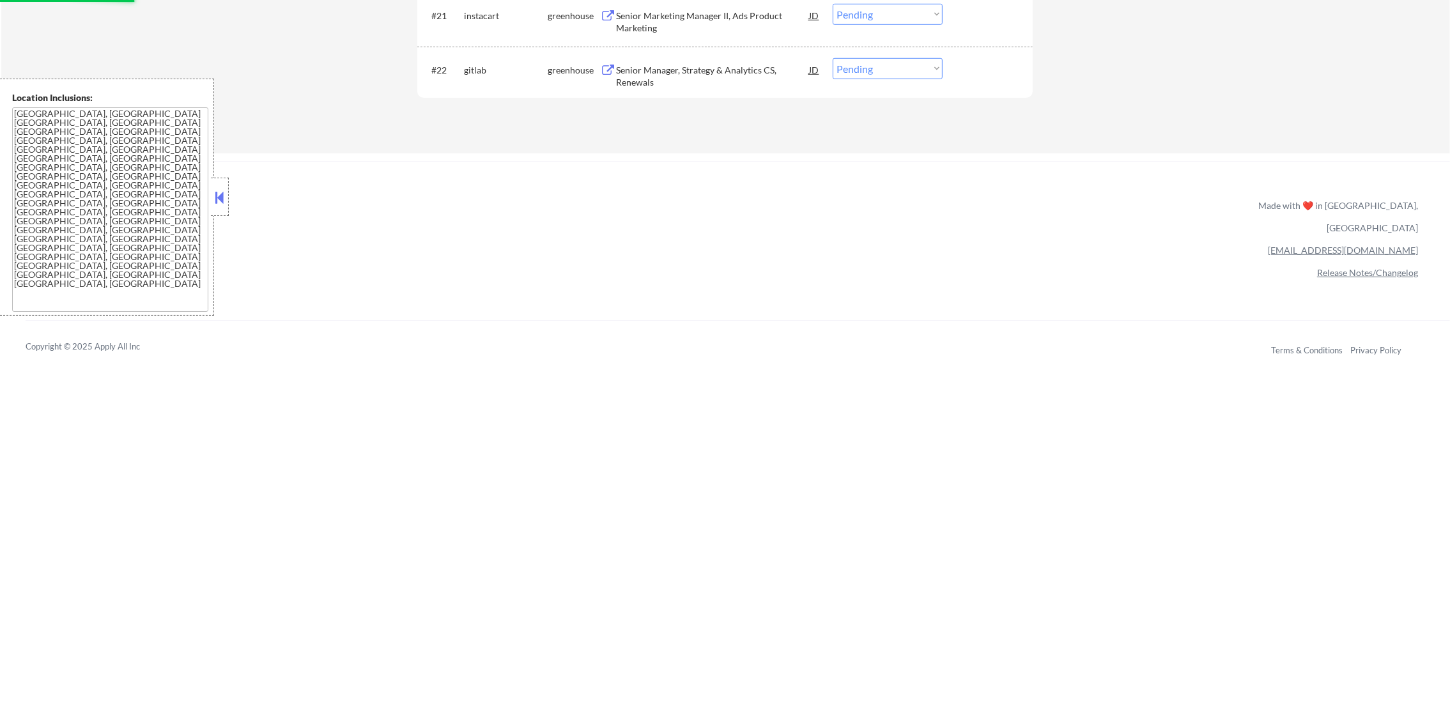
click at [701, 68] on div "Senior Manager, Strategy & Analytics CS, Renewals" at bounding box center [712, 76] width 193 height 25
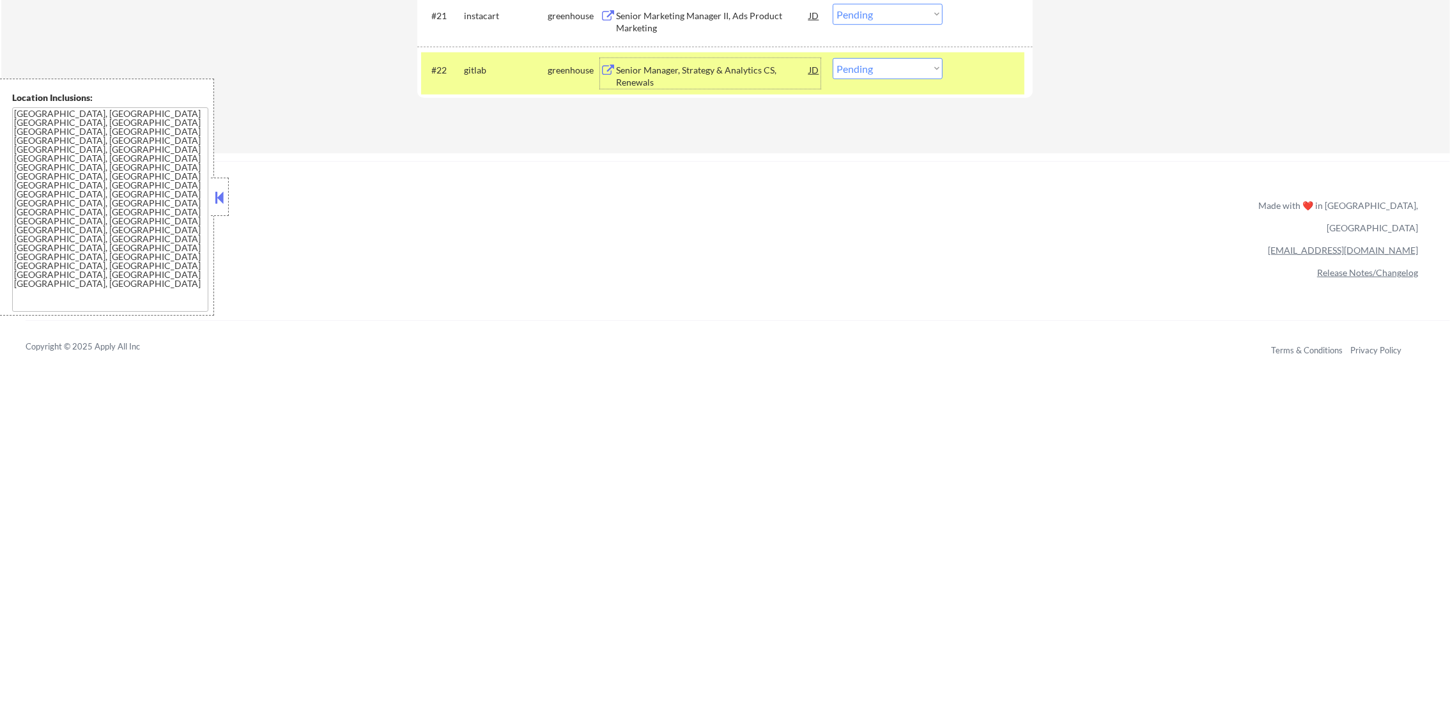
click at [866, 72] on select "Choose an option... Pending Applied Excluded (Questions) Excluded (Expired) Exc…" at bounding box center [888, 68] width 110 height 21
select select ""excluded__blocklist_""
click at [833, 58] on select "Choose an option... Pending Applied Excluded (Questions) Excluded (Expired) Exc…" at bounding box center [888, 68] width 110 height 21
drag, startPoint x: 467, startPoint y: 73, endPoint x: 611, endPoint y: 195, distance: 188.6
click at [467, 73] on div "gitlab" at bounding box center [506, 70] width 84 height 13
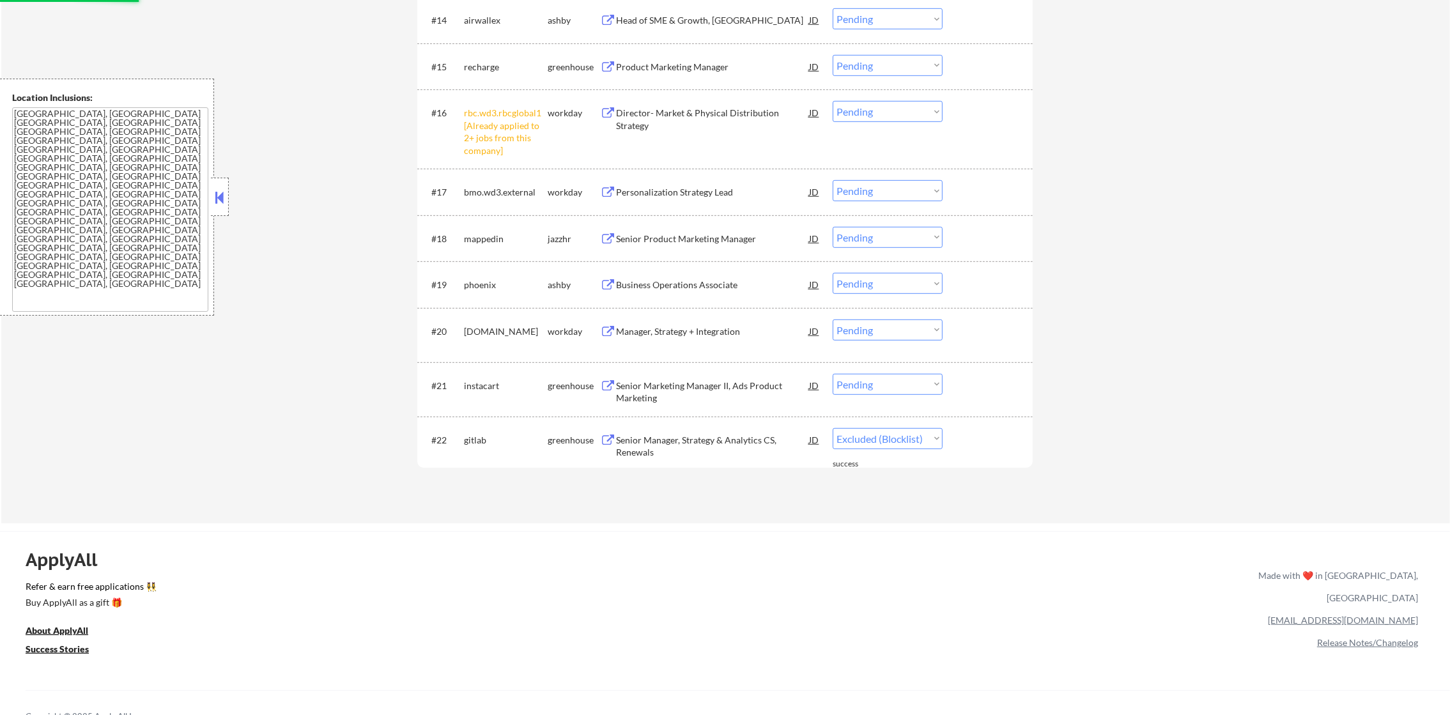
scroll to position [1142, 0]
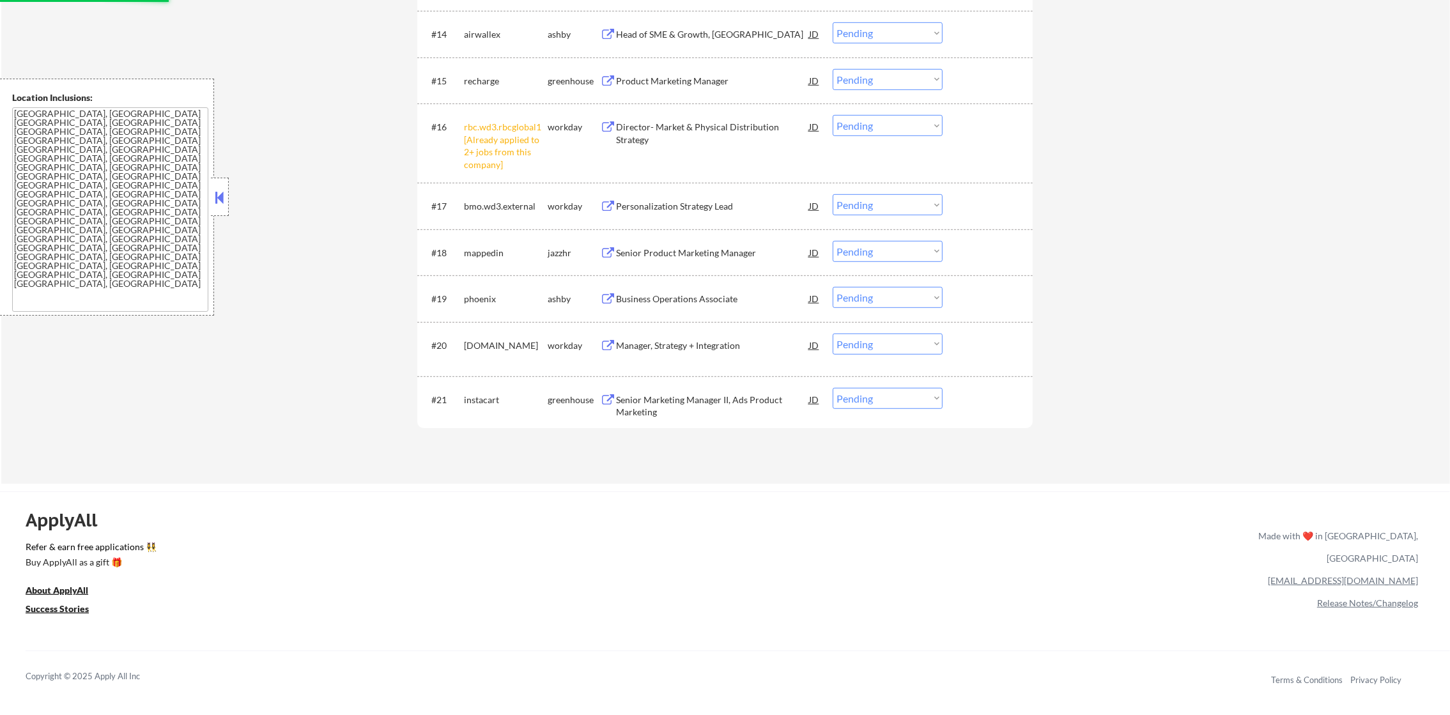
click at [872, 130] on select "Choose an option... Pending Applied Excluded (Questions) Excluded (Expired) Exc…" at bounding box center [888, 125] width 110 height 21
click at [833, 115] on select "Choose an option... Pending Applied Excluded (Questions) Excluded (Expired) Exc…" at bounding box center [888, 125] width 110 height 21
click at [755, 405] on div "Senior Marketing Manager II, Ads Product Marketing" at bounding box center [712, 406] width 193 height 25
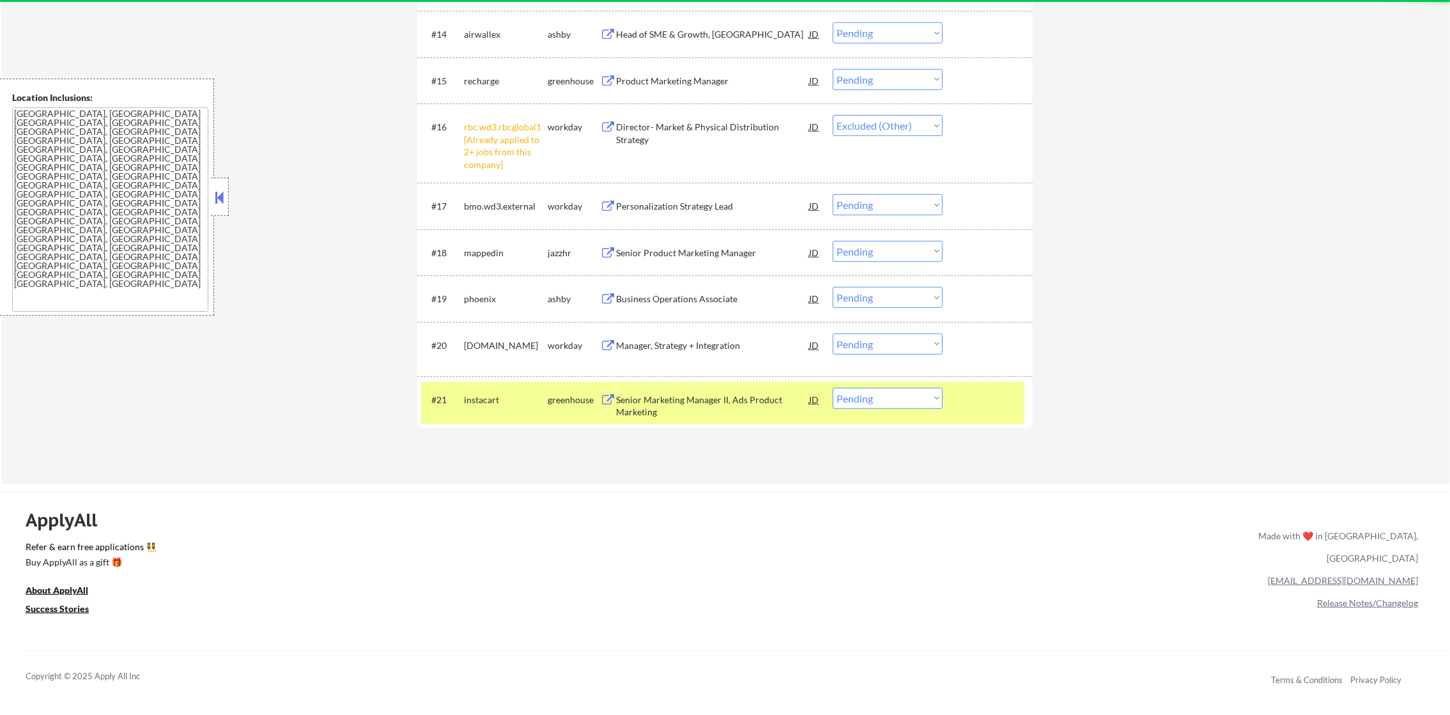
select select ""pending""
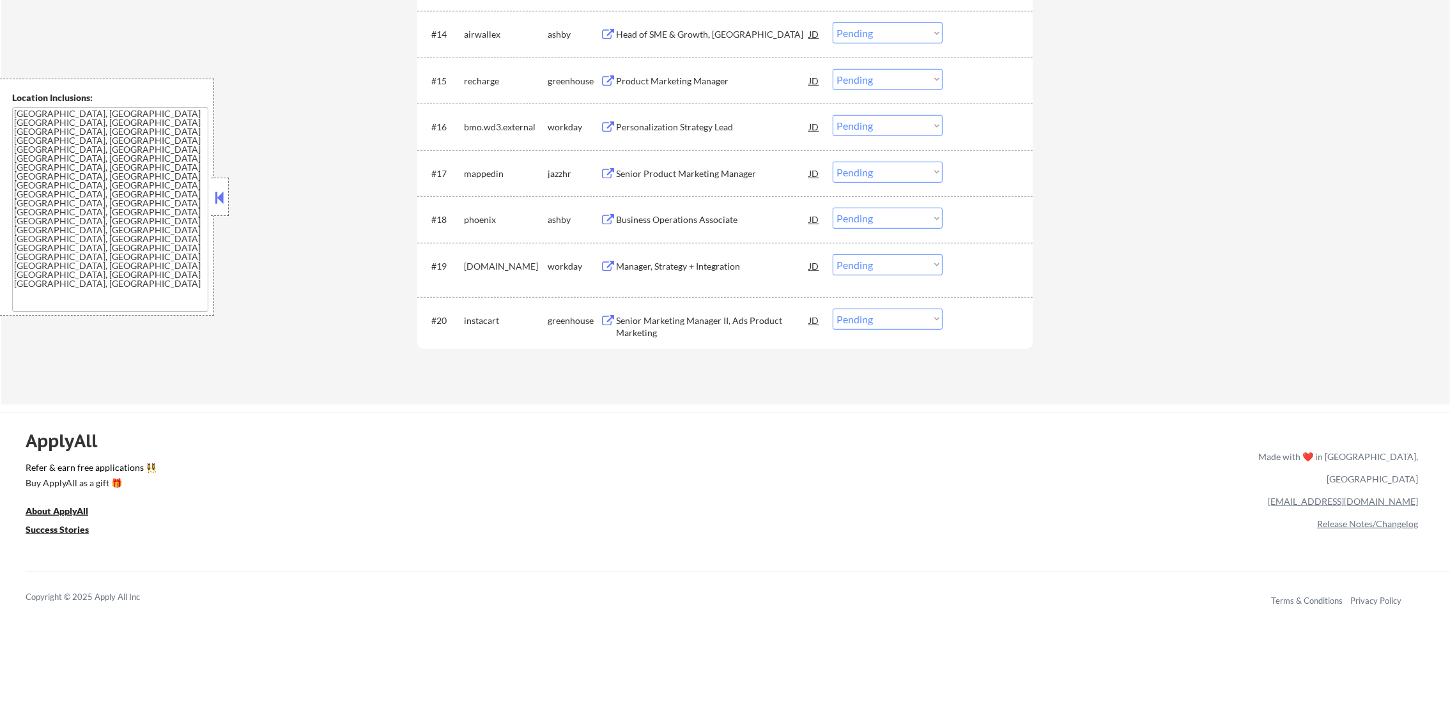
click at [853, 325] on select "Choose an option... Pending Applied Excluded (Questions) Excluded (Expired) Exc…" at bounding box center [888, 319] width 110 height 21
select select ""excluded""
click at [833, 309] on select "Choose an option... Pending Applied Excluded (Questions) Excluded (Expired) Exc…" at bounding box center [888, 319] width 110 height 21
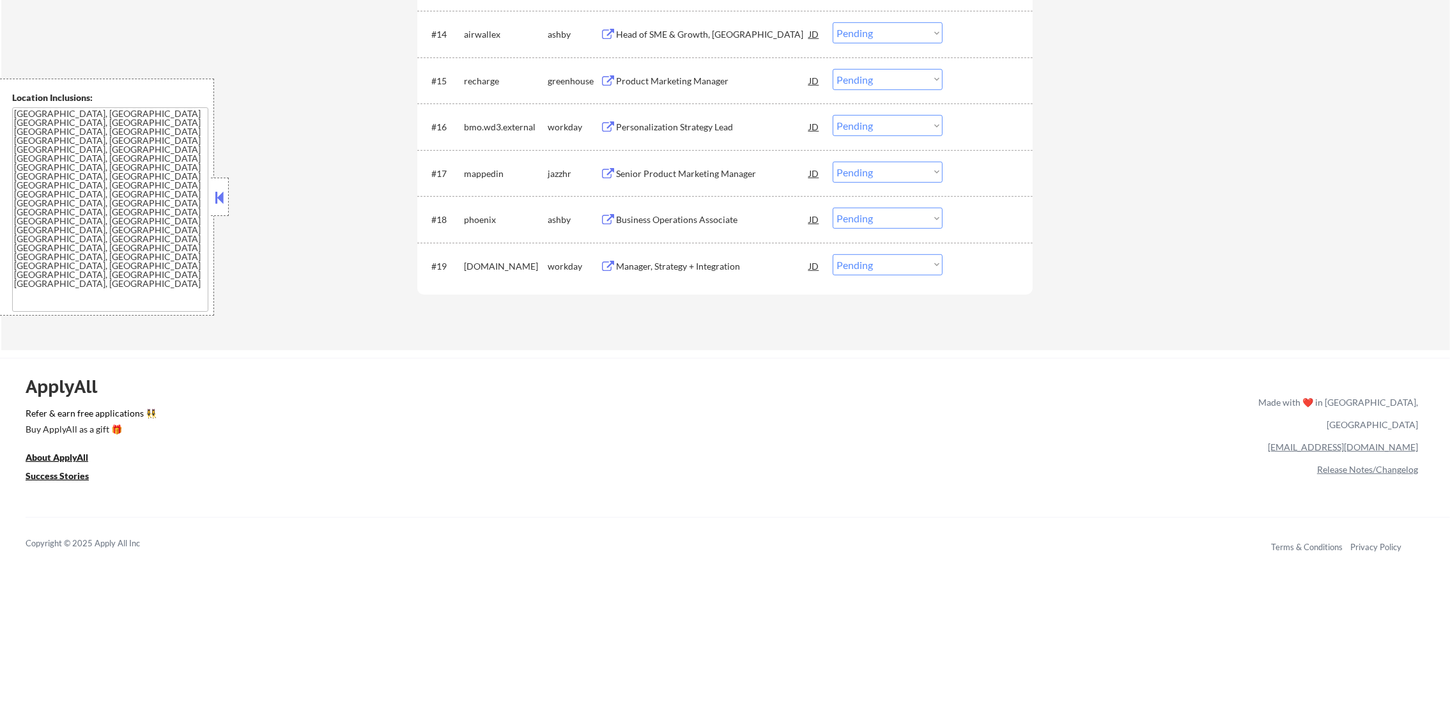
click at [715, 263] on div "Manager, Strategy + Integration" at bounding box center [712, 266] width 193 height 13
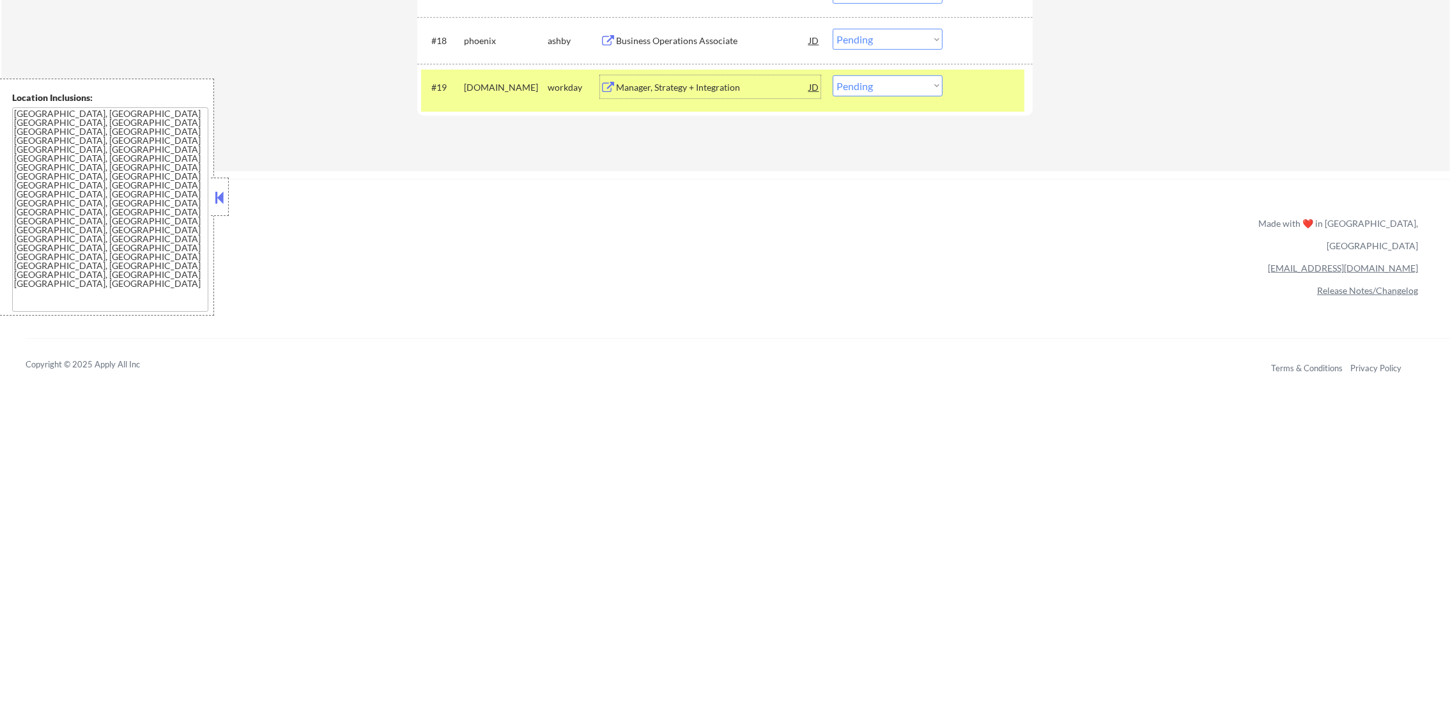
scroll to position [1367, 0]
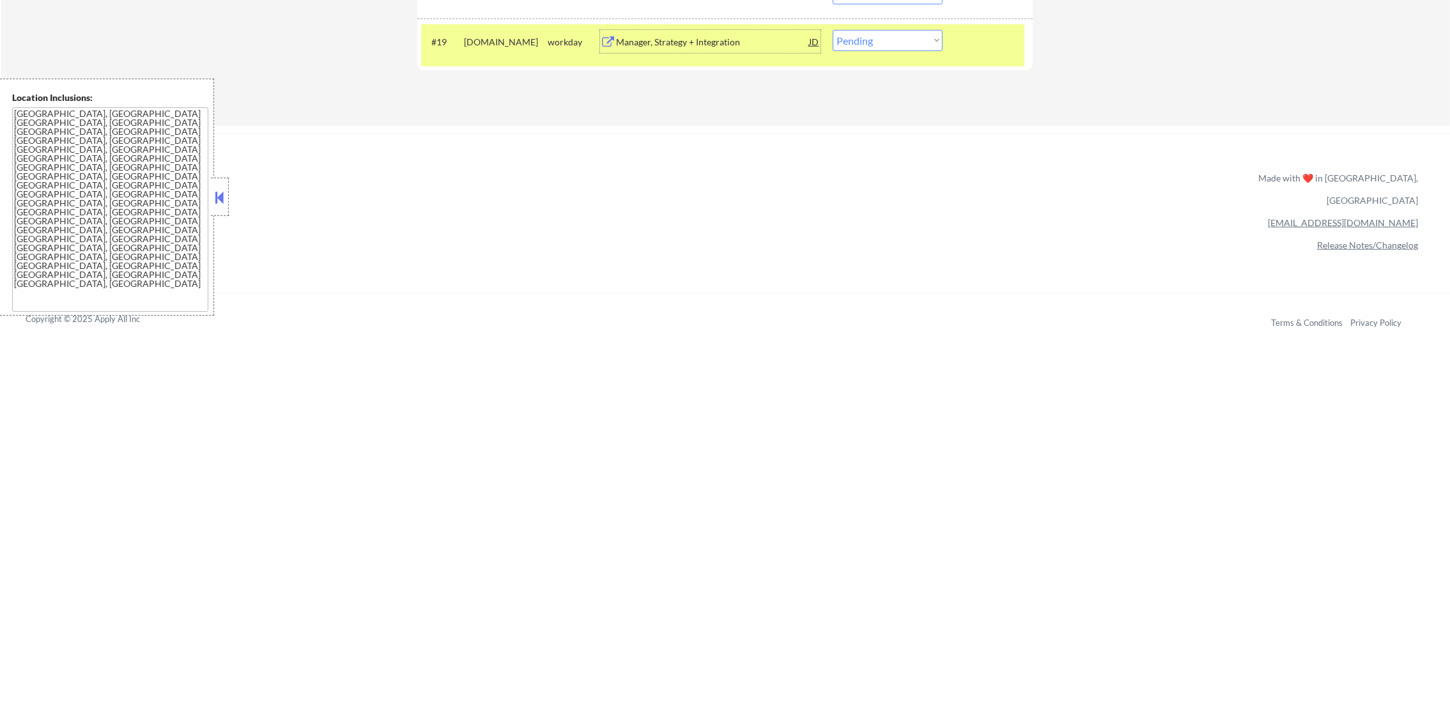
click at [906, 50] on select "Choose an option... Pending Applied Excluded (Questions) Excluded (Expired) Exc…" at bounding box center [888, 40] width 110 height 21
select select ""excluded__bad_match_""
click at [833, 30] on select "Choose an option... Pending Applied Excluded (Questions) Excluded (Expired) Exc…" at bounding box center [888, 40] width 110 height 21
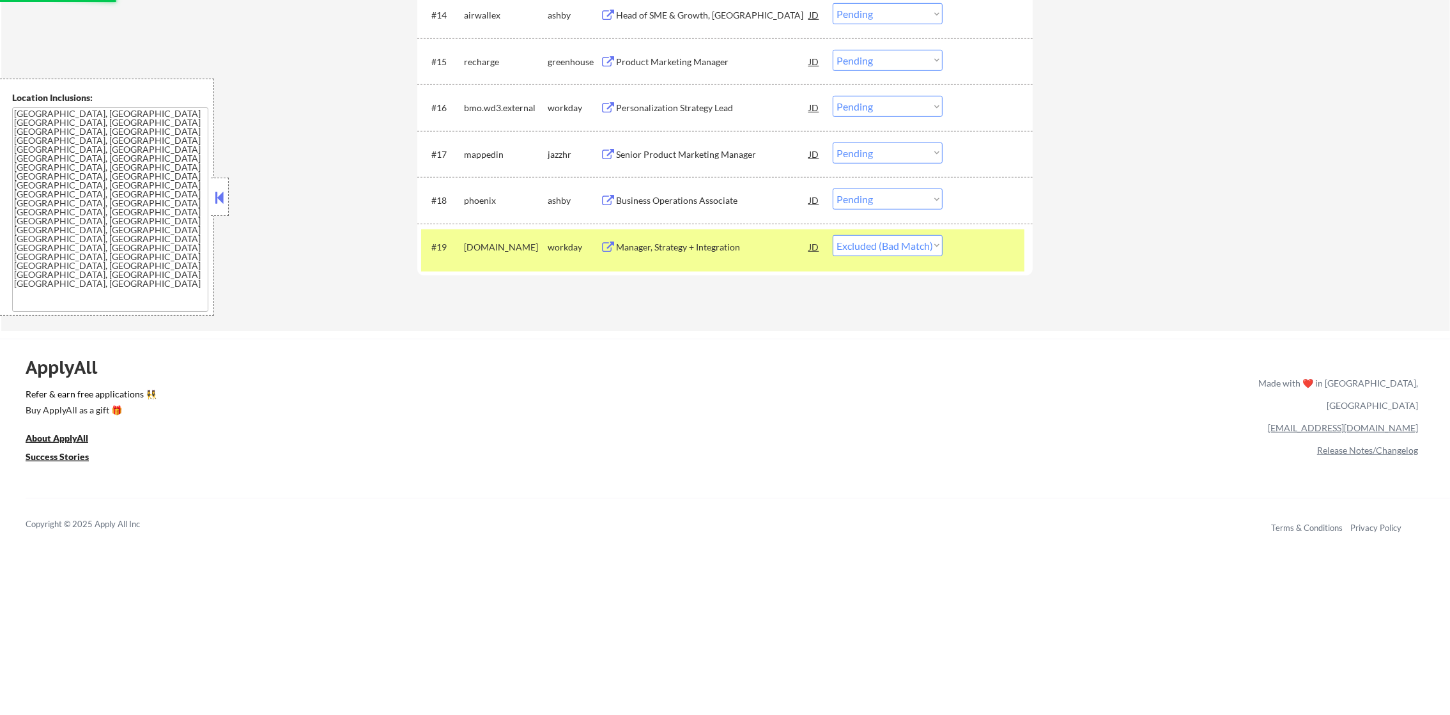
scroll to position [1142, 0]
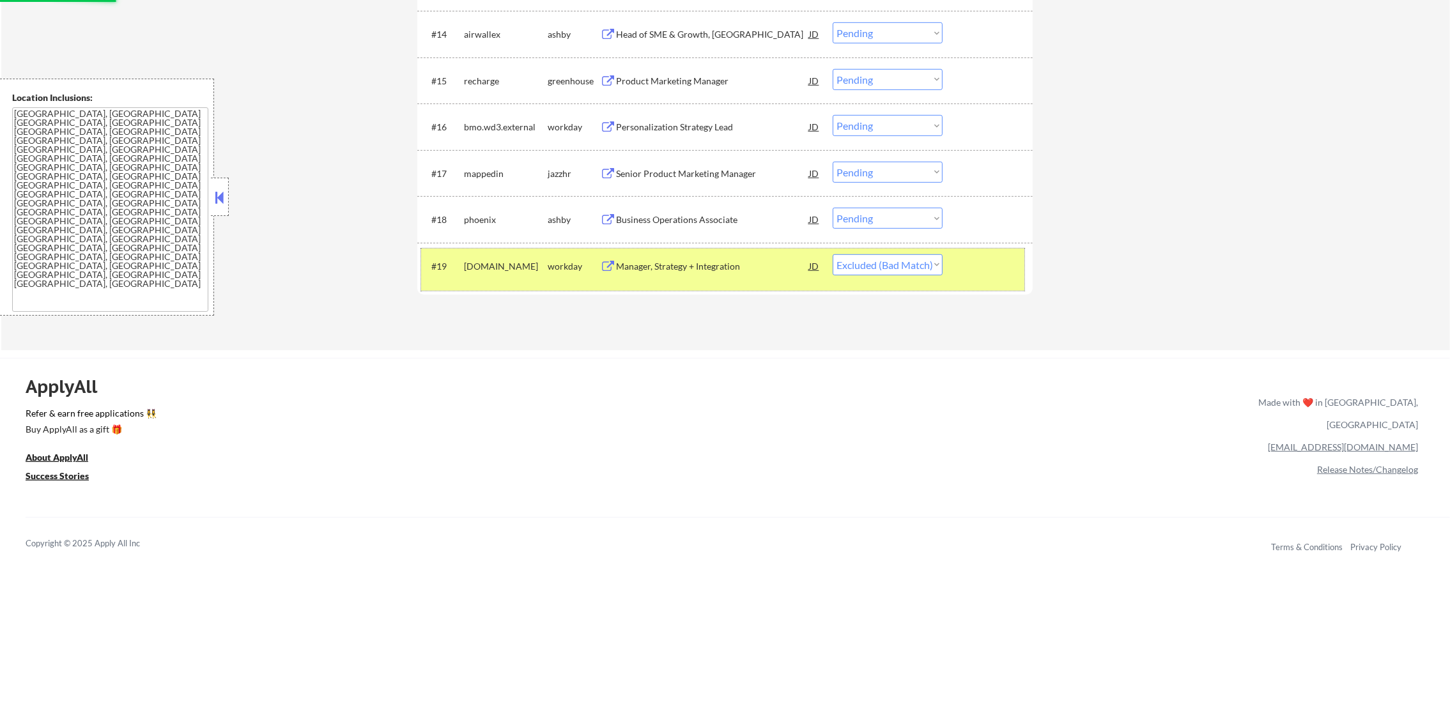
click at [528, 256] on div "fourseasons.wd3.search" at bounding box center [506, 269] width 84 height 31
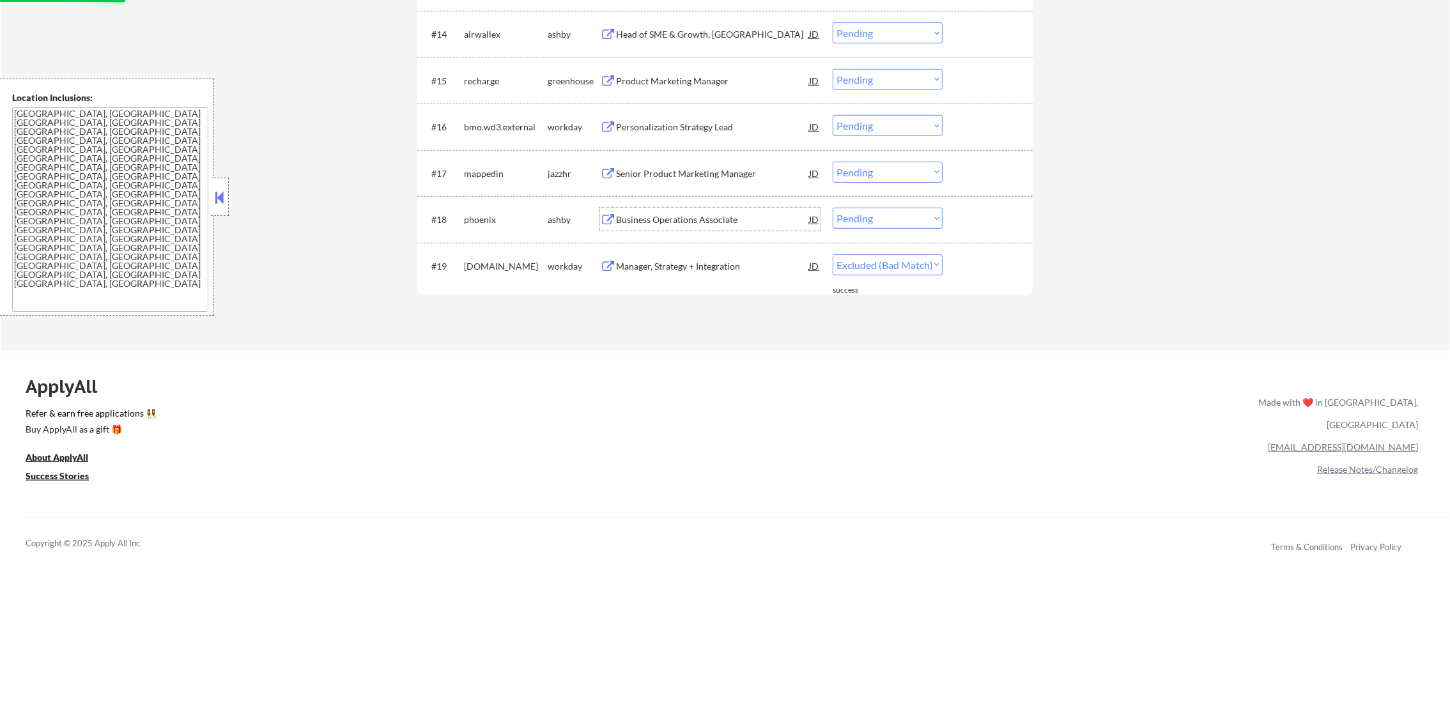
click at [688, 226] on div "Business Operations Associate" at bounding box center [712, 219] width 193 height 23
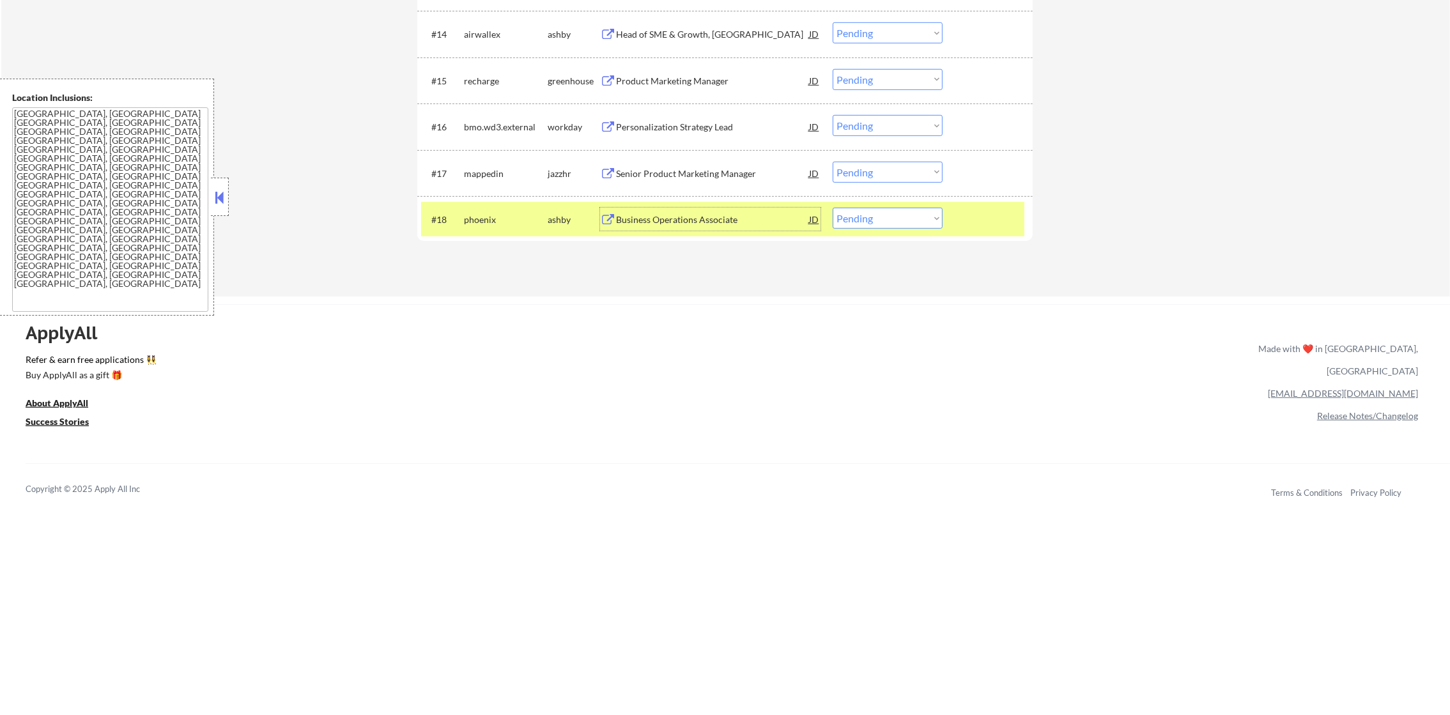
click at [871, 229] on div "#18 phoenix ashby Business Operations Associate JD Choose an option... Pending …" at bounding box center [722, 219] width 603 height 35
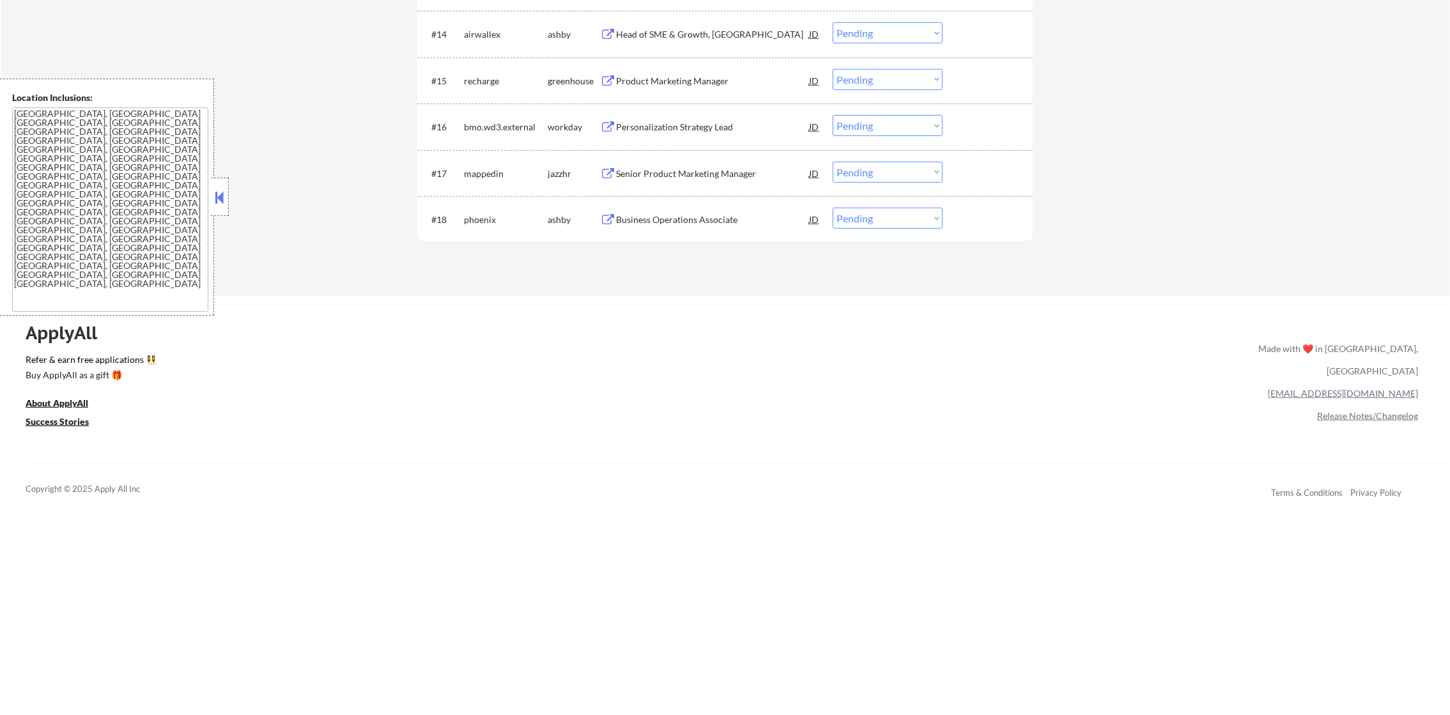
click at [910, 229] on div "#18 phoenix ashby Business Operations Associate JD Choose an option... Pending …" at bounding box center [722, 219] width 603 height 35
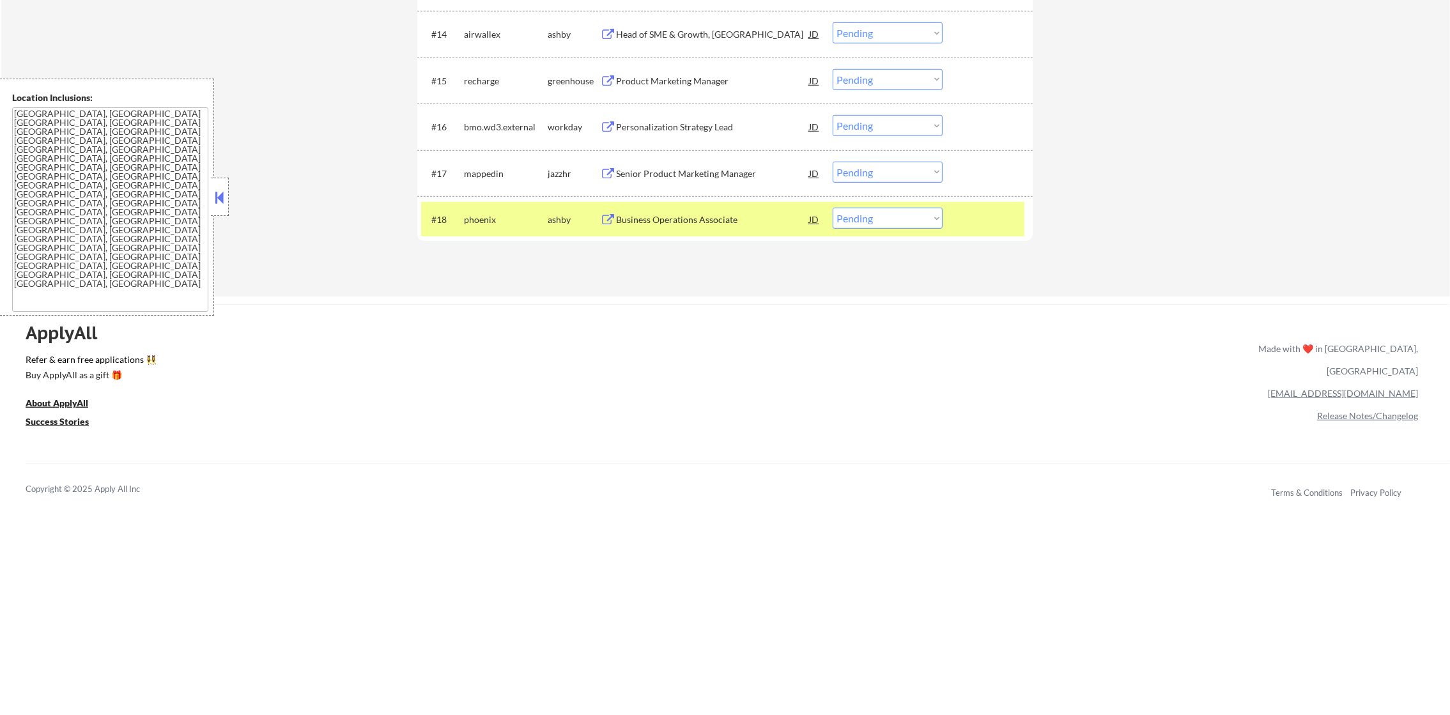
click at [918, 221] on select "Choose an option... Pending Applied Excluded (Questions) Excluded (Expired) Exc…" at bounding box center [888, 218] width 110 height 21
select select ""excluded__bad_match_""
click at [833, 208] on select "Choose an option... Pending Applied Excluded (Questions) Excluded (Expired) Exc…" at bounding box center [888, 218] width 110 height 21
click at [477, 215] on div "phoenix" at bounding box center [506, 219] width 84 height 13
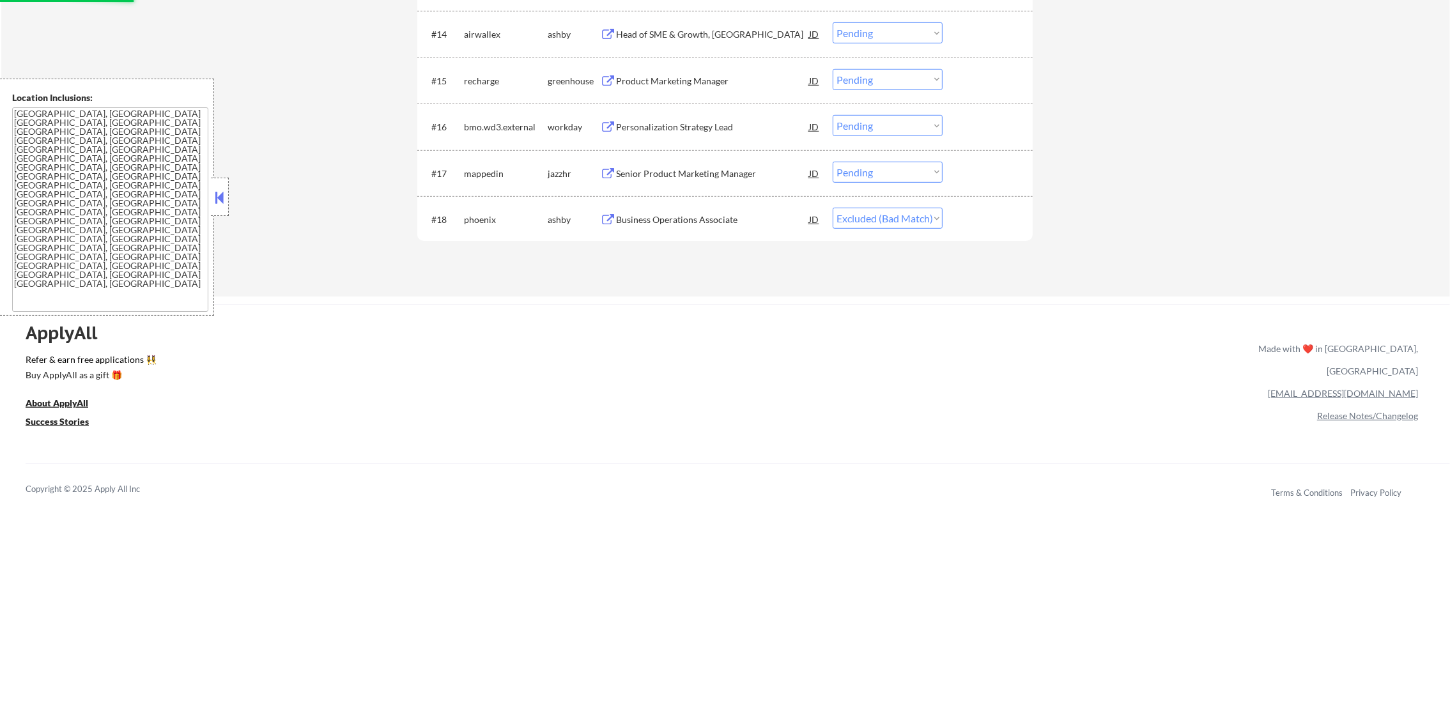
click at [678, 175] on div "Senior Product Marketing Manager" at bounding box center [712, 173] width 193 height 13
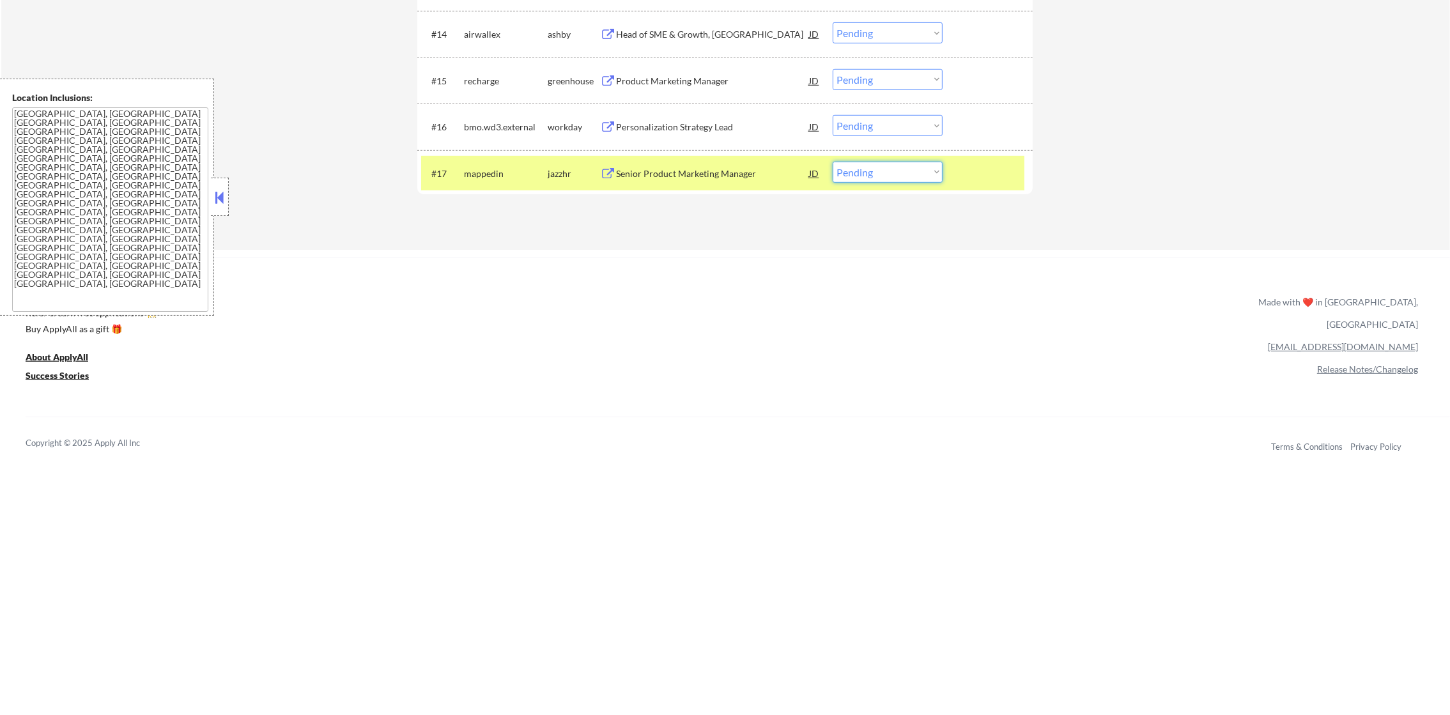
click at [877, 174] on select "Choose an option... Pending Applied Excluded (Questions) Excluded (Expired) Exc…" at bounding box center [888, 172] width 110 height 21
select select ""applied""
click at [833, 162] on select "Choose an option... Pending Applied Excluded (Questions) Excluded (Expired) Exc…" at bounding box center [888, 172] width 110 height 21
click at [516, 169] on div "mappedin" at bounding box center [506, 173] width 84 height 13
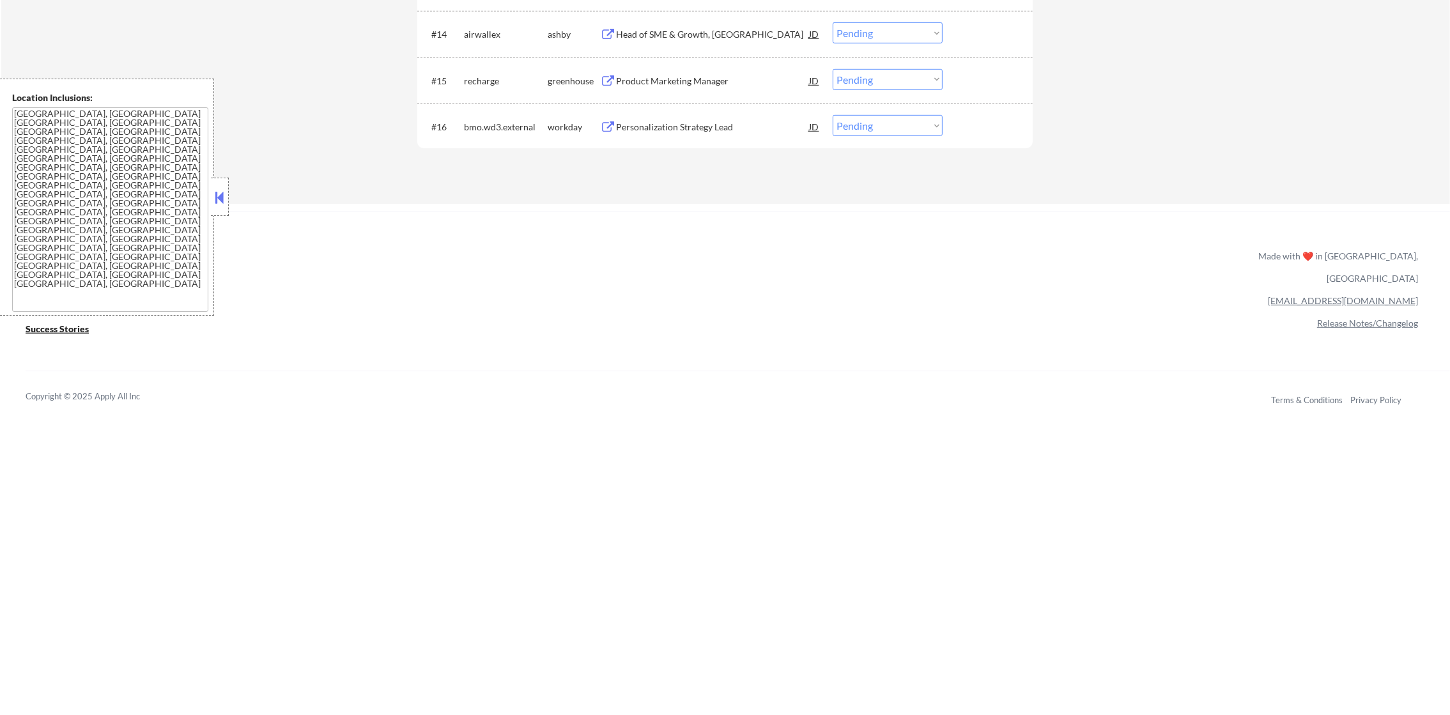
click at [768, 129] on div "Personalization Strategy Lead" at bounding box center [712, 127] width 193 height 13
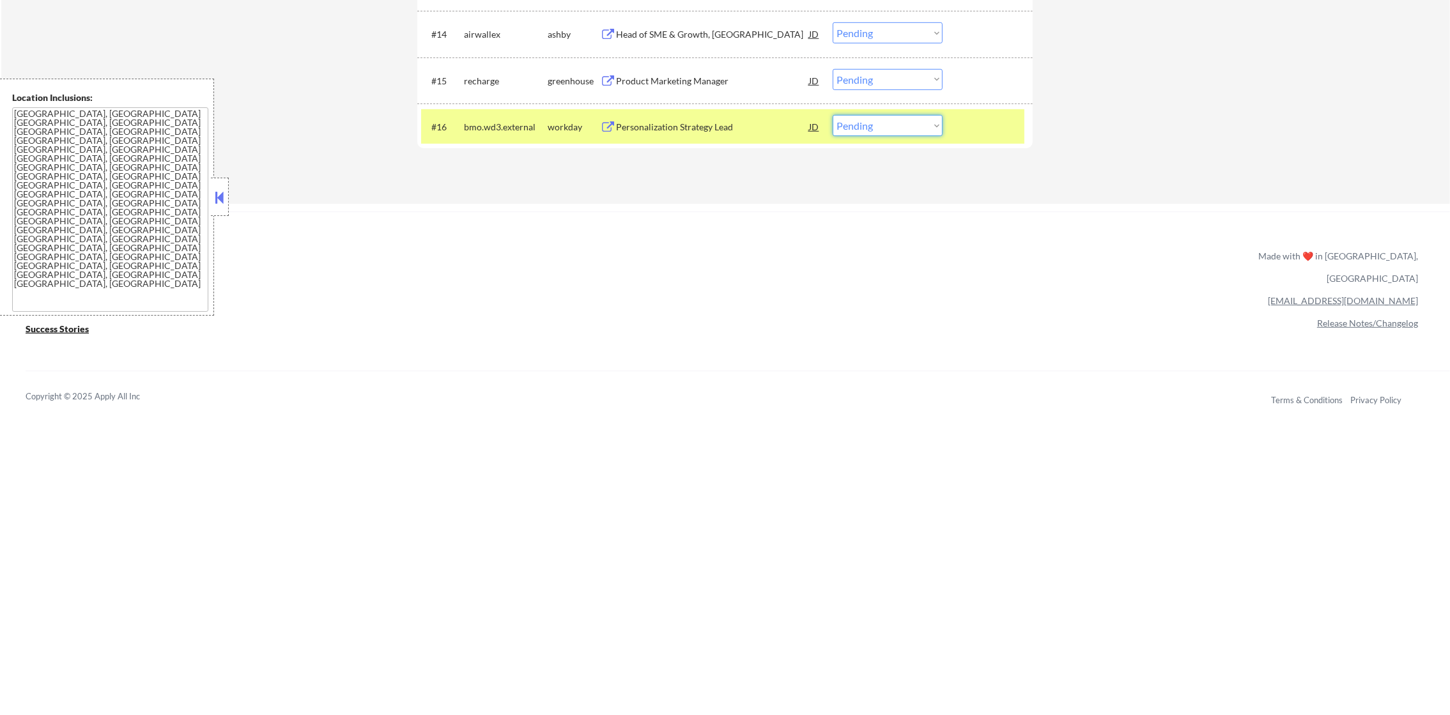
drag, startPoint x: 844, startPoint y: 120, endPoint x: 849, endPoint y: 134, distance: 14.1
click at [844, 120] on select "Choose an option... Pending Applied Excluded (Questions) Excluded (Expired) Exc…" at bounding box center [888, 125] width 110 height 21
select select ""excluded__salary_""
click at [833, 115] on select "Choose an option... Pending Applied Excluded (Questions) Excluded (Expired) Exc…" at bounding box center [888, 125] width 110 height 21
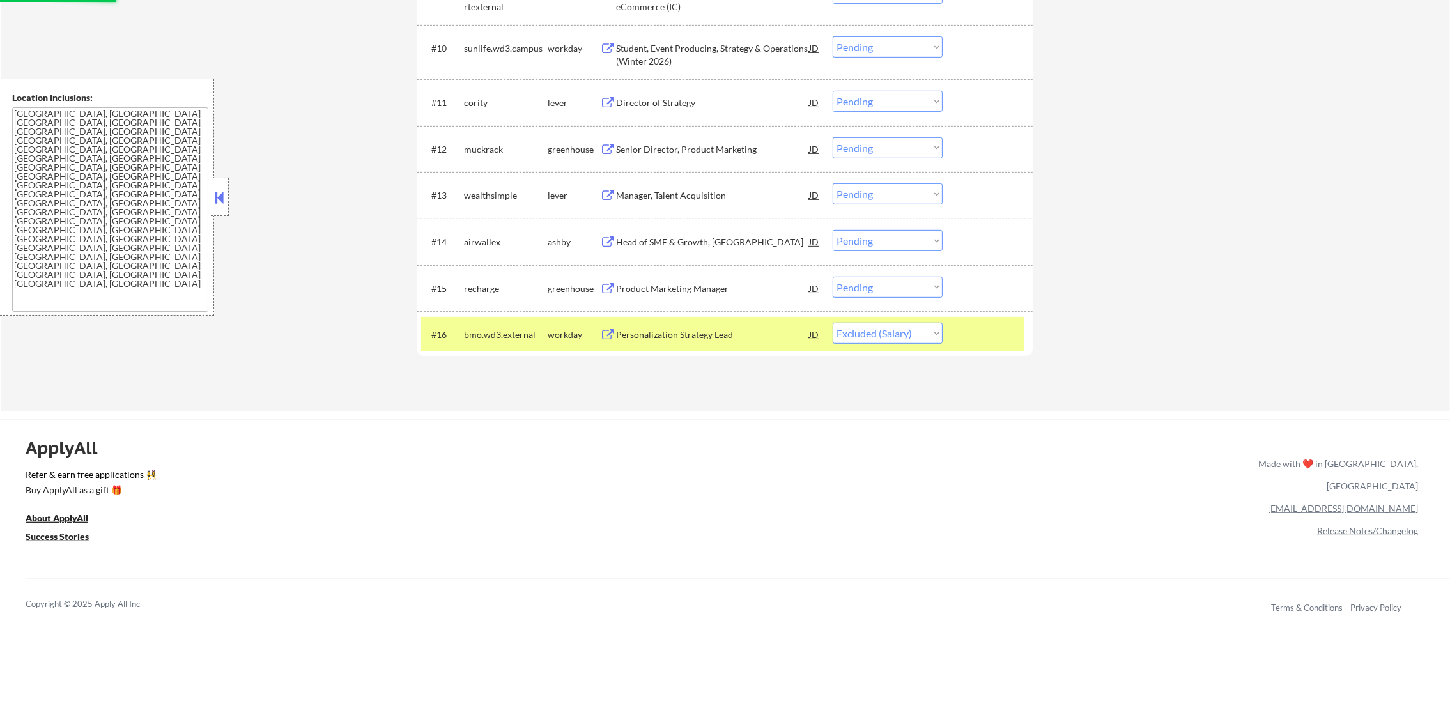
scroll to position [919, 0]
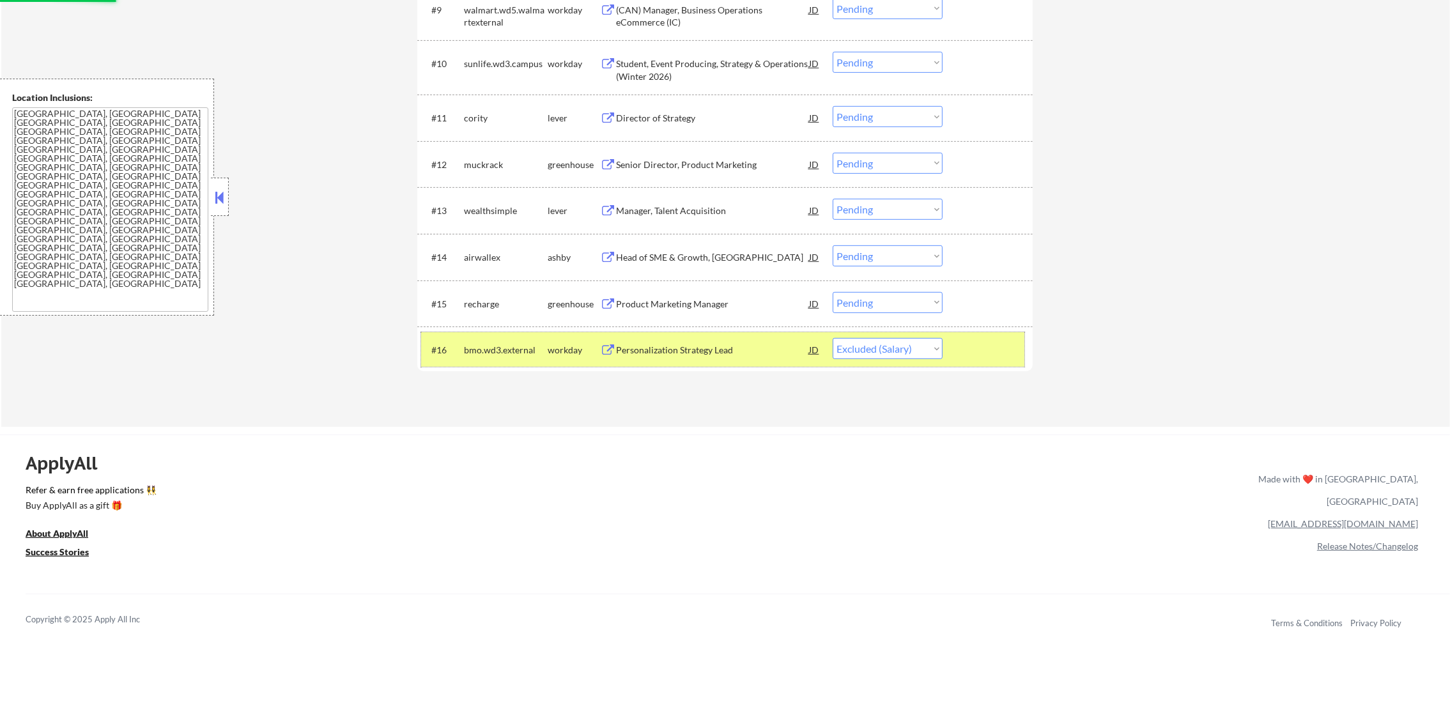
click at [504, 342] on div "bmo.wd3.external" at bounding box center [506, 349] width 84 height 23
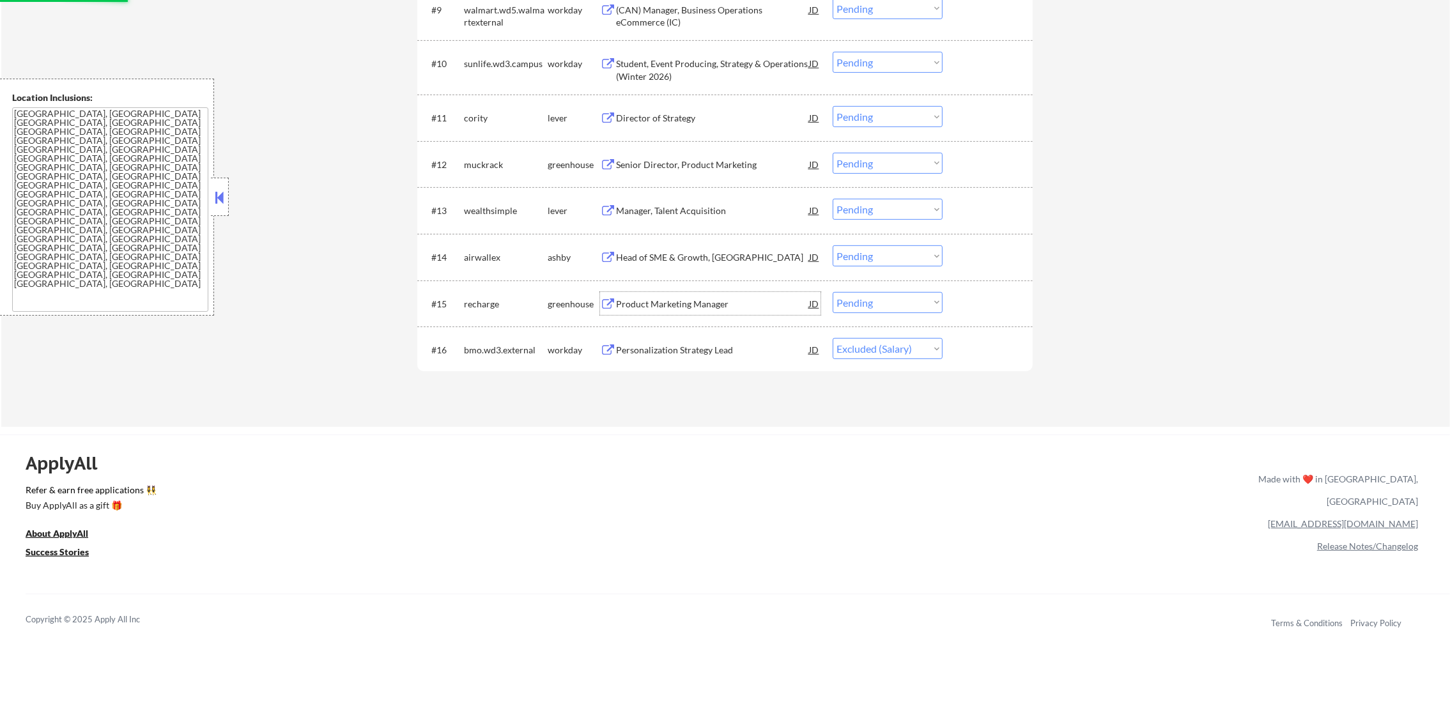
click at [710, 311] on div "Product Marketing Manager" at bounding box center [712, 303] width 193 height 23
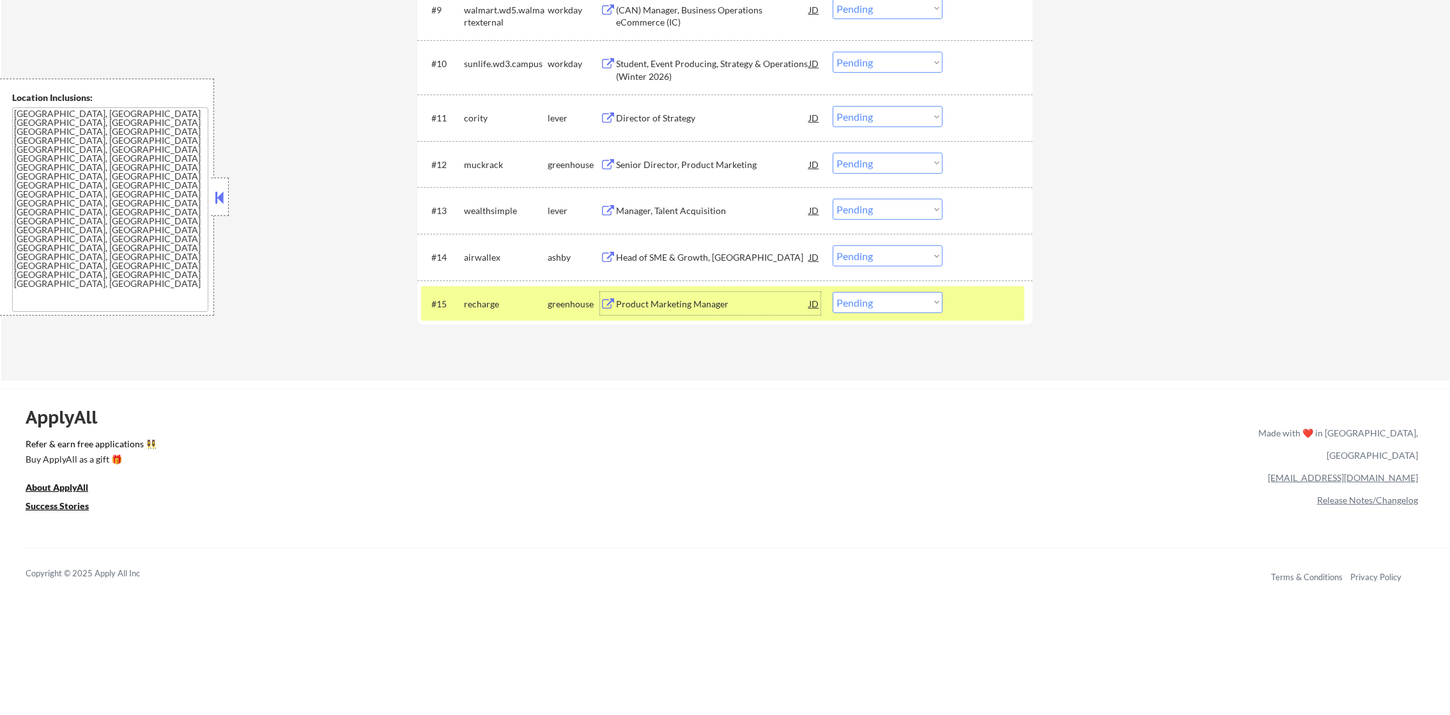
click at [871, 309] on select "Choose an option... Pending Applied Excluded (Questions) Excluded (Expired) Exc…" at bounding box center [888, 302] width 110 height 21
select select ""applied""
click at [833, 292] on select "Choose an option... Pending Applied Excluded (Questions) Excluded (Expired) Exc…" at bounding box center [888, 302] width 110 height 21
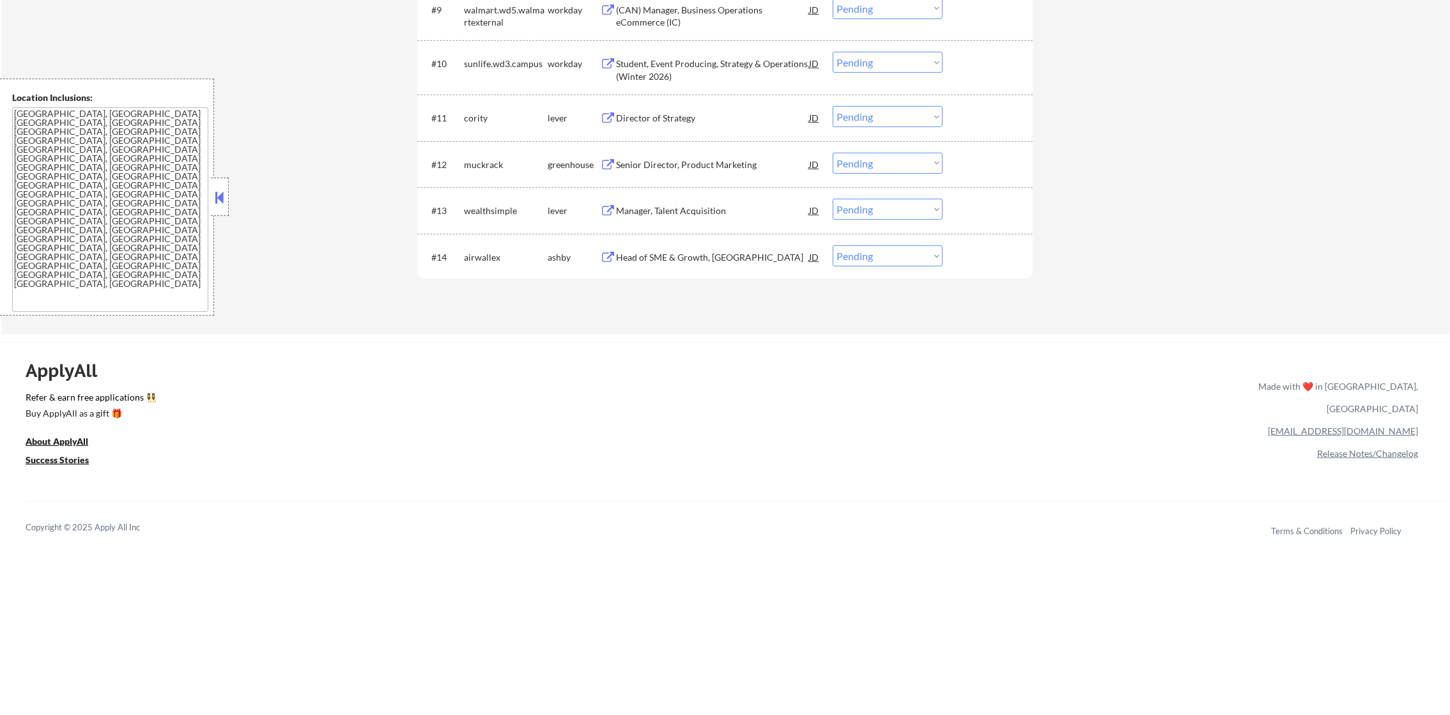
click at [758, 257] on div "Head of SME & Growth, Canada" at bounding box center [712, 257] width 193 height 13
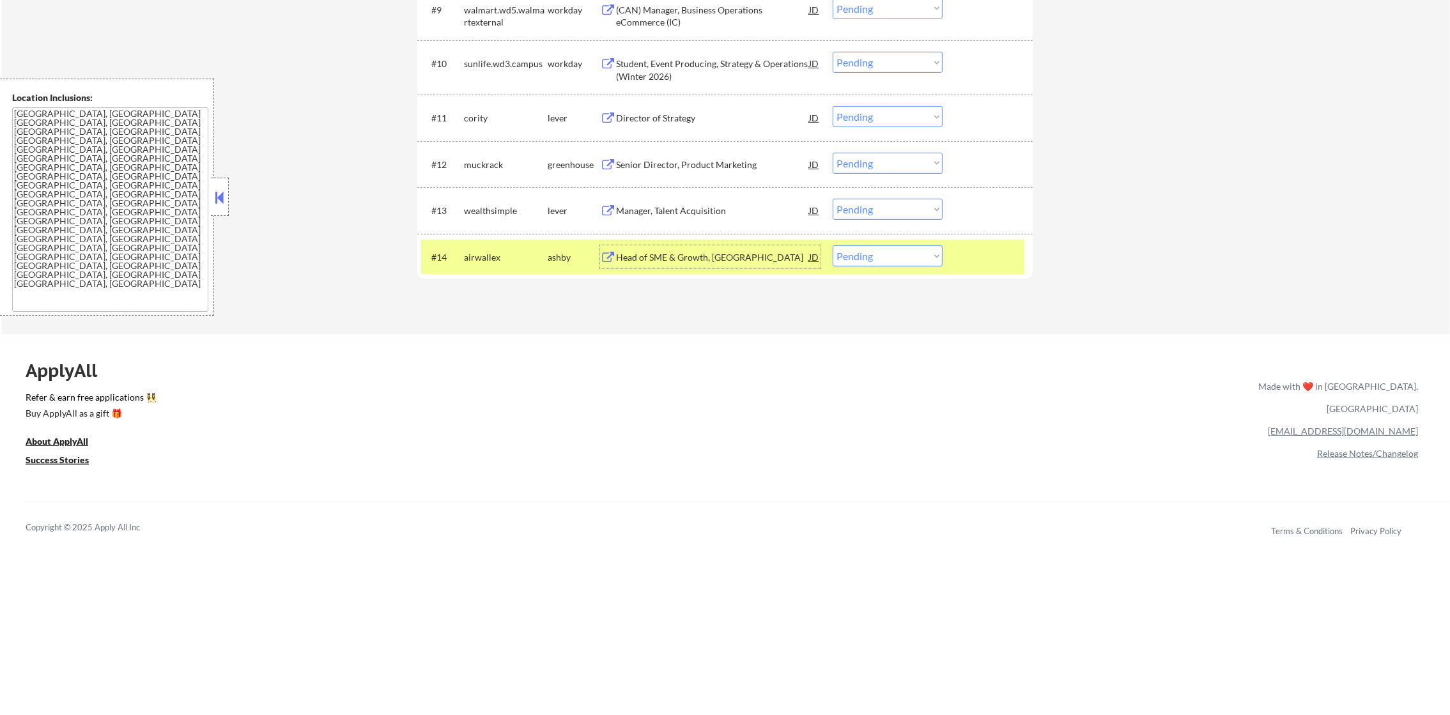
click at [895, 258] on select "Choose an option... Pending Applied Excluded (Questions) Excluded (Expired) Exc…" at bounding box center [888, 255] width 110 height 21
select select ""excluded__blocklist_""
click at [833, 245] on select "Choose an option... Pending Applied Excluded (Questions) Excluded (Expired) Exc…" at bounding box center [888, 255] width 110 height 21
click at [493, 254] on div "airwallex" at bounding box center [506, 257] width 84 height 13
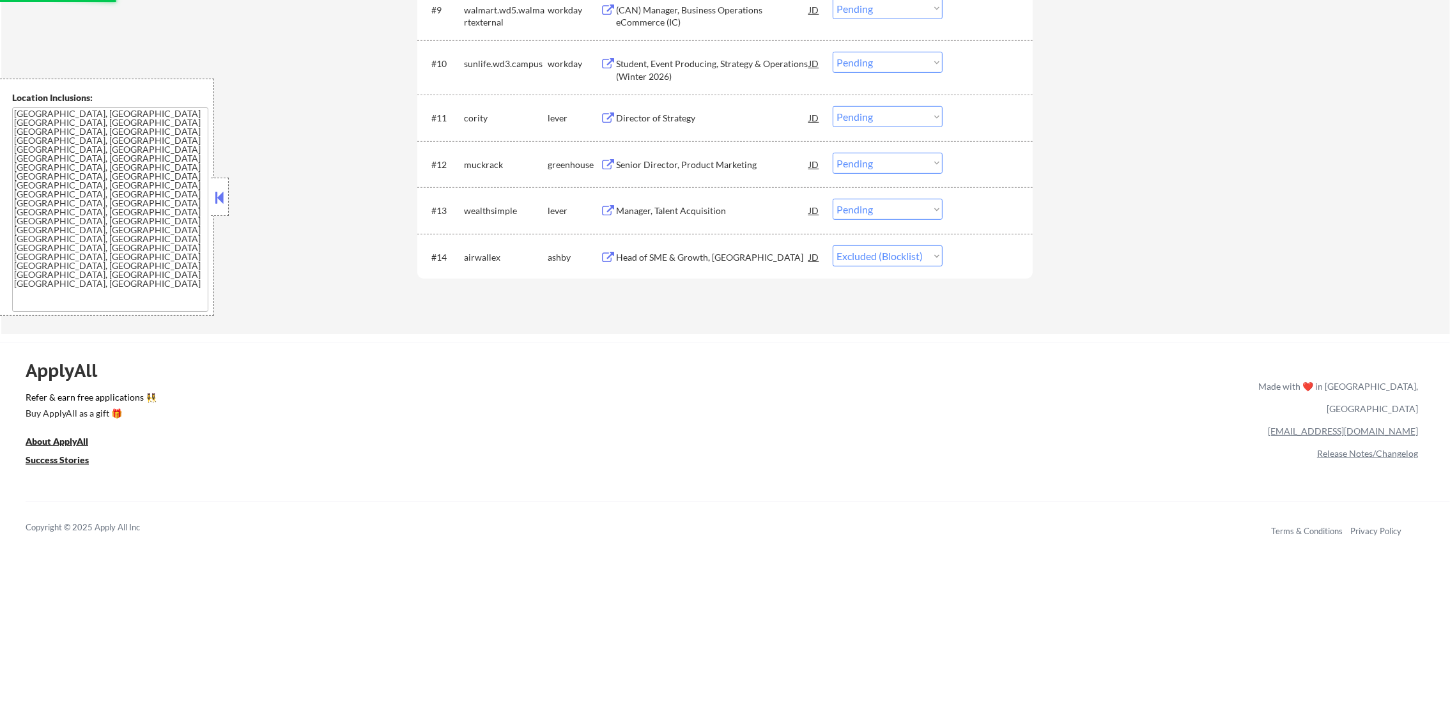
click at [695, 205] on div "Manager, Talent Acquisition" at bounding box center [712, 211] width 193 height 13
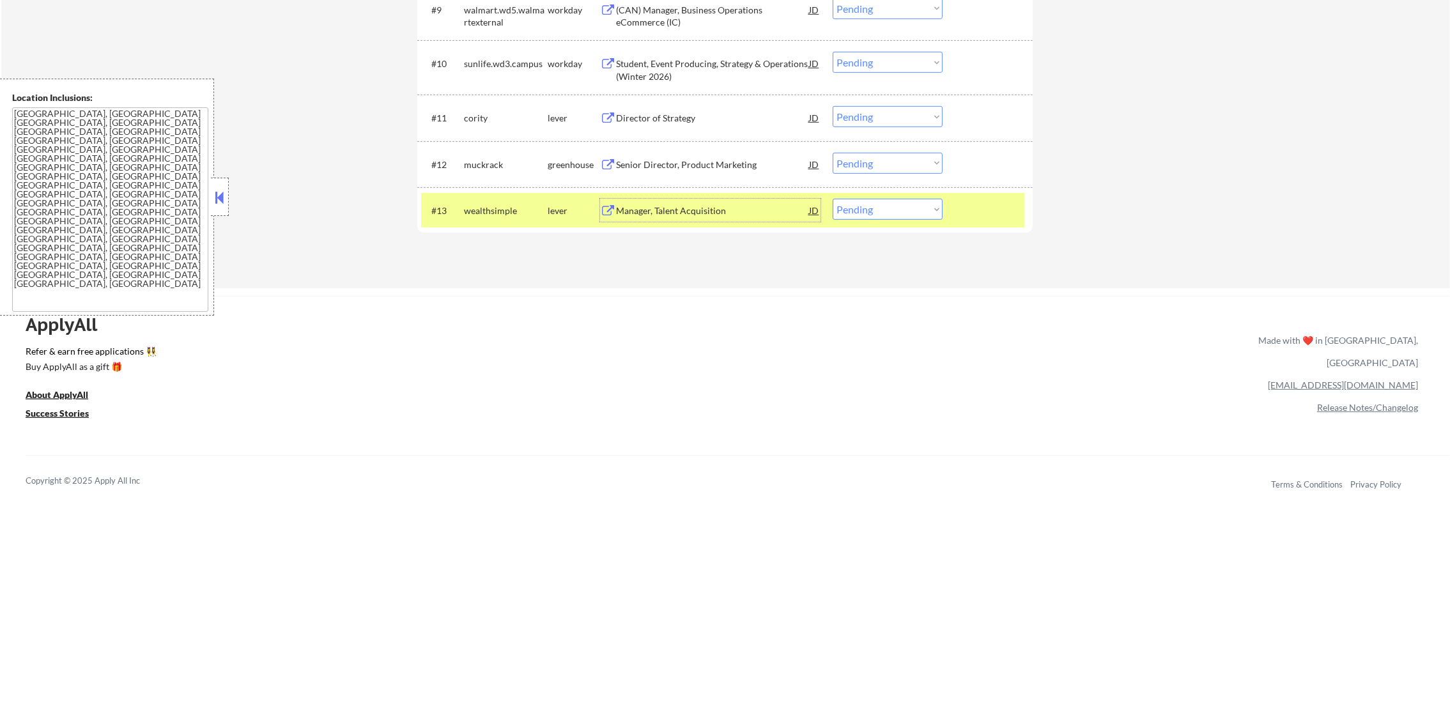
click at [856, 208] on select "Choose an option... Pending Applied Excluded (Questions) Excluded (Expired) Exc…" at bounding box center [888, 209] width 110 height 21
select select ""excluded__bad_match_""
click at [833, 199] on select "Choose an option... Pending Applied Excluded (Questions) Excluded (Expired) Exc…" at bounding box center [888, 209] width 110 height 21
click at [488, 193] on div "#13 wealthsimple lever Manager, Talent Acquisition JD Choose an option... Pendi…" at bounding box center [722, 210] width 603 height 35
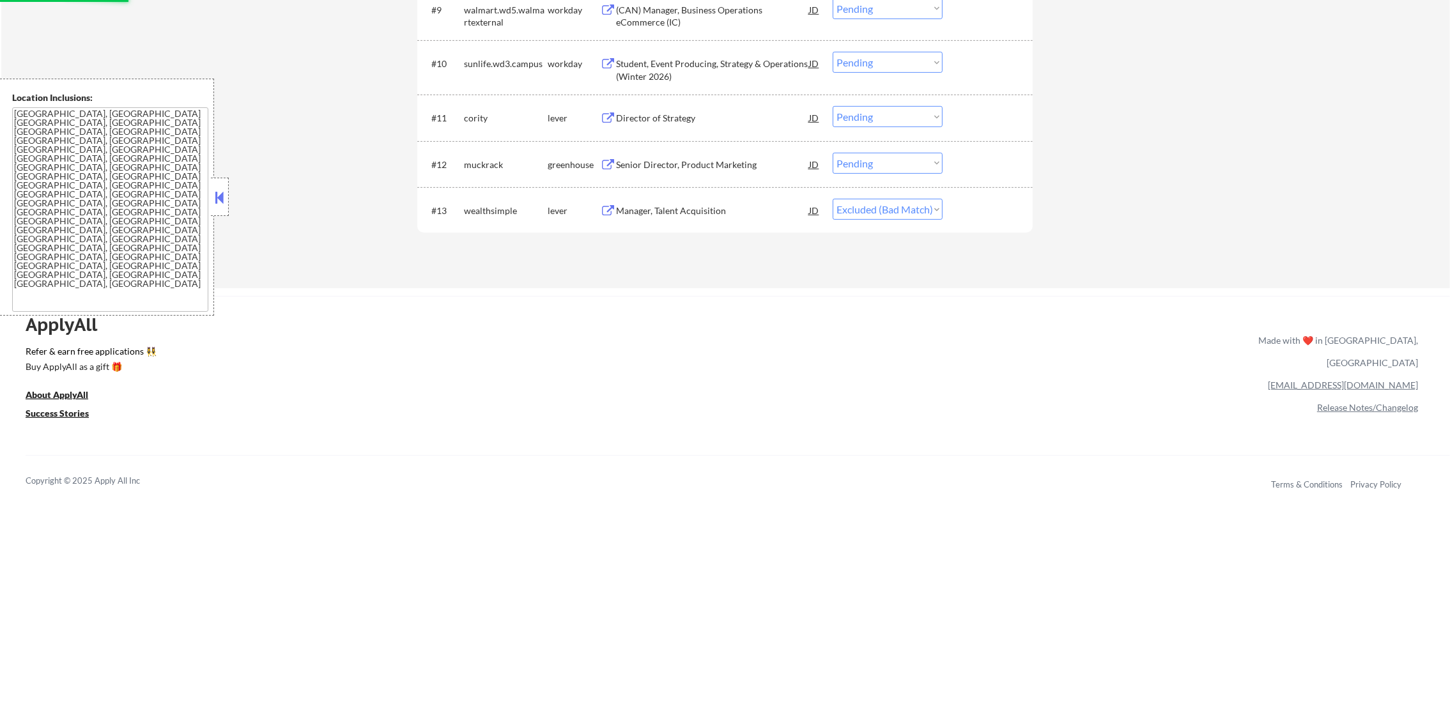
click at [693, 160] on div "Senior Director, Product Marketing" at bounding box center [712, 165] width 193 height 13
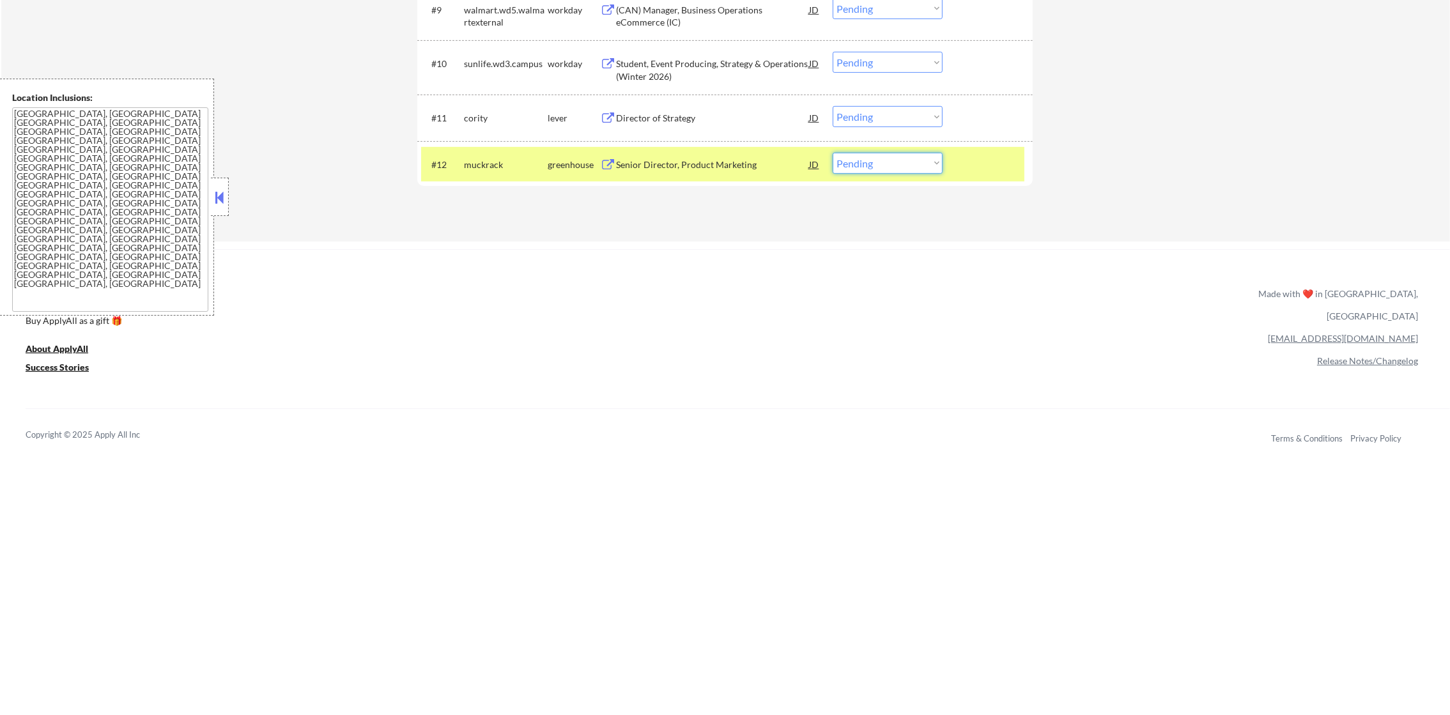
drag, startPoint x: 862, startPoint y: 167, endPoint x: 866, endPoint y: 174, distance: 7.8
click at [862, 167] on select "Choose an option... Pending Applied Excluded (Questions) Excluded (Expired) Exc…" at bounding box center [888, 163] width 110 height 21
select select ""applied""
click at [833, 153] on select "Choose an option... Pending Applied Excluded (Questions) Excluded (Expired) Exc…" at bounding box center [888, 163] width 110 height 21
click at [470, 166] on div "muckrack" at bounding box center [506, 165] width 84 height 13
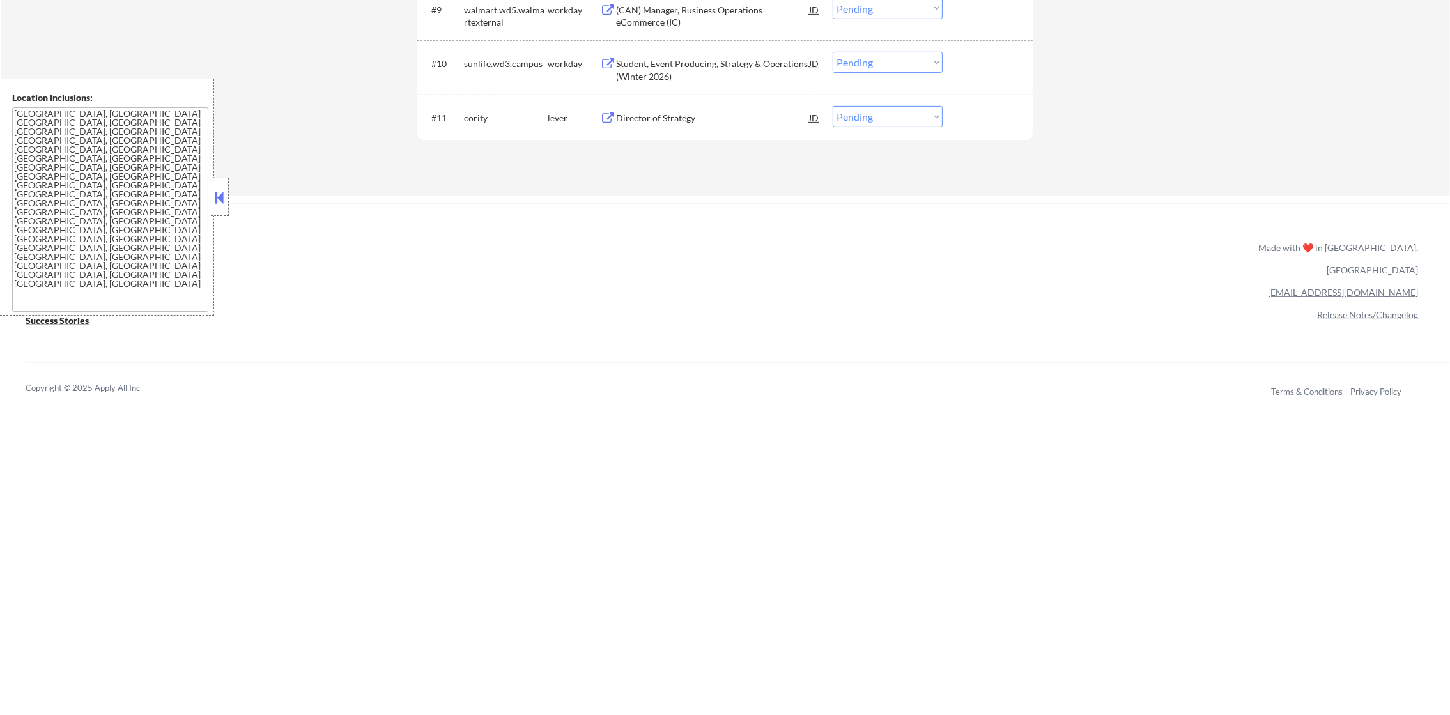
click at [719, 114] on div "Director of Strategy" at bounding box center [712, 118] width 193 height 13
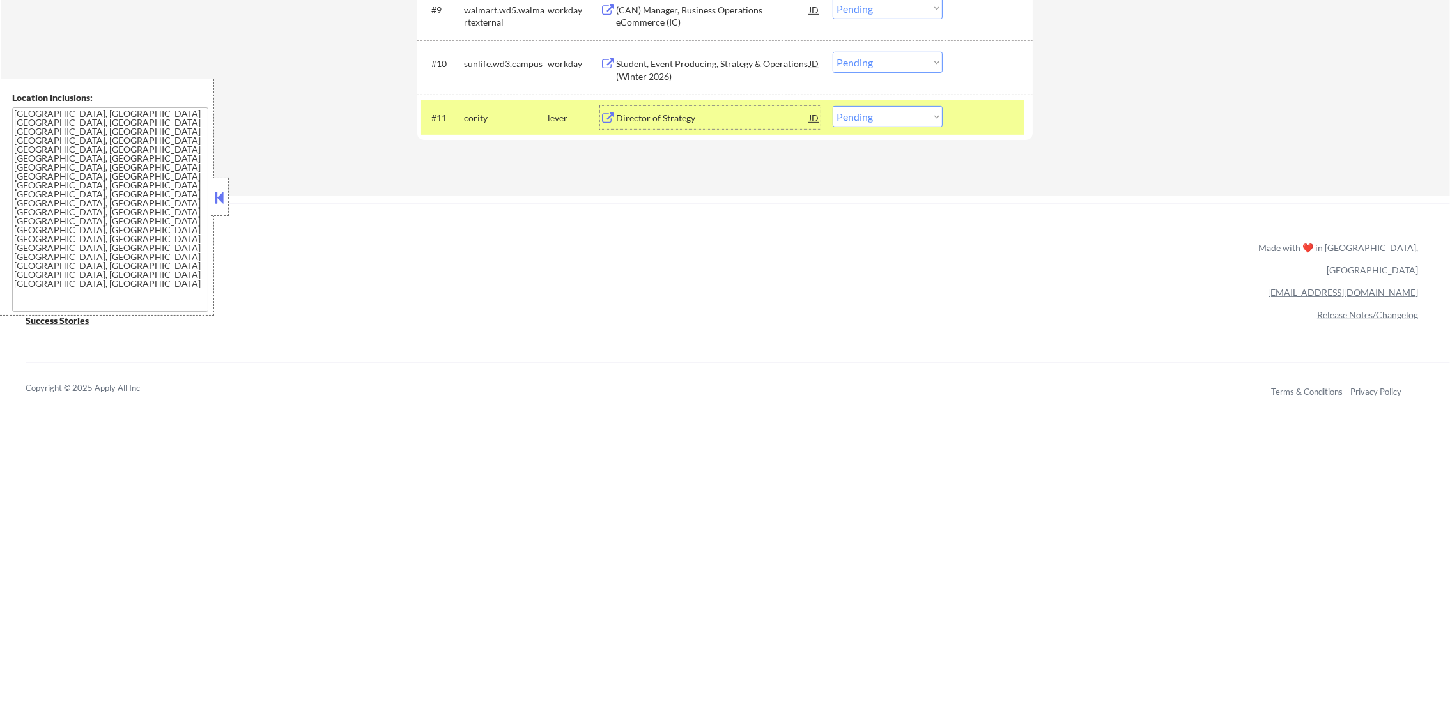
click at [904, 112] on select "Choose an option... Pending Applied Excluded (Questions) Excluded (Expired) Exc…" at bounding box center [888, 116] width 110 height 21
select select ""applied""
click at [833, 106] on select "Choose an option... Pending Applied Excluded (Questions) Excluded (Expired) Exc…" at bounding box center [888, 116] width 110 height 21
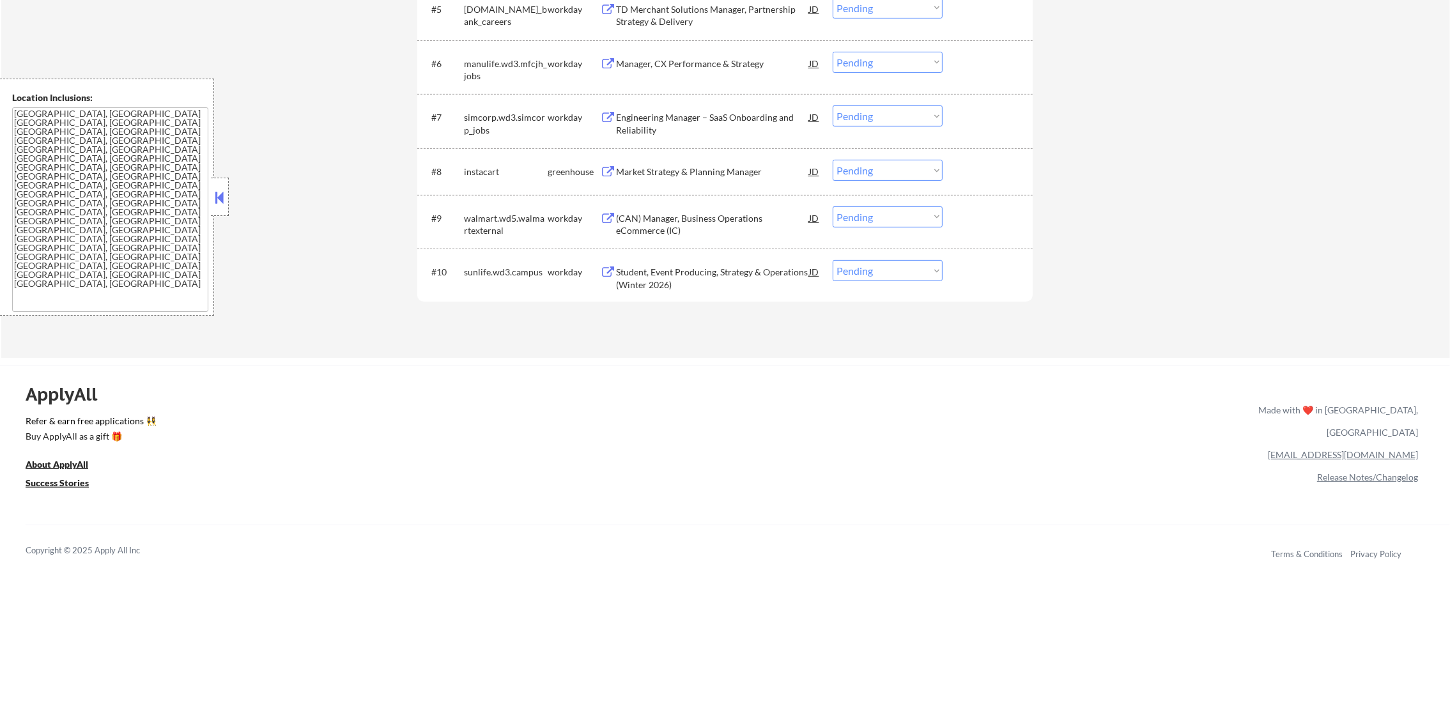
scroll to position [695, 0]
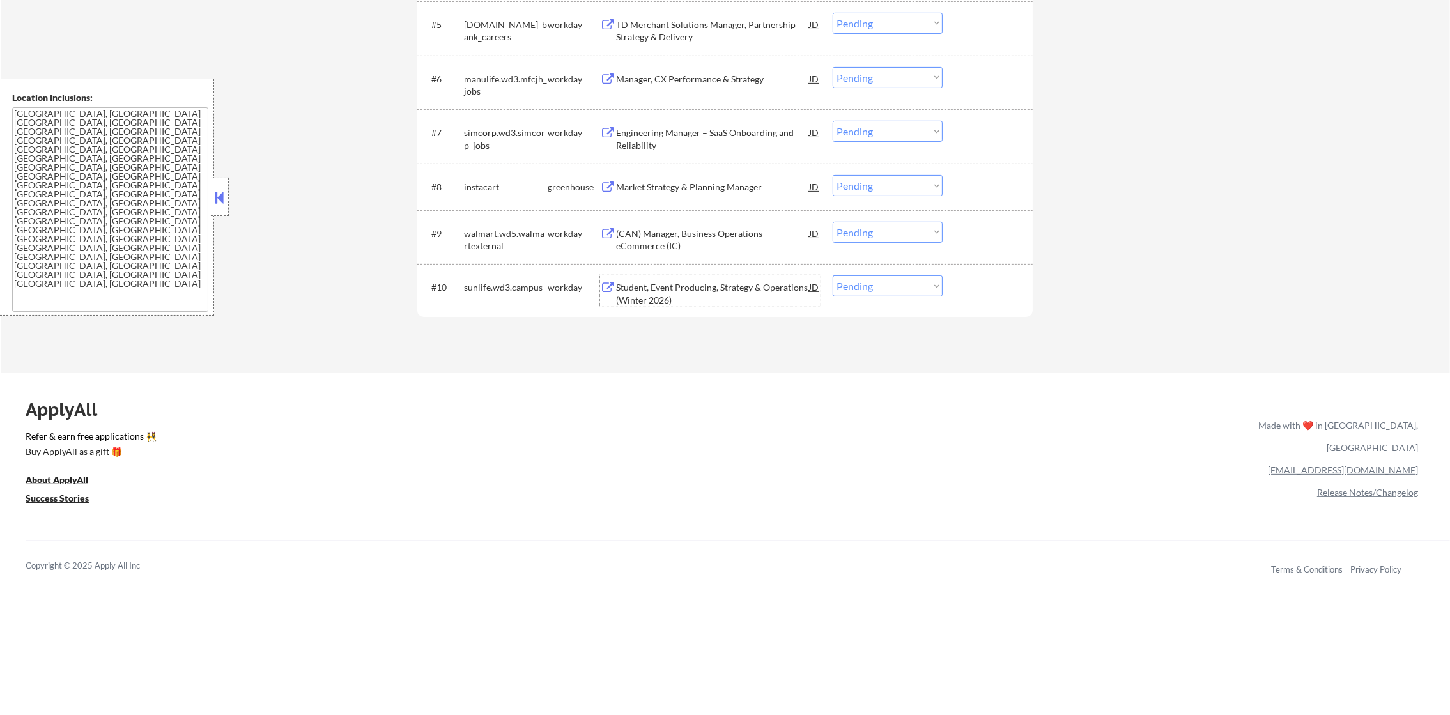
click at [692, 283] on div "Student, Event Producing, Strategy & Operations (Winter 2026)" at bounding box center [712, 293] width 193 height 25
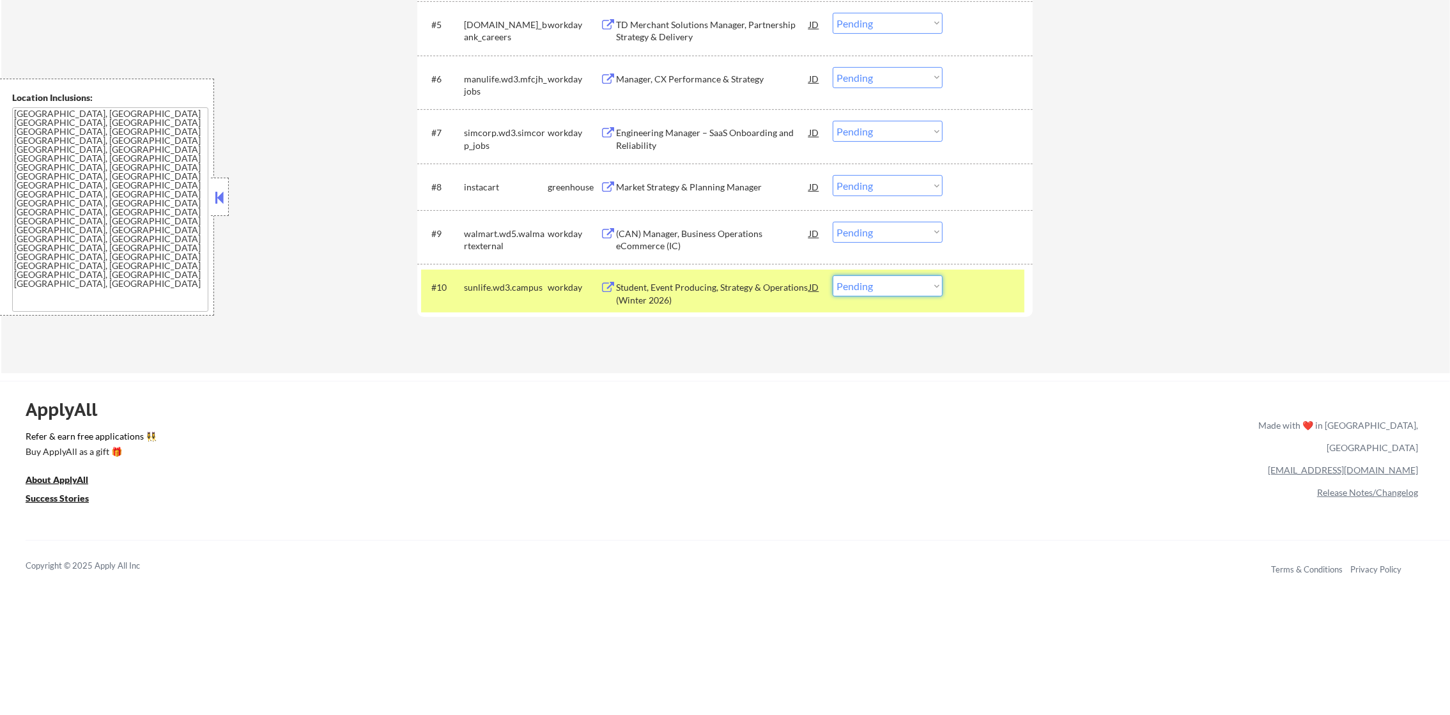
click at [890, 288] on select "Choose an option... Pending Applied Excluded (Questions) Excluded (Expired) Exc…" at bounding box center [888, 285] width 110 height 21
select select ""excluded__bad_match_""
click at [833, 275] on select "Choose an option... Pending Applied Excluded (Questions) Excluded (Expired) Exc…" at bounding box center [888, 285] width 110 height 21
click at [515, 284] on div "sunlife.wd3.campus" at bounding box center [506, 287] width 84 height 13
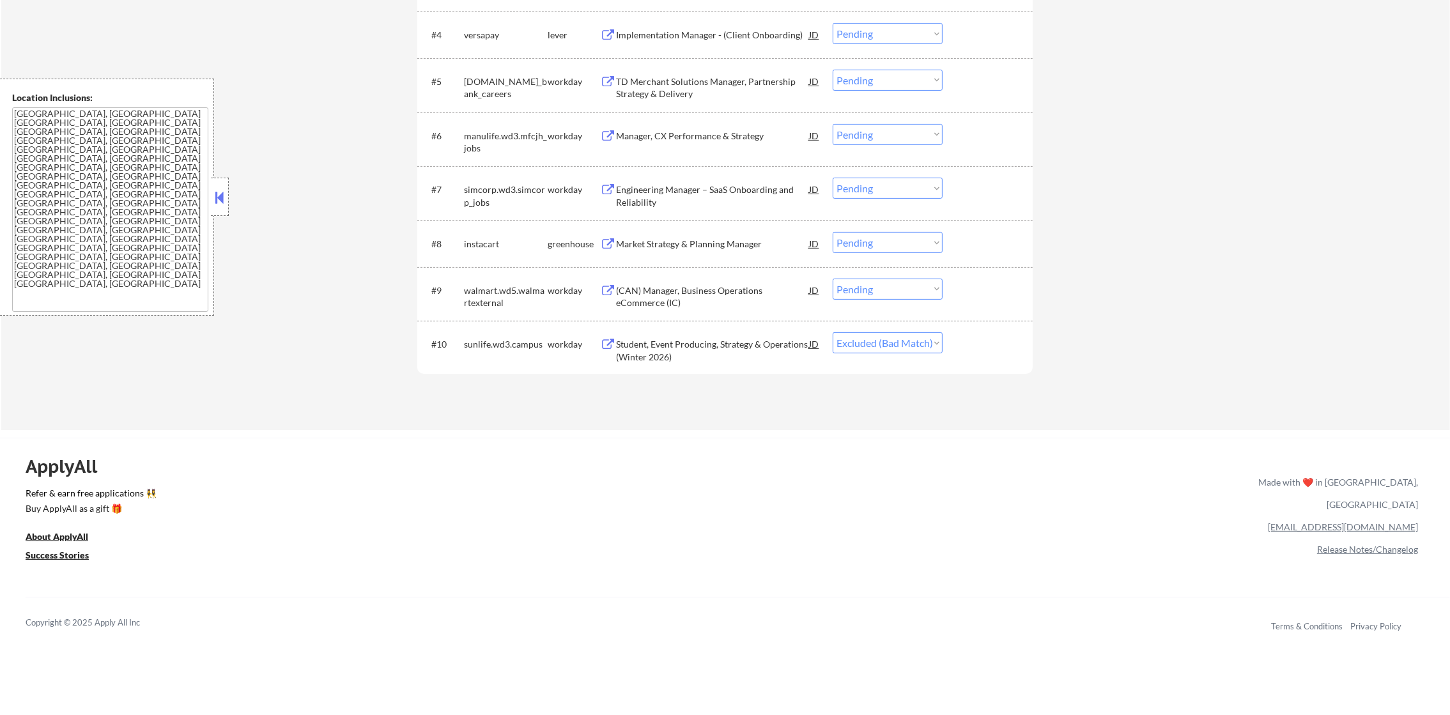
scroll to position [631, 0]
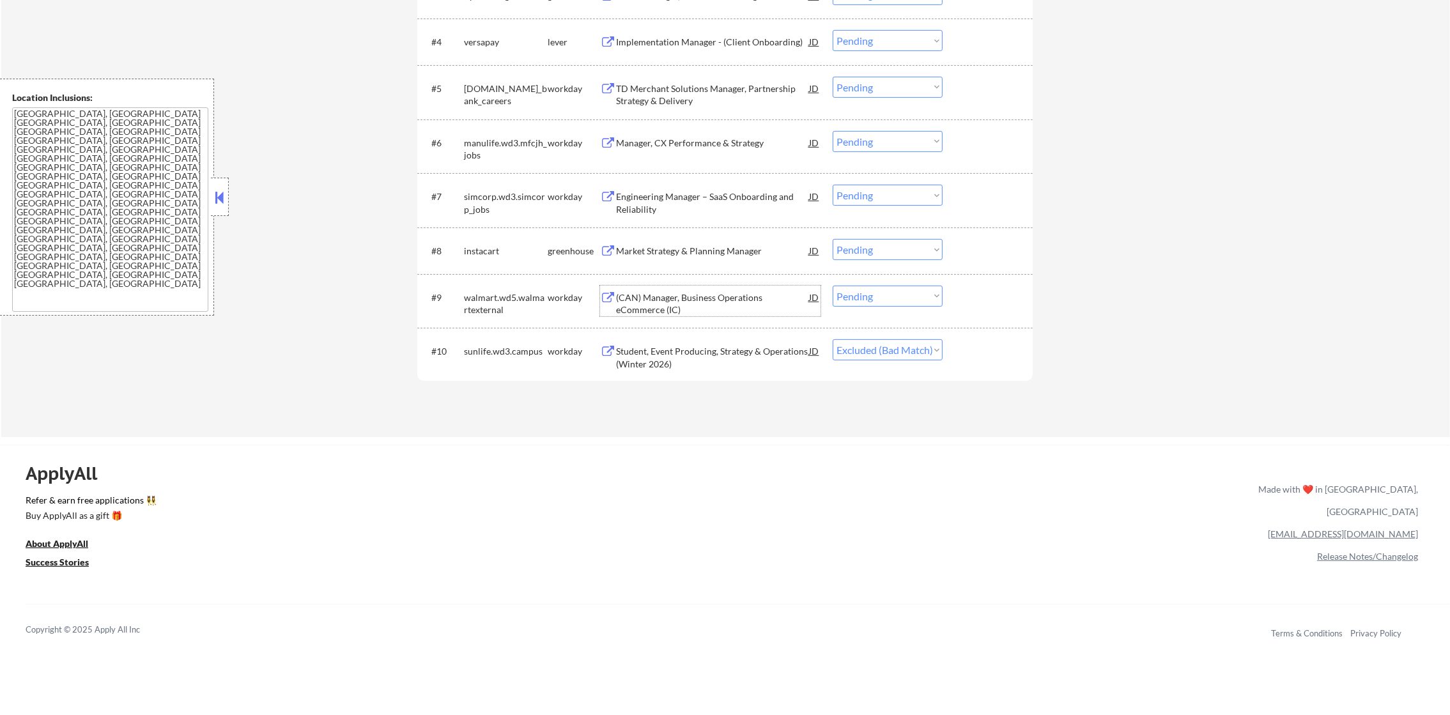
click at [728, 300] on div "(CAN) Manager, Business Operations eCommerce (IC)" at bounding box center [712, 303] width 193 height 25
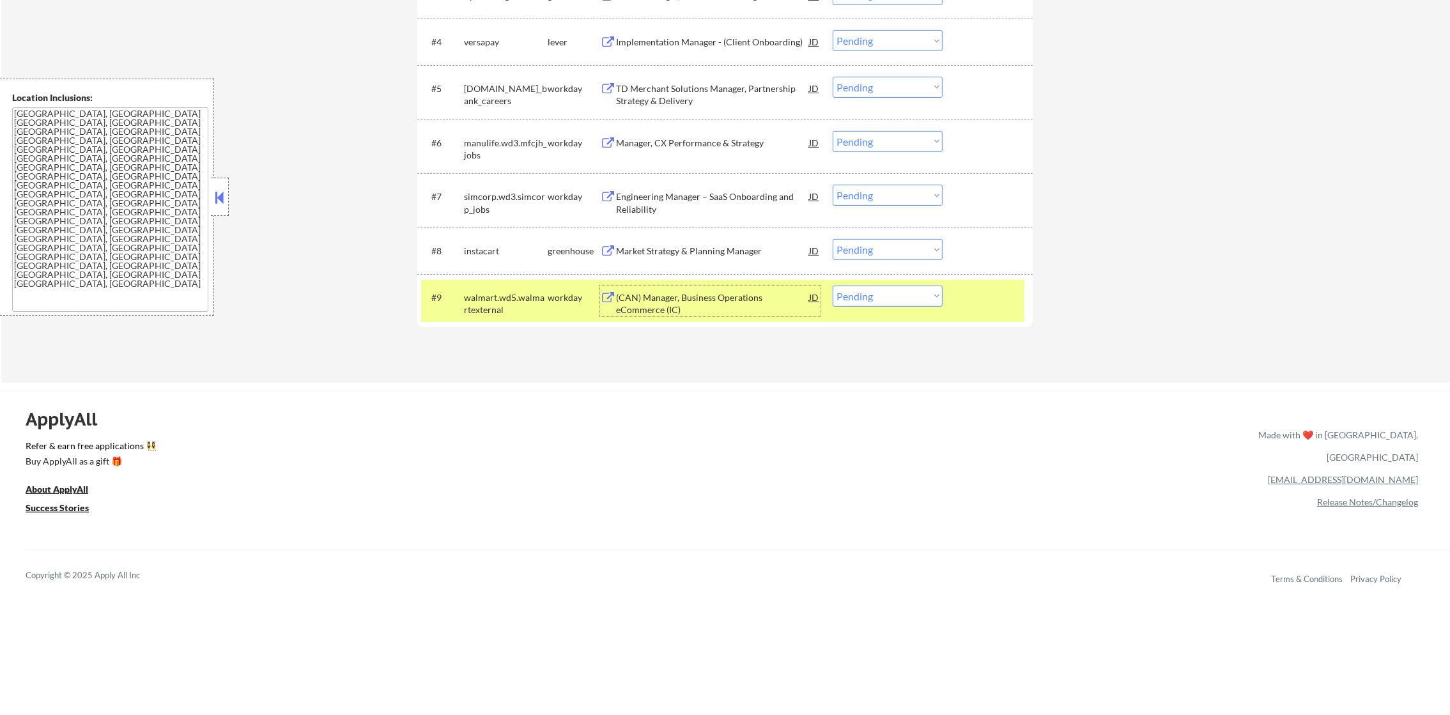
click at [880, 306] on select "Choose an option... Pending Applied Excluded (Questions) Excluded (Expired) Exc…" at bounding box center [888, 296] width 110 height 21
click at [881, 298] on select "Choose an option... Pending Applied Excluded (Questions) Excluded (Expired) Exc…" at bounding box center [888, 296] width 110 height 21
select select ""excluded__bad_match_""
click at [833, 286] on select "Choose an option... Pending Applied Excluded (Questions) Excluded (Expired) Exc…" at bounding box center [888, 296] width 110 height 21
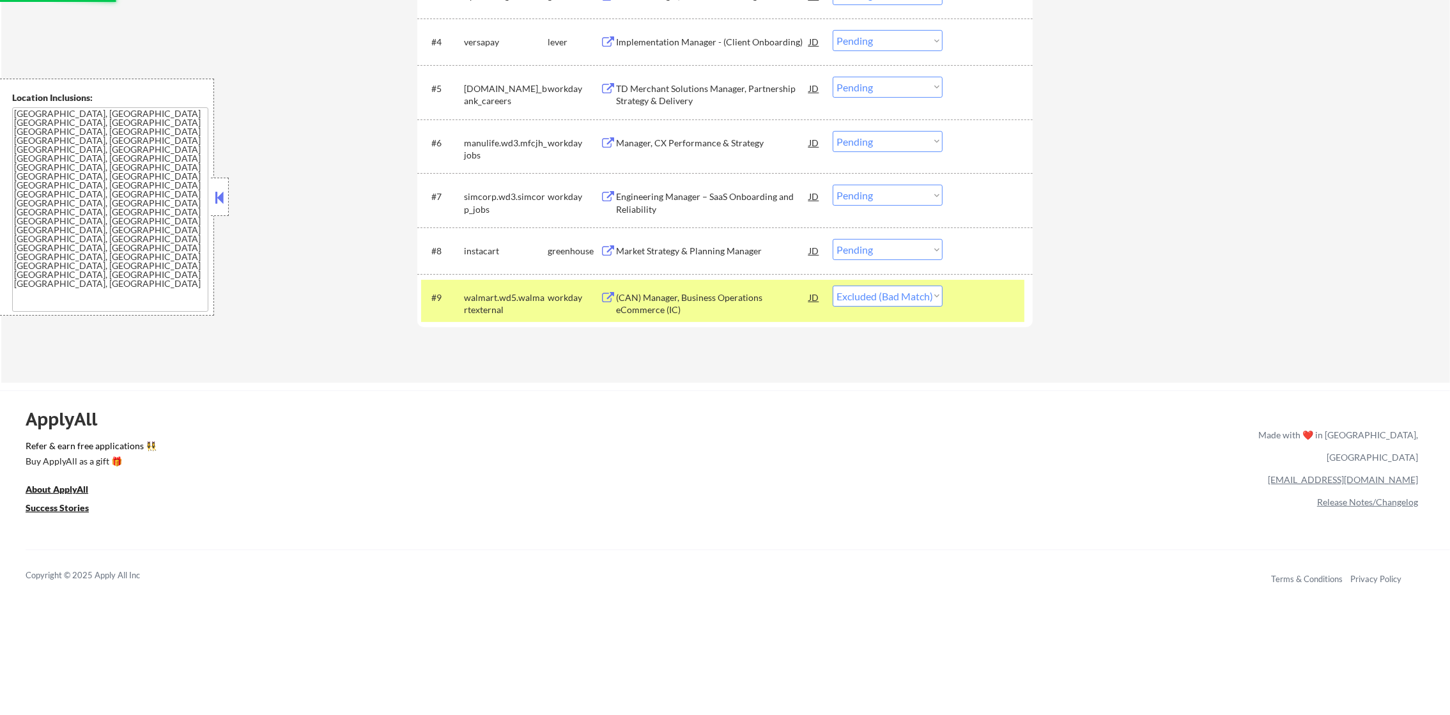
click at [490, 286] on div "walmart.wd5.walmartexternal" at bounding box center [506, 301] width 84 height 31
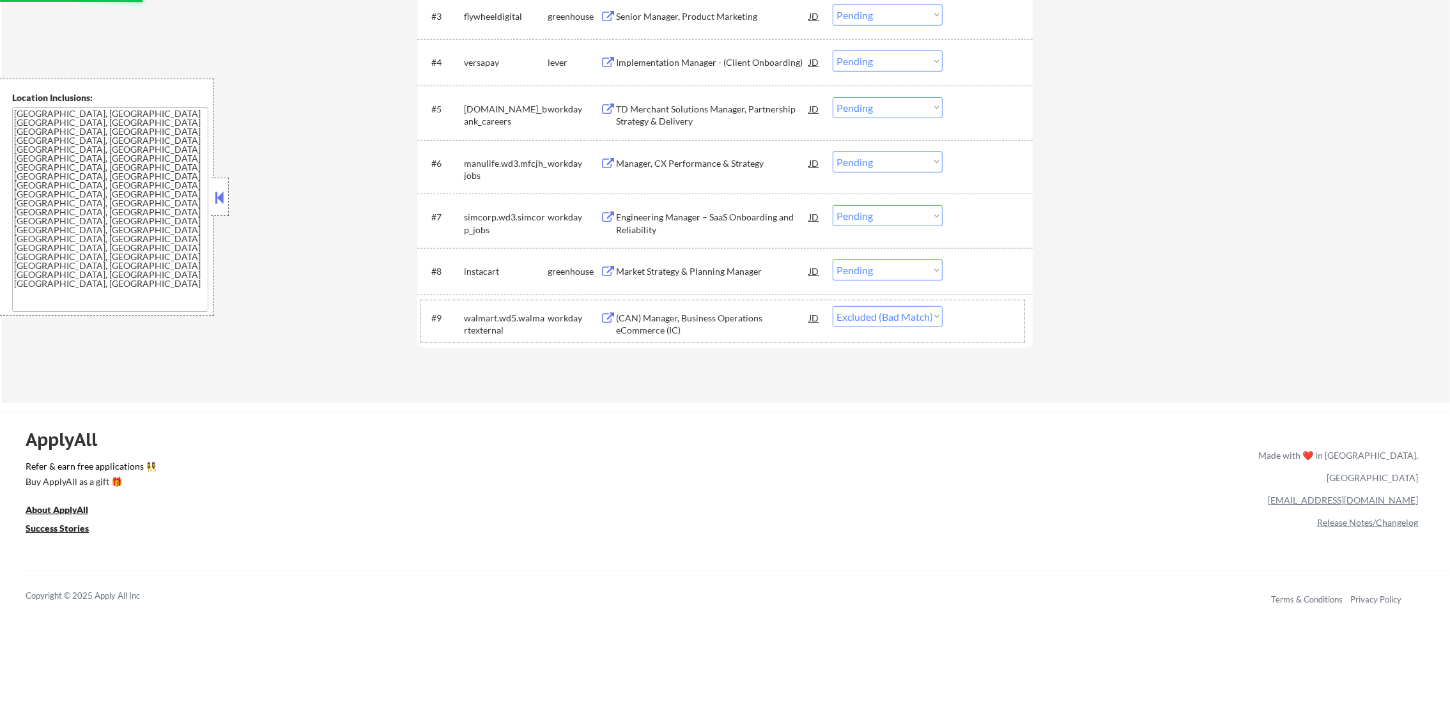
scroll to position [600, 0]
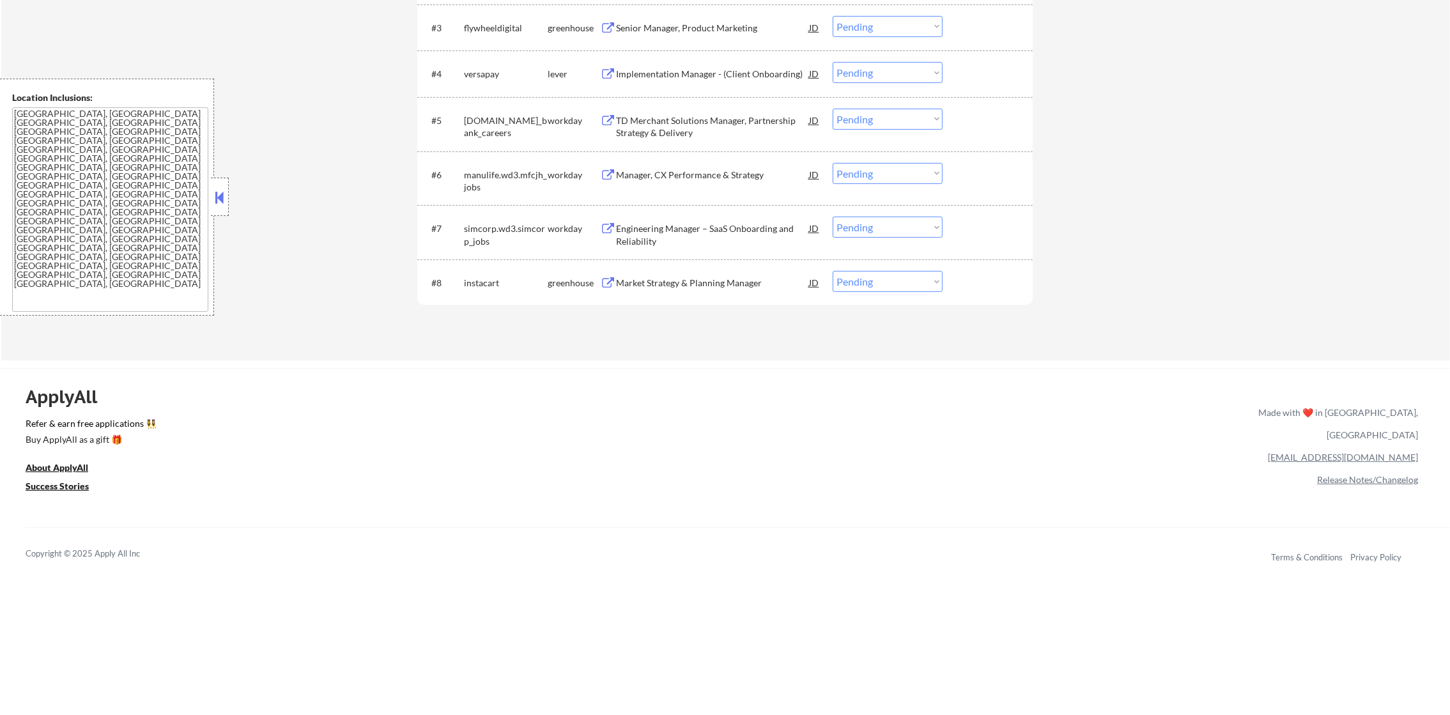
click at [746, 289] on div "Market Strategy & Planning Manager" at bounding box center [712, 282] width 193 height 23
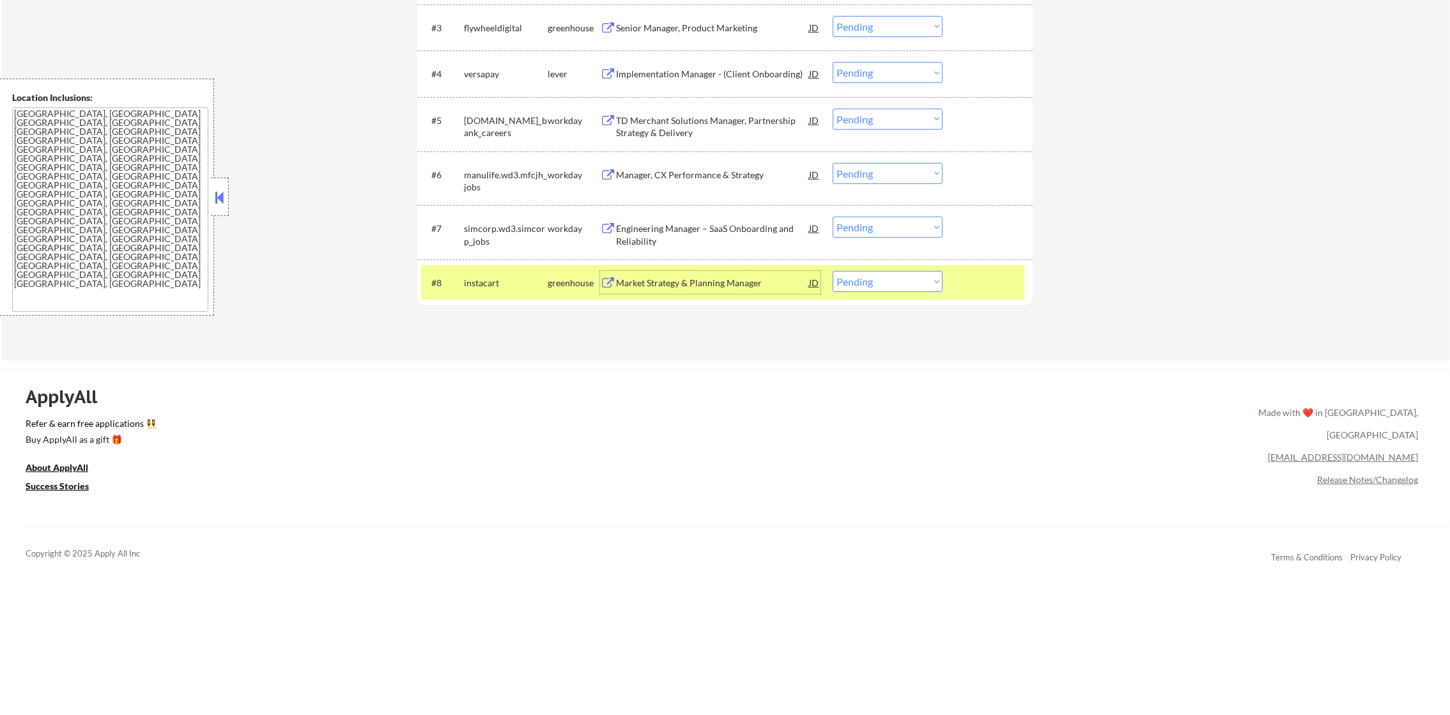
click at [838, 284] on select "Choose an option... Pending Applied Excluded (Questions) Excluded (Expired) Exc…" at bounding box center [888, 281] width 110 height 21
select select ""applied""
click at [833, 271] on select "Choose an option... Pending Applied Excluded (Questions) Excluded (Expired) Exc…" at bounding box center [888, 281] width 110 height 21
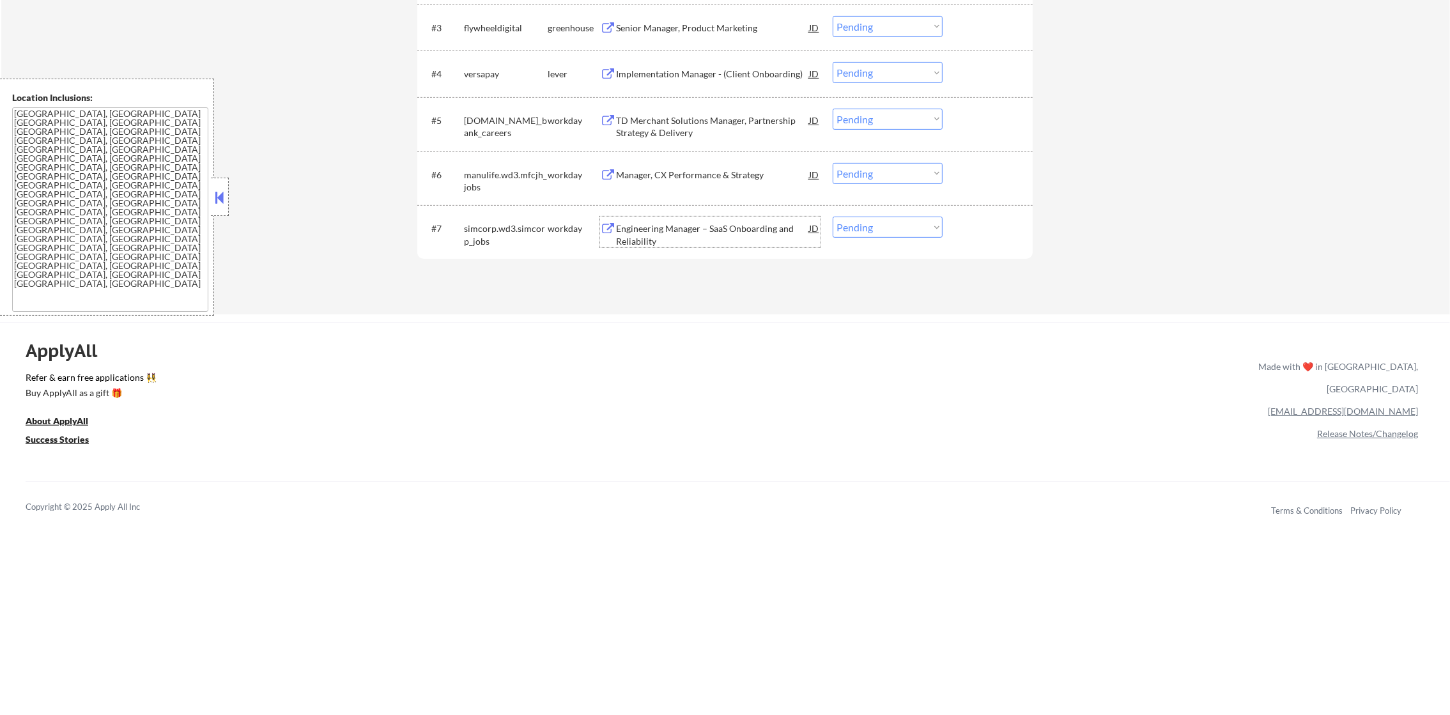
click at [703, 221] on div "Engineering Manager – SaaS Onboarding and Reliability" at bounding box center [712, 232] width 193 height 31
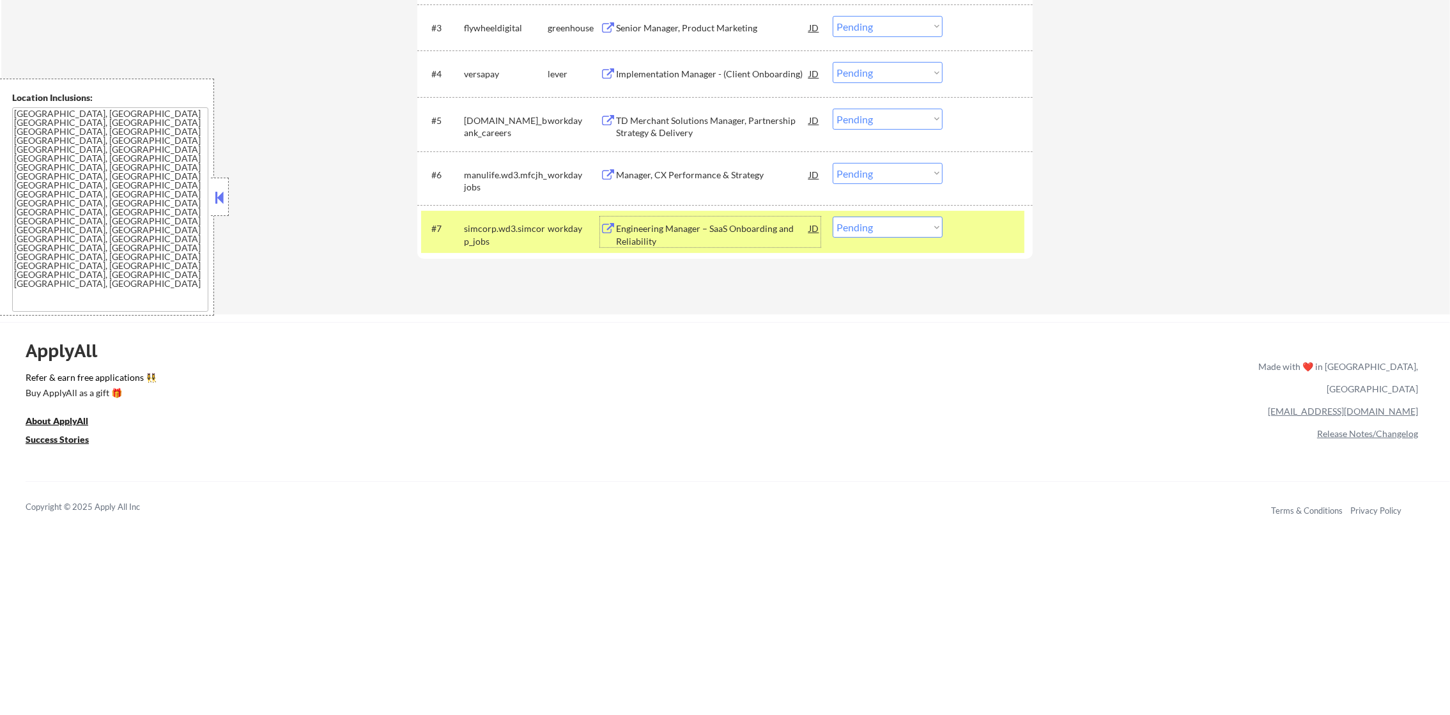
click at [846, 233] on select "Choose an option... Pending Applied Excluded (Questions) Excluded (Expired) Exc…" at bounding box center [888, 227] width 110 height 21
select select ""excluded__bad_match_""
click at [833, 217] on select "Choose an option... Pending Applied Excluded (Questions) Excluded (Expired) Exc…" at bounding box center [888, 227] width 110 height 21
click at [513, 227] on div "simcorp.wd3.simcorp_jobs" at bounding box center [506, 234] width 84 height 25
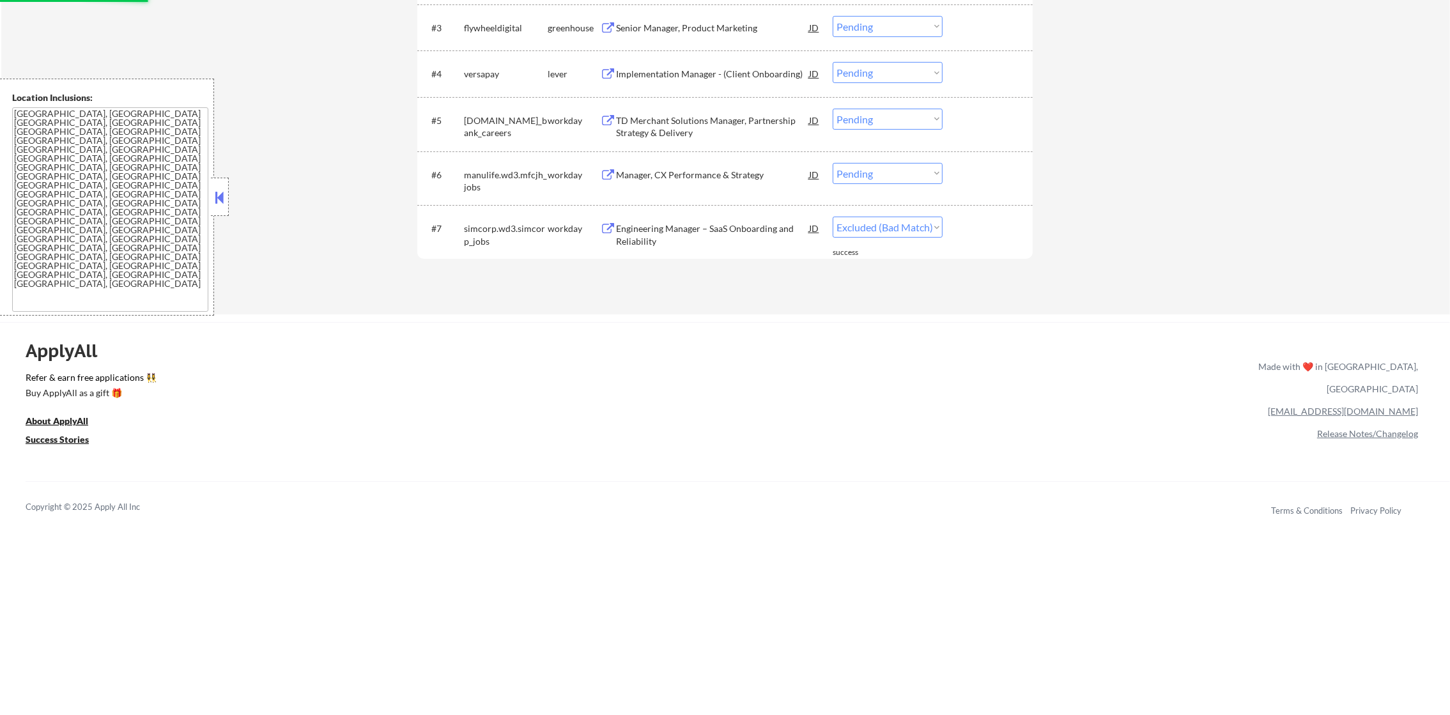
click at [710, 228] on div "Engineering Manager – SaaS Onboarding and Reliability" at bounding box center [712, 234] width 193 height 25
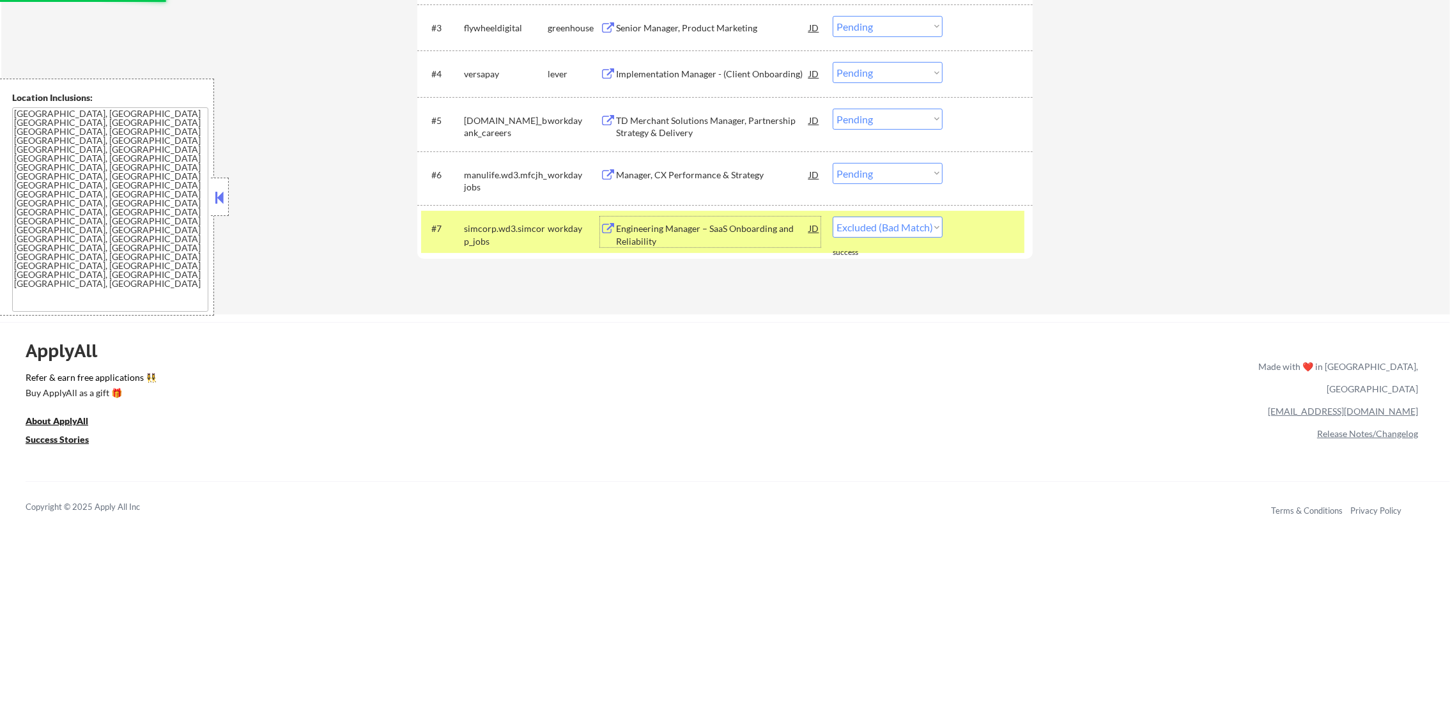
click at [516, 224] on div "simcorp.wd3.simcorp_jobs" at bounding box center [506, 234] width 84 height 25
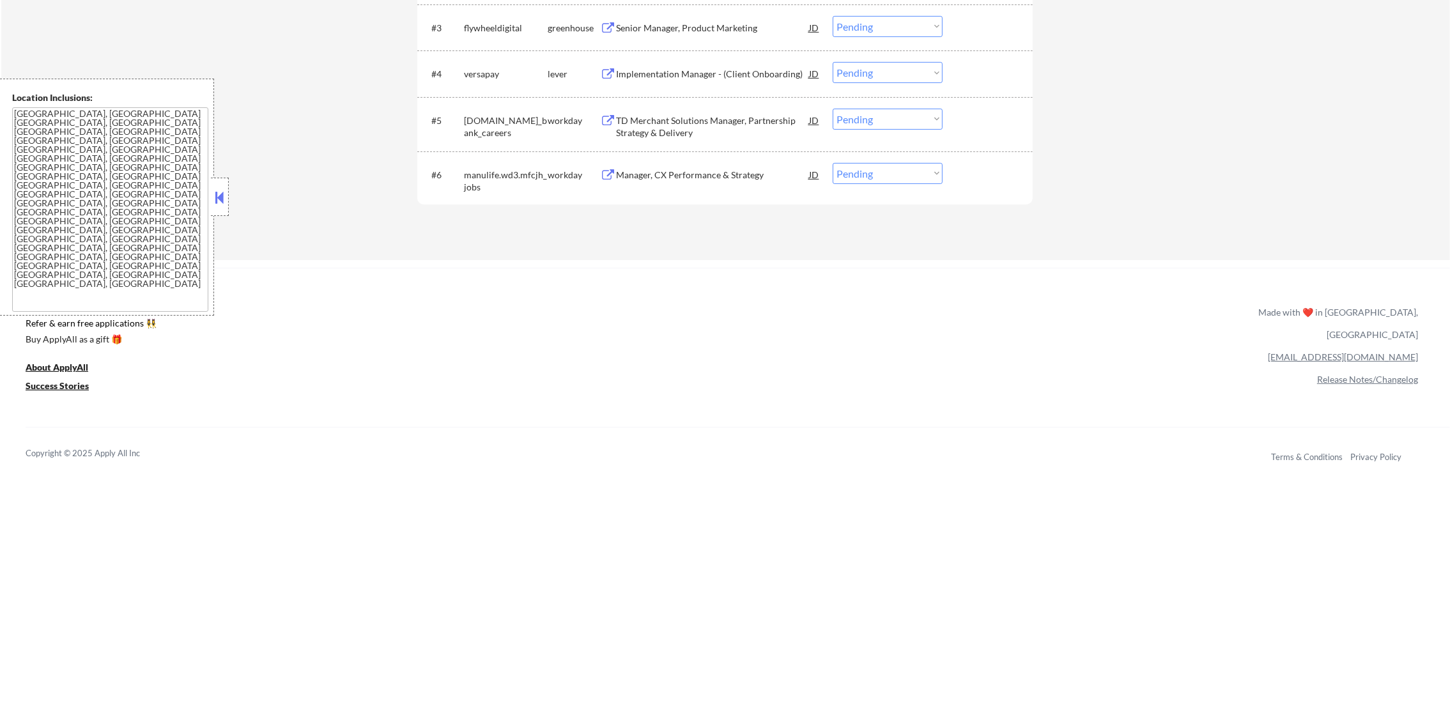
click at [719, 176] on div "Manager, CX Performance & Strategy" at bounding box center [712, 175] width 193 height 13
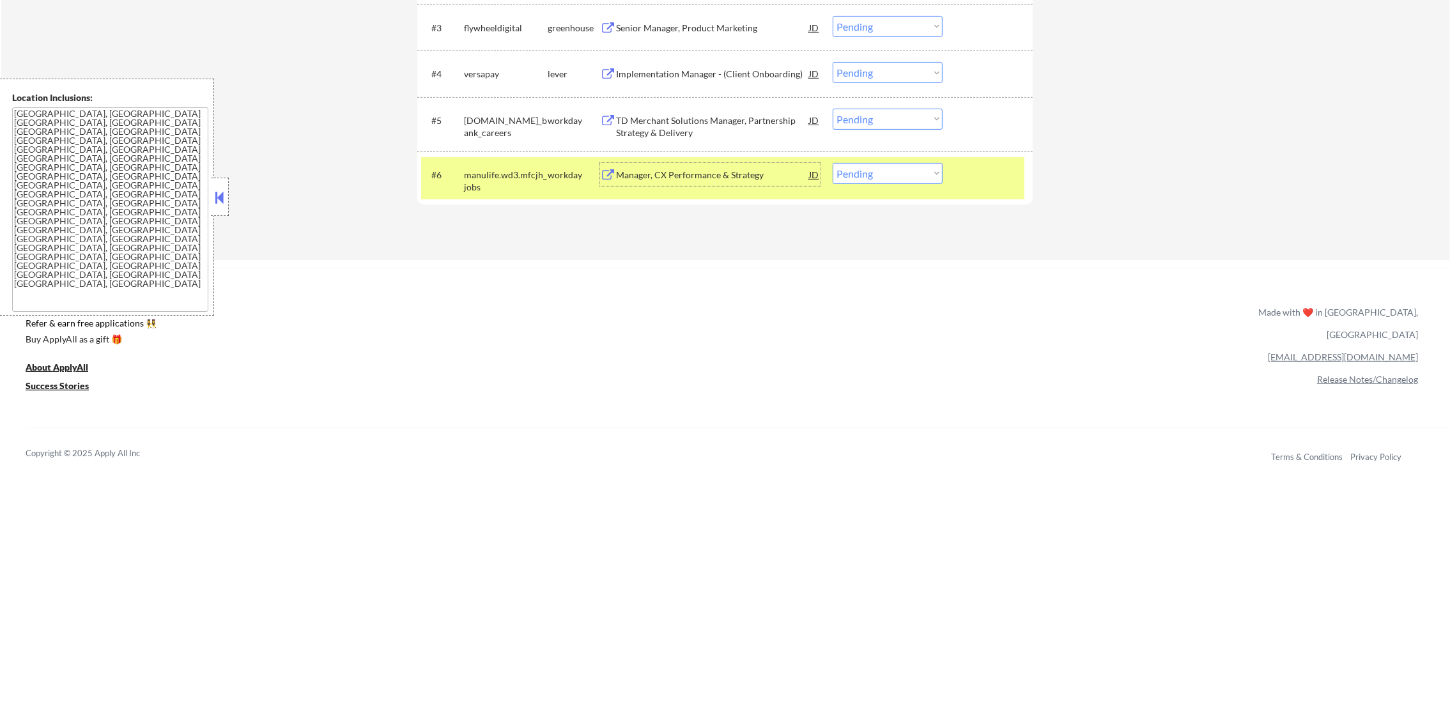
click at [889, 176] on select "Choose an option... Pending Applied Excluded (Questions) Excluded (Expired) Exc…" at bounding box center [888, 173] width 110 height 21
select select ""applied""
click at [833, 163] on select "Choose an option... Pending Applied Excluded (Questions) Excluded (Expired) Exc…" at bounding box center [888, 173] width 110 height 21
click at [518, 176] on div "manulife.wd3.mfcjh_jobs" at bounding box center [506, 181] width 84 height 25
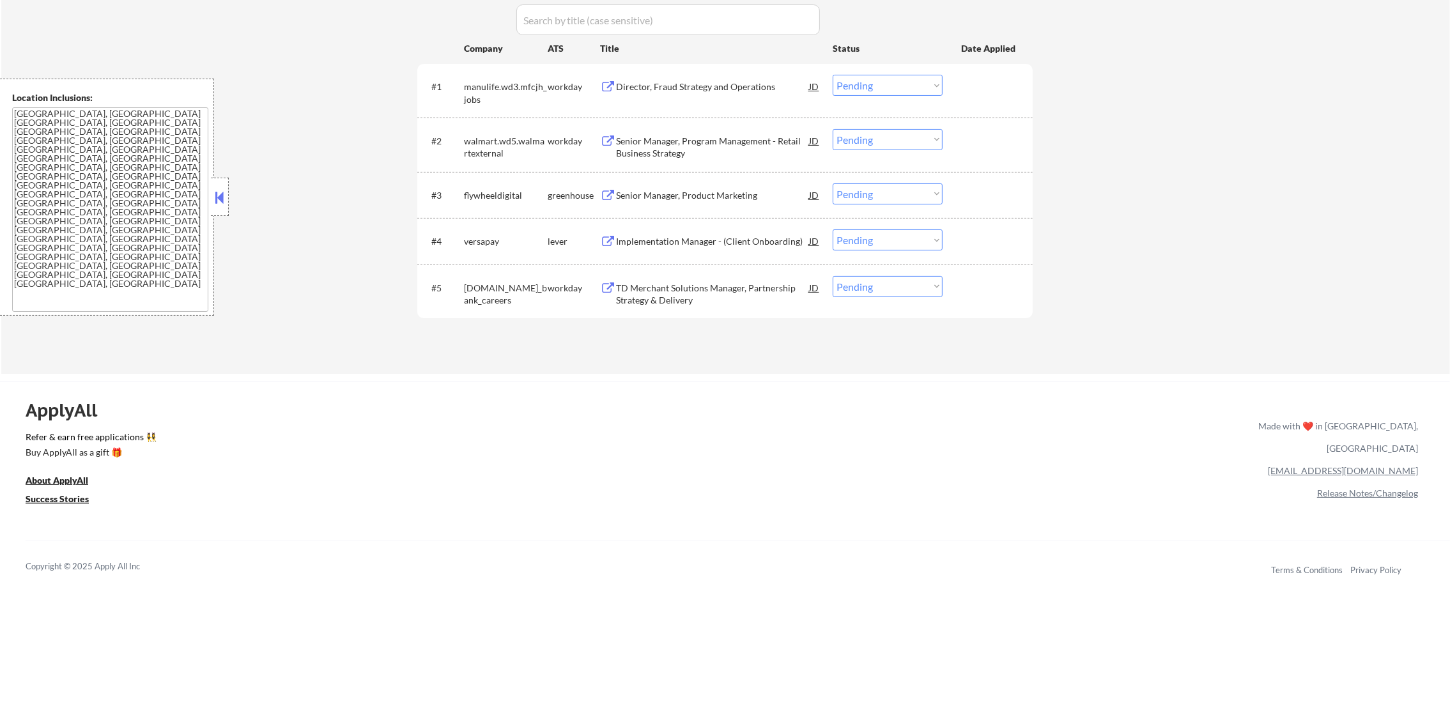
scroll to position [440, 0]
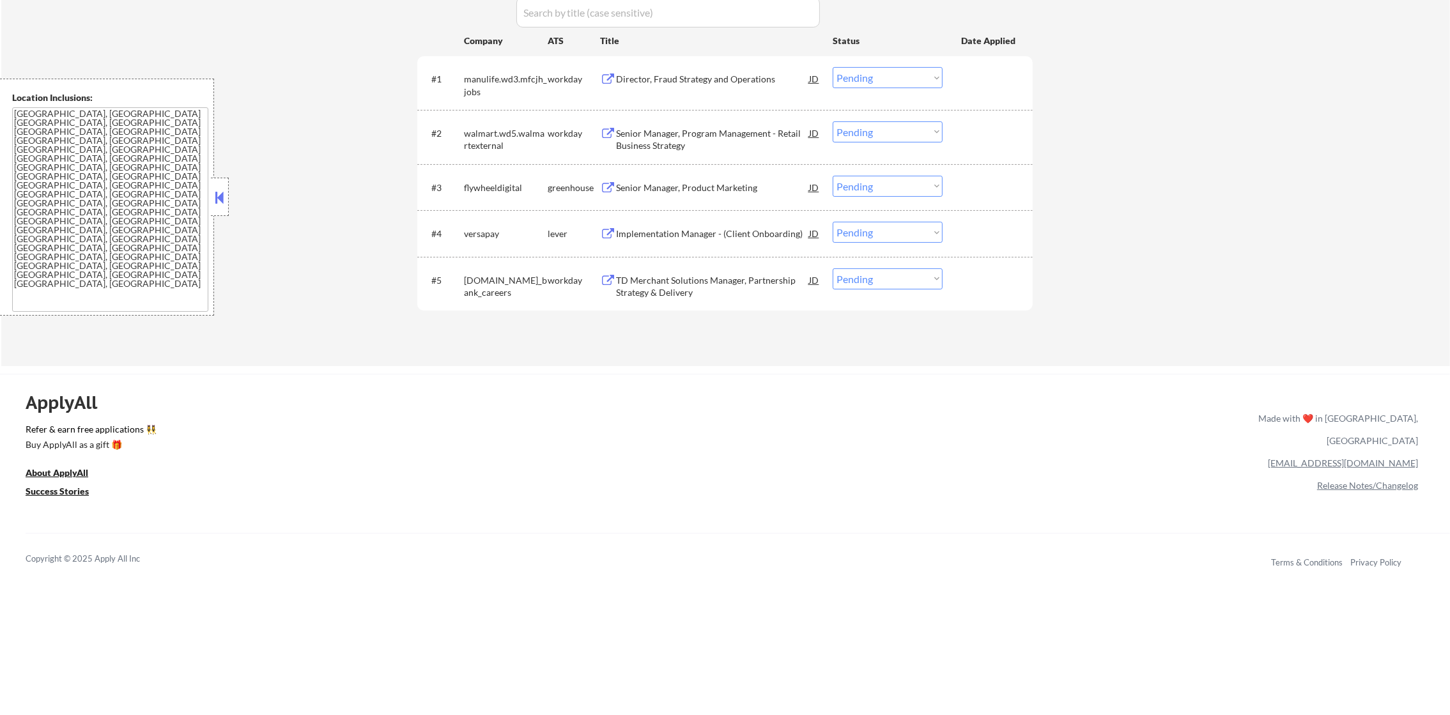
click at [736, 272] on div "TD Merchant Solutions Manager, Partnership Strategy & Delivery" at bounding box center [712, 283] width 193 height 31
